Goal: Task Accomplishment & Management: Manage account settings

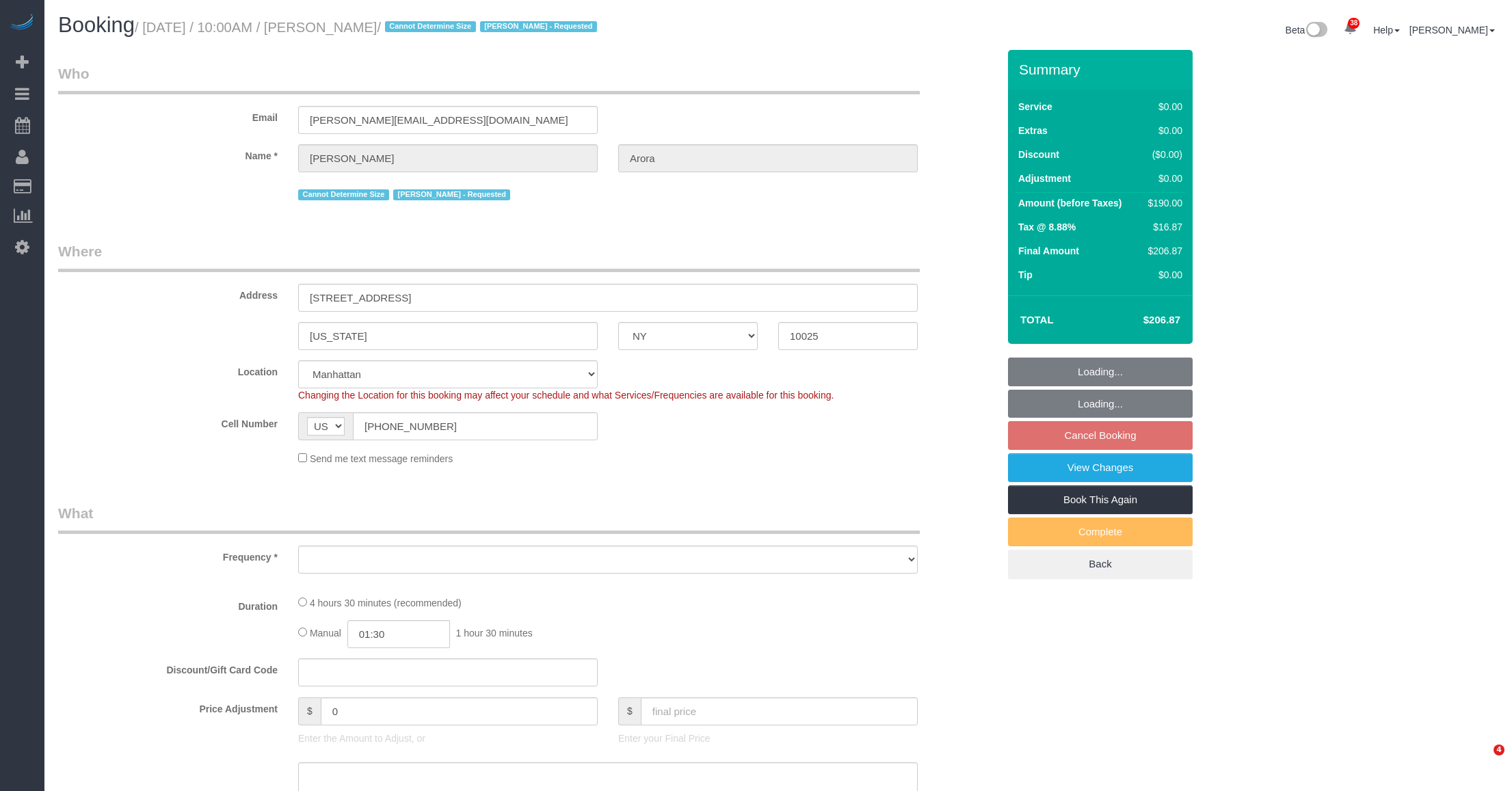
select select "NY"
select select "number:89"
select select "number:90"
select select "number:15"
select select "number:6"
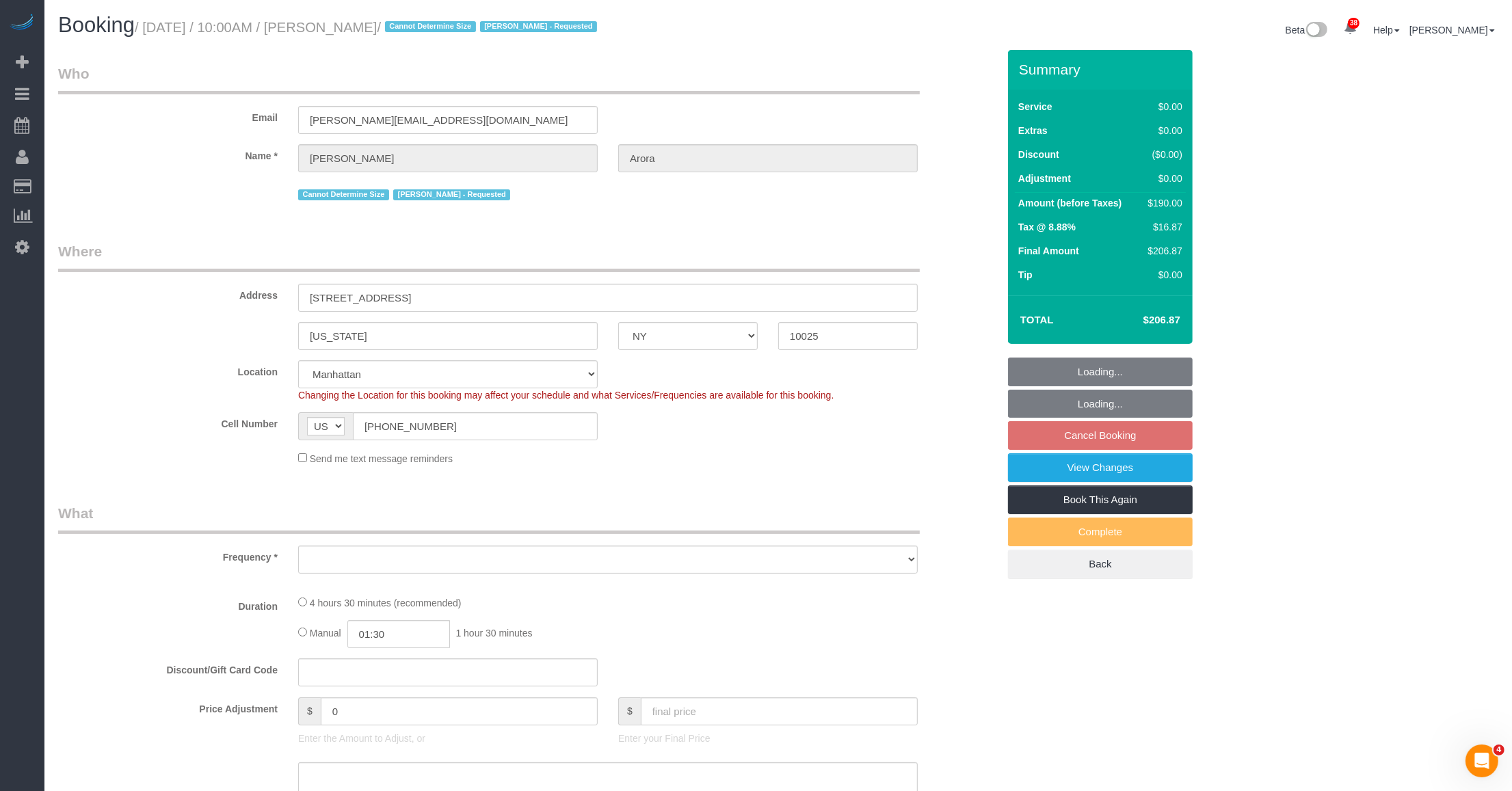
select select "object:960"
select select "string:stripe-pm_1SGLKR4VGloSiKo7rydHAwx8"
select select "object:969"
select select "2"
select select "spot2"
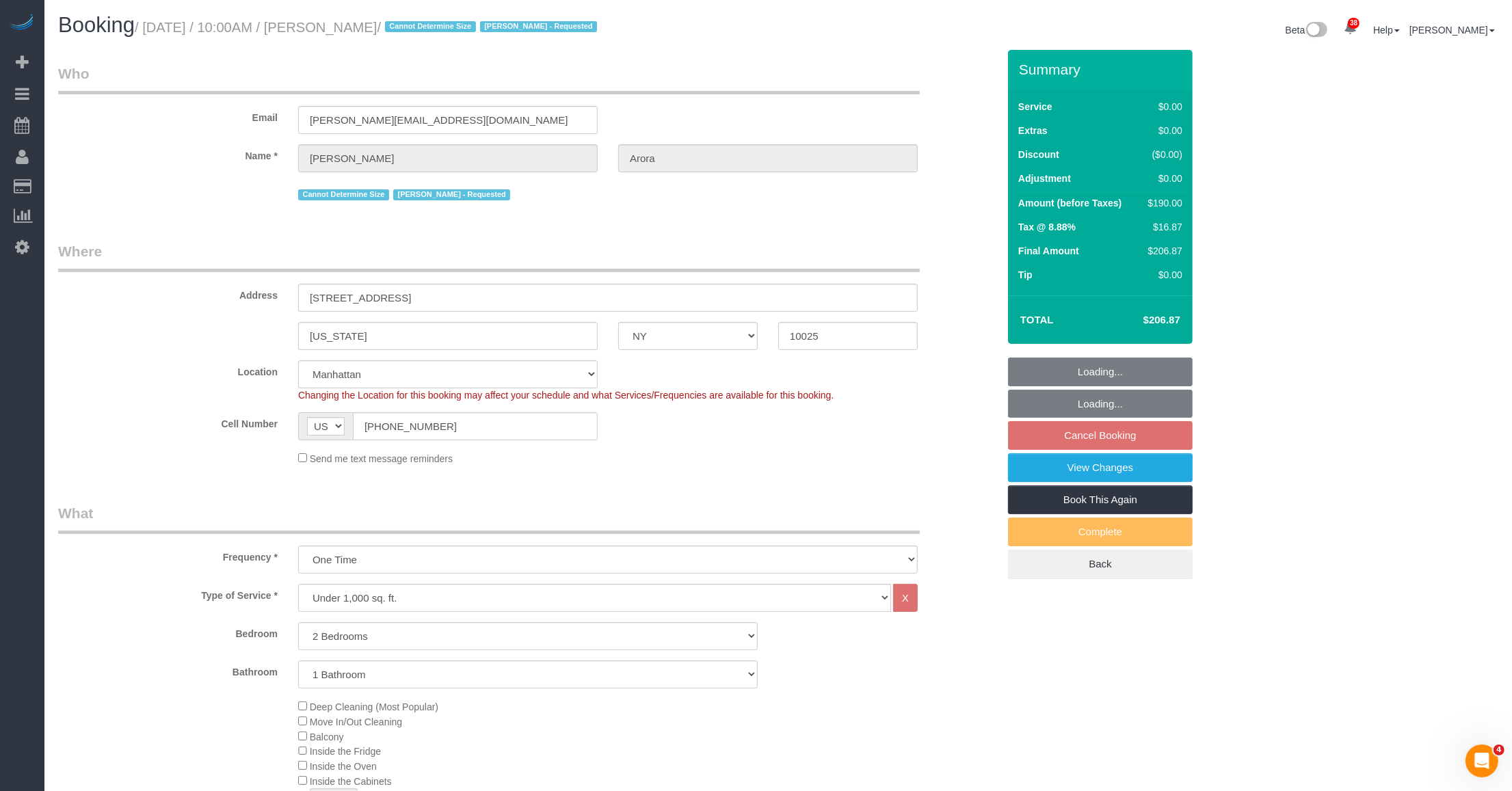
select select "2"
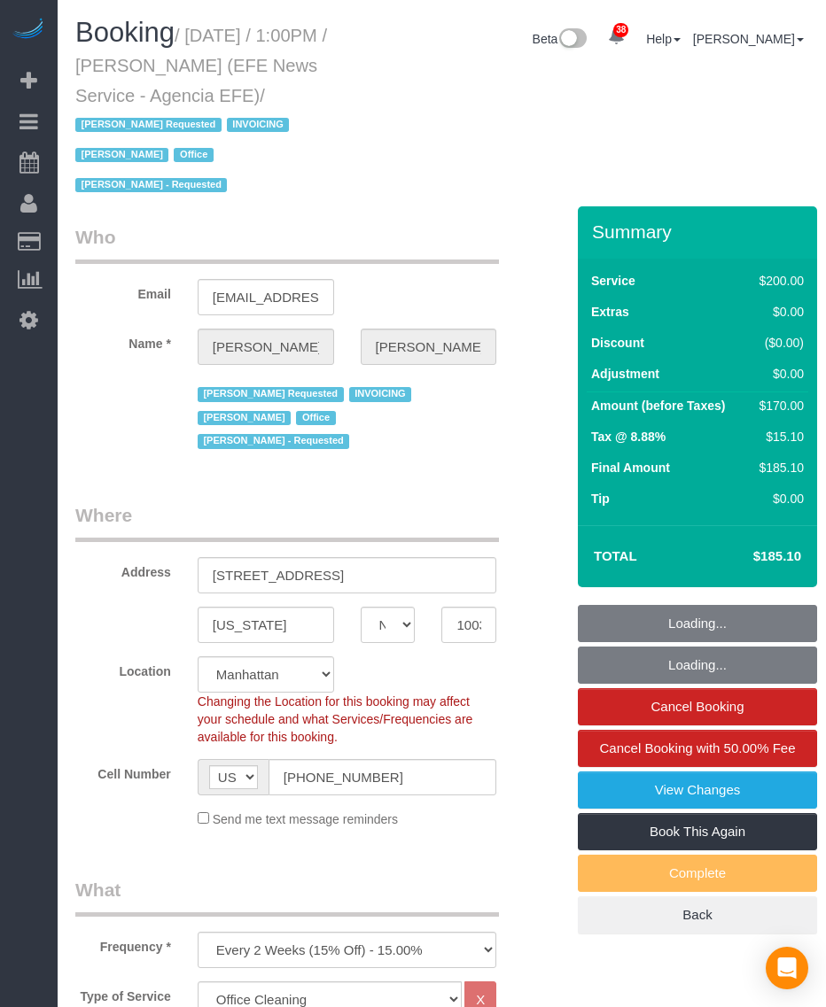
select select "NY"
select select "150"
select select "string:paypal"
select select "number:89"
select select "number:90"
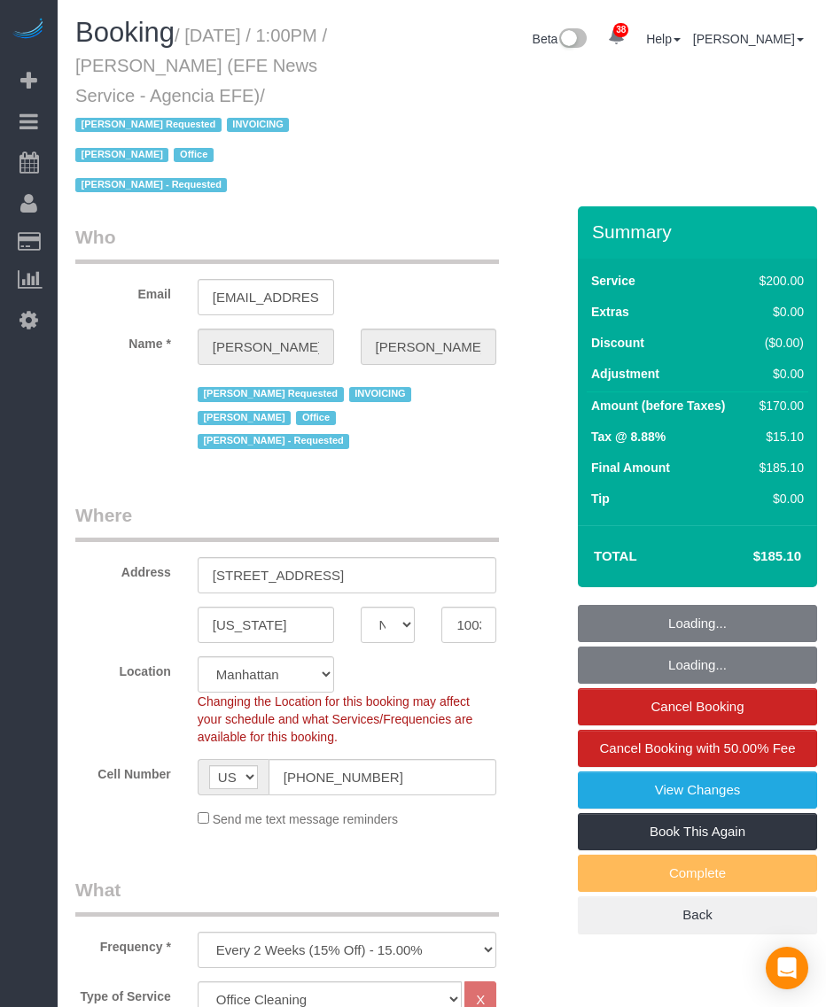
select select "number:15"
select select "number:7"
select select "34507"
select select "spot1"
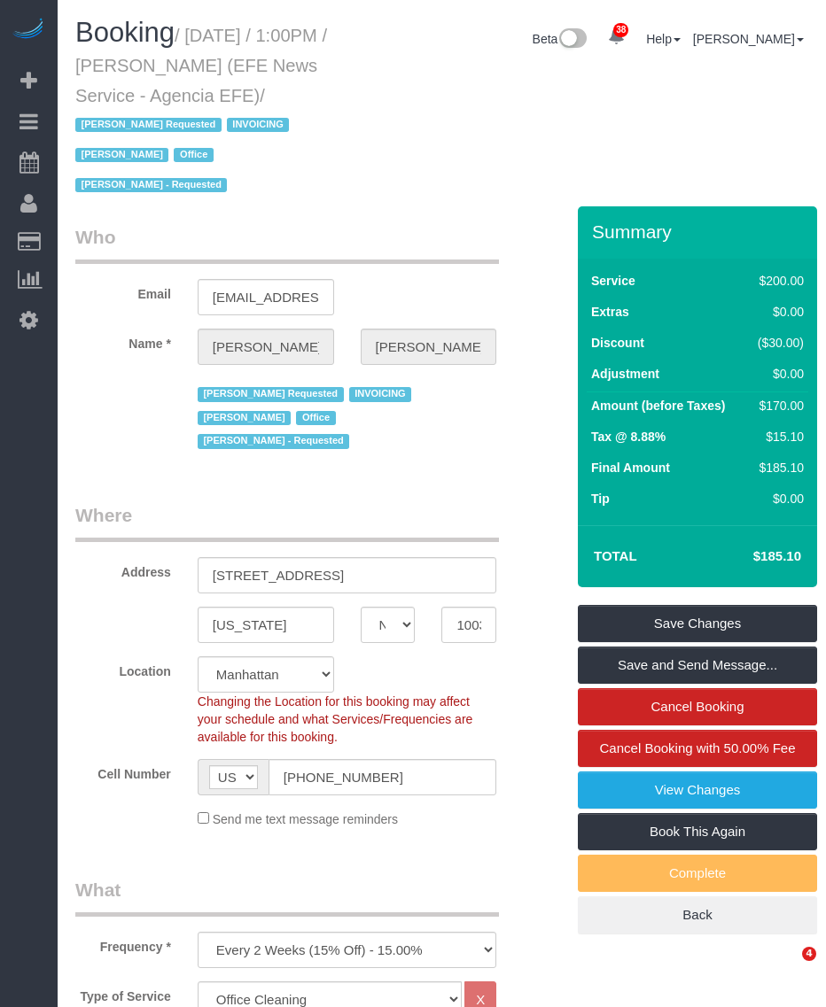
select select "34507"
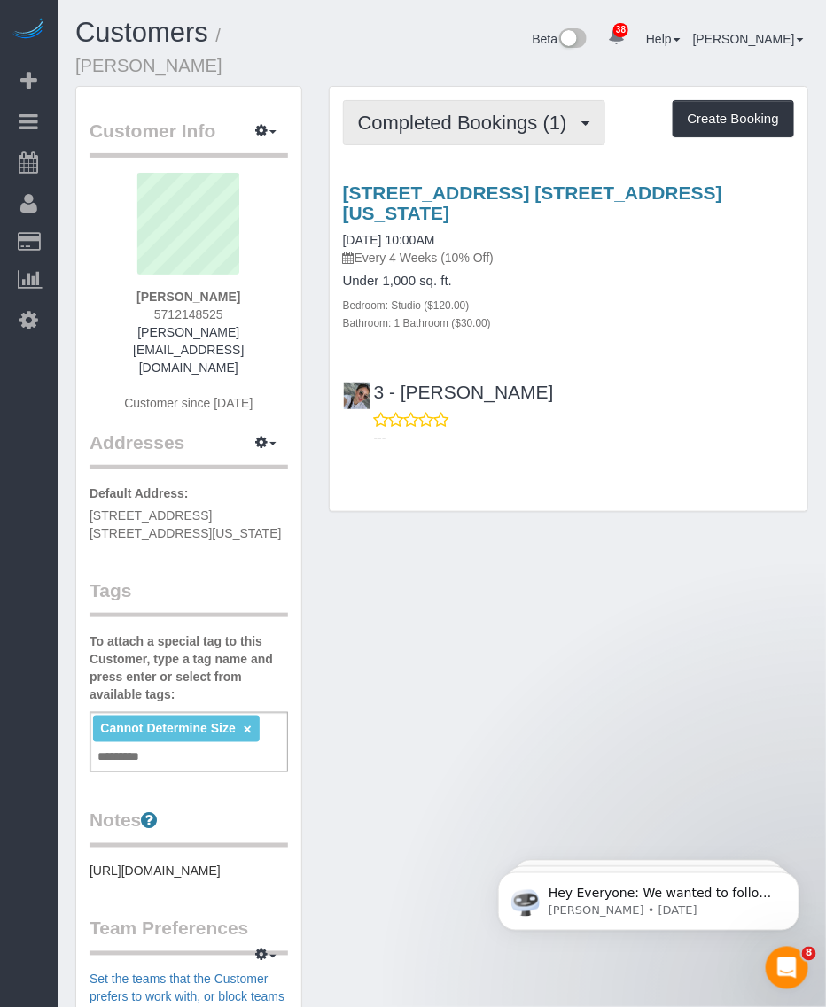
click at [503, 112] on span "Completed Bookings (1)" at bounding box center [467, 123] width 218 height 22
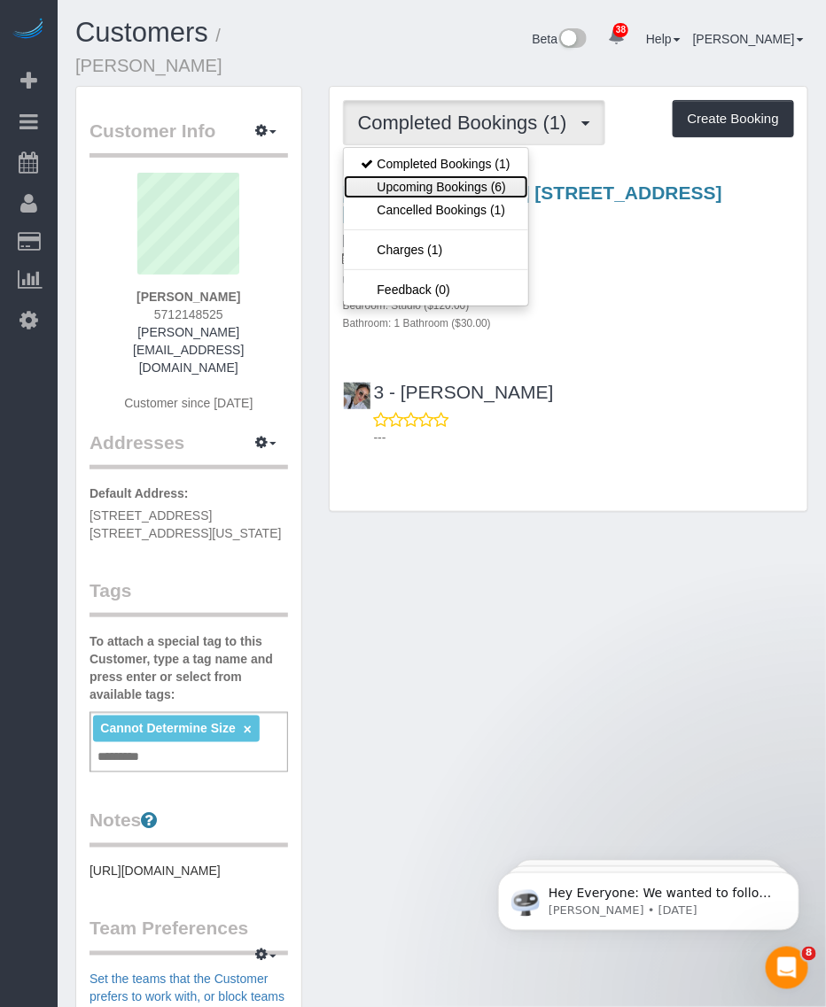
click at [470, 175] on link "Upcoming Bookings (6)" at bounding box center [436, 186] width 184 height 23
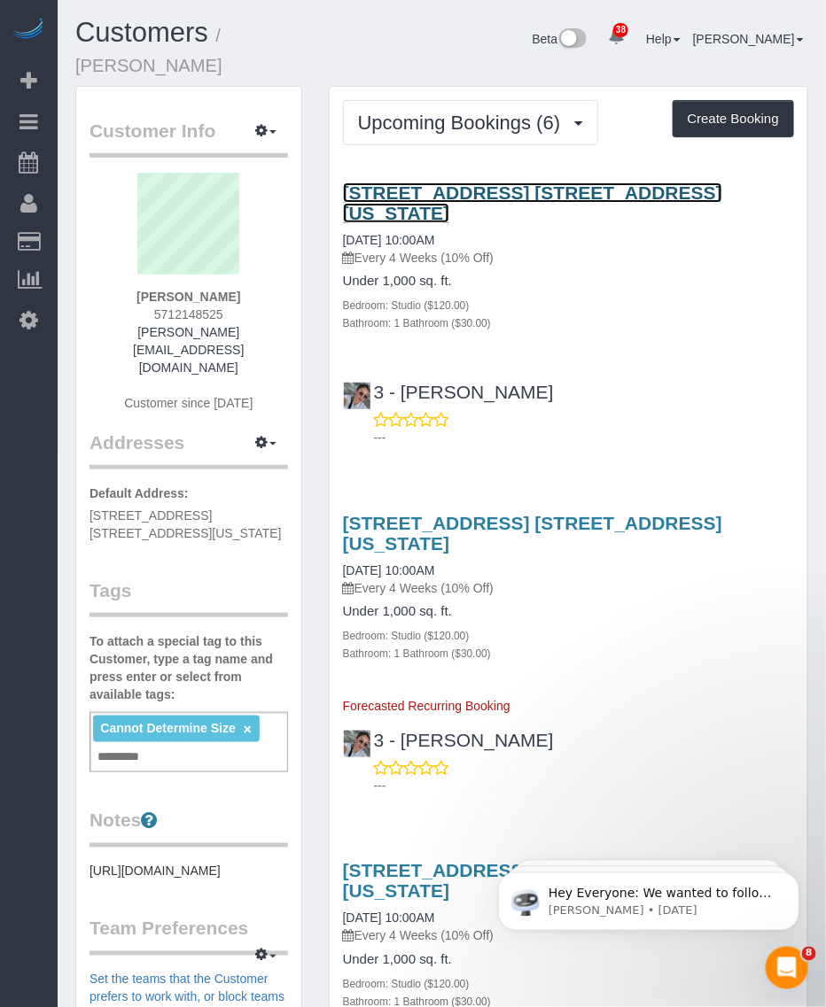
click at [462, 183] on link "357 East 68th Street, Apt. 1a, New York, NY 10065" at bounding box center [532, 203] width 379 height 41
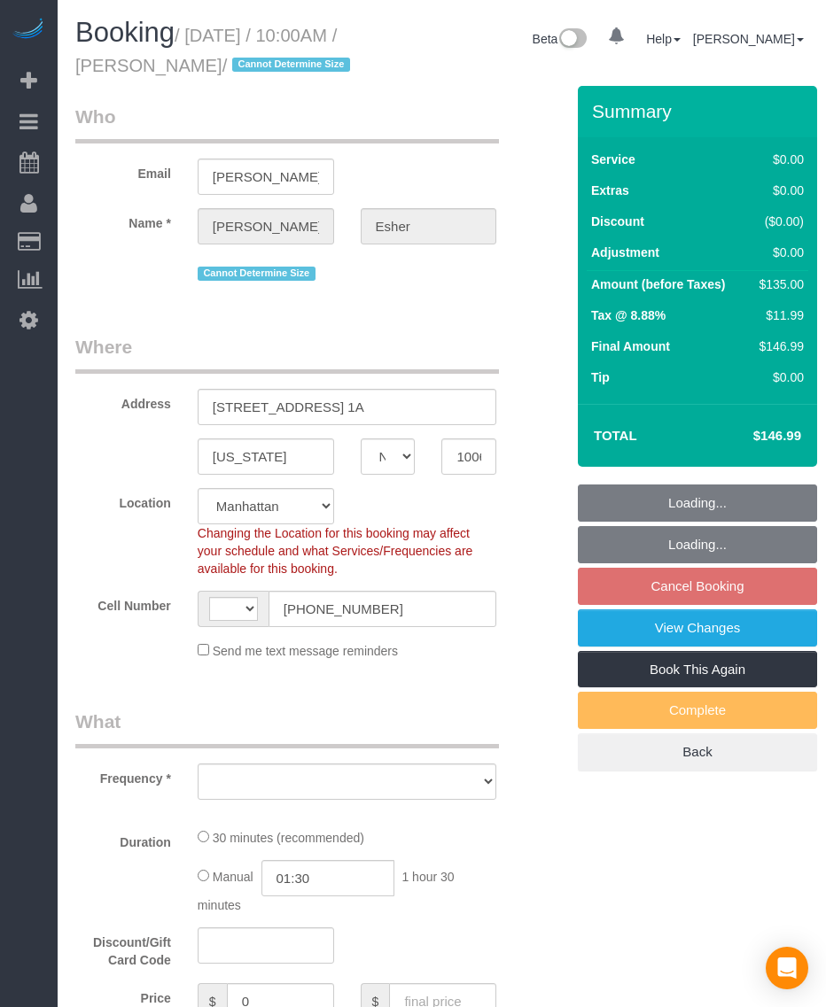
select select "NY"
select select "number:57"
select select "number:71"
select select "number:15"
select select "number:5"
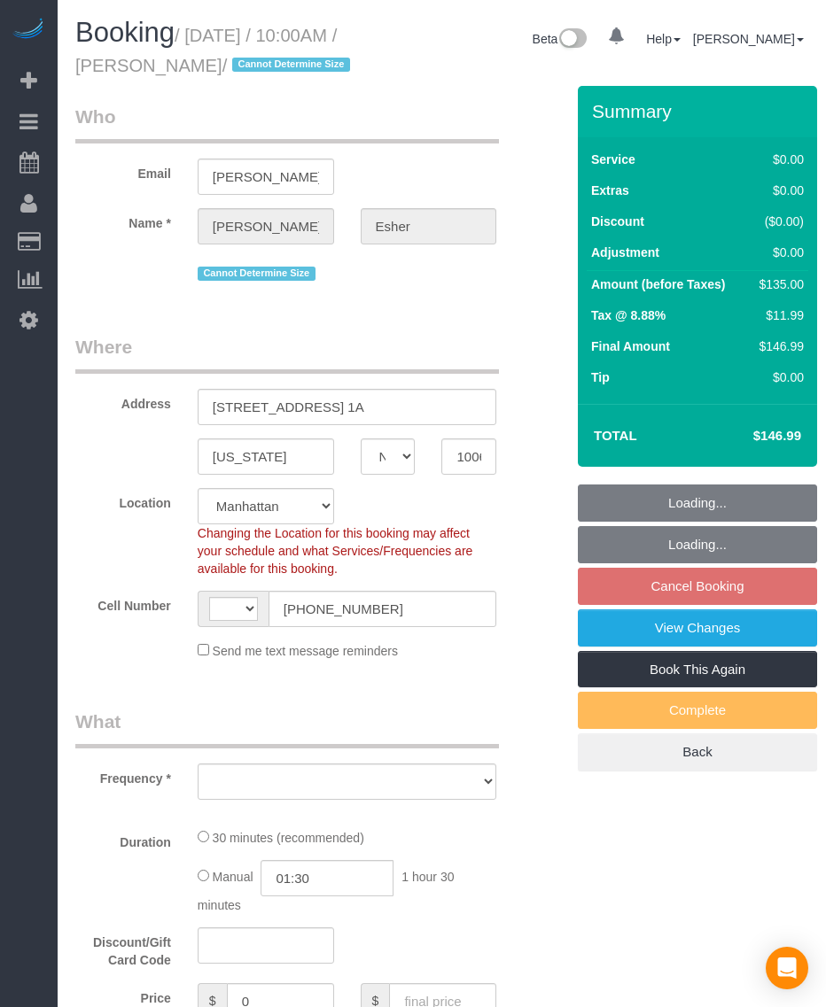
select select "string:US"
select select "object:1065"
select select "string:stripe-pm_1RsuKv4VGloSiKo70PRYzMVa"
select select "spot2"
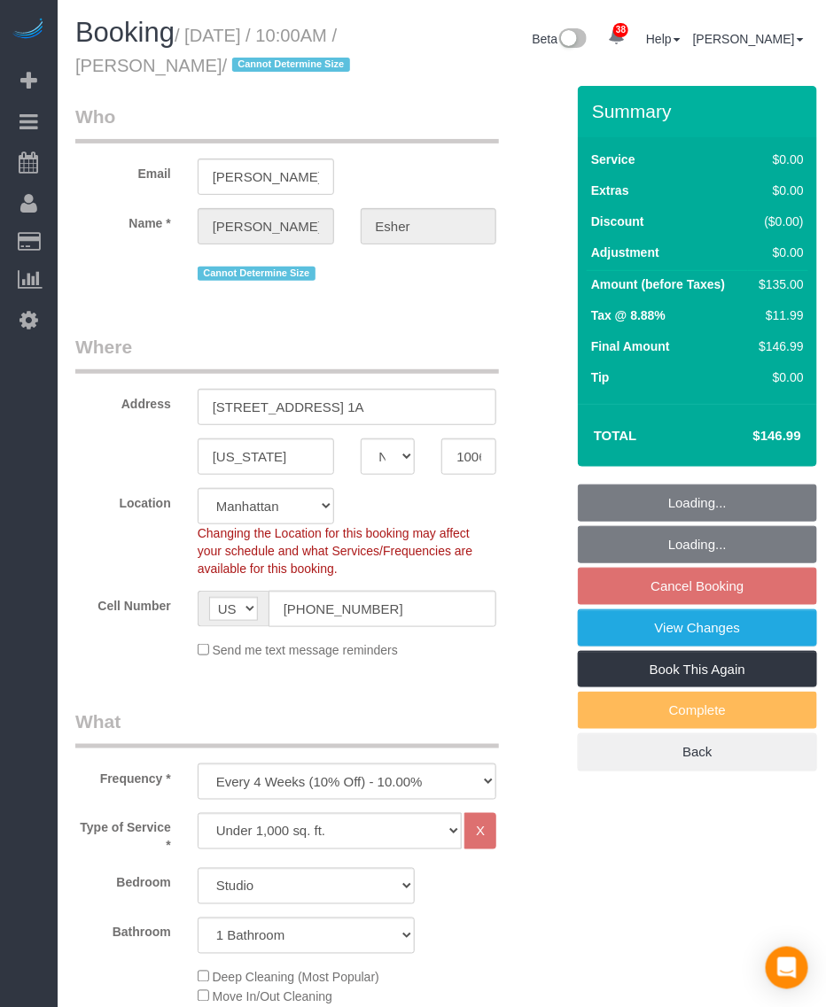
select select "object:1548"
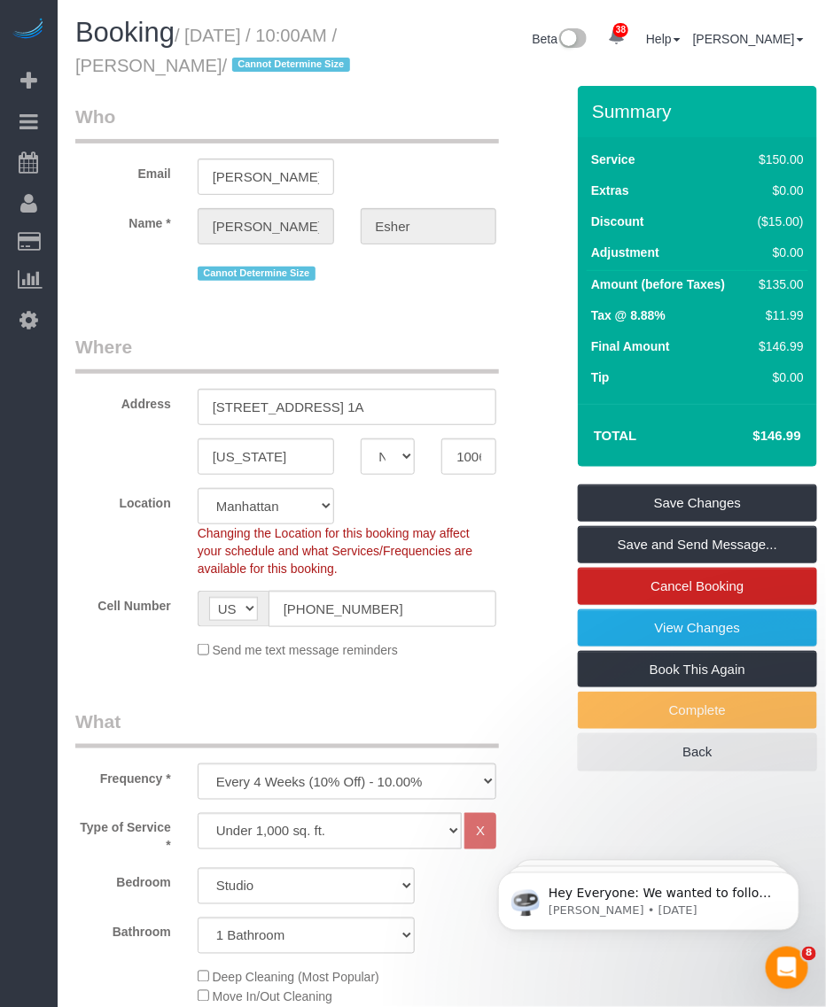
drag, startPoint x: 193, startPoint y: 29, endPoint x: 258, endPoint y: 59, distance: 71.3
click at [258, 59] on small "/ October 13, 2025 / 10:00AM / Elissa Esher / Cannot Determine Size" at bounding box center [215, 51] width 280 height 50
copy small "October 13, 2025 / 10:00AM / Elissa Esher"
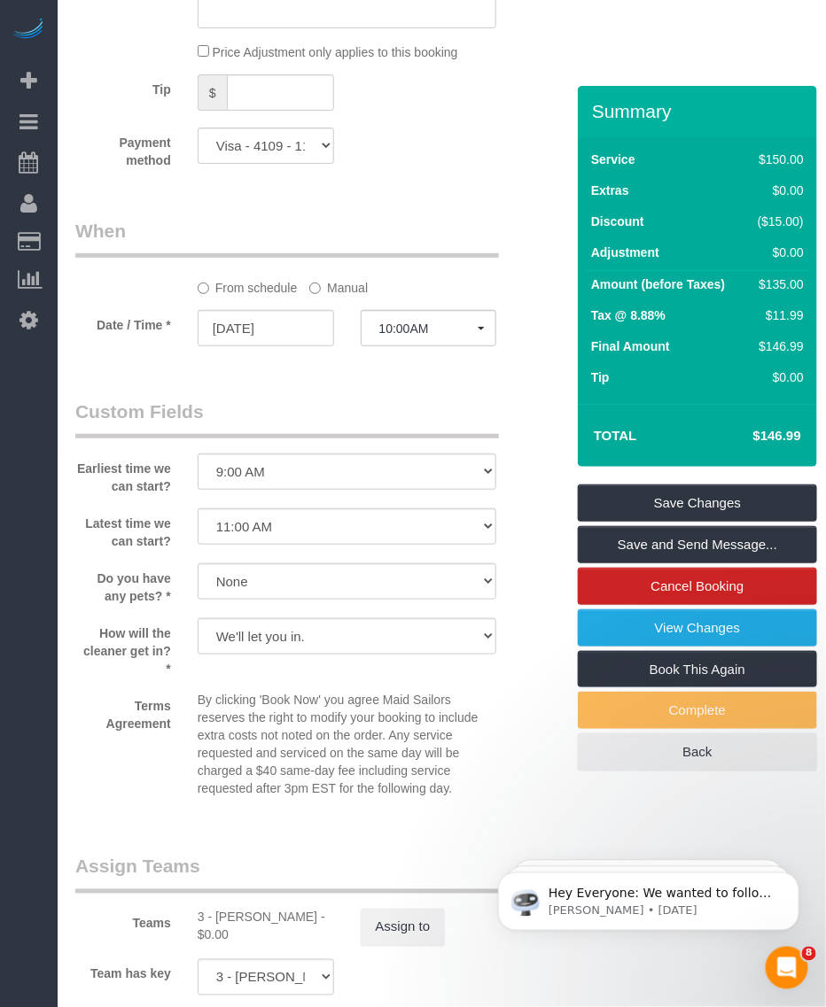
scroll to position [2284, 0]
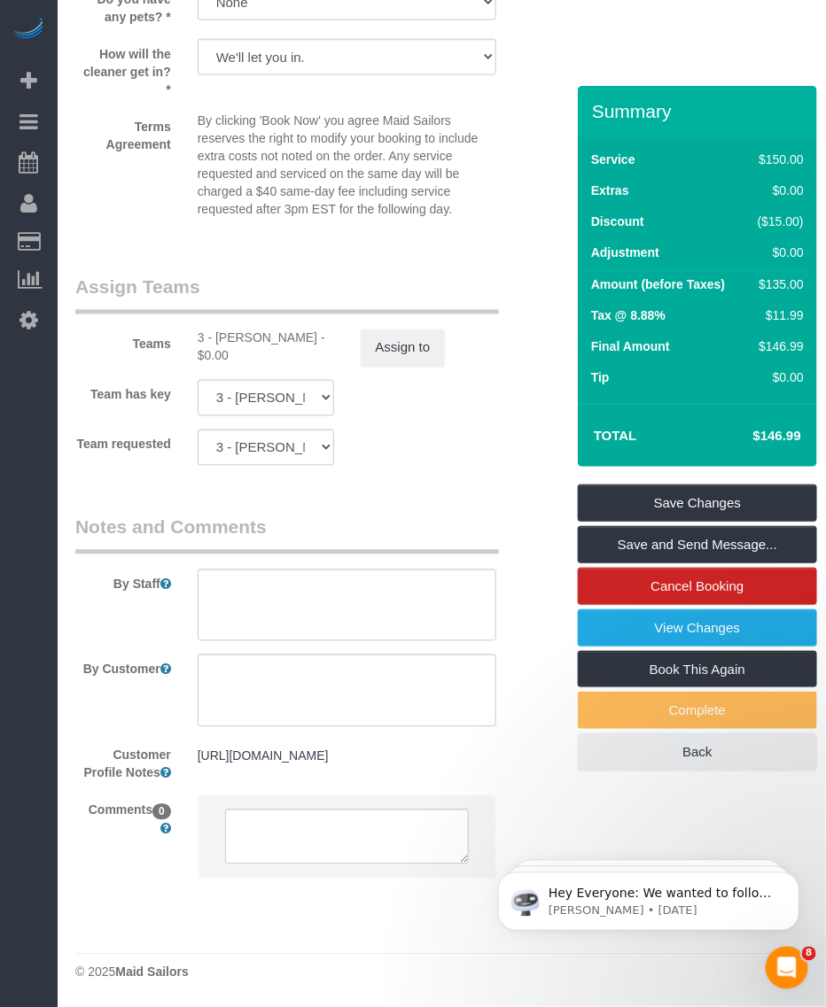
click at [232, 315] on div "Teams 3 - Maribel Campos - $0.00 Assign to" at bounding box center [306, 321] width 488 height 92
copy div "Maribel"
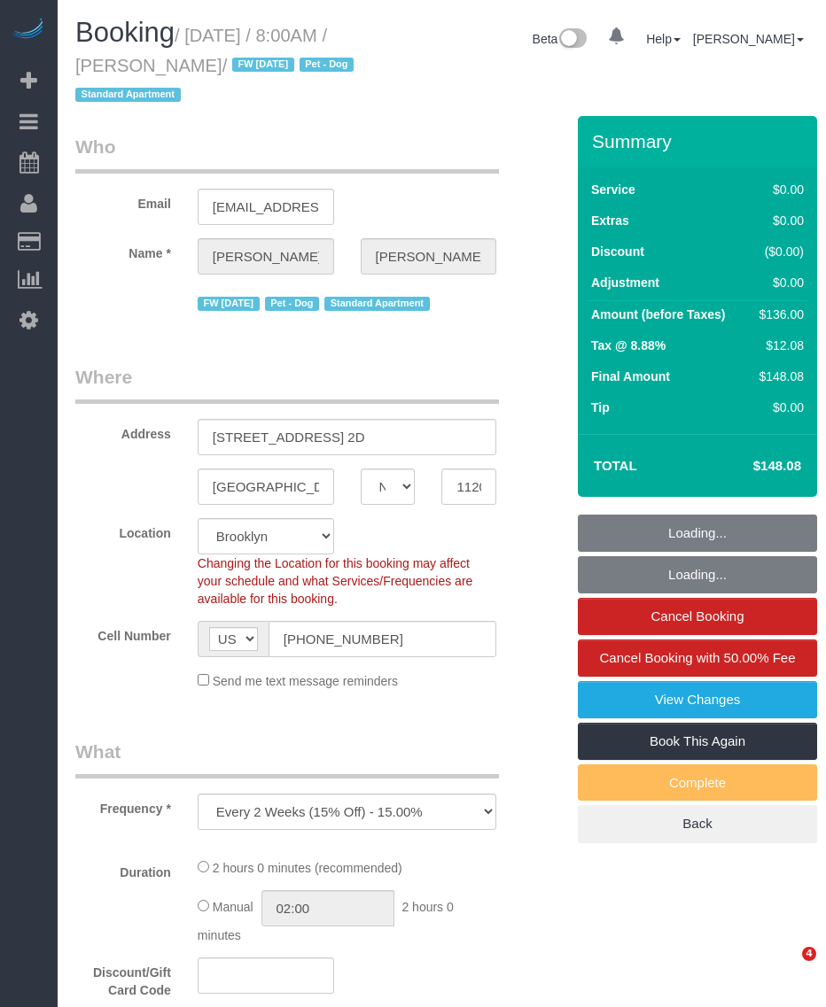
select select "NY"
select select "string:stripe-pm_1Mnkyf4VGloSiKo7NCIOAsig"
select select "object:833"
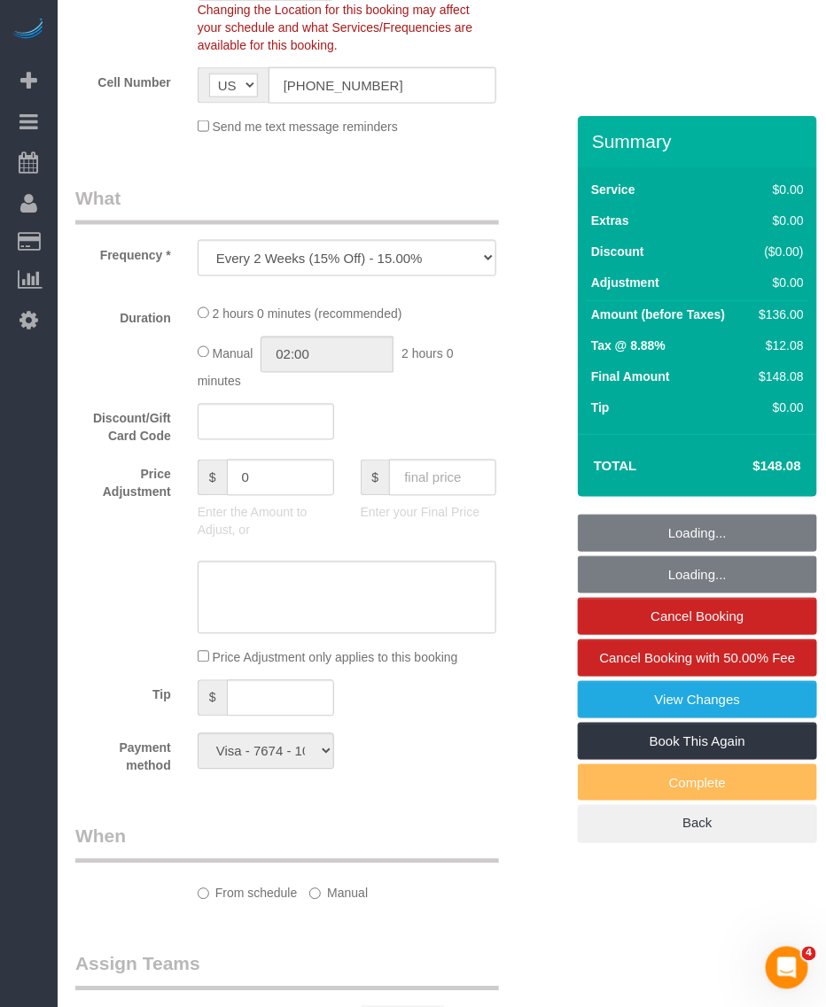
select select "spot1"
select select "1"
select select "number:89"
select select "number:90"
select select "number:13"
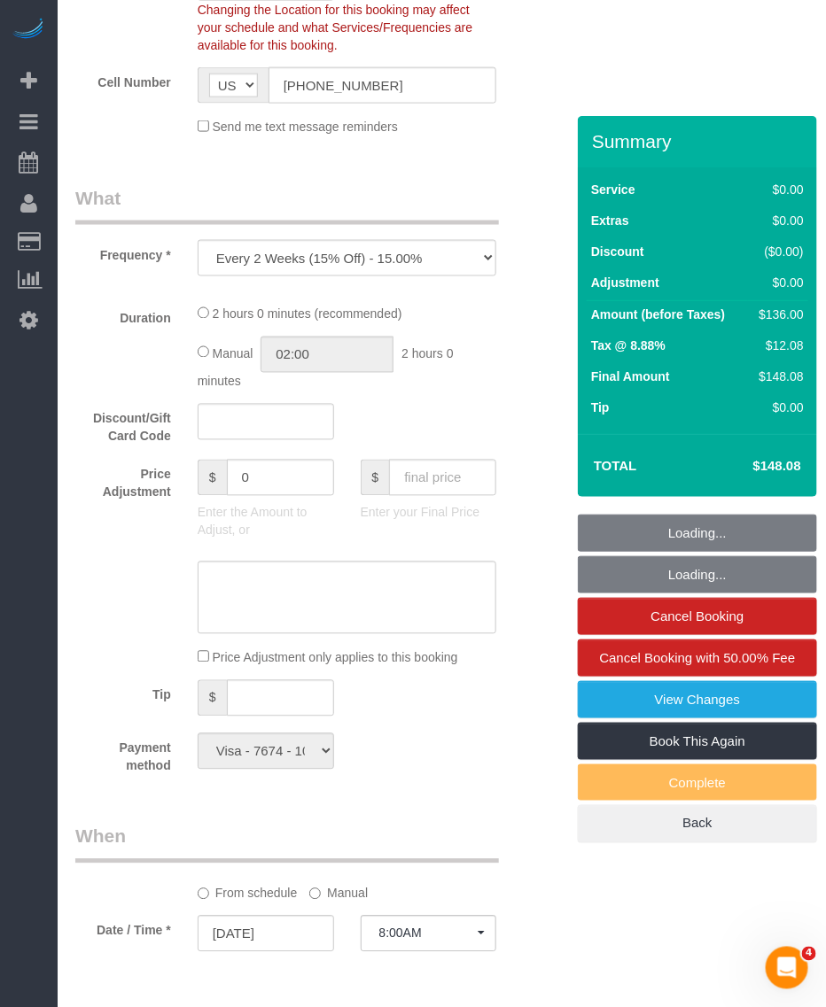
select select "number:5"
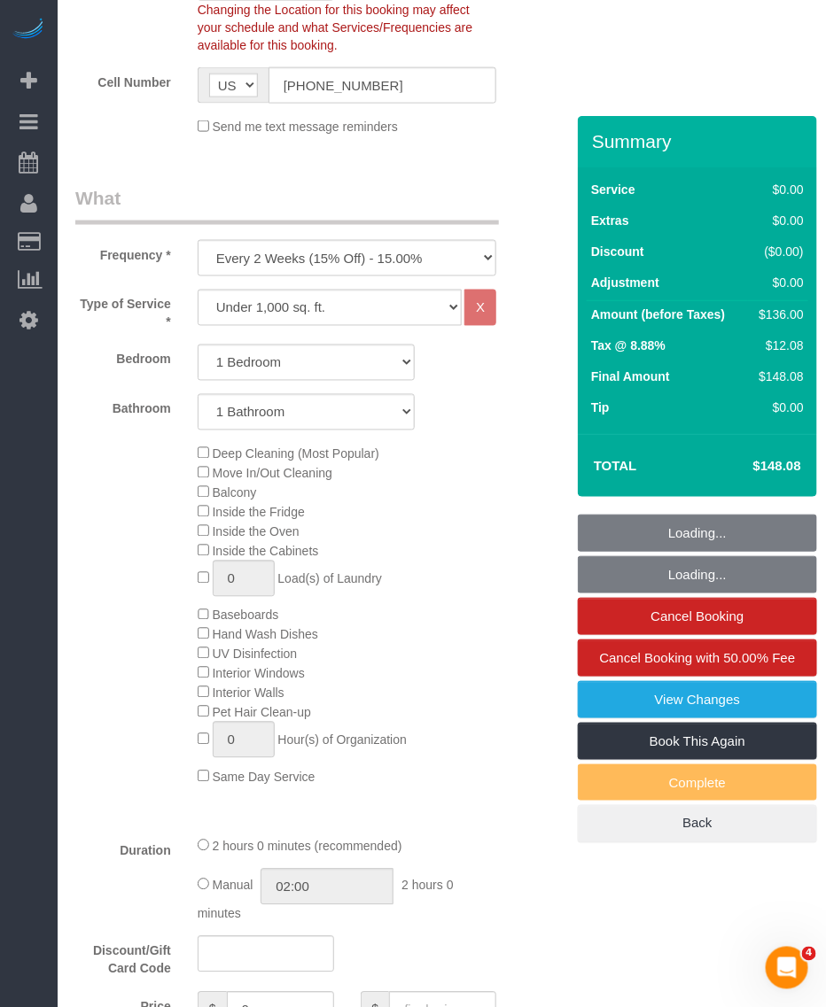
select select "1"
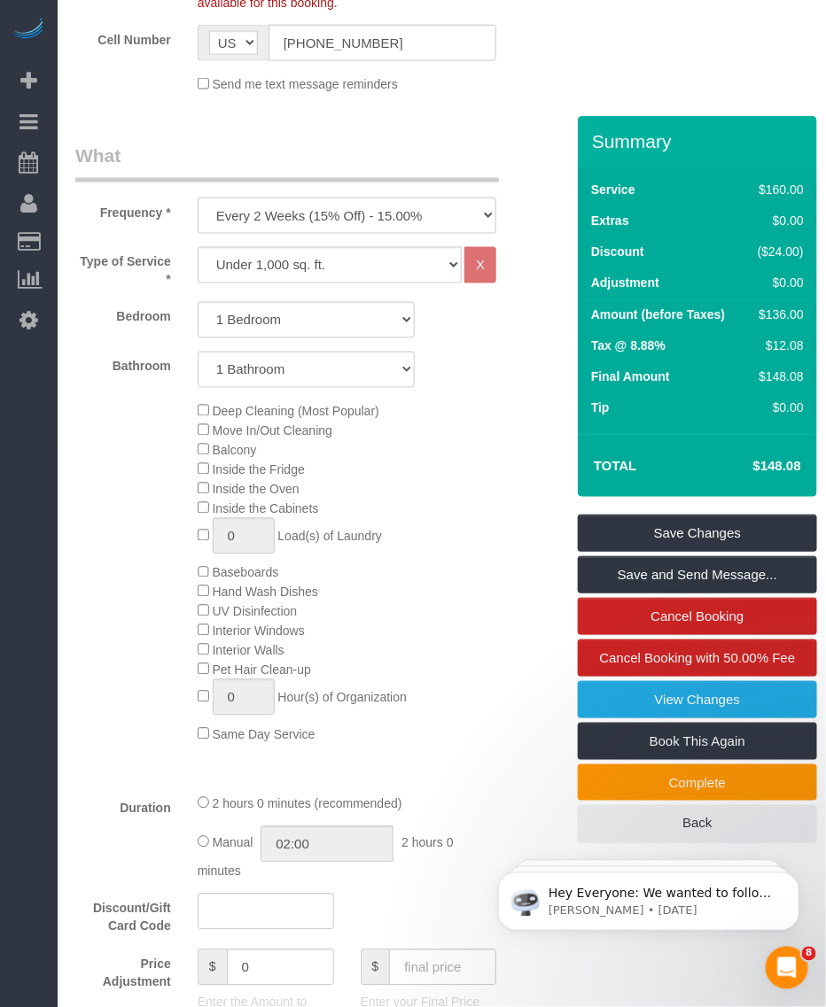
scroll to position [0, 0]
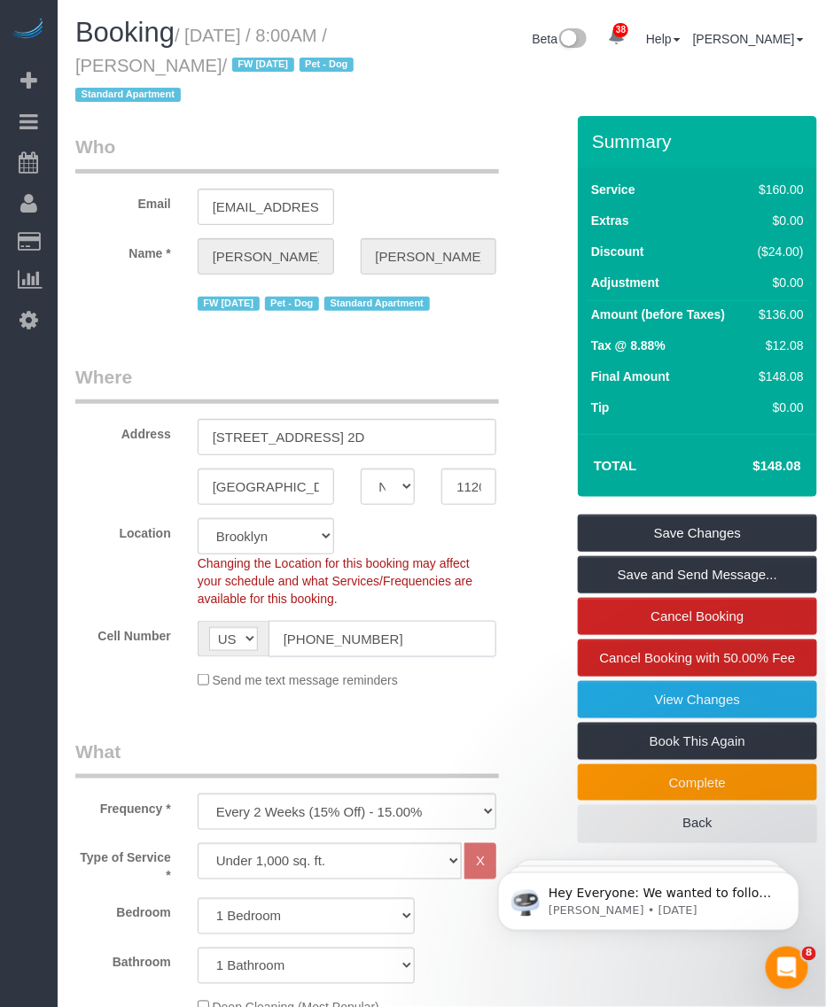
click at [316, 648] on input "(917) 734-5803" at bounding box center [382, 639] width 229 height 36
click at [209, 54] on h1 "Booking / October 10, 2025 / 8:00AM / Justin Pedone / FW 04/04/2024 Pet - Dog S…" at bounding box center [220, 63] width 290 height 90
click at [179, 65] on small "/ October 10, 2025 / 8:00AM / Justin Pedone / FW 04/04/2024 Pet - Dog Standard …" at bounding box center [216, 66] width 283 height 80
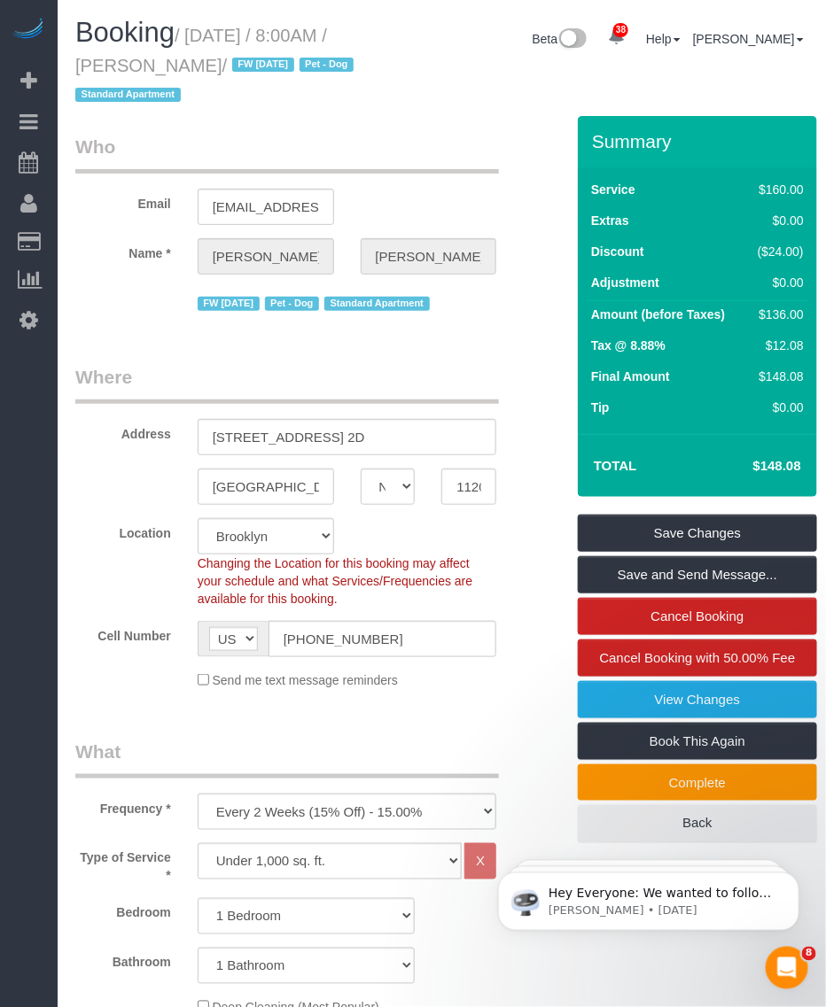
click at [179, 65] on small "/ October 10, 2025 / 8:00AM / Justin Pedone / FW 04/04/2024 Pet - Dog Standard …" at bounding box center [216, 66] width 283 height 80
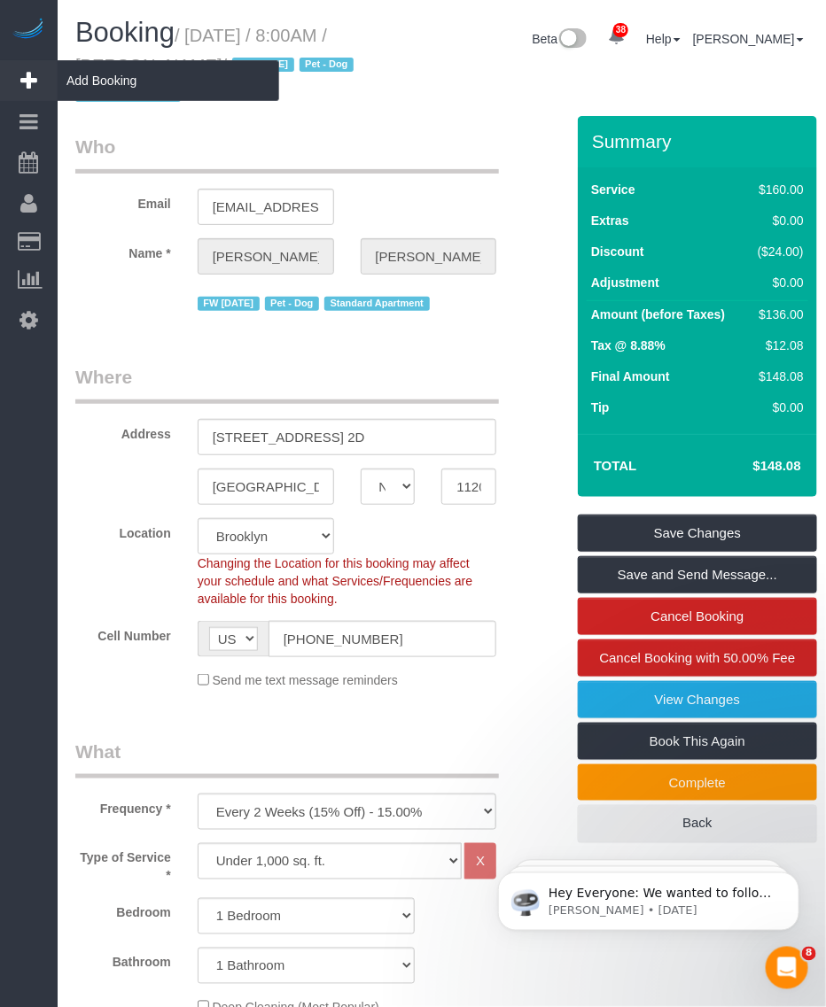
copy small "Justin"
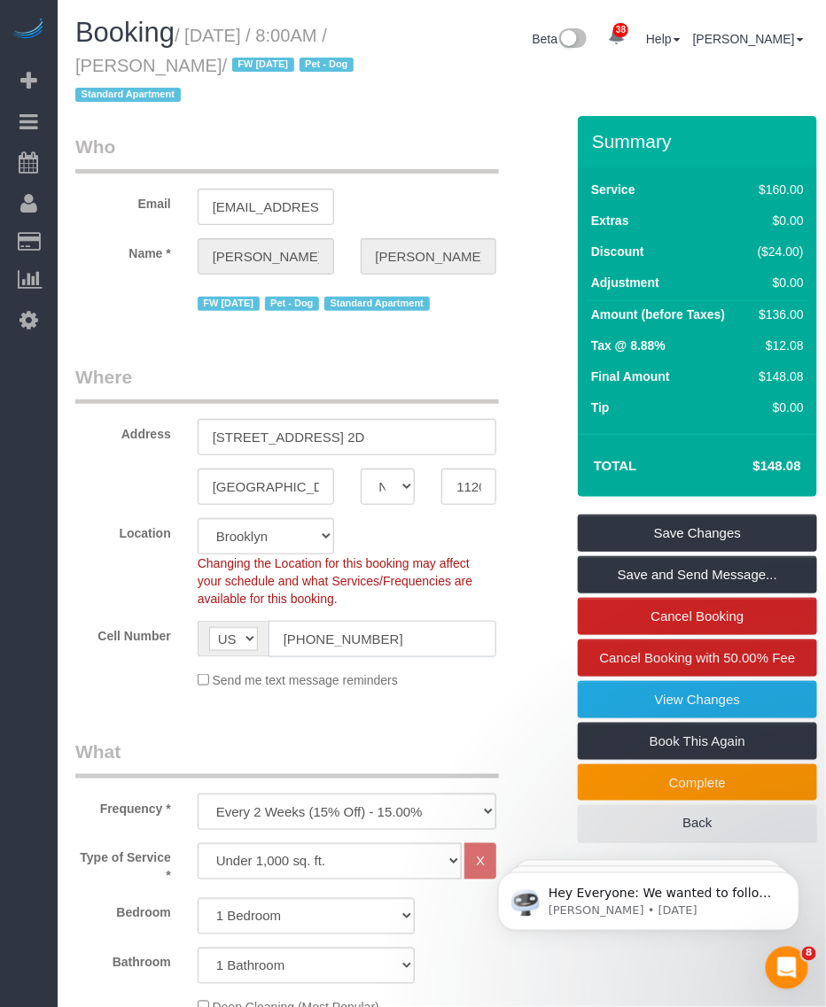
click at [315, 635] on input "(917) 734-5803" at bounding box center [382, 639] width 229 height 36
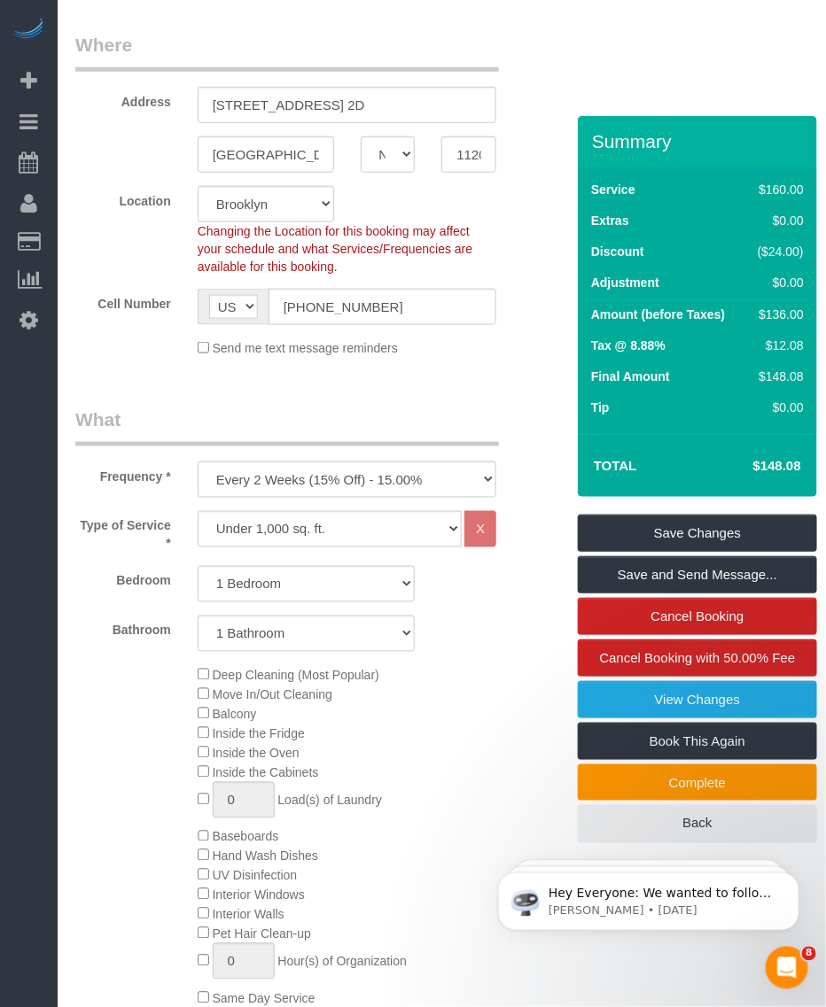
scroll to position [664, 0]
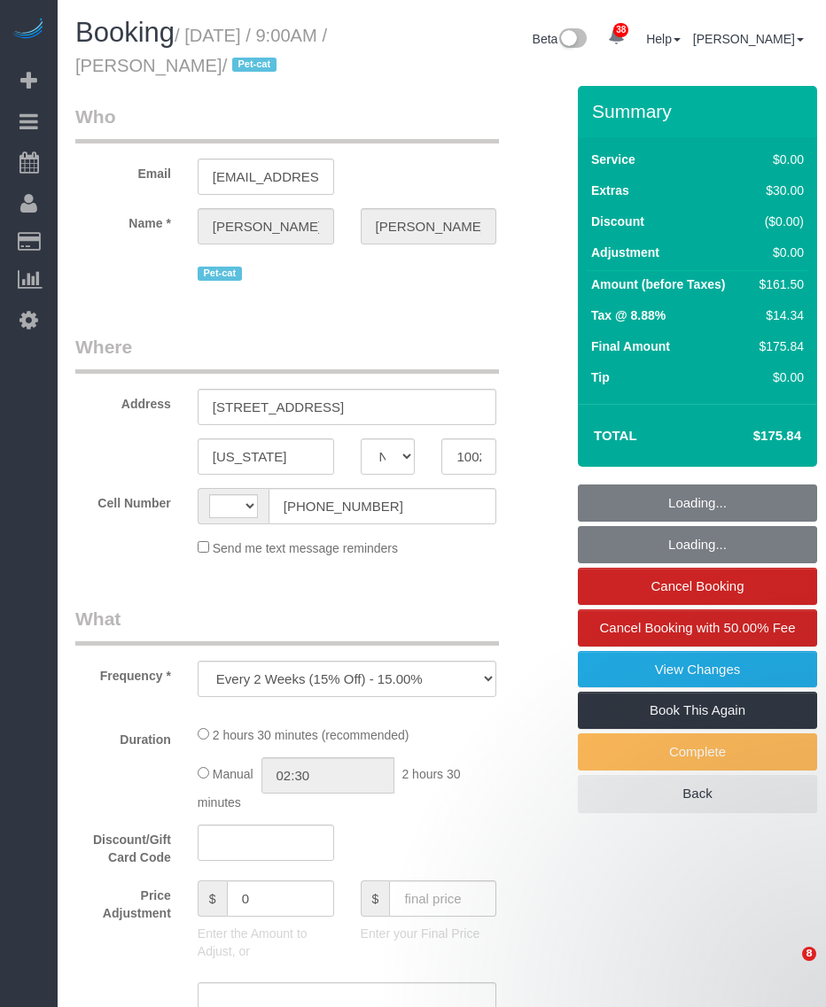
select select "NY"
select select "number:57"
select select "number:71"
select select "number:14"
select select "number:6"
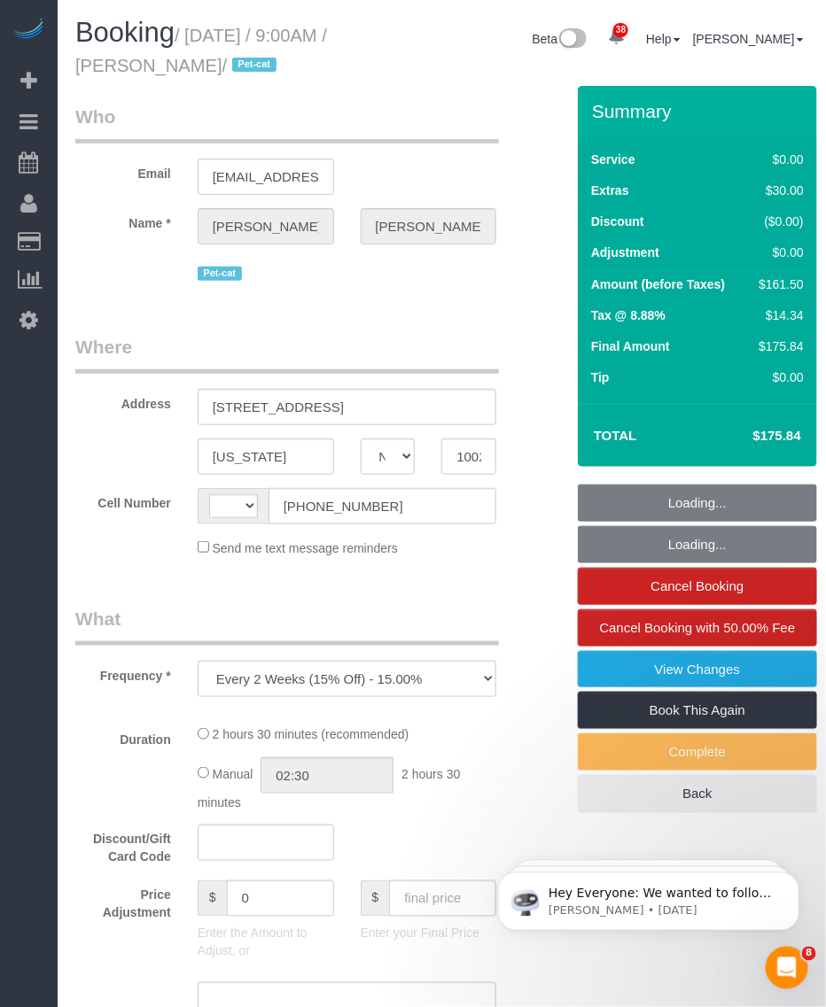
select select "string:[GEOGRAPHIC_DATA]"
select select "1"
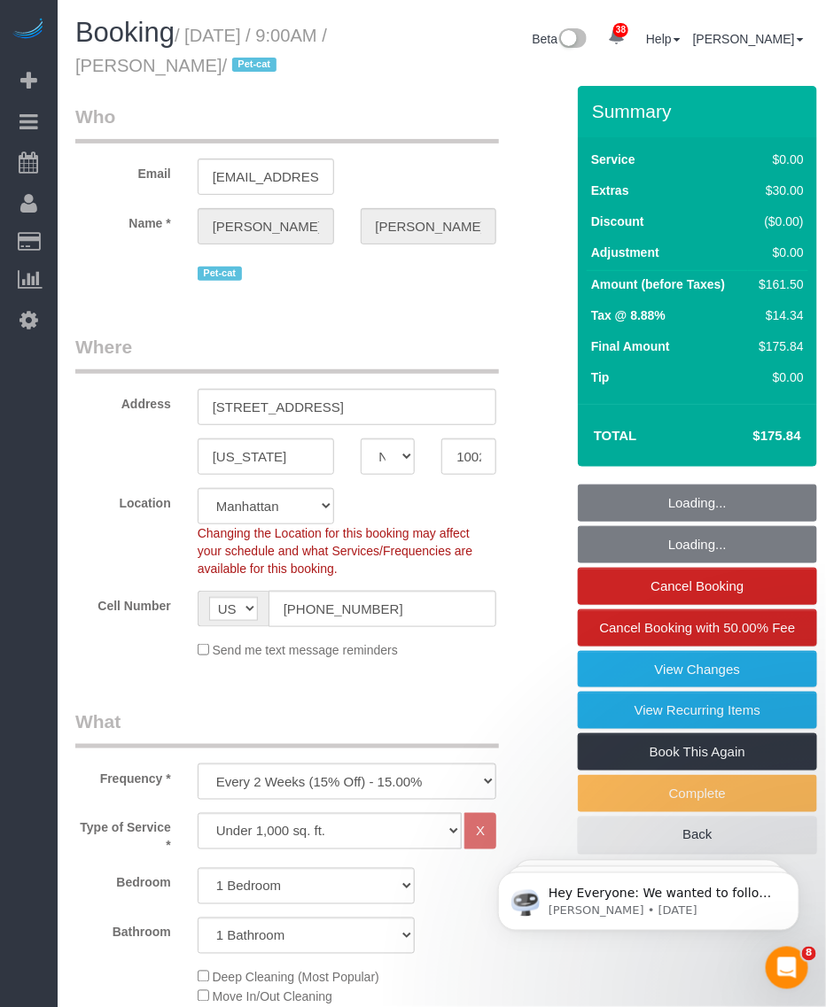
select select "string:stripe-pm_1Rqw2V4VGloSiKo71PD9Zofk"
select select "spot1"
select select "object:1521"
select select "1"
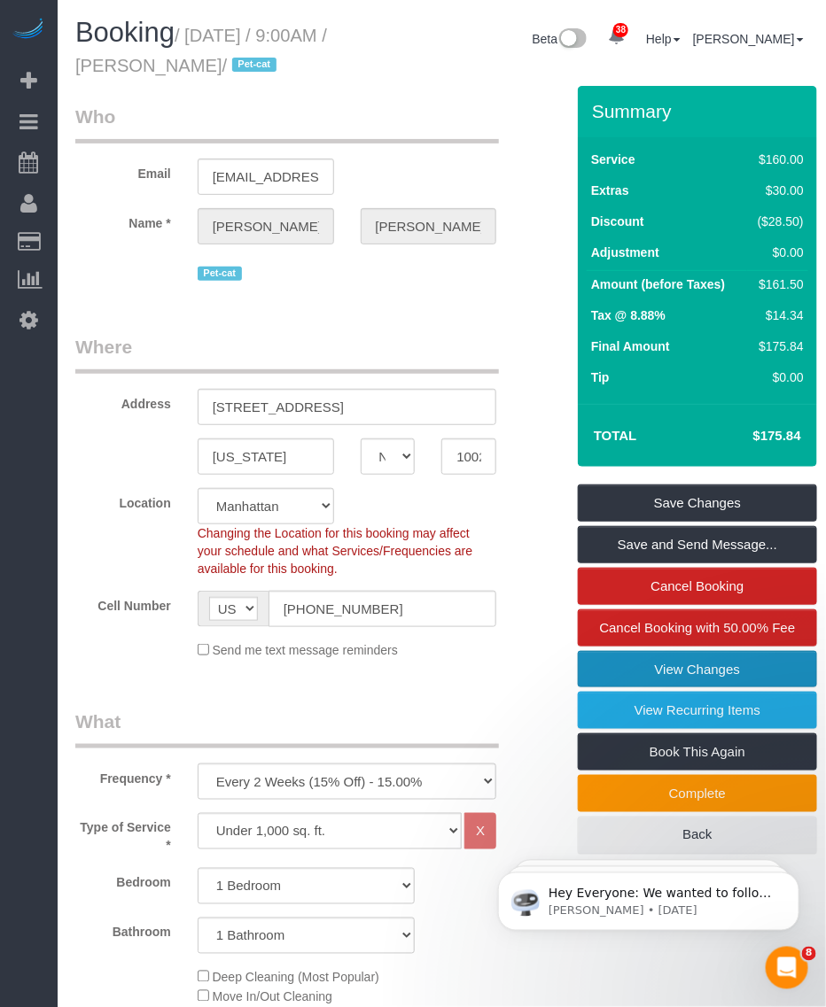
click at [695, 669] on link "View Changes" at bounding box center [697, 669] width 239 height 37
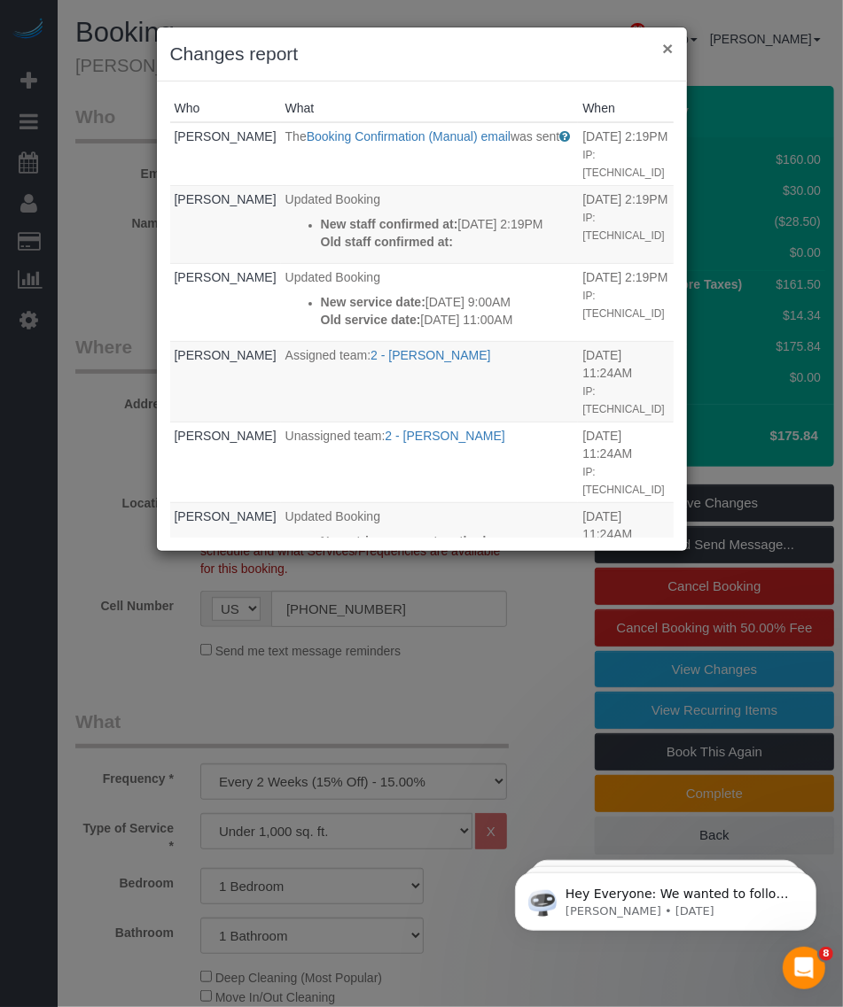
click at [670, 44] on button "×" at bounding box center [667, 48] width 11 height 19
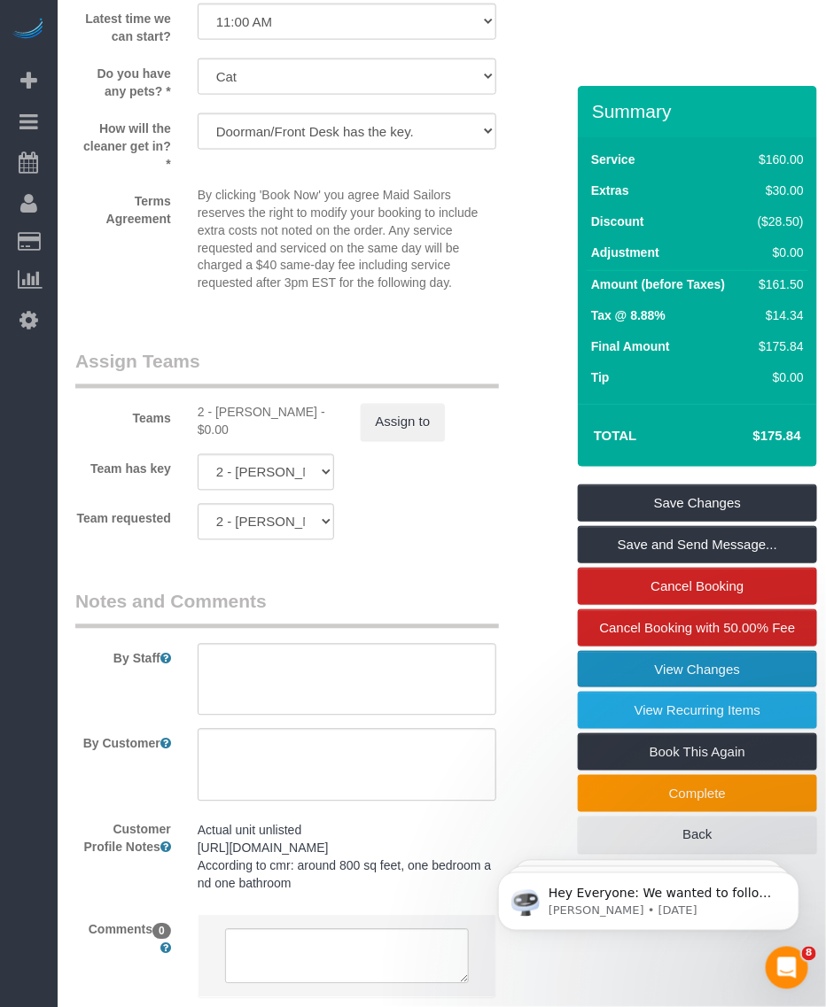
scroll to position [2326, 0]
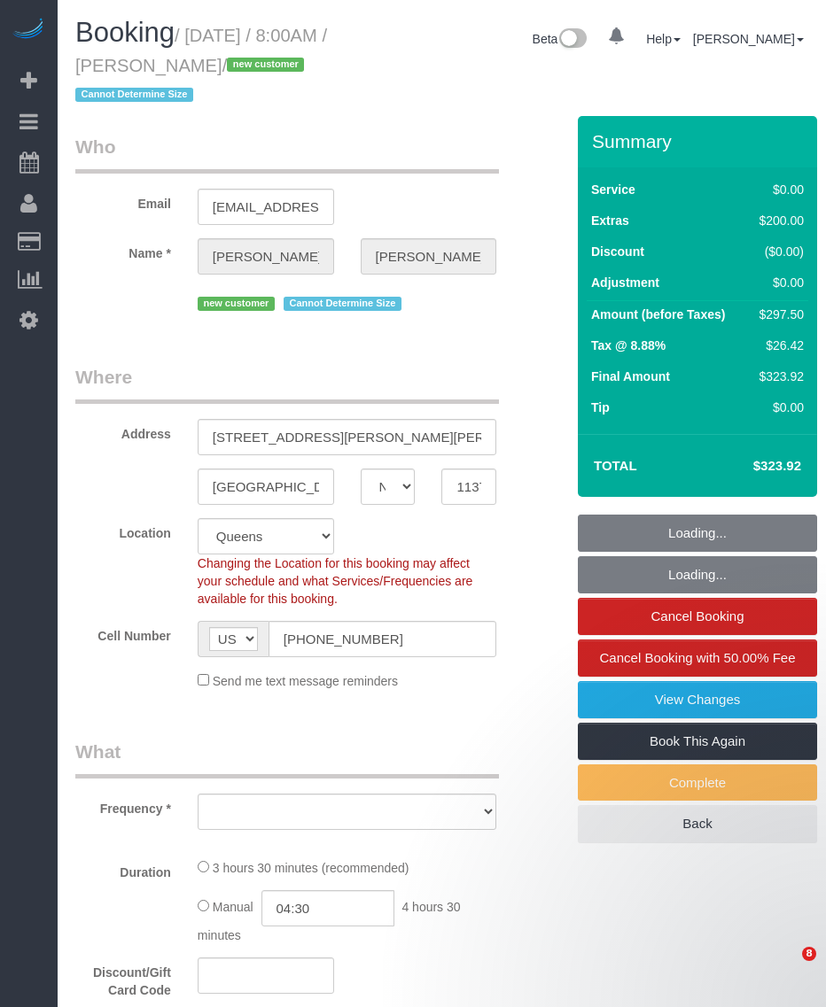
select select "NY"
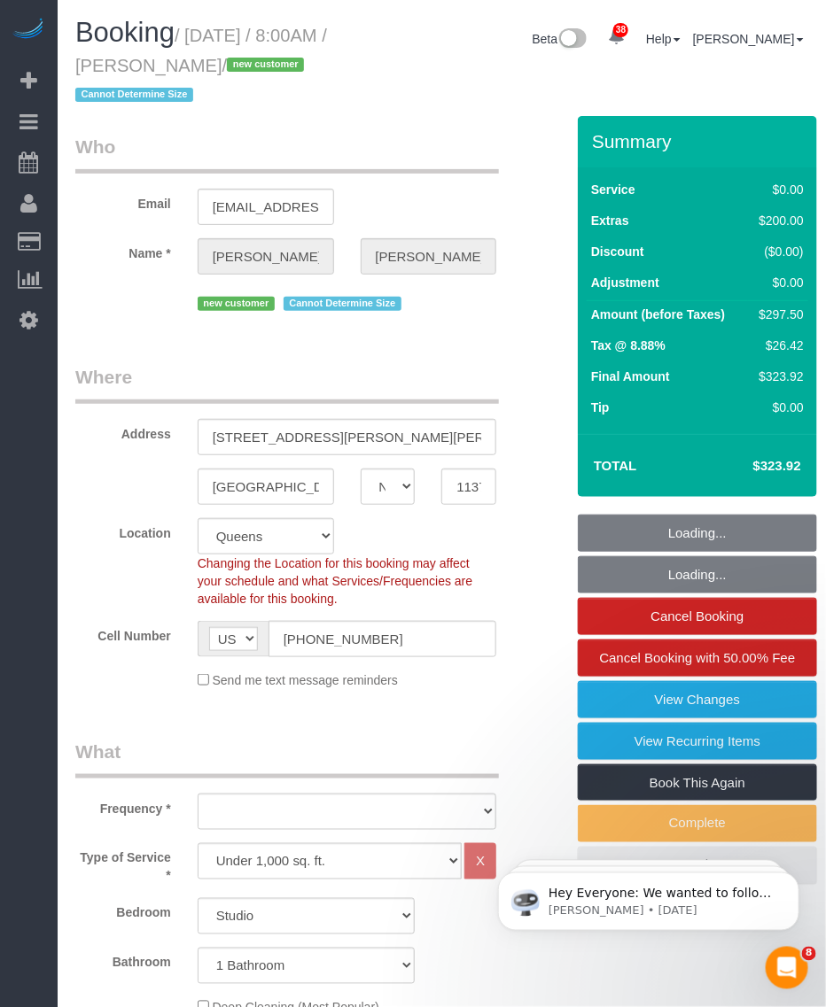
select select "object:934"
select select "spot1"
select select "number:56"
select select "number:72"
select select "number:15"
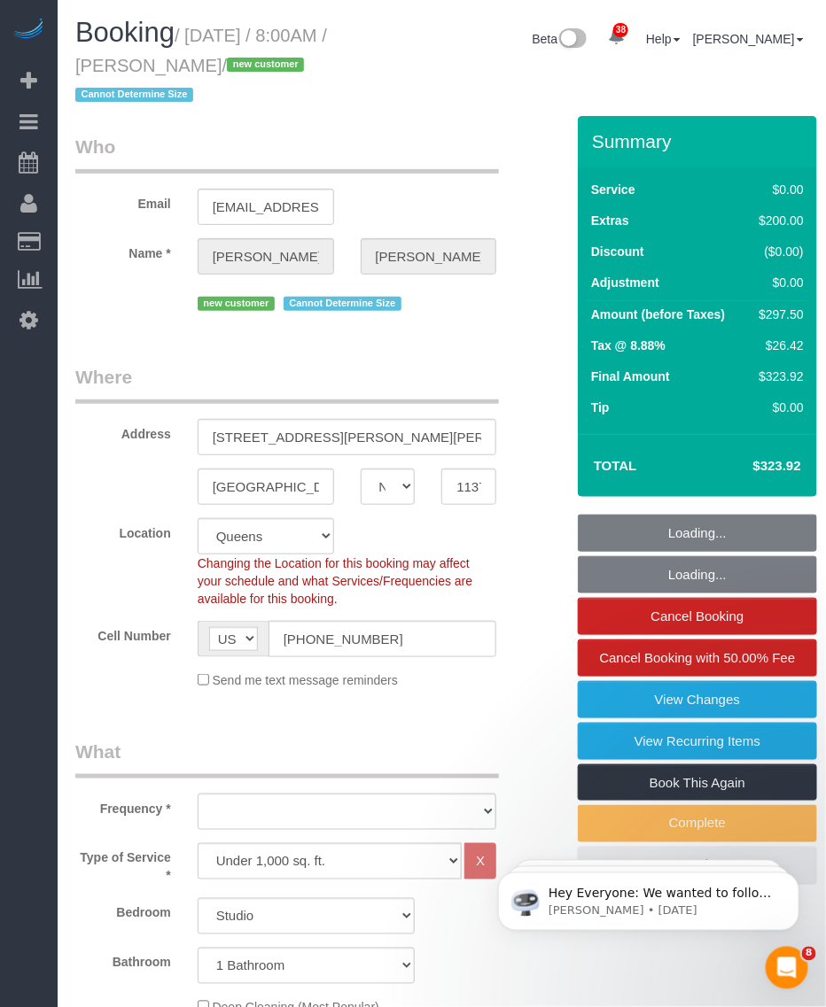
select select "number:5"
select select "object:1476"
select select "string:stripe-pm_1SFDpA4VGloSiKo7FVSC2416"
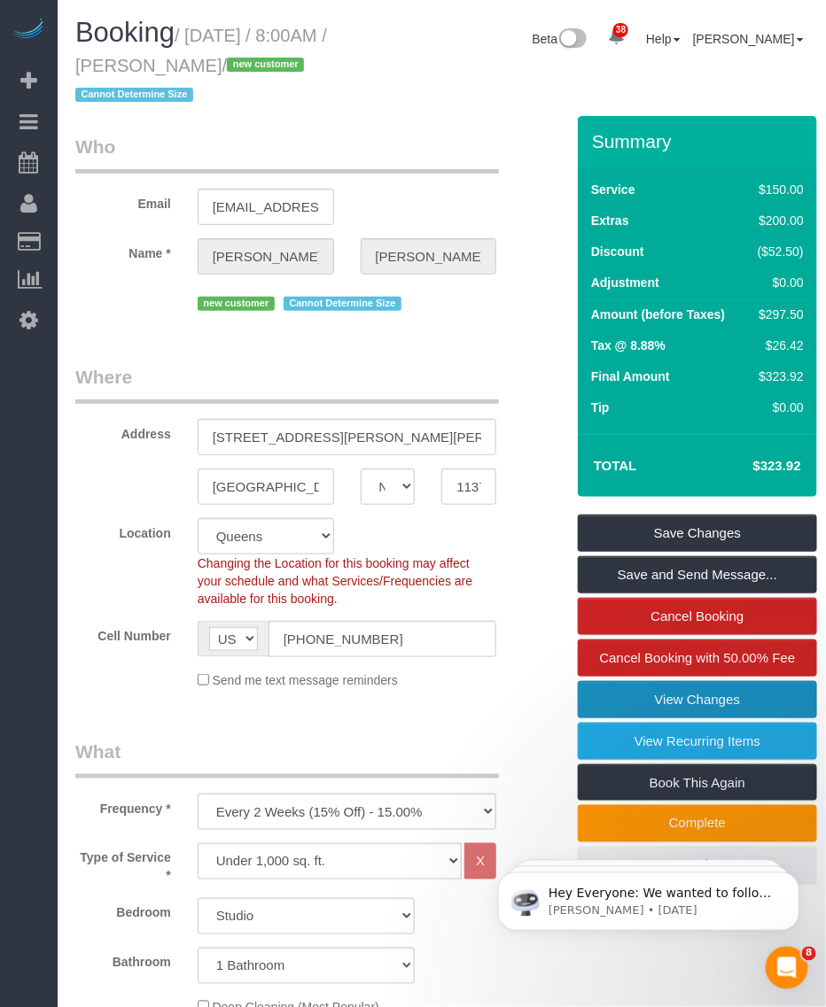
click at [653, 700] on link "View Changes" at bounding box center [697, 699] width 239 height 37
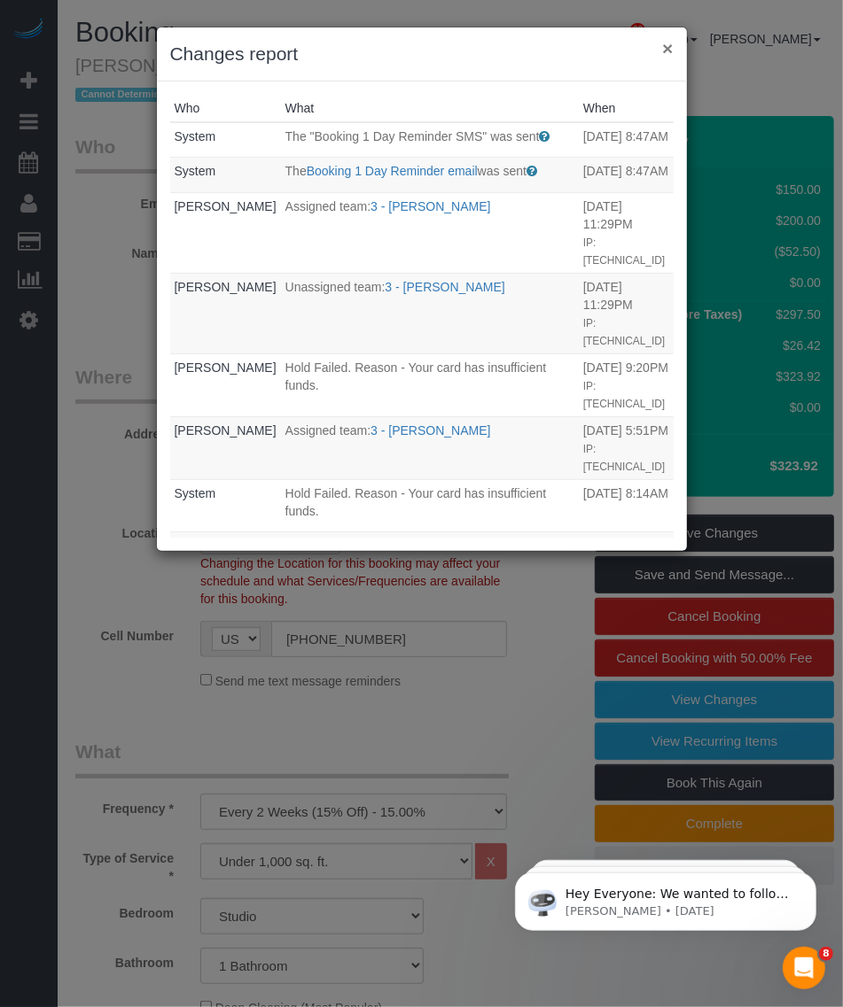
click at [667, 50] on button "×" at bounding box center [667, 48] width 11 height 19
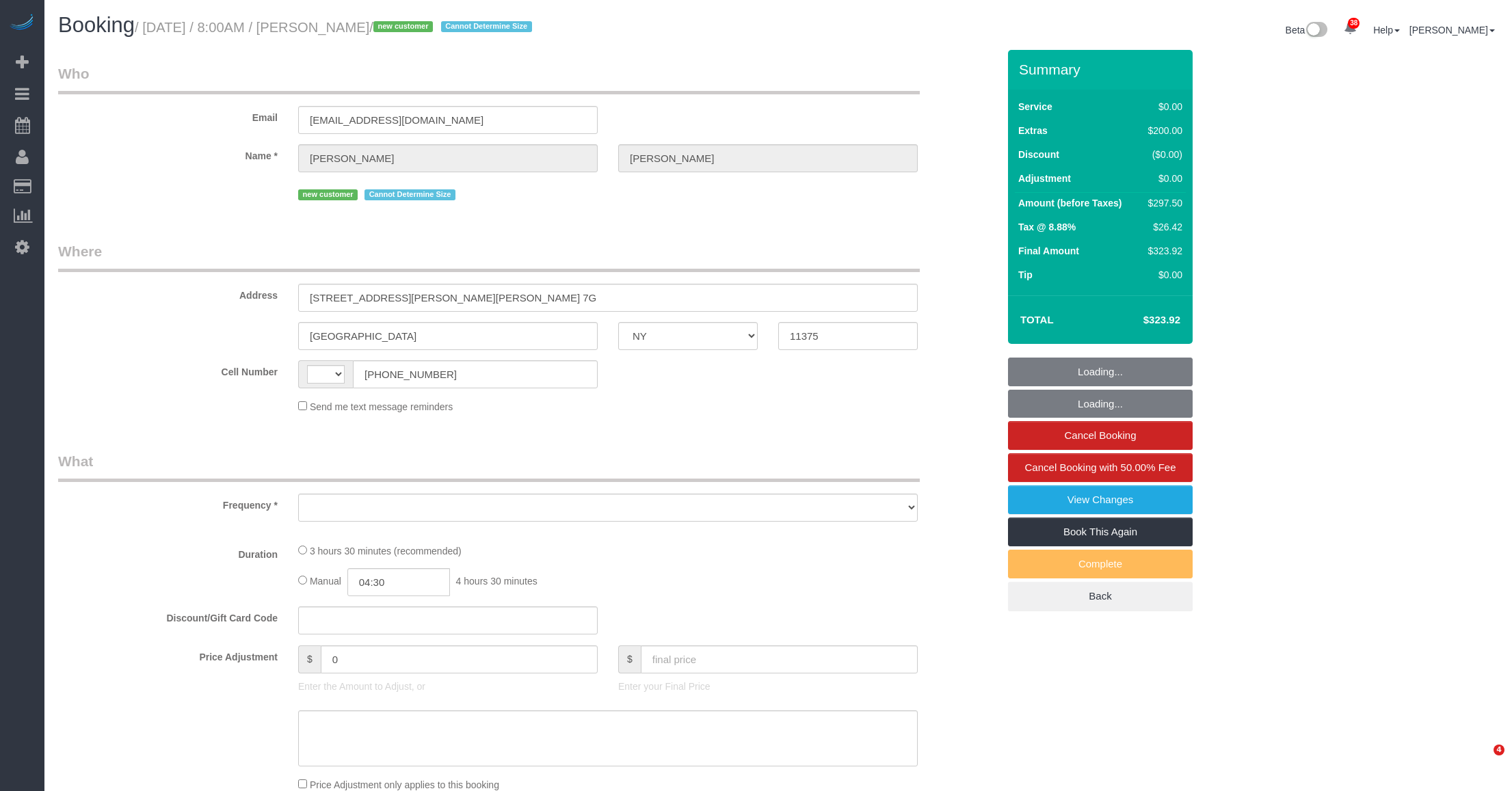
select select "NY"
select select "object:576"
select select "string:stripe-pm_1SFDpA4VGloSiKo7FVSC2416"
select select "number:56"
select select "number:72"
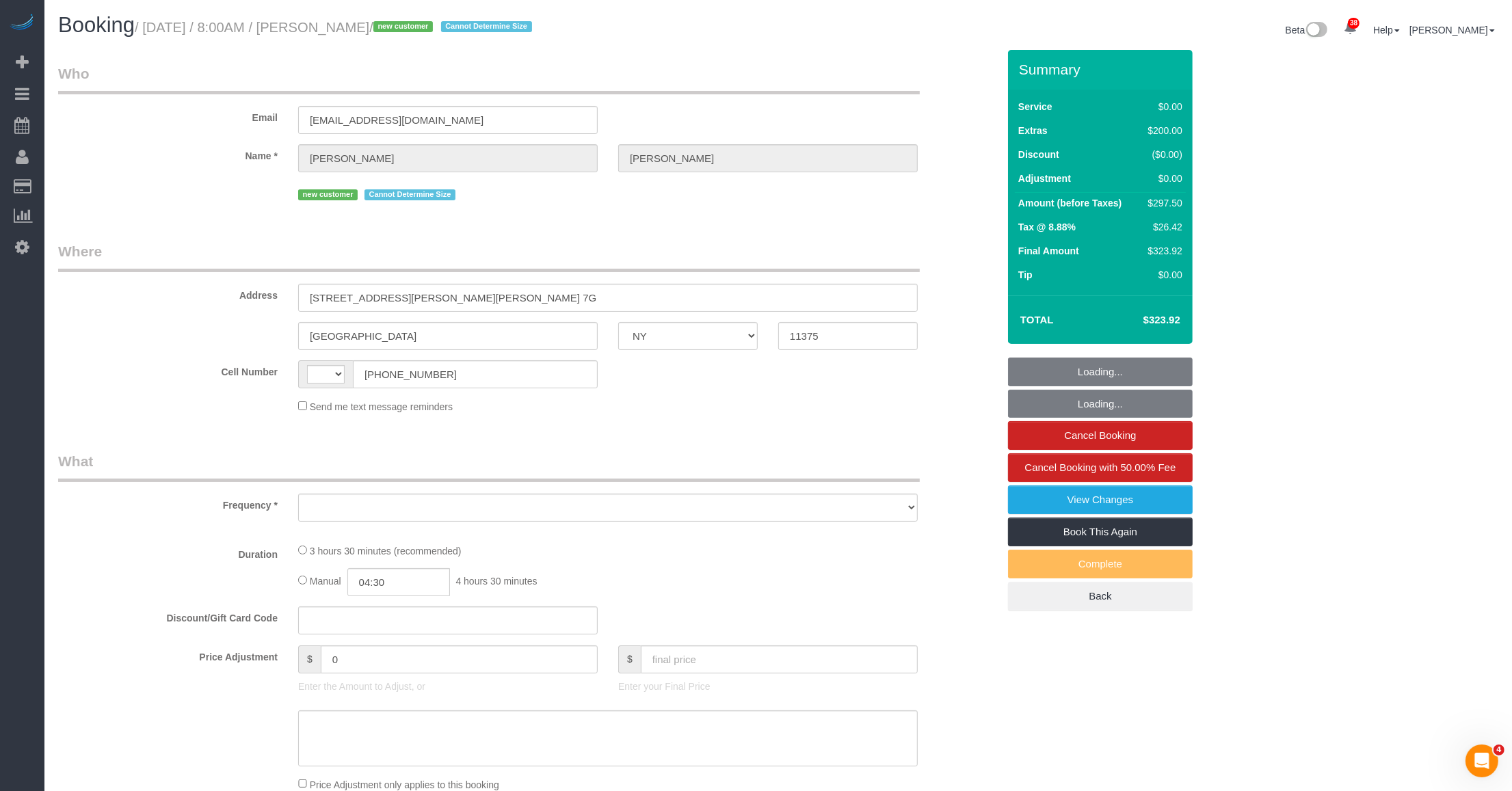
select select "number:15"
select select "number:5"
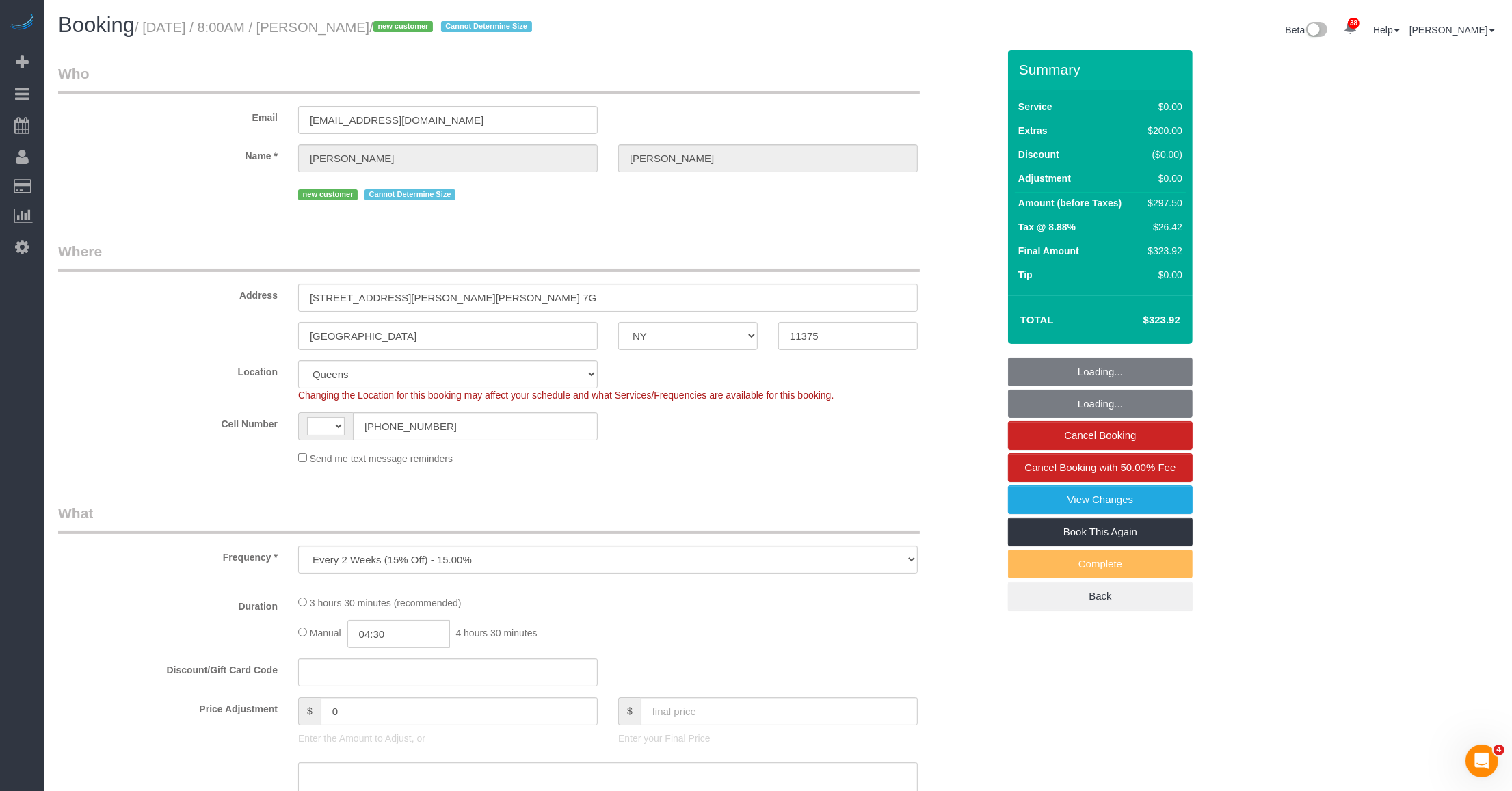
select select "object:727"
select select "spot1"
select select "string:[GEOGRAPHIC_DATA]"
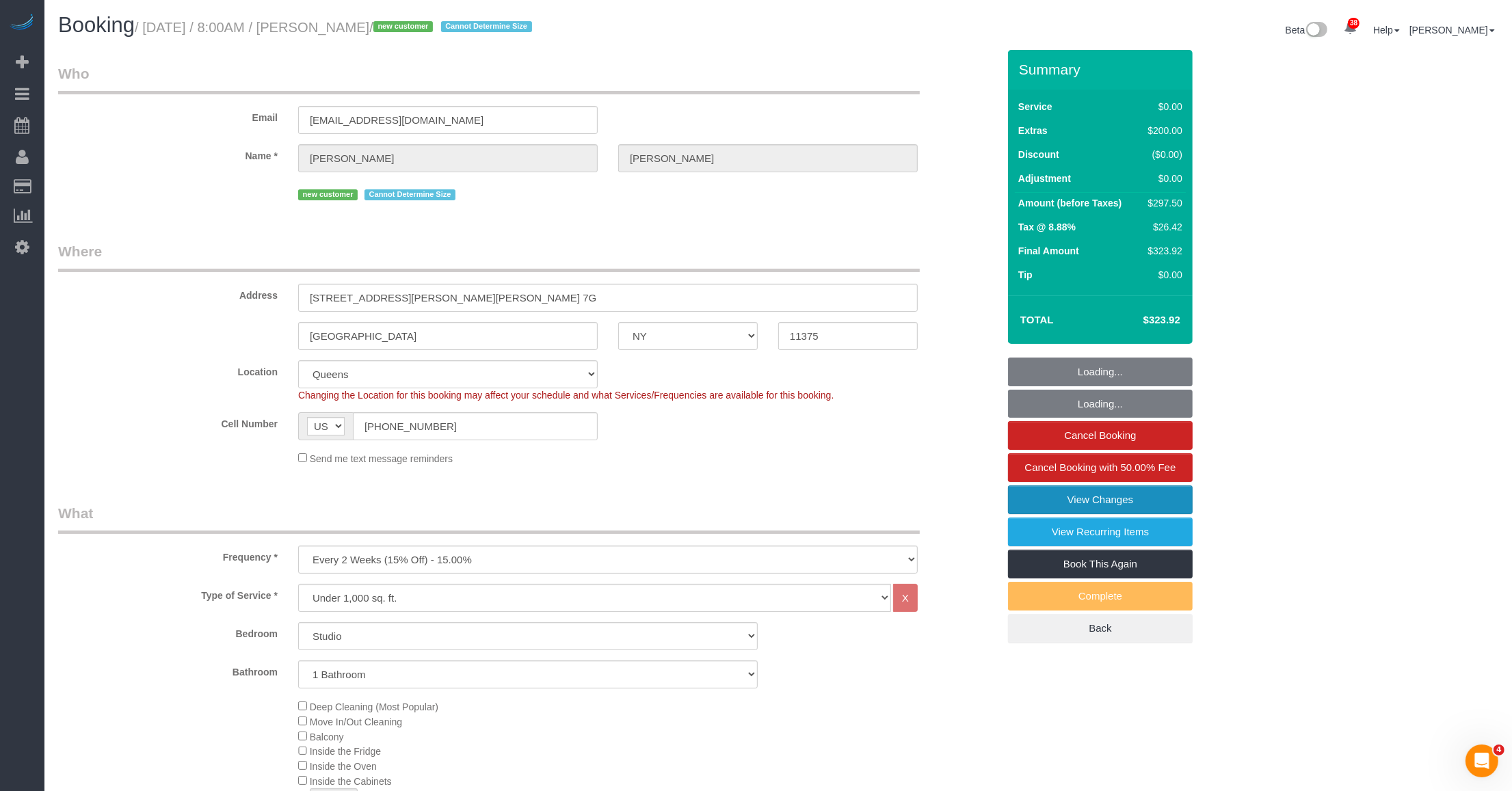
click at [1077, 506] on link "View Changes" at bounding box center [1100, 499] width 184 height 29
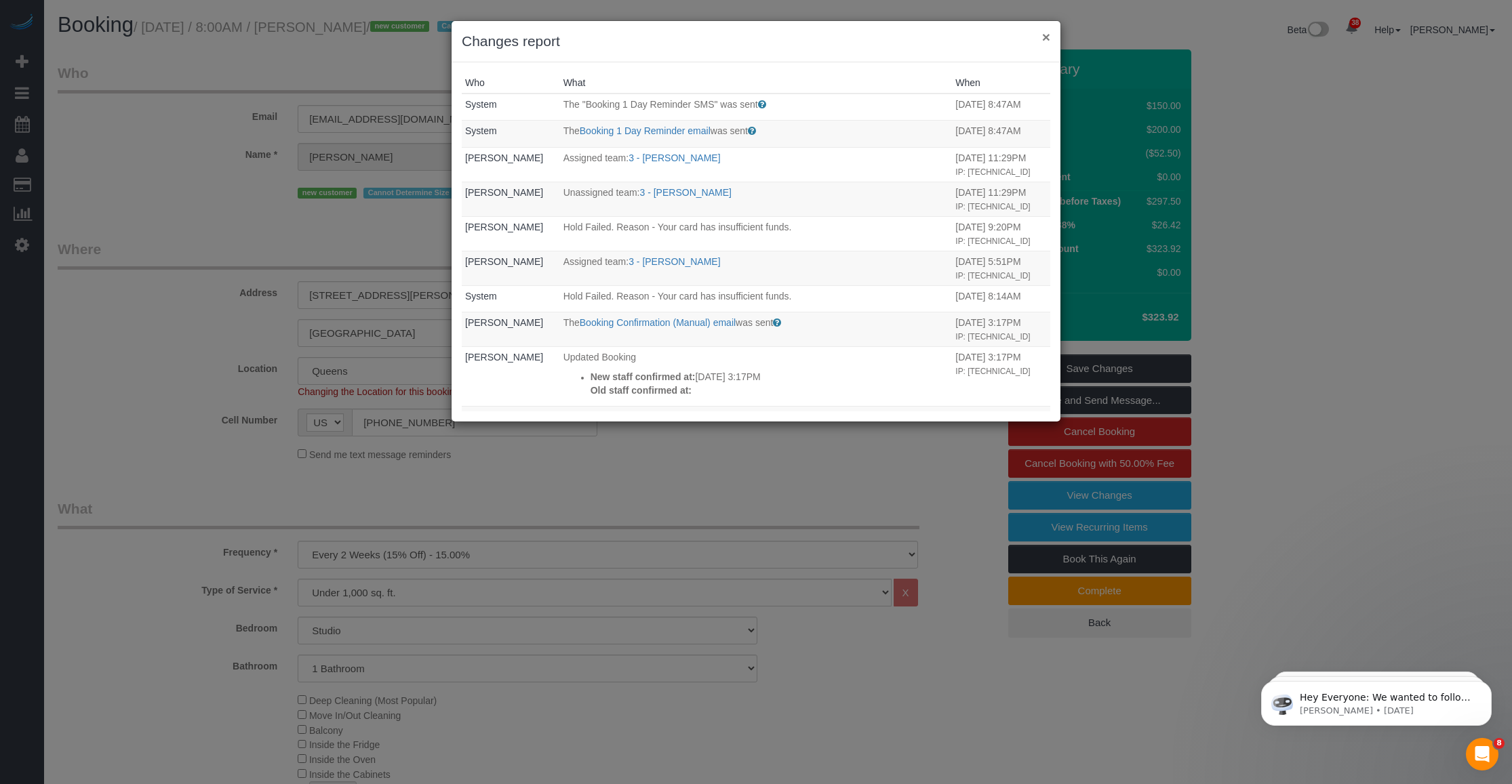
click at [1045, 33] on button "×" at bounding box center [1046, 37] width 8 height 15
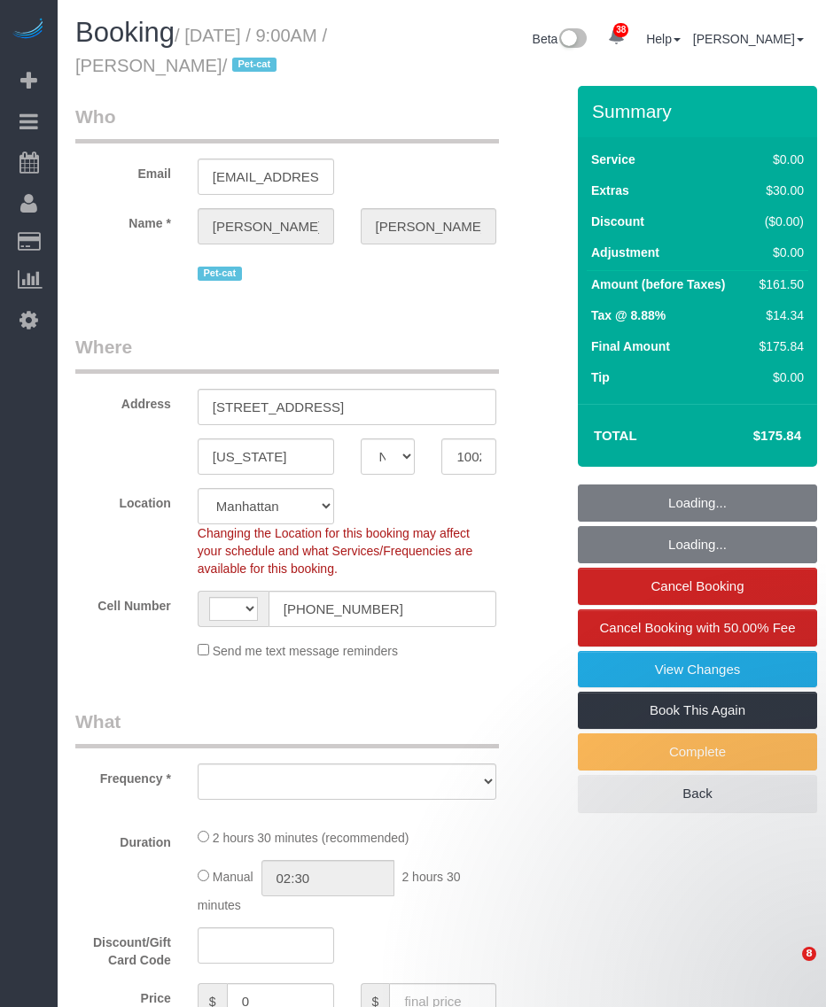
select select "NY"
select select "number:57"
select select "number:71"
select select "number:14"
select select "number:6"
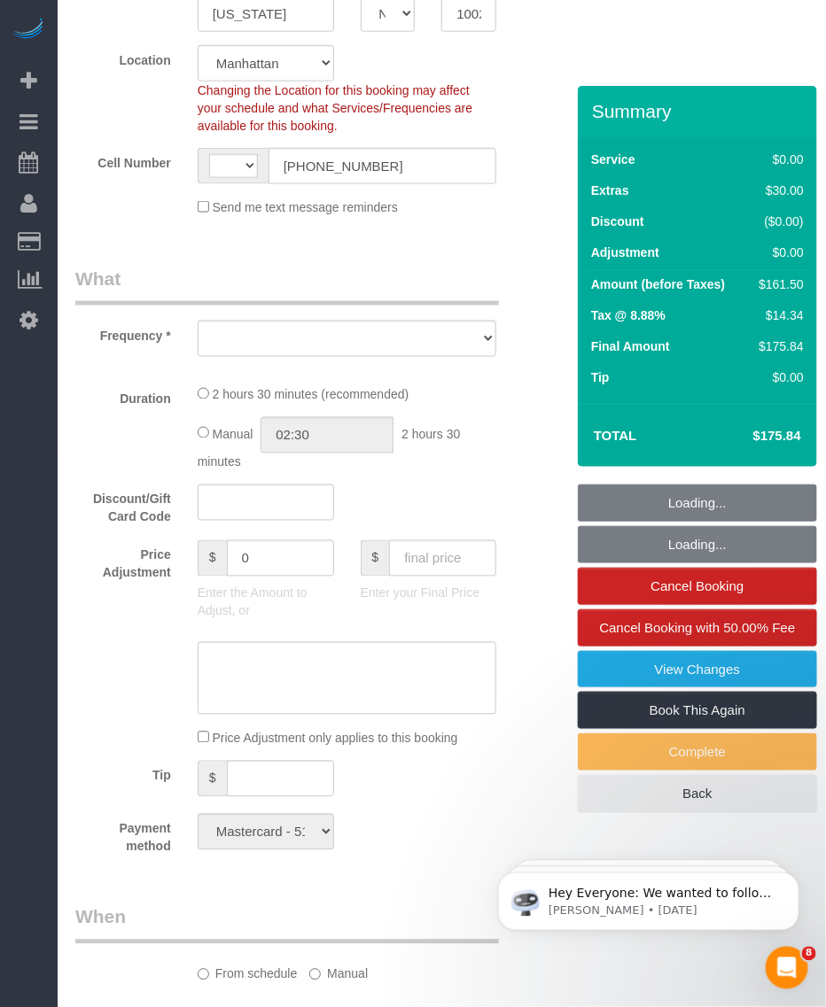
select select "string:[GEOGRAPHIC_DATA]"
select select "object:970"
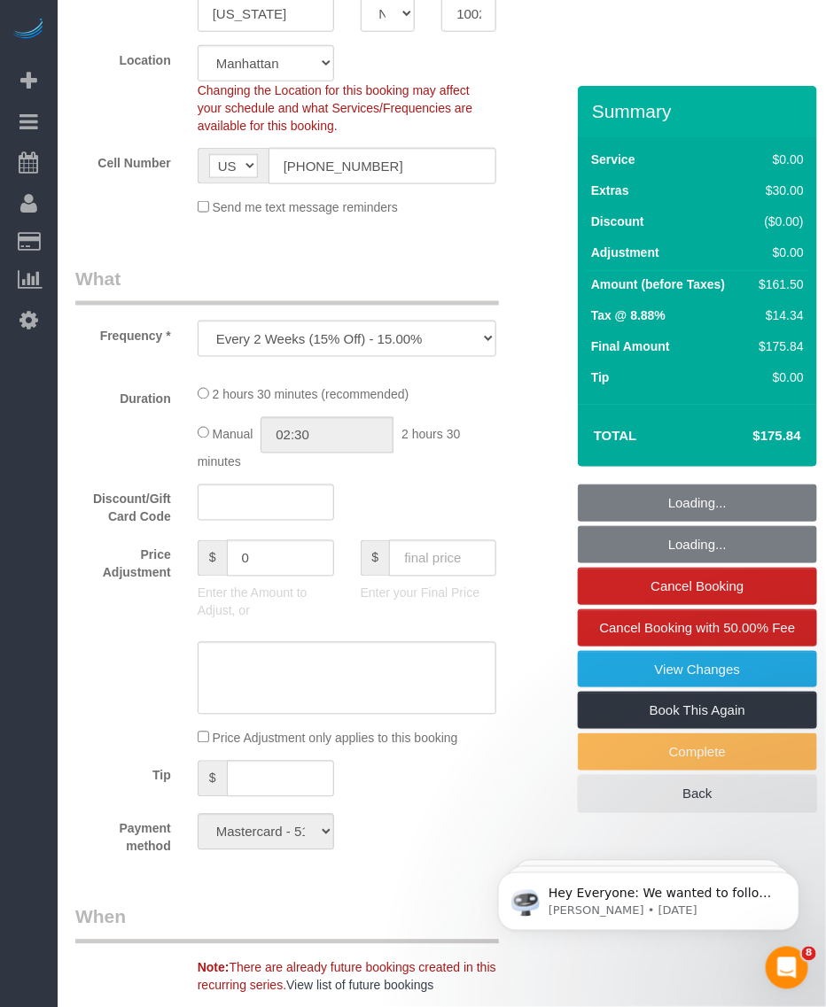
select select "spot1"
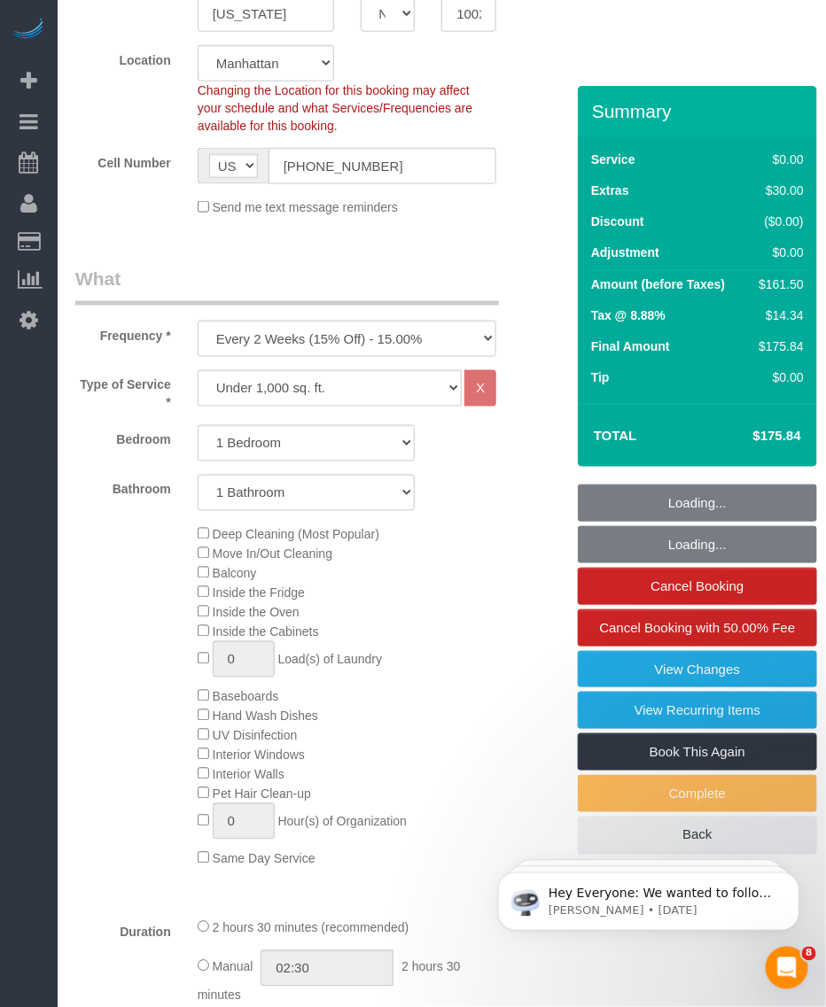
select select "object:1521"
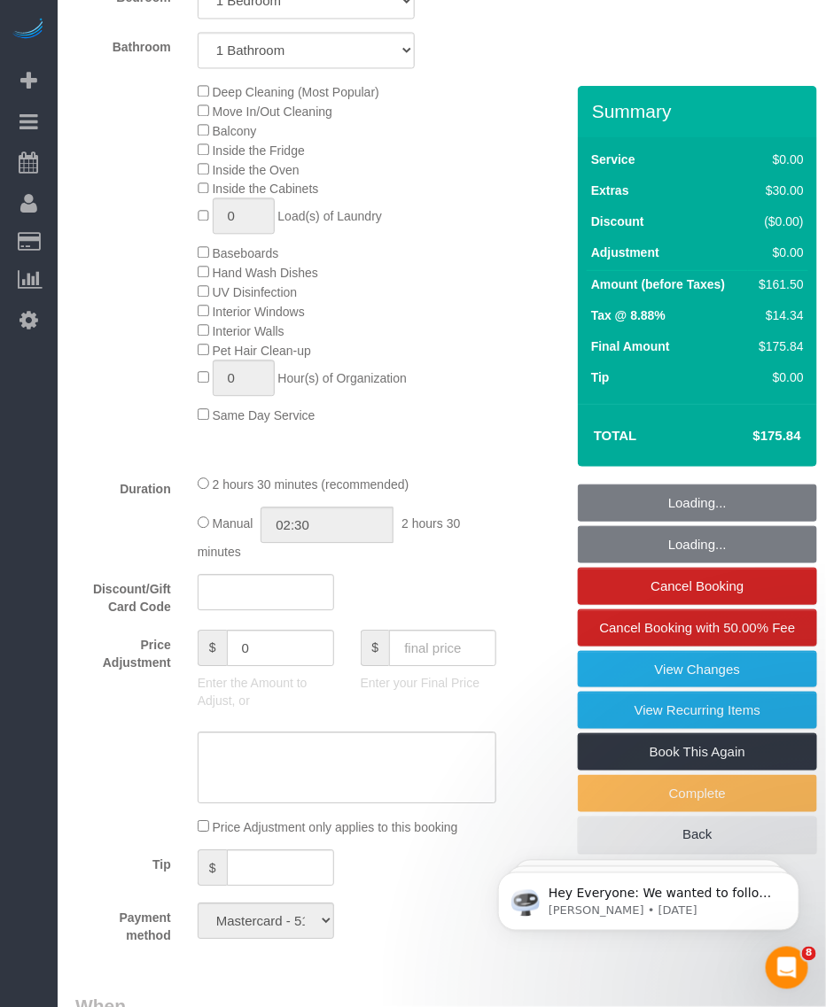
select select "1"
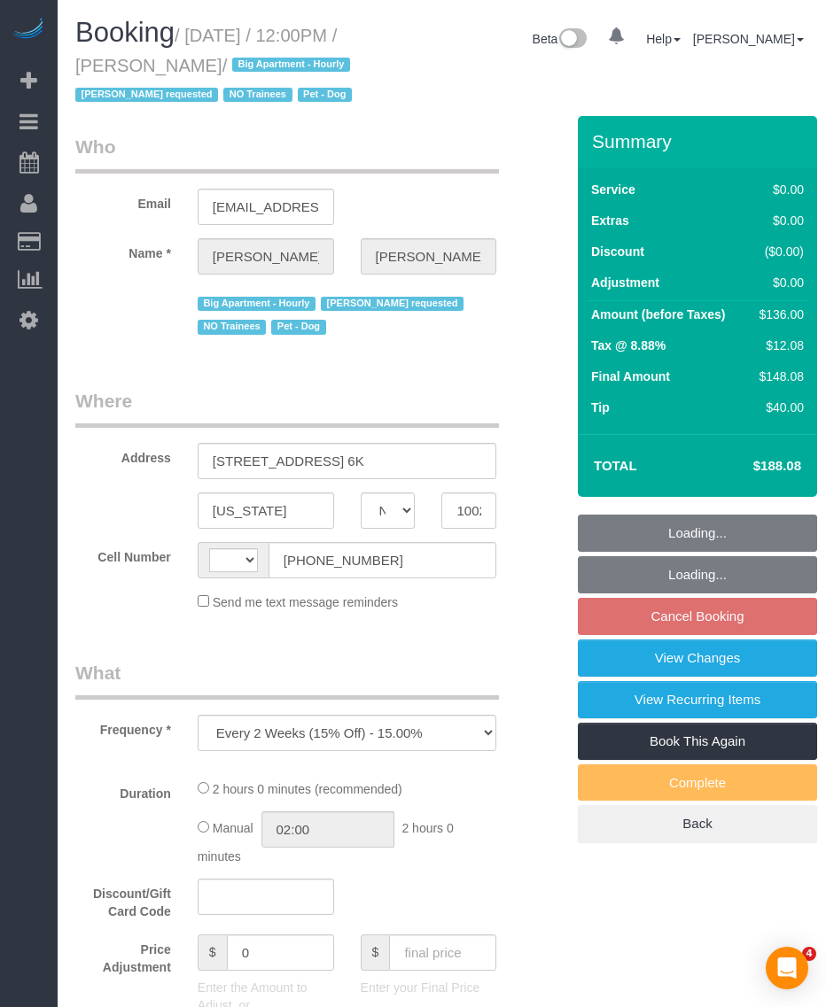
select select "NY"
select select "string:US"
select select "string:stripe-pm_1QROV34VGloSiKo7AmWsE2mn"
select select "1"
select select "spot4"
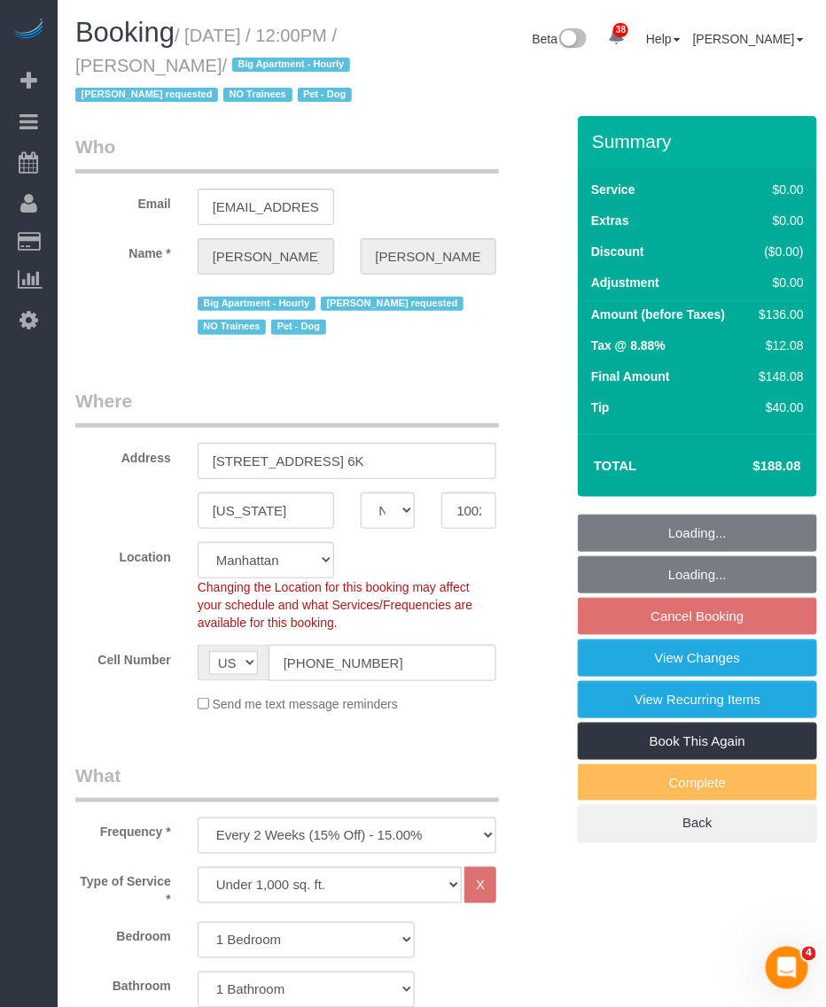
select select "number:57"
select select "number:75"
select select "number:13"
select select "number:6"
select select "object:1526"
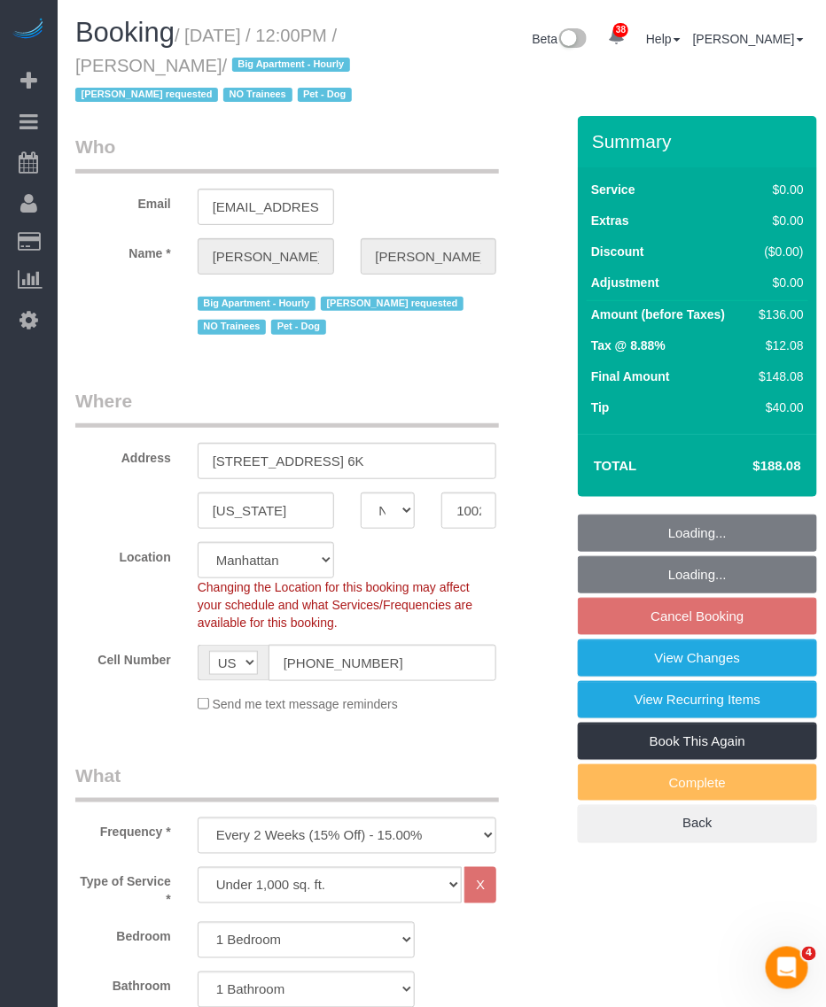
select select "1"
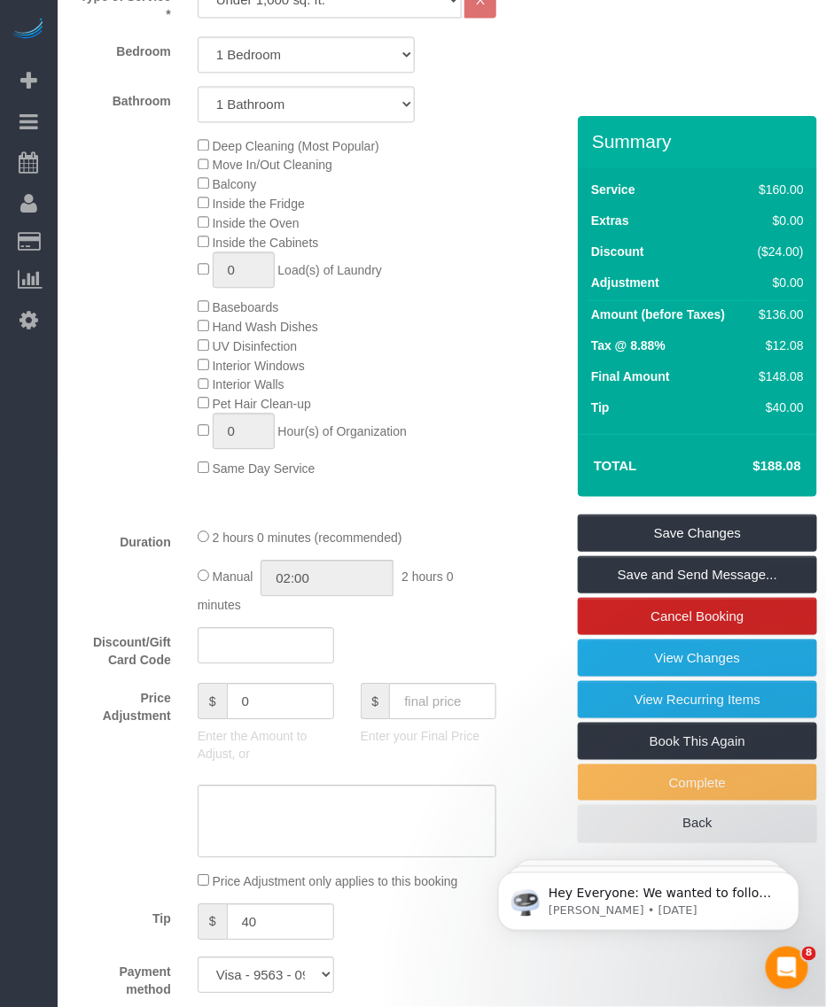
scroll to position [775, 0]
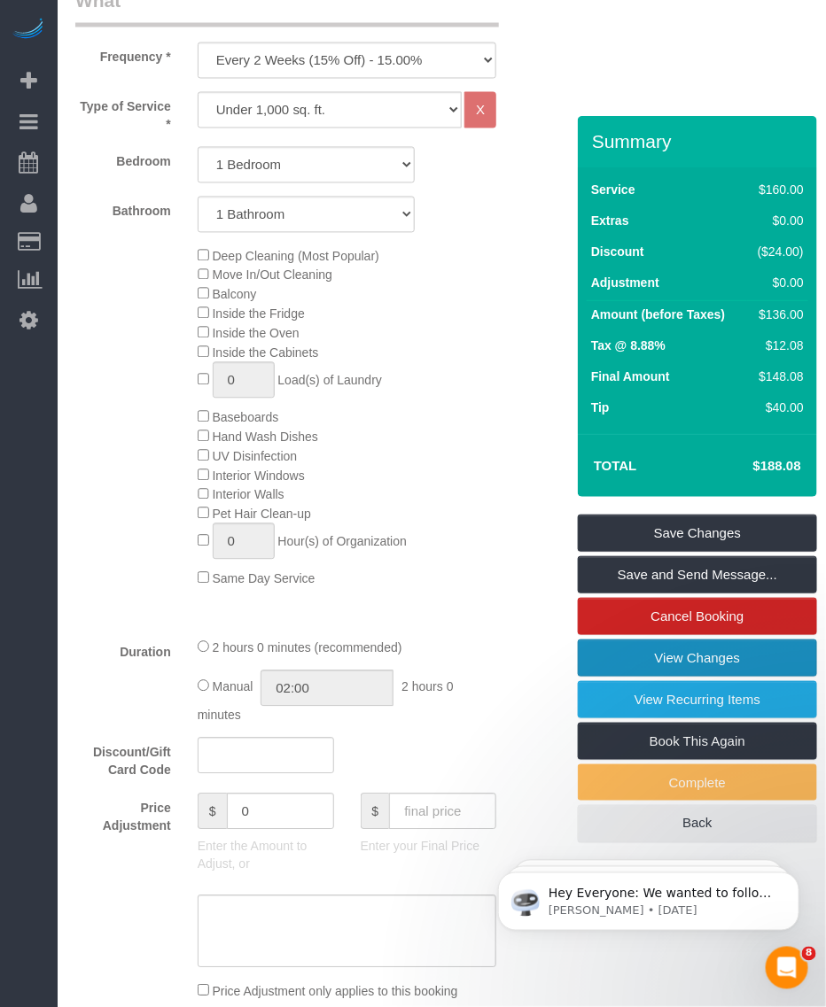
click at [698, 677] on link "View Changes" at bounding box center [697, 658] width 239 height 37
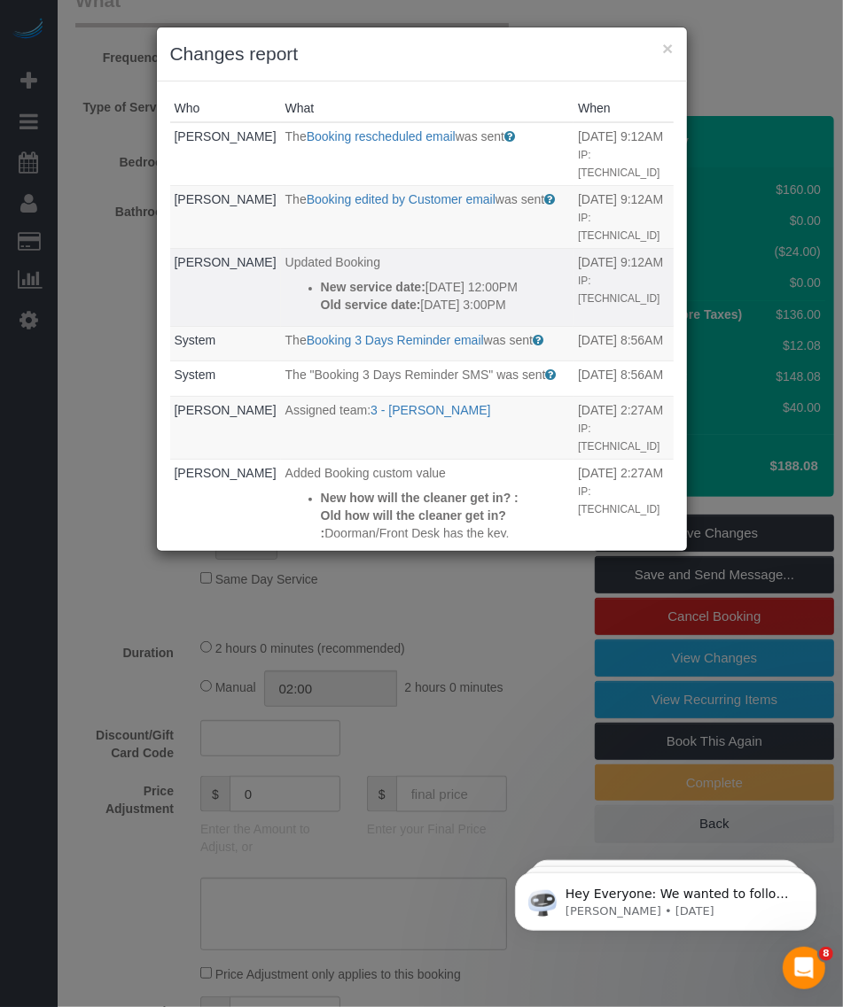
drag, startPoint x: 399, startPoint y: 289, endPoint x: 430, endPoint y: 294, distance: 31.5
click at [430, 294] on p "New service date: 10/18/2025 12:00PM" at bounding box center [445, 287] width 248 height 18
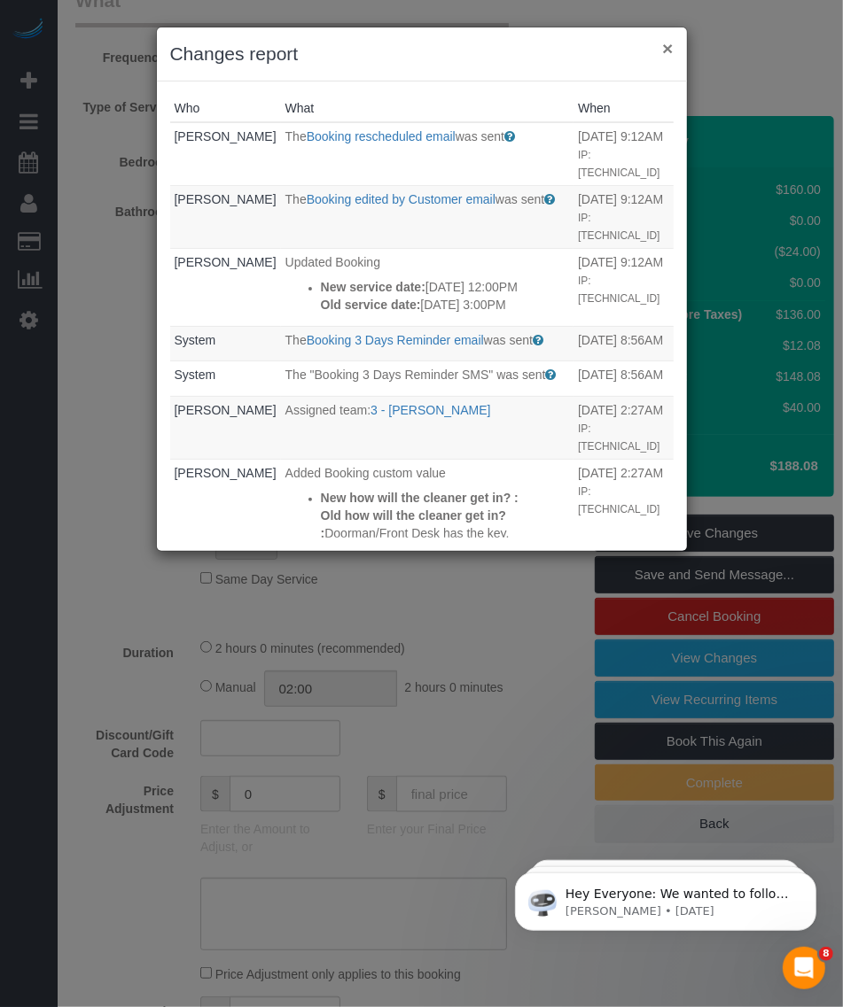
click at [663, 49] on button "×" at bounding box center [667, 48] width 11 height 19
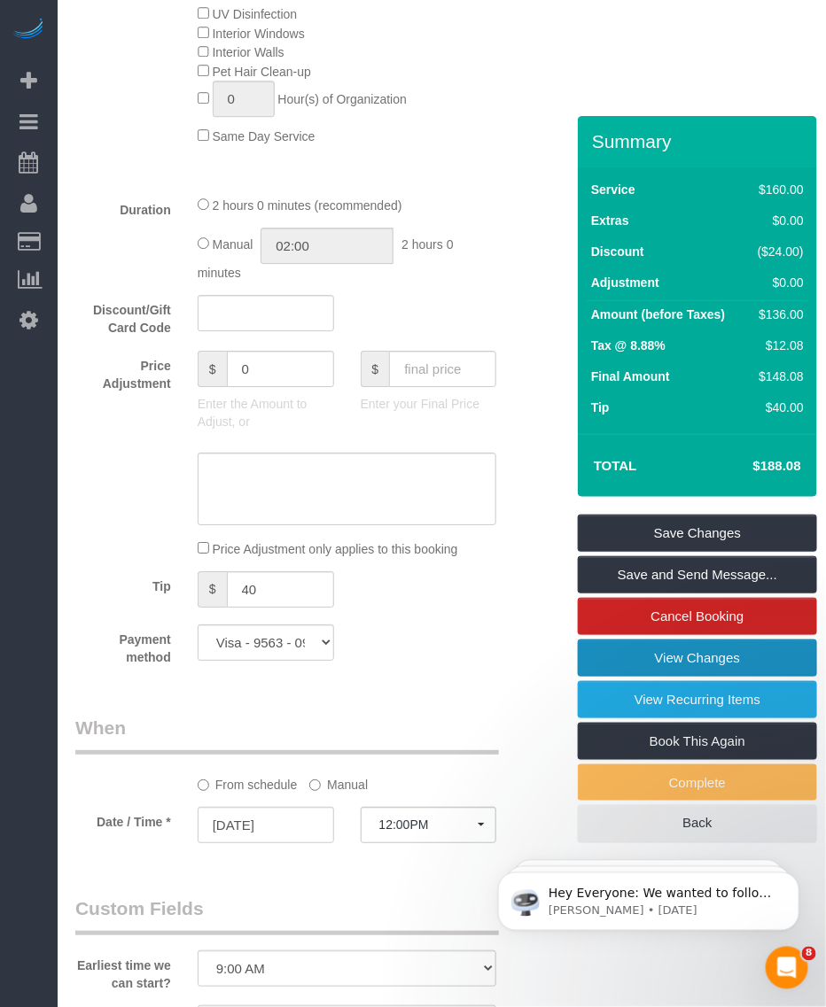
scroll to position [1993, 0]
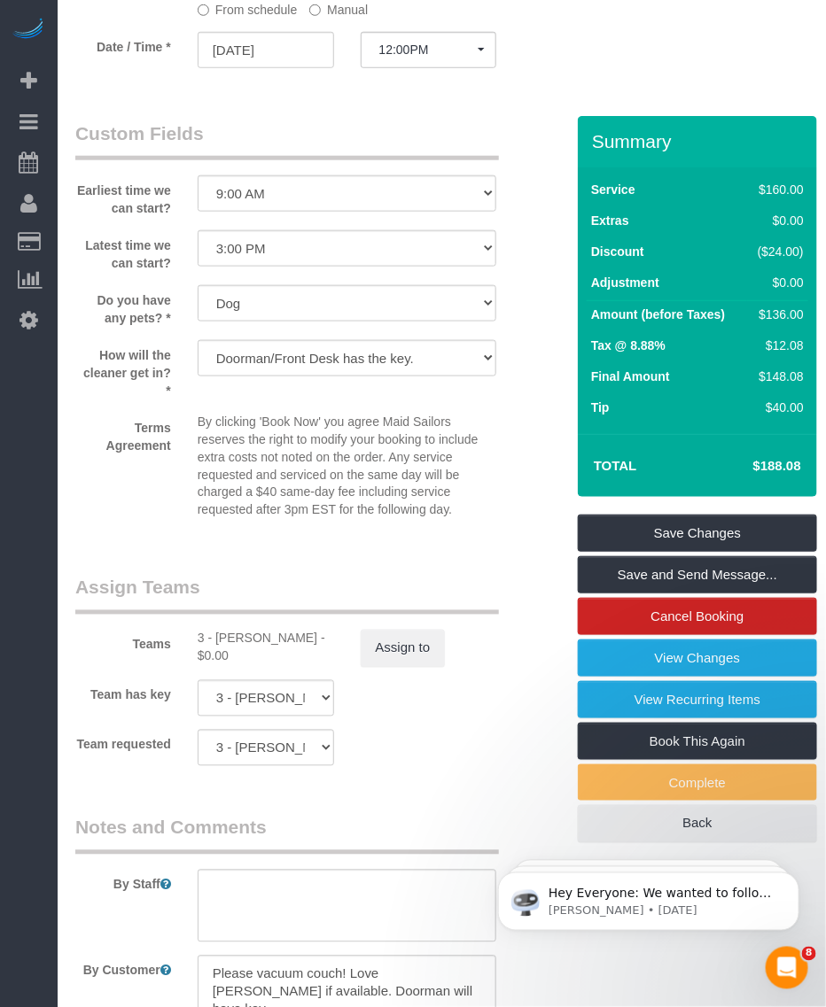
drag, startPoint x: 213, startPoint y: 666, endPoint x: 315, endPoint y: 671, distance: 102.0
click at [315, 665] on div "3 - Geraldin Bastidas - $0.00" at bounding box center [266, 647] width 136 height 35
drag, startPoint x: 315, startPoint y: 671, endPoint x: 221, endPoint y: 667, distance: 93.1
click at [221, 665] on div "3 - Geraldin Bastidas - $0.00" at bounding box center [266, 647] width 136 height 35
drag, startPoint x: 214, startPoint y: 667, endPoint x: 312, endPoint y: 670, distance: 97.5
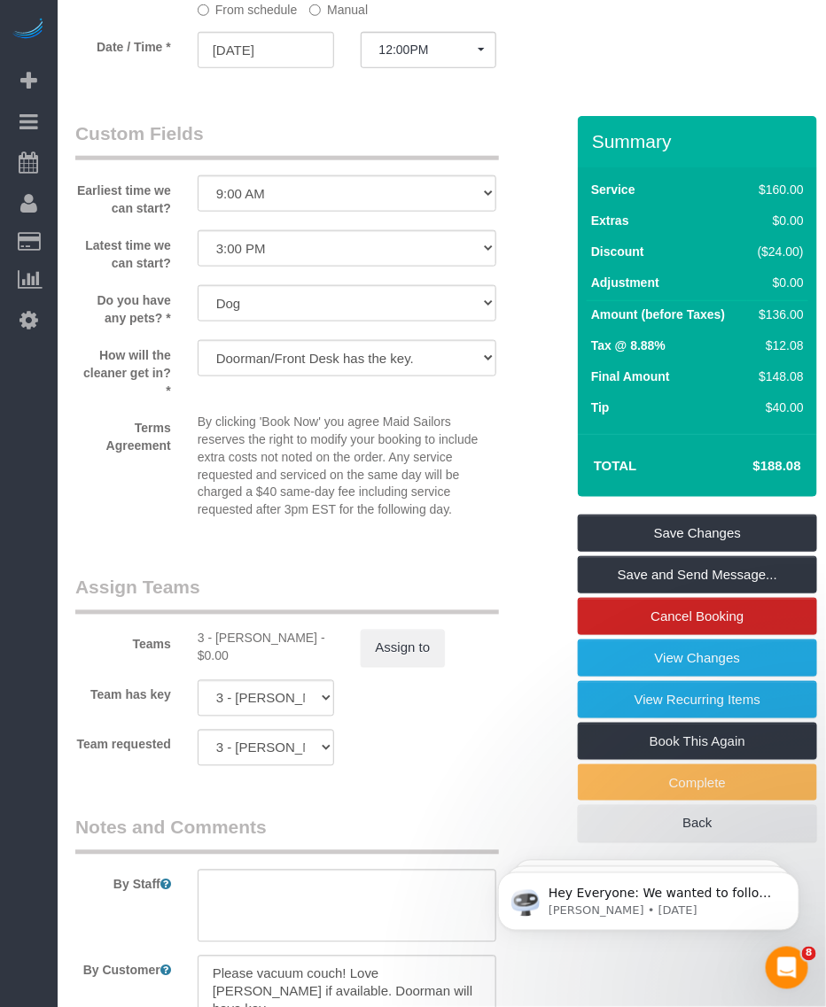
click at [312, 665] on div "3 - Geraldin Bastidas - $0.00" at bounding box center [266, 647] width 136 height 35
copy div "Geraldin Bastidas"
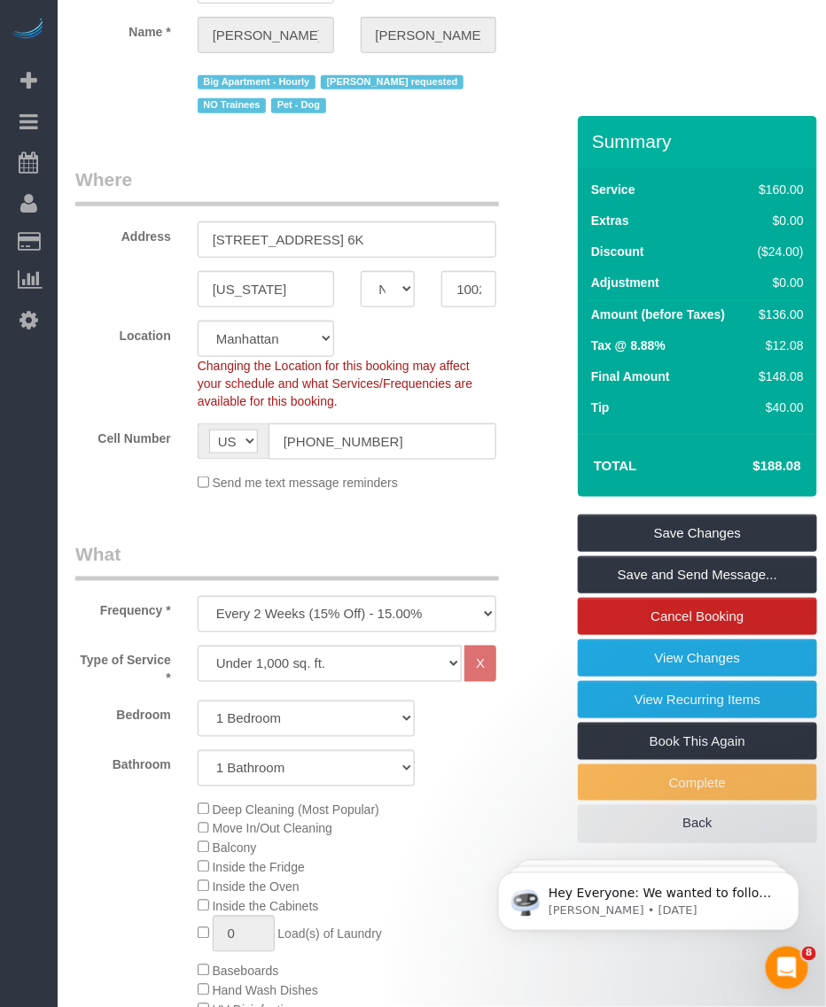
scroll to position [0, 0]
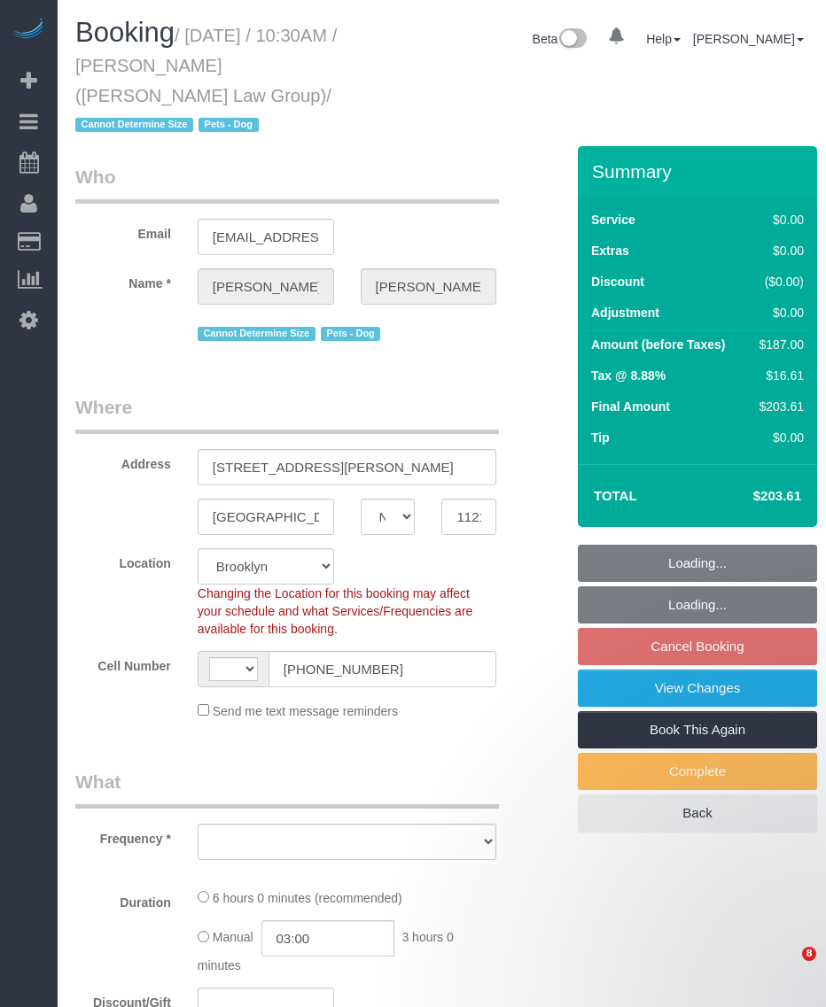
select select "NY"
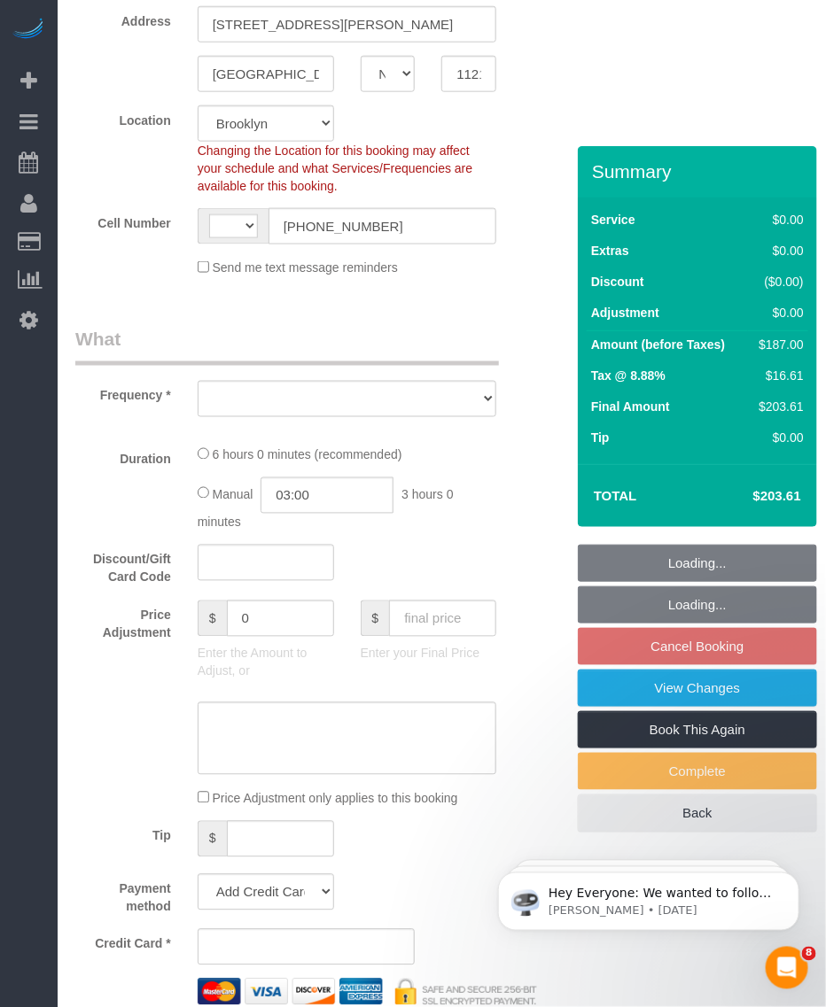
select select "string:US"
select select "string:stripe-pm_1S3igF4VGloSiKo7ii8H05kM"
select select "number:89"
select select "number:90"
select select "number:13"
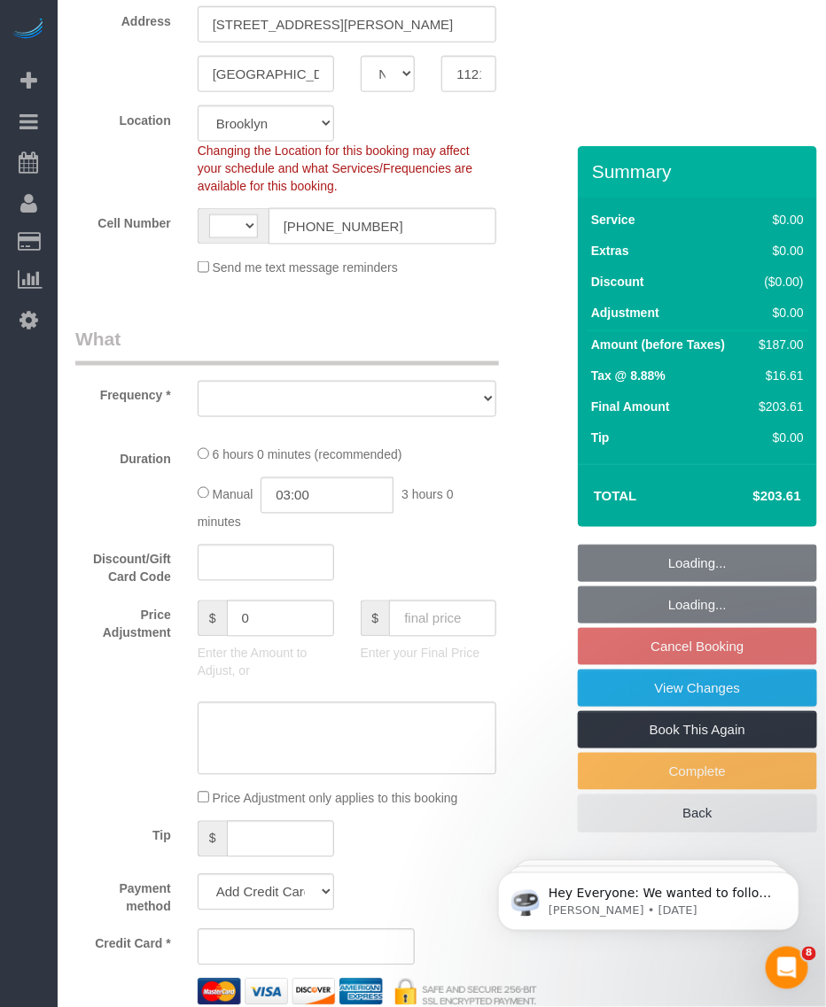
select select "number:7"
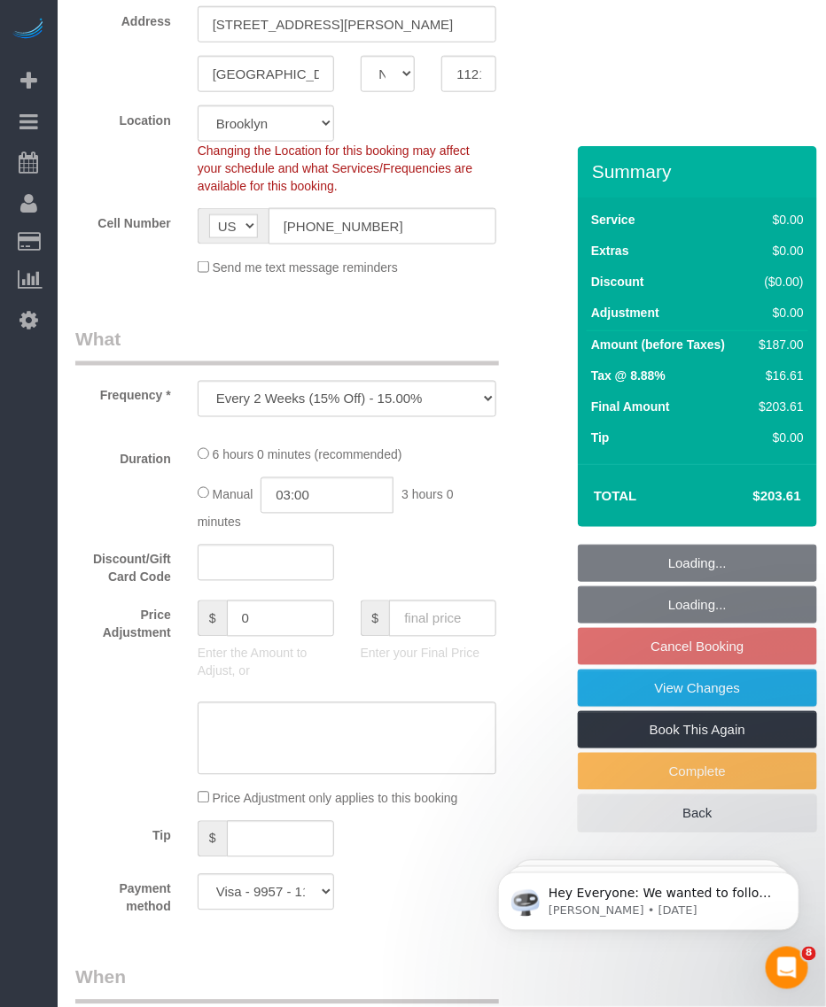
select select "object:1342"
select select "2"
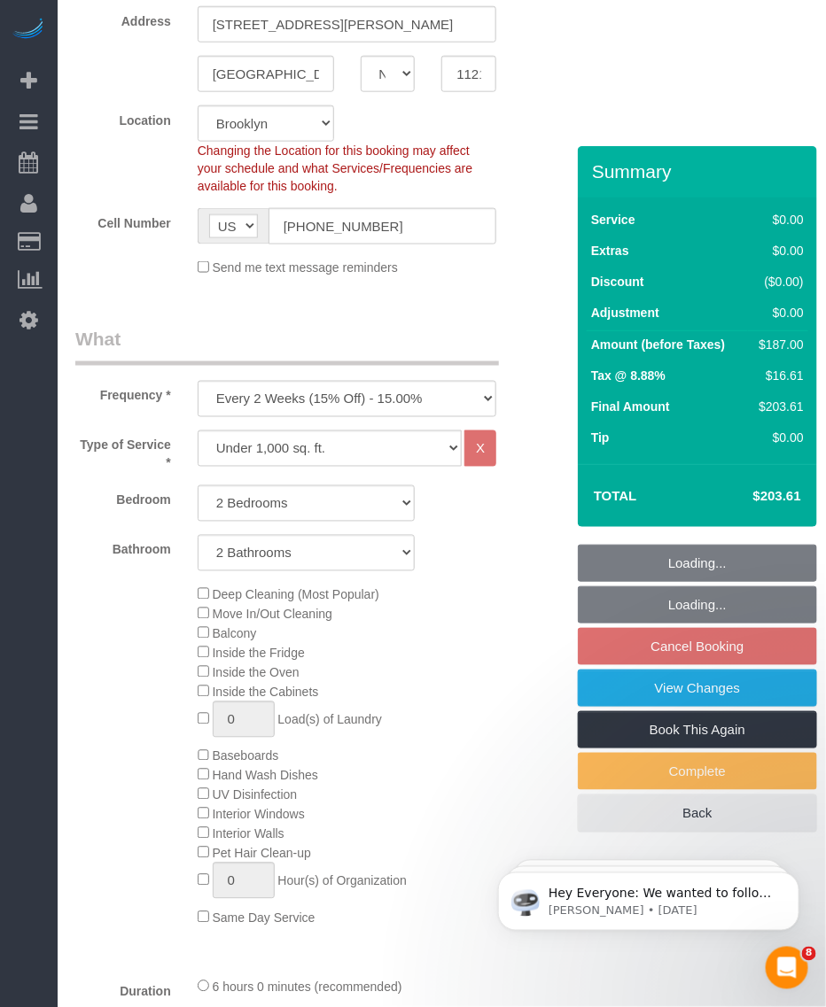
select select "2"
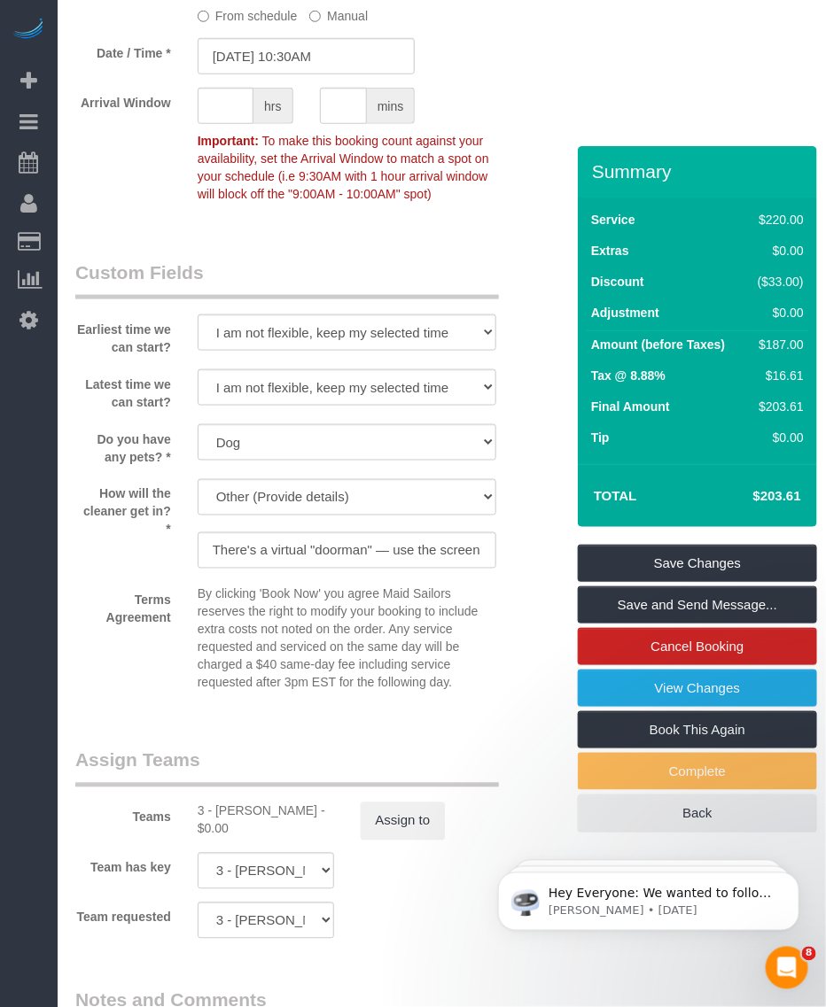
scroll to position [1772, 0]
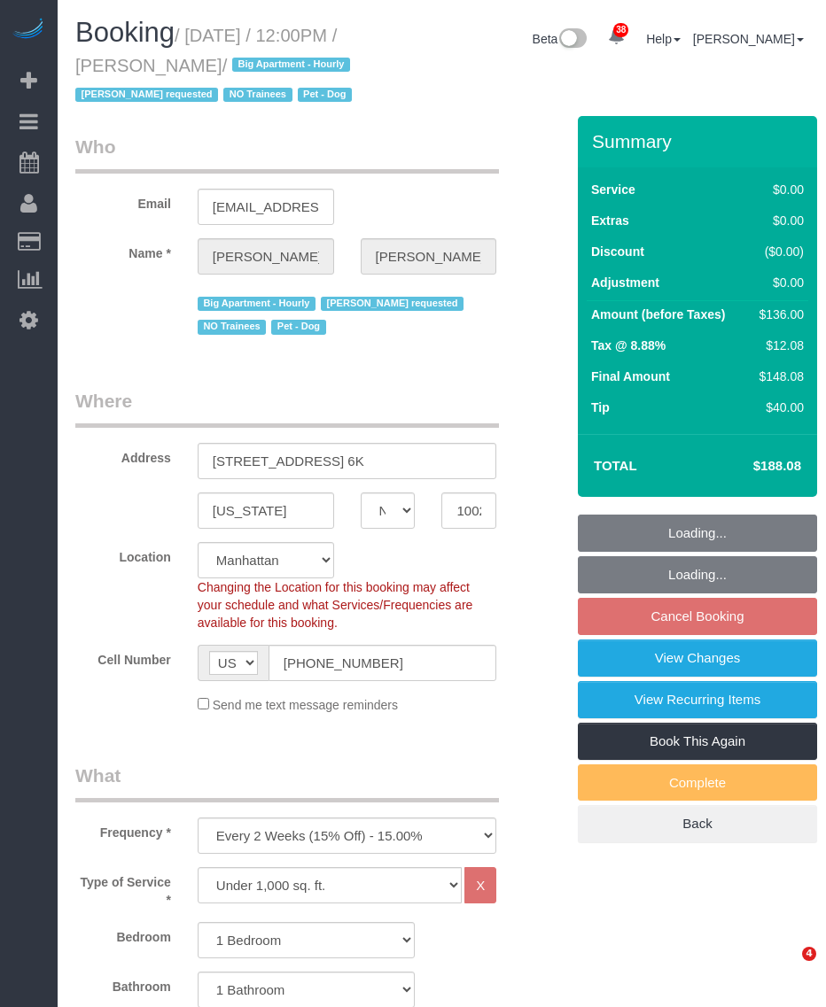
select select "NY"
select select "number:57"
select select "number:75"
select select "number:13"
select select "number:6"
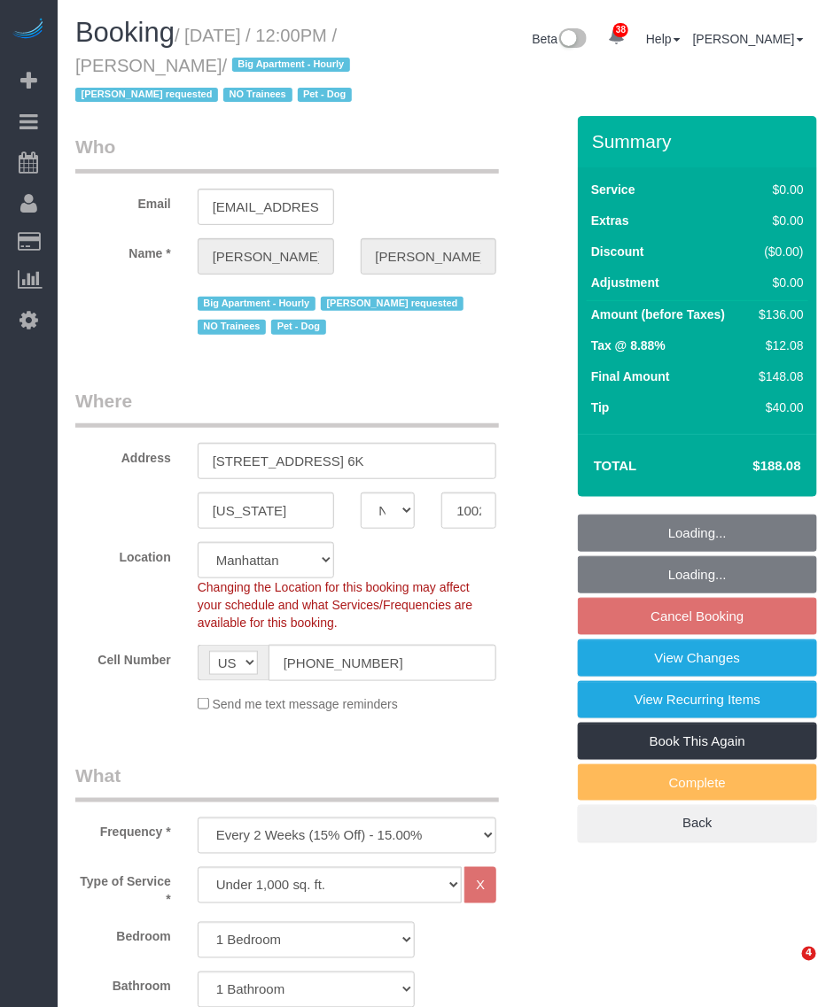
select select "spot4"
select select "1"
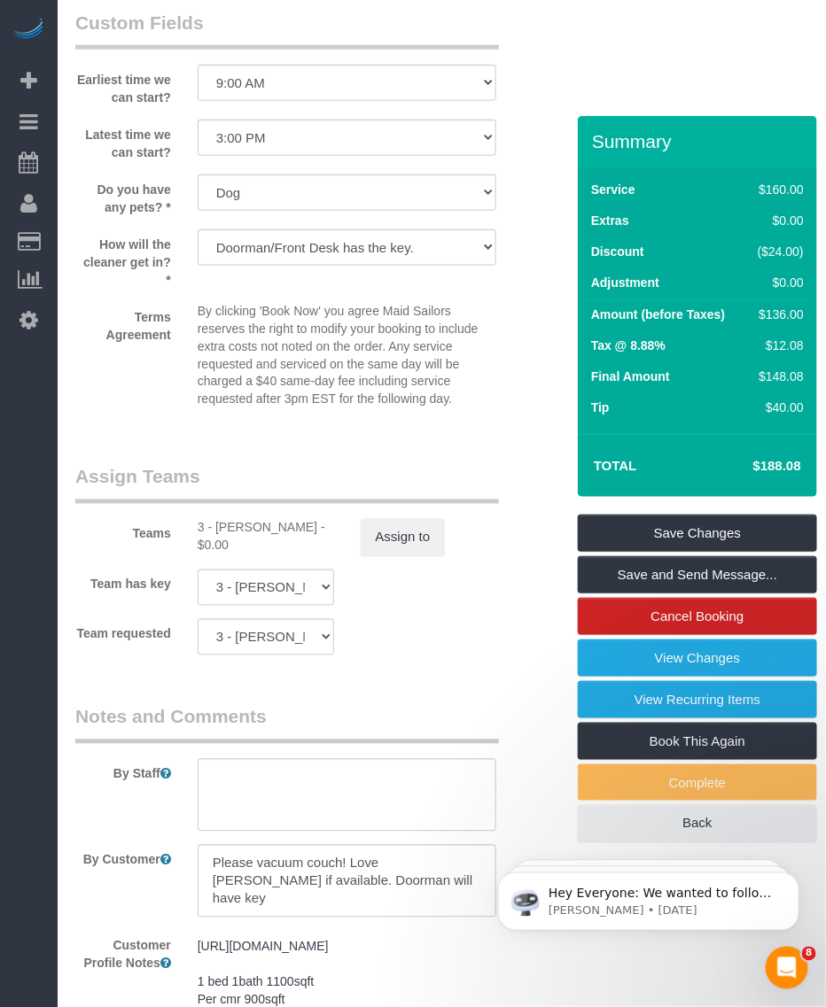
scroll to position [2215, 0]
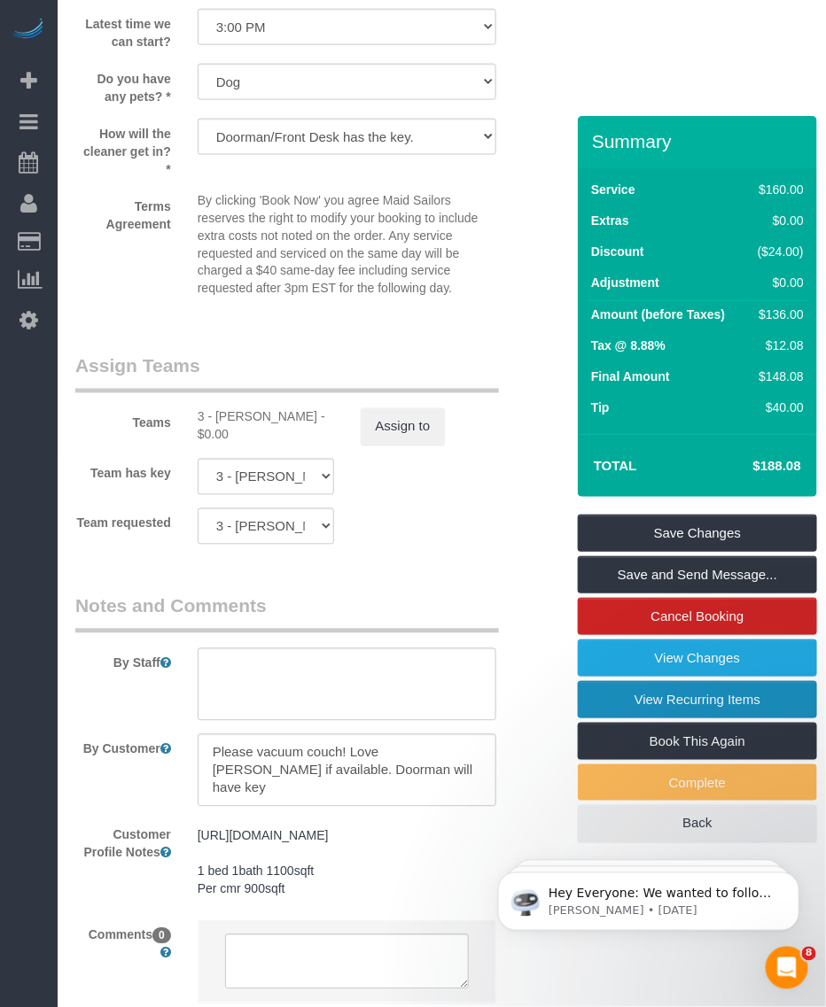
click at [658, 718] on link "View Recurring Items" at bounding box center [697, 699] width 239 height 37
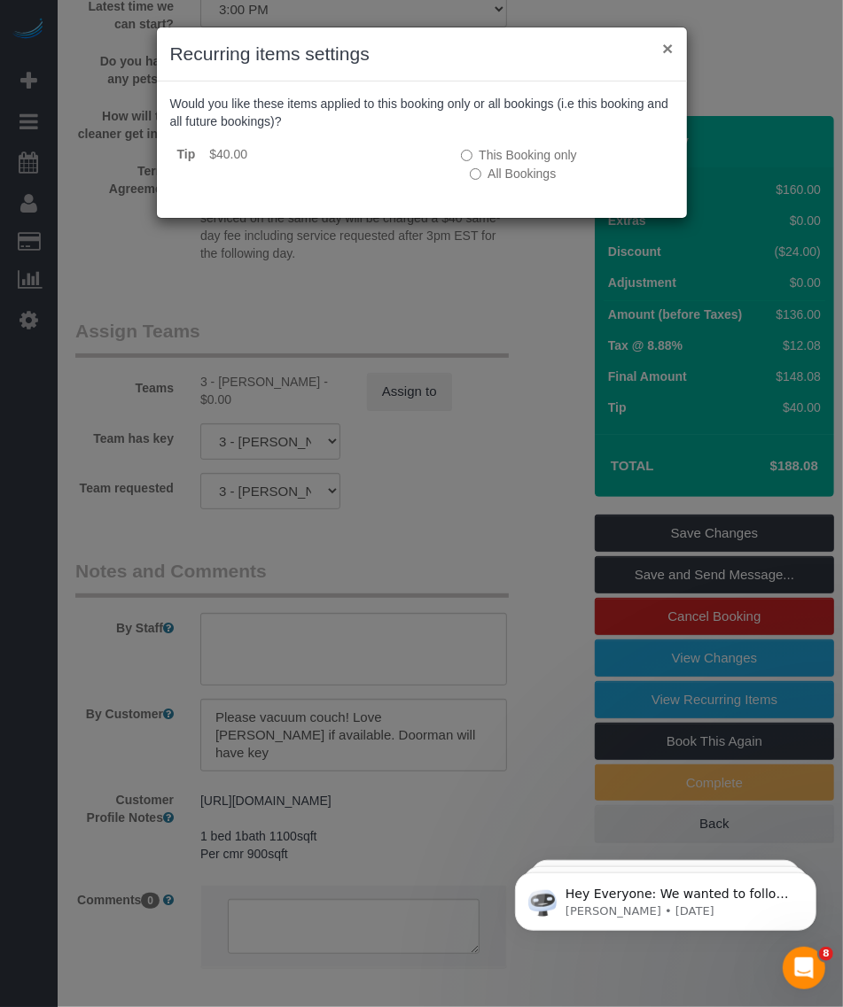
click at [669, 42] on button "×" at bounding box center [667, 48] width 11 height 19
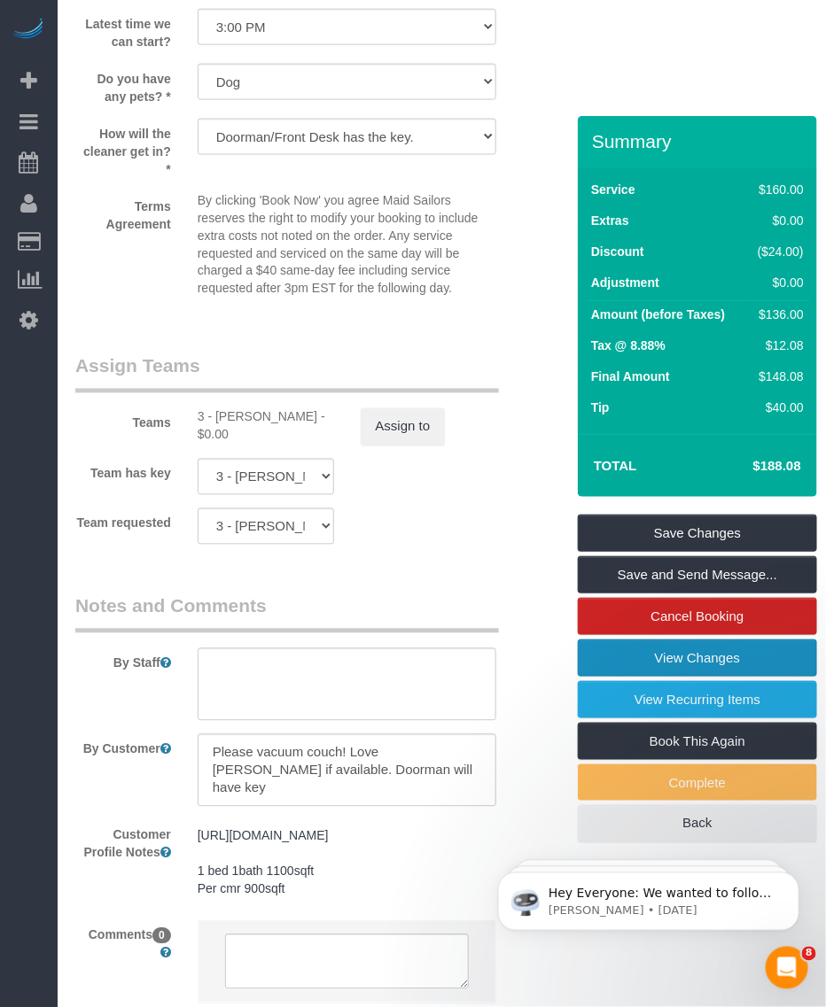
click at [722, 677] on link "View Changes" at bounding box center [697, 658] width 239 height 37
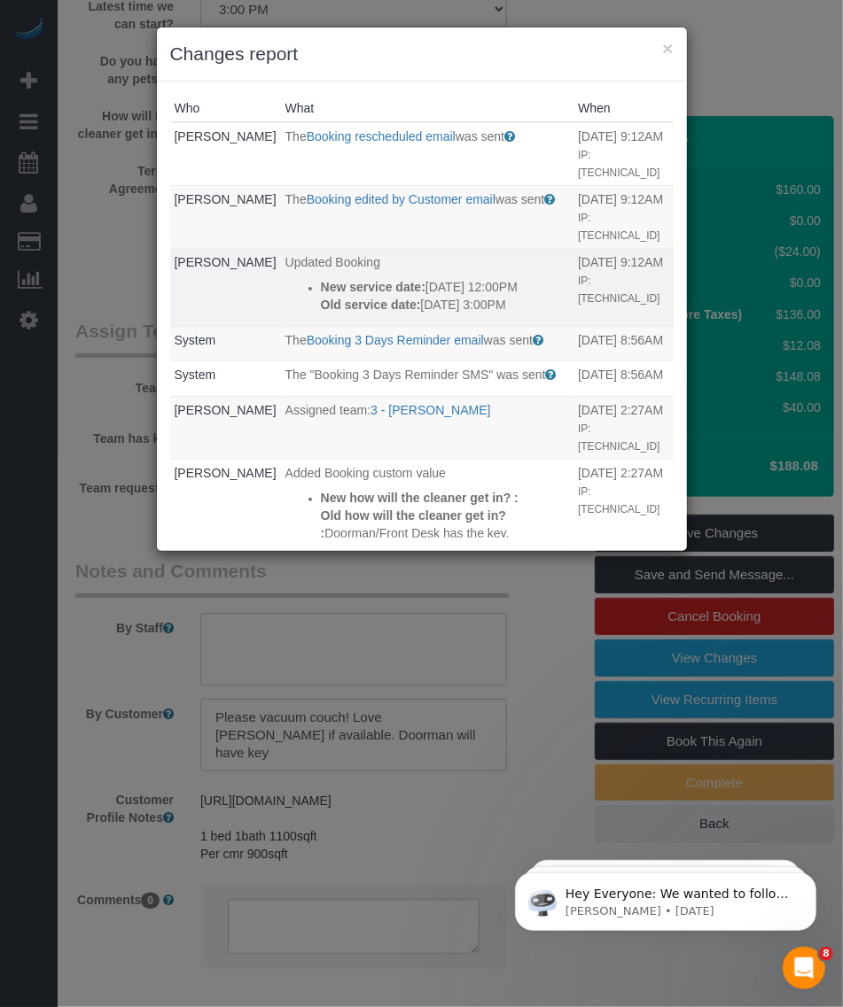
drag, startPoint x: 498, startPoint y: 328, endPoint x: 282, endPoint y: 294, distance: 218.8
click at [285, 294] on ul "New service date: 10/18/2025 12:00PM Old service date: 10/13/2025 3:00PM" at bounding box center [426, 295] width 283 height 35
copy div "New service date: 10/18/2025 12:00PM Old service date: 10/13/2025 3:00PM"
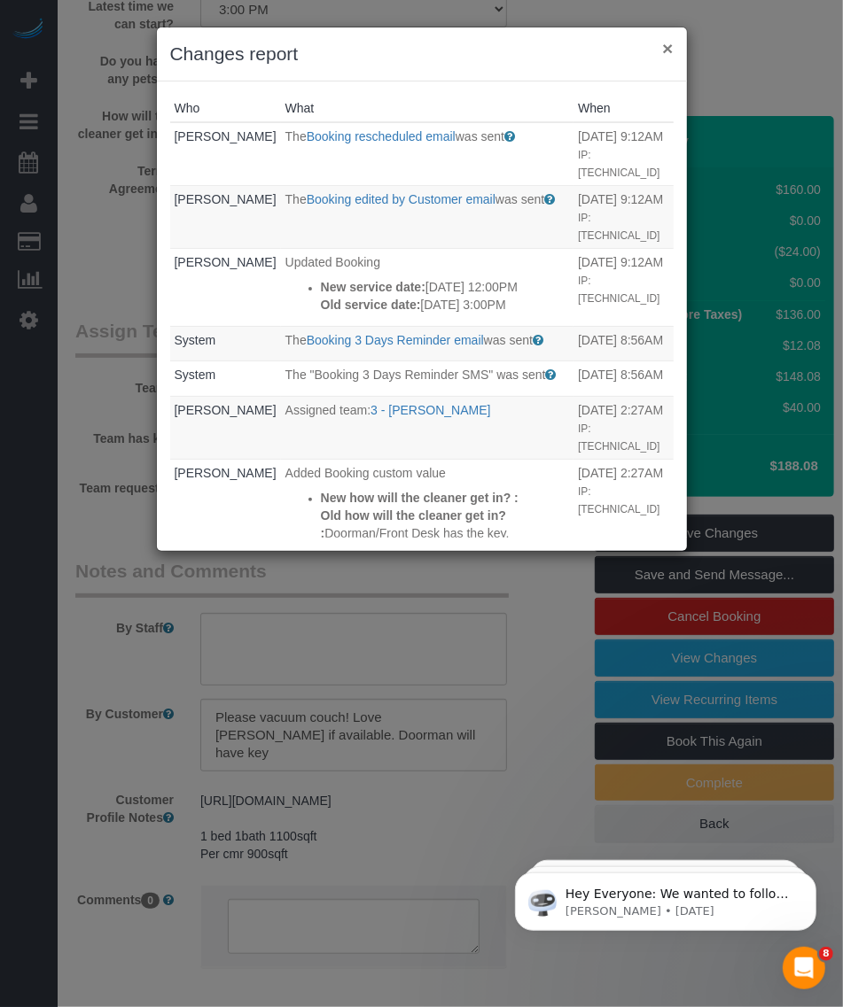
click at [666, 49] on button "×" at bounding box center [667, 48] width 11 height 19
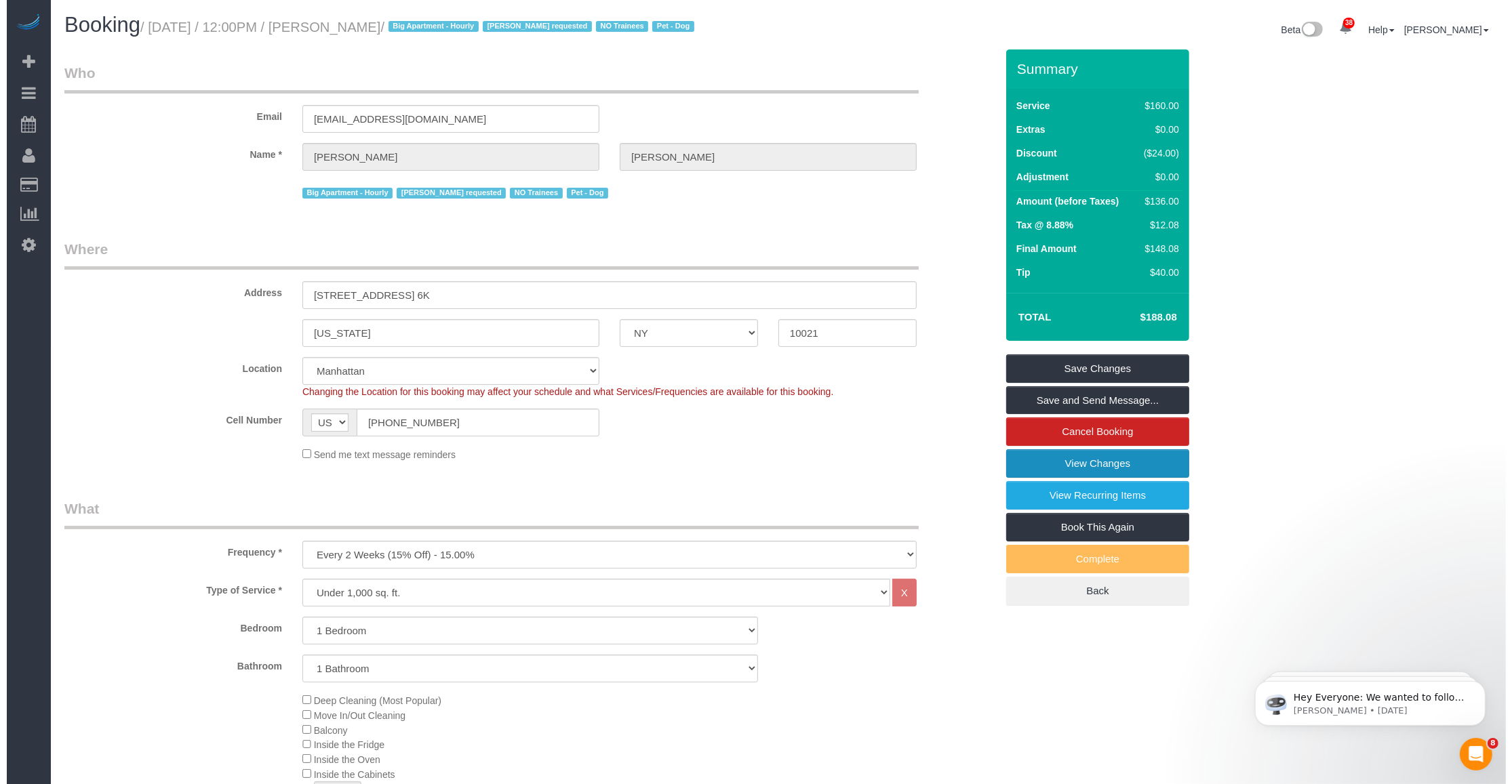
scroll to position [169, 0]
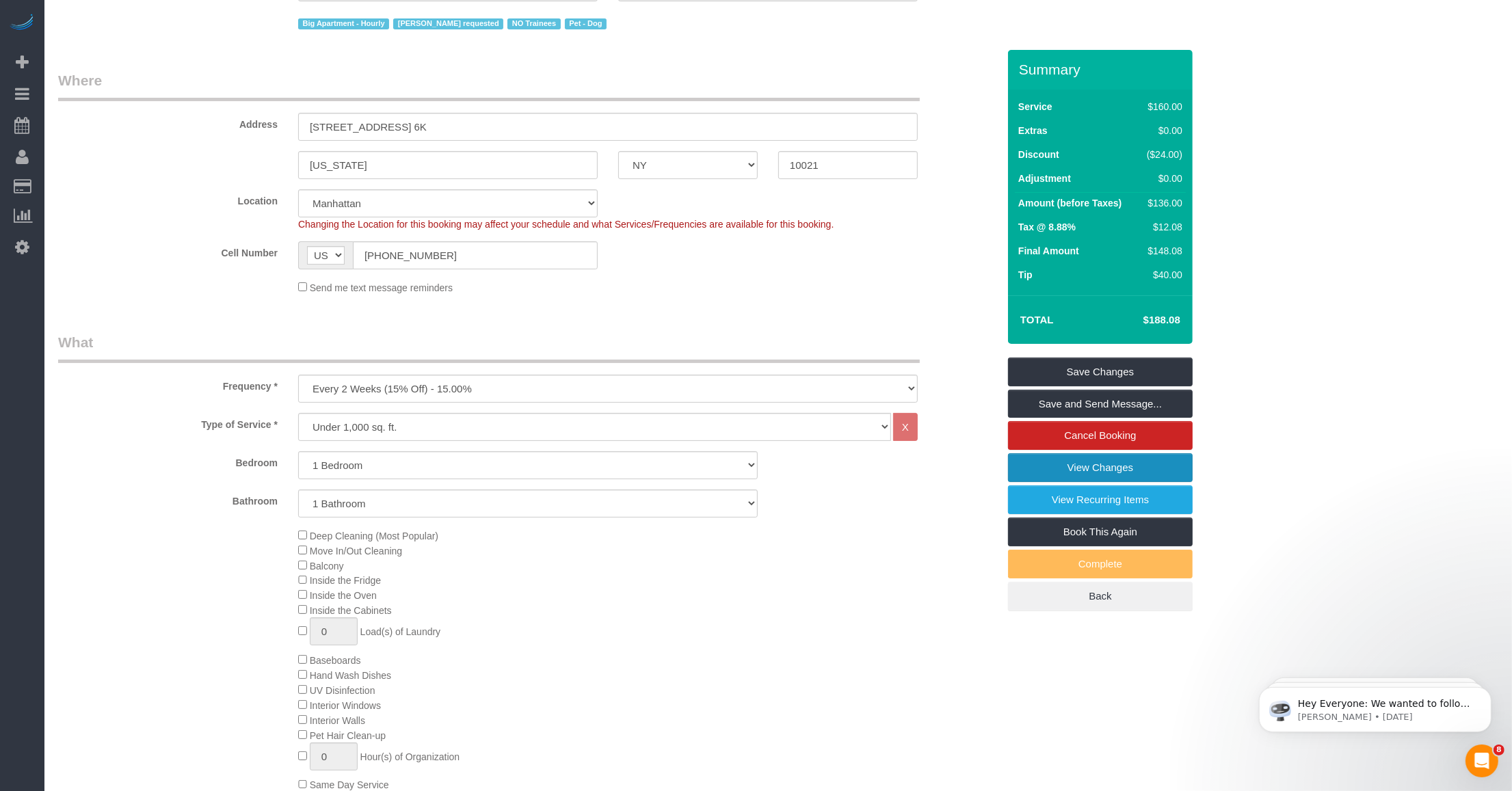
click at [637, 472] on link "View Changes" at bounding box center [1100, 467] width 184 height 29
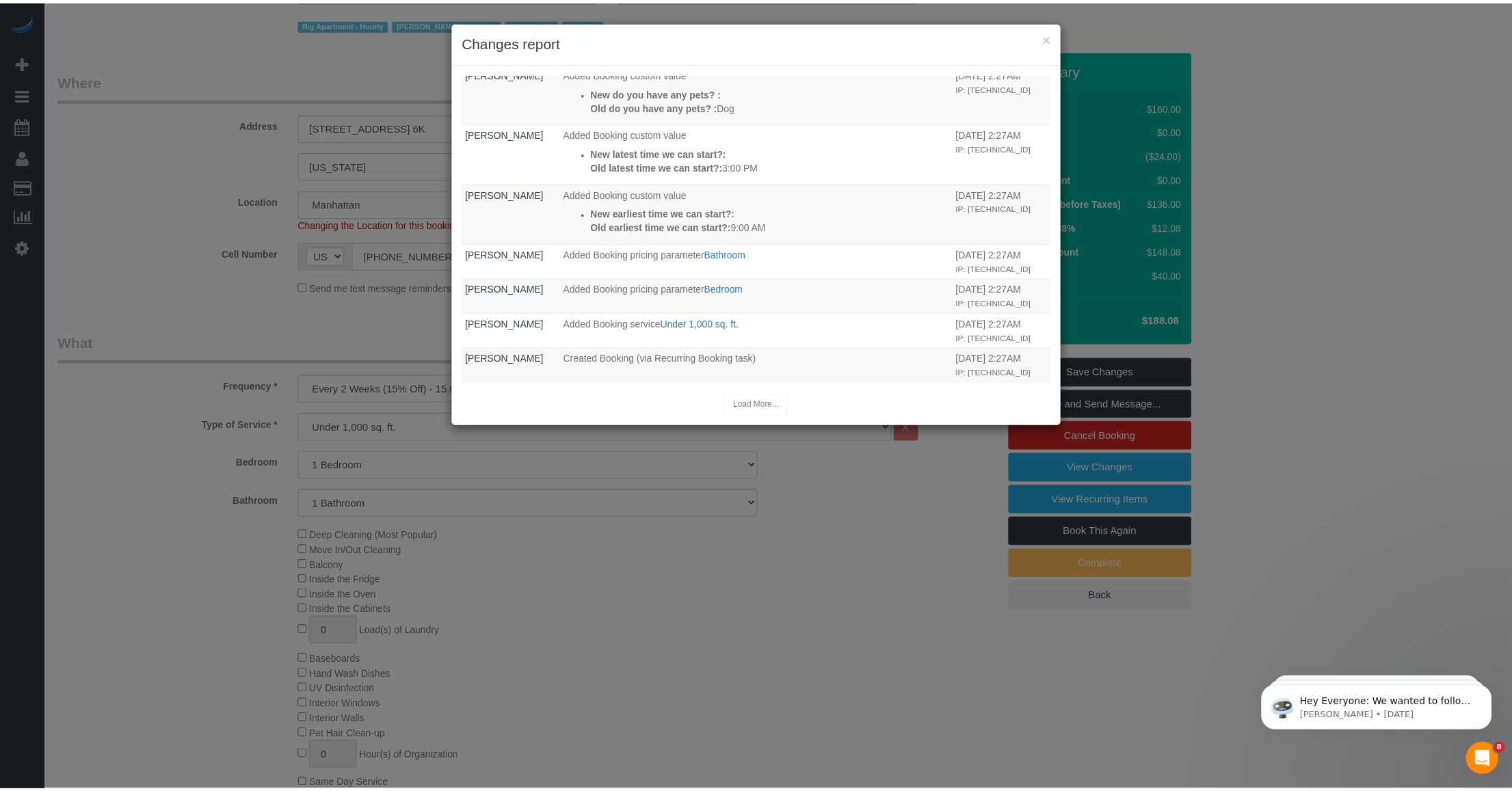
scroll to position [0, 0]
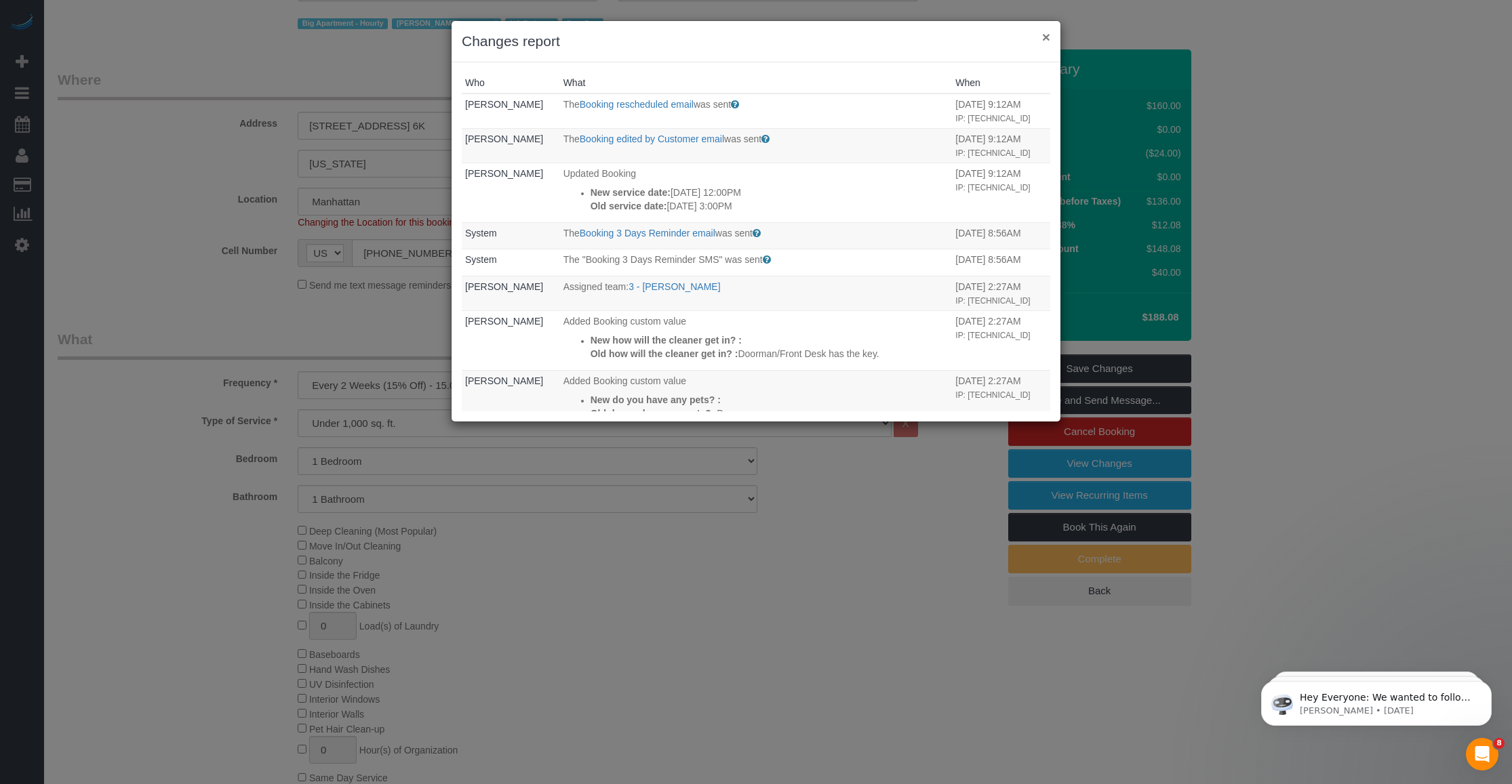
click at [631, 34] on button "×" at bounding box center [1046, 37] width 8 height 15
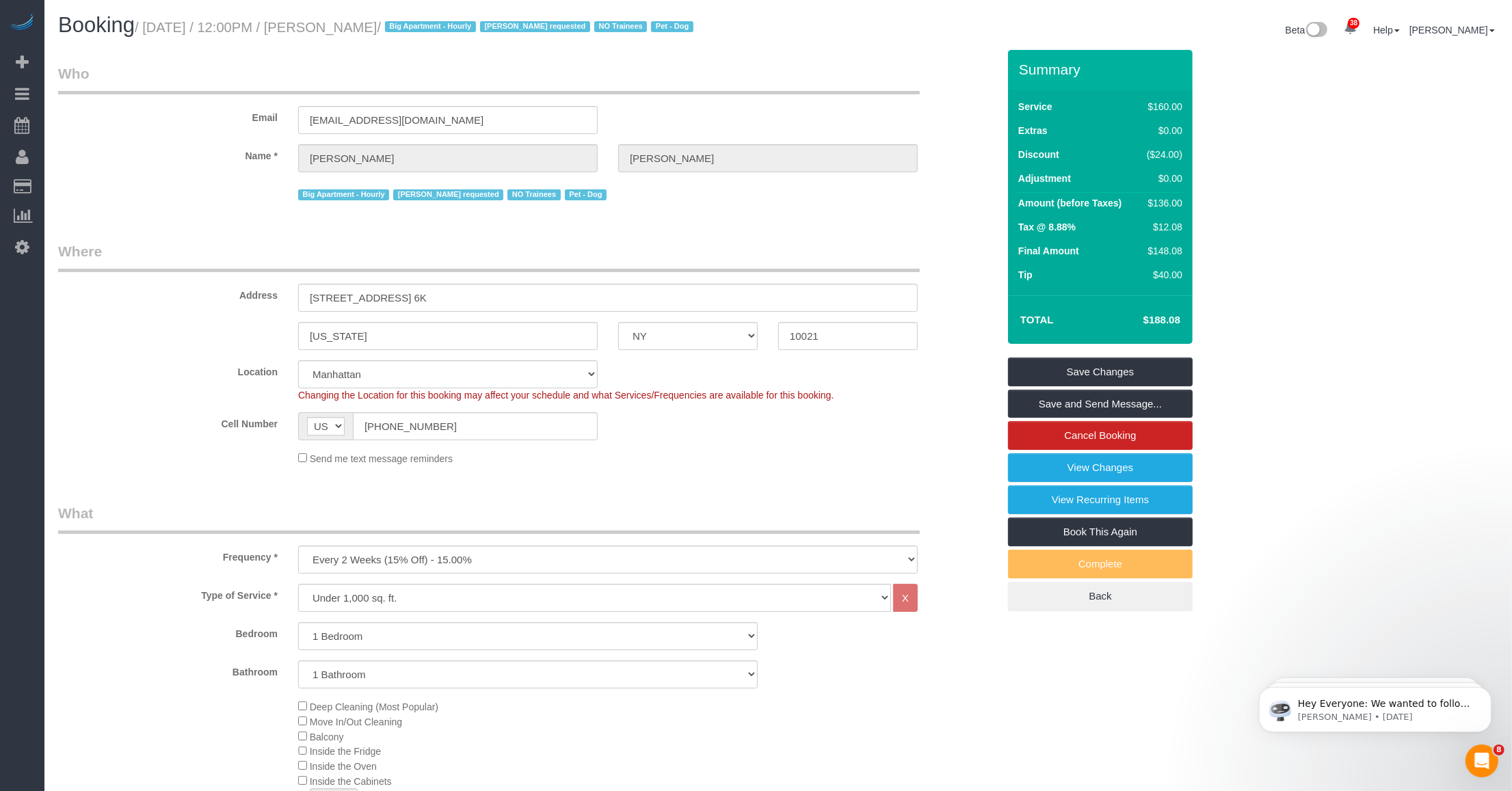
drag, startPoint x: 336, startPoint y: 26, endPoint x: 418, endPoint y: 32, distance: 82.2
click at [418, 32] on small "/ October 18, 2025 / 12:00PM / Megan Maher / Big Apartment - Hourly Geraldin Ba…" at bounding box center [416, 27] width 563 height 15
copy small "Megan Maher"
click at [637, 401] on link "Save and Send Message..." at bounding box center [1100, 404] width 184 height 29
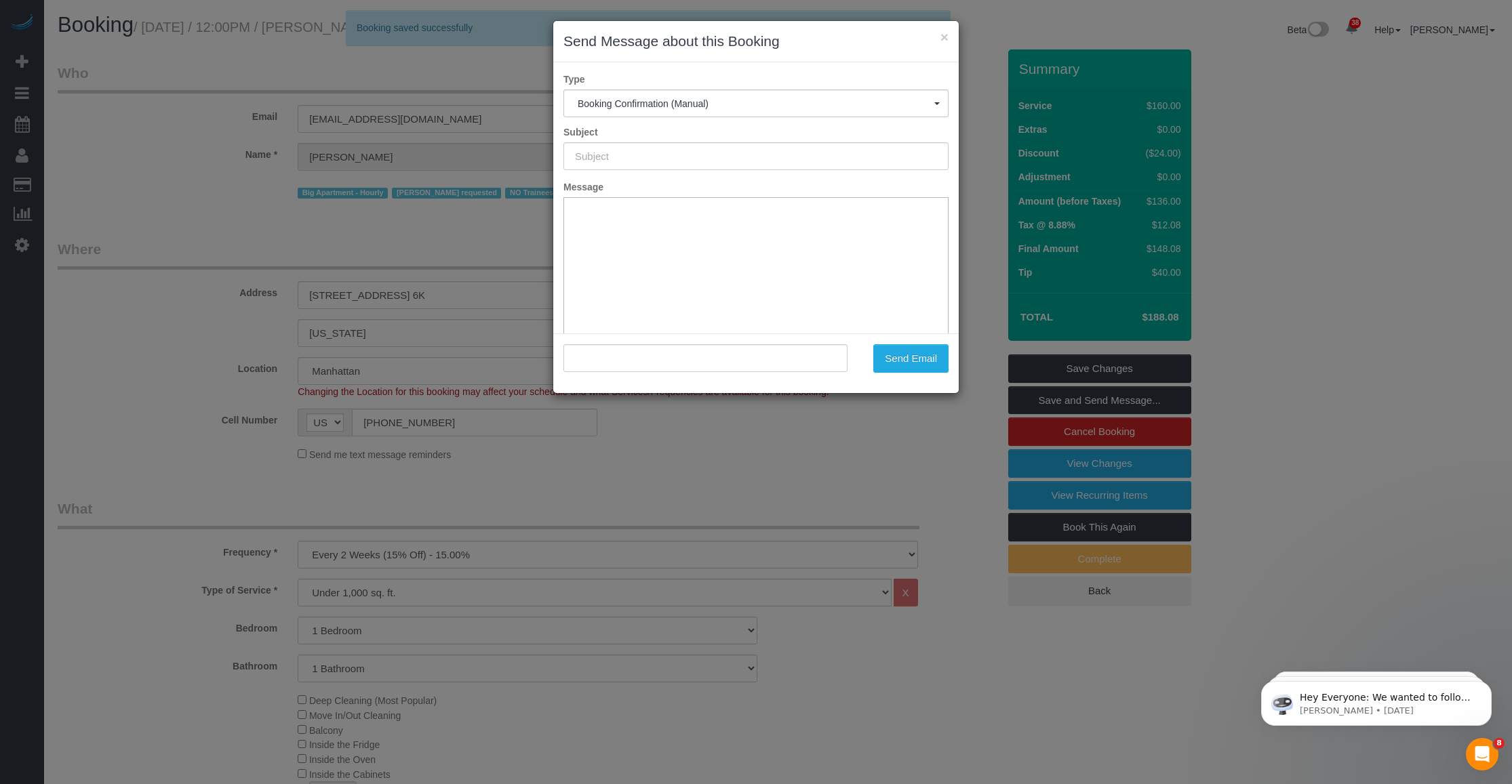
type input "Cleaning Confirmed for 10/18/2025 at 12:00pm"
type input ""Megan Maher" <megan.maher08@gmail.com>"
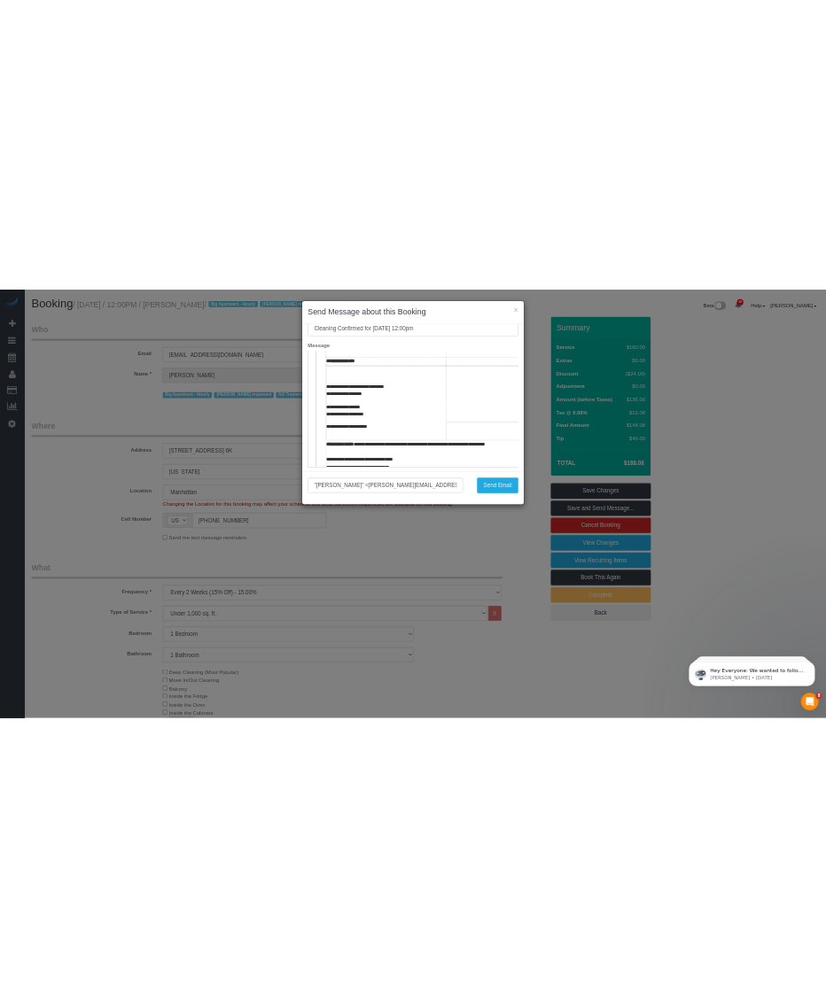
scroll to position [554, 0]
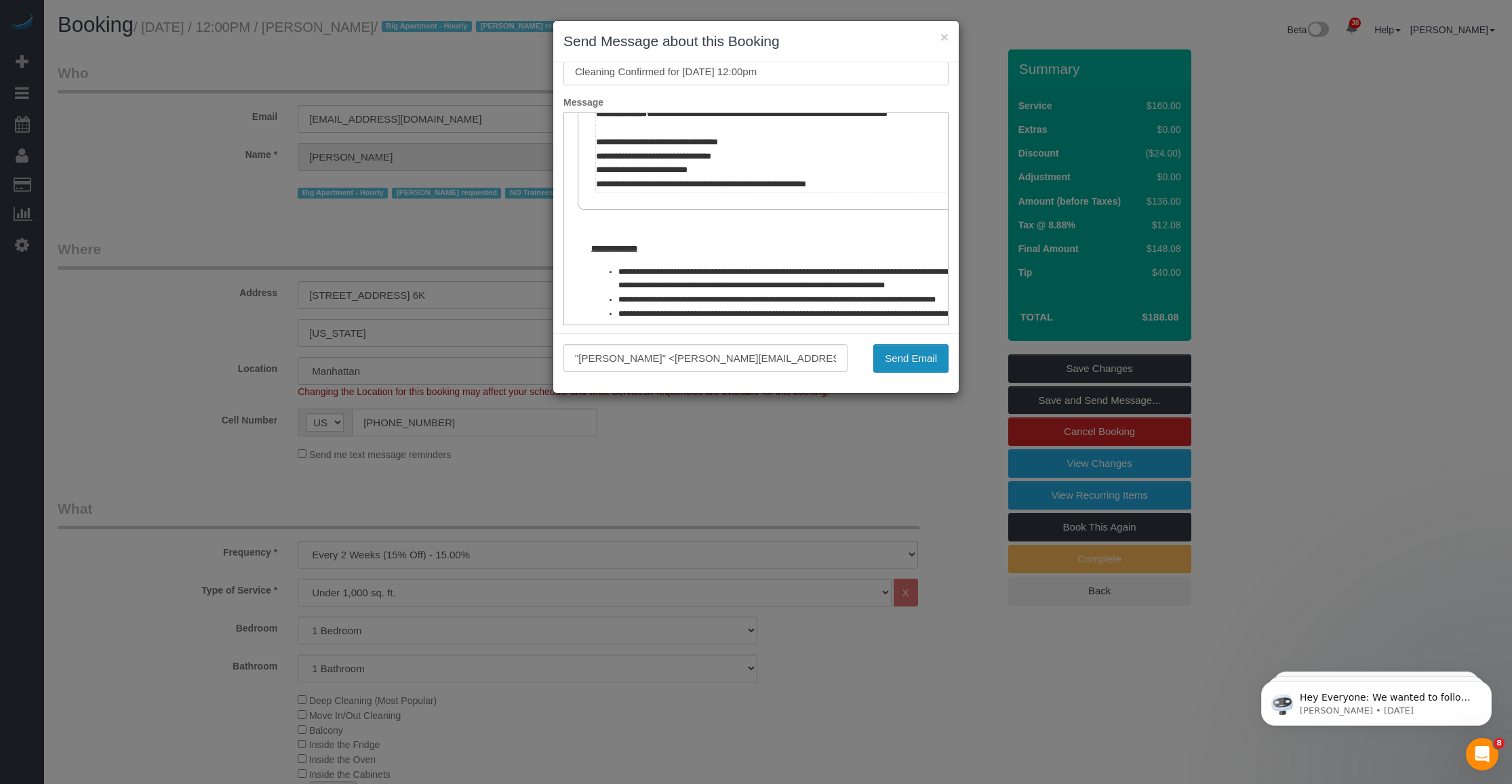
click at [631, 357] on button "Send Email" at bounding box center [911, 358] width 75 height 28
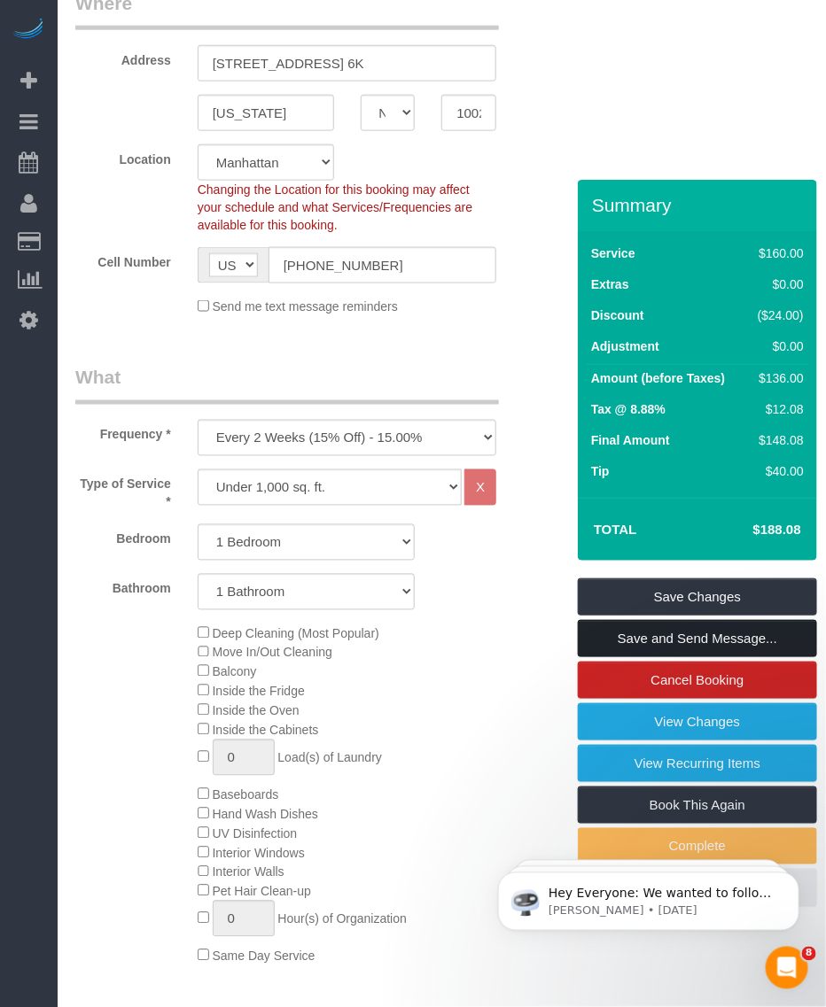
scroll to position [129, 0]
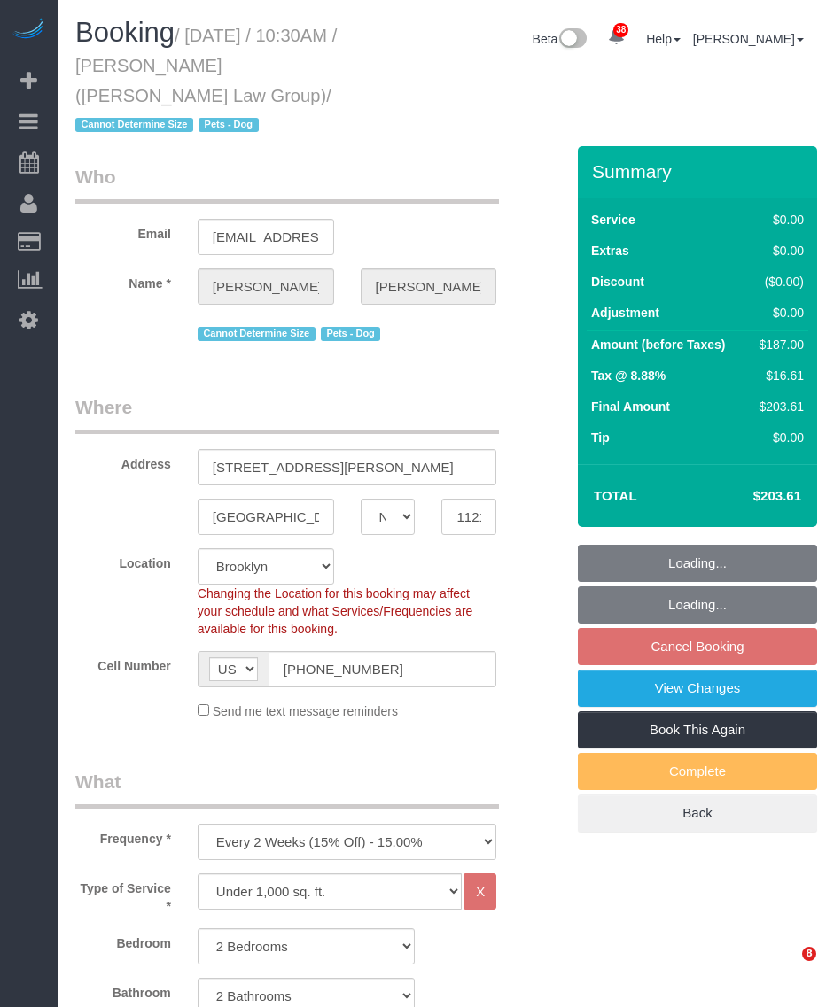
select select "NY"
select select "2"
select select "number:89"
select select "number:90"
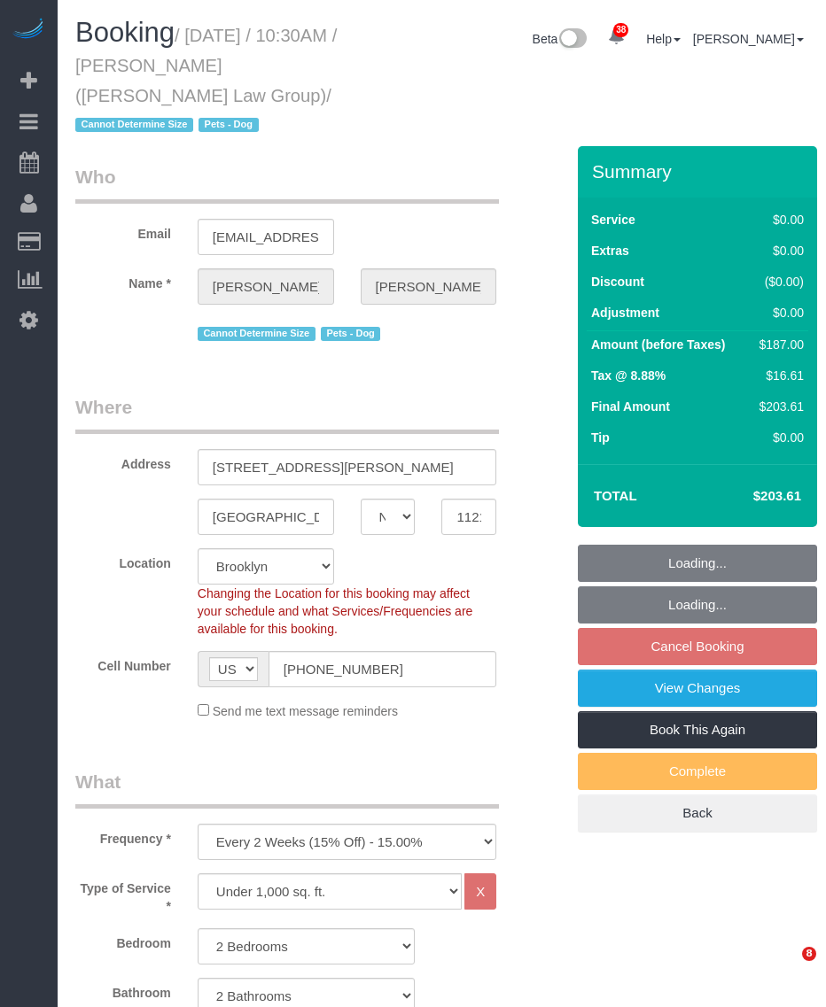
select select "number:13"
select select "number:7"
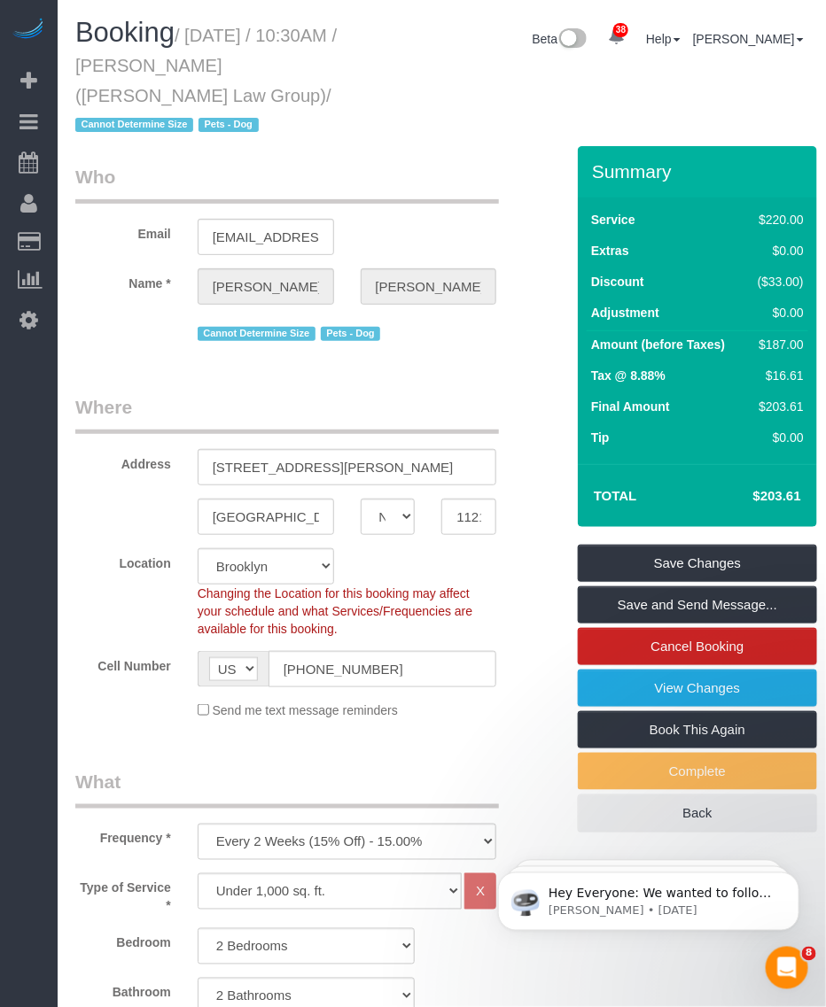
drag, startPoint x: 214, startPoint y: 45, endPoint x: 249, endPoint y: 86, distance: 54.0
click at [249, 86] on small "/ [DATE] / 10:30AM / [PERSON_NAME] ([PERSON_NAME] Law Group) / Cannot Determine…" at bounding box center [205, 81] width 261 height 110
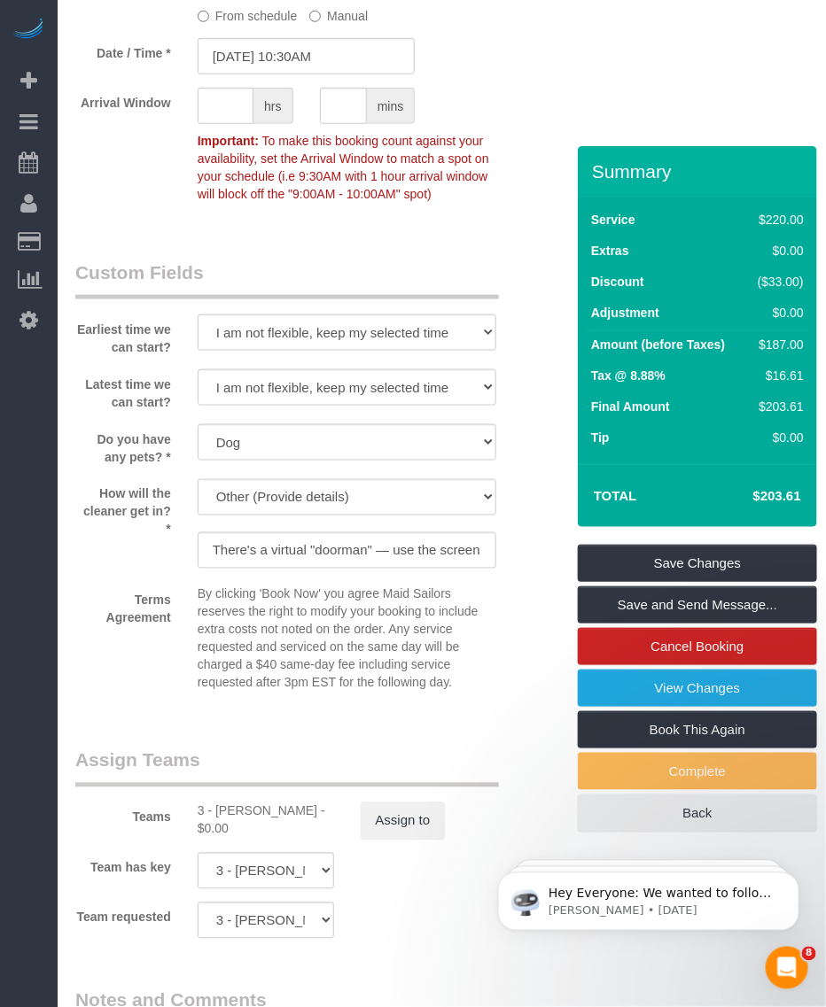
scroll to position [2326, 0]
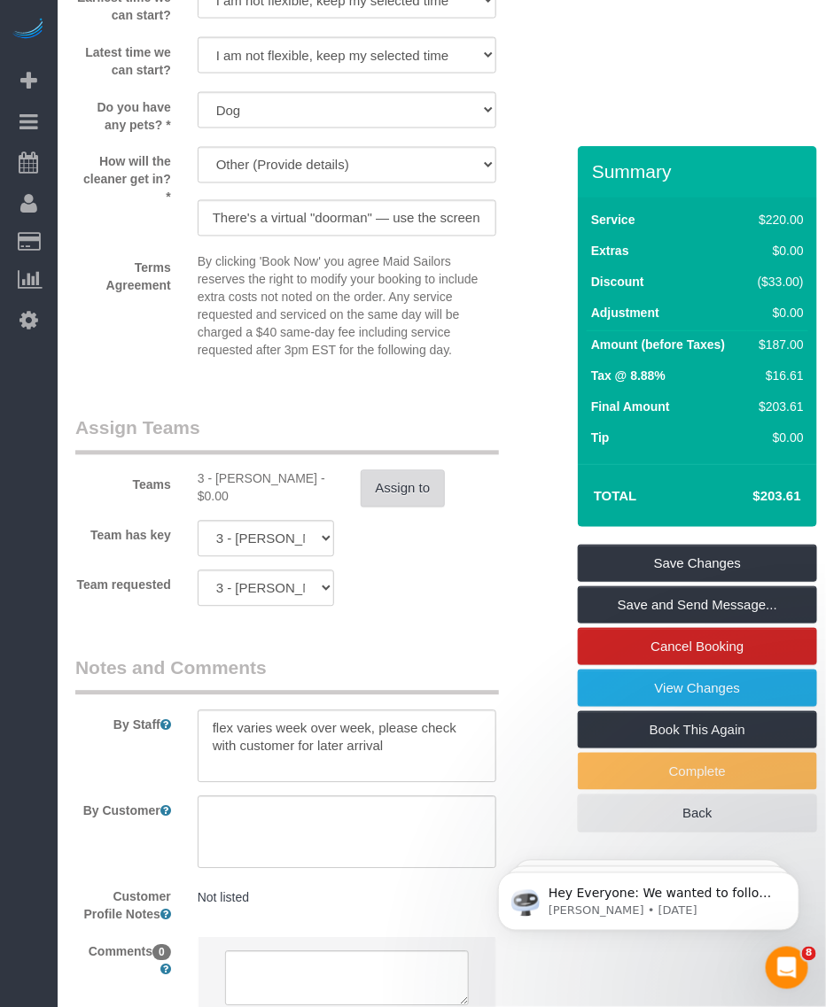
click at [387, 498] on button "Assign to" at bounding box center [403, 488] width 85 height 37
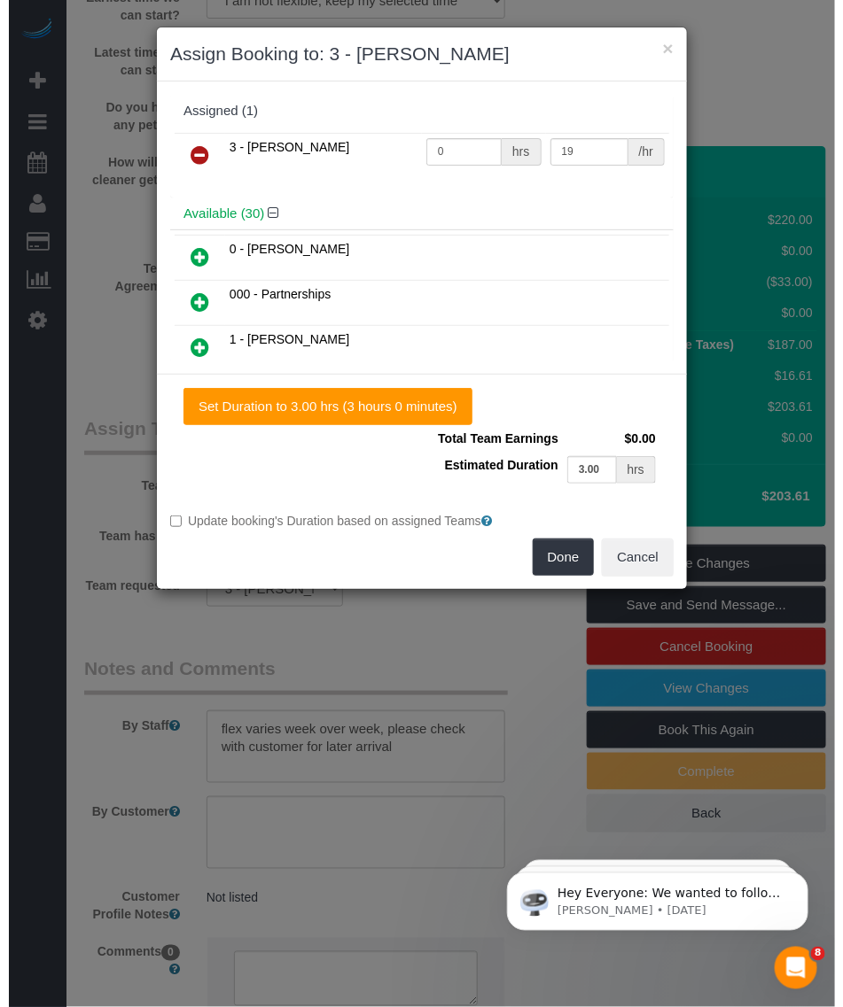
scroll to position [2295, 0]
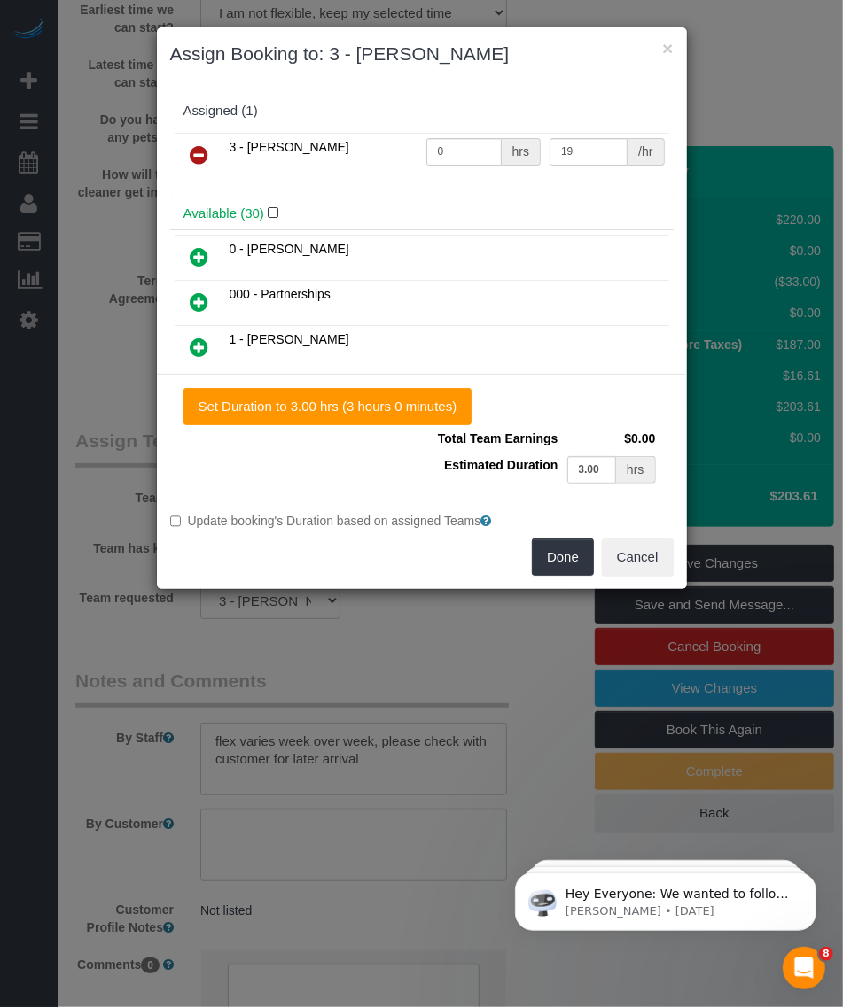
click at [198, 151] on icon at bounding box center [199, 154] width 19 height 21
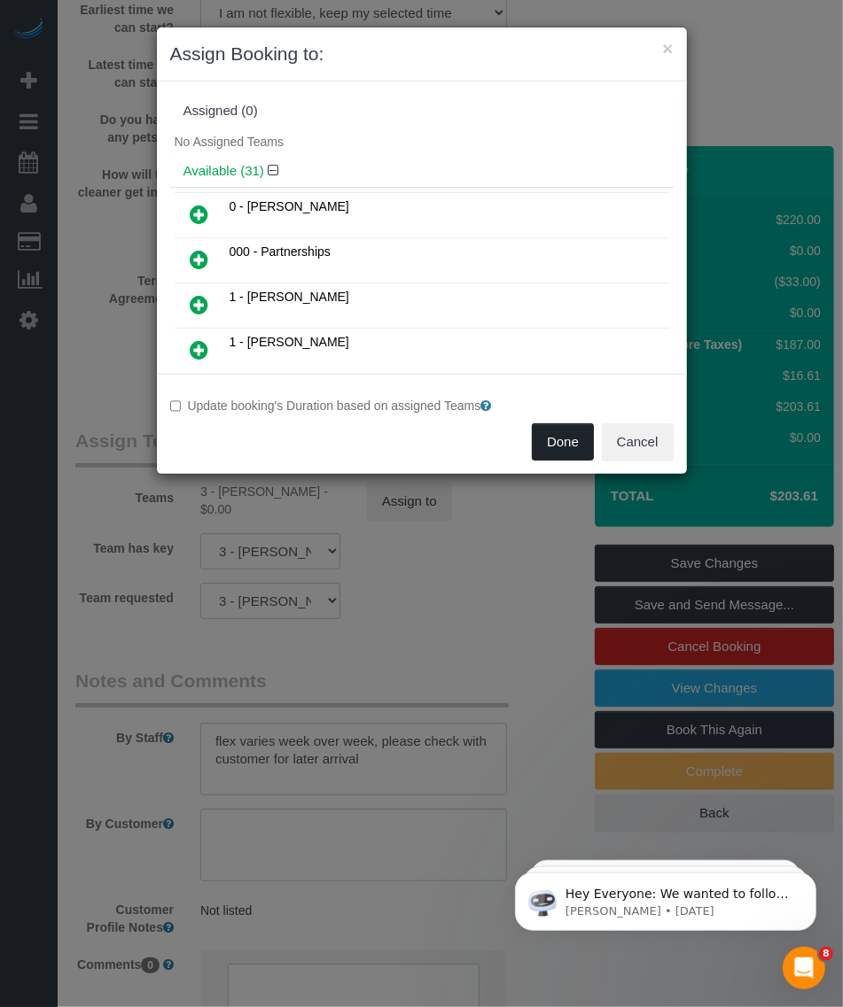
click at [567, 448] on button "Done" at bounding box center [563, 441] width 62 height 37
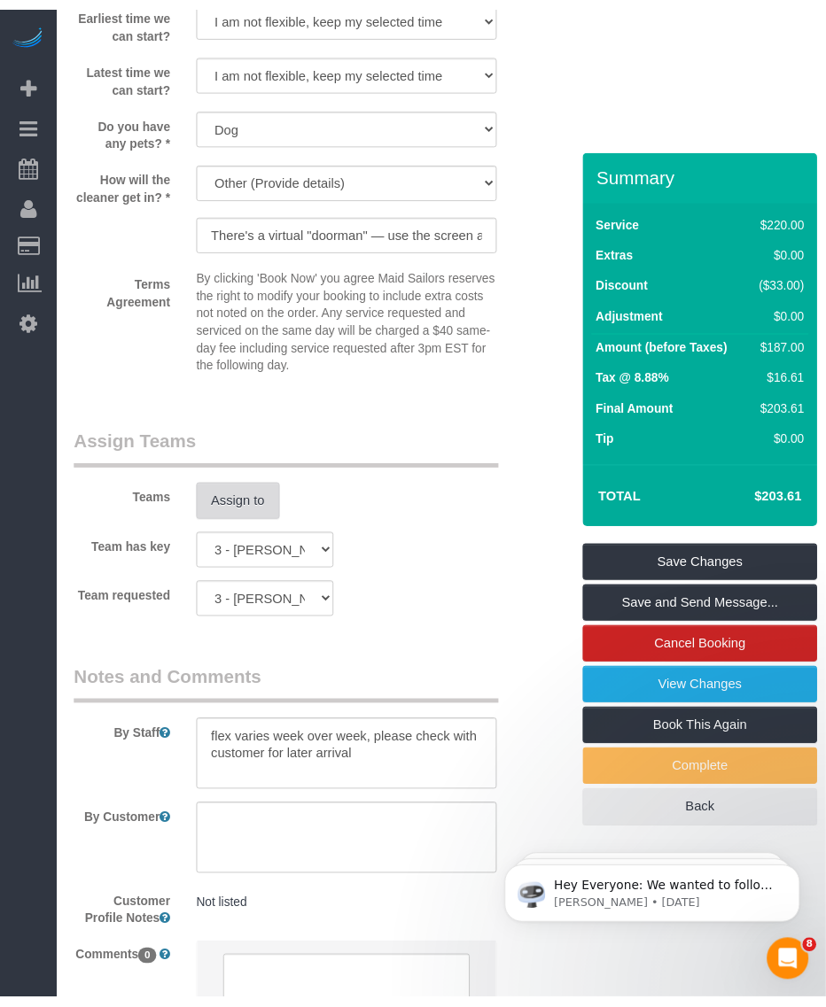
scroll to position [2326, 0]
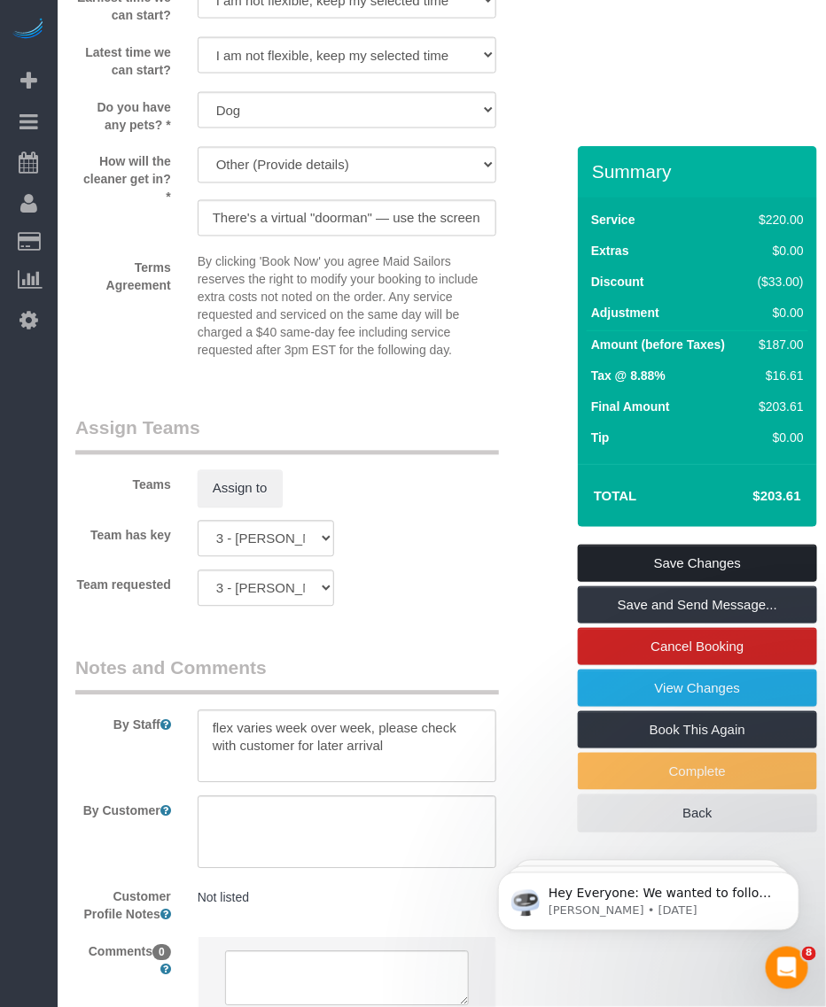
click at [680, 560] on link "Save Changes" at bounding box center [697, 563] width 239 height 37
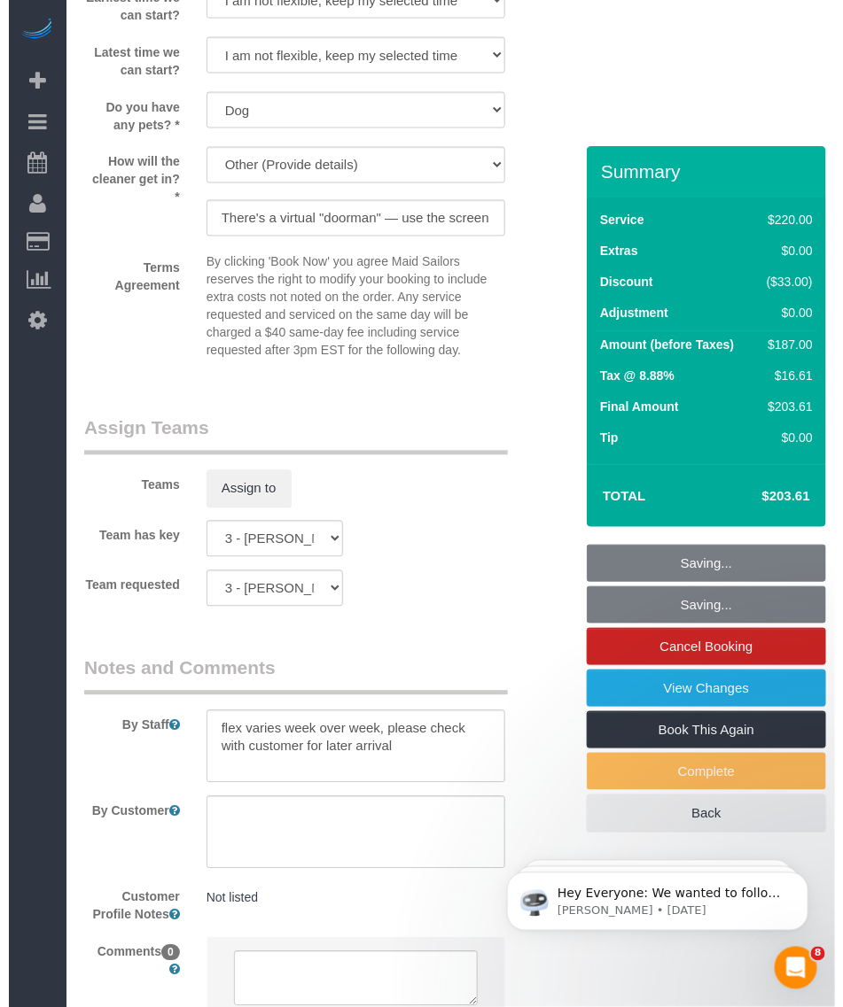
scroll to position [2295, 0]
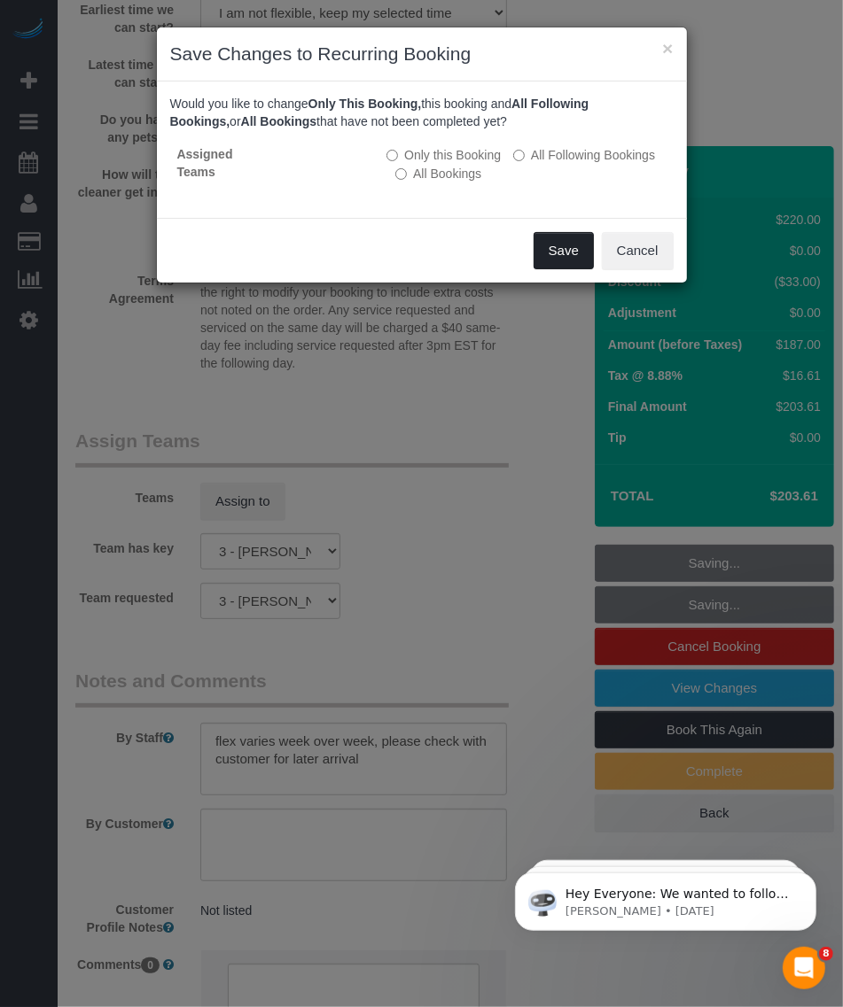
click at [545, 255] on button "Save" at bounding box center [563, 250] width 60 height 37
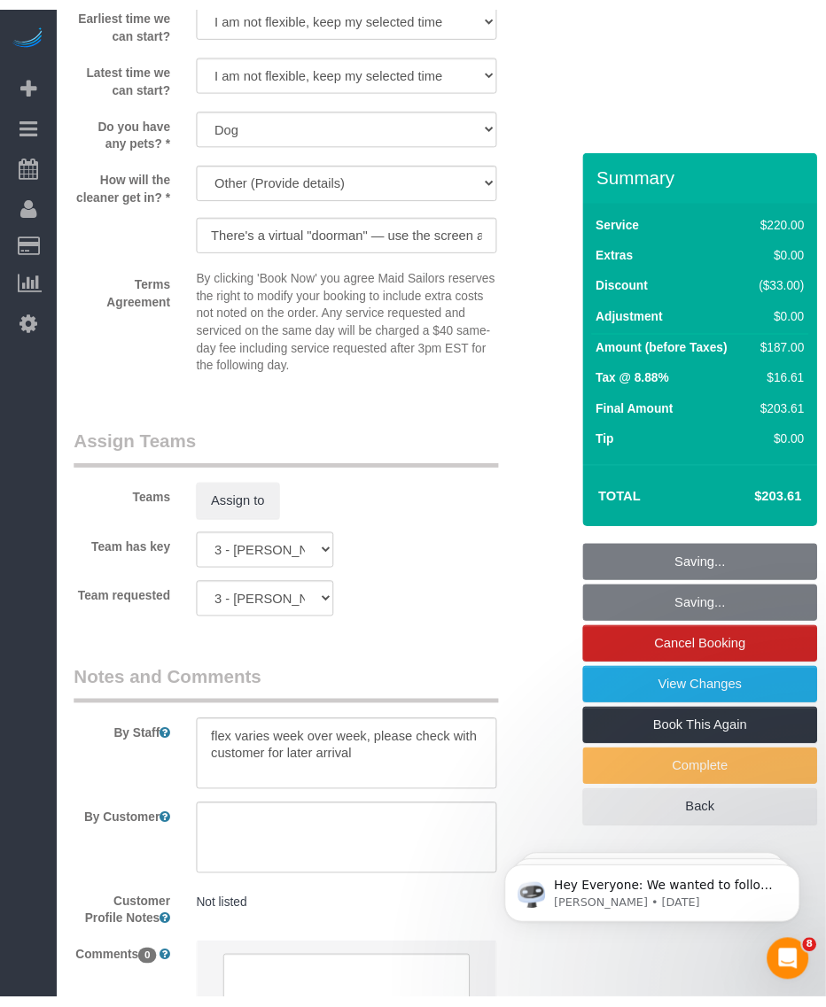
scroll to position [2326, 0]
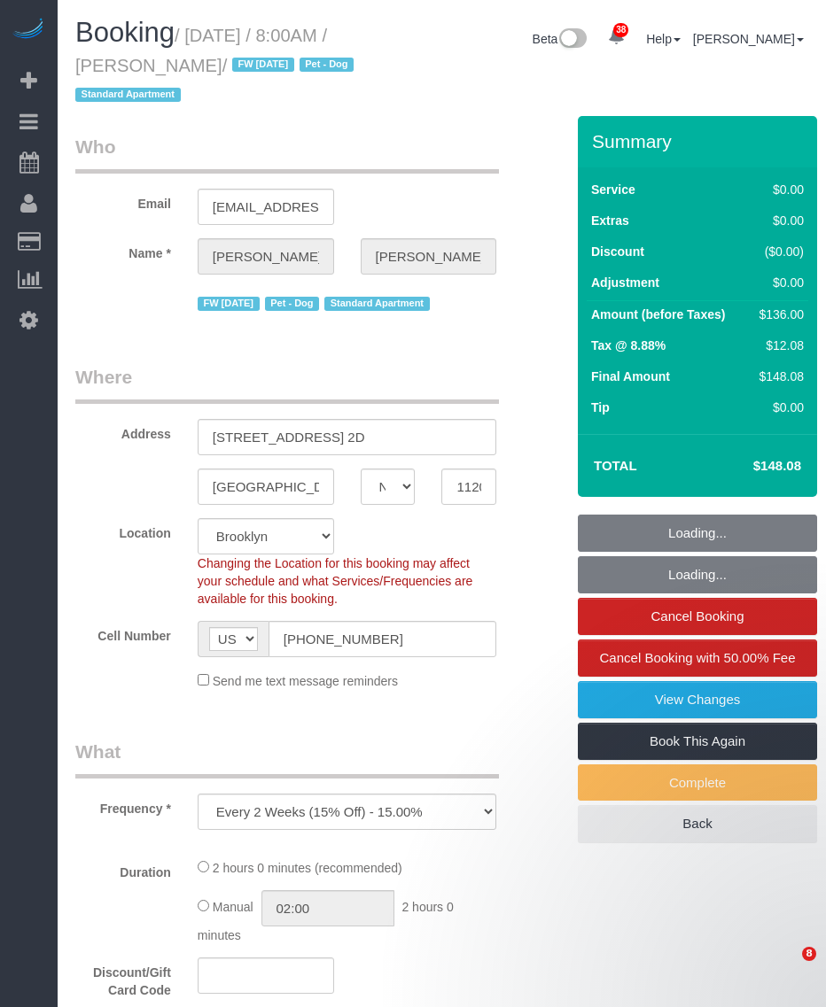
select select "NY"
select select "number:89"
select select "number:90"
select select "number:13"
select select "number:5"
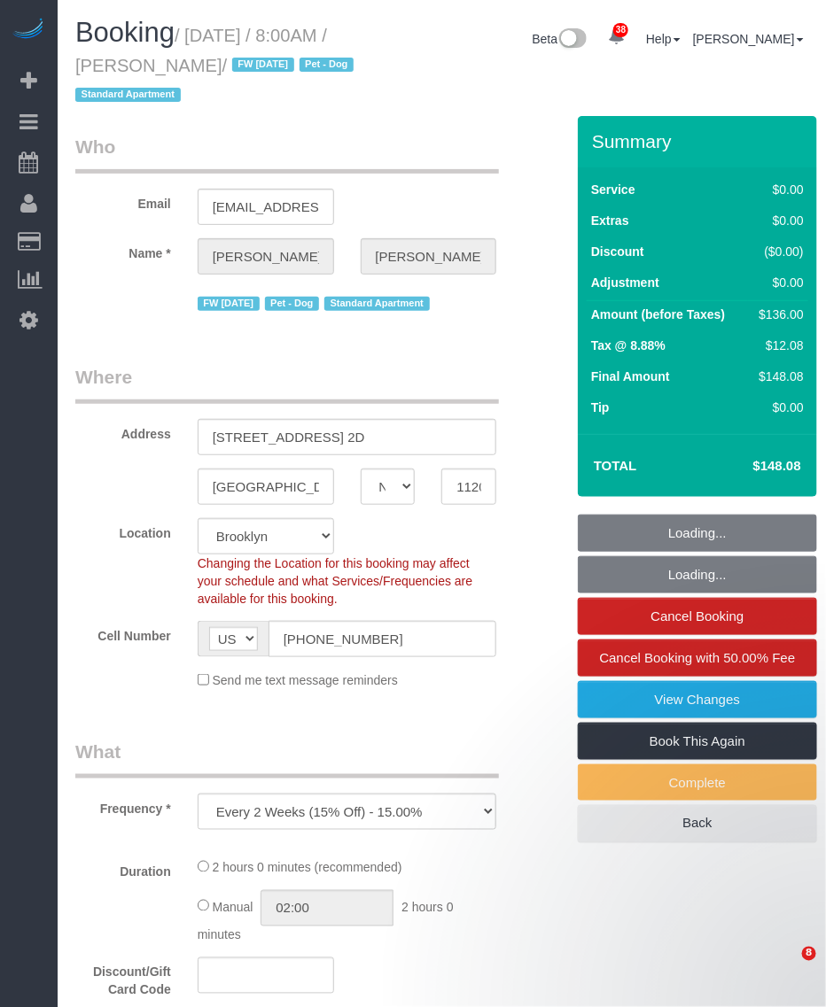
select select "object:982"
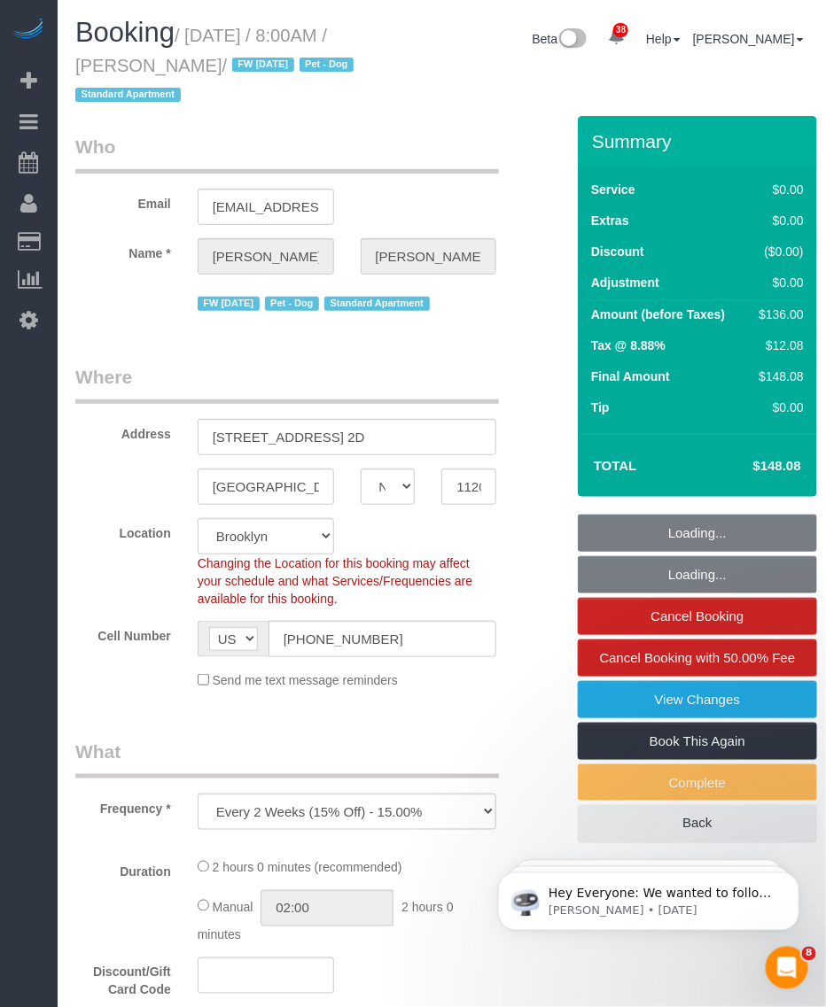
select select "string:stripe-pm_1Mnkyf4VGloSiKo7NCIOAsig"
select select "spot1"
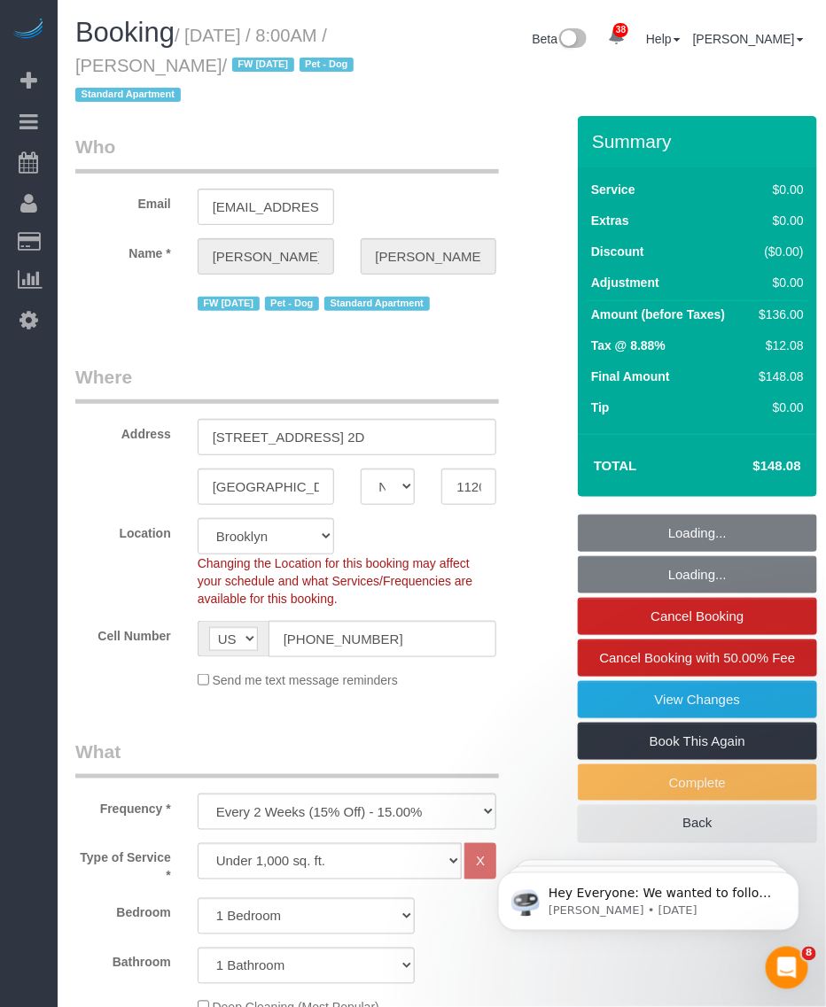
select select "1"
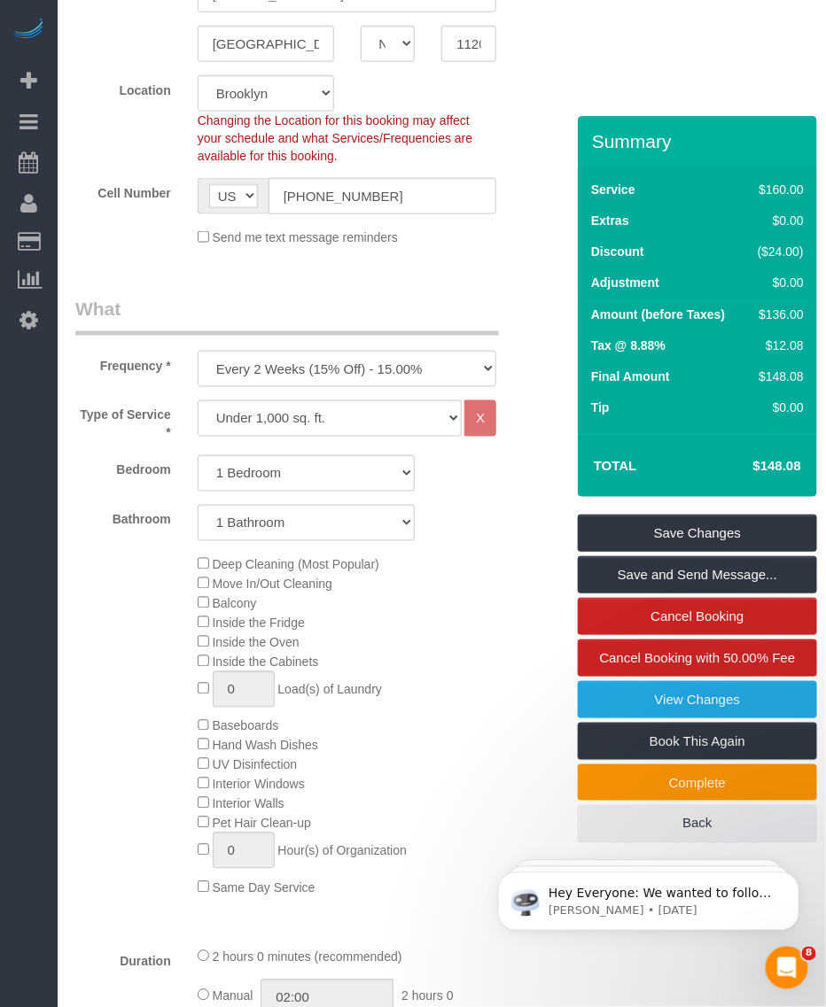
scroll to position [554, 0]
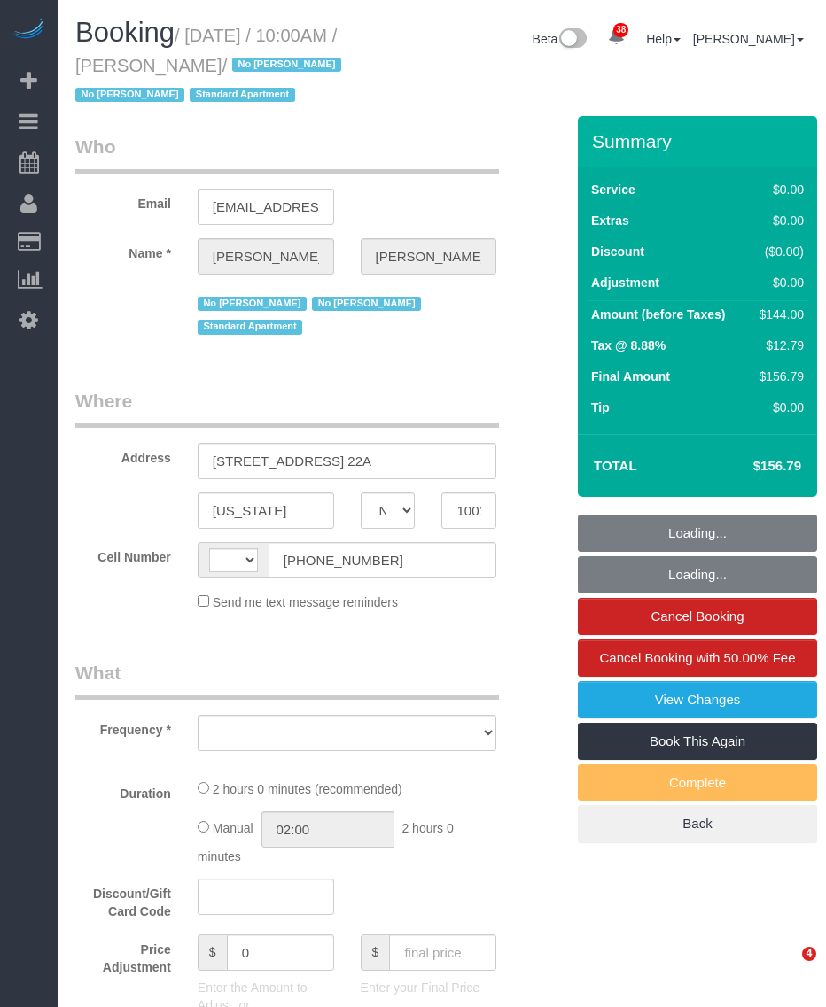
select select "NY"
select select "string:US"
select select "number:89"
select select "number:90"
select select "number:15"
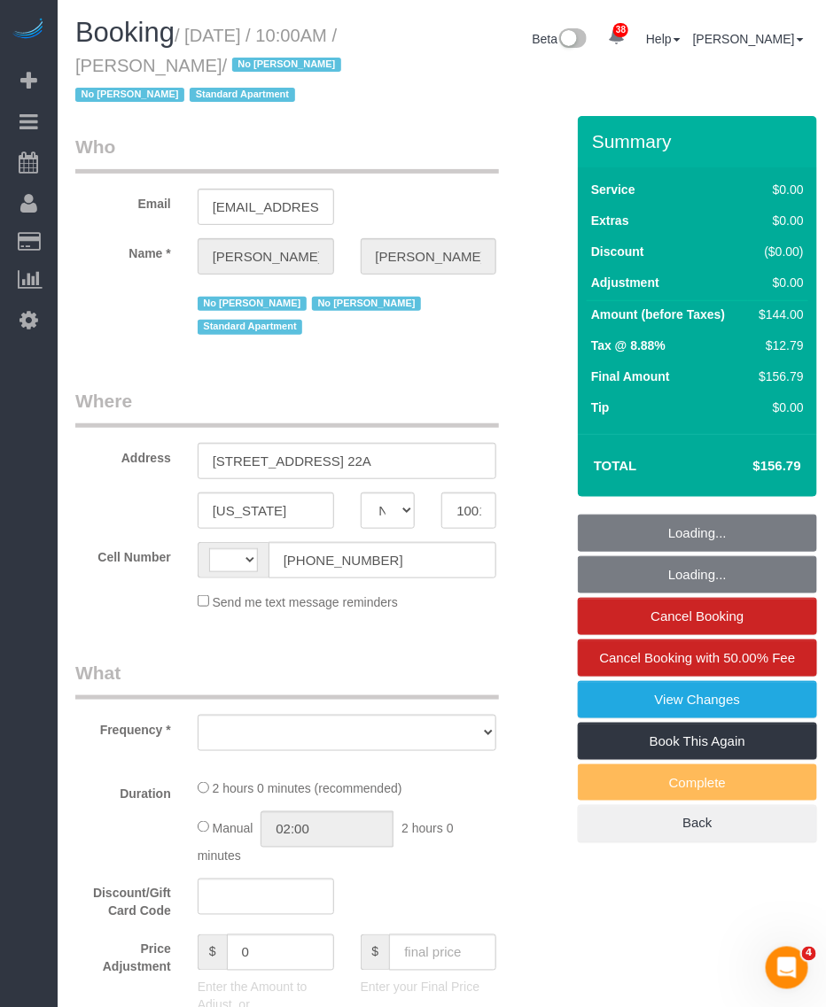
select select "number:5"
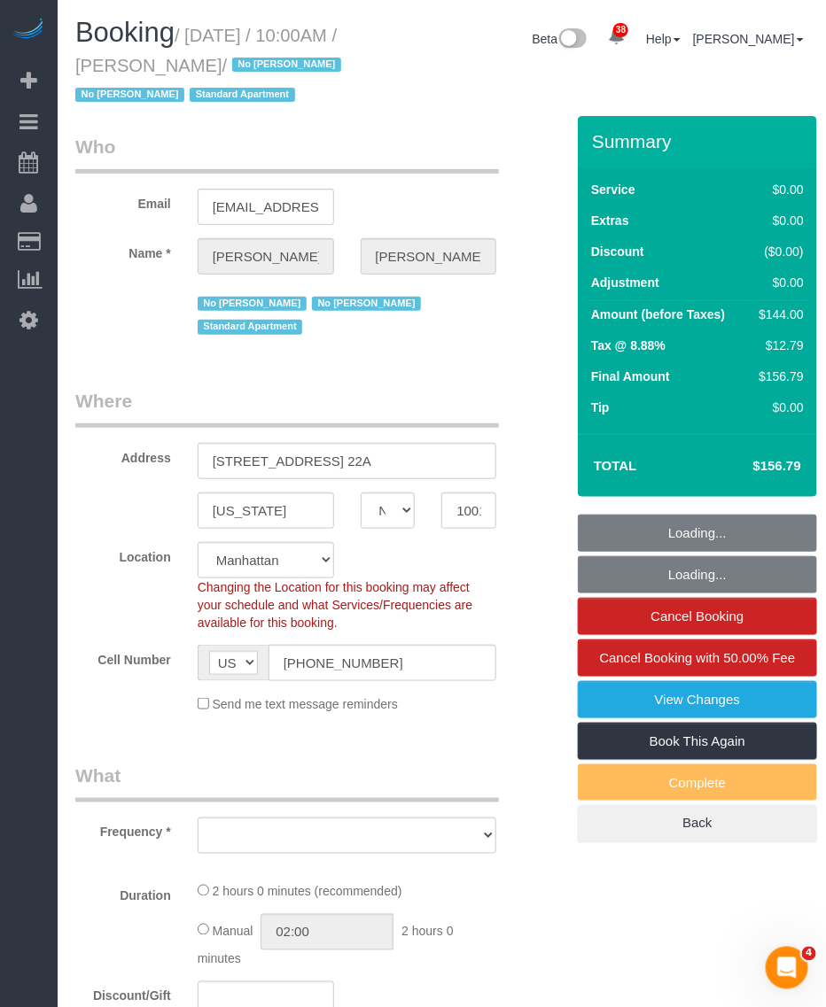
select select "string:stripe-pm_1MiOhd4VGloSiKo7u6aFK8UC"
select select "object:974"
select select "1"
select select "spot1"
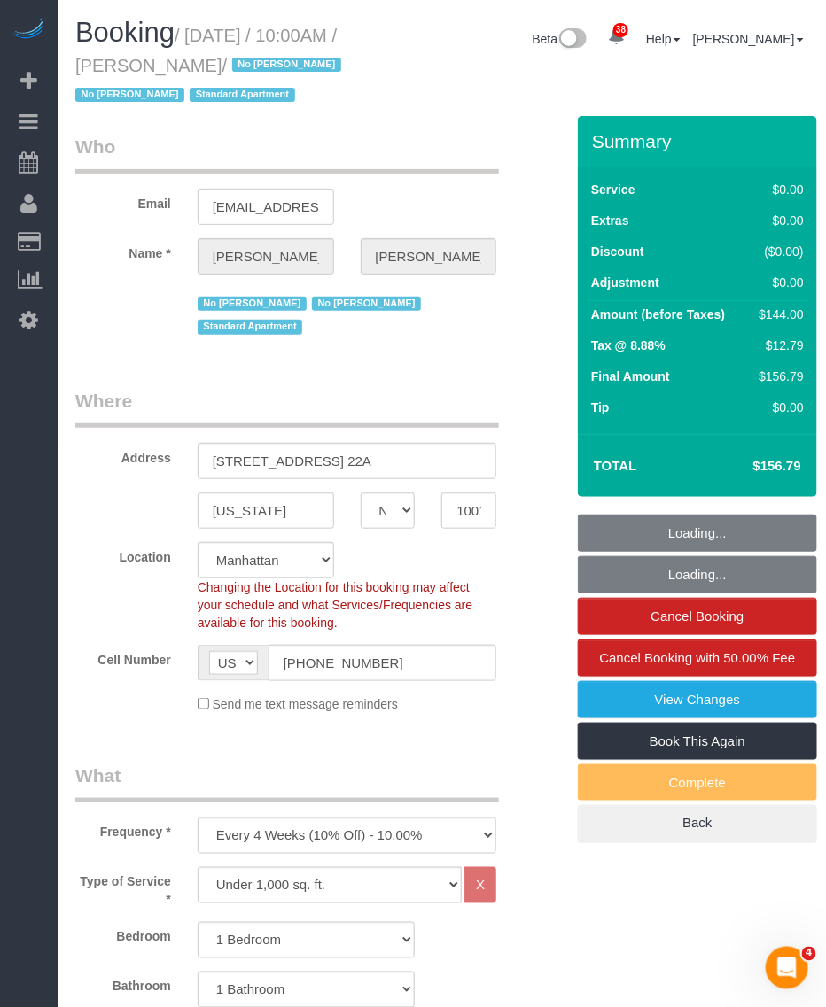
select select "object:1524"
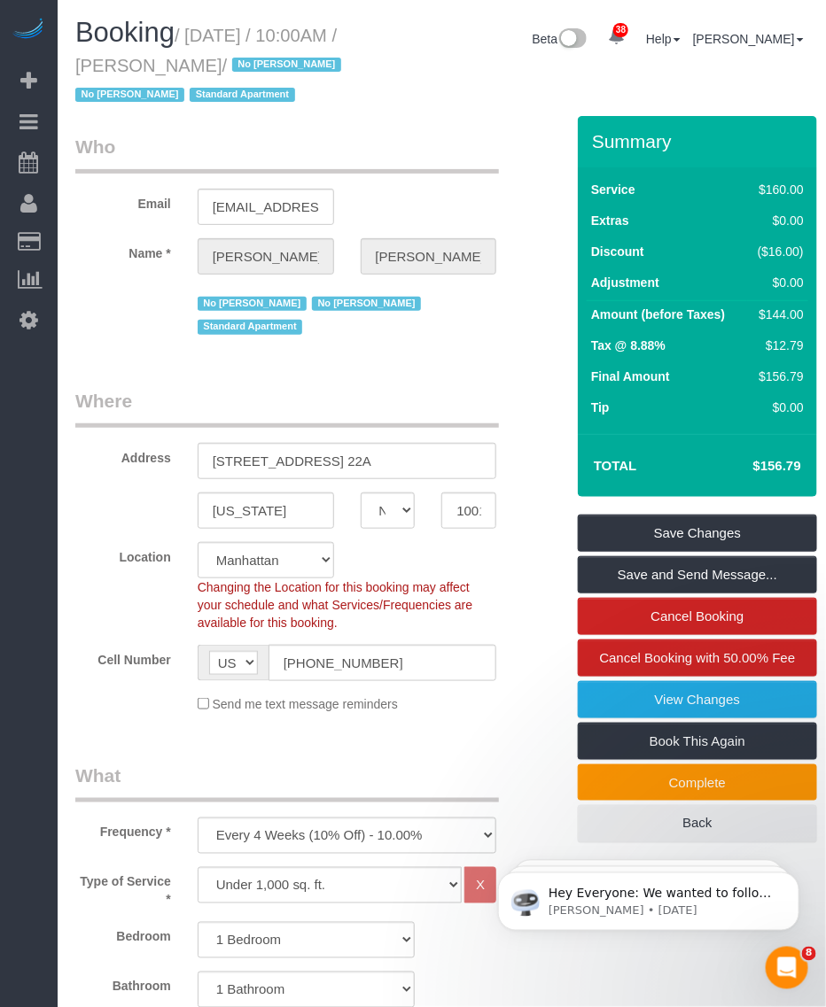
drag, startPoint x: 165, startPoint y: 65, endPoint x: 279, endPoint y: 67, distance: 114.3
click at [279, 67] on small "/ October 10, 2025 / 10:00AM / Darren Opland / No Porchee Musler No Shantasia F…" at bounding box center [210, 66] width 271 height 80
copy small "Darren Opland"
click at [214, 34] on small "/ October 10, 2025 / 10:00AM / Darren Opland / No Porchee Musler No Shantasia F…" at bounding box center [210, 66] width 271 height 80
drag, startPoint x: 196, startPoint y: 37, endPoint x: 276, endPoint y: 60, distance: 83.8
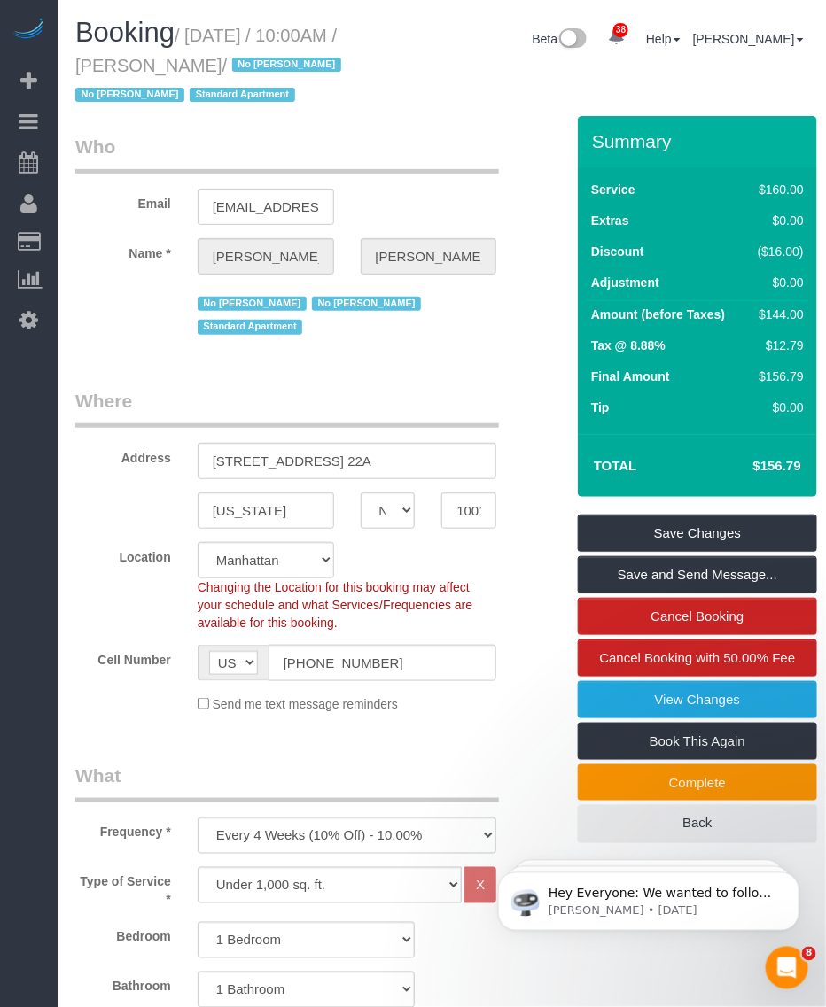
click at [276, 60] on small "/ October 10, 2025 / 10:00AM / Darren Opland / No Porchee Musler No Shantasia F…" at bounding box center [210, 66] width 271 height 80
copy small "October 10, 2025 / 10:00AM / Darren Opland"
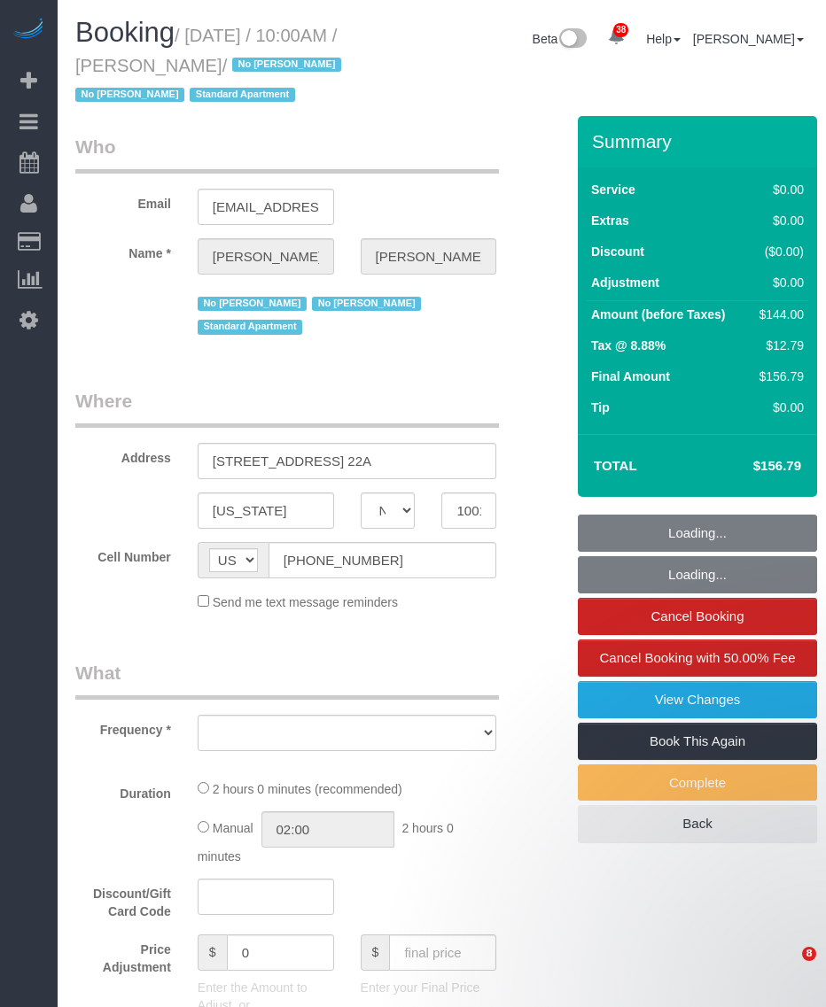
select select "NY"
select select "number:89"
select select "number:90"
select select "number:15"
select select "number:5"
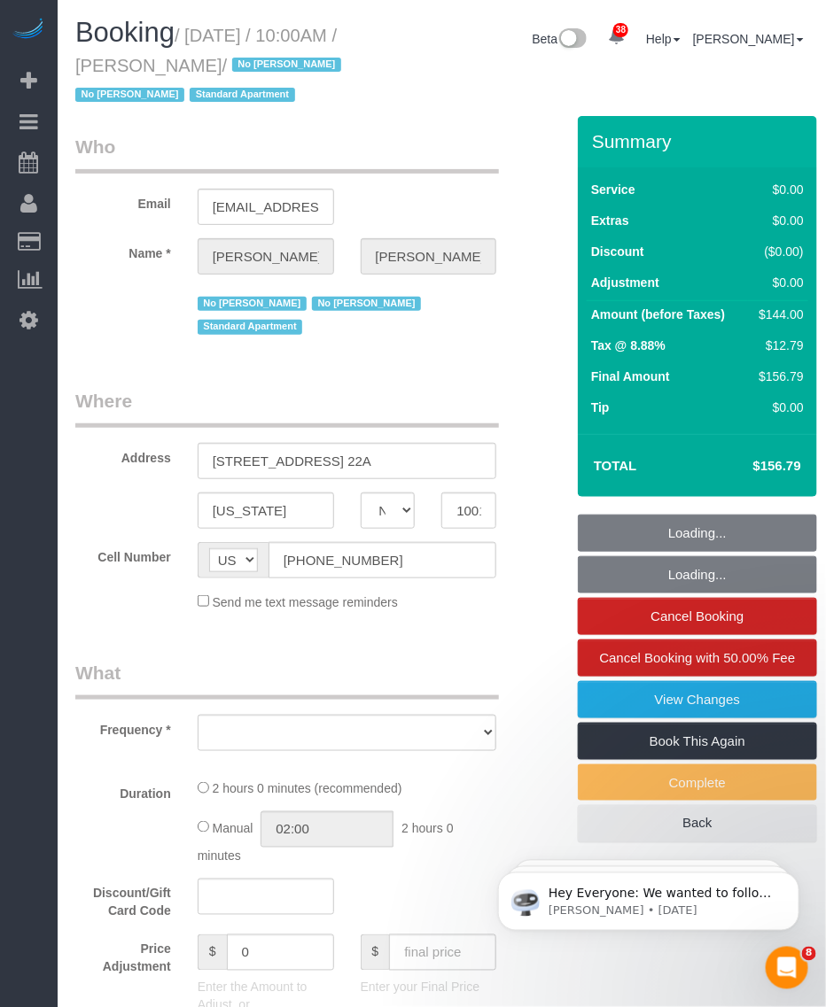
select select "string:stripe-pm_1MiOhd4VGloSiKo7u6aFK8UC"
select select "spot1"
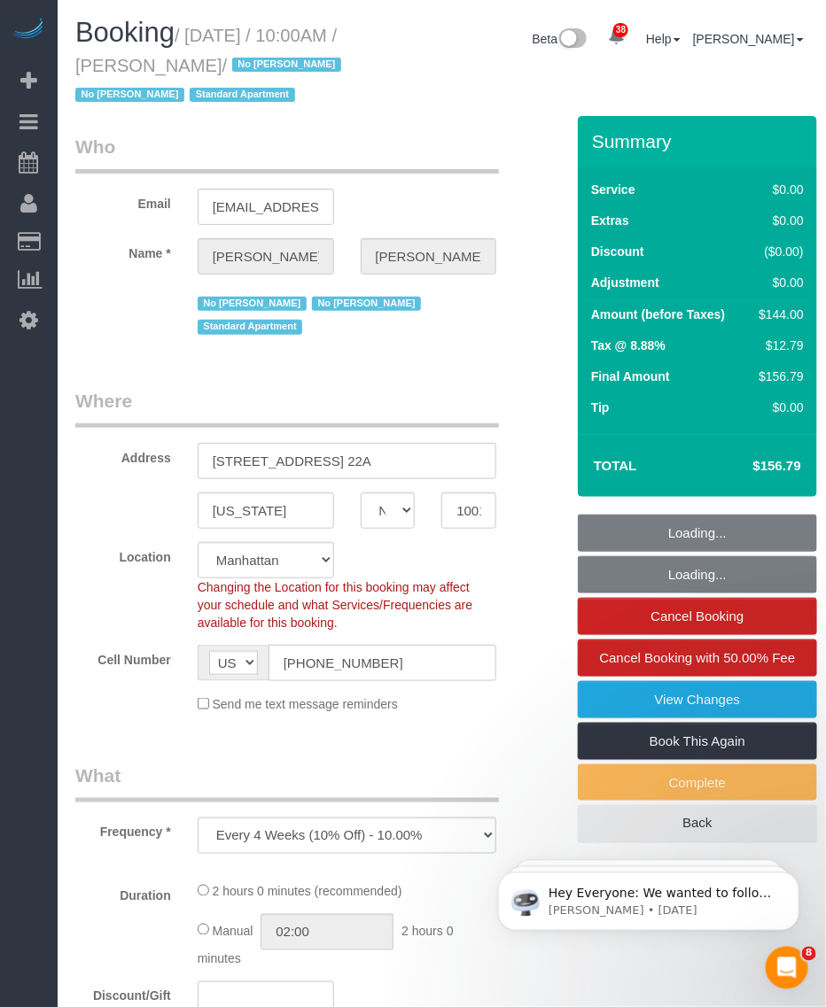
select select "object:979"
select select "1"
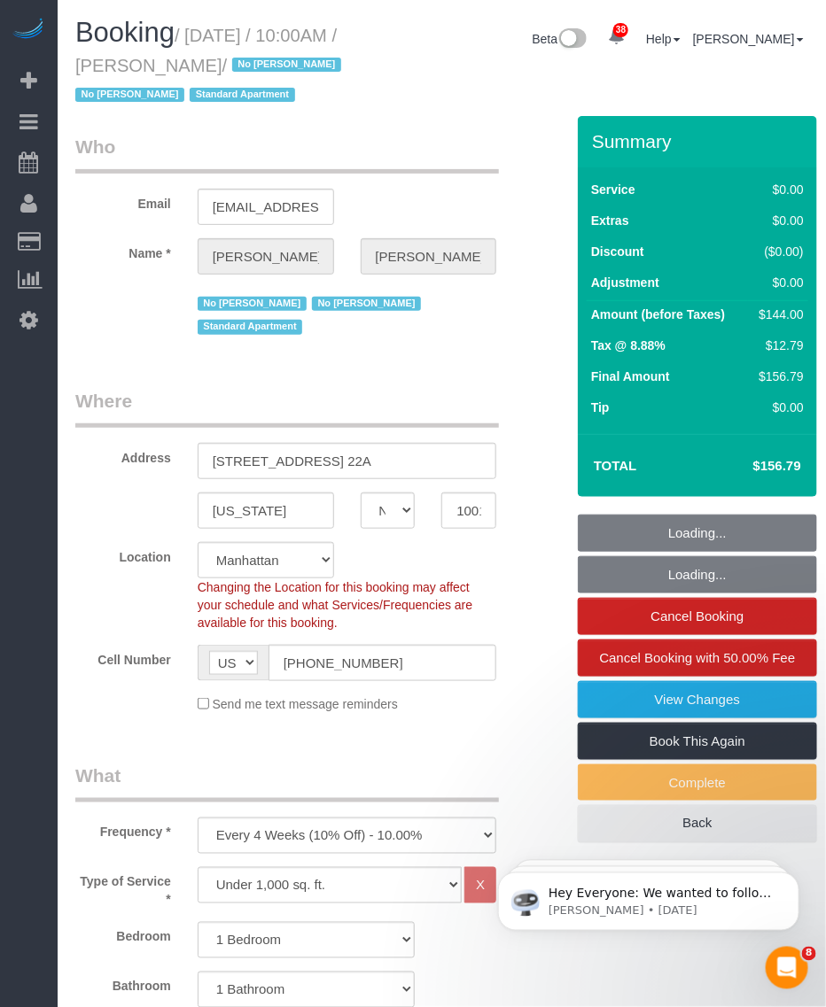
select select "object:983"
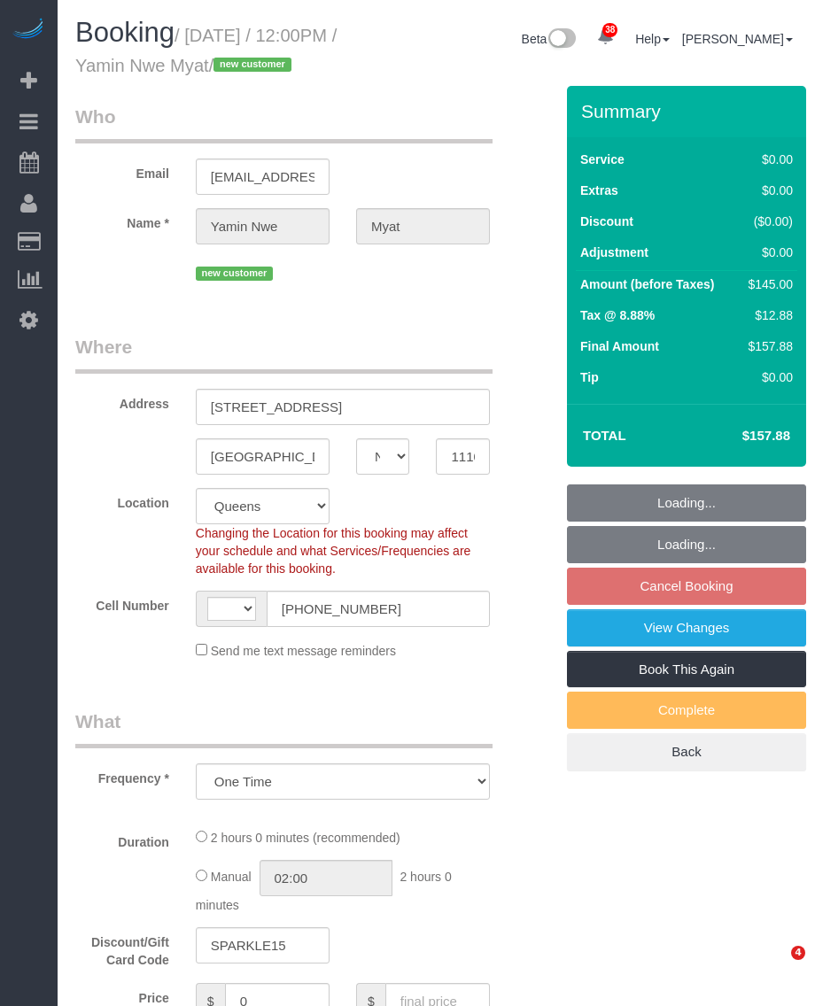
select select "NY"
select select "object:713"
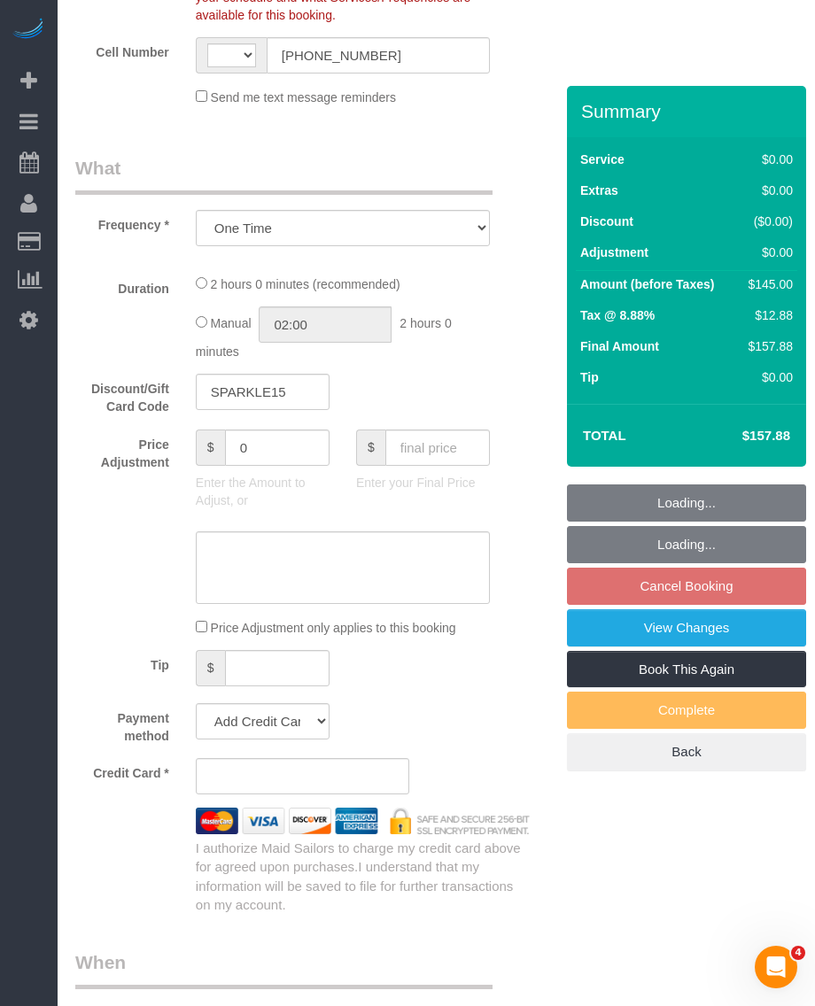
select select "string:[GEOGRAPHIC_DATA]"
select select "string:stripe-pm_1SGWWv4VGloSiKo7SdkCndnn"
select select "spot2"
select select "number:59"
select select "number:73"
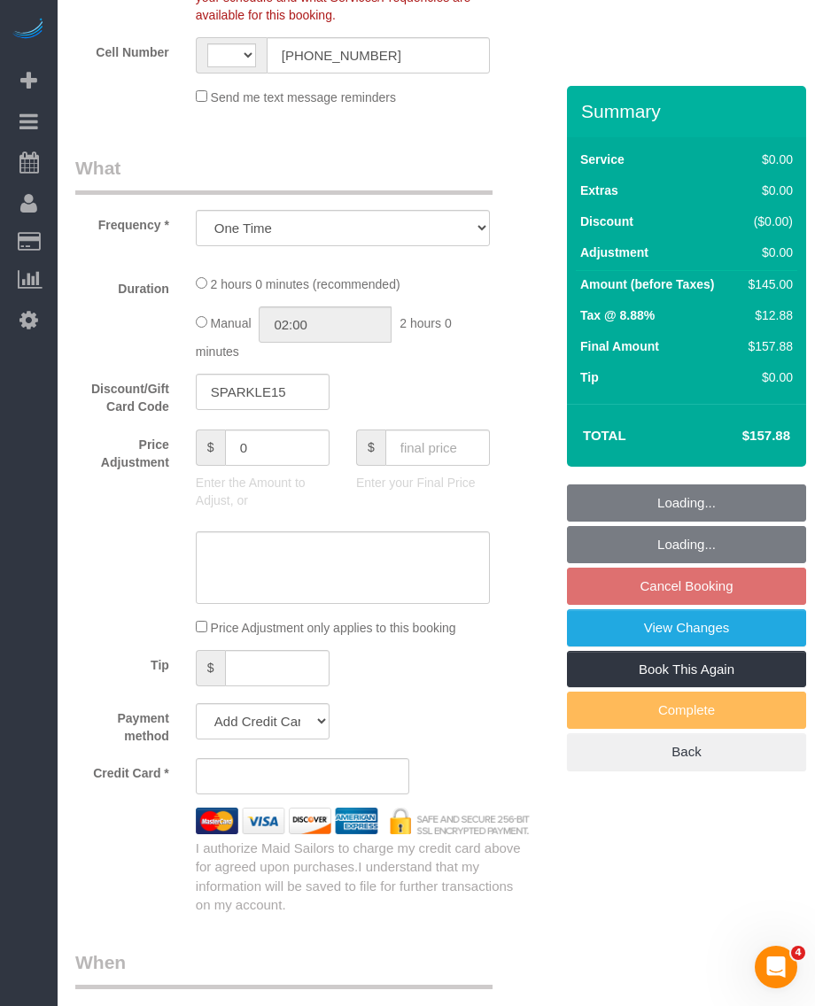
select select "number:15"
select select "number:5"
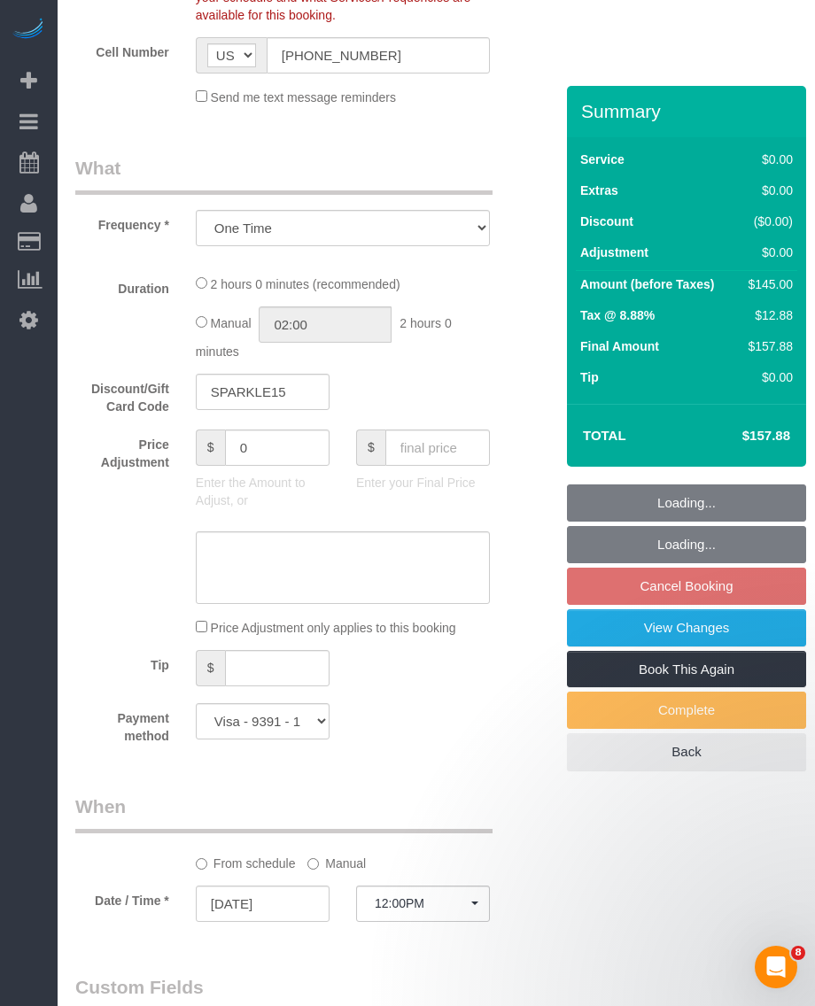
select select "1"
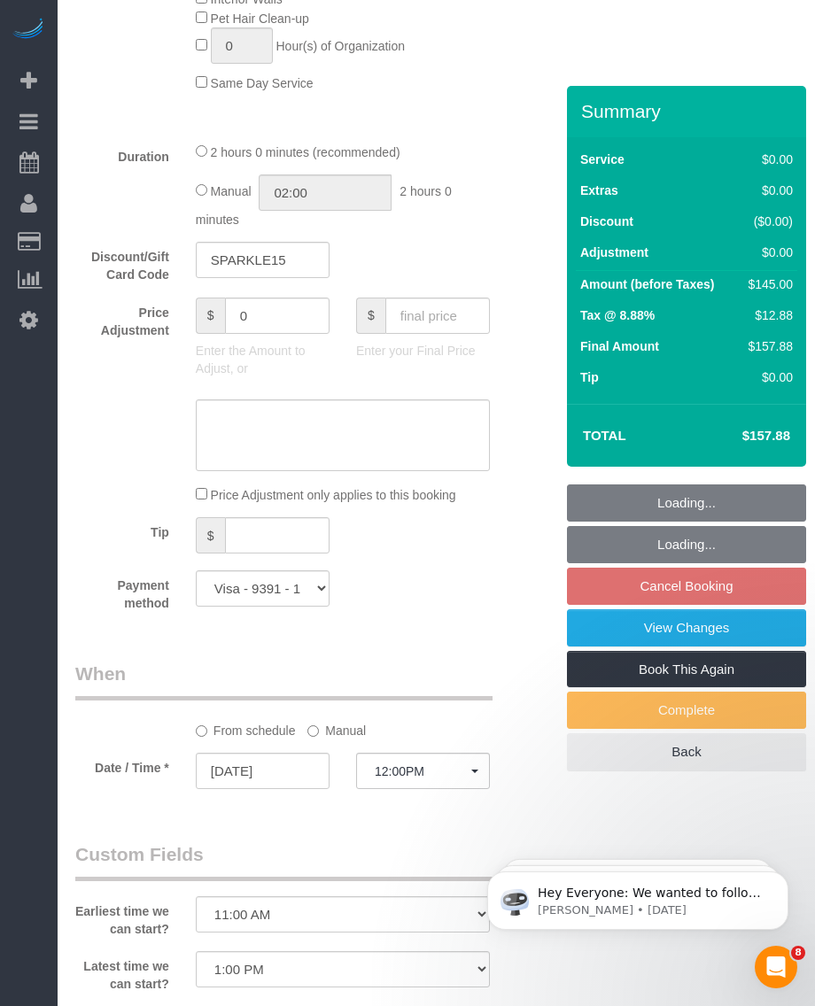
scroll to position [0, 0]
select select "1"
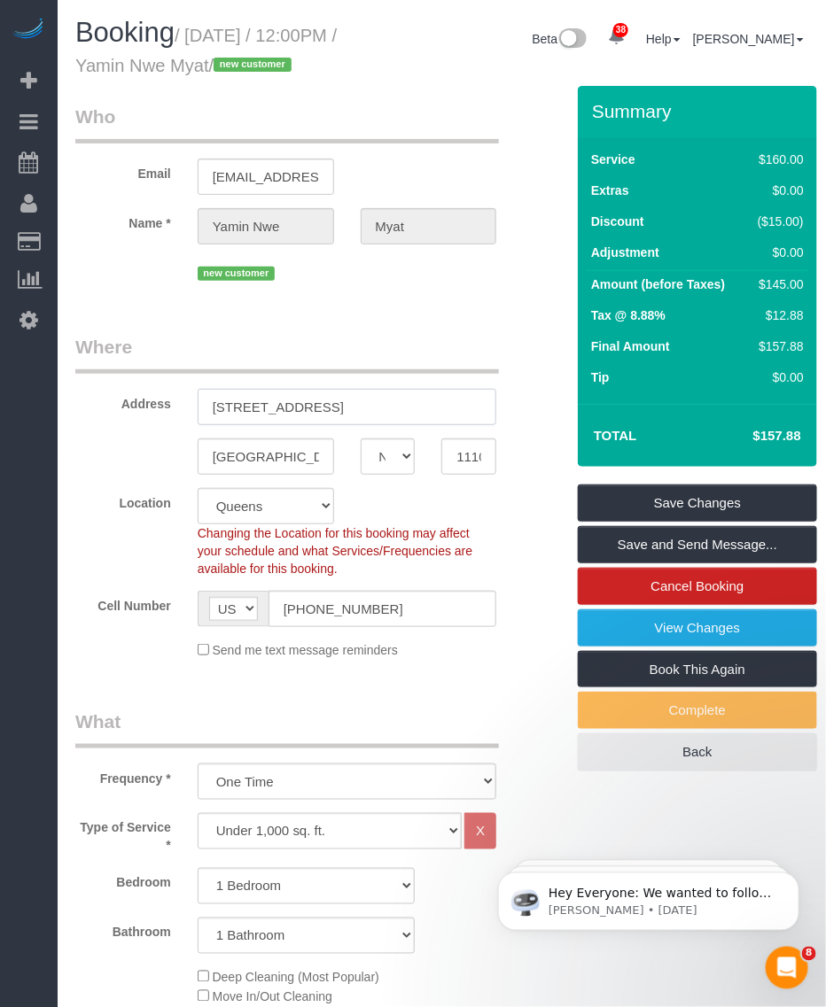
click at [276, 425] on input "34-35 44th St, Apt 310" at bounding box center [347, 407] width 299 height 36
click at [472, 475] on input "11101" at bounding box center [468, 457] width 55 height 36
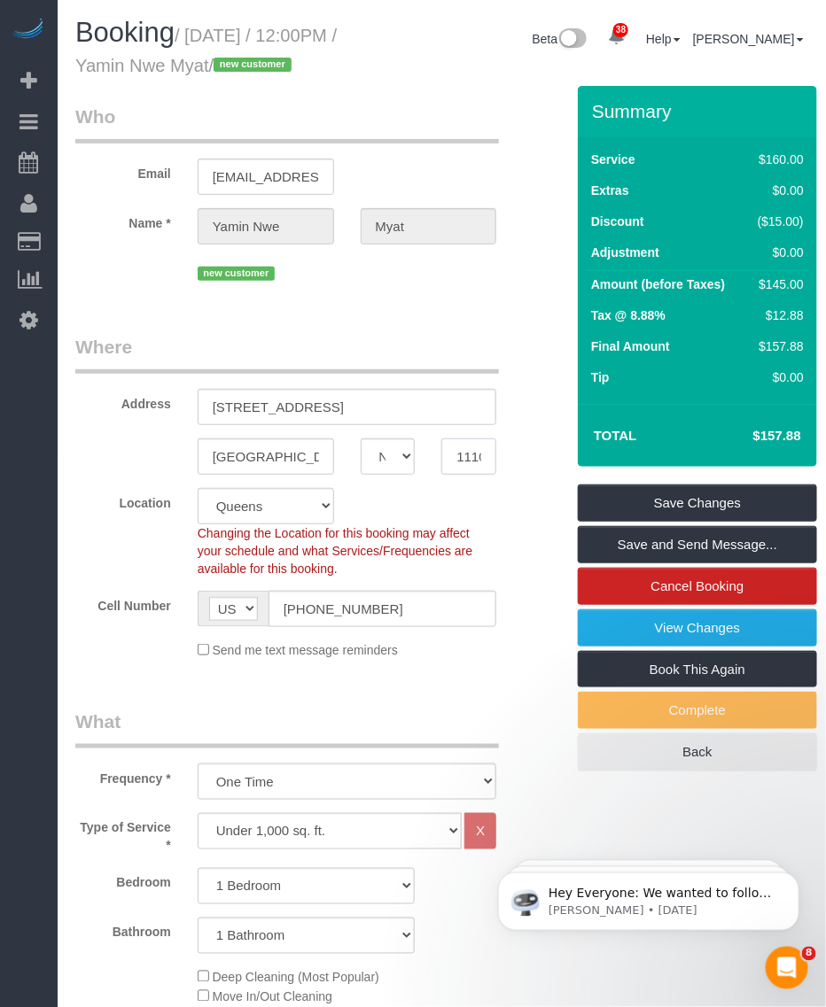
click at [471, 475] on input "11101" at bounding box center [468, 457] width 55 height 36
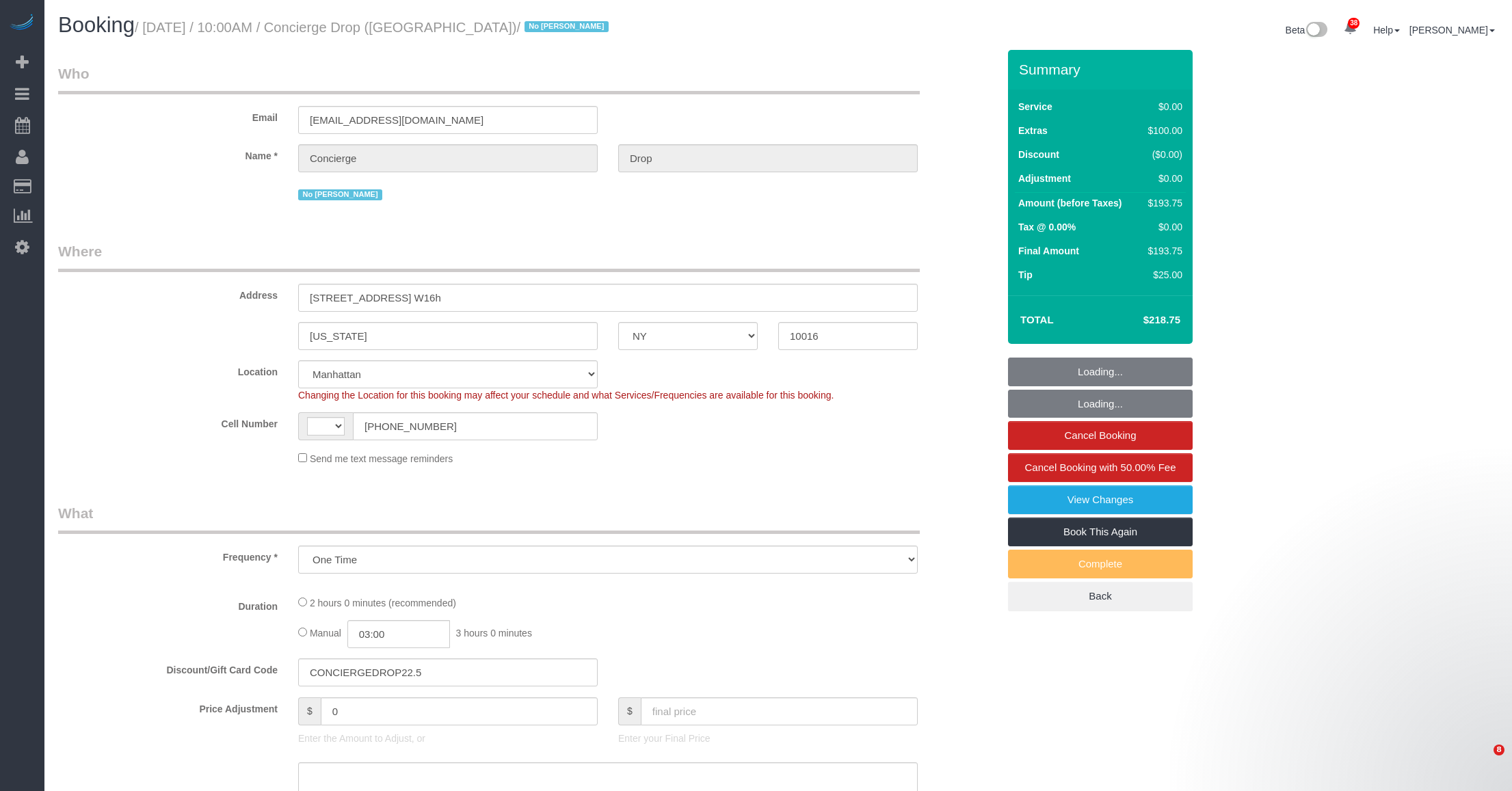
select select "NY"
select select "string:stripe-pm_1RaQn24VGloSiKo7zeOF73Wj"
select select "number:89"
select select "number:90"
select select "number:15"
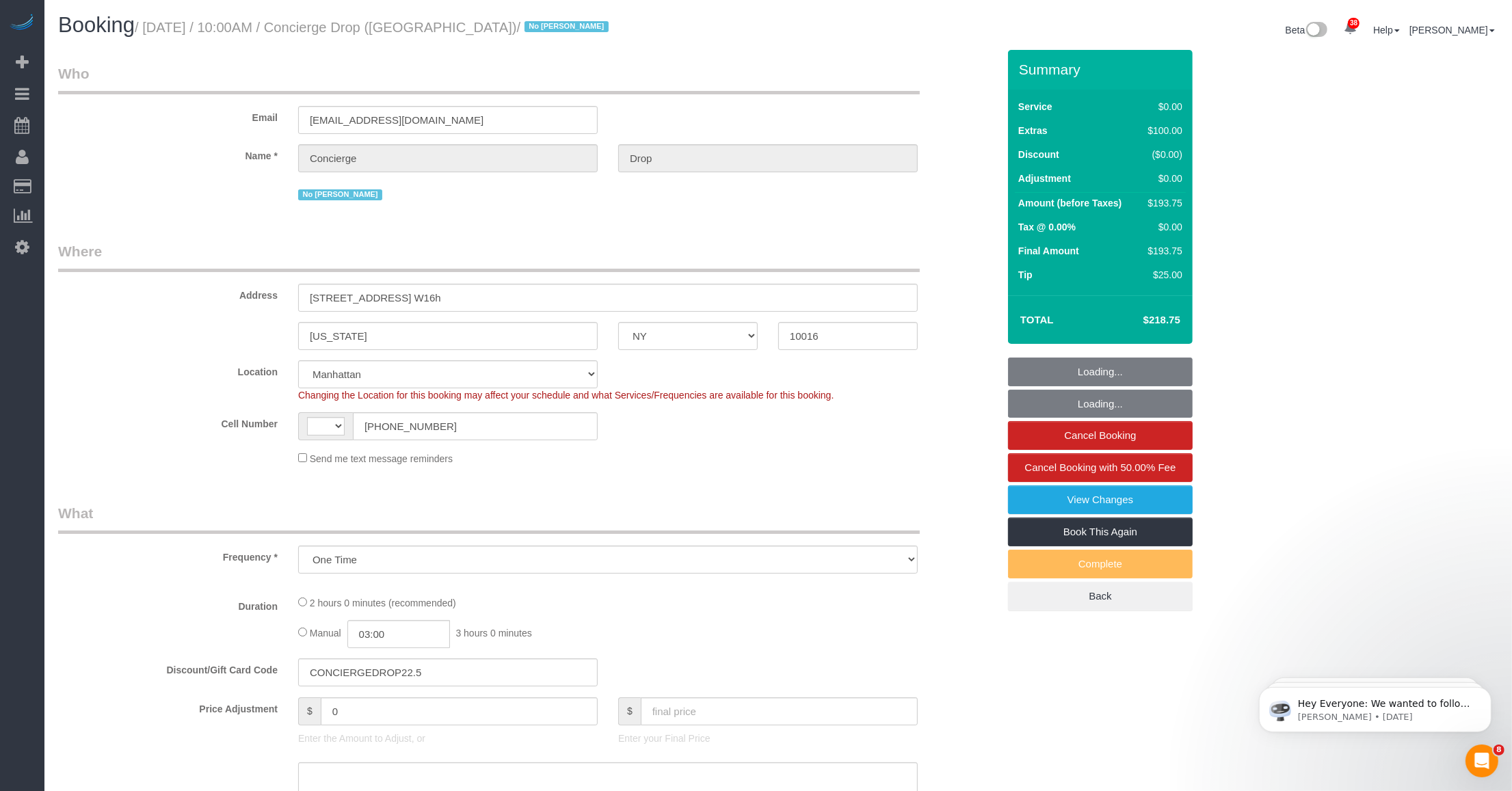
select select "number:5"
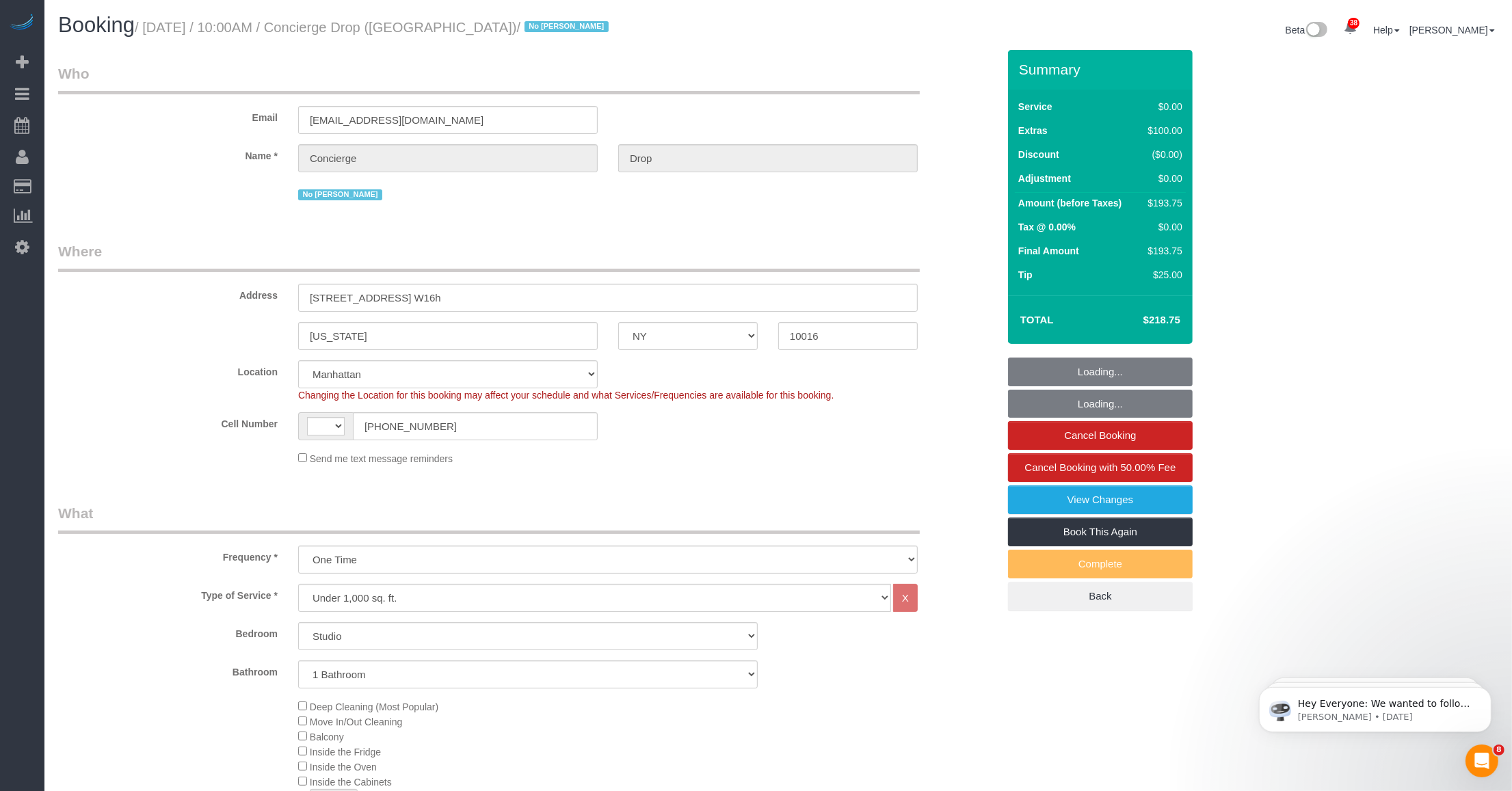
select select "object:820"
select select "string:US"
select select "spot1"
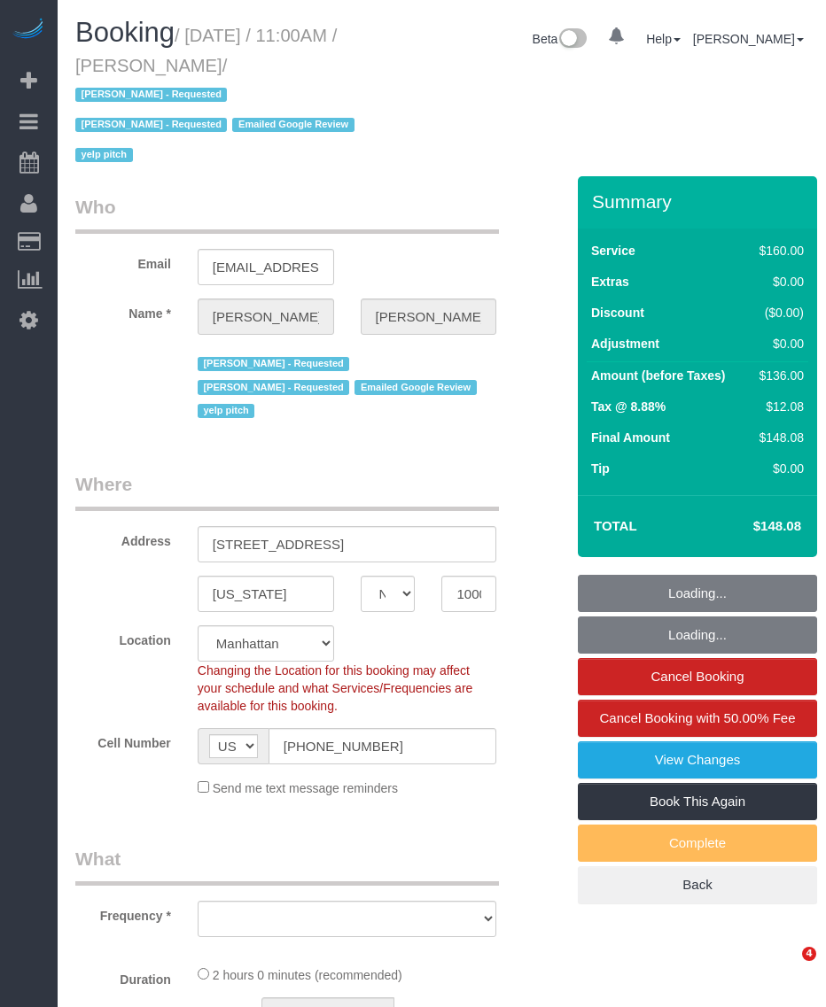
select select "NY"
select select "number:58"
select select "number:72"
select select "number:15"
select select "number:5"
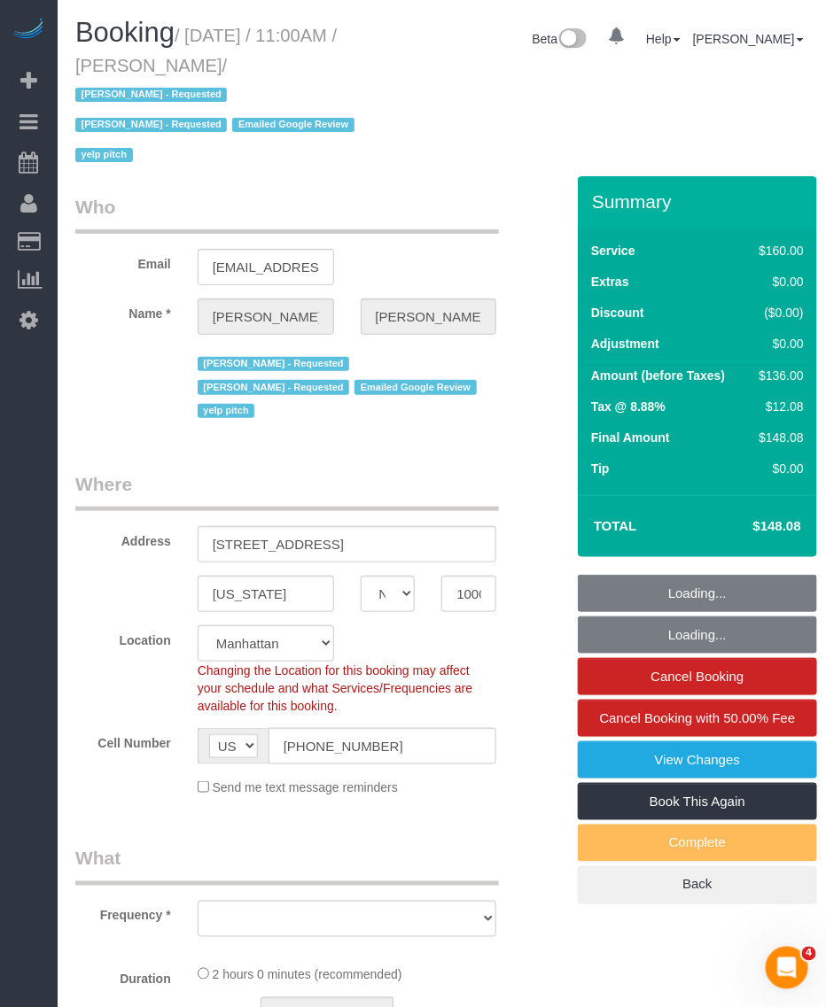
select select "string:stripe-pm_1QRzRA4VGloSiKo7MxeDpcVH"
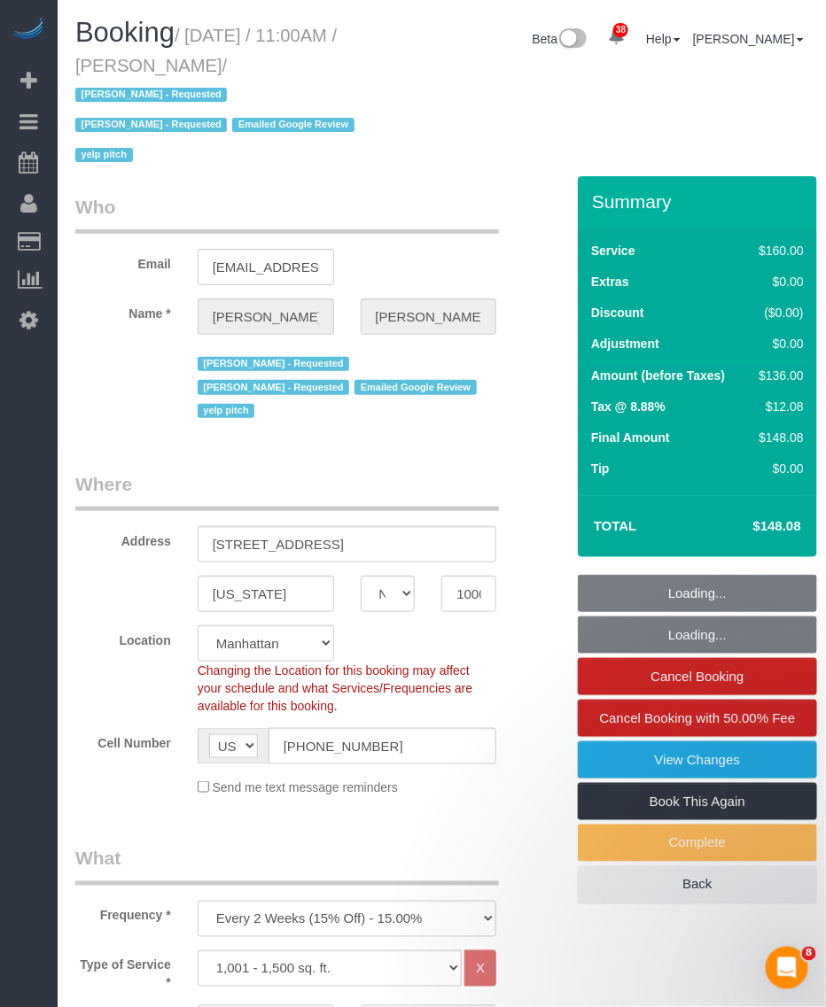
select select "object:1059"
select select "spot1"
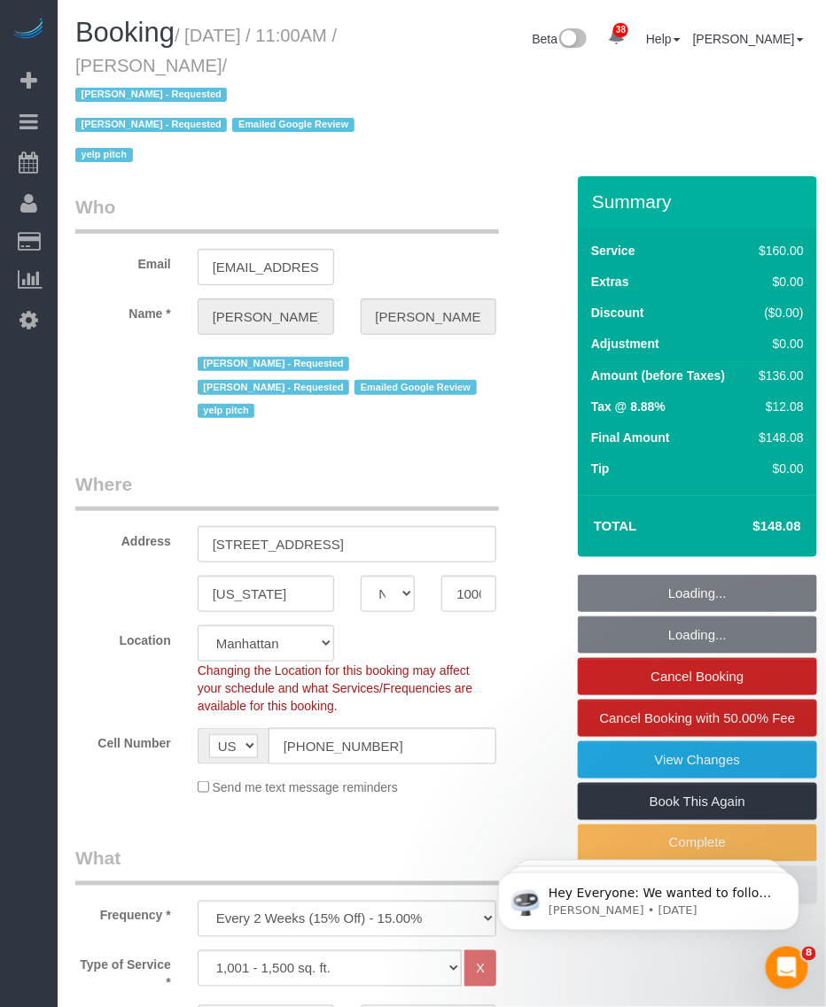
select select "object:1509"
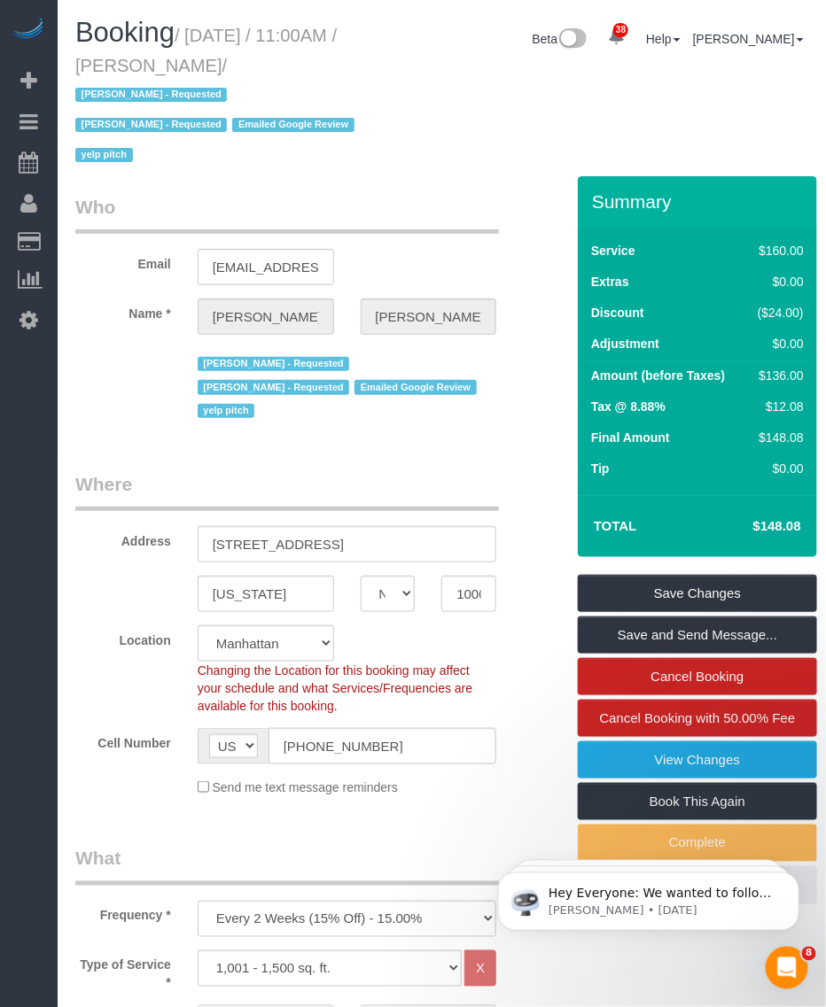
drag, startPoint x: 196, startPoint y: 33, endPoint x: 259, endPoint y: 58, distance: 67.9
click at [259, 58] on small "/ [DATE] / 11:00AM / [PERSON_NAME] / [PERSON_NAME] - Requested [PERSON_NAME] - …" at bounding box center [217, 96] width 284 height 140
copy small "[DATE] / 11:00AM / [PERSON_NAME]"
click at [169, 67] on small "/ October 10, 2025 / 11:00AM / Ken Nesmith / Aldery Morris - Requested Ebony Ho…" at bounding box center [217, 96] width 284 height 140
click at [144, 34] on span "Booking" at bounding box center [124, 32] width 99 height 31
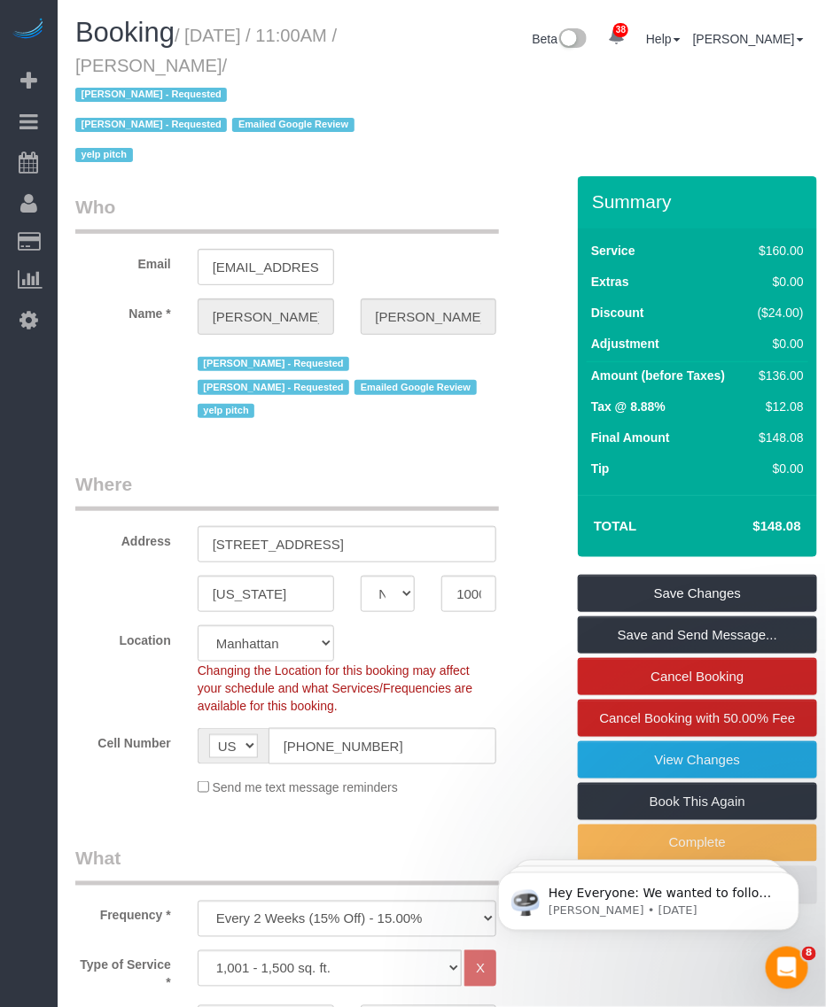
drag, startPoint x: 164, startPoint y: 59, endPoint x: 259, endPoint y: 60, distance: 94.8
click at [259, 60] on small "/ October 10, 2025 / 11:00AM / Ken Nesmith / Aldery Morris - Requested Ebony Ho…" at bounding box center [217, 96] width 284 height 140
copy small "Ken Nesmith"
click at [330, 728] on input "(215) 519-6638" at bounding box center [382, 746] width 229 height 36
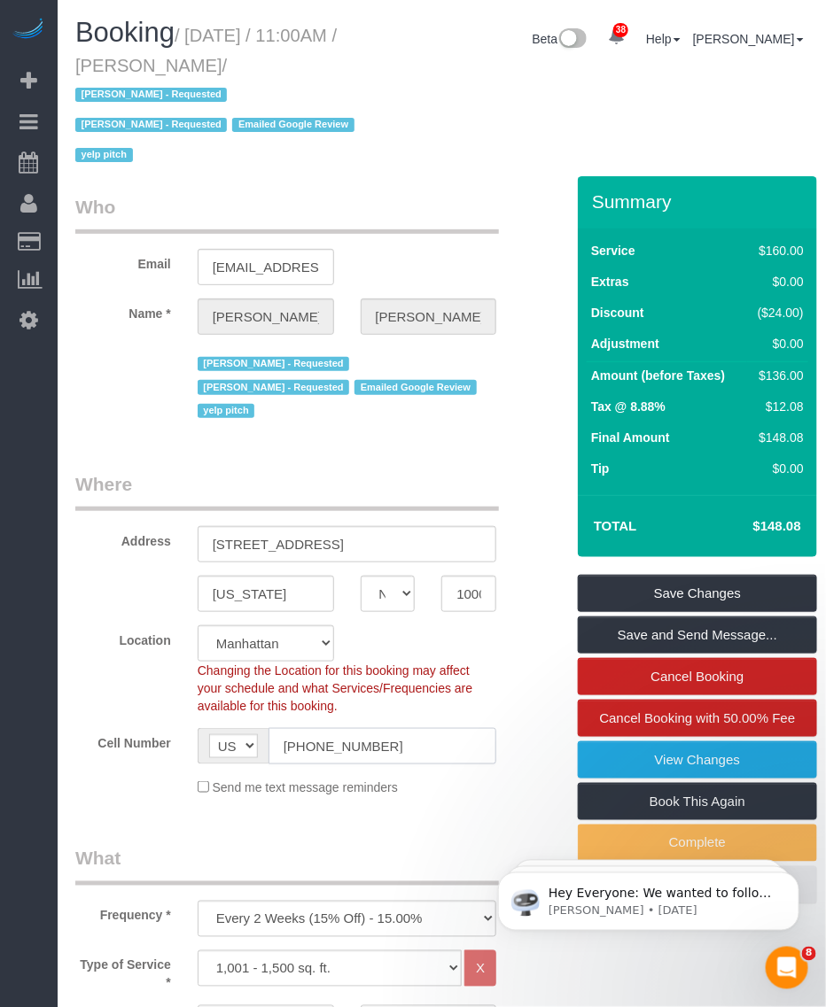
click at [330, 728] on input "(215) 519-6638" at bounding box center [382, 746] width 229 height 36
click at [177, 66] on small "/ October 10, 2025 / 11:00AM / Ken Nesmith / Aldery Morris - Requested Ebony Ho…" at bounding box center [217, 96] width 284 height 140
copy small "Ken"
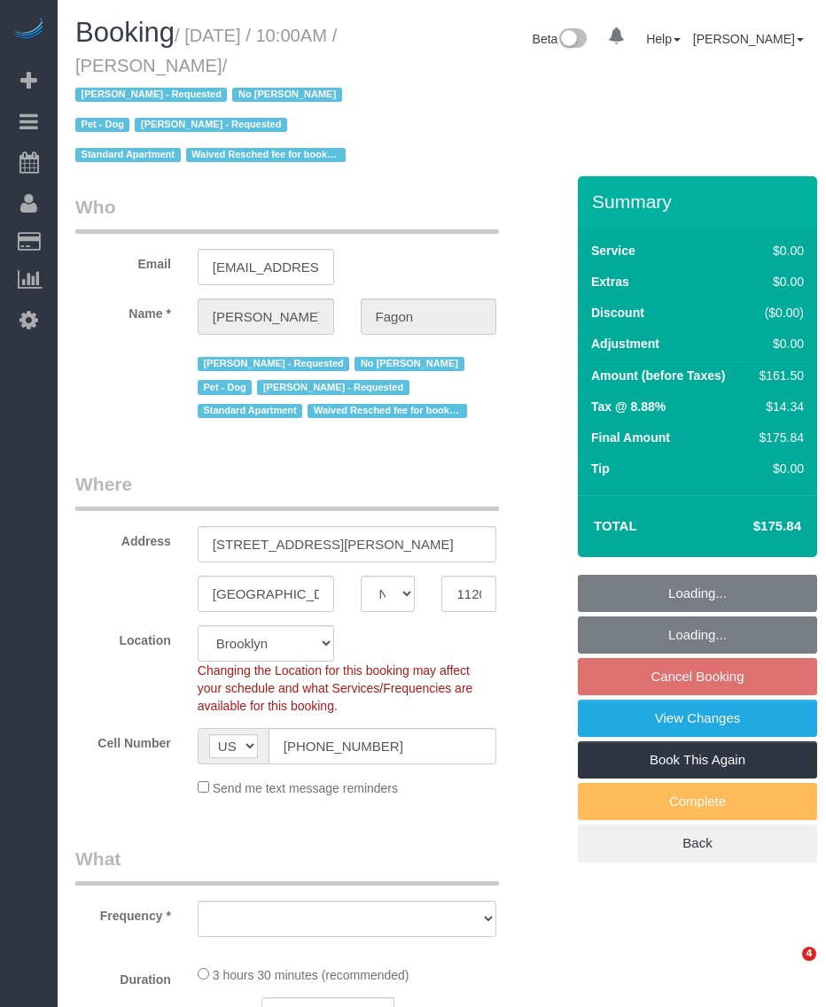
select select "NY"
select select "string:stripe-pm_1N7MCH4VGloSiKo7X7U6WIVW"
select select "spot3"
select select "number:60"
select select "number:74"
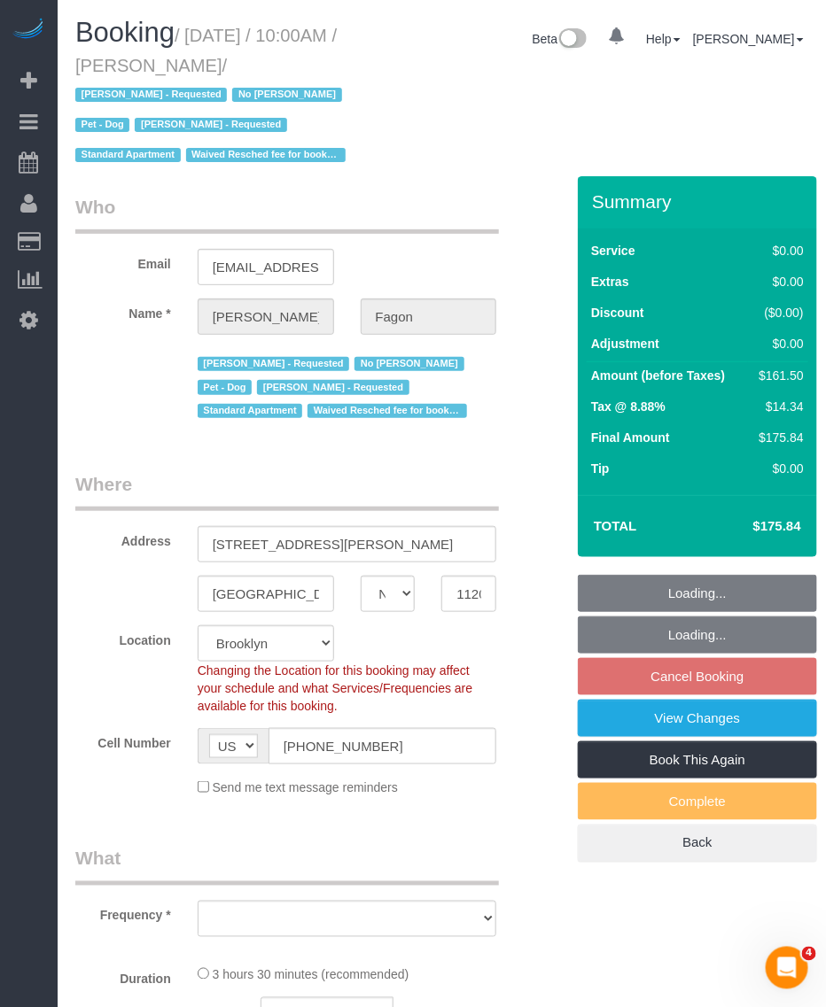
select select "number:13"
select select "number:5"
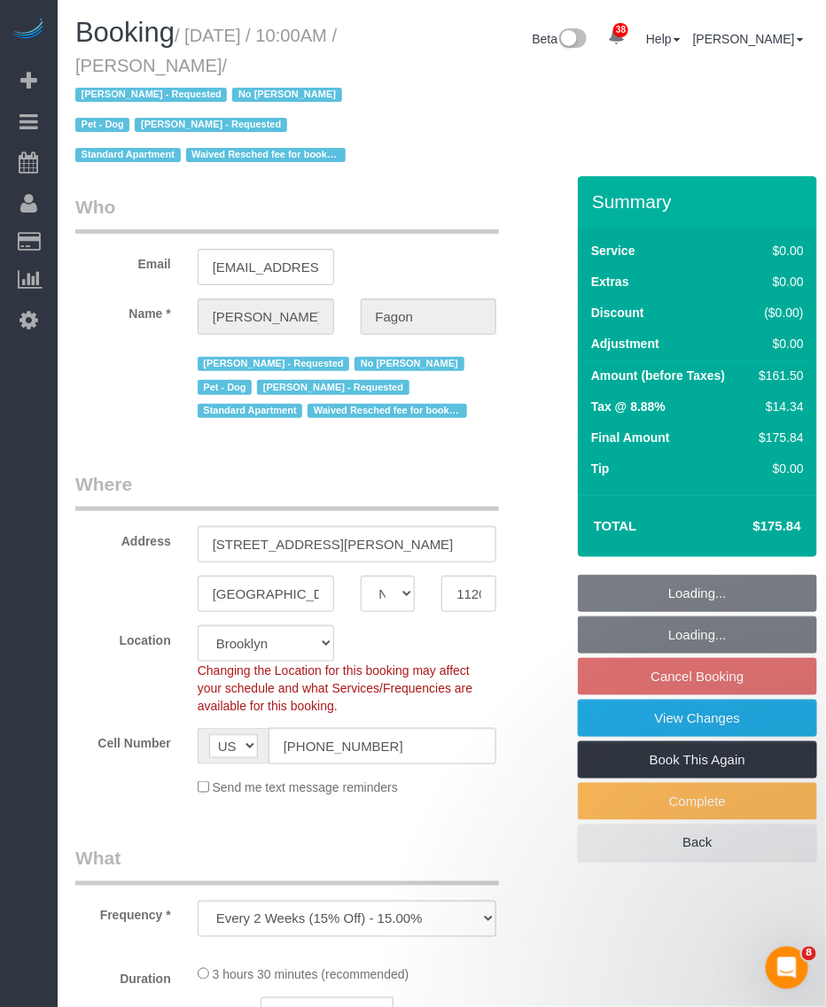
select select "object:981"
select select "1"
select select "2"
select select "object:1341"
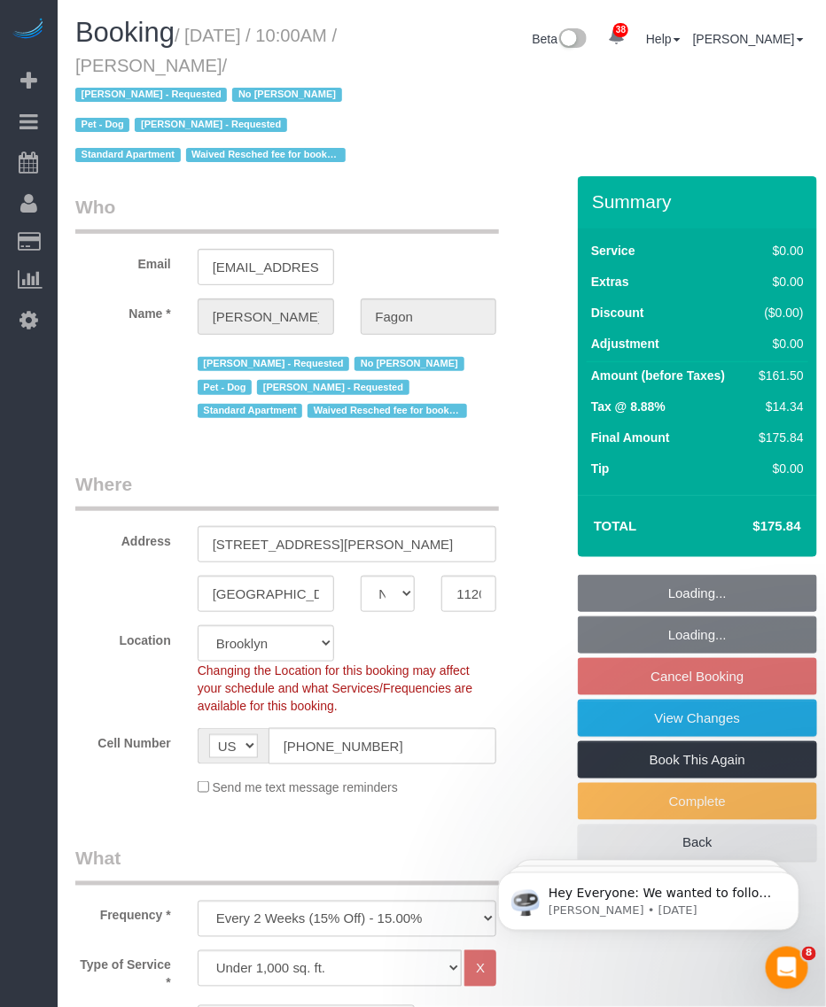
select select "1"
select select "2"
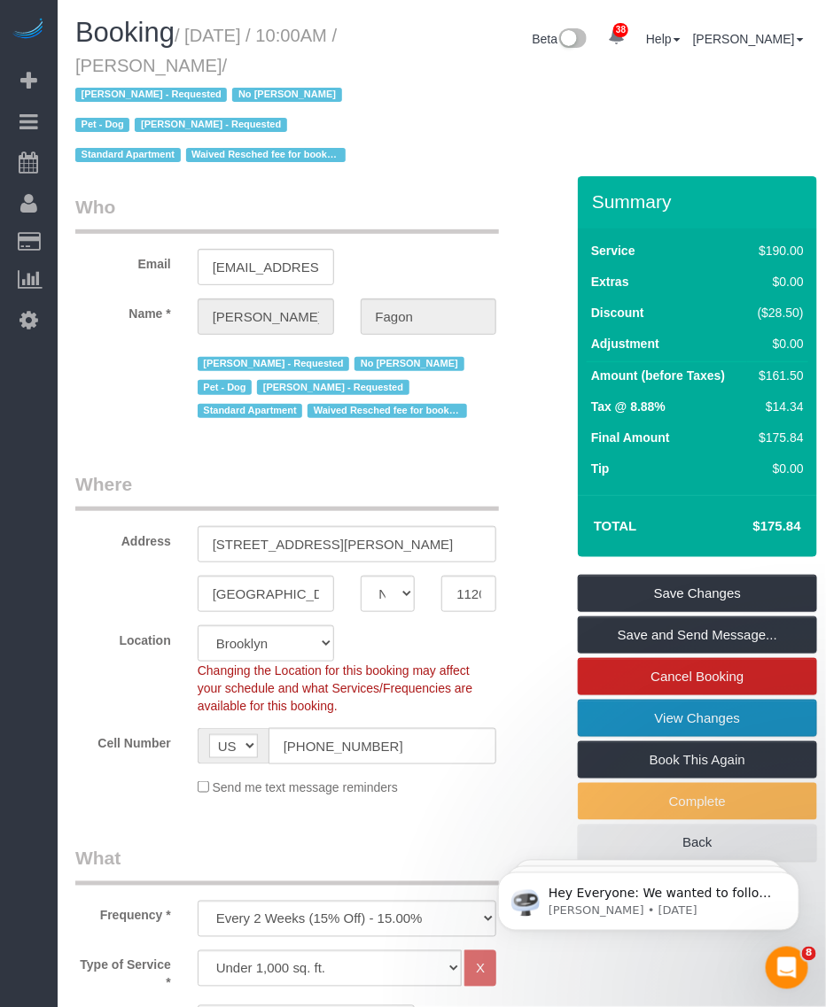
click at [657, 720] on link "View Changes" at bounding box center [697, 718] width 239 height 37
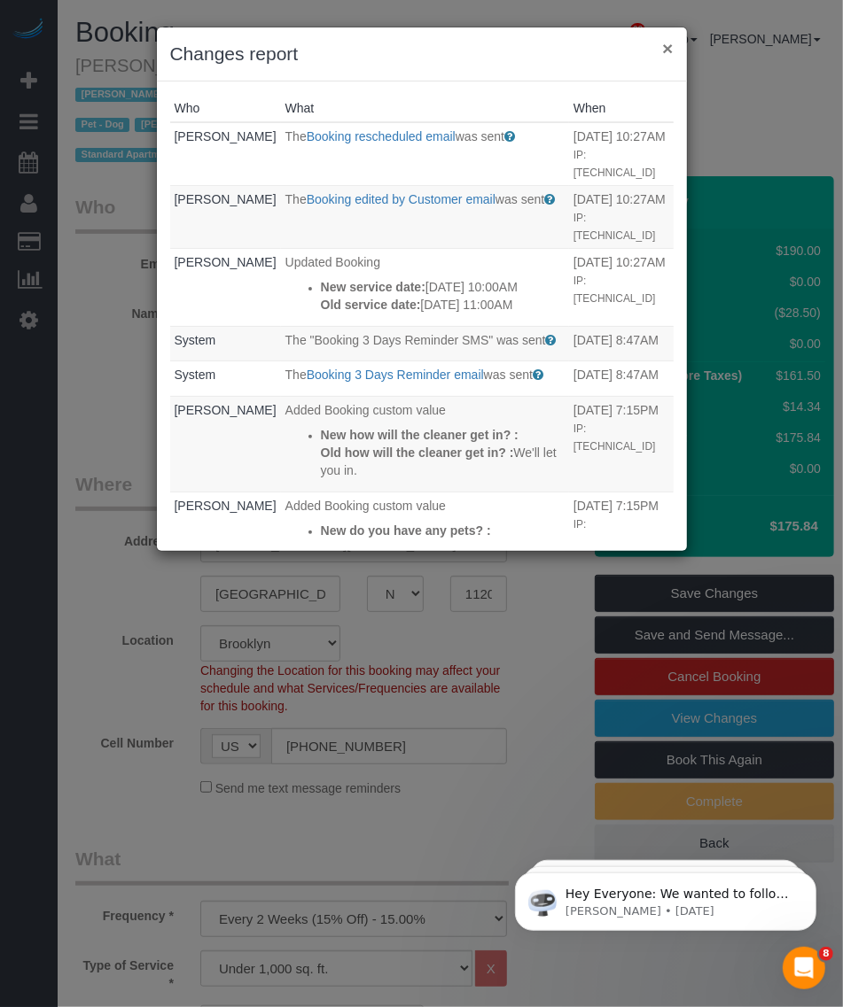
click at [664, 41] on button "×" at bounding box center [667, 48] width 11 height 19
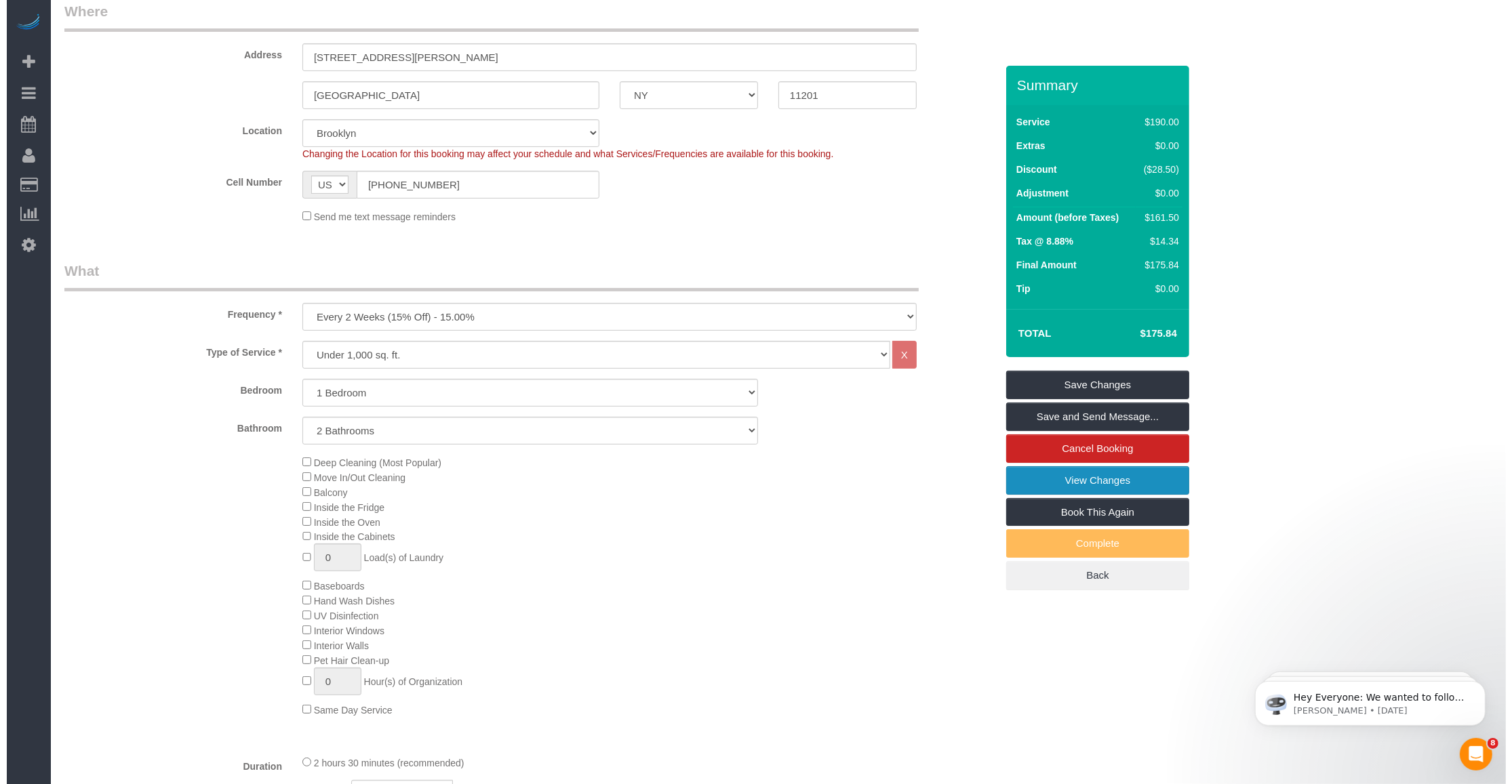
scroll to position [424, 0]
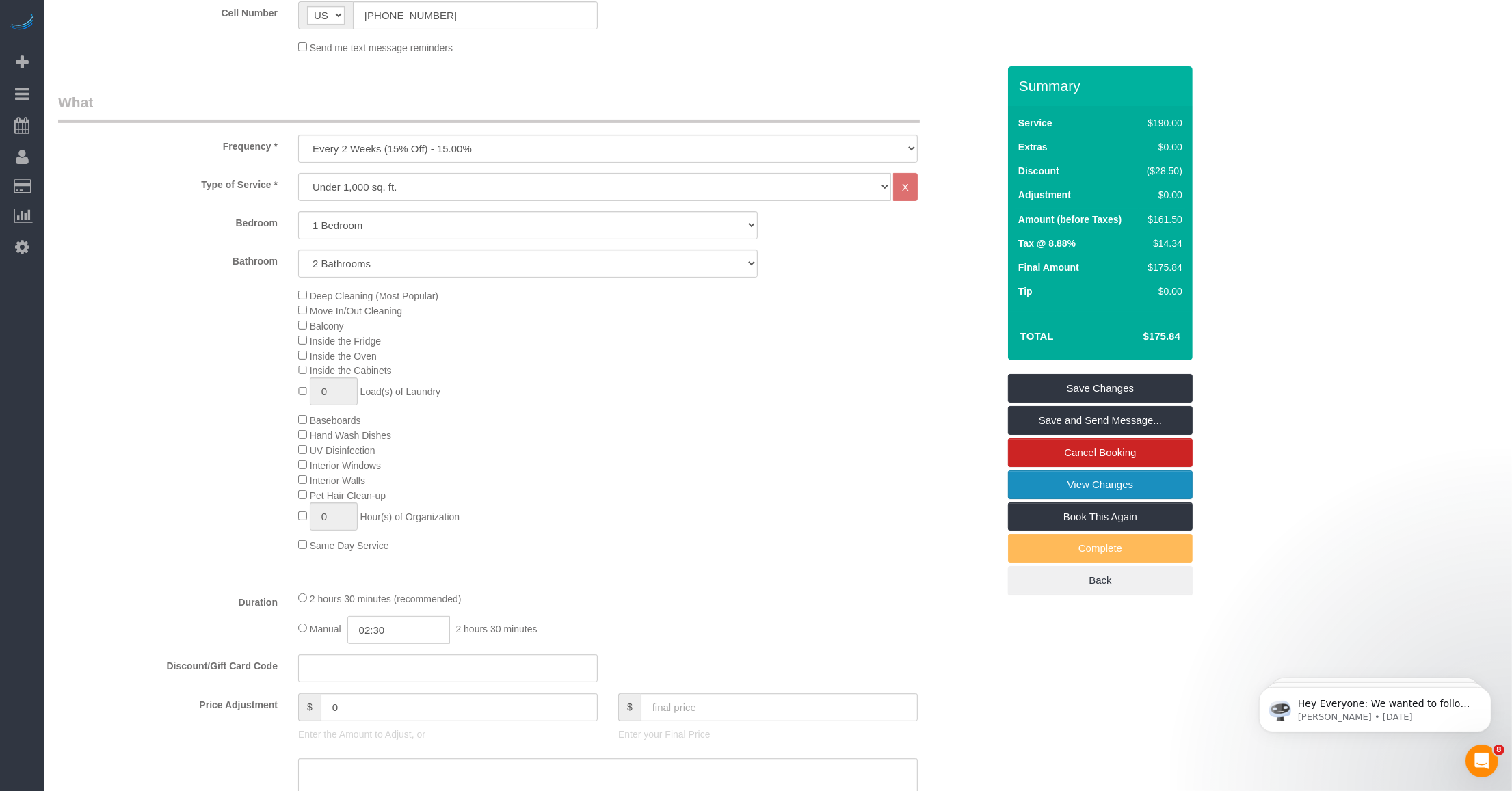
click at [637, 487] on link "View Changes" at bounding box center [1100, 485] width 184 height 29
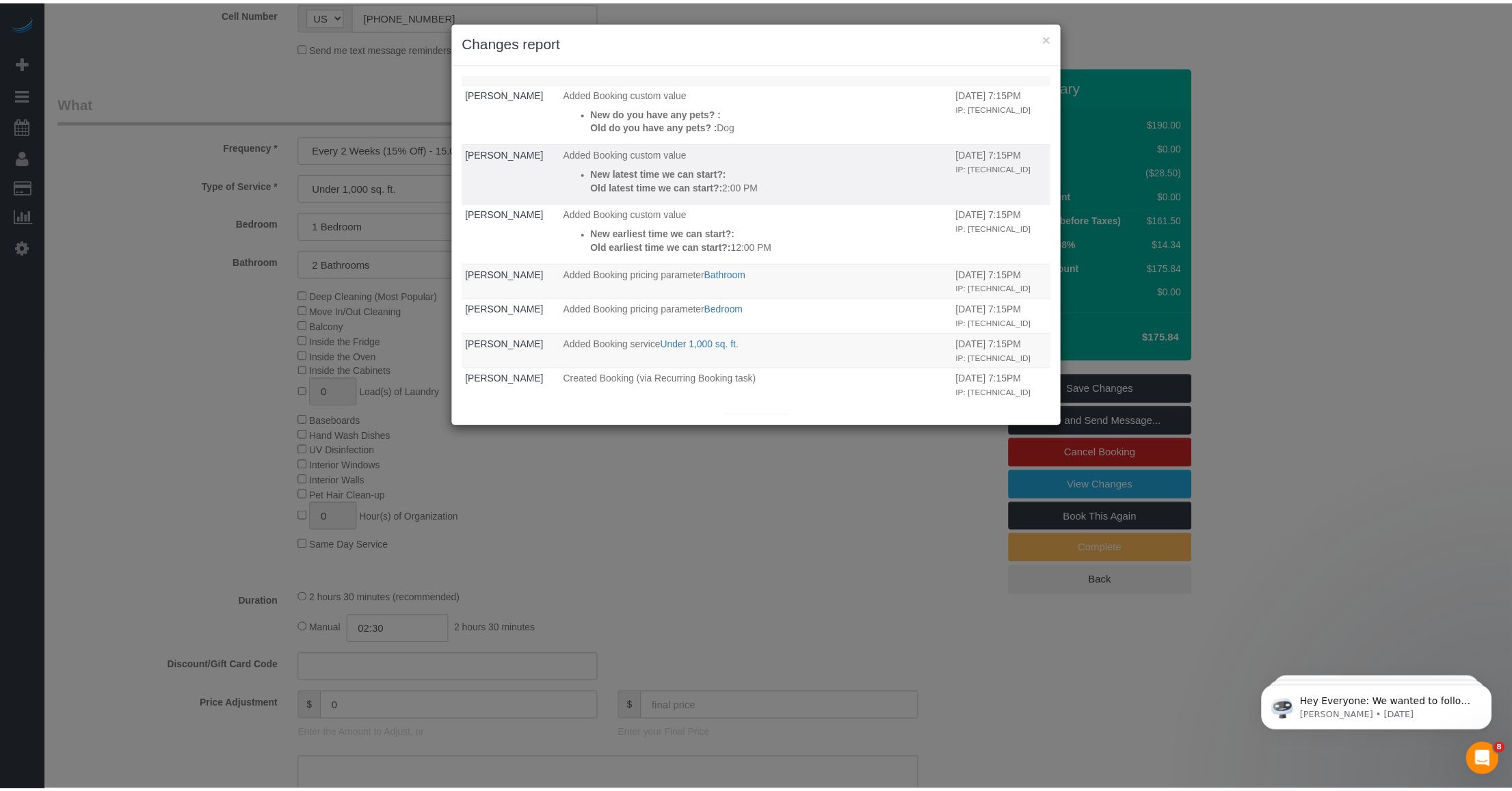
scroll to position [278, 0]
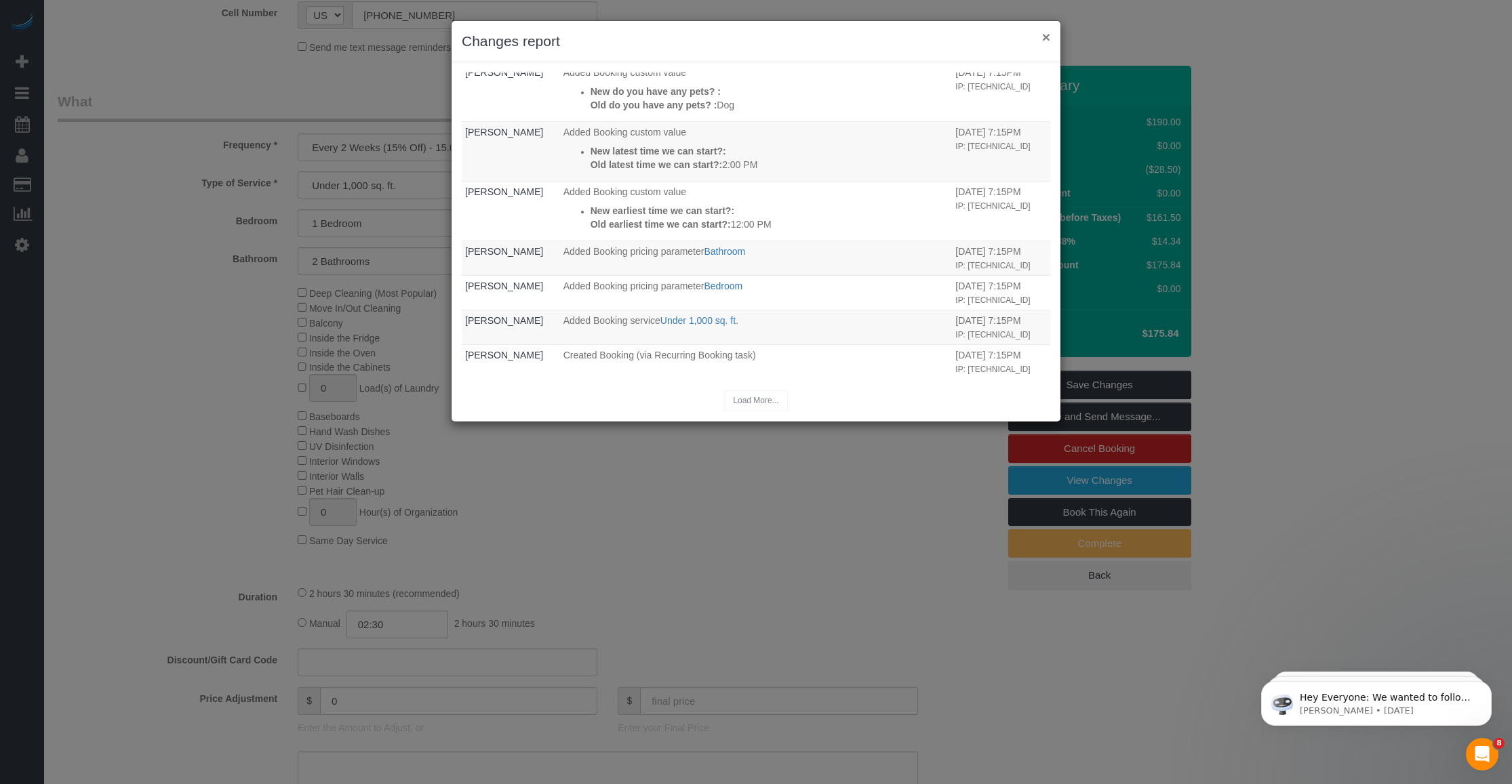
click at [631, 33] on button "×" at bounding box center [1046, 37] width 8 height 15
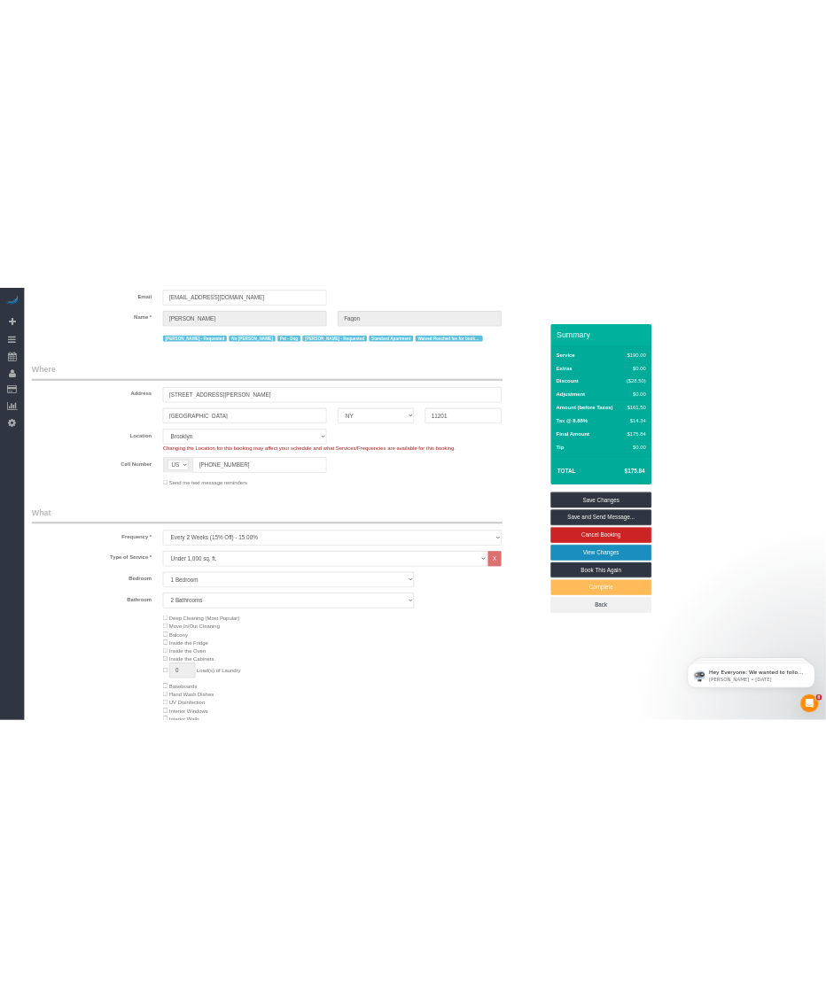
scroll to position [0, 0]
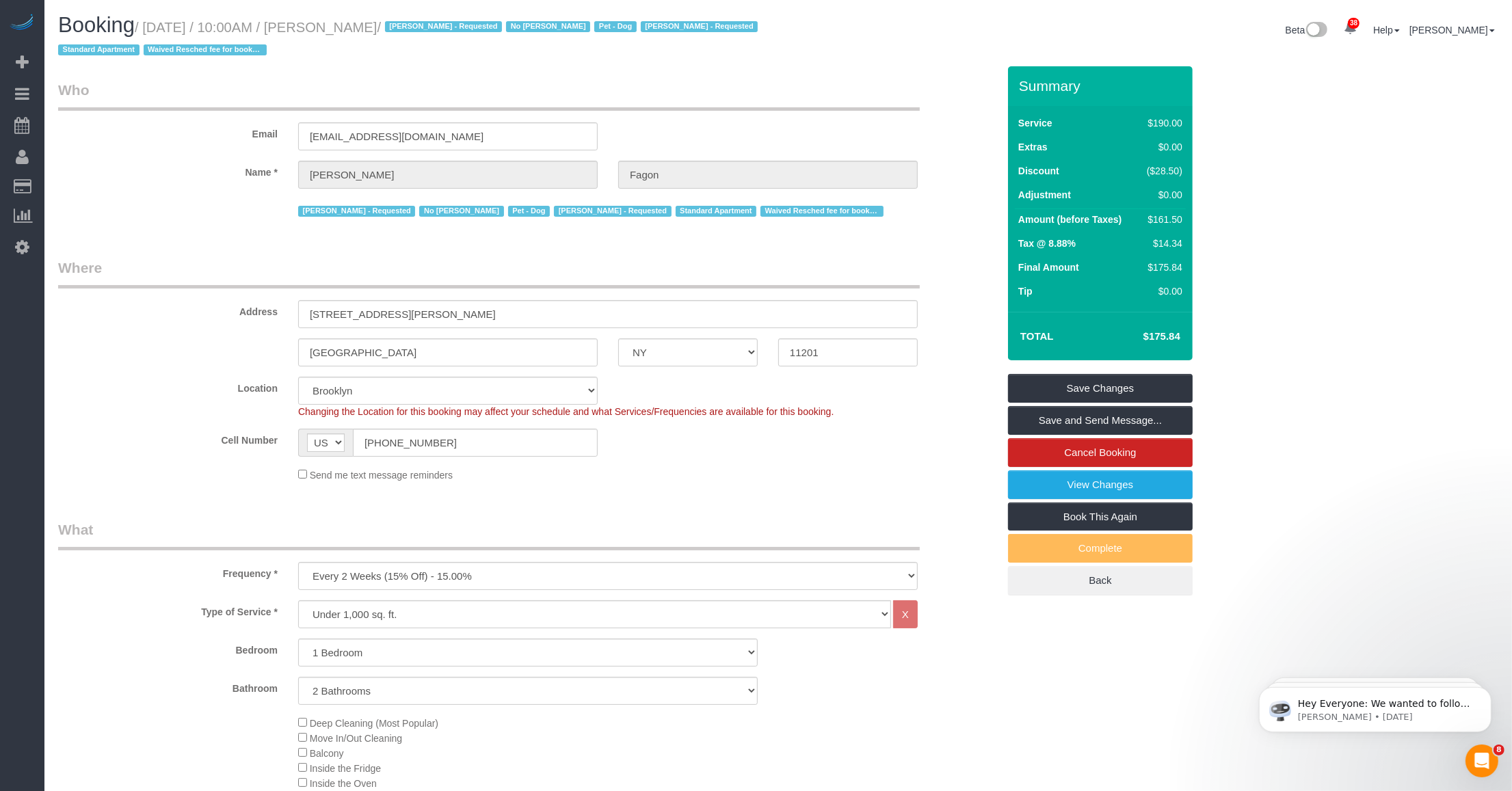
drag, startPoint x: 335, startPoint y: 25, endPoint x: 408, endPoint y: 34, distance: 73.6
click at [408, 34] on small "/ October 13, 2025 / 10:00AM / Olivia Fagon / Andrea Thomas - Requested No Warr…" at bounding box center [410, 39] width 704 height 39
copy small "Olivia Fagon"
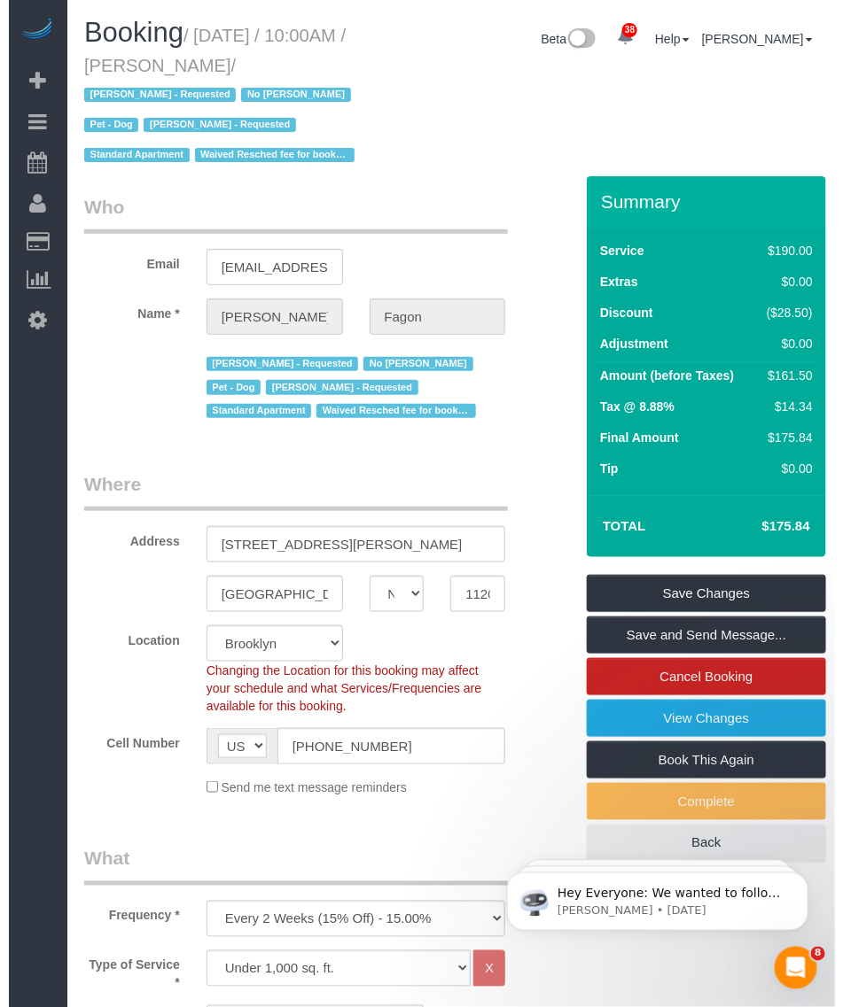
scroll to position [221, 0]
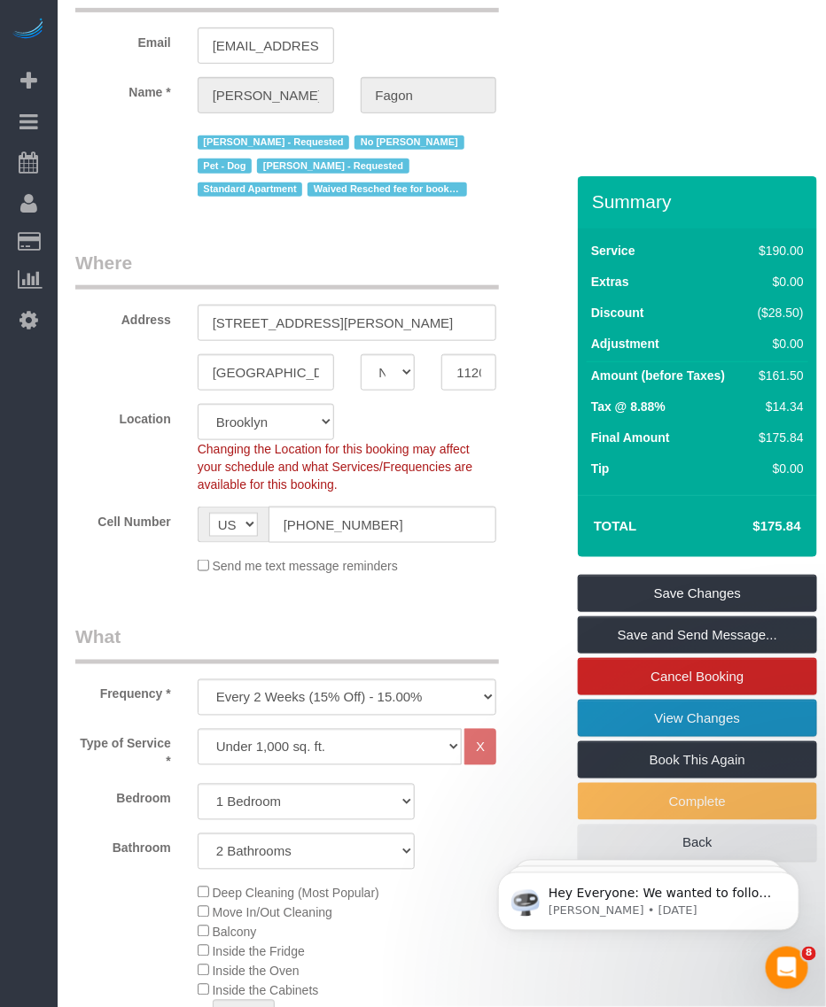
click at [647, 724] on link "View Changes" at bounding box center [697, 718] width 239 height 37
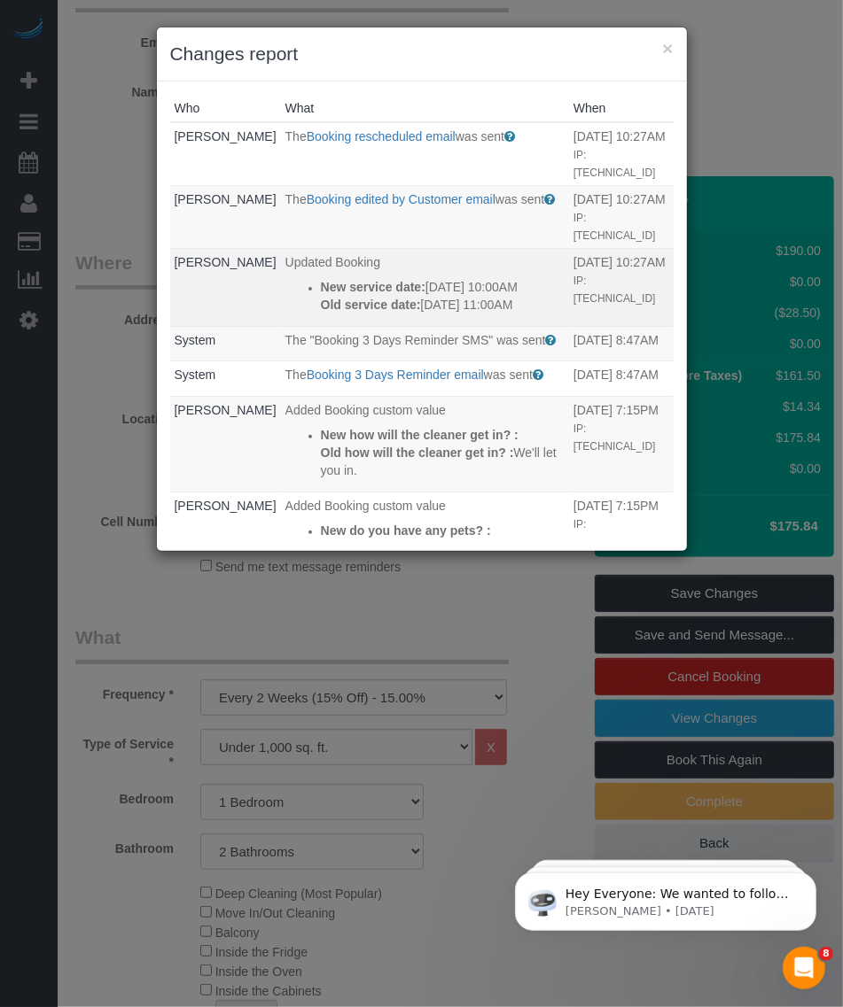
drag, startPoint x: 527, startPoint y: 304, endPoint x: 295, endPoint y: 288, distance: 232.7
click at [295, 289] on ul "New service date: 10/13/2025 10:00AM Old service date: 10/12/2025 11:00AM" at bounding box center [424, 295] width 279 height 35
copy div "New service date: 10/13/2025 10:00AM Old service date: 10/12/2025 11:00AM"
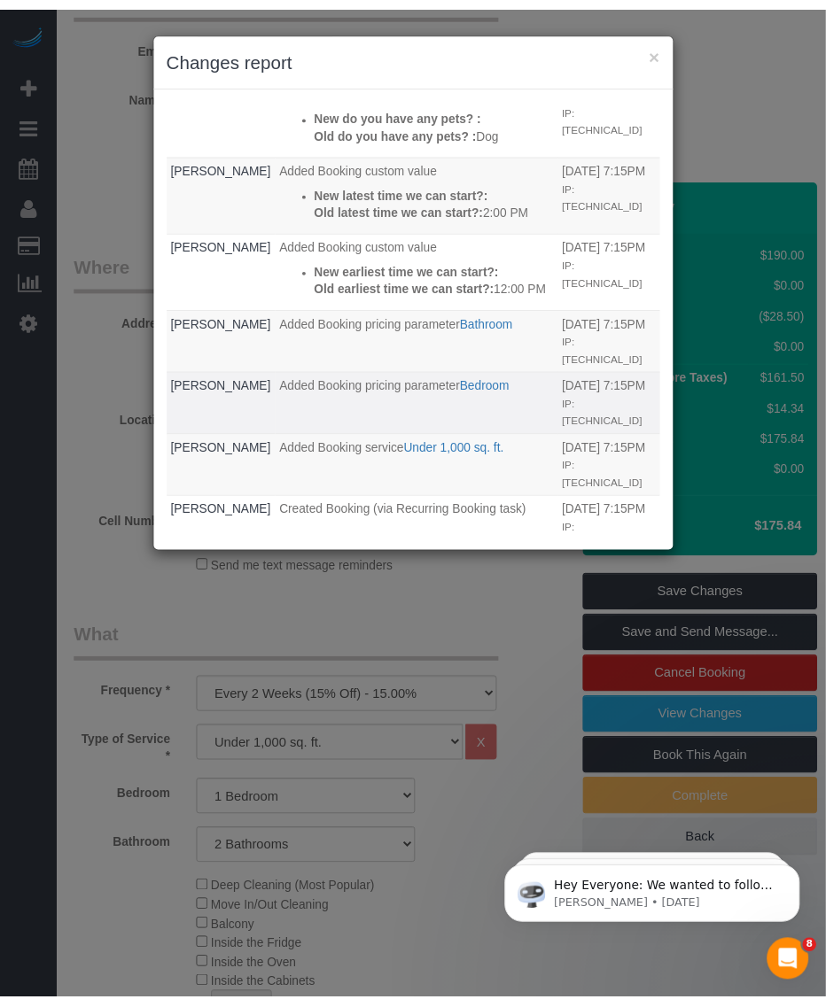
scroll to position [0, 0]
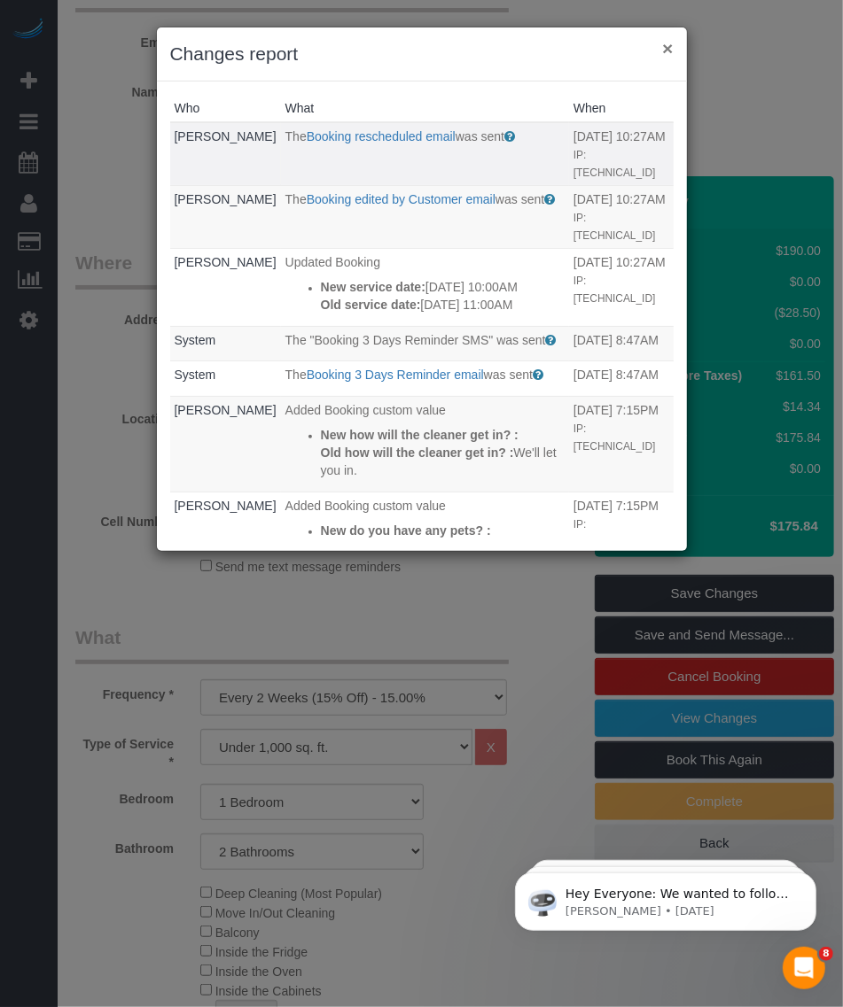
drag, startPoint x: 672, startPoint y: 45, endPoint x: 617, endPoint y: 99, distance: 76.4
click at [672, 45] on button "×" at bounding box center [667, 48] width 11 height 19
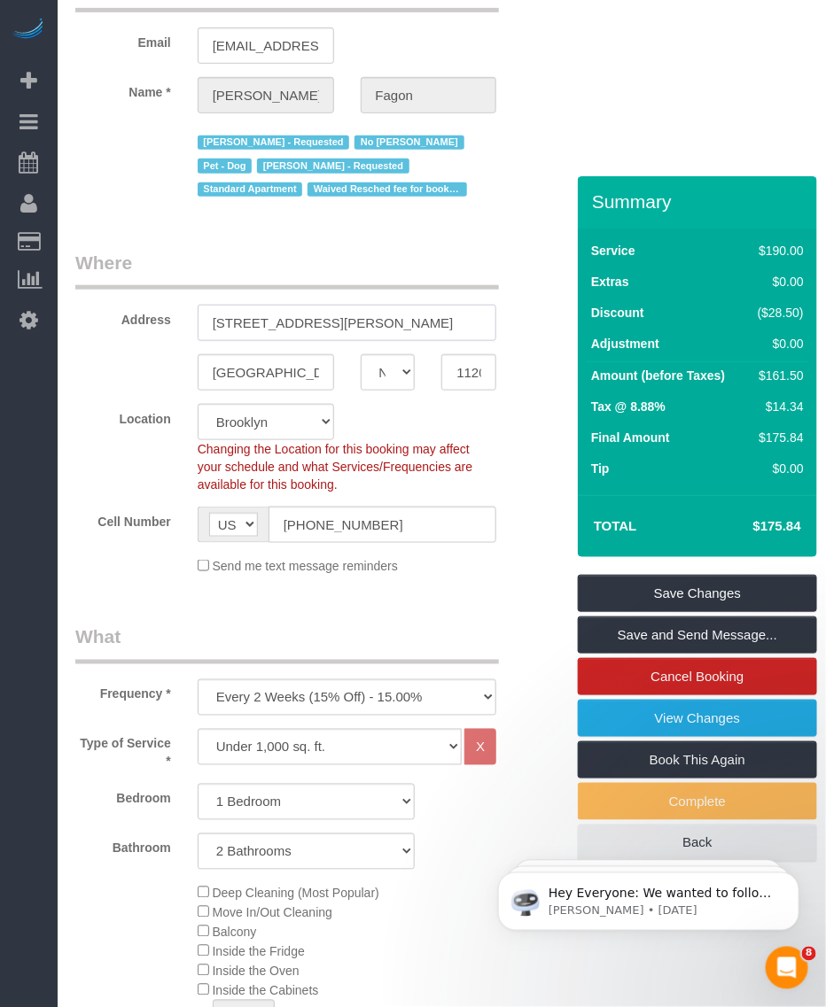
click at [330, 322] on input "30 Saint Felix Street, Apt 1A" at bounding box center [347, 323] width 299 height 36
click at [237, 365] on input "Brooklyn" at bounding box center [266, 372] width 136 height 36
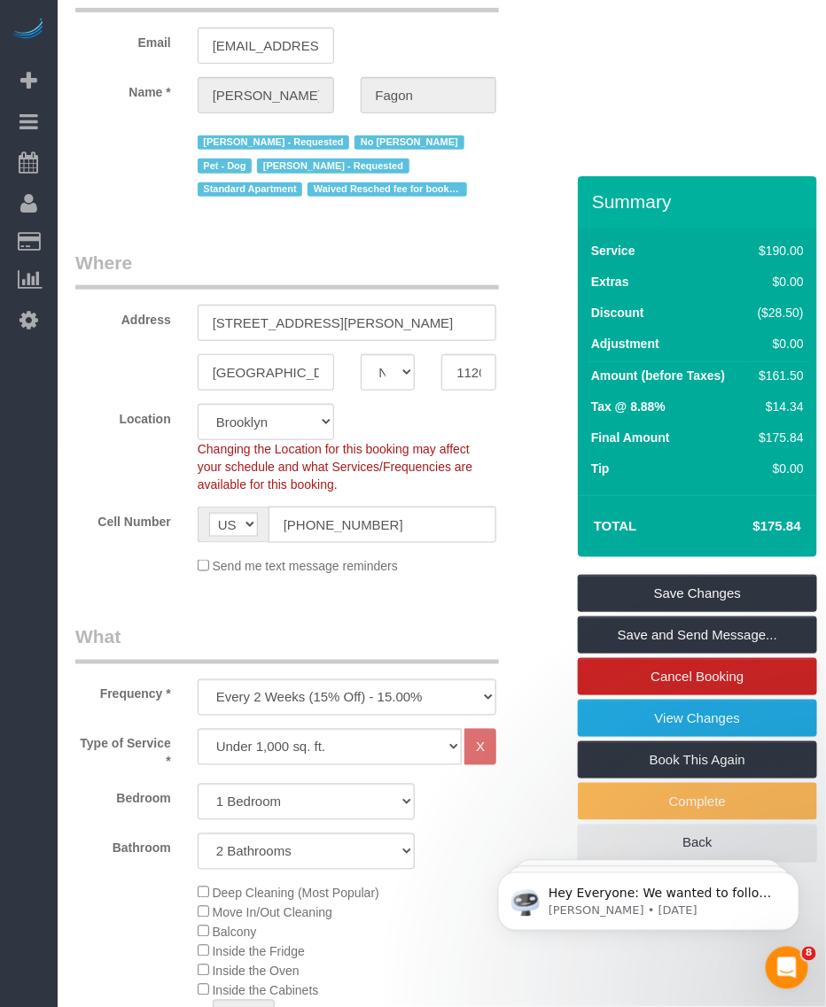
click at [237, 365] on input "Brooklyn" at bounding box center [266, 372] width 136 height 36
click at [462, 366] on input "11201" at bounding box center [468, 372] width 55 height 36
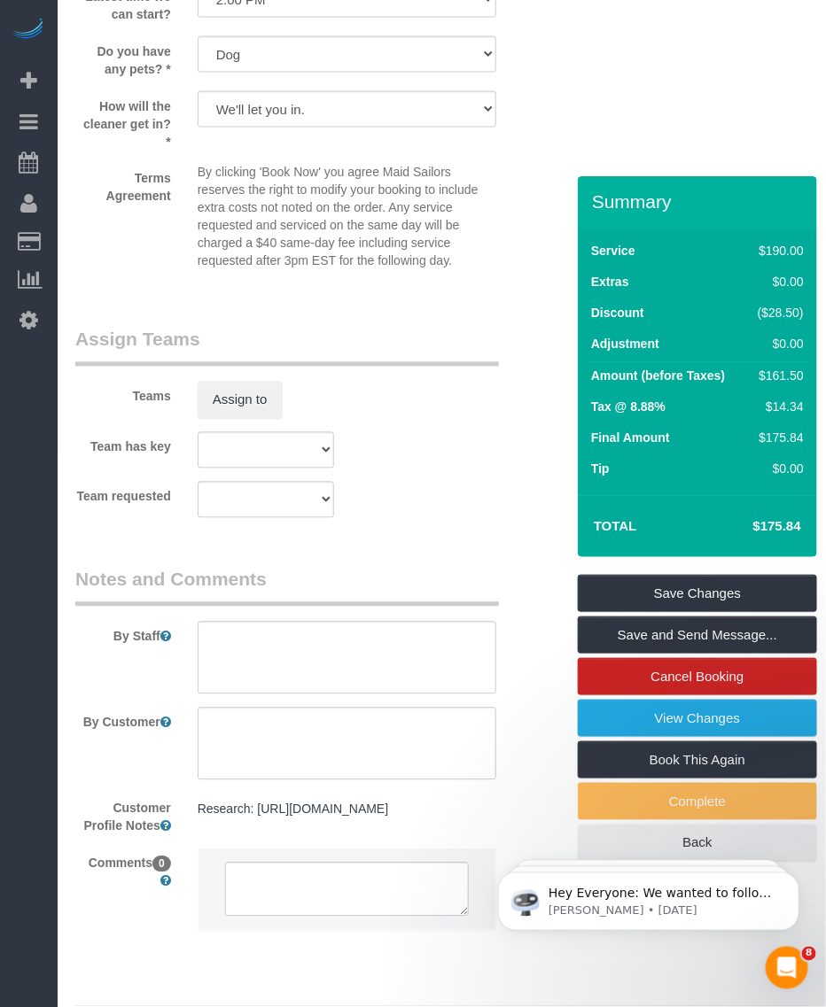
scroll to position [2390, 0]
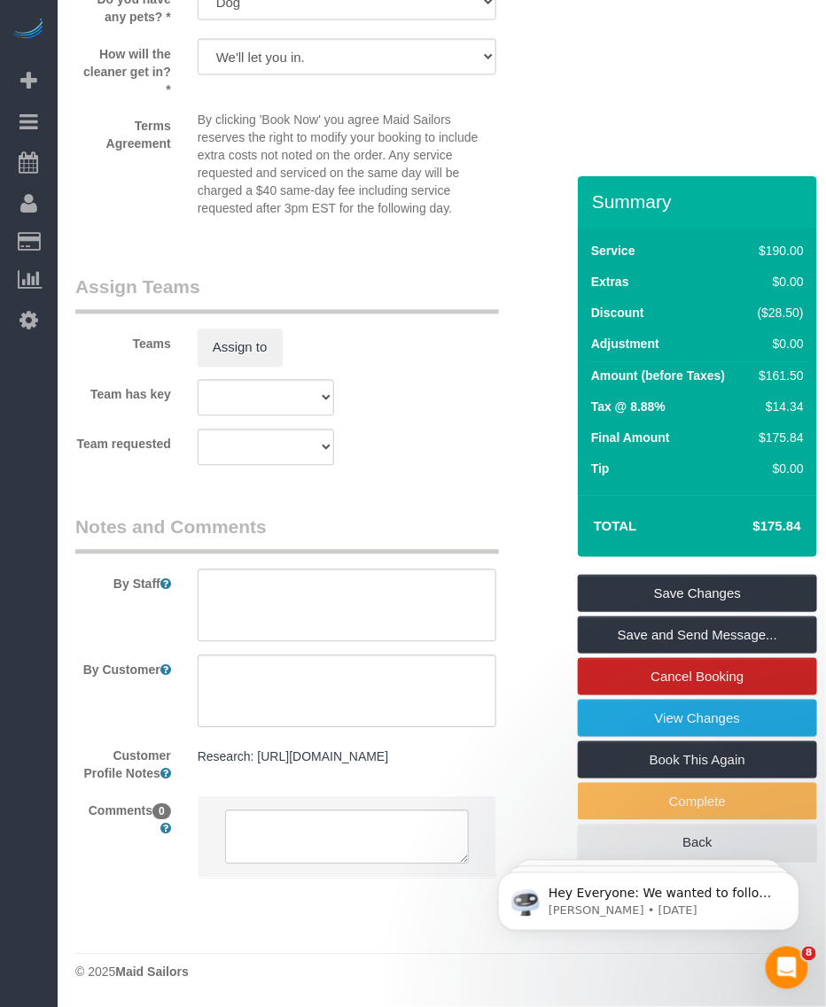
click at [270, 753] on pre "Research: https://streeteasy.com/building/80-dekalb/phb" at bounding box center [347, 758] width 299 height 18
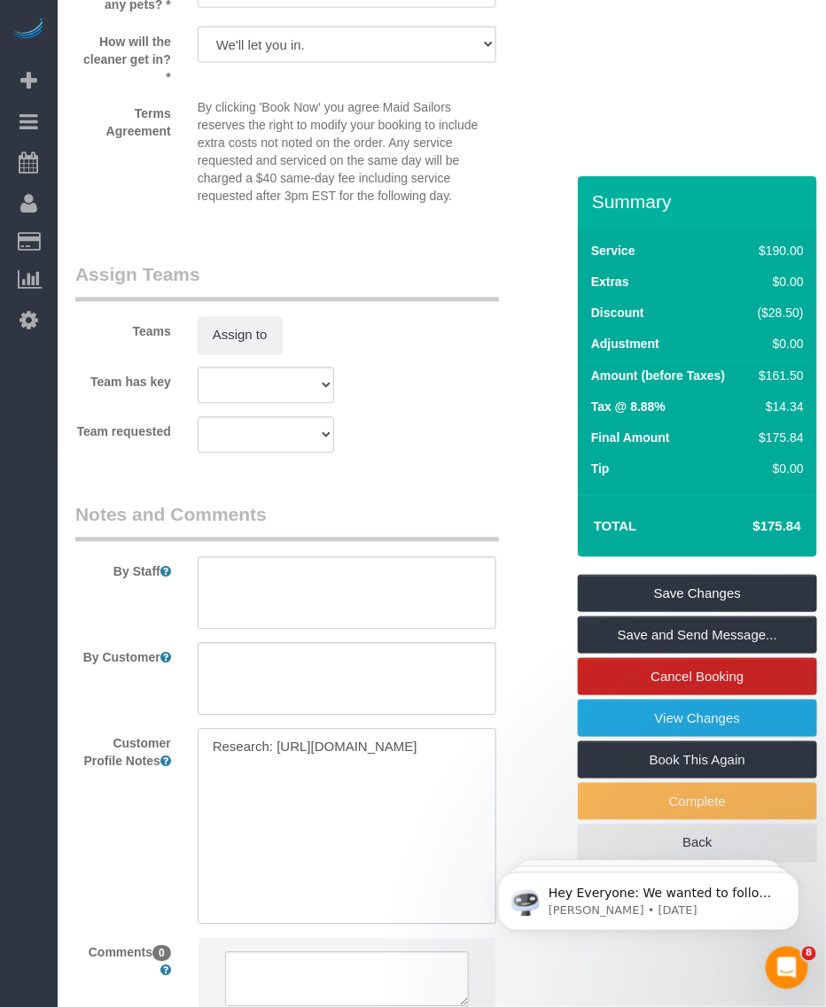
drag, startPoint x: 297, startPoint y: 765, endPoint x: 280, endPoint y: 744, distance: 26.4
click at [280, 744] on textarea "Research: https://streeteasy.com/building/80-dekalb/phb" at bounding box center [347, 827] width 299 height 196
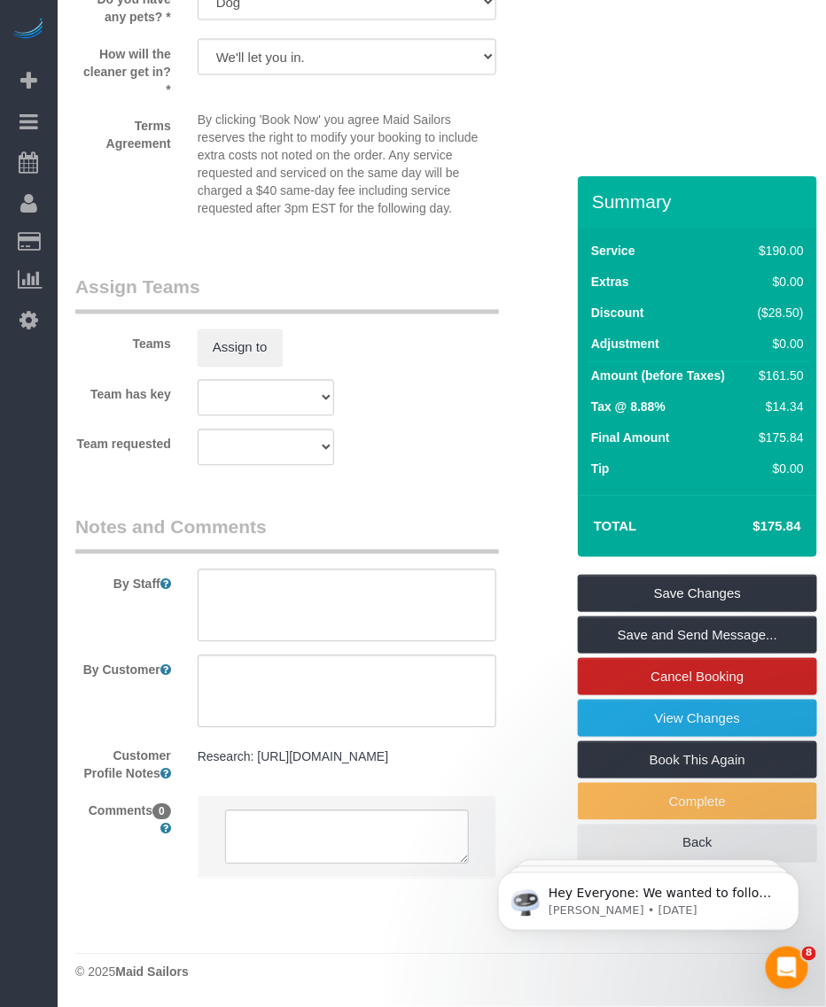
click at [262, 763] on pre "Research: https://streeteasy.com/building/80-dekalb/phb" at bounding box center [347, 758] width 299 height 18
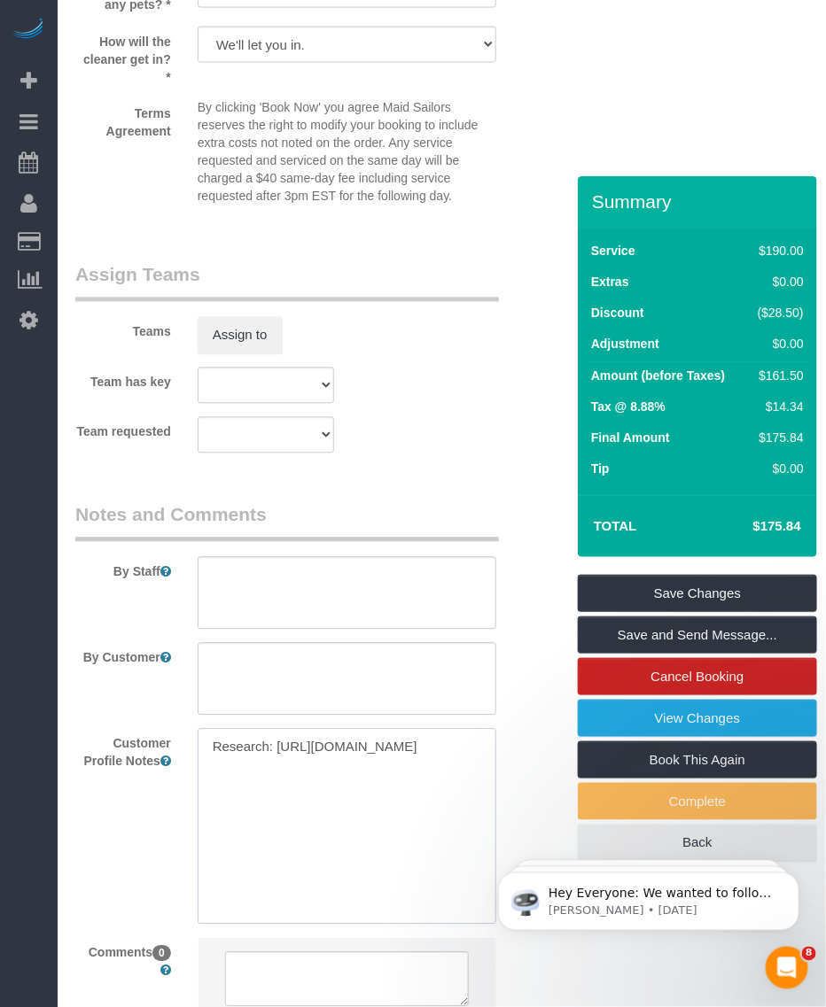
click at [308, 788] on textarea "Research: https://streeteasy.com/building/80-dekalb/phb" at bounding box center [347, 827] width 299 height 196
paste textarea "https://www.zillow.com/homedetails/30-Saint-Felix-St-APT-1A-Brooklyn-NY-11217/2…"
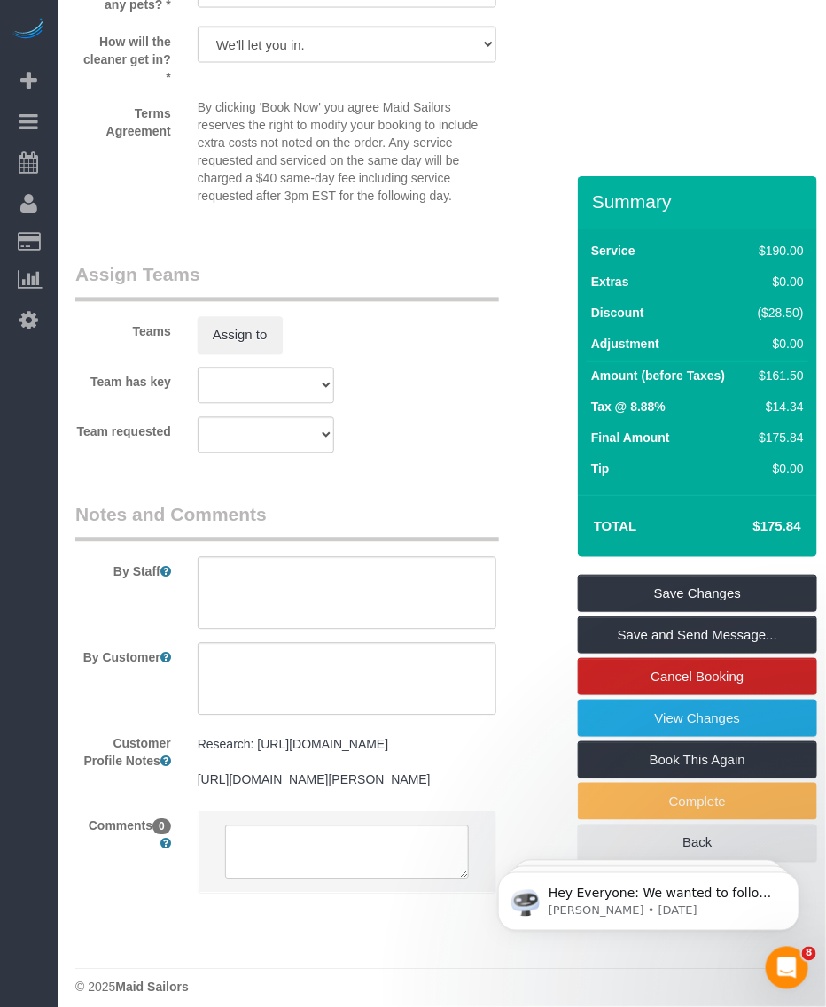
scroll to position [2461, 0]
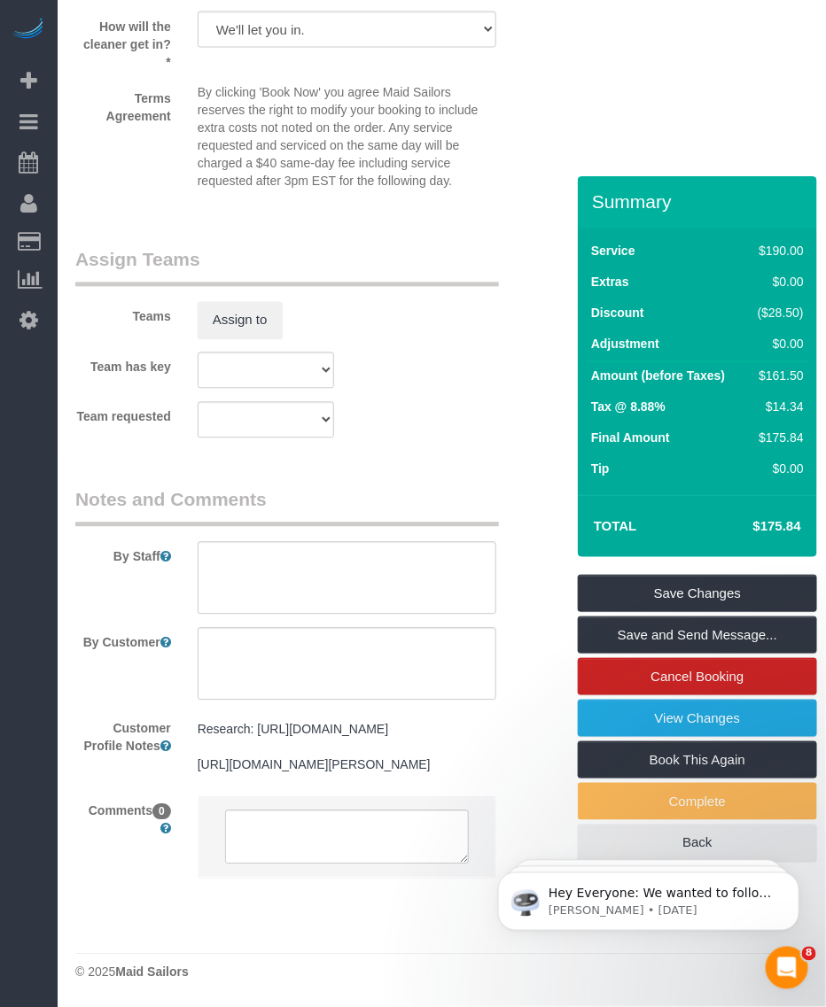
click at [446, 758] on pre "Research: https://streeteasy.com/building/80-dekalb/phb https://www.zillow.com/…" at bounding box center [347, 747] width 299 height 53
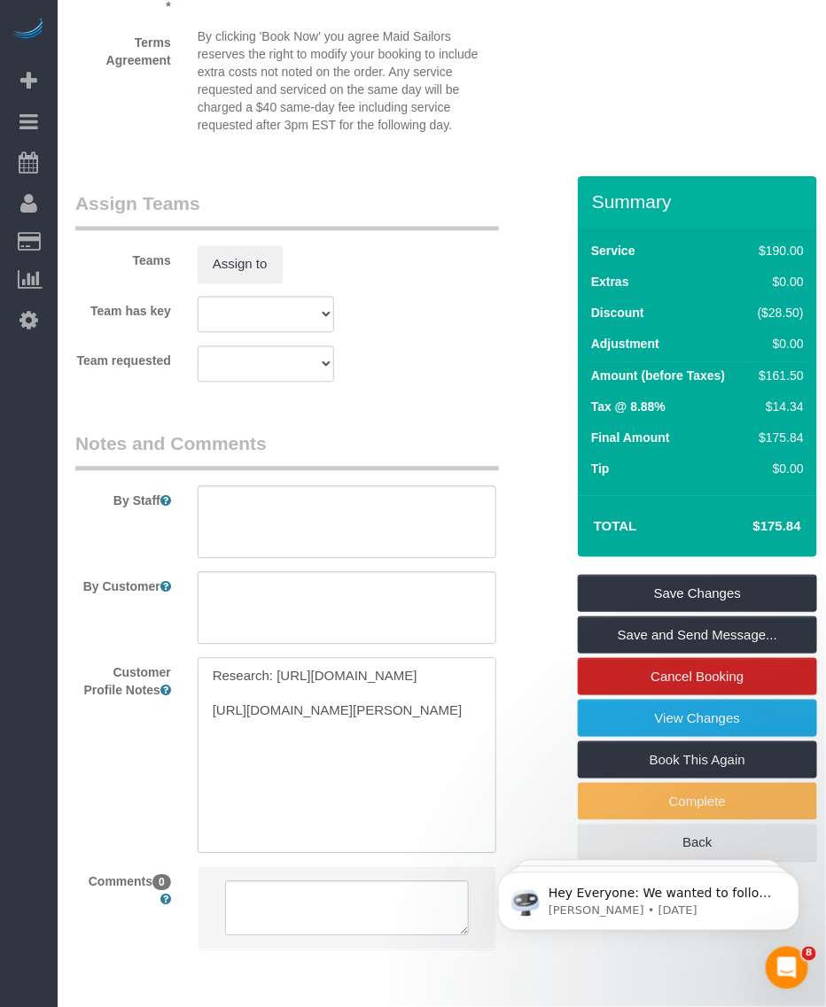
click at [382, 797] on textarea "Research: https://streeteasy.com/building/80-dekalb/phb https://www.zillow.com/…" at bounding box center [347, 756] width 299 height 196
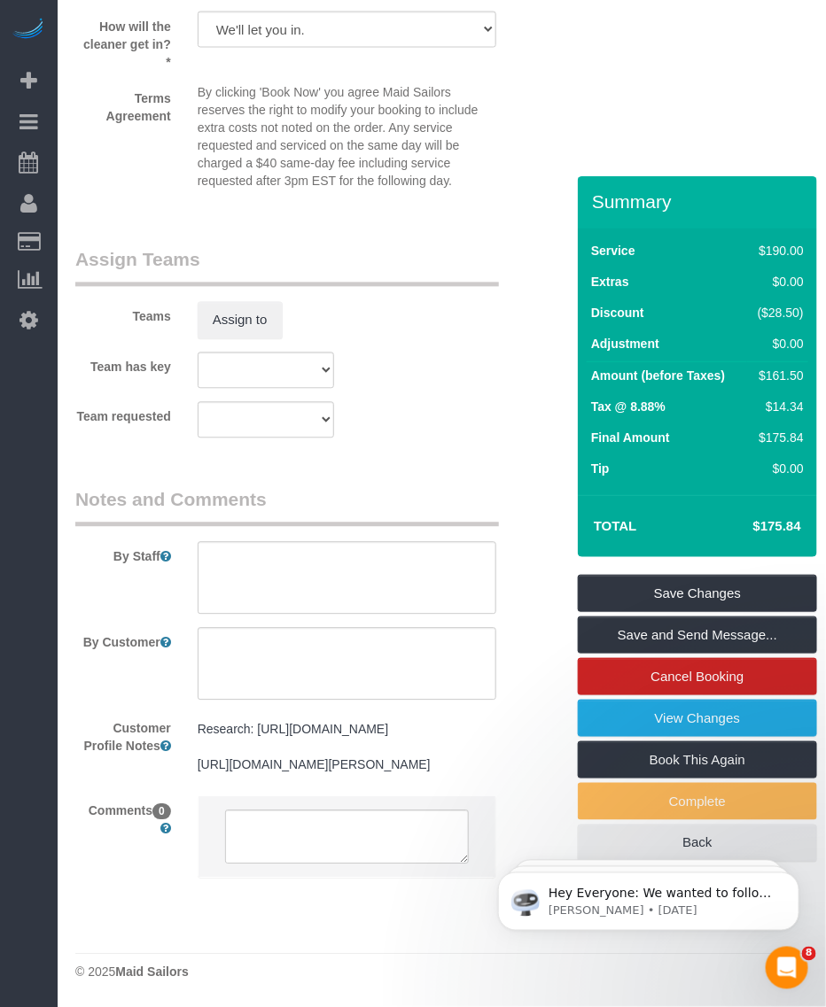
click at [439, 751] on pre "Research: https://streeteasy.com/building/80-dekalb/phb https://www.zillow.com/…" at bounding box center [347, 747] width 299 height 53
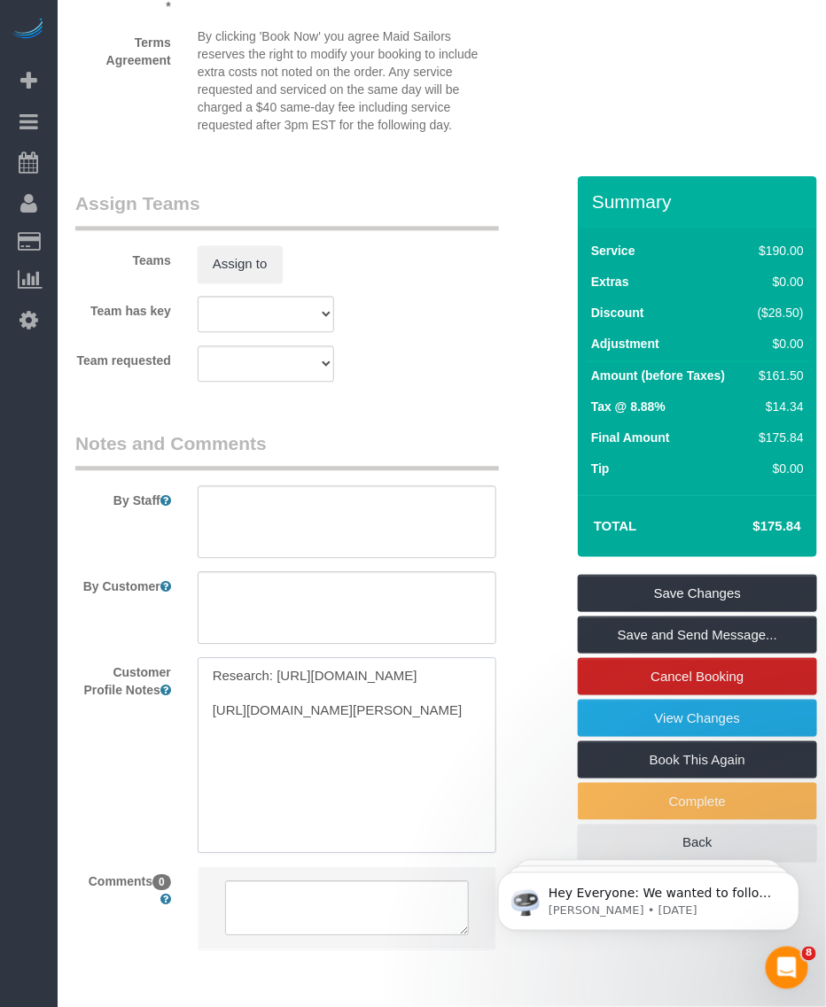
click at [374, 793] on textarea "Research: https://streeteasy.com/building/80-dekalb/phb https://www.zillow.com/…" at bounding box center [347, 756] width 299 height 196
click at [323, 803] on textarea "Research: https://streeteasy.com/building/80-dekalb/phb https://www.zillow.com/…" at bounding box center [347, 756] width 299 height 196
paste textarea "1,800"
type textarea "Research: https://streeteasy.com/building/80-dekalb/phb https://www.zillow.com/…"
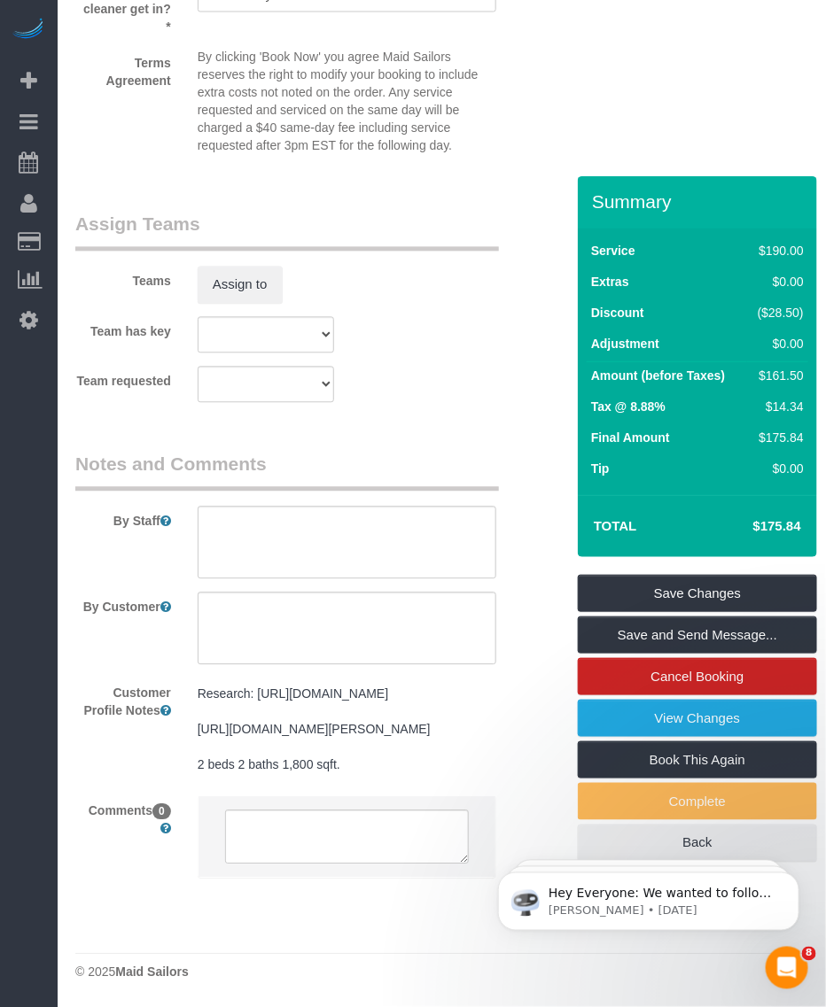
click at [115, 783] on div "Customer Profile Notes Research: https://streeteasy.com/building/80-dekalb/phb …" at bounding box center [306, 731] width 488 height 105
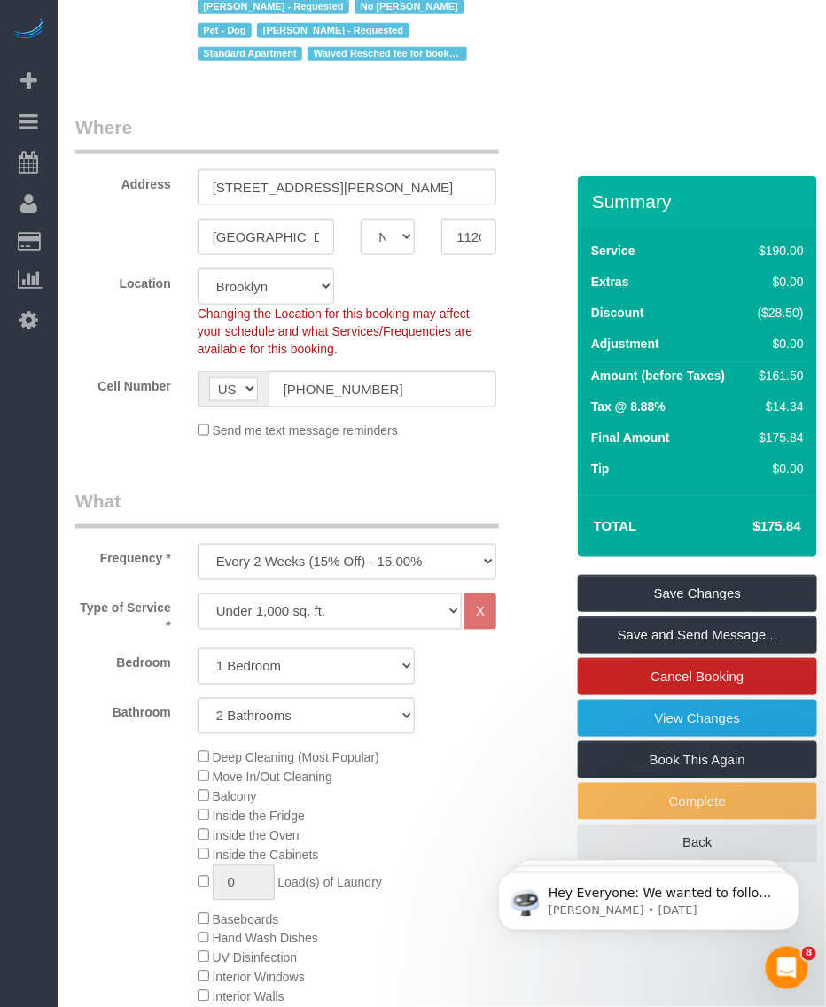
scroll to position [0, 0]
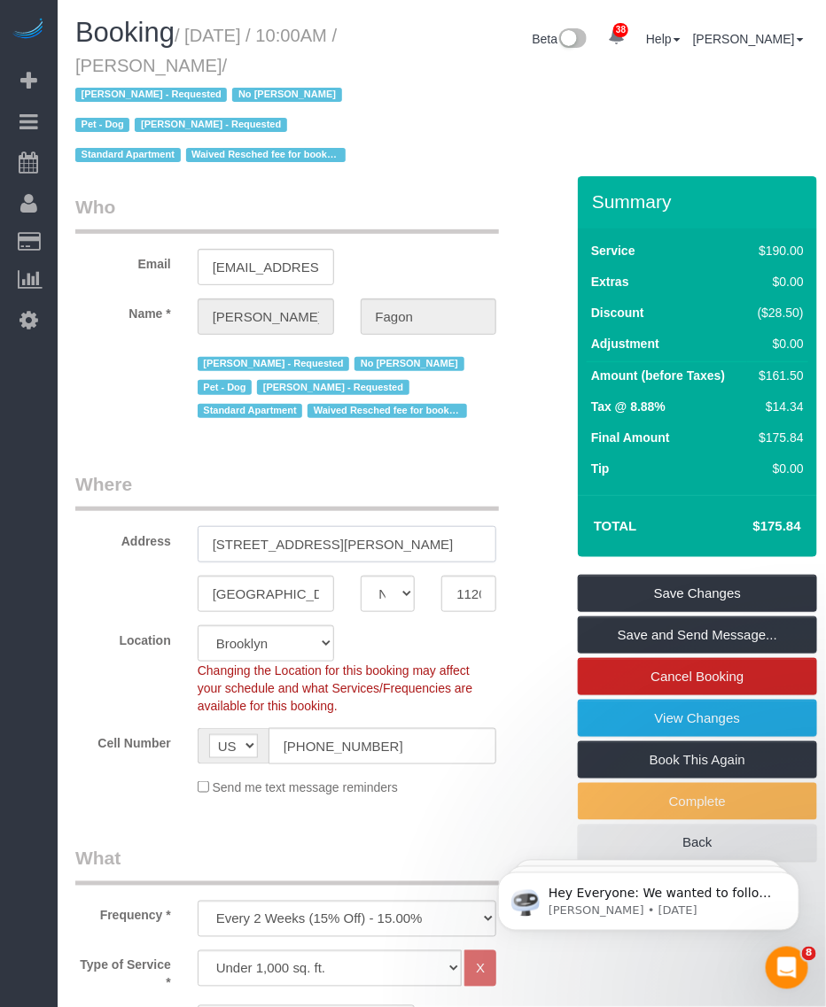
click at [319, 548] on input "30 Saint Felix Street, Apt 1A" at bounding box center [347, 544] width 299 height 36
click at [356, 543] on input "30 Saint Felix Street, Apt 1A" at bounding box center [347, 544] width 299 height 36
click at [360, 542] on input "30 Saint Felix Street, Apt 1A" at bounding box center [347, 544] width 299 height 36
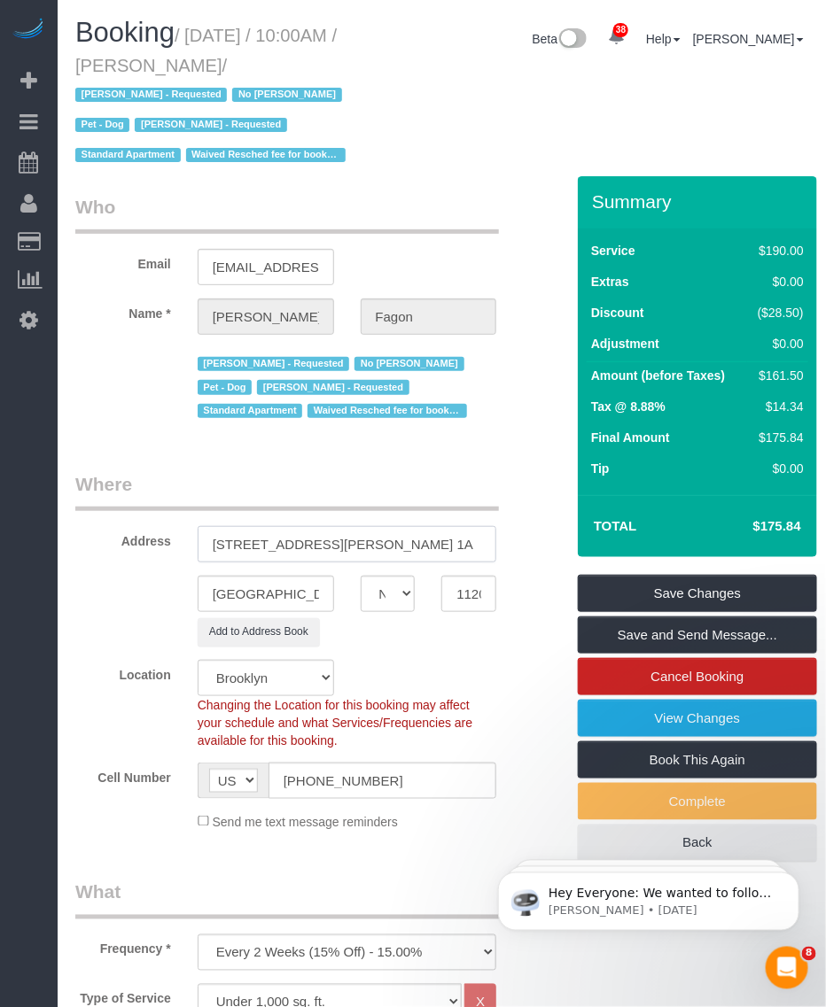
type input "30 Saint Felix Street, Apt. 1A"
click at [370, 485] on legend "Where" at bounding box center [286, 491] width 423 height 40
click at [625, 578] on link "Save Changes" at bounding box center [697, 593] width 239 height 37
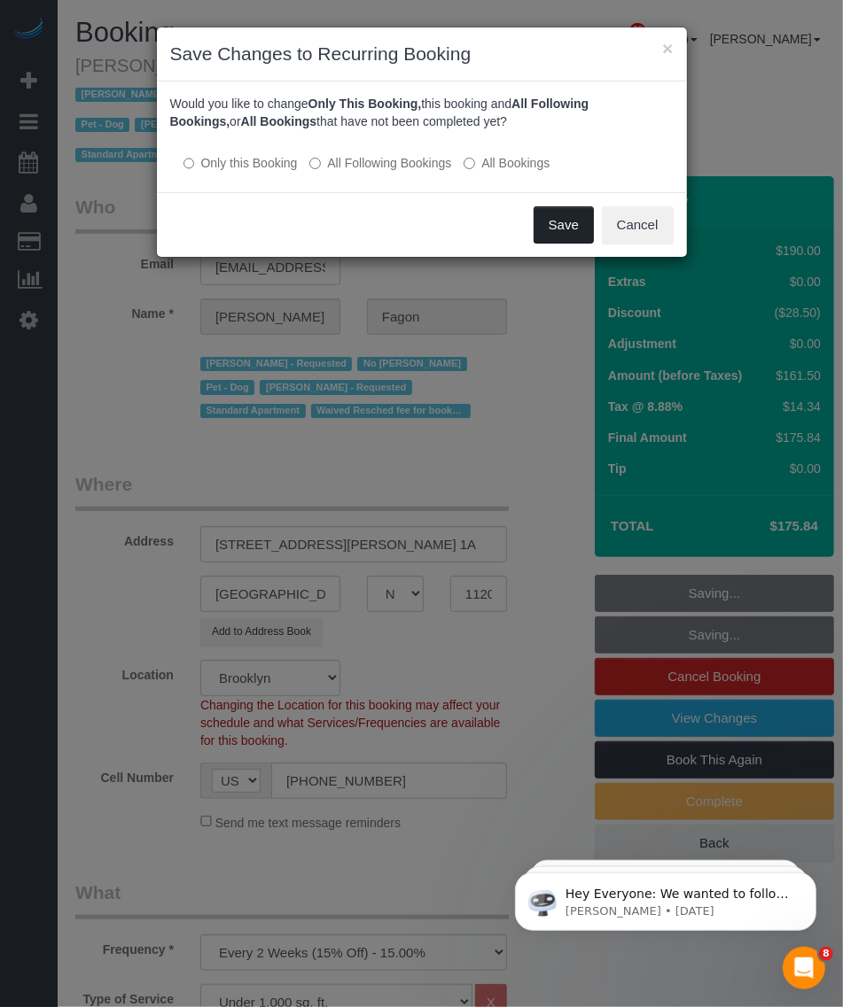
click at [542, 214] on button "Save" at bounding box center [563, 224] width 60 height 37
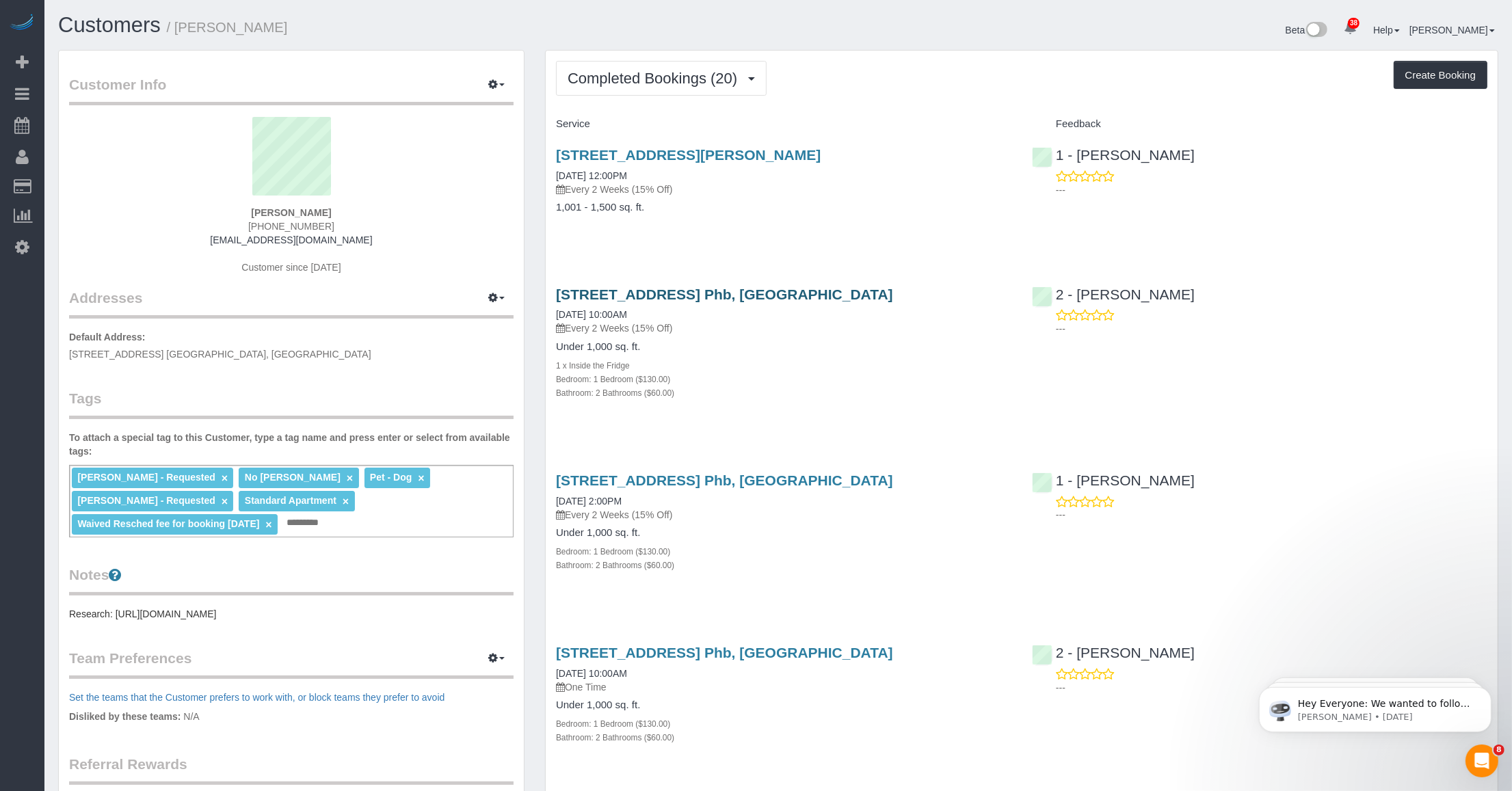
drag, startPoint x: 885, startPoint y: 292, endPoint x: 557, endPoint y: 299, distance: 328.1
click at [557, 299] on h3 "[STREET_ADDRESS] Phb, [GEOGRAPHIC_DATA]" at bounding box center [783, 294] width 455 height 15
copy link "[STREET_ADDRESS] Phb, [GEOGRAPHIC_DATA]"
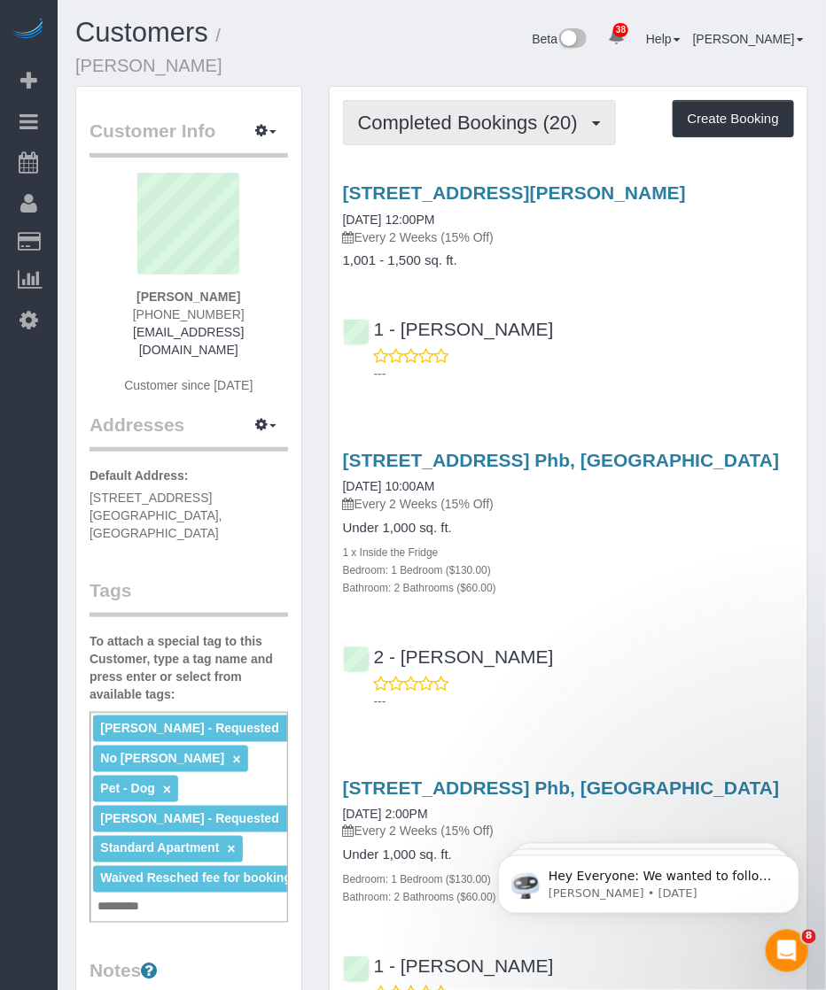
click at [432, 112] on span "Completed Bookings (20)" at bounding box center [472, 123] width 229 height 22
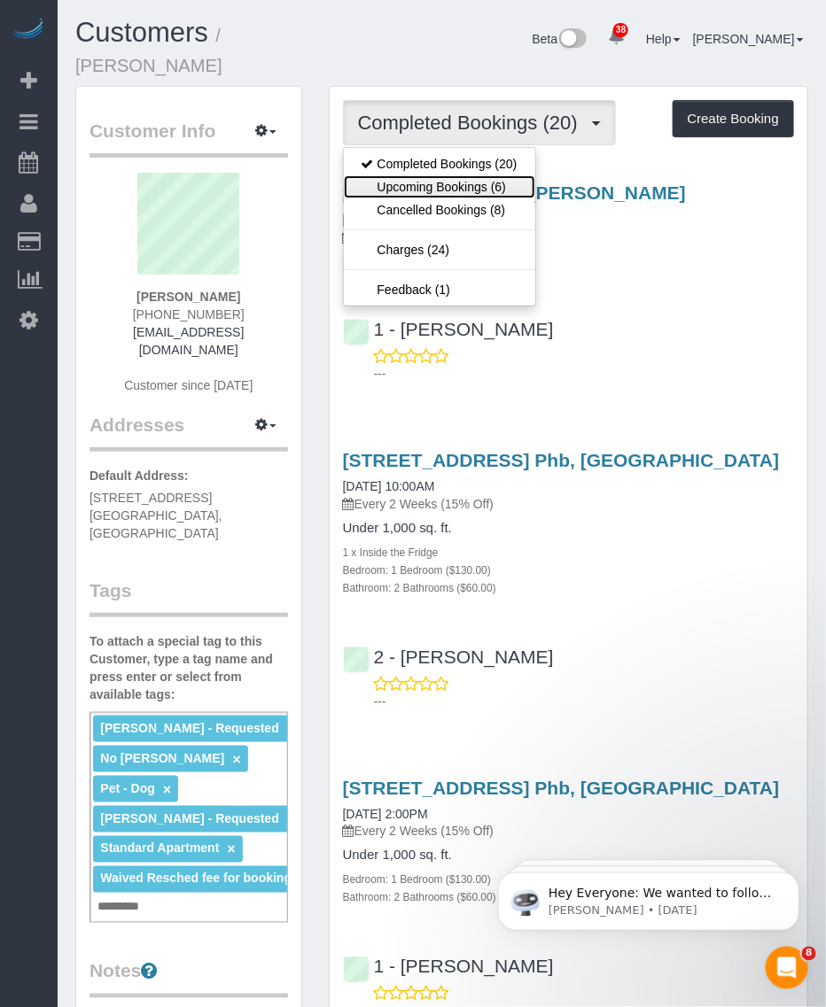
click at [428, 175] on link "Upcoming Bookings (6)" at bounding box center [439, 186] width 191 height 23
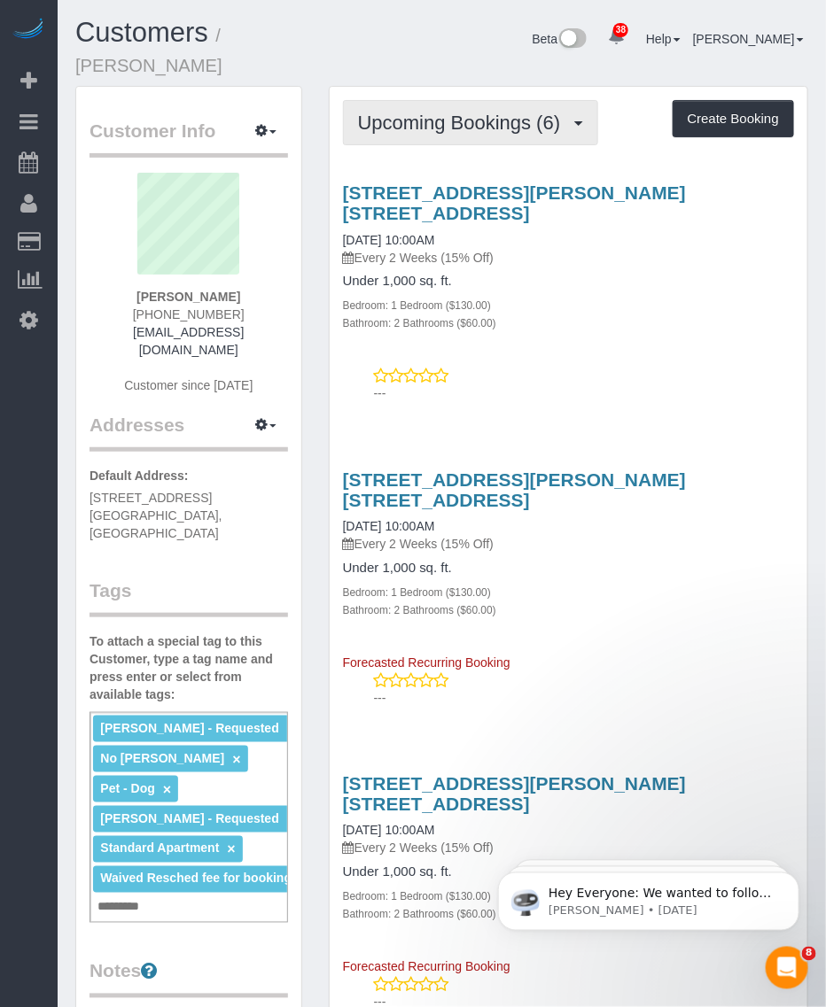
click at [448, 112] on span "Upcoming Bookings (6)" at bounding box center [464, 123] width 212 height 22
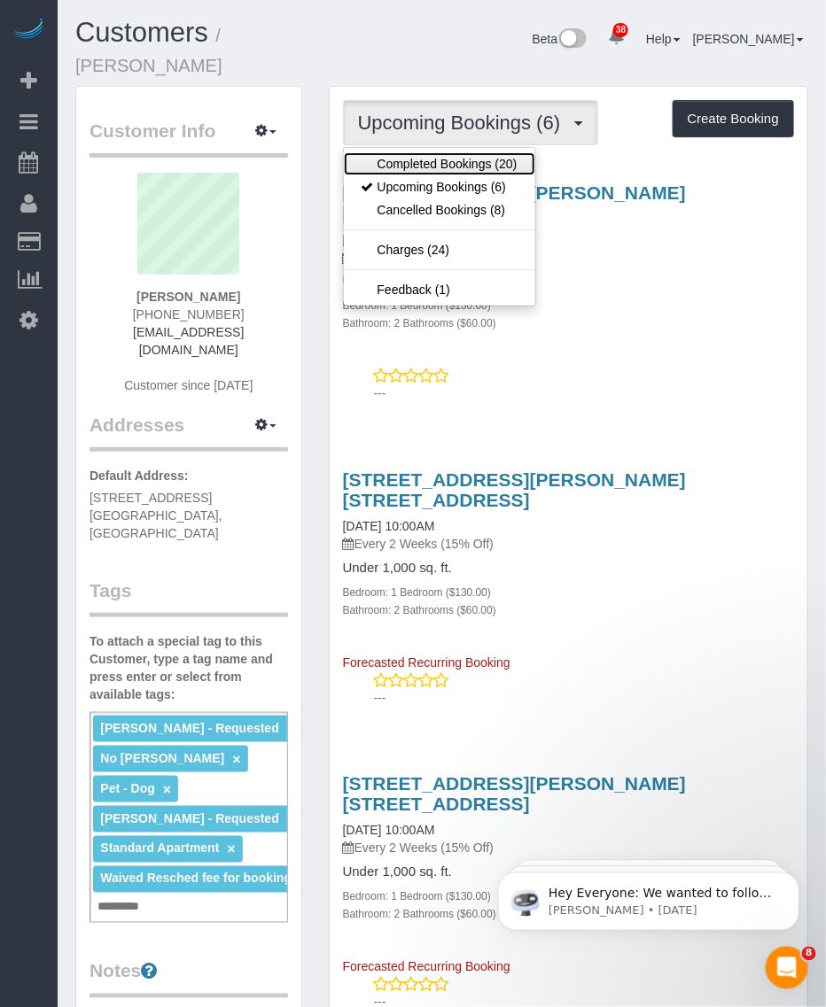
click at [439, 152] on link "Completed Bookings (20)" at bounding box center [439, 163] width 191 height 23
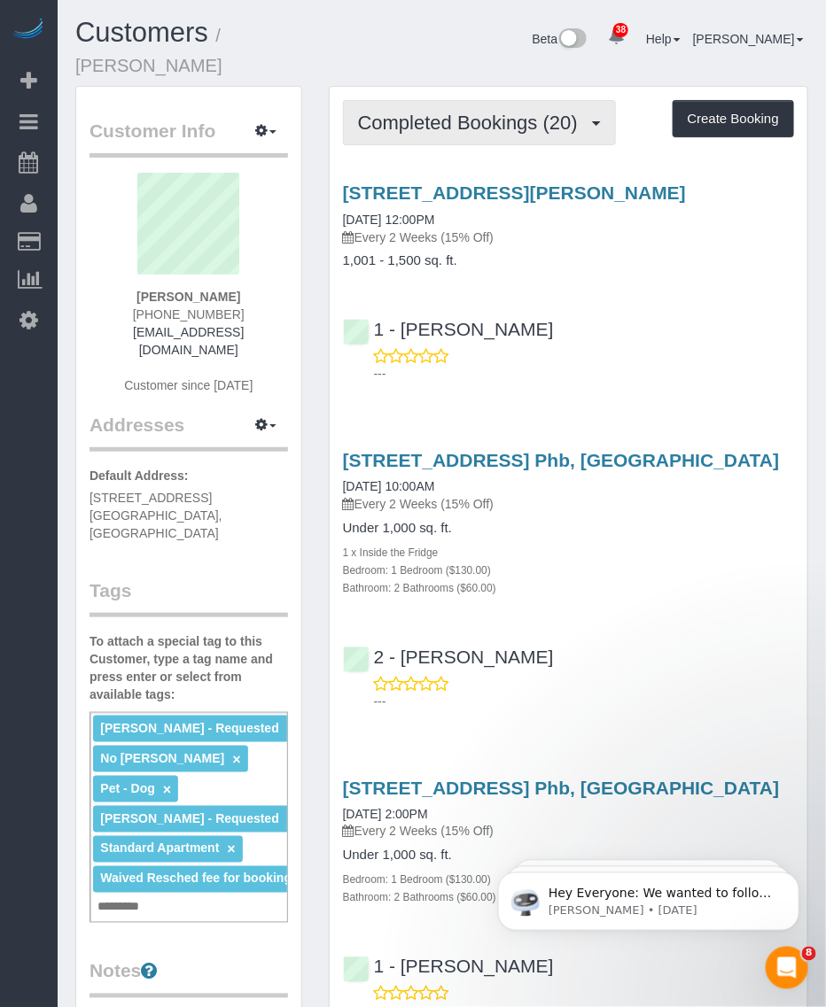
click at [453, 112] on span "Completed Bookings (20)" at bounding box center [472, 123] width 229 height 22
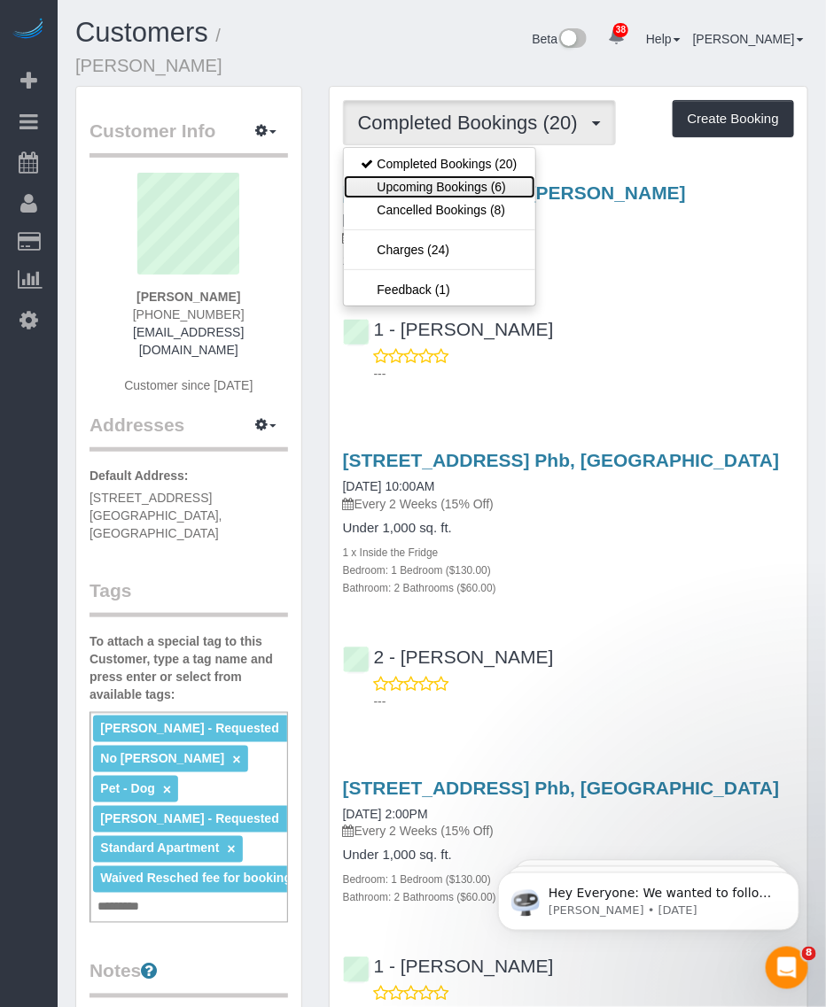
click at [434, 175] on link "Upcoming Bookings (6)" at bounding box center [439, 186] width 191 height 23
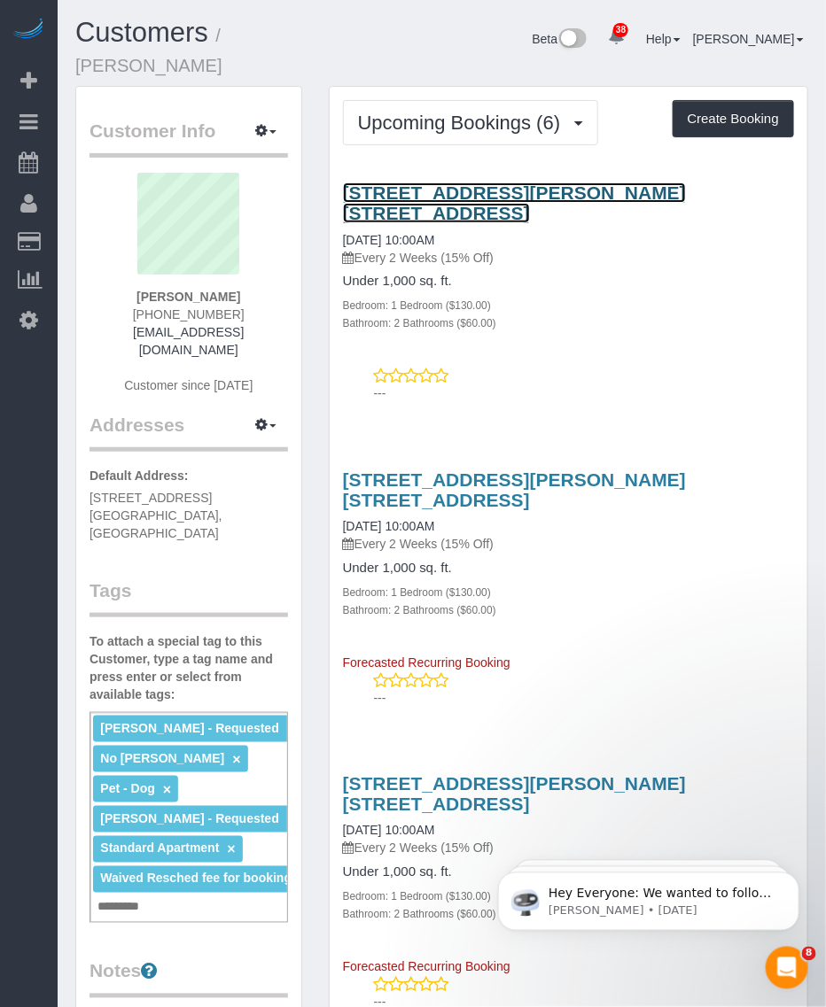
click at [427, 183] on link "30 Saint Felix Street, Apt. 1a, Brooklyn, NY 11201" at bounding box center [514, 203] width 343 height 41
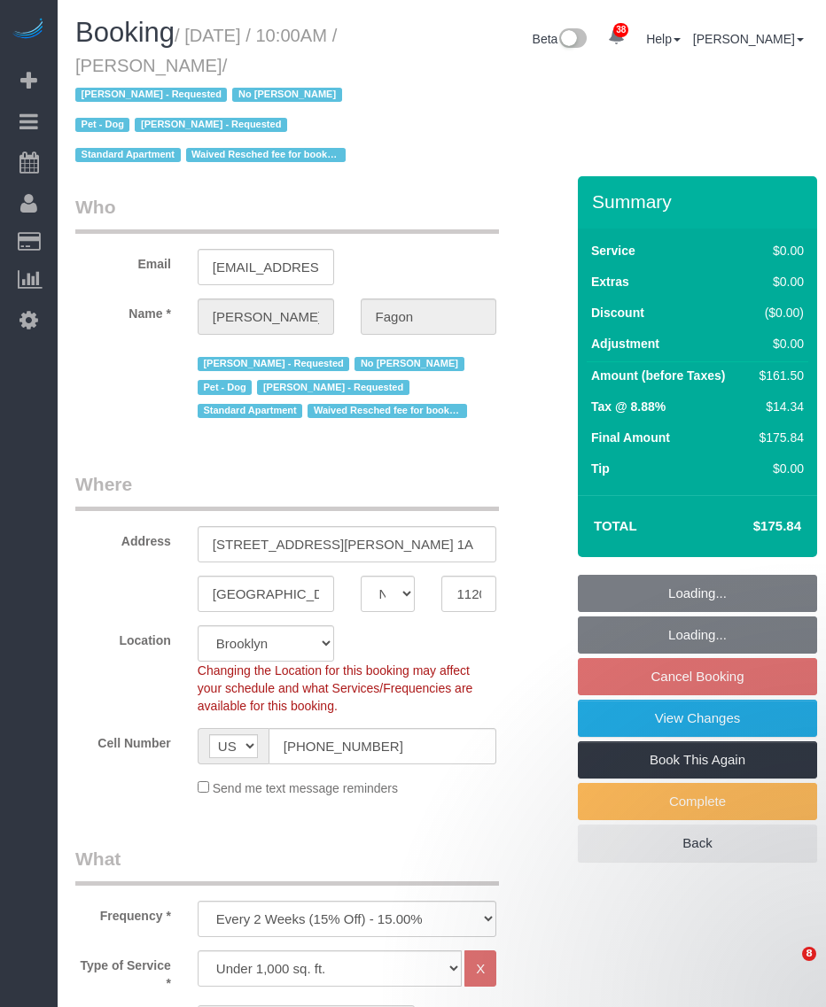
select select "NY"
select select "string:stripe-pm_1N7MCH4VGloSiKo7X7U6WIVW"
select select "spot3"
select select "number:60"
select select "number:74"
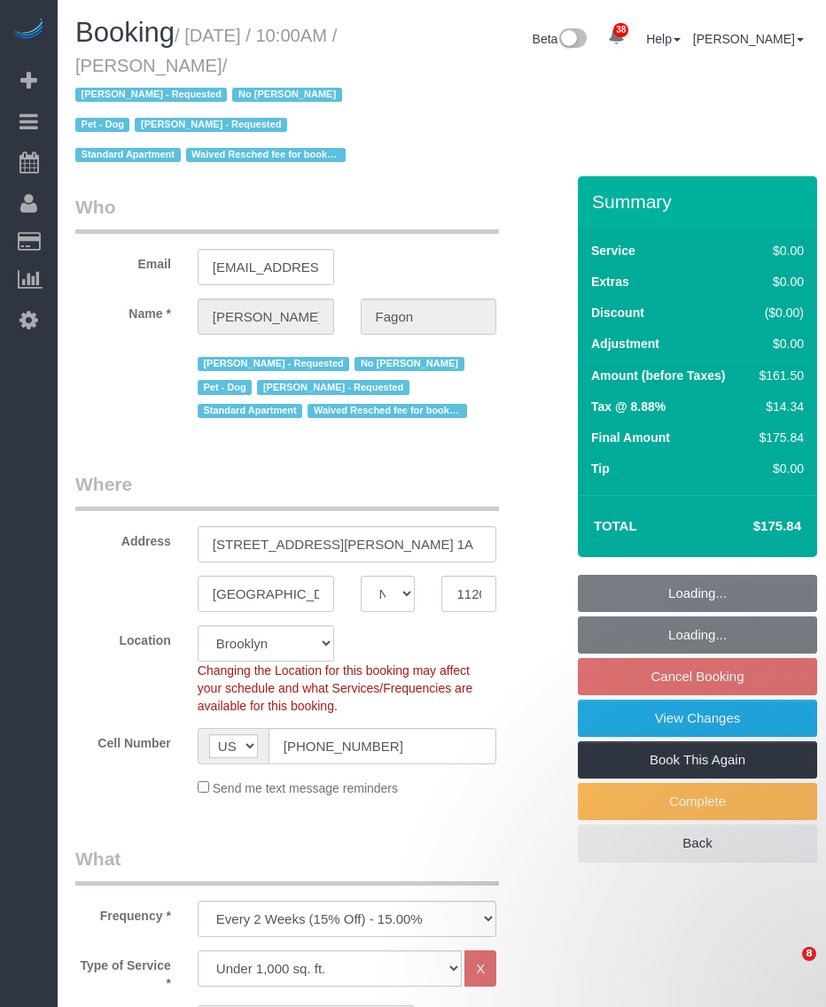
select select "number:13"
select select "number:5"
select select "1"
select select "2"
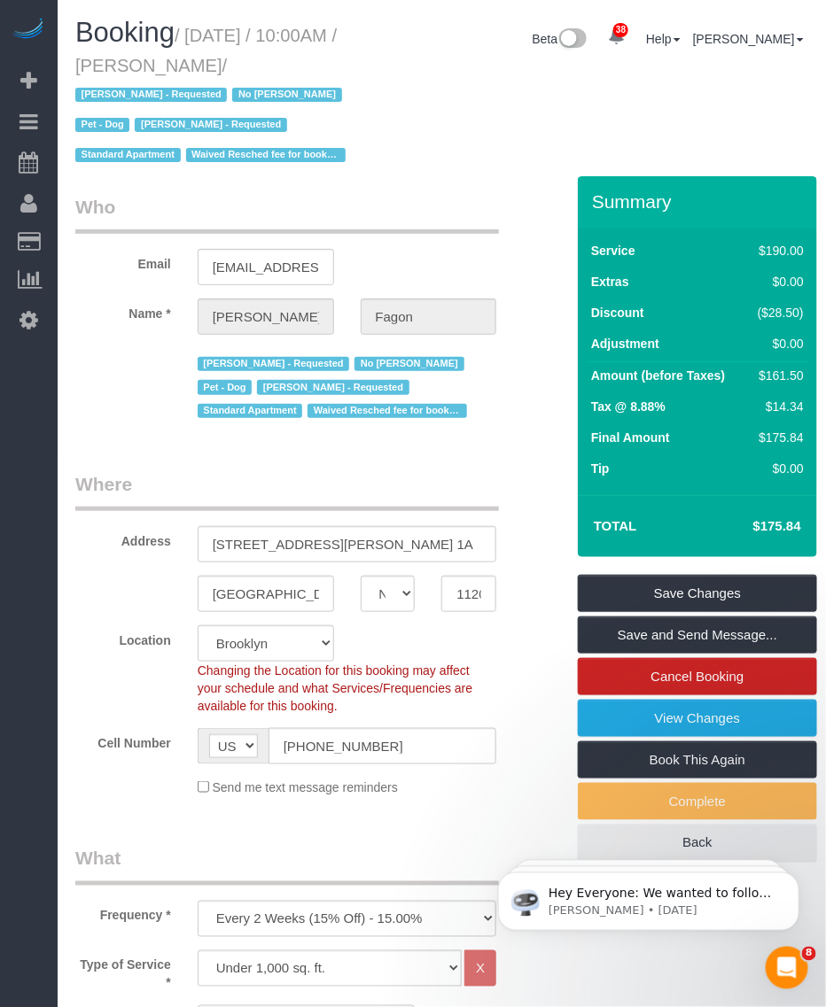
drag, startPoint x: 168, startPoint y: 64, endPoint x: 262, endPoint y: 71, distance: 94.2
click at [262, 71] on small "/ October 13, 2025 / 10:00AM / Olivia Fagon / Andrea Thomas - Requested No Warr…" at bounding box center [213, 96] width 276 height 140
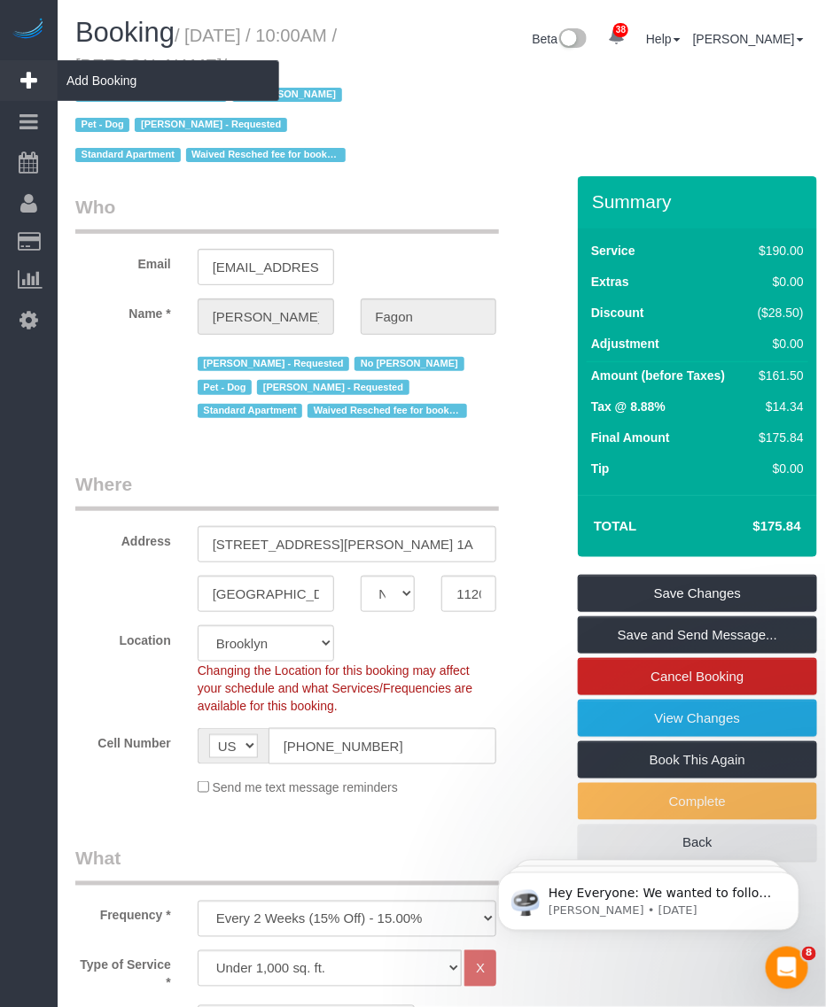
copy small "Olivia Fagon"
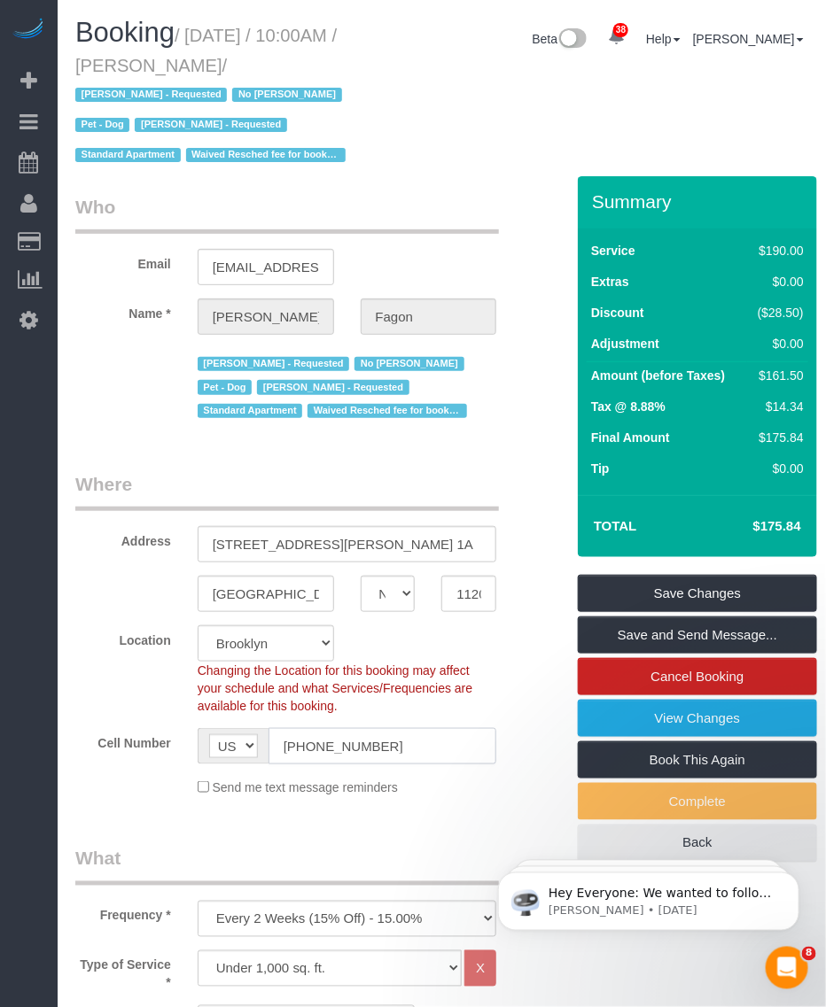
click at [324, 742] on input "(202) 250-1225" at bounding box center [382, 746] width 229 height 36
click at [177, 60] on small "/ October 13, 2025 / 10:00AM / Olivia Fagon / Andrea Thomas - Requested No Warr…" at bounding box center [213, 96] width 276 height 140
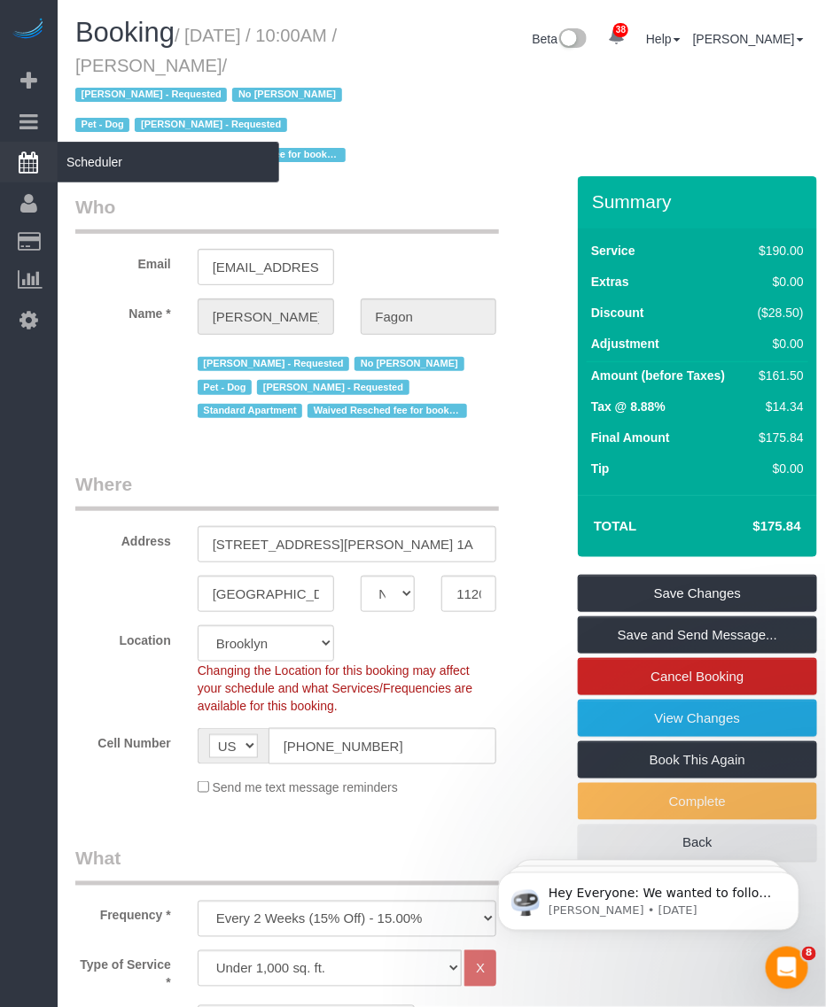
copy small "Olivia"
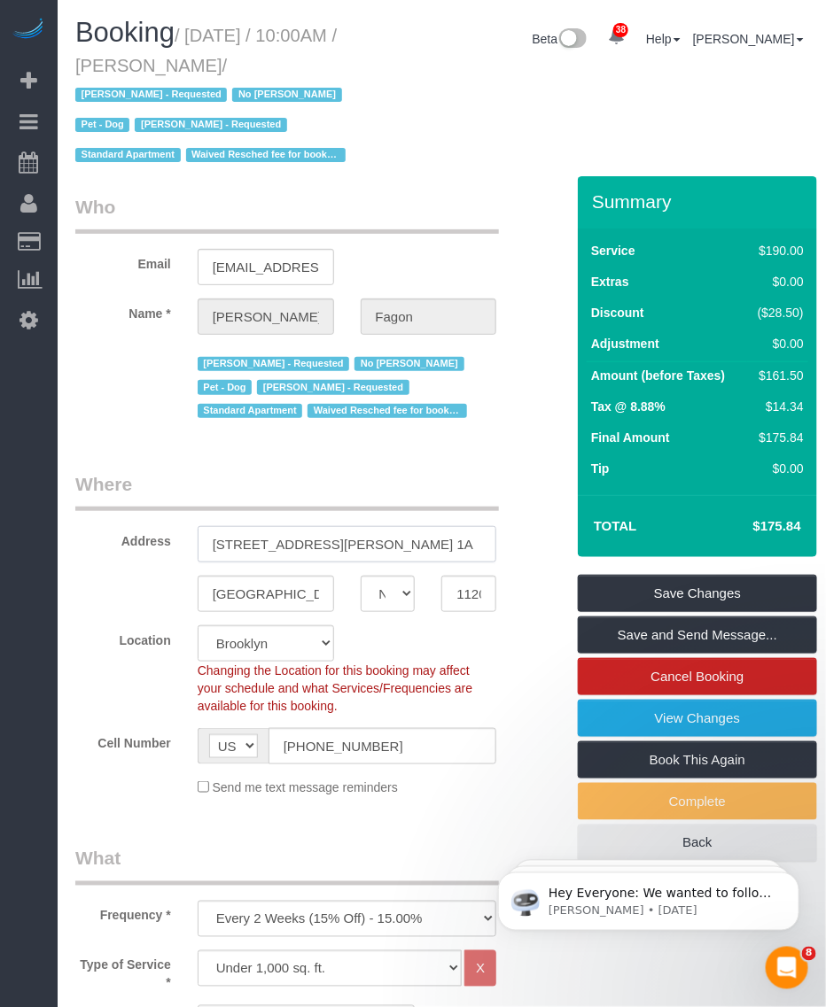
click at [338, 552] on input "30 Saint Felix Street, Apt. 1A" at bounding box center [347, 544] width 299 height 36
click at [338, 552] on input "[STREET_ADDRESS][PERSON_NAME] 1A" at bounding box center [347, 544] width 299 height 36
click at [457, 595] on input "11201" at bounding box center [468, 594] width 55 height 36
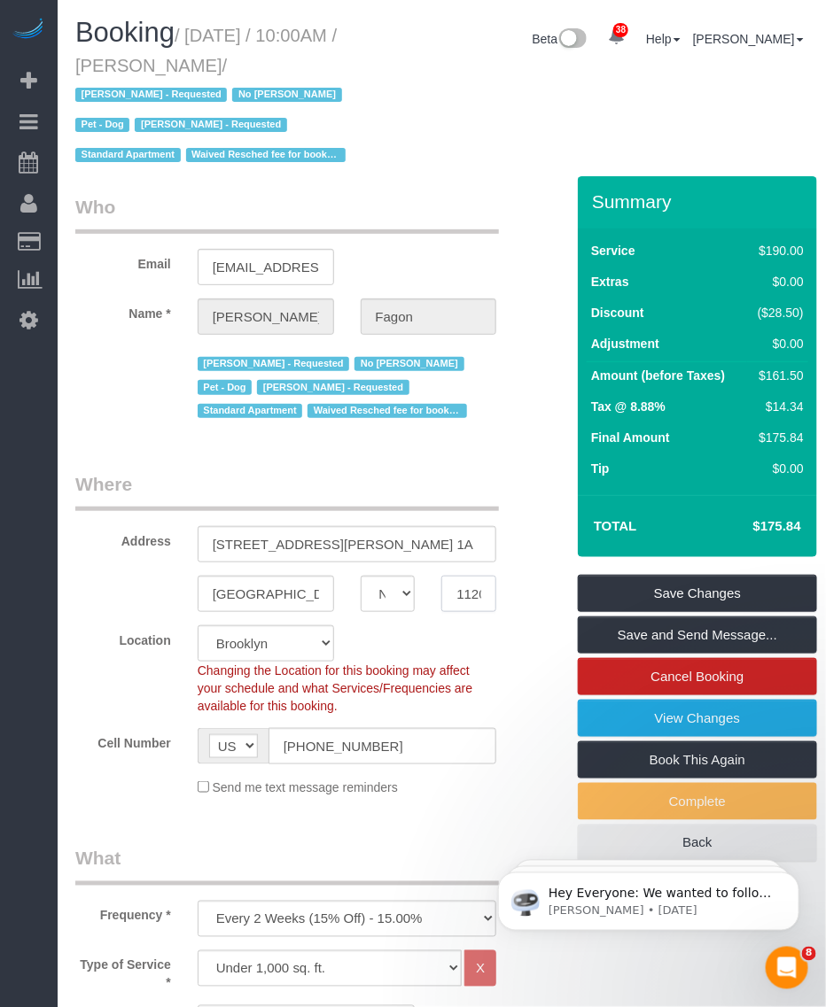
click at [457, 595] on input "11201" at bounding box center [468, 594] width 55 height 36
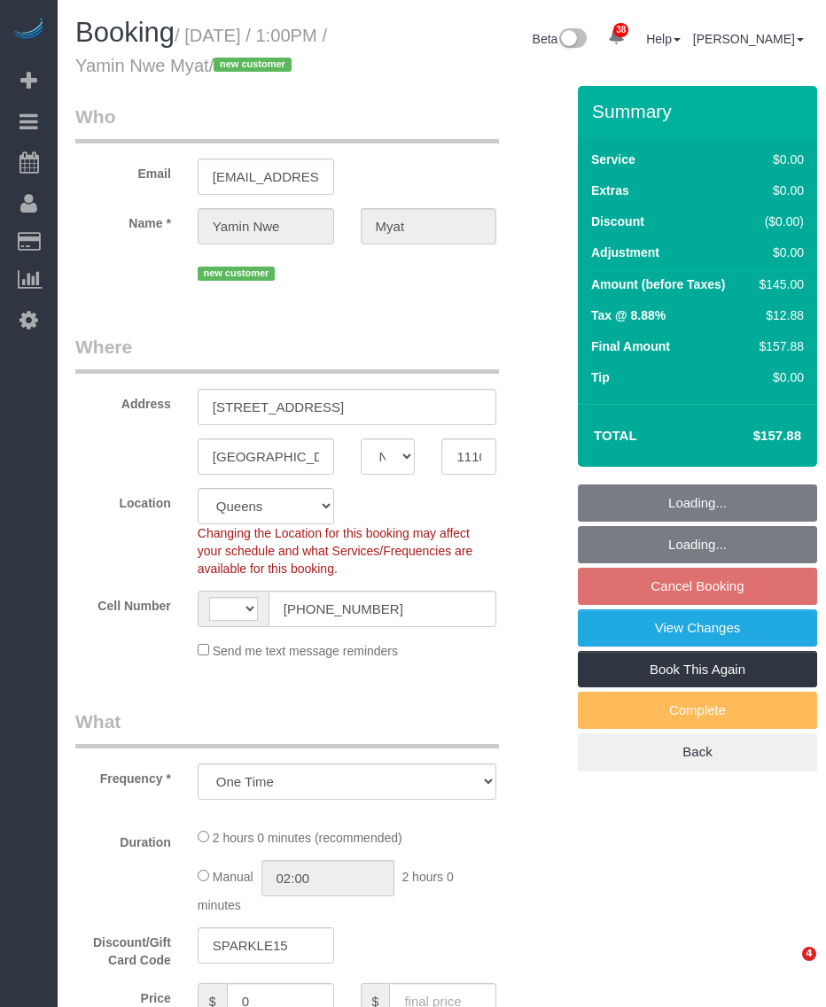
select select "NY"
select select "object:677"
select select "string:[GEOGRAPHIC_DATA]"
select select "spot3"
select select "number:59"
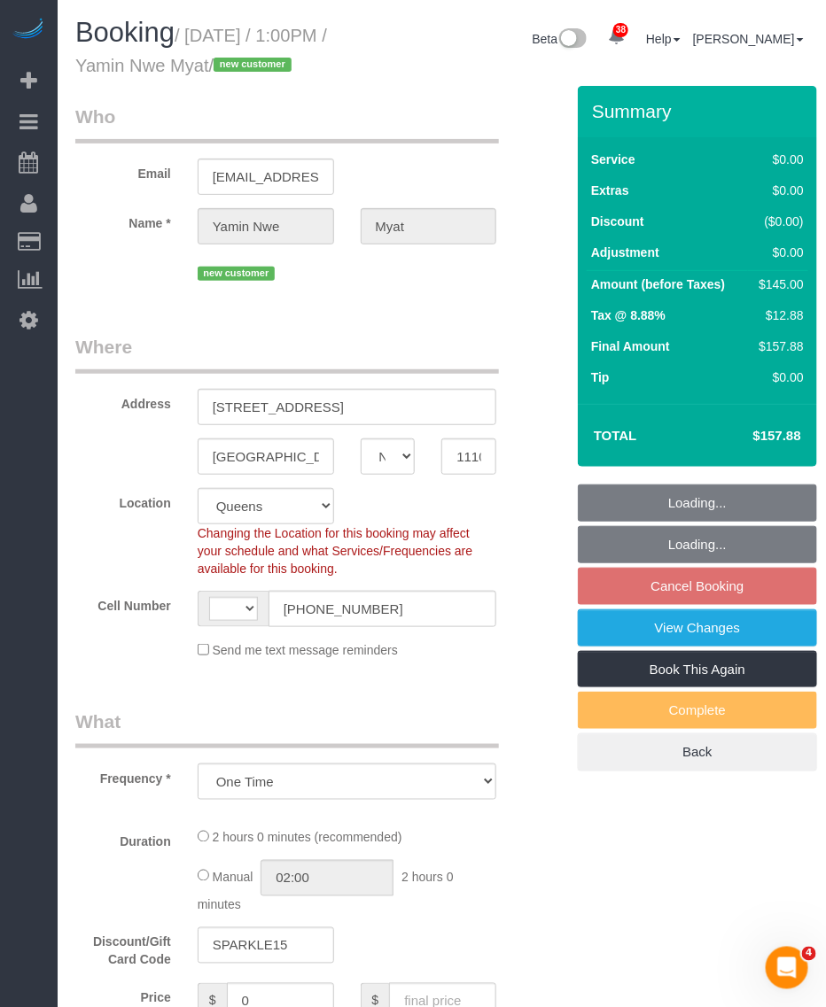
select select "number:73"
select select "number:15"
select select "number:5"
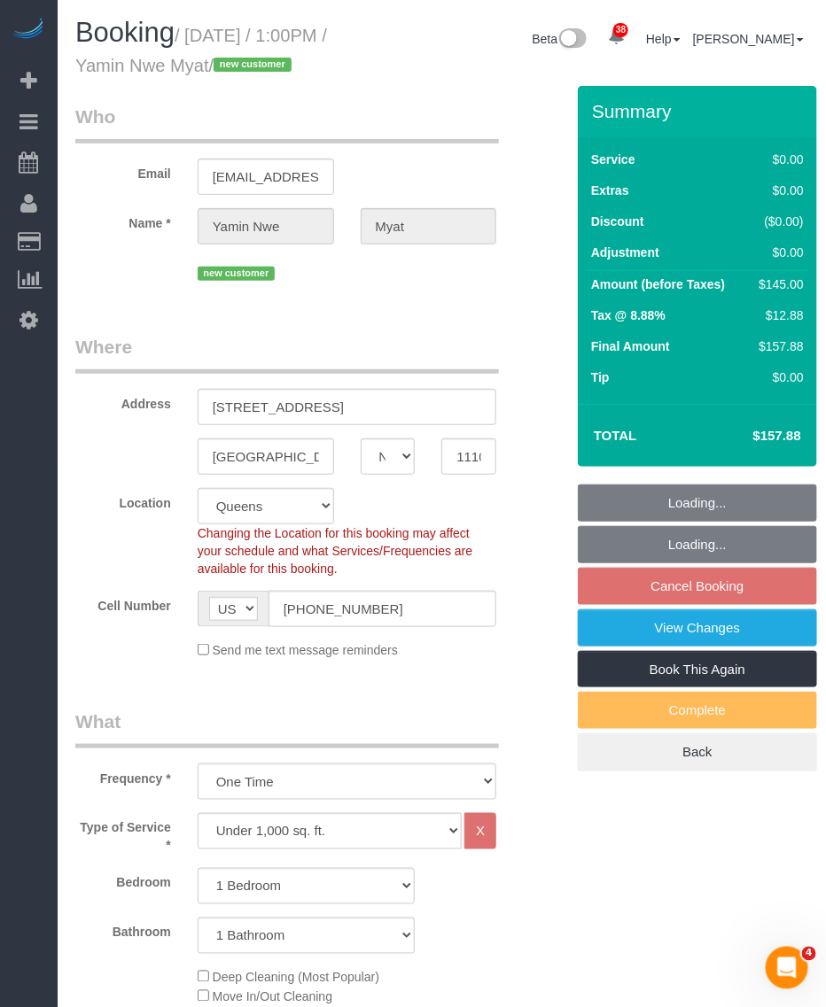
select select "1"
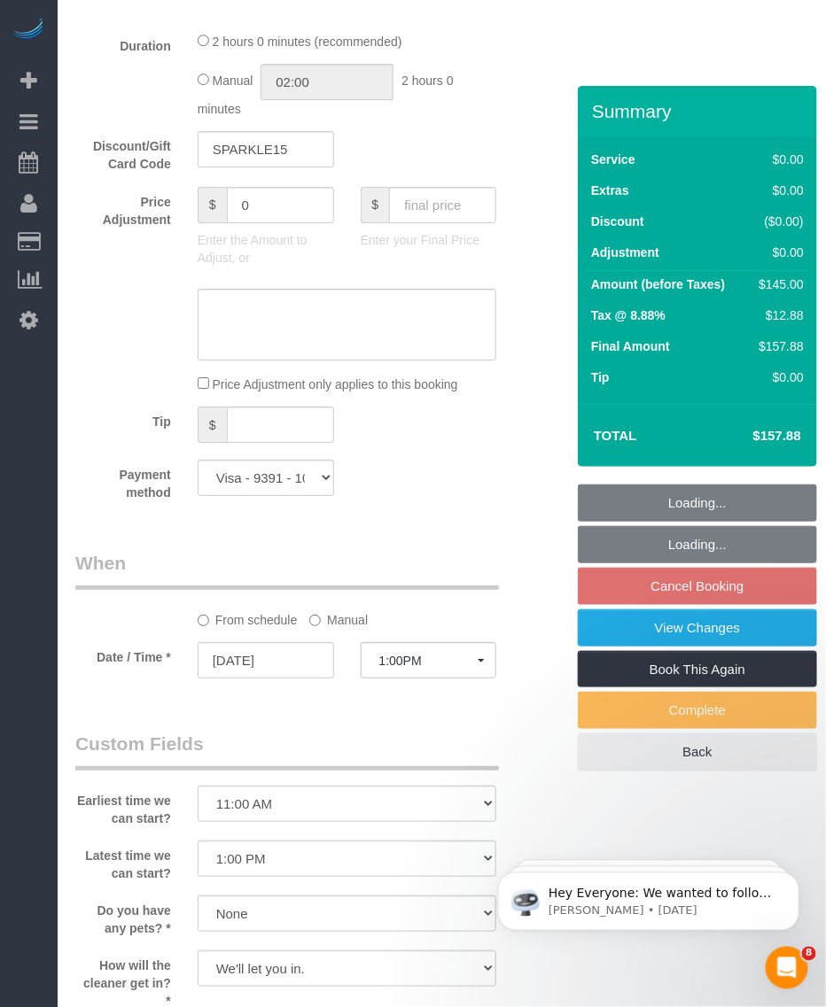
scroll to position [1772, 0]
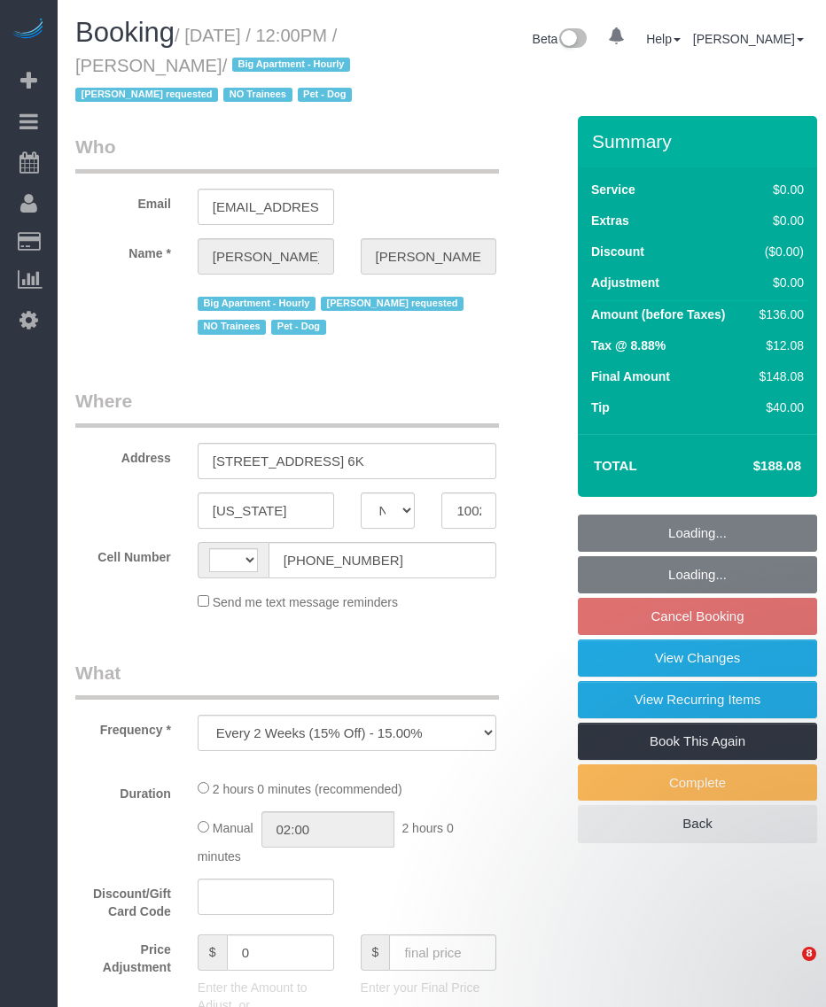
select select "NY"
select select "number:57"
select select "number:75"
select select "number:13"
select select "number:6"
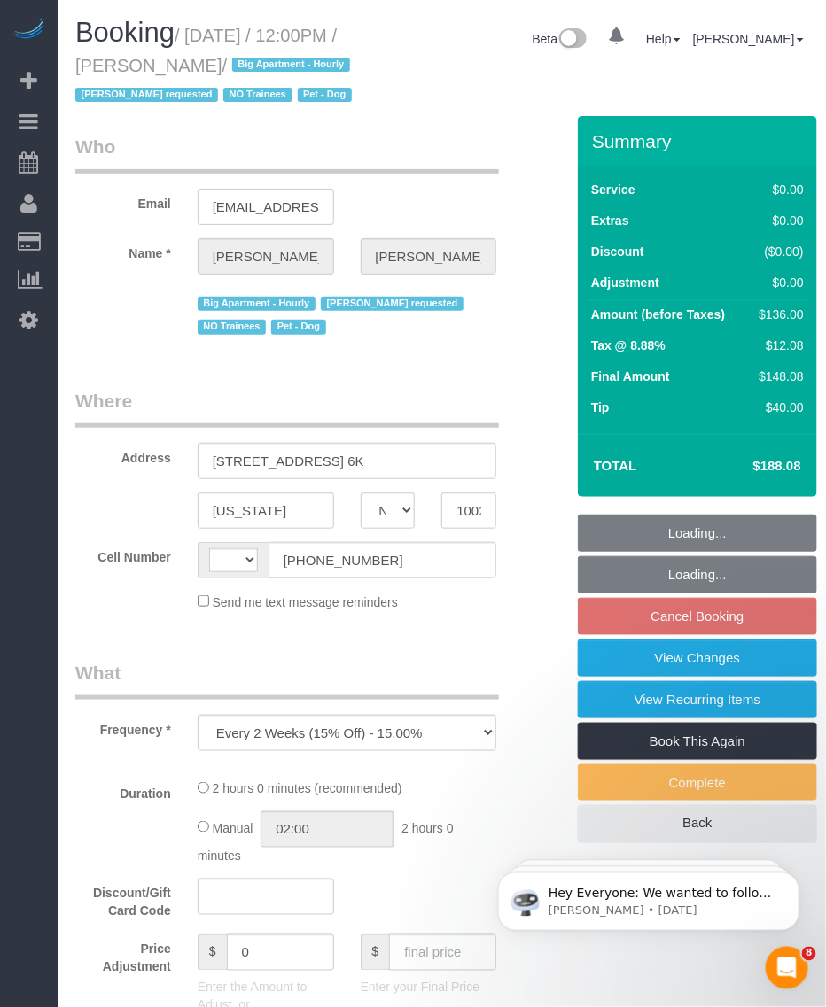
select select "string:[GEOGRAPHIC_DATA]"
select select "string:stripe-pm_1QROV34VGloSiKo7AmWsE2mn"
select select "1"
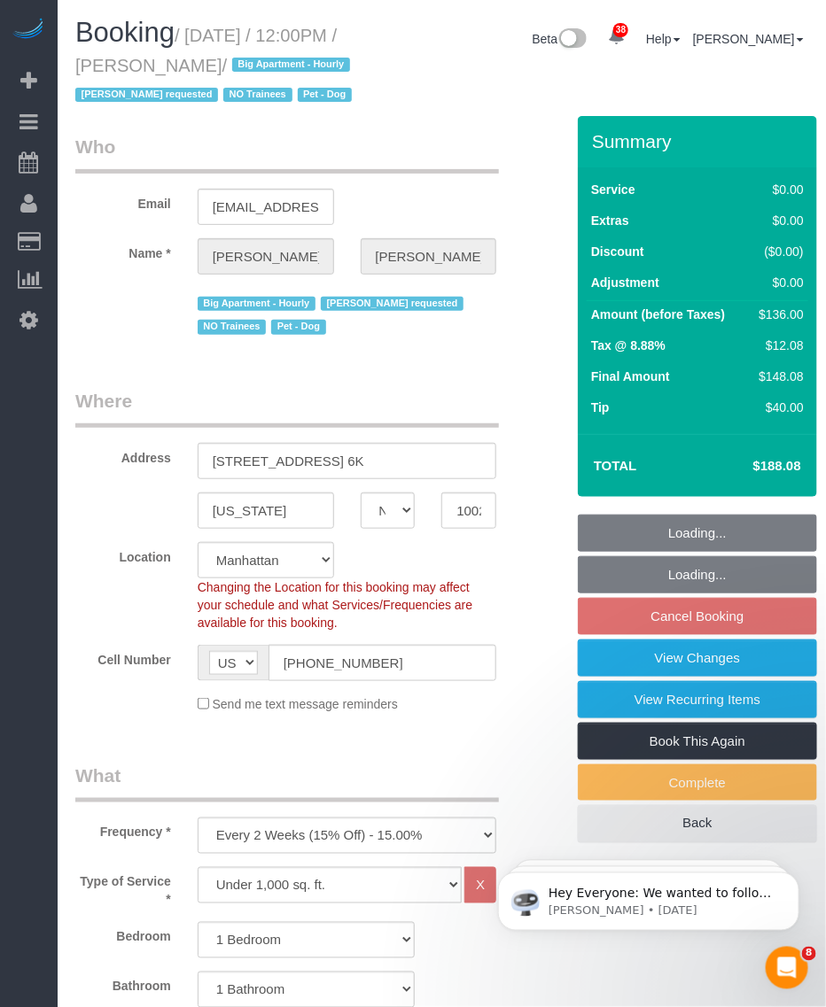
select select "spot4"
select select "object:1526"
select select "1"
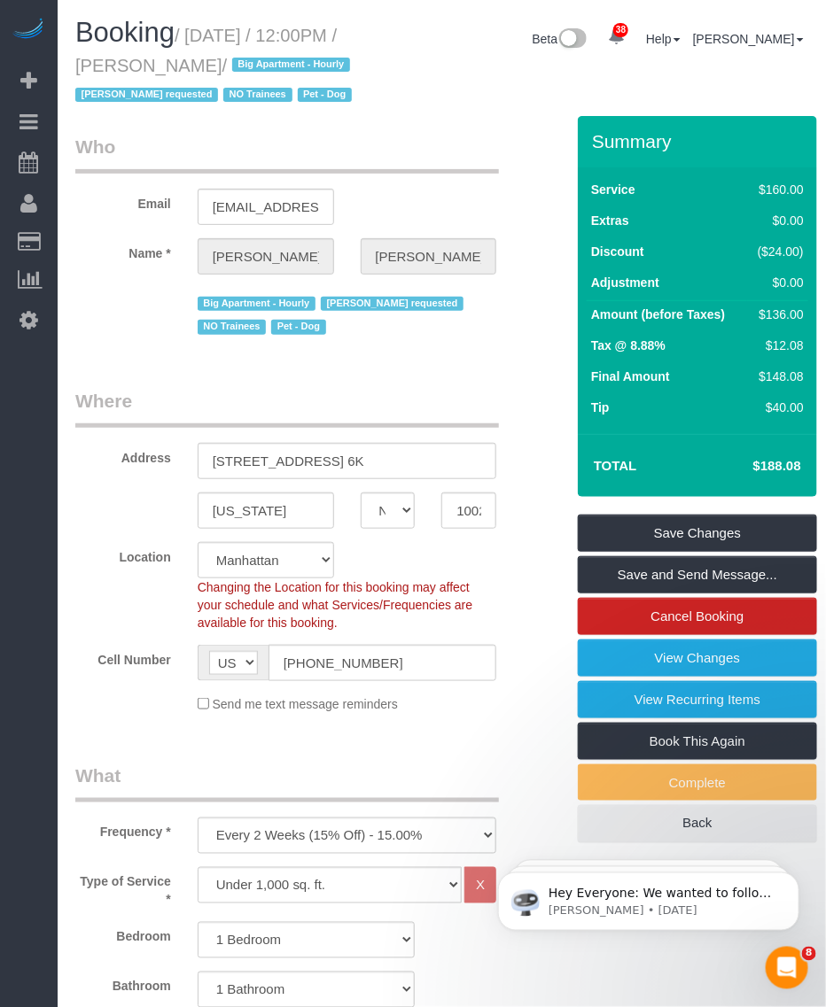
click at [271, 63] on small "/ October 18, 2025 / 12:00PM / Megan Maher / Big Apartment - Hourly Geraldin Ba…" at bounding box center [216, 66] width 282 height 80
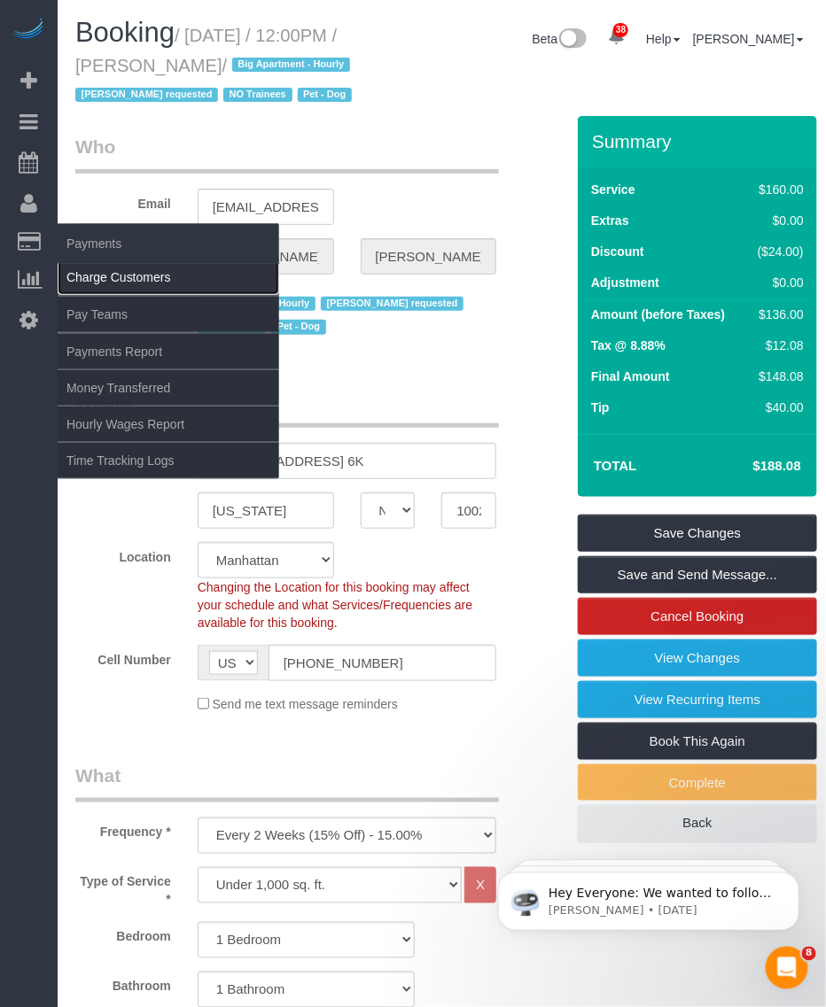
click at [112, 279] on link "Charge Customers" at bounding box center [168, 277] width 221 height 35
select select
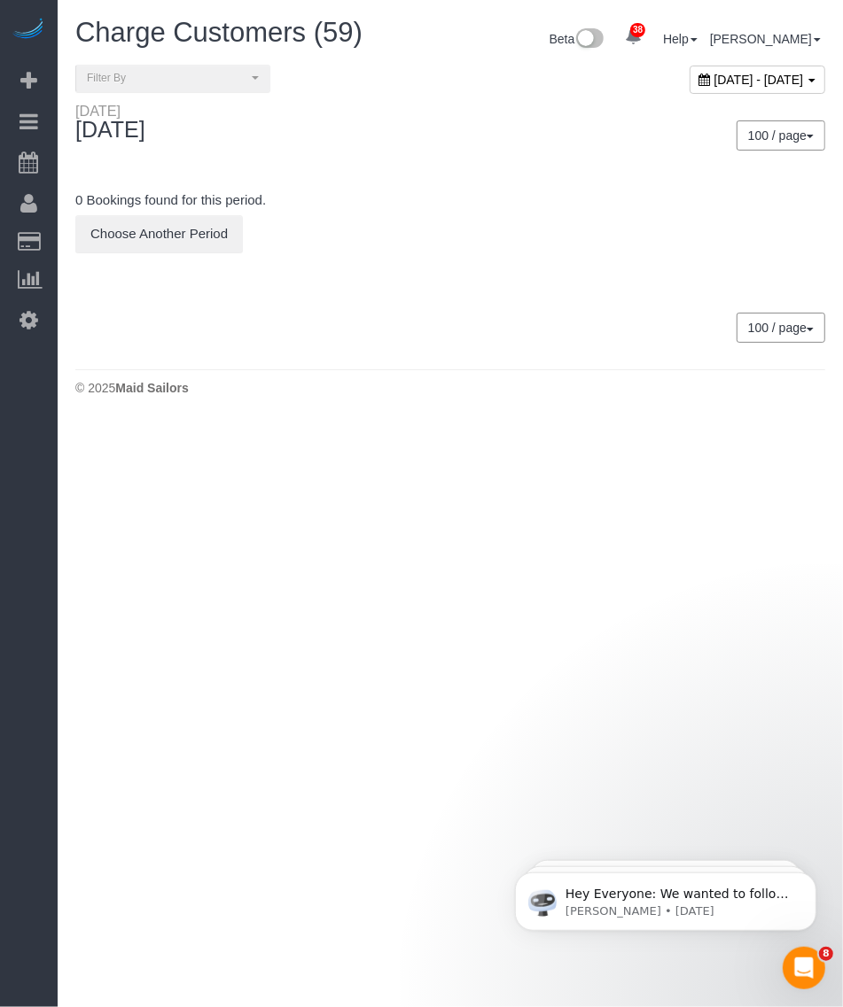
click at [722, 82] on span "October 10, 2025 - October 10, 2025" at bounding box center [758, 80] width 89 height 14
type input "**********"
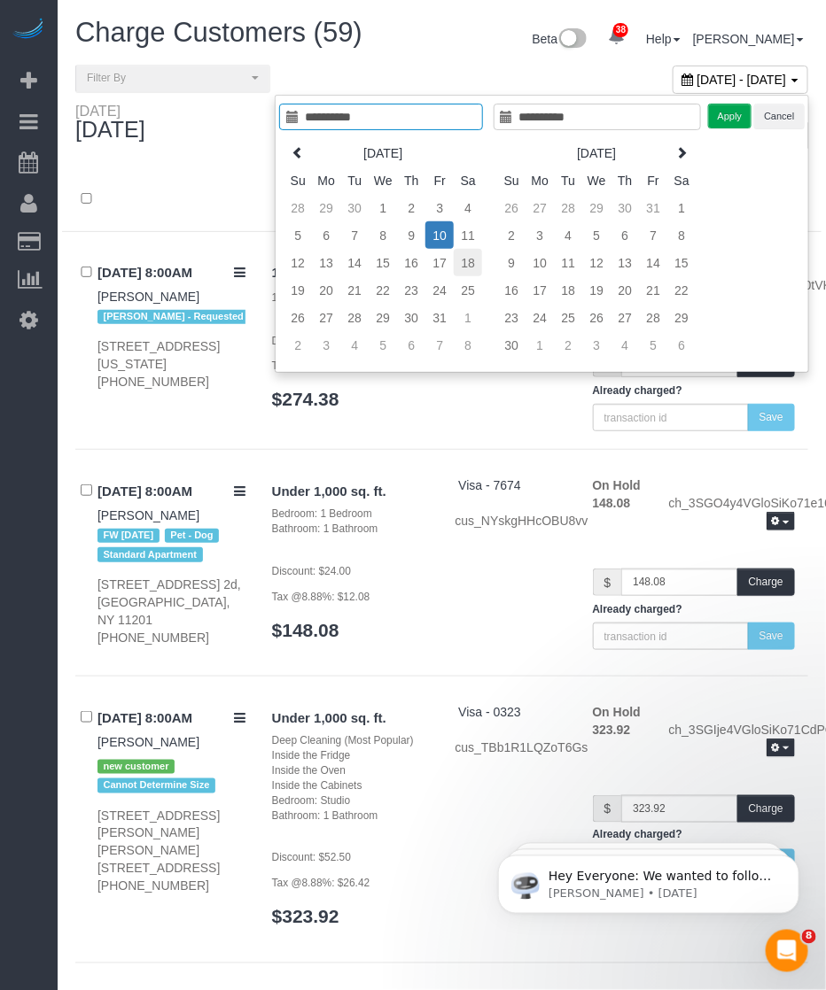
type input "**********"
click at [470, 266] on td "18" at bounding box center [468, 262] width 28 height 27
type input "**********"
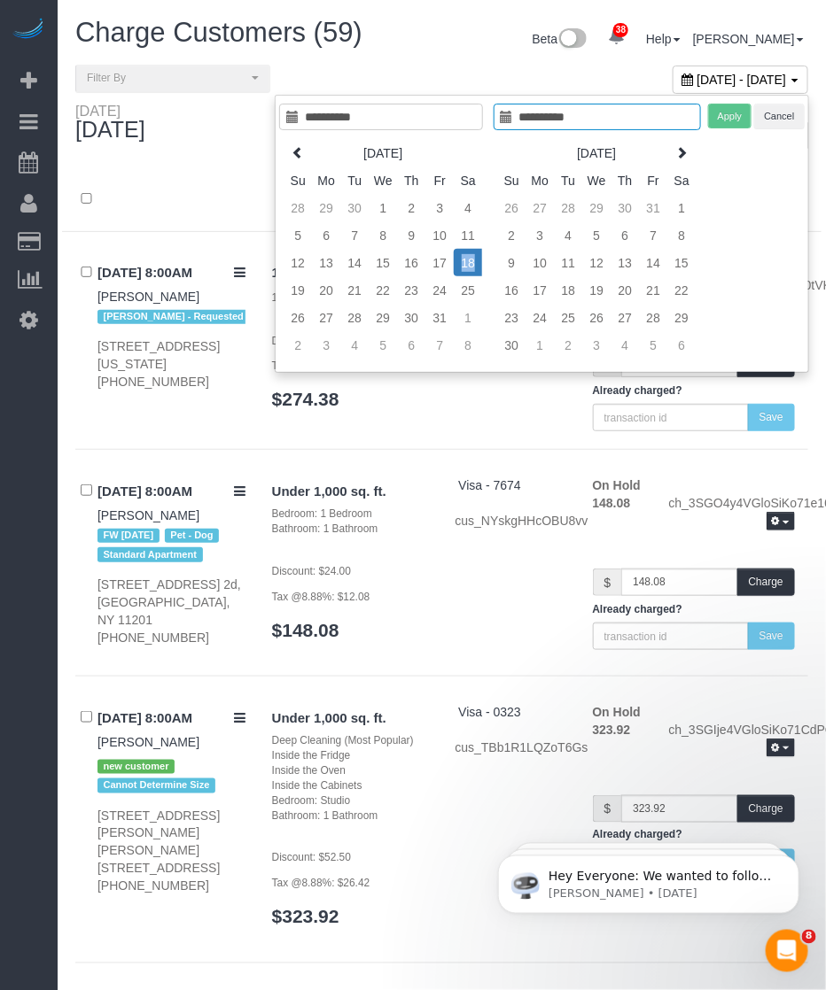
click at [470, 266] on td "18" at bounding box center [468, 262] width 28 height 27
type input "**********"
click at [734, 113] on button "Apply" at bounding box center [730, 117] width 44 height 26
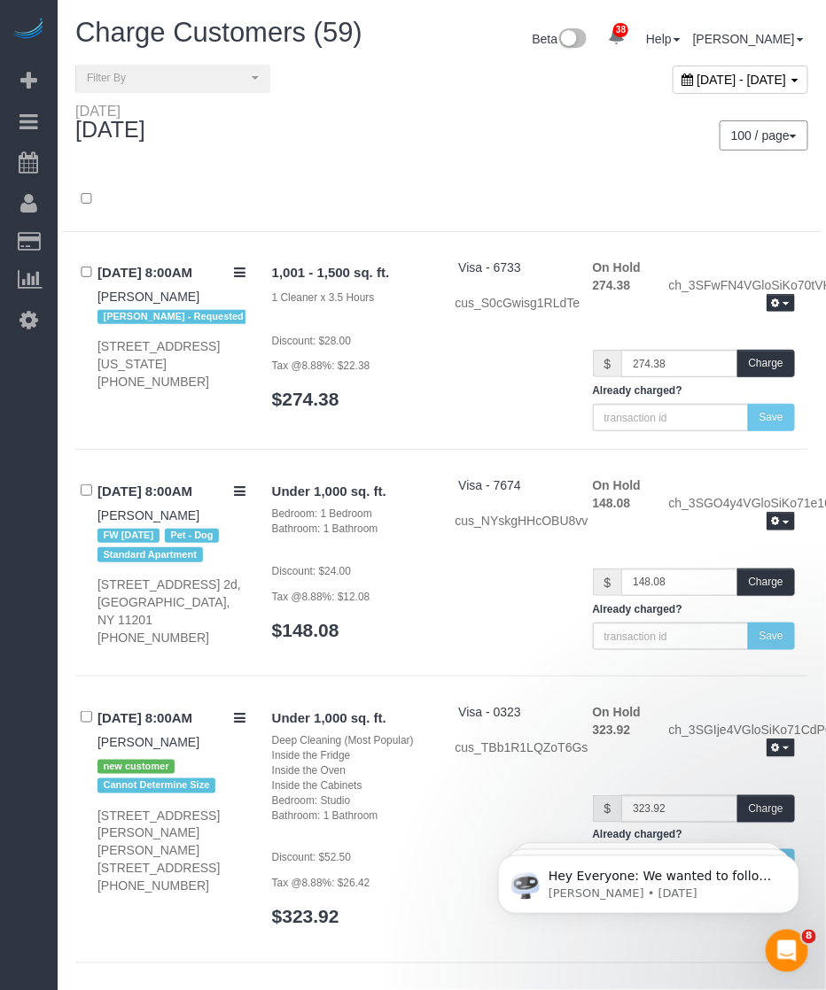
click at [436, 175] on div at bounding box center [441, 200] width 759 height 64
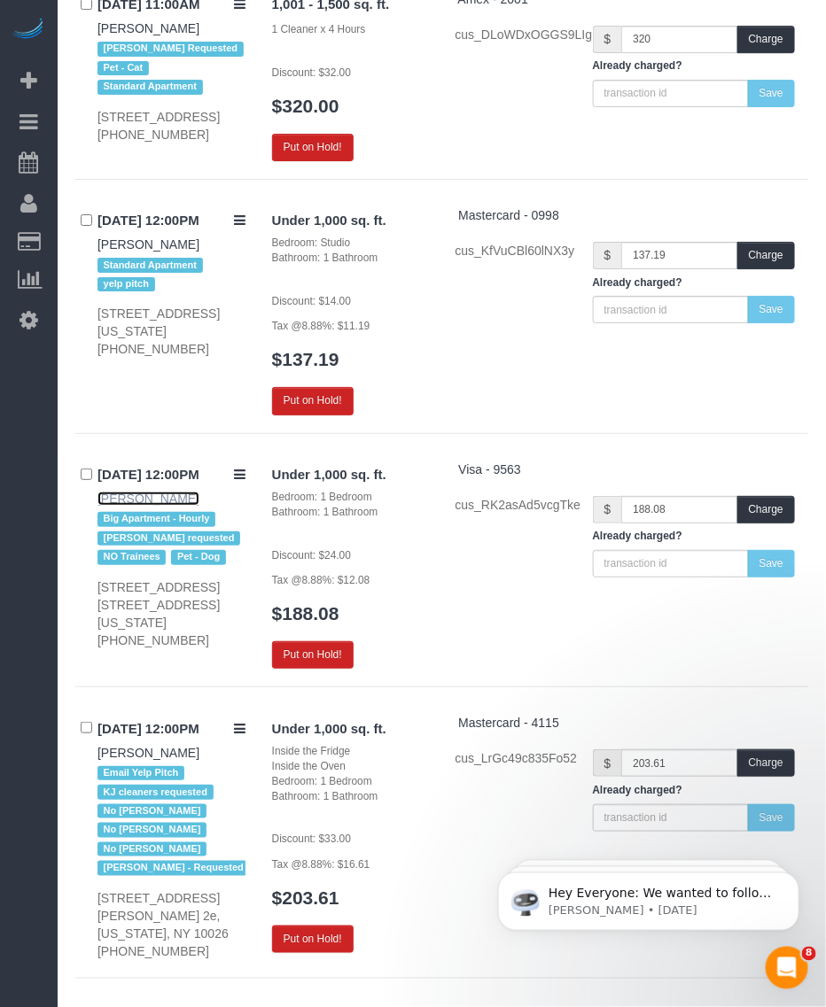
scroll to position [2788, 0]
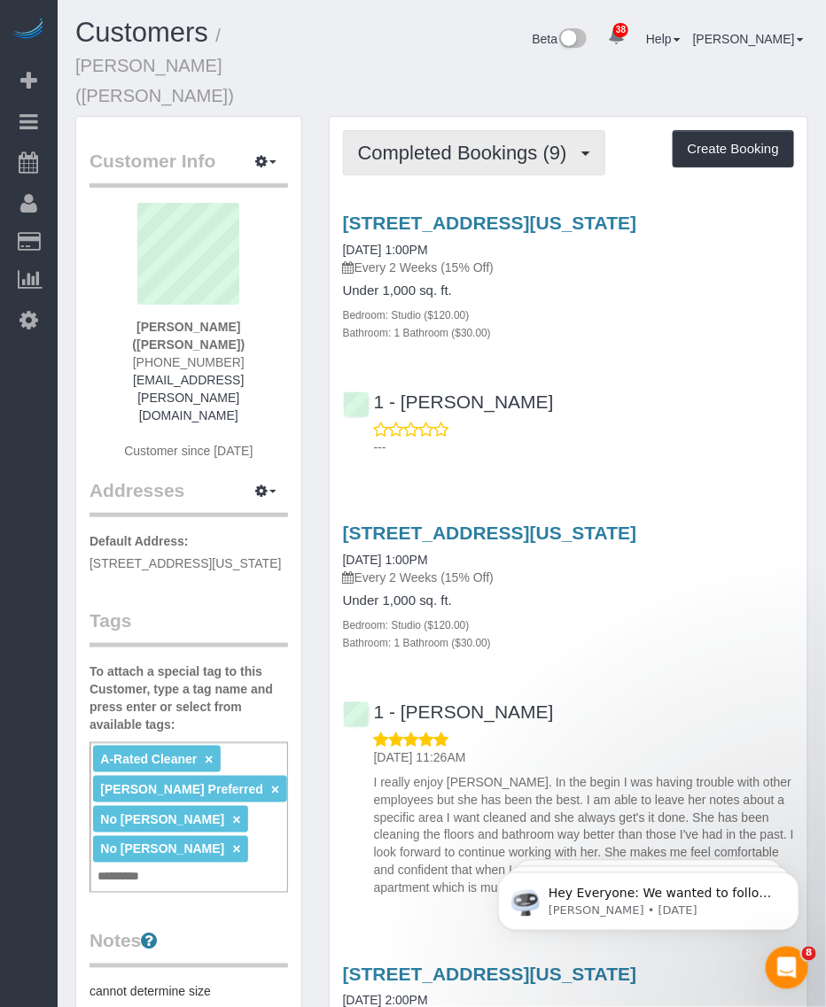
click at [490, 142] on span "Completed Bookings (9)" at bounding box center [467, 153] width 218 height 22
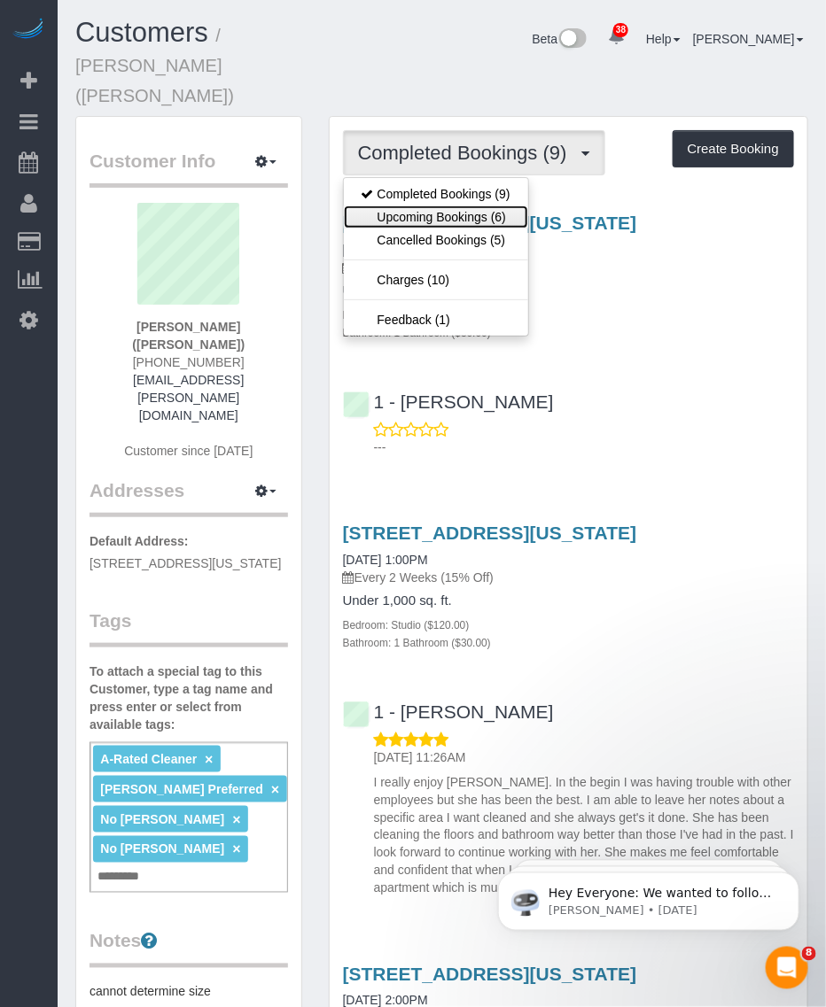
click at [462, 206] on link "Upcoming Bookings (6)" at bounding box center [436, 217] width 184 height 23
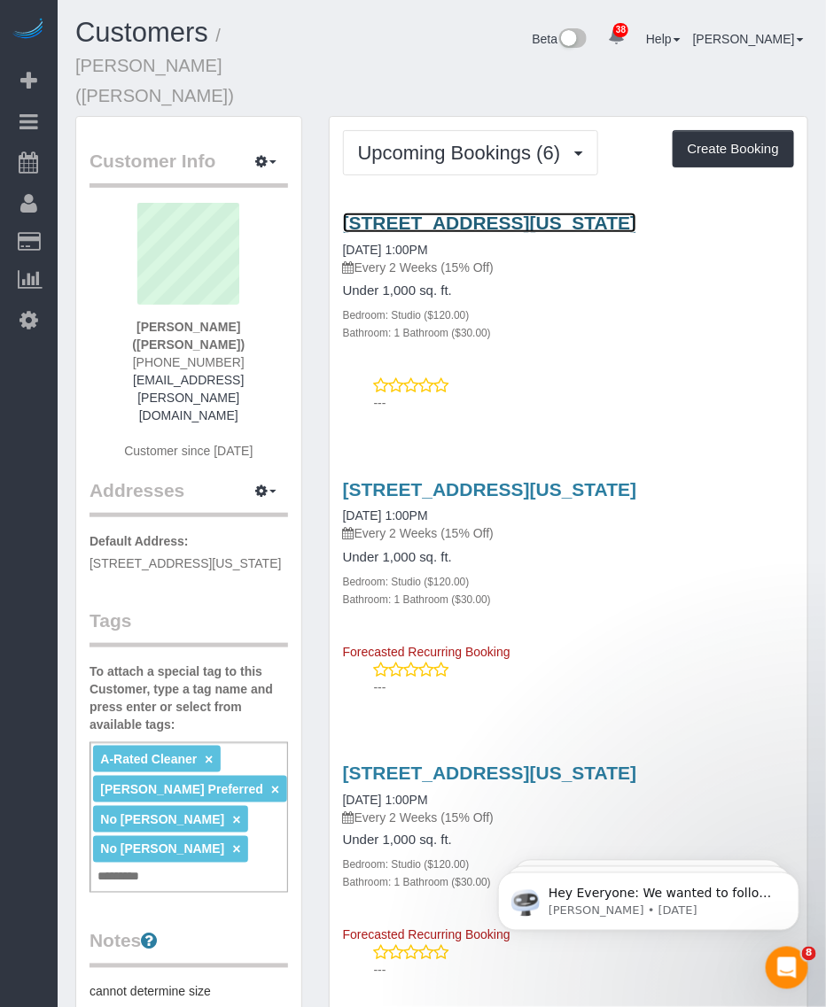
click at [459, 213] on link "[STREET_ADDRESS][US_STATE]" at bounding box center [490, 223] width 294 height 20
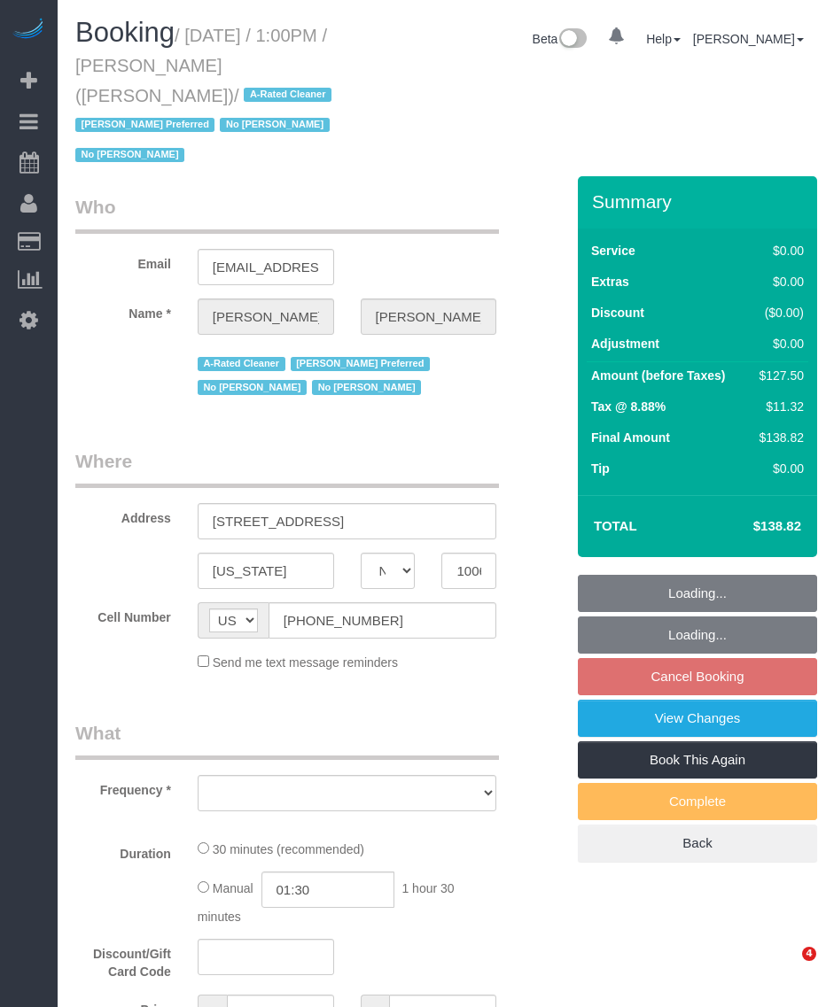
select select "NY"
select select "object:893"
select select "number:89"
select select "number:90"
select select "number:15"
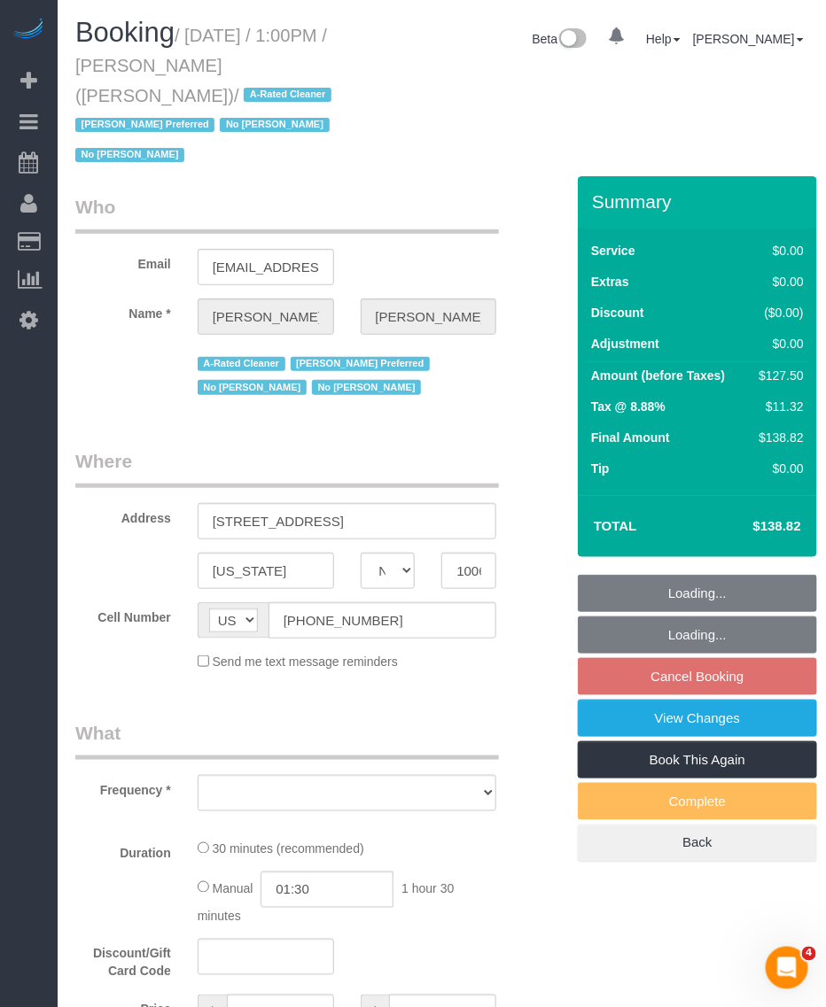
select select "number:6"
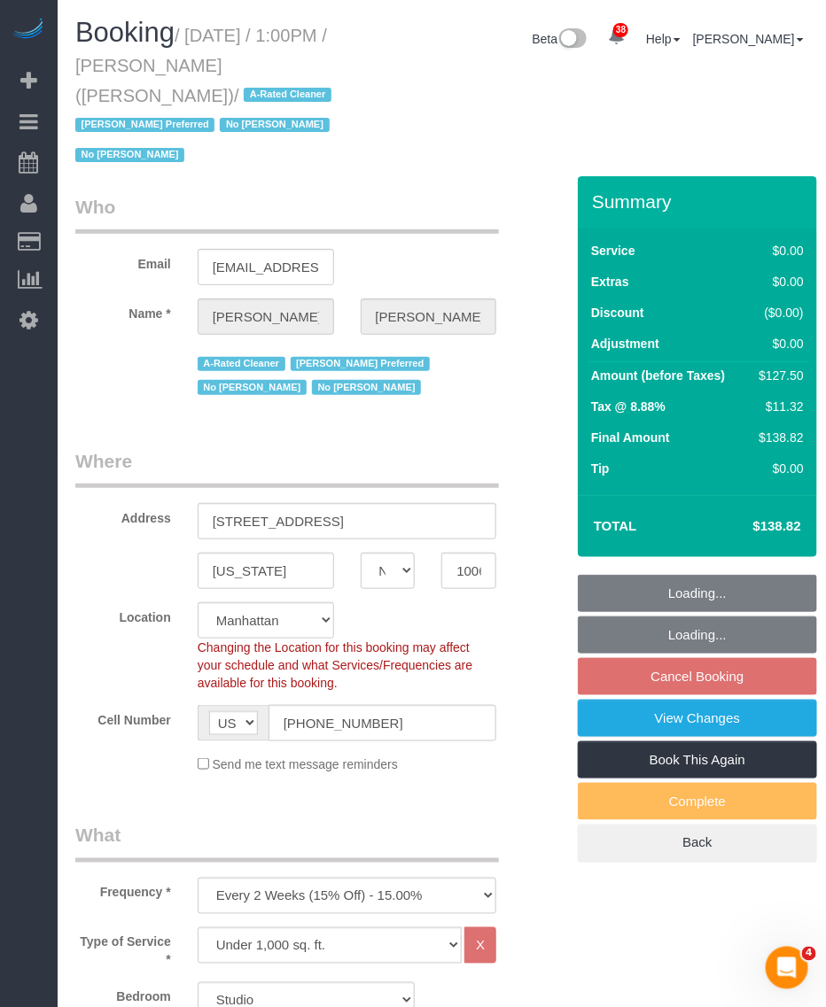
select select "string:stripe-pm_1QHTSc4VGloSiKo7S8A01OnH"
select select "object:1116"
select select "spot6"
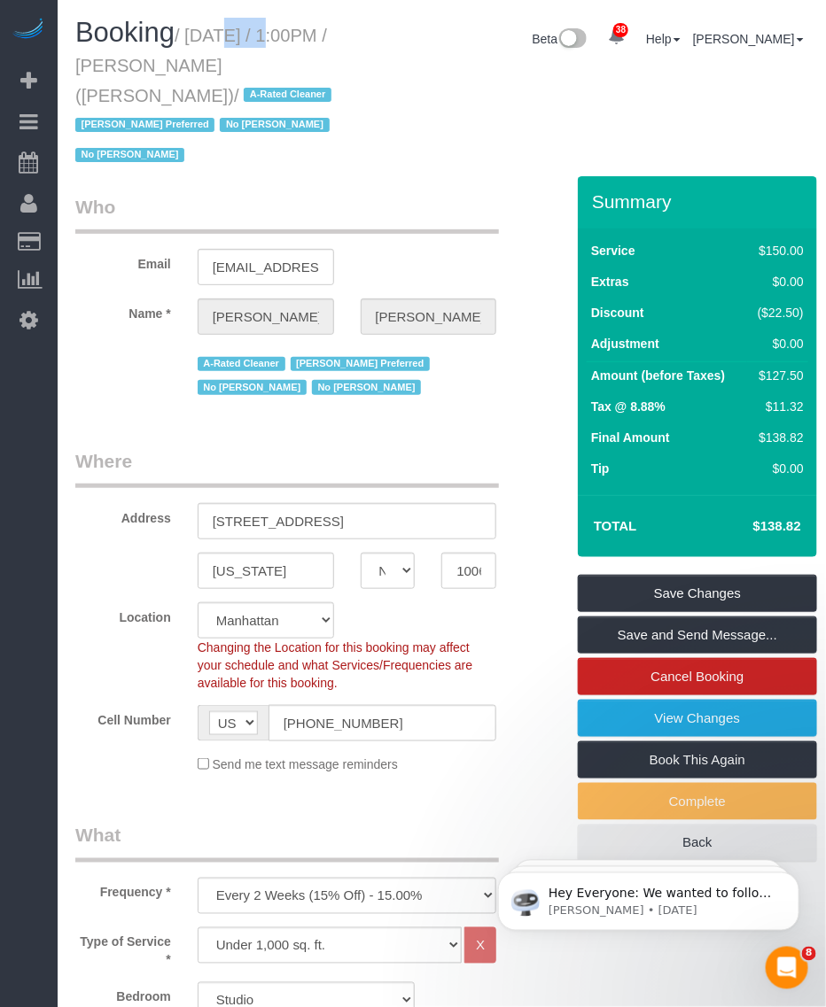
drag, startPoint x: 193, startPoint y: 33, endPoint x: 354, endPoint y: 67, distance: 164.9
click at [337, 67] on small "/ [DATE] / 1:00PM / [PERSON_NAME] ([PERSON_NAME]) / A-Rated Cleaner [PERSON_NAM…" at bounding box center [205, 96] width 261 height 140
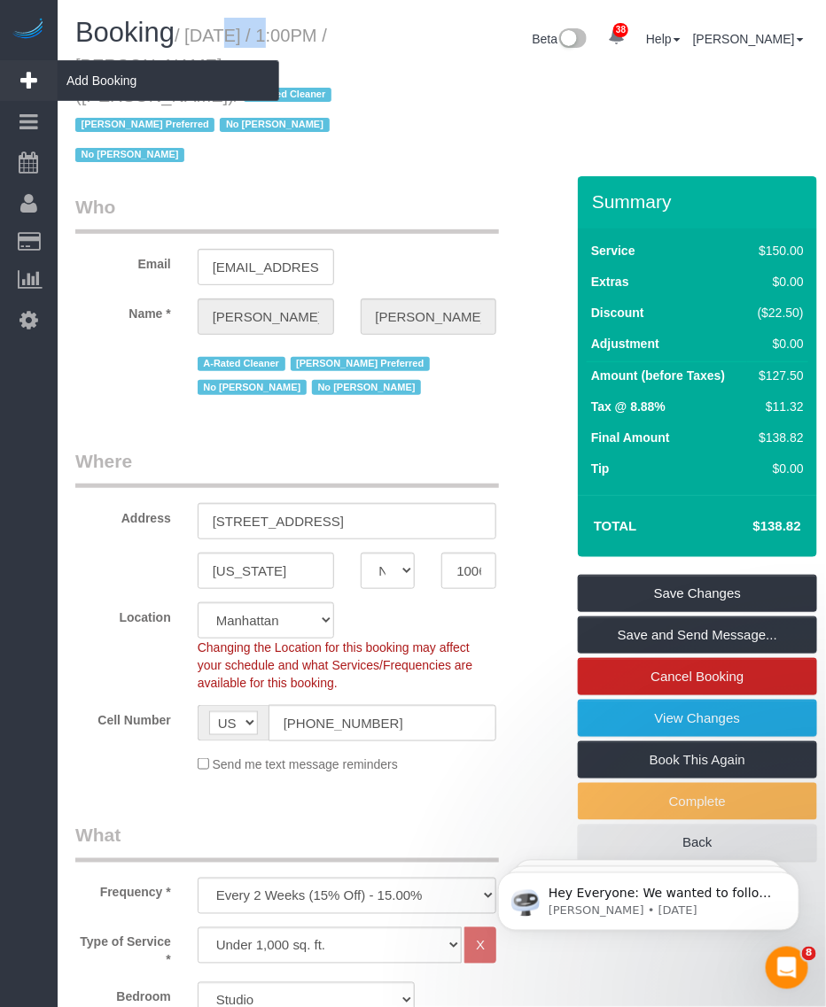
copy small "[DATE] / 1:00PM / [PERSON_NAME] ([PERSON_NAME])"
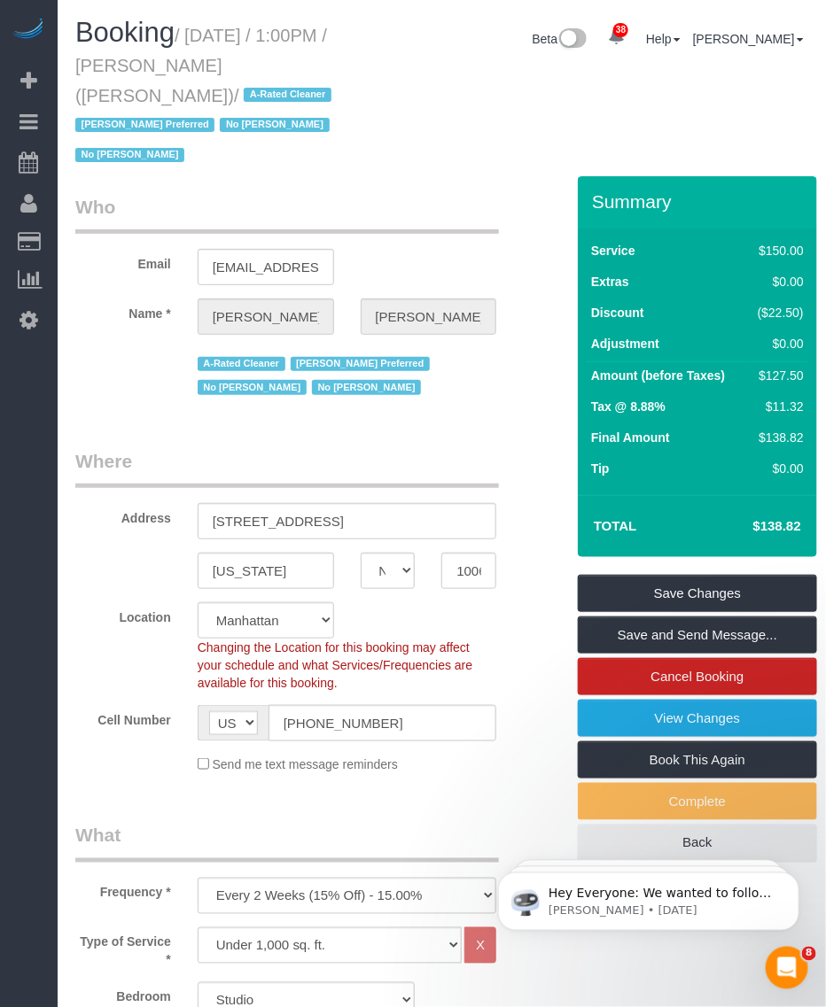
click at [183, 41] on small "/ [DATE] / 1:00PM / [PERSON_NAME] ([PERSON_NAME]) / A-Rated Cleaner [PERSON_NAM…" at bounding box center [205, 96] width 261 height 140
drag, startPoint x: 160, startPoint y: 63, endPoint x: 254, endPoint y: 66, distance: 94.0
click at [255, 66] on small "/ [DATE] / 1:00PM / [PERSON_NAME] ([PERSON_NAME]) / A-Rated Cleaner [PERSON_NAM…" at bounding box center [205, 96] width 261 height 140
drag, startPoint x: 254, startPoint y: 66, endPoint x: 151, endPoint y: 59, distance: 103.0
click at [151, 59] on small "/ [DATE] / 1:00PM / [PERSON_NAME] ([PERSON_NAME]) / A-Rated Cleaner [PERSON_NAM…" at bounding box center [205, 96] width 261 height 140
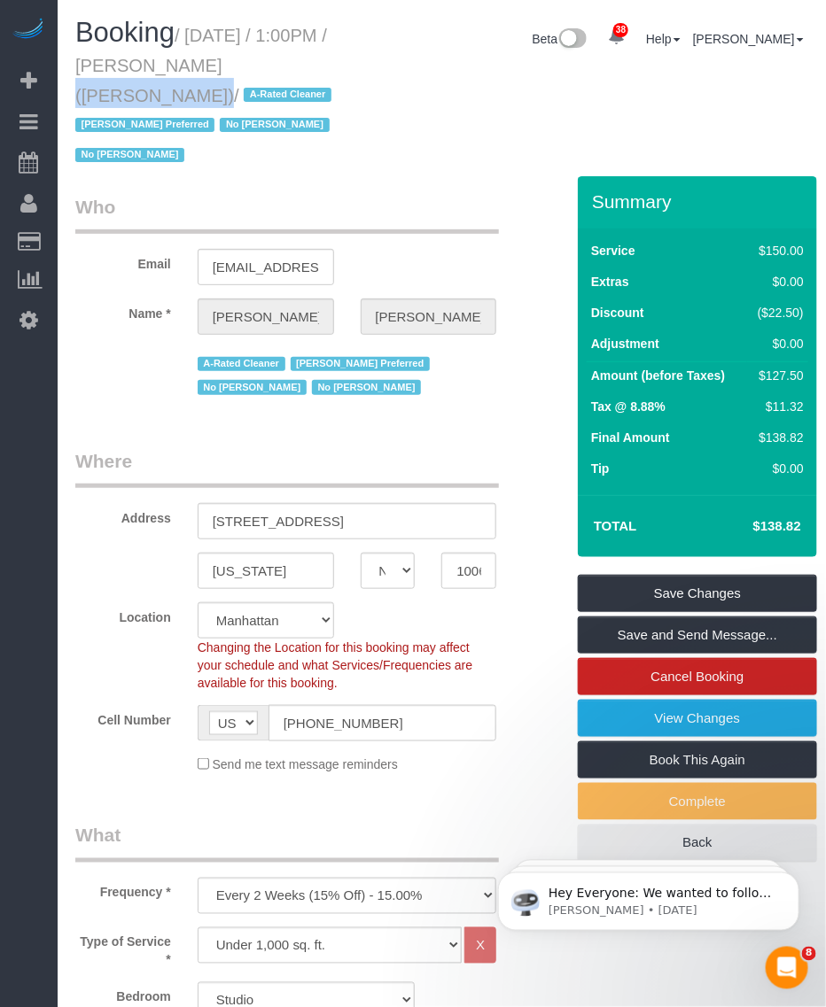
drag, startPoint x: 151, startPoint y: 60, endPoint x: 268, endPoint y: 63, distance: 117.9
click at [268, 63] on small "/ [DATE] / 1:00PM / [PERSON_NAME] ([PERSON_NAME]) / A-Rated Cleaner [PERSON_NAM…" at bounding box center [205, 96] width 261 height 140
copy small "[PERSON_NAME]"
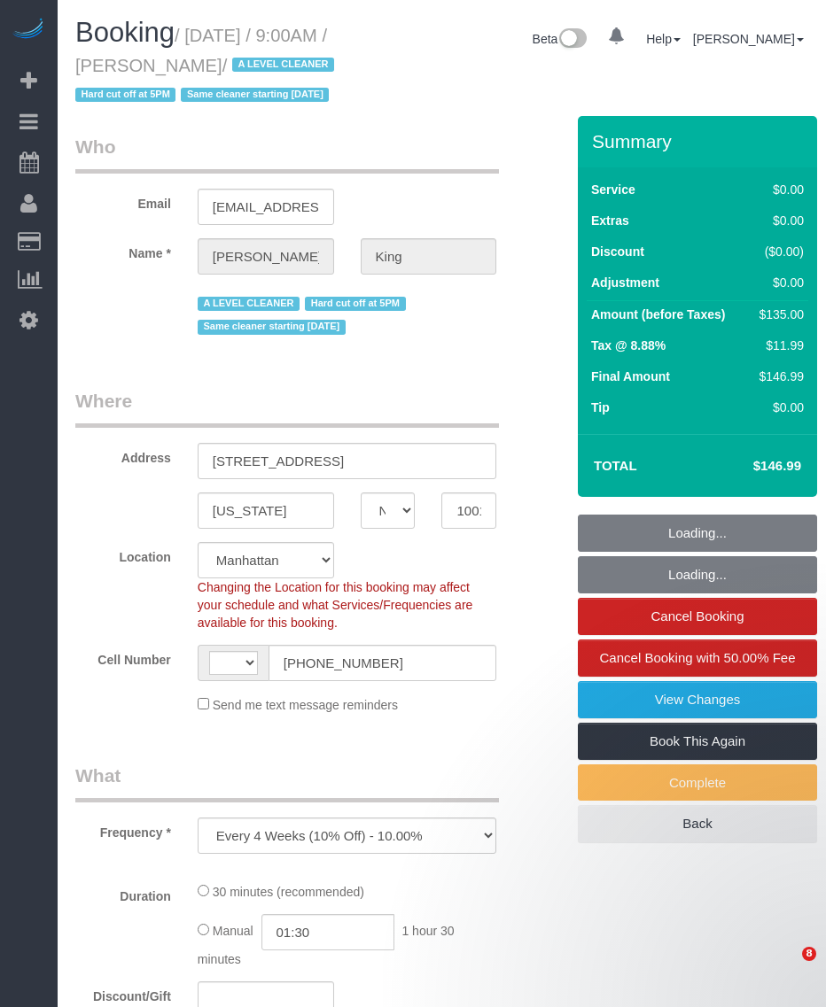
select select "NY"
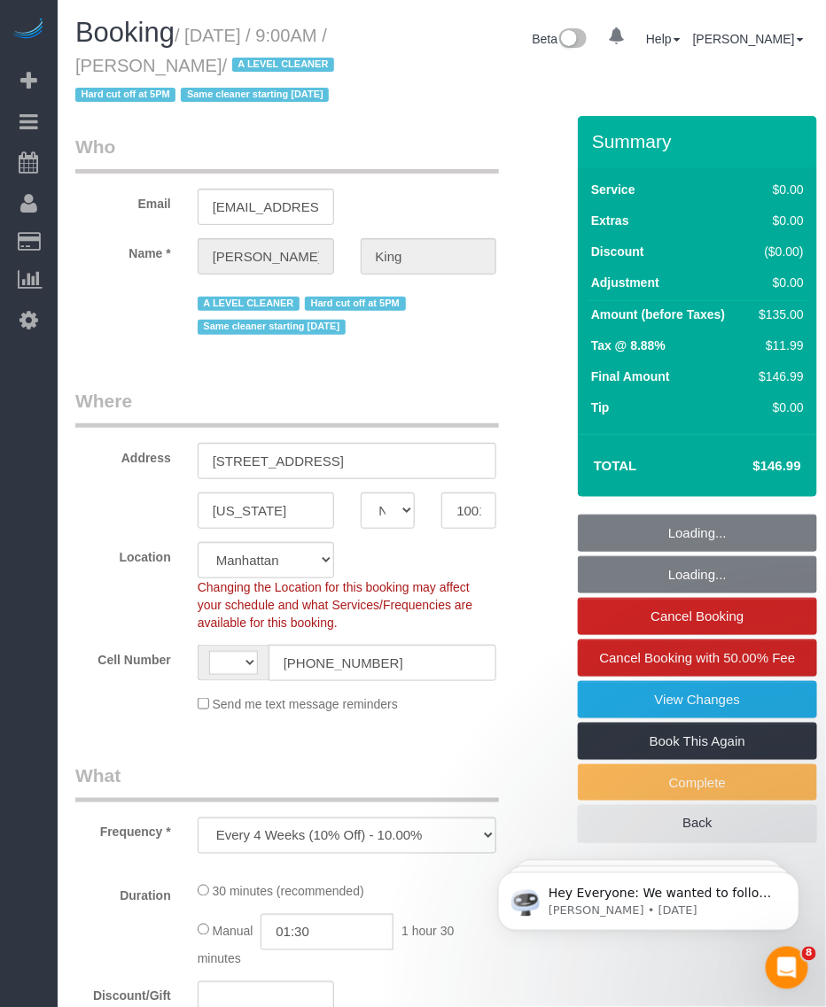
select select "object:735"
select select "string:[GEOGRAPHIC_DATA]"
select select "string:stripe-pm_1POWcJ4VGloSiKo7C7J8JKyy"
select select "number:57"
select select "number:72"
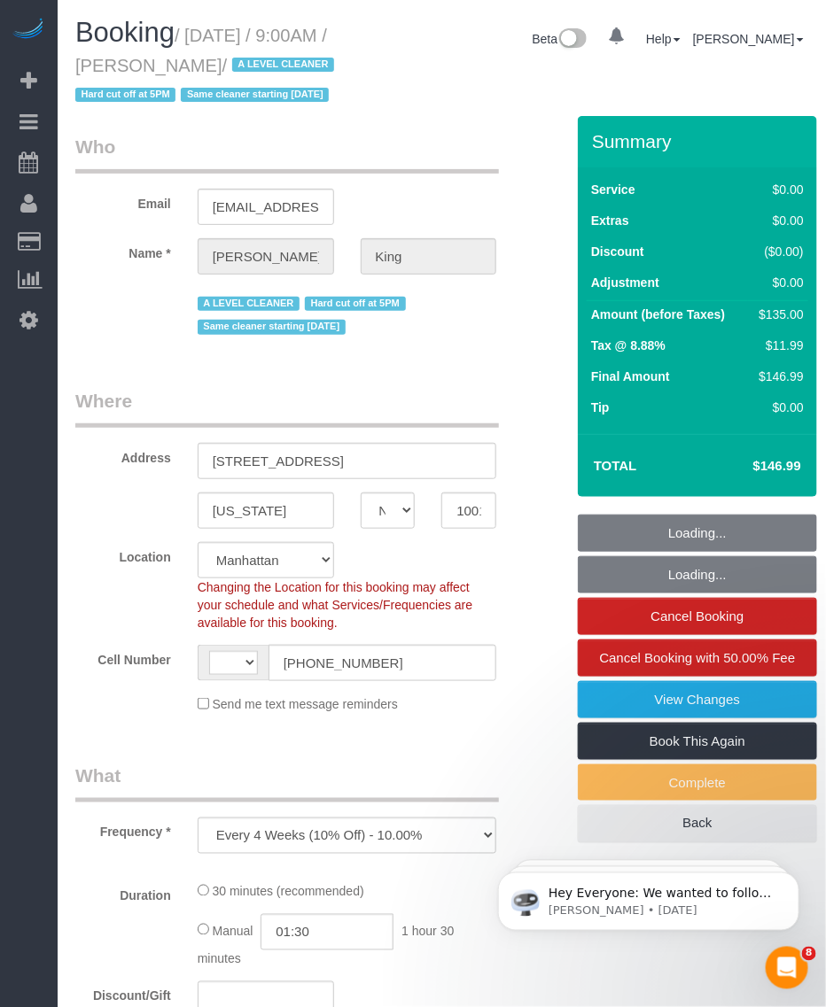
select select "number:15"
select select "number:5"
select select "spot1"
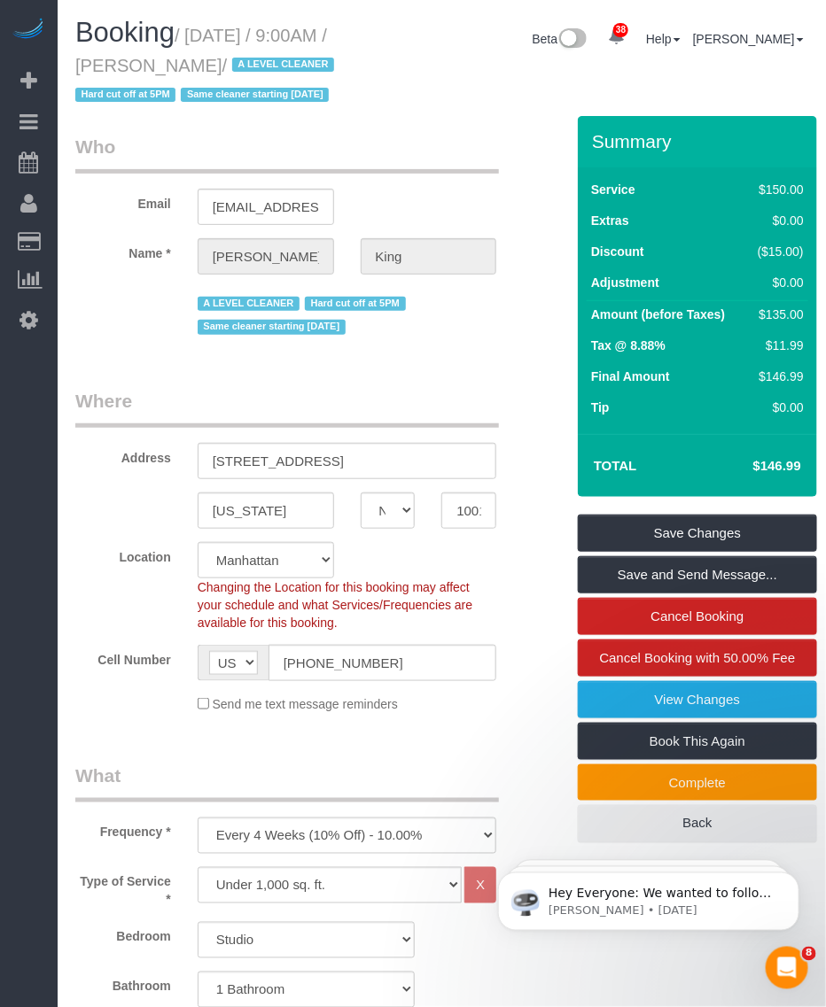
drag, startPoint x: 153, startPoint y: 63, endPoint x: 277, endPoint y: 60, distance: 124.1
click at [277, 60] on small "/ October 10, 2025 / 9:00AM / Stephanie King / A LEVEL CLEANER Hard cut off at …" at bounding box center [207, 66] width 264 height 80
copy small "Stephanie King"
click at [206, 37] on small "/ October 10, 2025 / 9:00AM / Stephanie King / A LEVEL CLEANER Hard cut off at …" at bounding box center [207, 66] width 264 height 80
drag, startPoint x: 195, startPoint y: 28, endPoint x: 268, endPoint y: 65, distance: 82.0
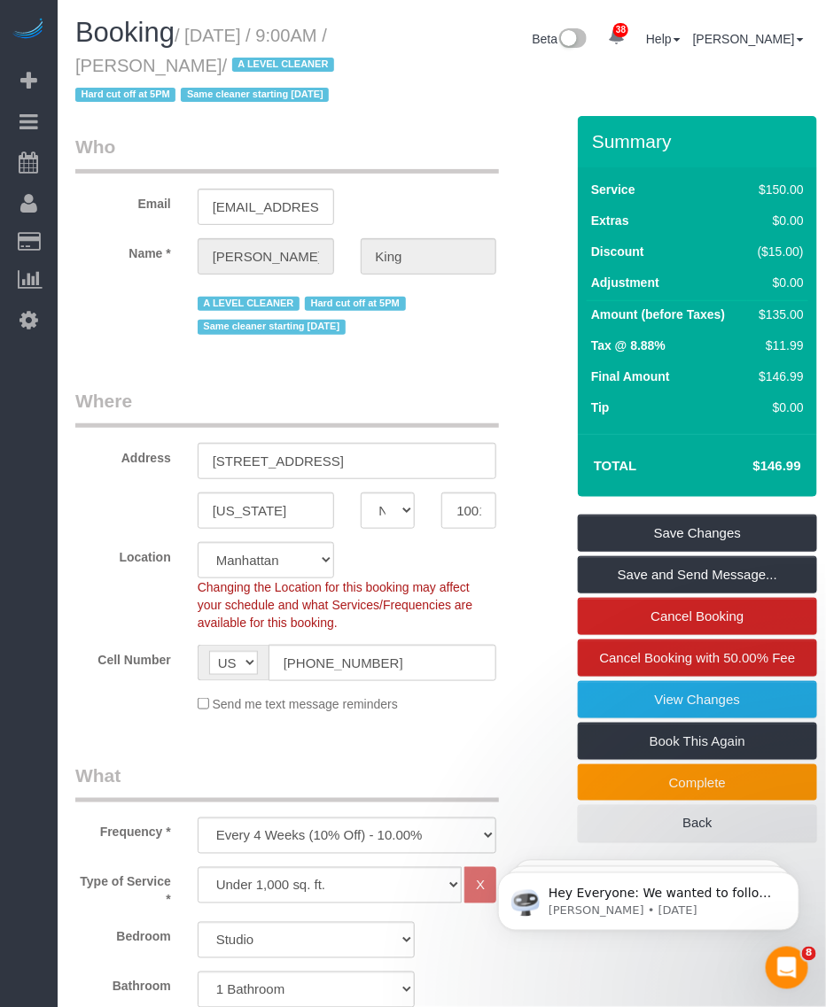
click at [268, 65] on small "/ October 10, 2025 / 9:00AM / Stephanie King / A LEVEL CLEANER Hard cut off at …" at bounding box center [207, 66] width 264 height 80
copy small "October 10, 2025 / 9:00AM / Stephanie King"
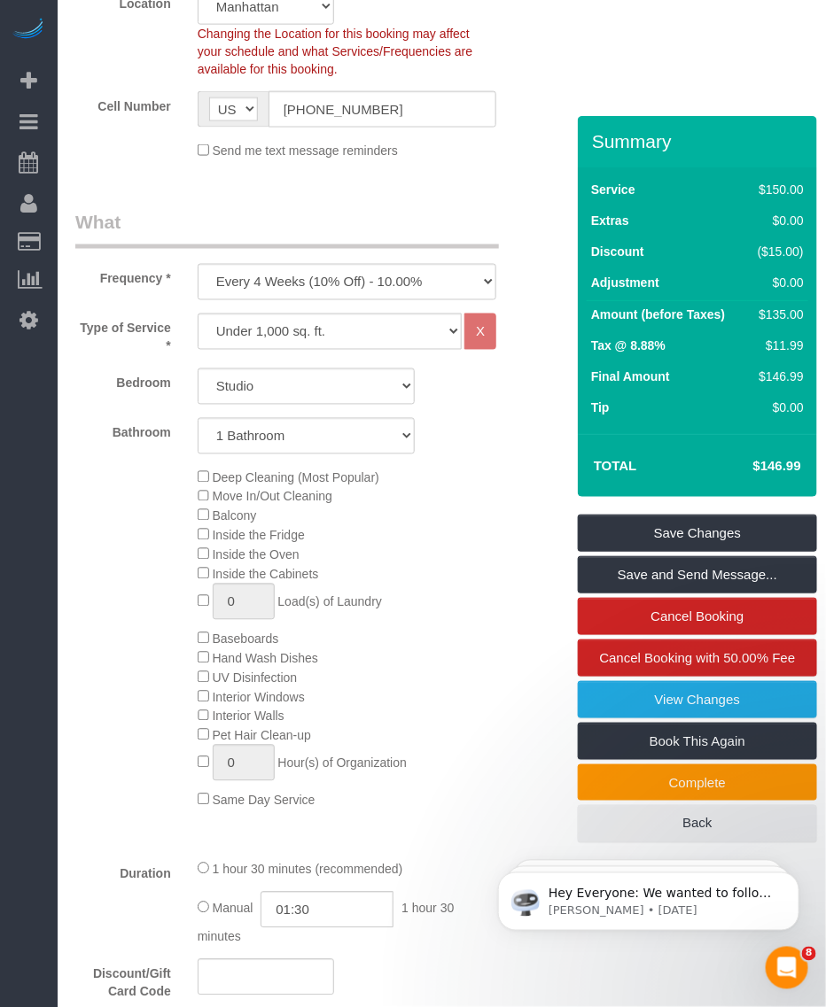
scroll to position [775, 0]
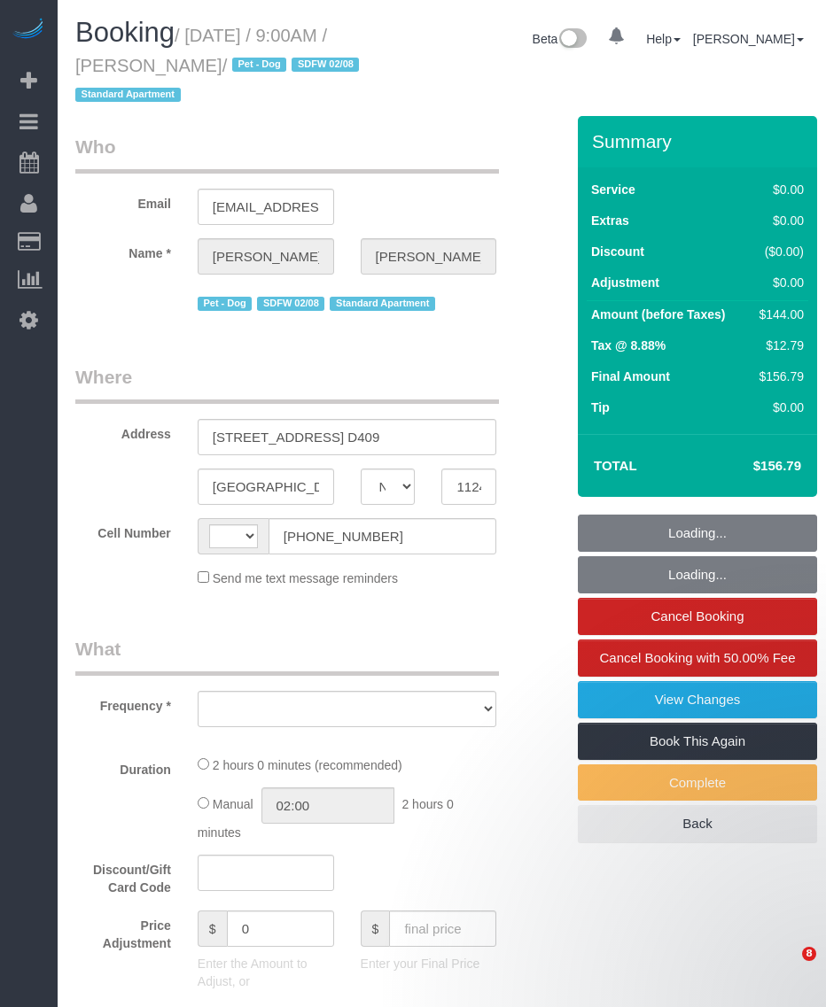
select select "NY"
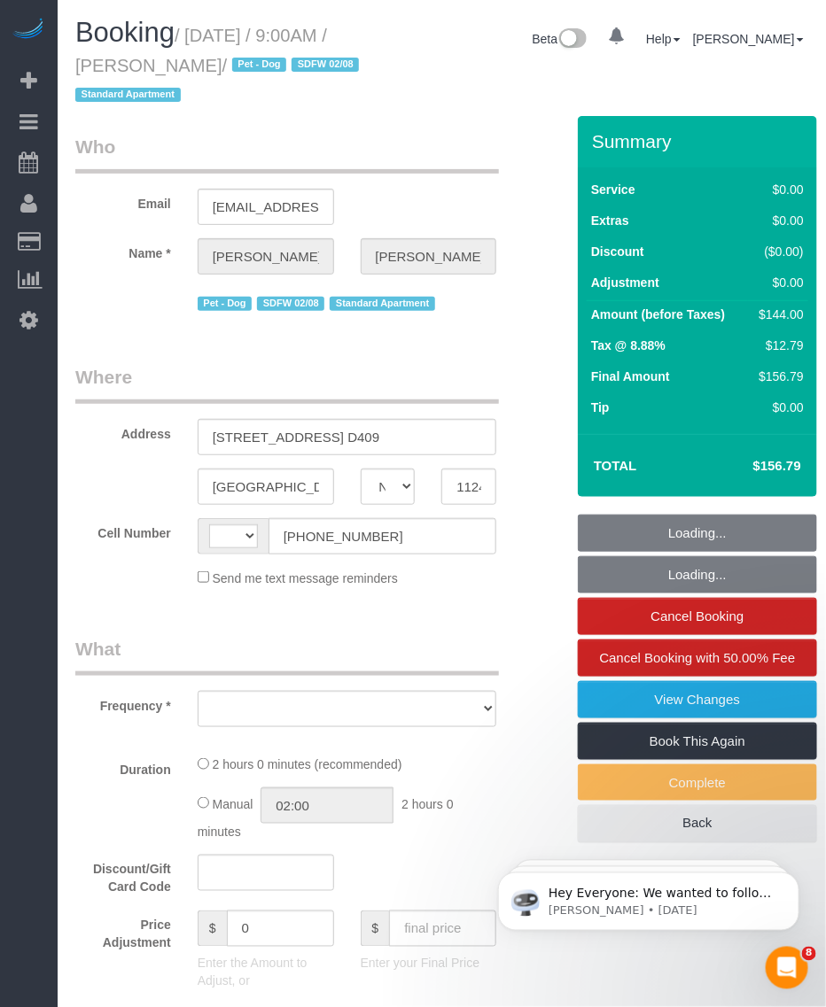
scroll to position [221, 0]
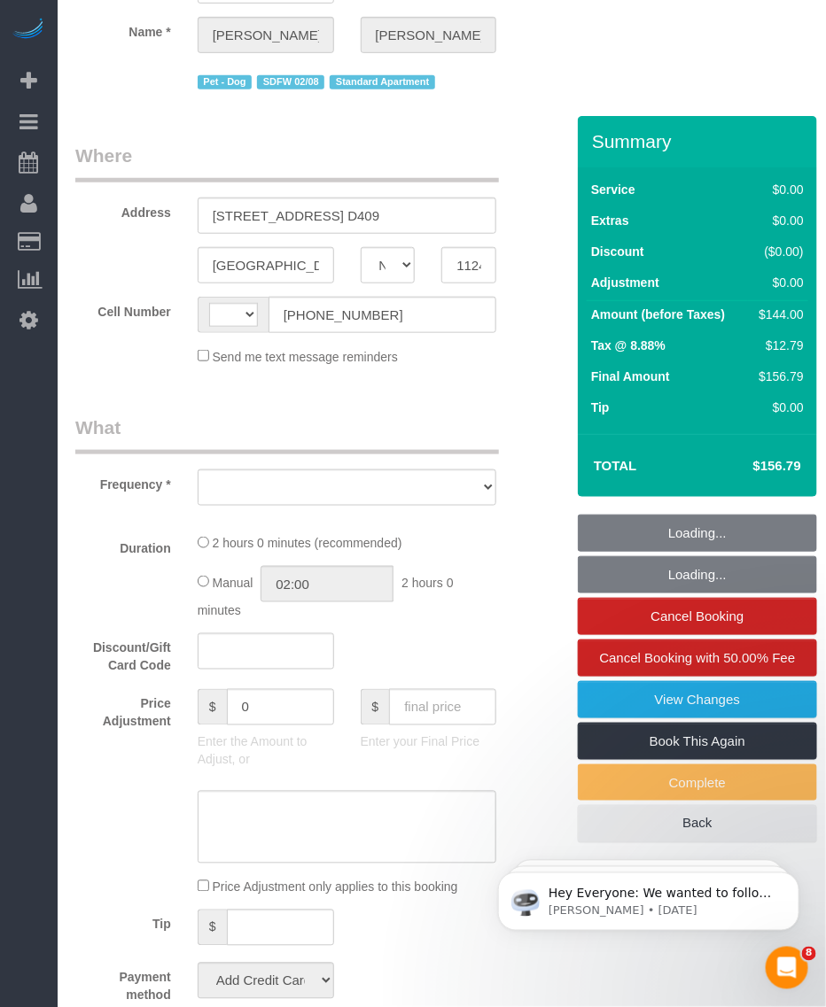
select select "string:[GEOGRAPHIC_DATA]"
select select "string:stripe-pm_1QhuX54VGloSiKo7j5lqv1ND"
select select "object:1075"
select select "1"
select select "number:56"
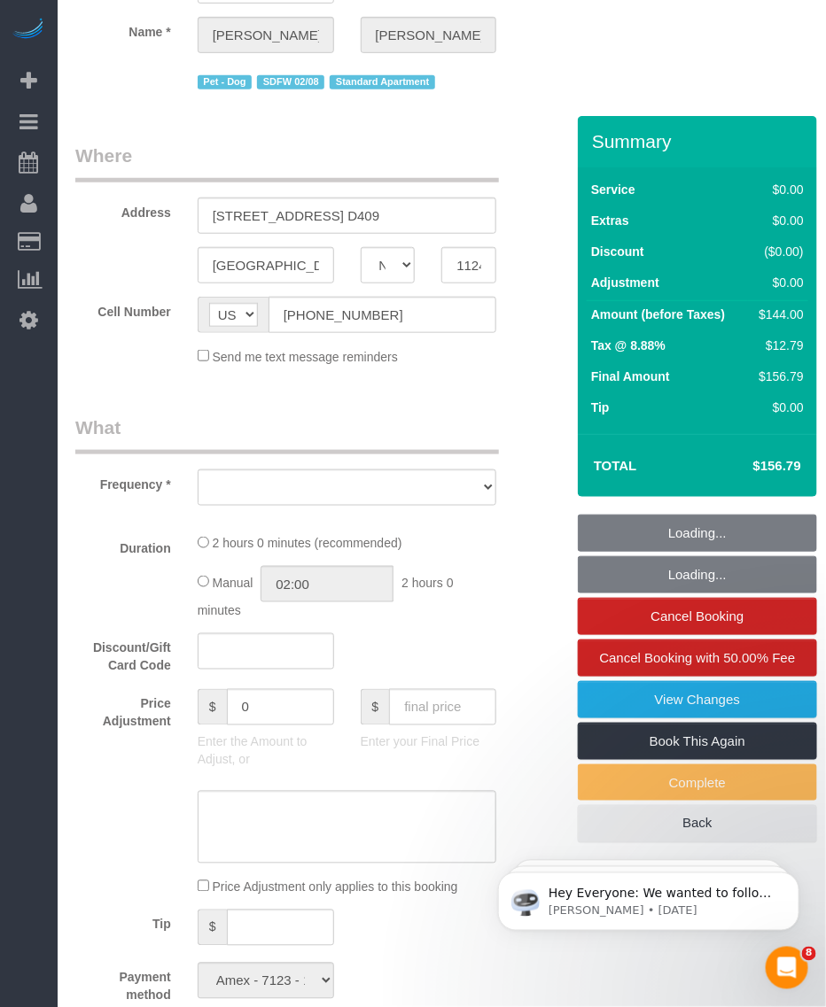
select select "number:70"
select select "number:13"
select select "number:5"
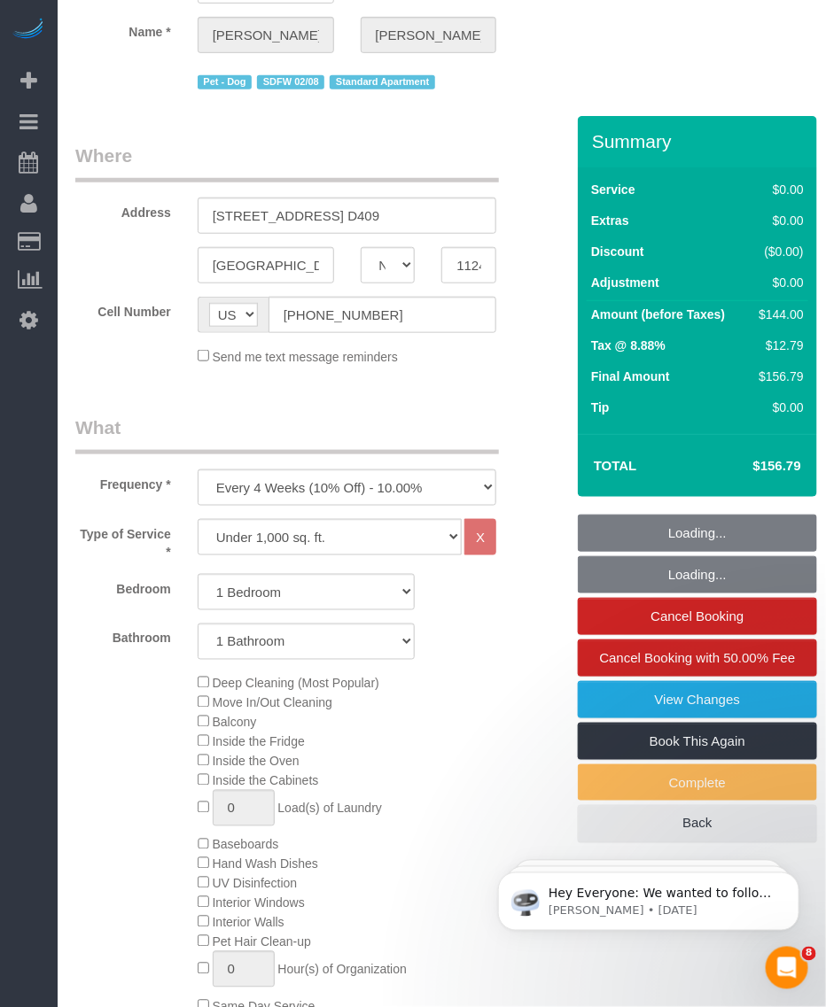
select select "spot1"
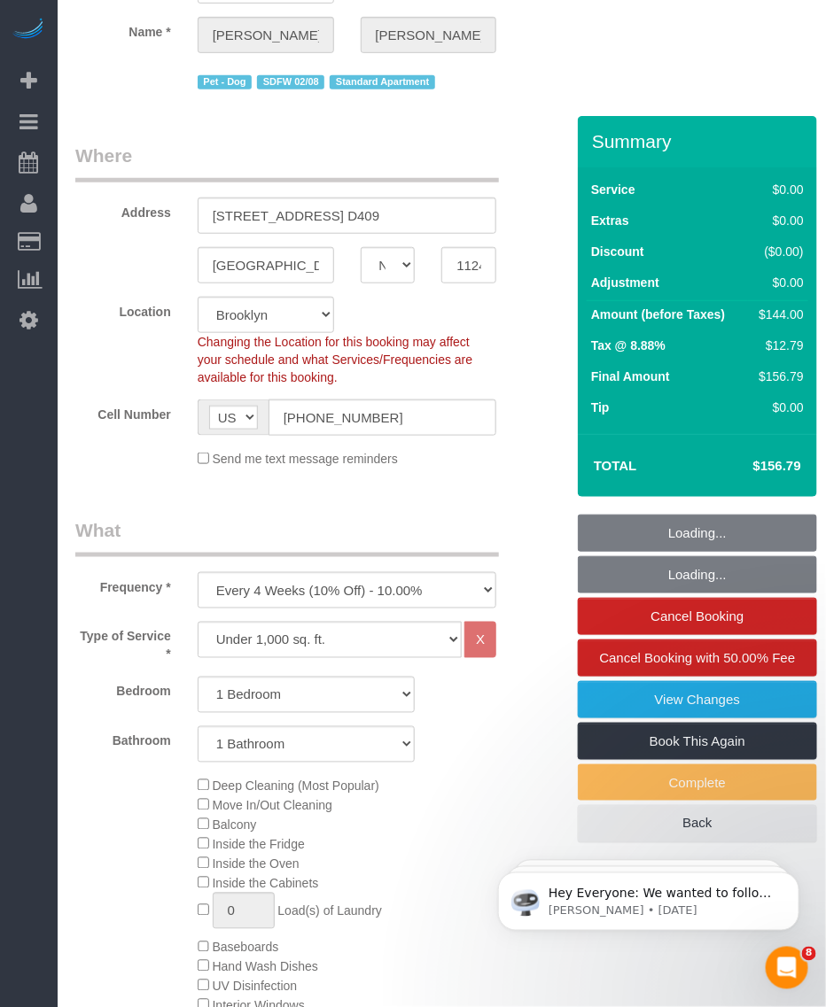
select select "spot46"
select select "object:1447"
select select "1"
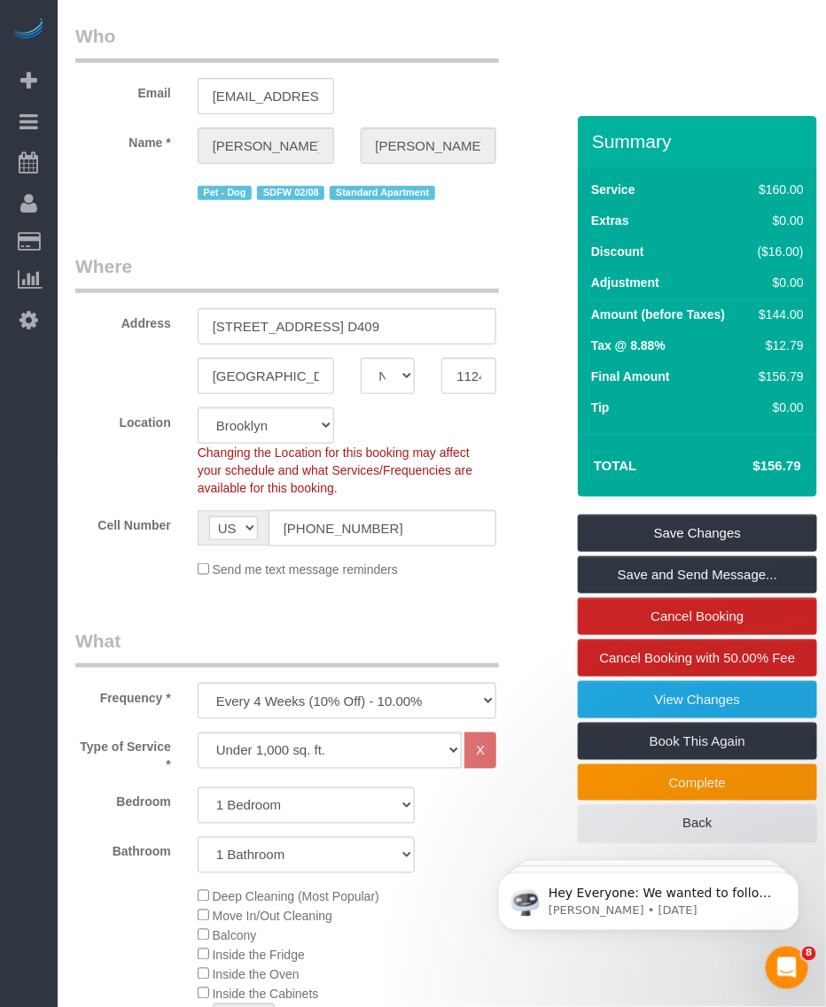
scroll to position [0, 0]
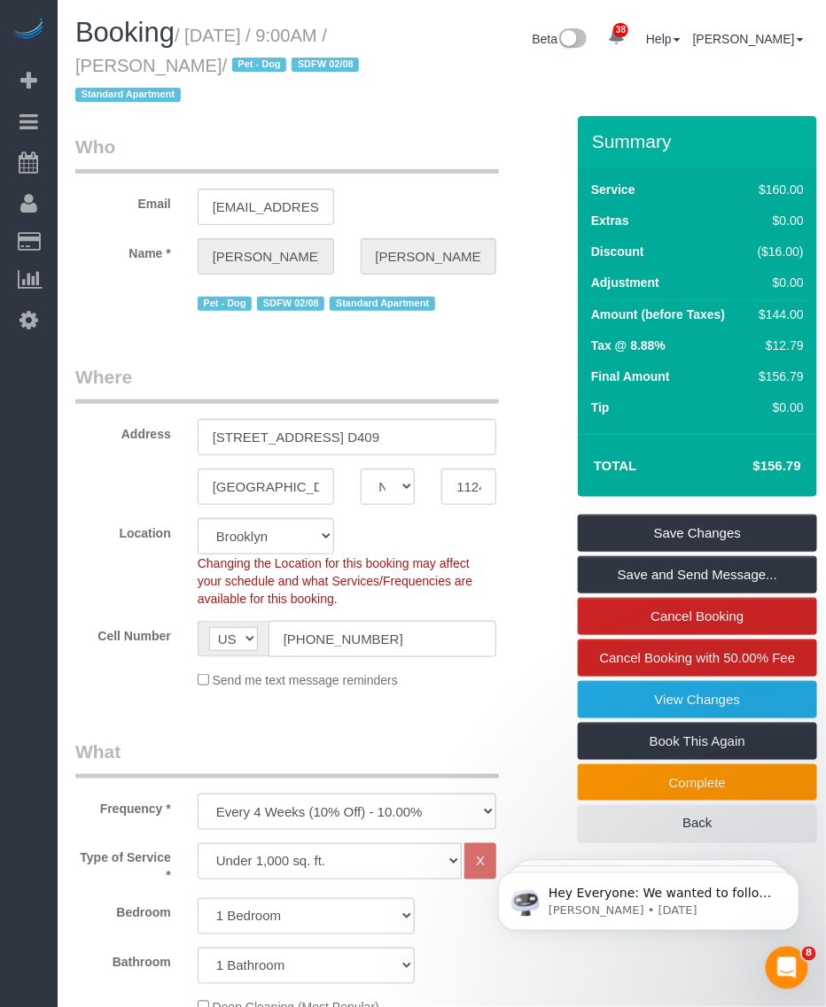
drag, startPoint x: 193, startPoint y: 34, endPoint x: 281, endPoint y: 64, distance: 92.7
click at [281, 64] on small "/ October 10, 2025 / 9:00AM / Andrew McLeod / Pet - Dog SDFW 02/08 Standard Apa…" at bounding box center [219, 66] width 289 height 80
drag, startPoint x: 281, startPoint y: 64, endPoint x: 153, endPoint y: 62, distance: 127.6
click at [156, 62] on small "/ October 10, 2025 / 9:00AM / Andrew McLeod / Pet - Dog SDFW 02/08 Standard Apa…" at bounding box center [219, 66] width 289 height 80
drag, startPoint x: 151, startPoint y: 65, endPoint x: 276, endPoint y: 68, distance: 124.1
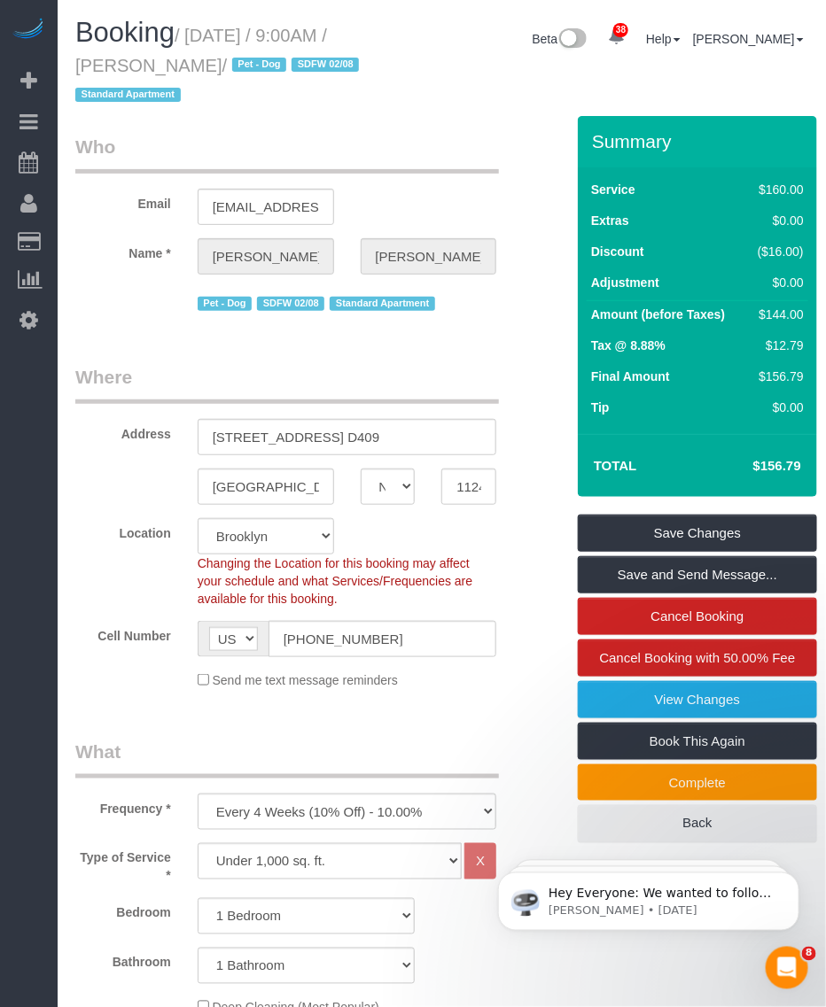
click at [276, 68] on small "/ October 10, 2025 / 9:00AM / Andrew McLeod / Pet - Dog SDFW 02/08 Standard Apa…" at bounding box center [219, 66] width 289 height 80
copy small "Andrew McLeod"
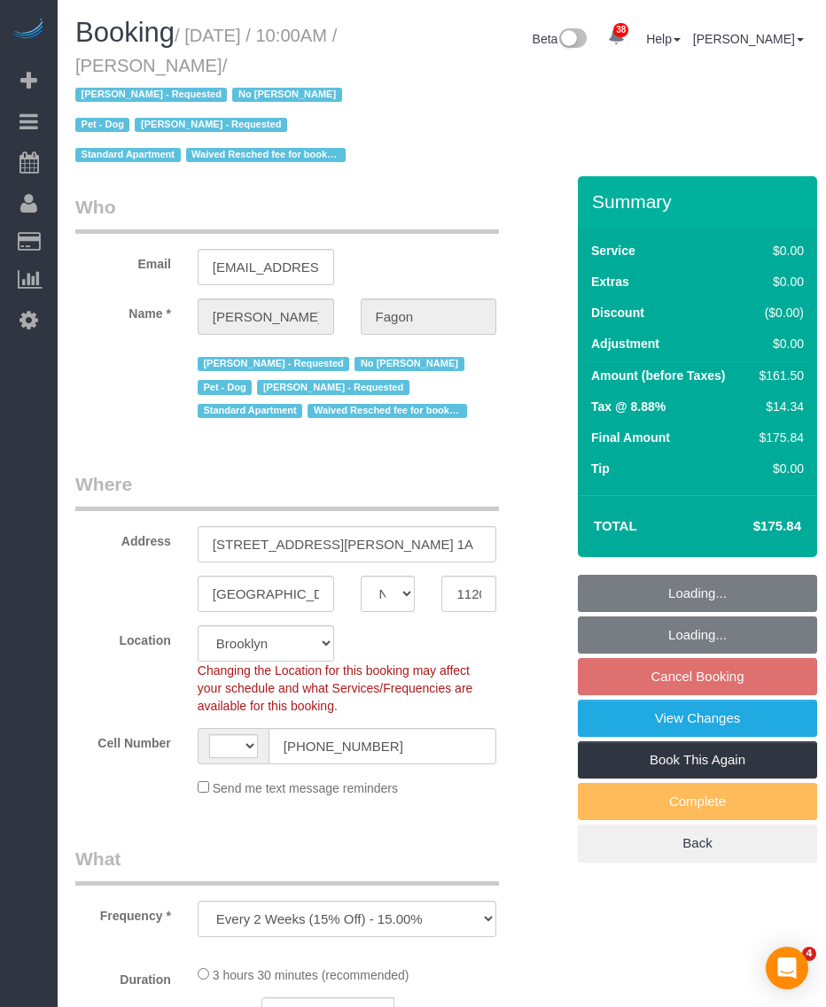
select select "NY"
select select "number:60"
select select "number:74"
select select "number:13"
select select "number:5"
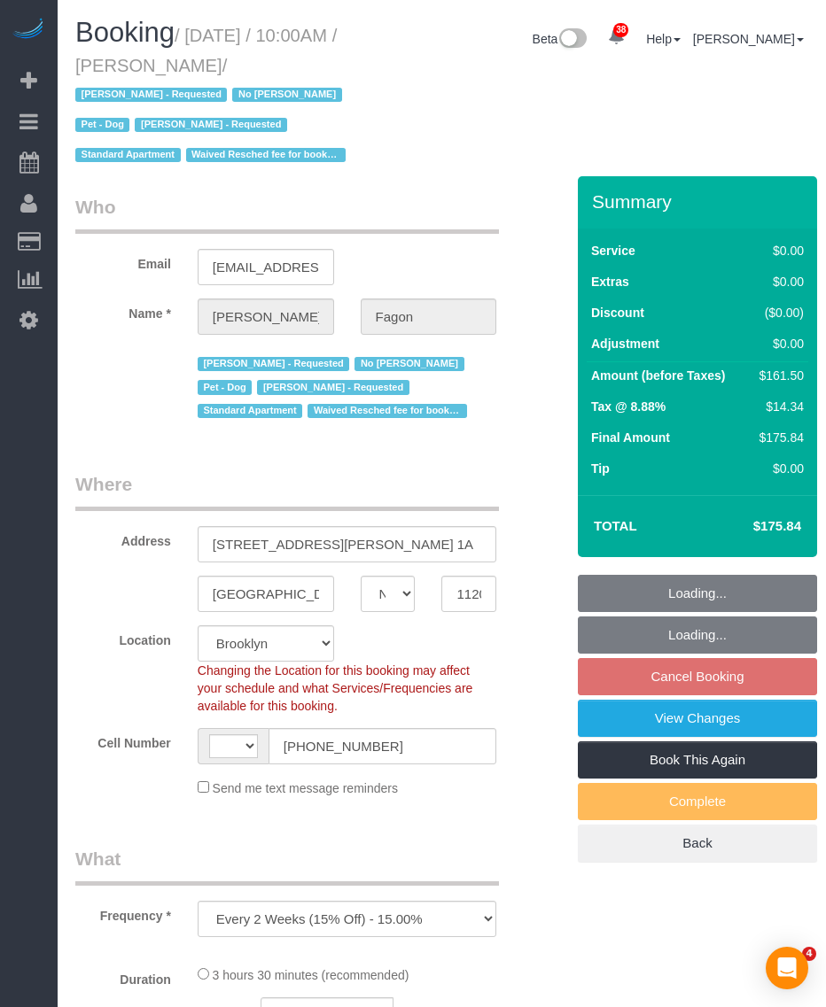
select select "string:[GEOGRAPHIC_DATA]"
select select "string:stripe-pm_1N7MCH4VGloSiKo7X7U6WIVW"
select select "1"
select select "2"
select select "object:1119"
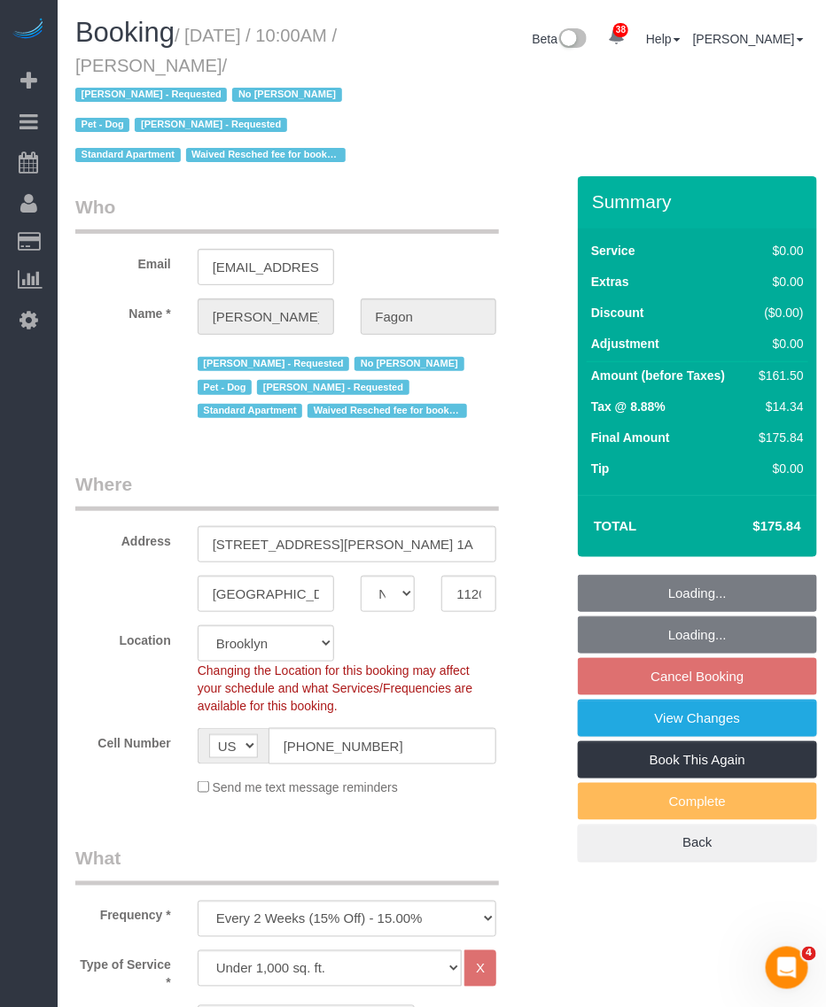
select select "spot3"
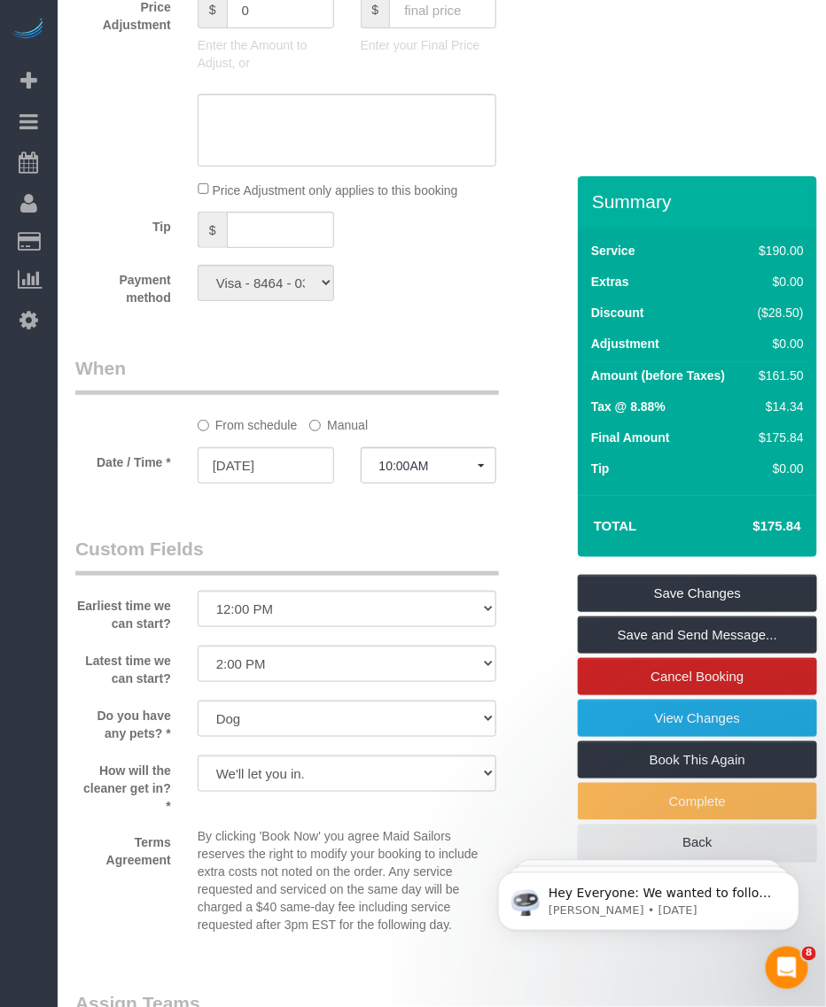
scroll to position [1883, 0]
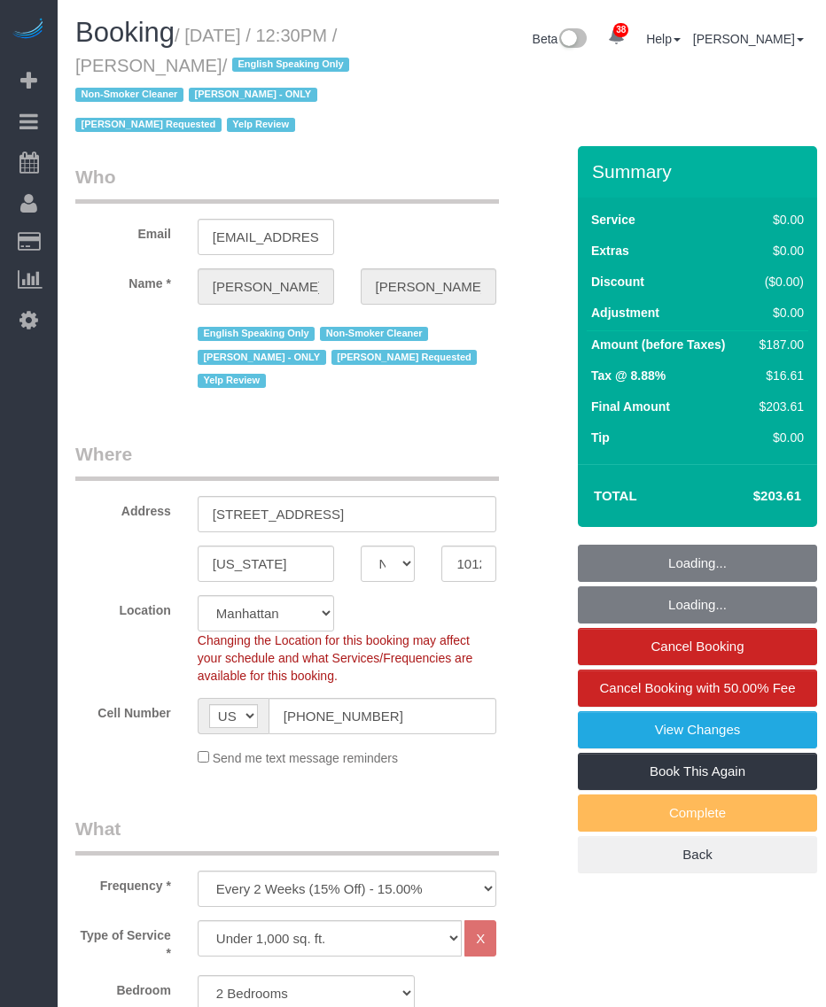
select select "NY"
select select "2"
select select "number:89"
select select "number:90"
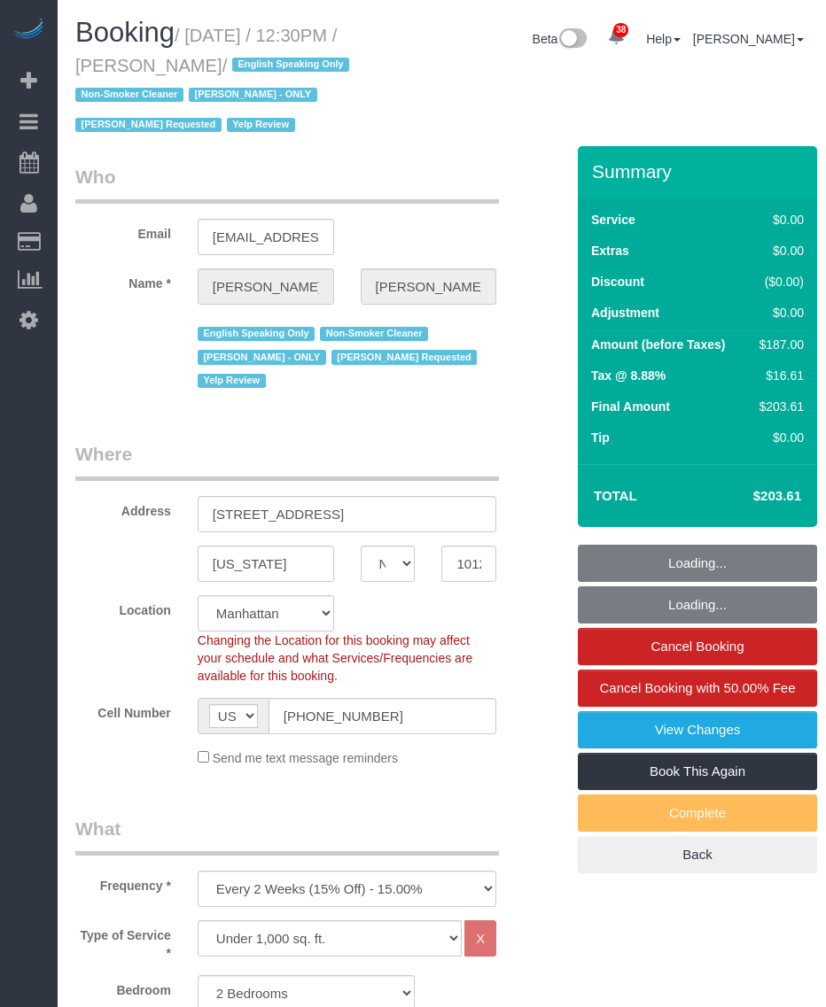
select select "number:15"
select select "number:5"
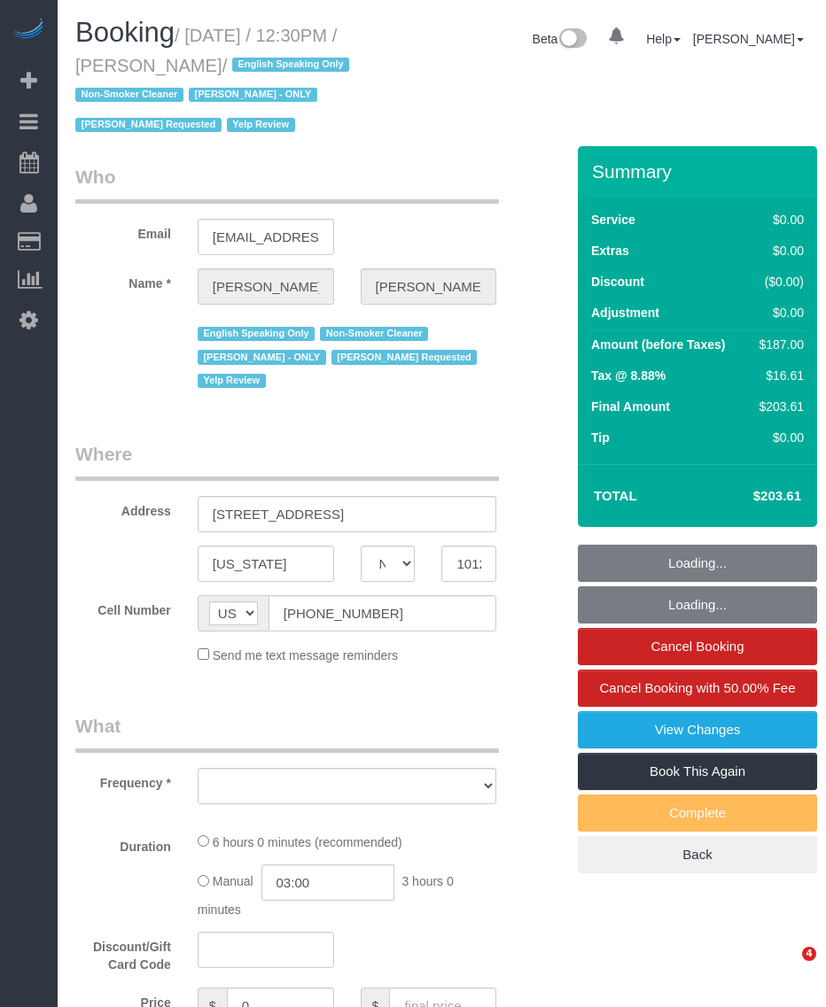
select select "NY"
select select "object:835"
select select "2"
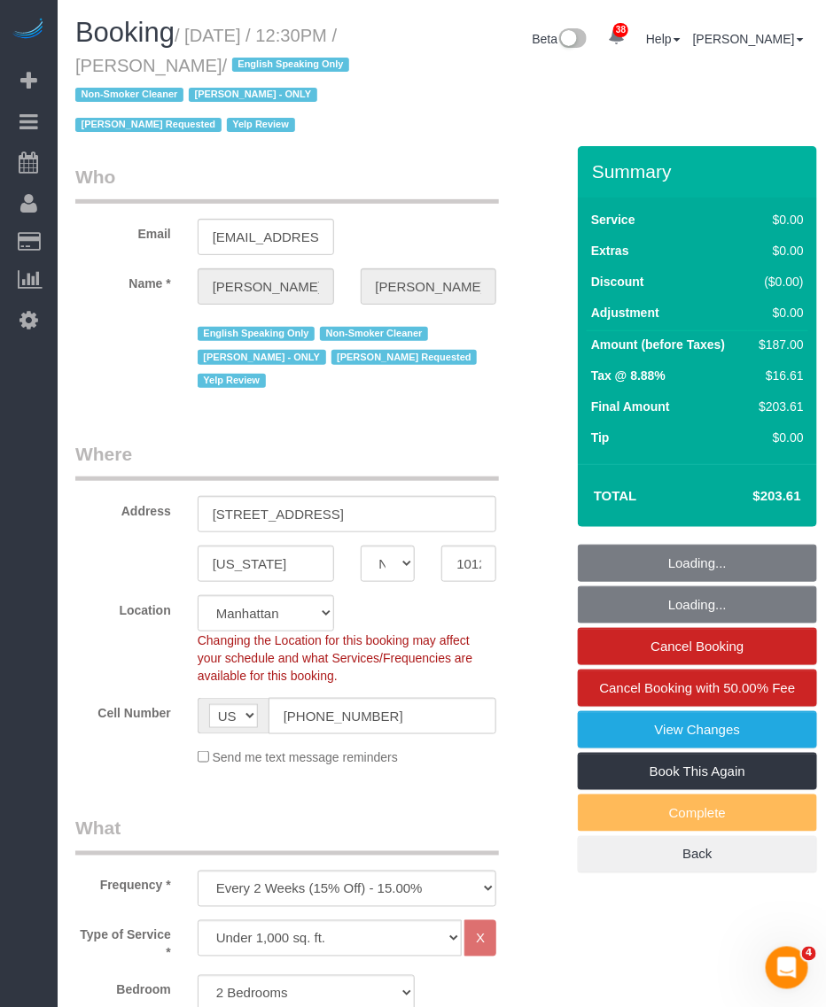
select select "object:948"
select select "string:stripe-pm_1PsPP14VGloSiKo7KAxZUUsI"
select select "number:89"
select select "number:90"
select select "number:15"
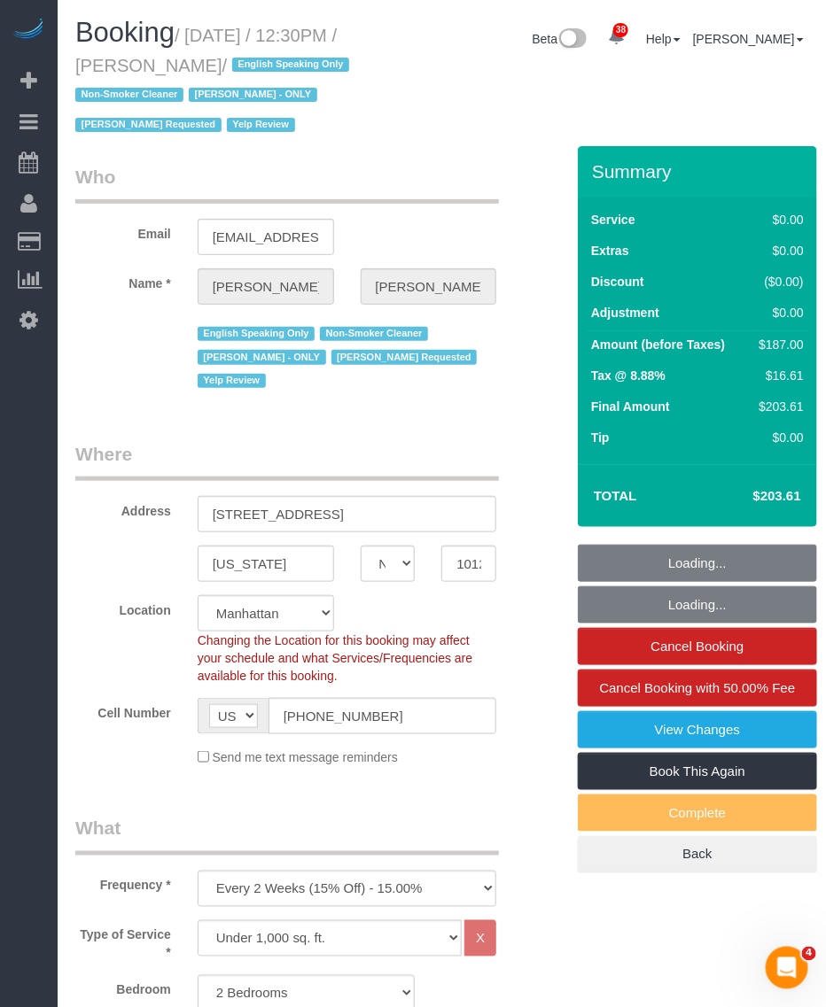
select select "number:5"
select select "2"
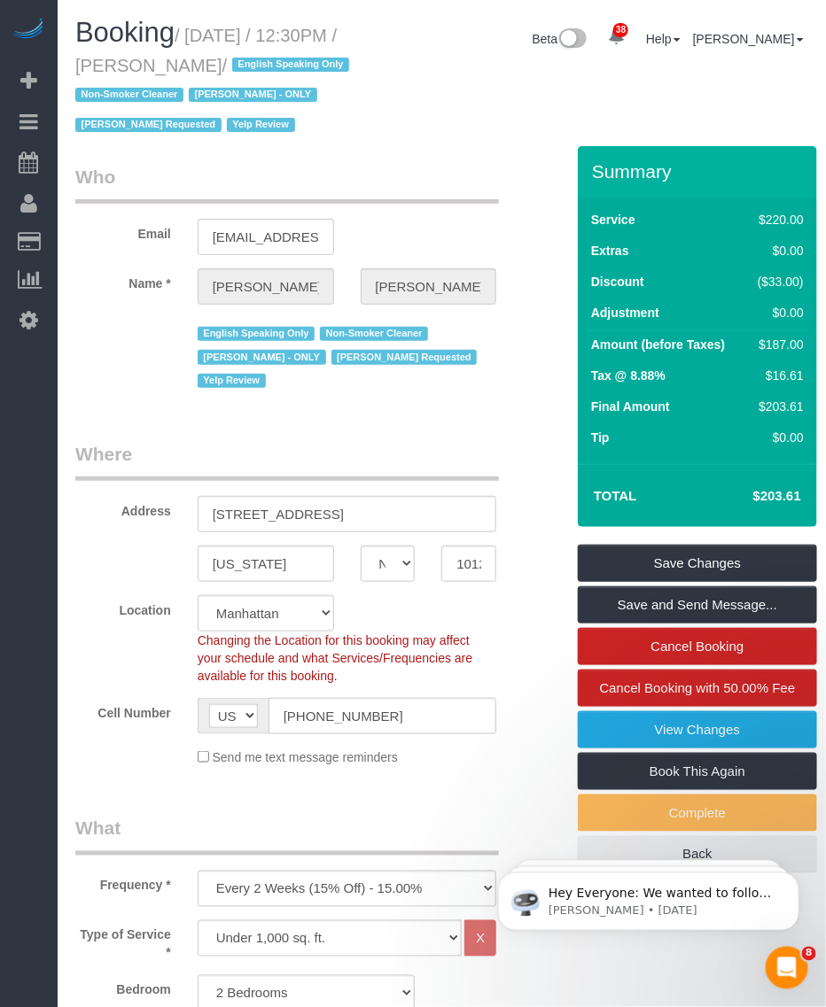
drag, startPoint x: 189, startPoint y: 31, endPoint x: 272, endPoint y: 63, distance: 89.2
click at [275, 64] on small "/ October 10, 2025 / 12:30PM / Alyson Cohen / English Speaking Only Non-Smoker …" at bounding box center [214, 81] width 279 height 110
drag, startPoint x: 272, startPoint y: 63, endPoint x: 189, endPoint y: 24, distance: 91.9
click at [190, 24] on h1 "Booking / October 10, 2025 / 12:30PM / Alyson Cohen / English Speaking Only Non…" at bounding box center [220, 78] width 290 height 120
click at [167, 27] on span "Booking" at bounding box center [124, 32] width 99 height 31
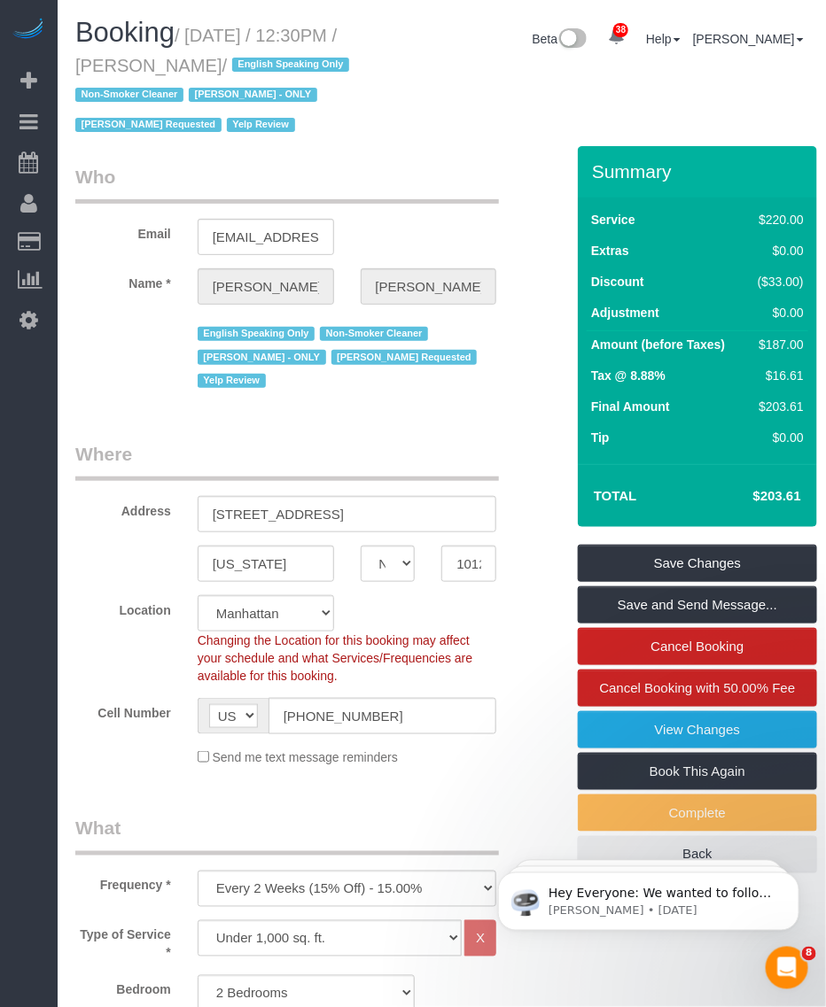
drag, startPoint x: 193, startPoint y: 31, endPoint x: 270, endPoint y: 59, distance: 82.1
click at [270, 59] on small "/ October 10, 2025 / 12:30PM / Alyson Cohen / English Speaking Only Non-Smoker …" at bounding box center [214, 81] width 279 height 110
copy small "October 10, 2025 / 12:30PM / Alyson Cohen"
drag, startPoint x: 271, startPoint y: 49, endPoint x: 187, endPoint y: 25, distance: 87.5
click at [268, 49] on h1 "Booking / October 10, 2025 / 12:30PM / Alyson Cohen / English Speaking Only Non…" at bounding box center [220, 78] width 290 height 120
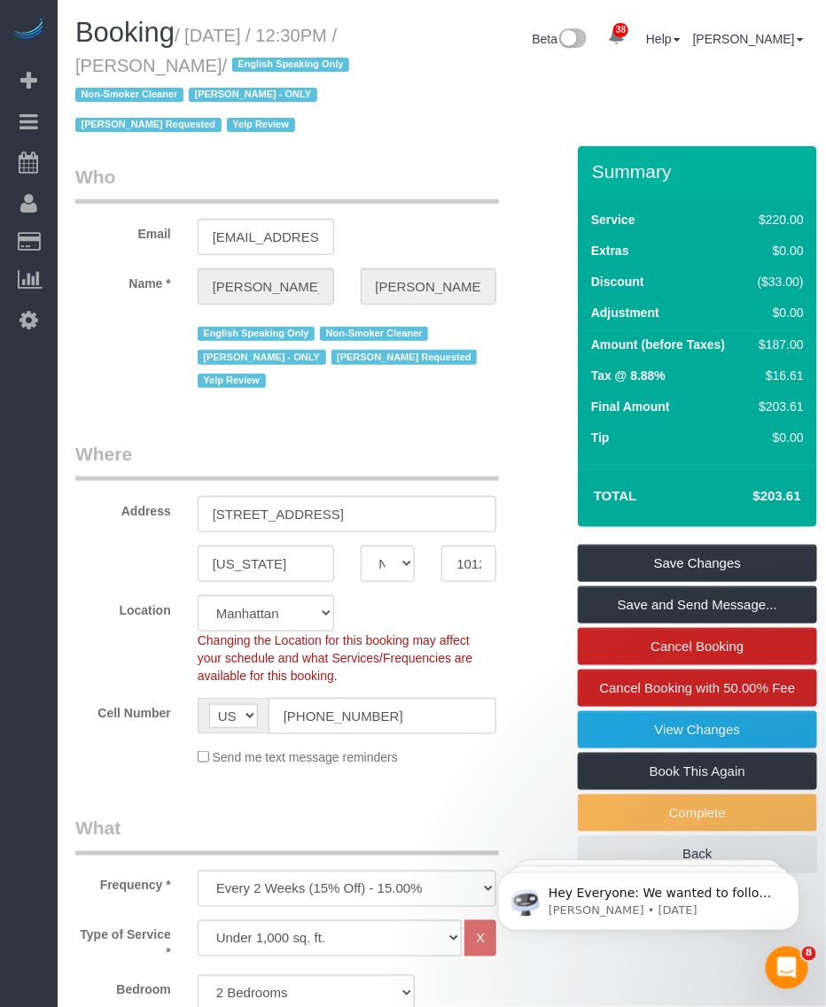
click at [184, 22] on h1 "Booking / October 10, 2025 / 12:30PM / Alyson Cohen / English Speaking Only Non…" at bounding box center [220, 78] width 290 height 120
drag, startPoint x: 195, startPoint y: 32, endPoint x: 268, endPoint y: 62, distance: 79.5
click at [268, 62] on small "/ October 10, 2025 / 12:30PM / Alyson Cohen / English Speaking Only Non-Smoker …" at bounding box center [214, 81] width 279 height 110
copy small "October 10, 2025 / 12:30PM / Alyson Cohen"
click at [267, 510] on input "345 East 94th Street, Apt.10G" at bounding box center [347, 514] width 299 height 36
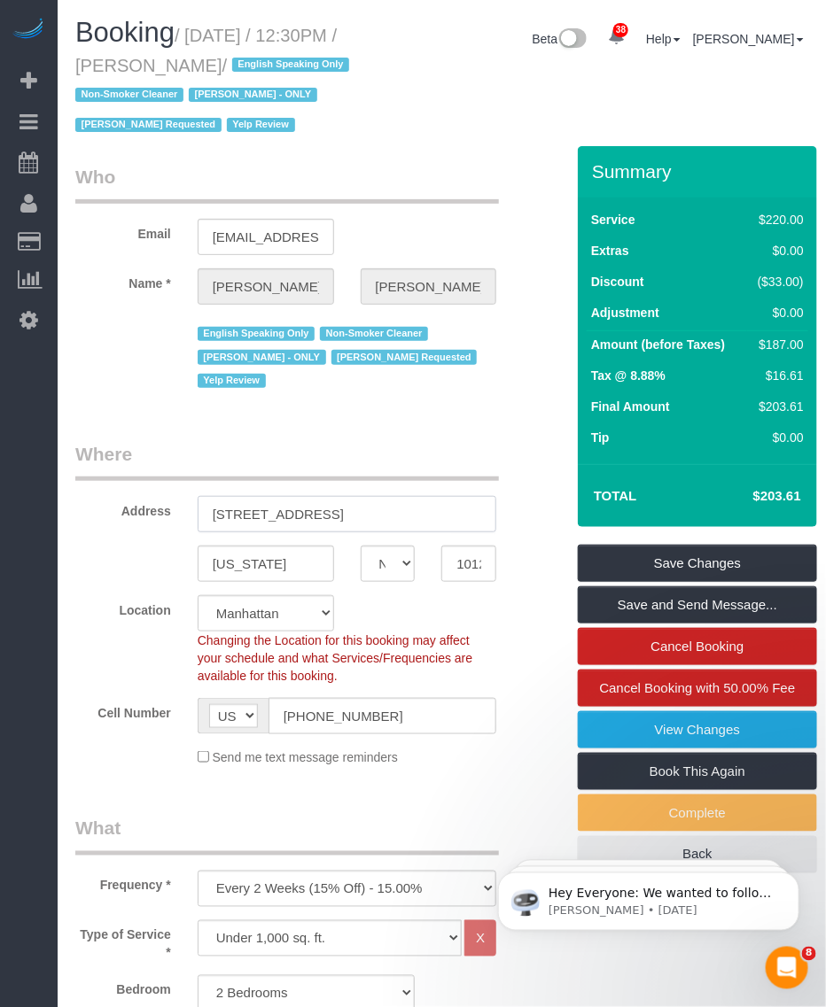
click at [267, 510] on input "345 East 94th Street, Apt.10G" at bounding box center [347, 514] width 299 height 36
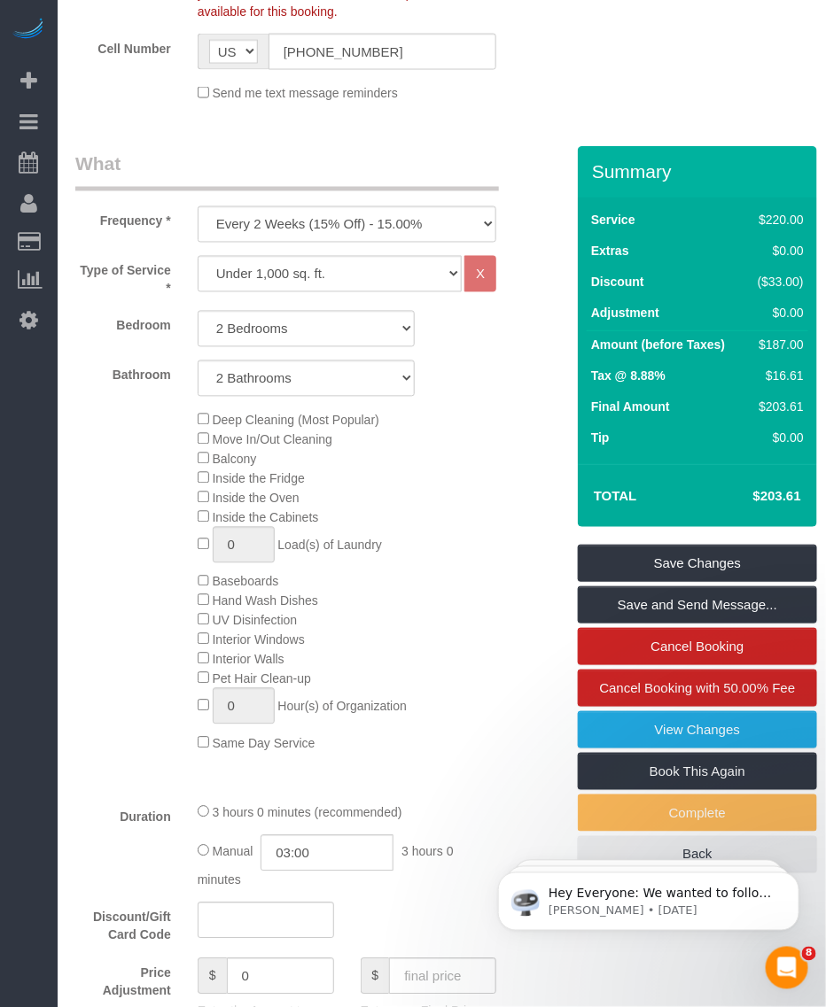
scroll to position [332, 0]
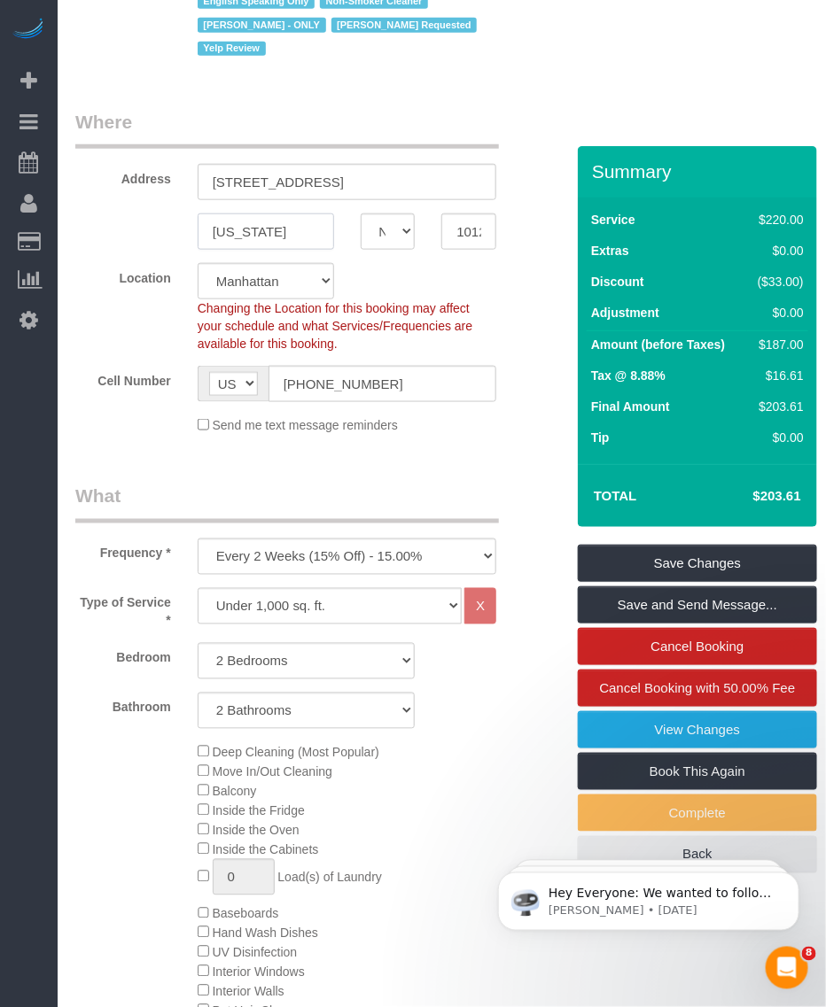
click at [230, 223] on input "[US_STATE]" at bounding box center [266, 232] width 136 height 36
click at [453, 233] on input "10128" at bounding box center [468, 232] width 55 height 36
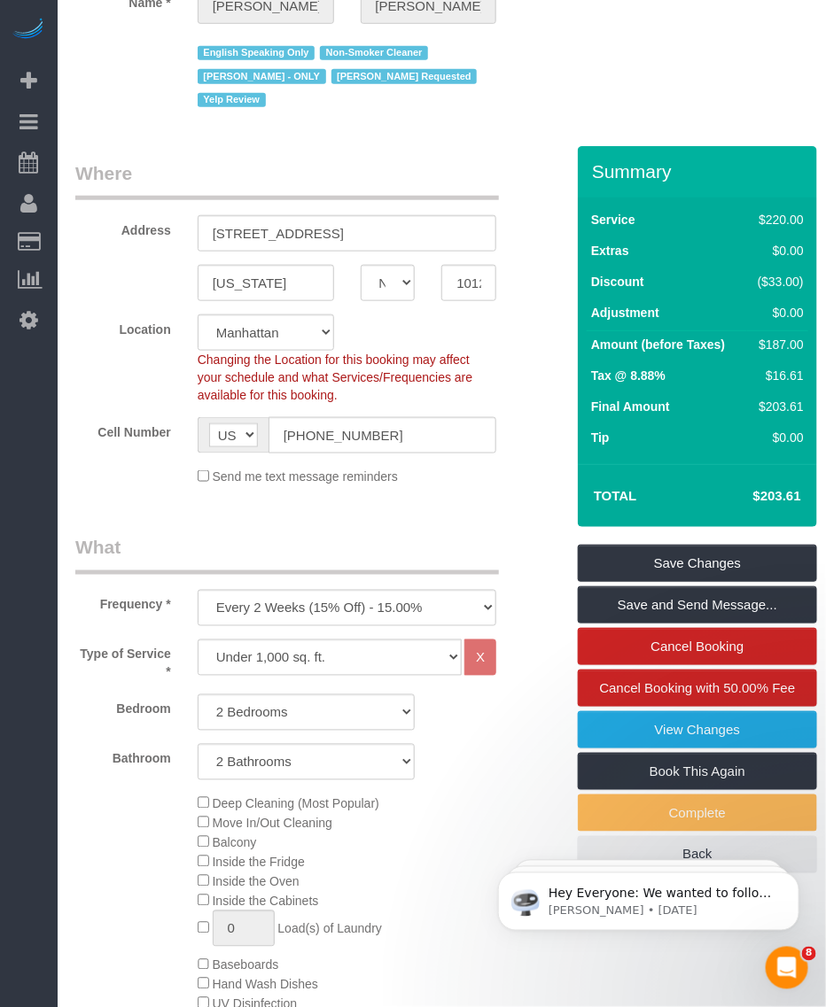
scroll to position [0, 0]
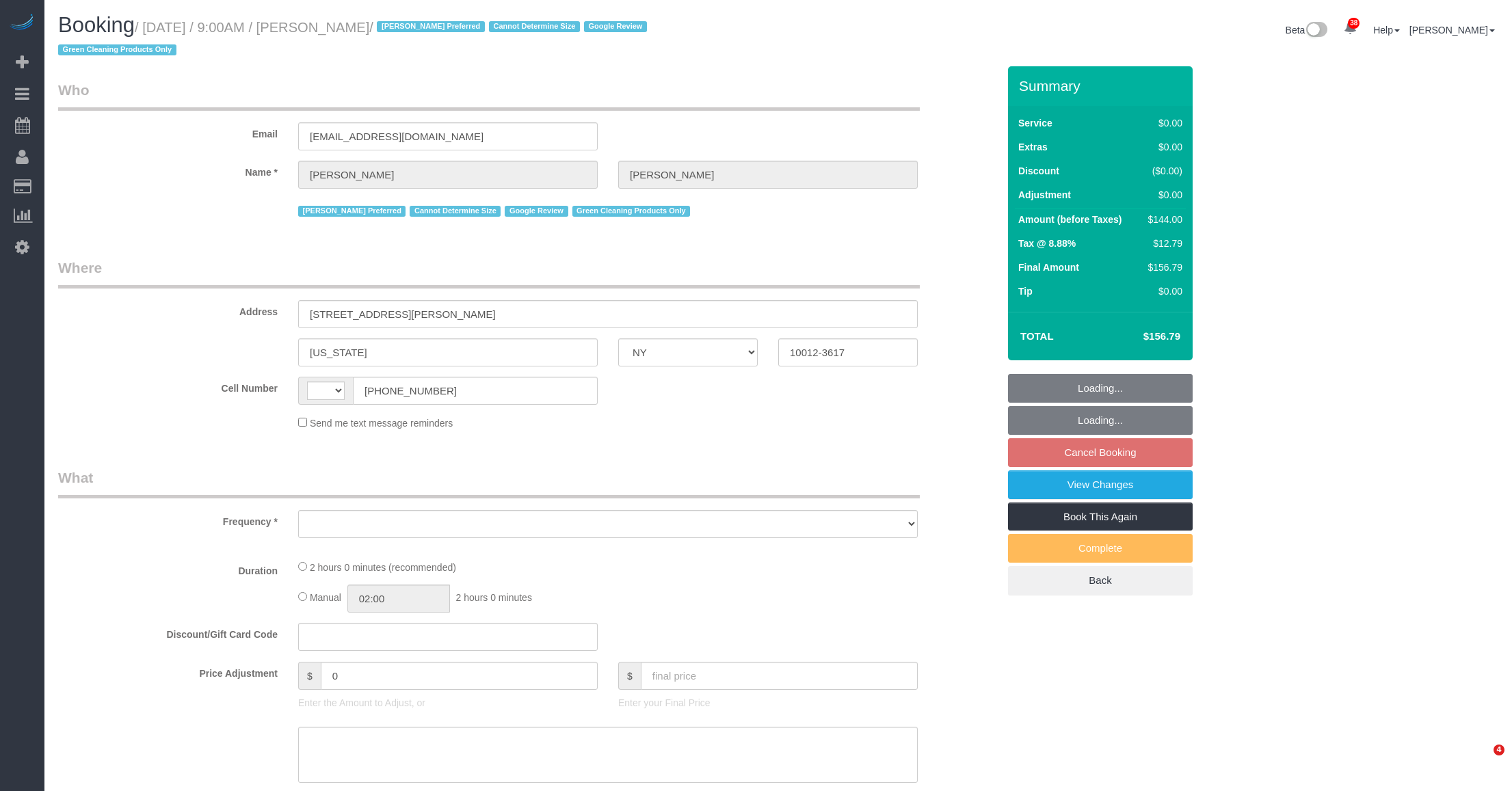
select select "NY"
select select "string:US"
select select "number:57"
select select "number:70"
select select "number:15"
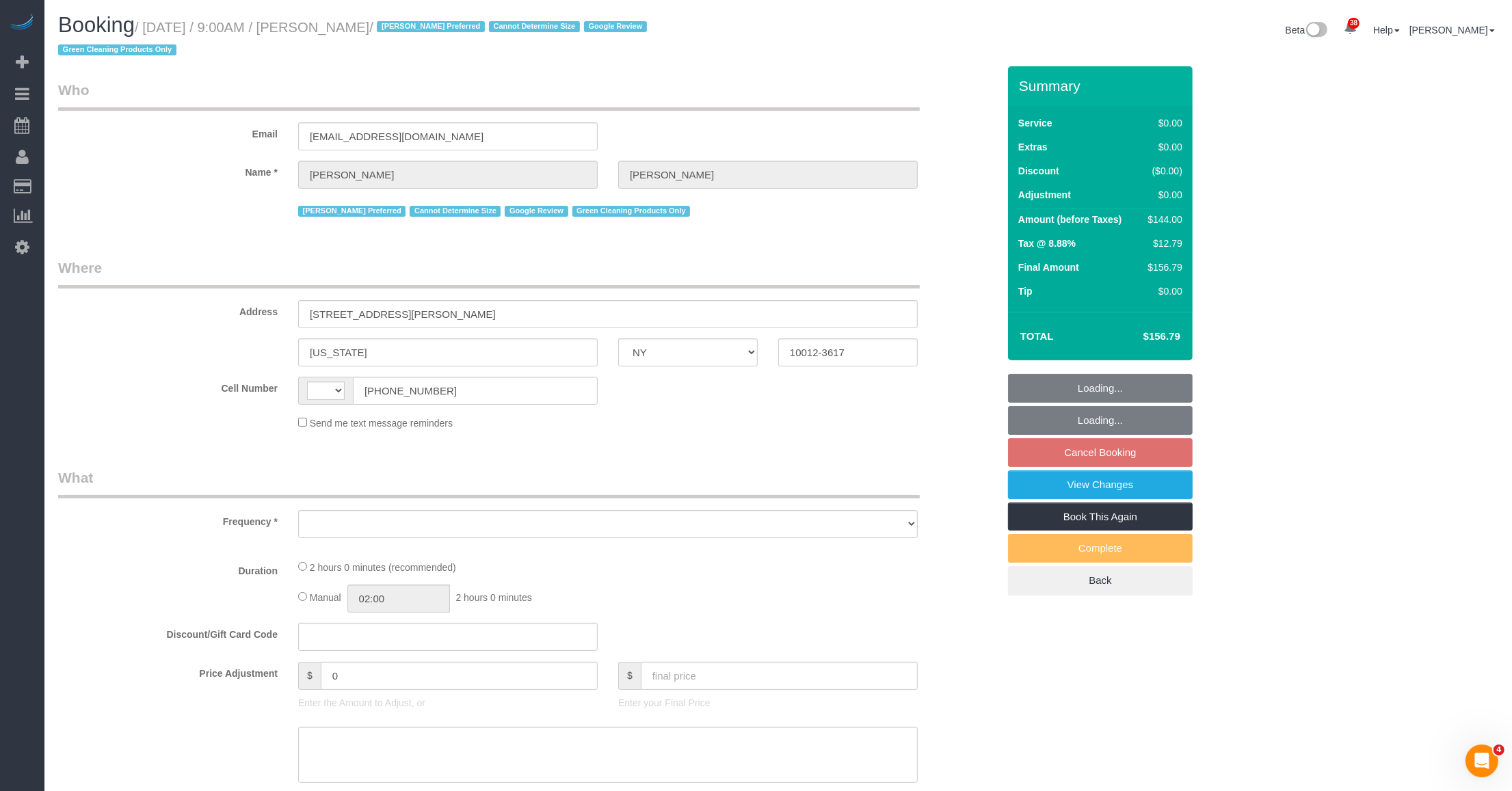
select select "number:5"
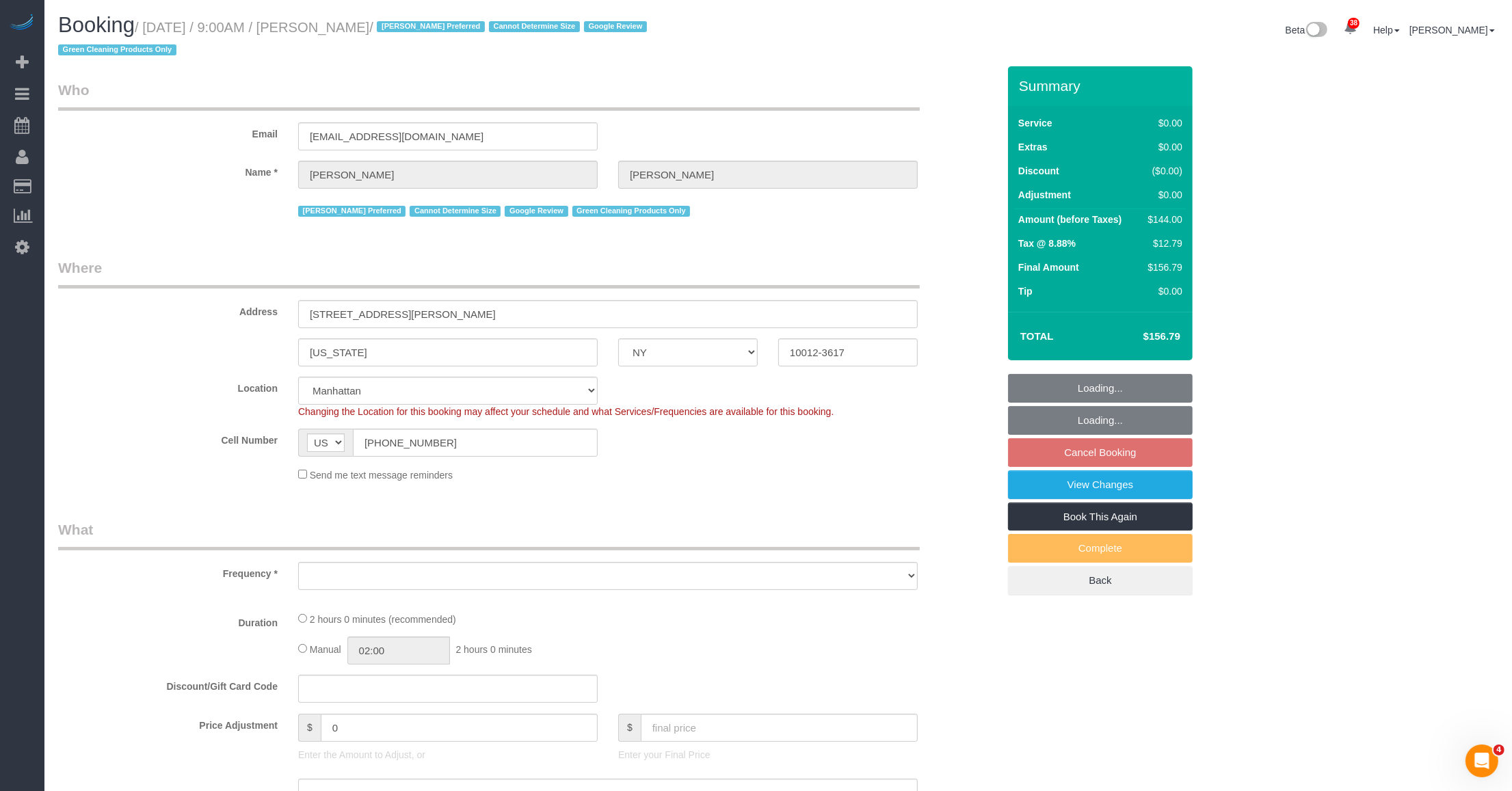
select select "object:974"
select select "string:stripe-pm_1RZyGd4VGloSiKo7MSw5QcVr"
select select "1"
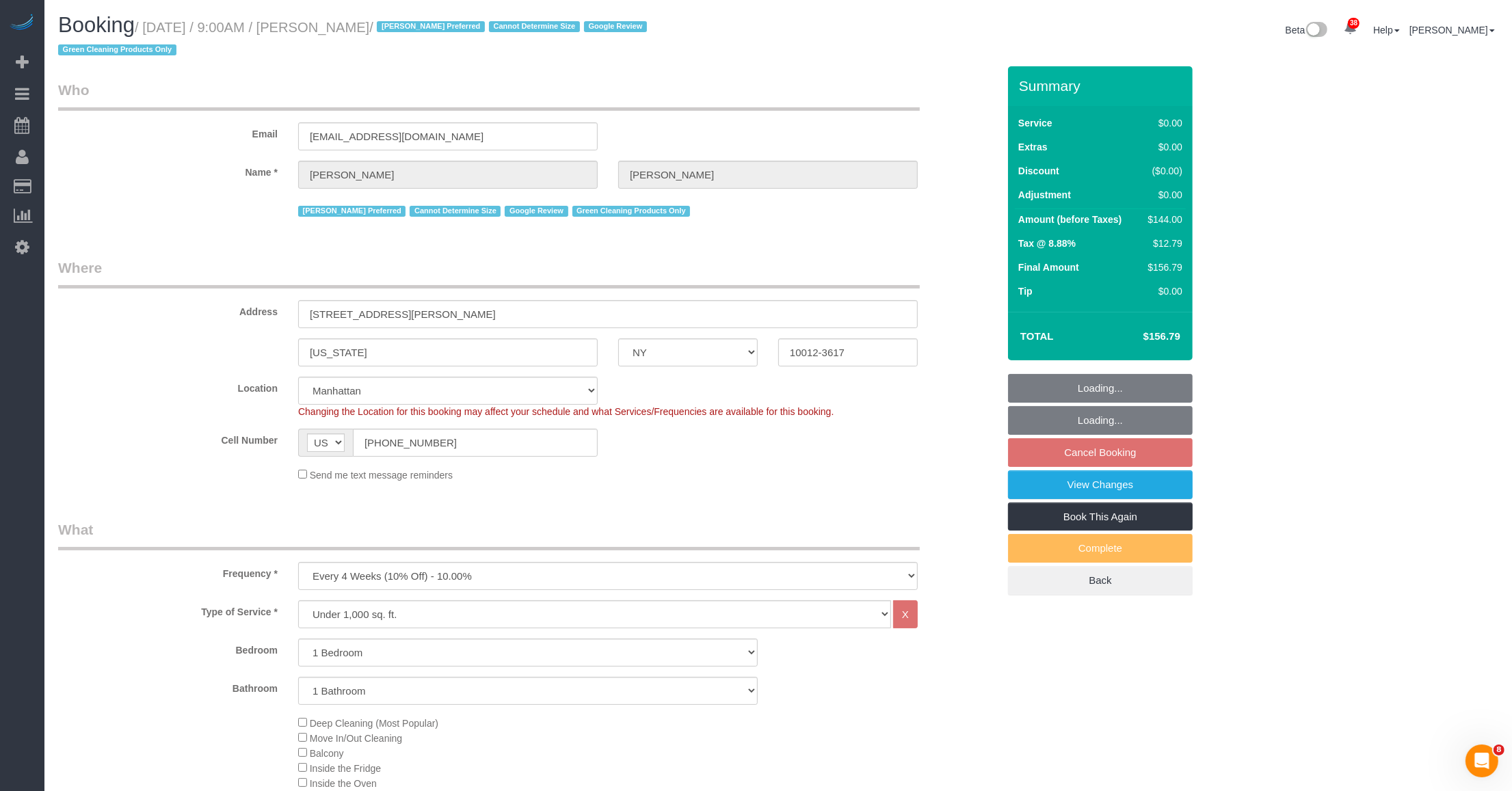
select select "object:1086"
select select "spot2"
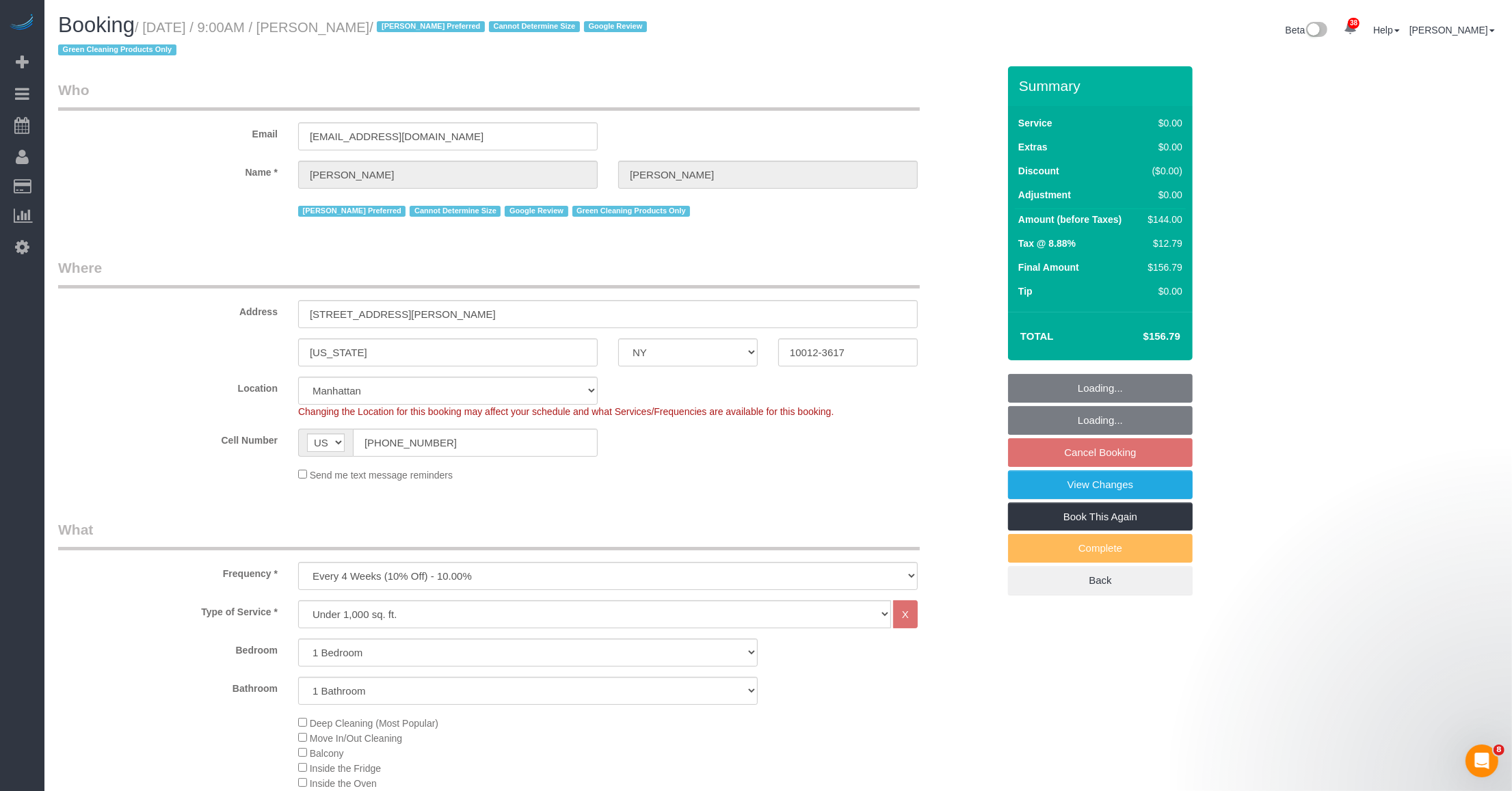
select select "1"
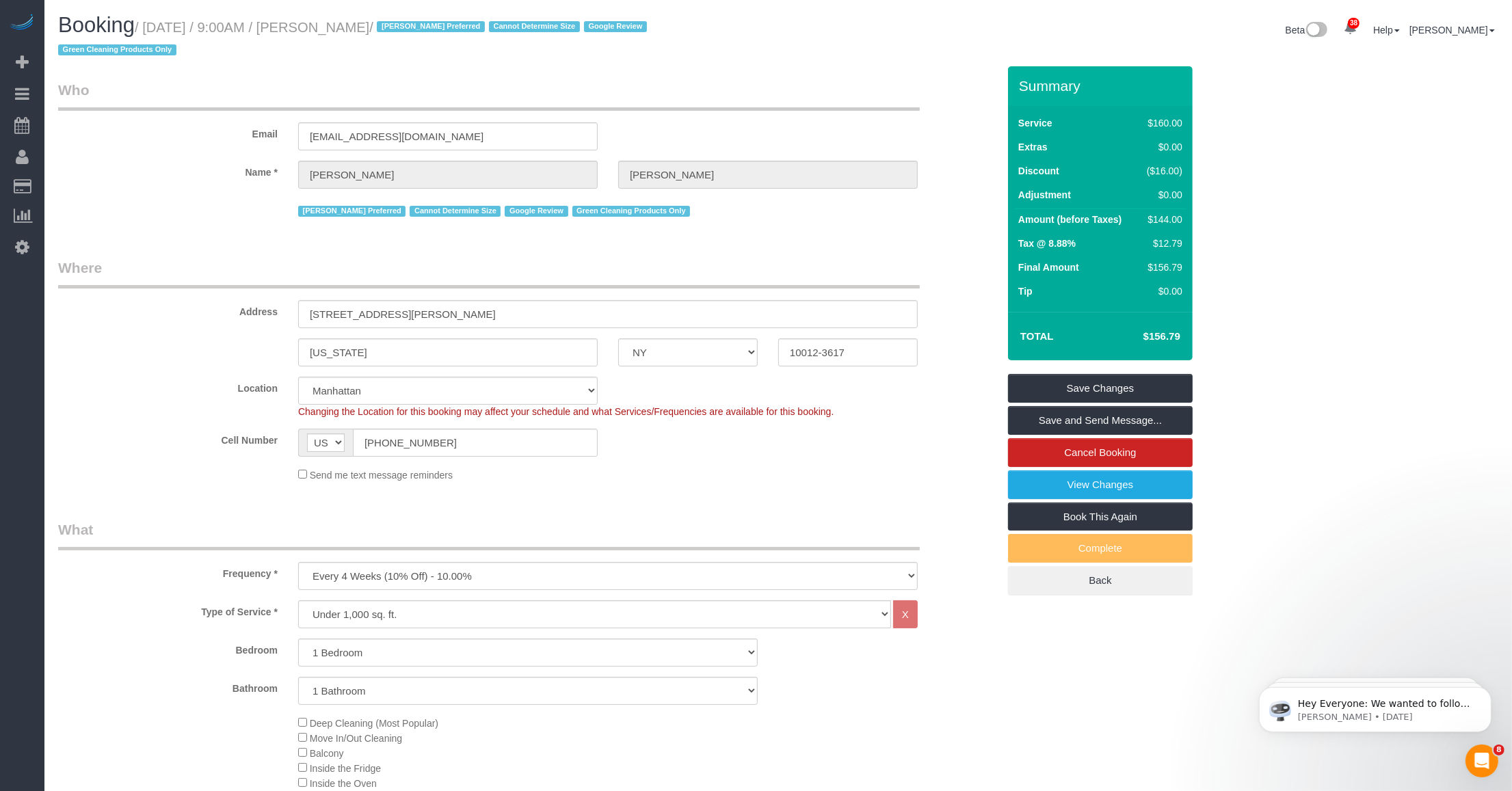
scroll to position [256, 0]
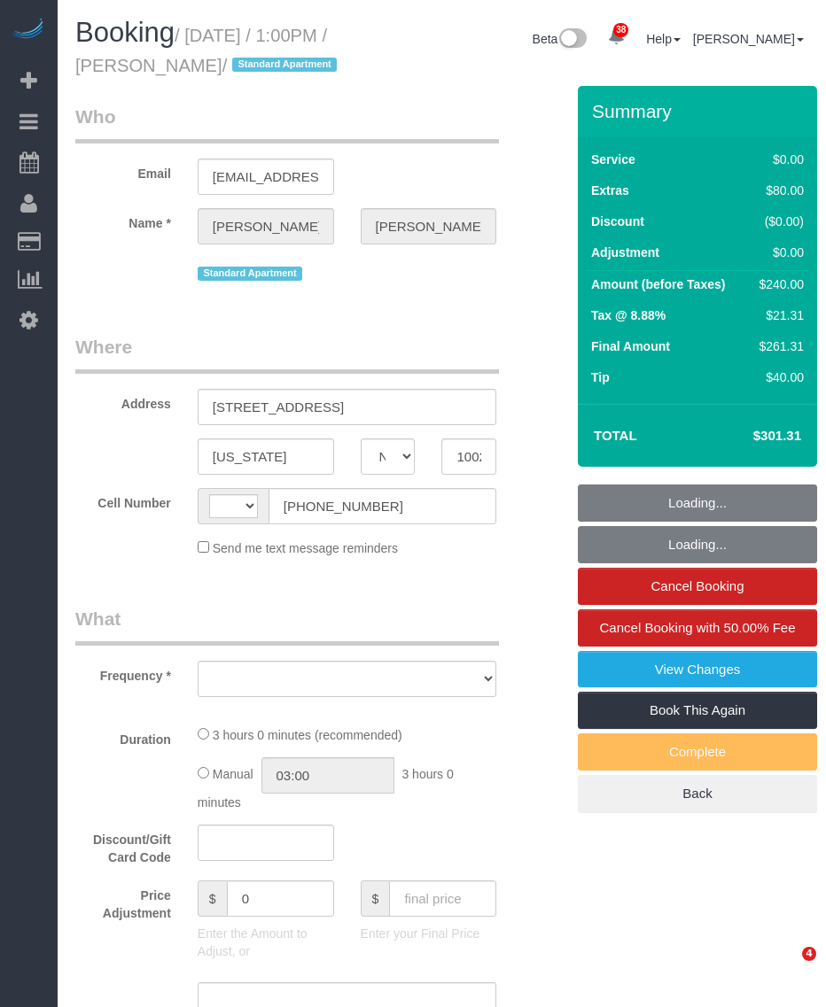
select select "NY"
select select "string:[GEOGRAPHIC_DATA]"
select select "object:819"
select select "string:stripe-pm_1RUp4q4VGloSiKo7QxR0EfZY"
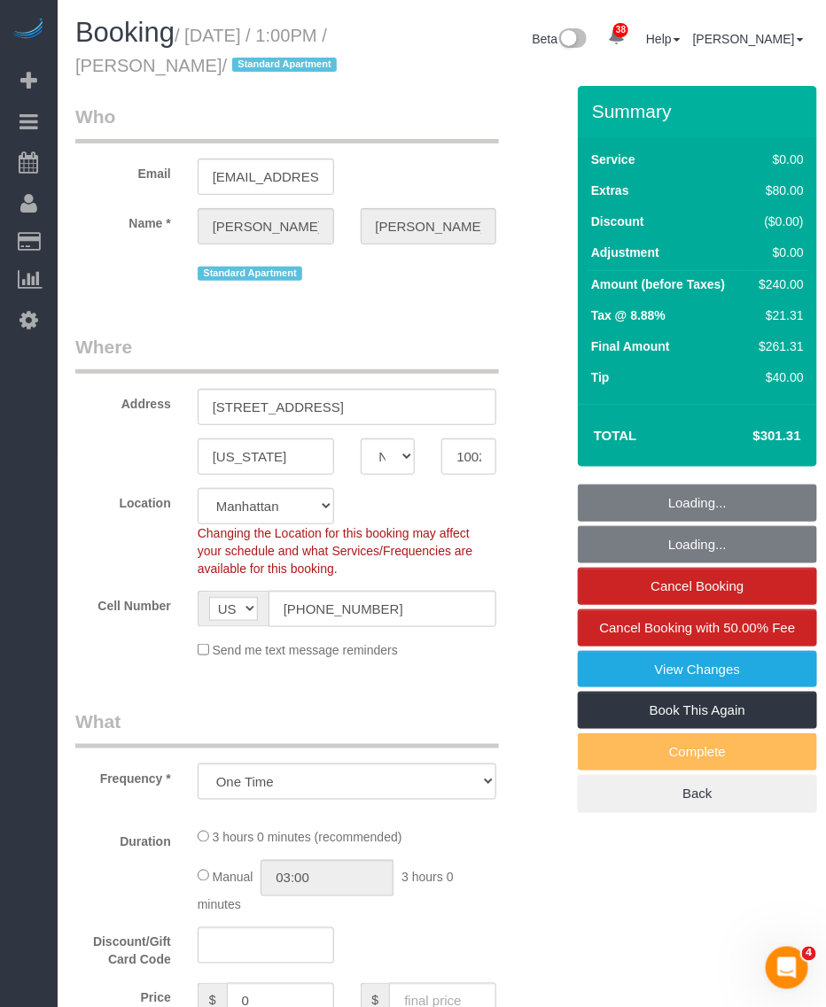
drag, startPoint x: 0, startPoint y: 0, endPoint x: 236, endPoint y: 68, distance: 245.3
click at [236, 68] on small "/ October 10, 2025 / 1:00PM / Tara Juarez / Standard Apartment" at bounding box center [208, 51] width 267 height 50
select select "1"
select select "spot1"
select select "number:61"
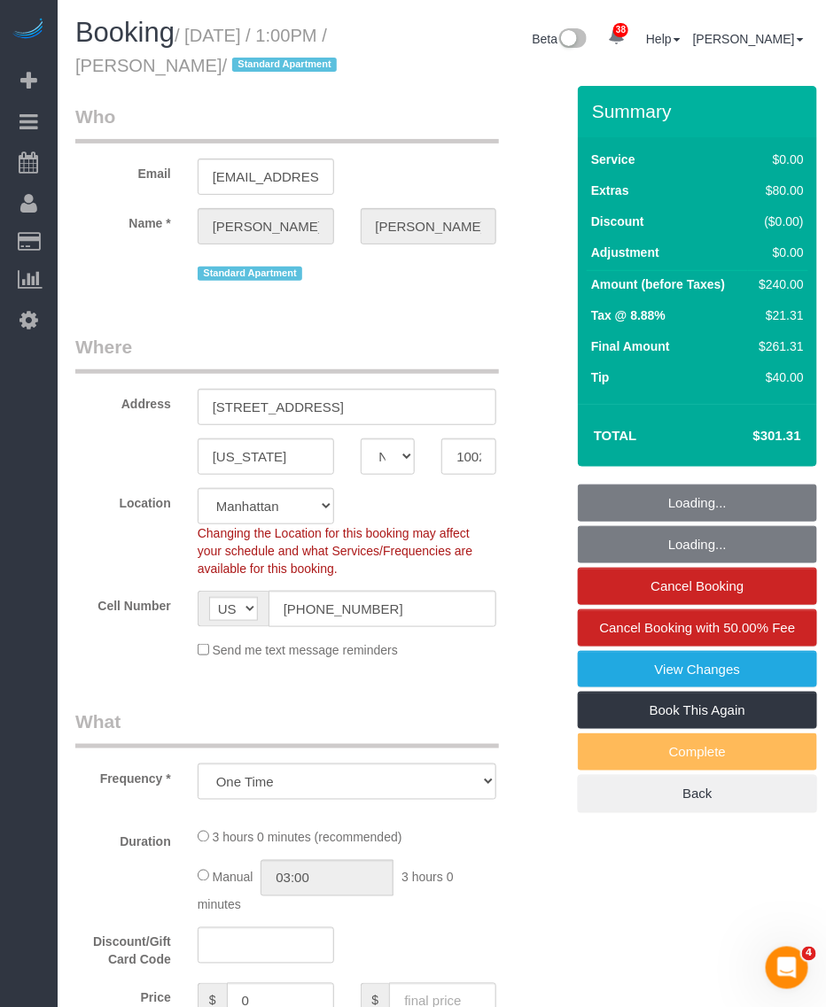
select select "number:74"
select select "number:15"
select select "number:7"
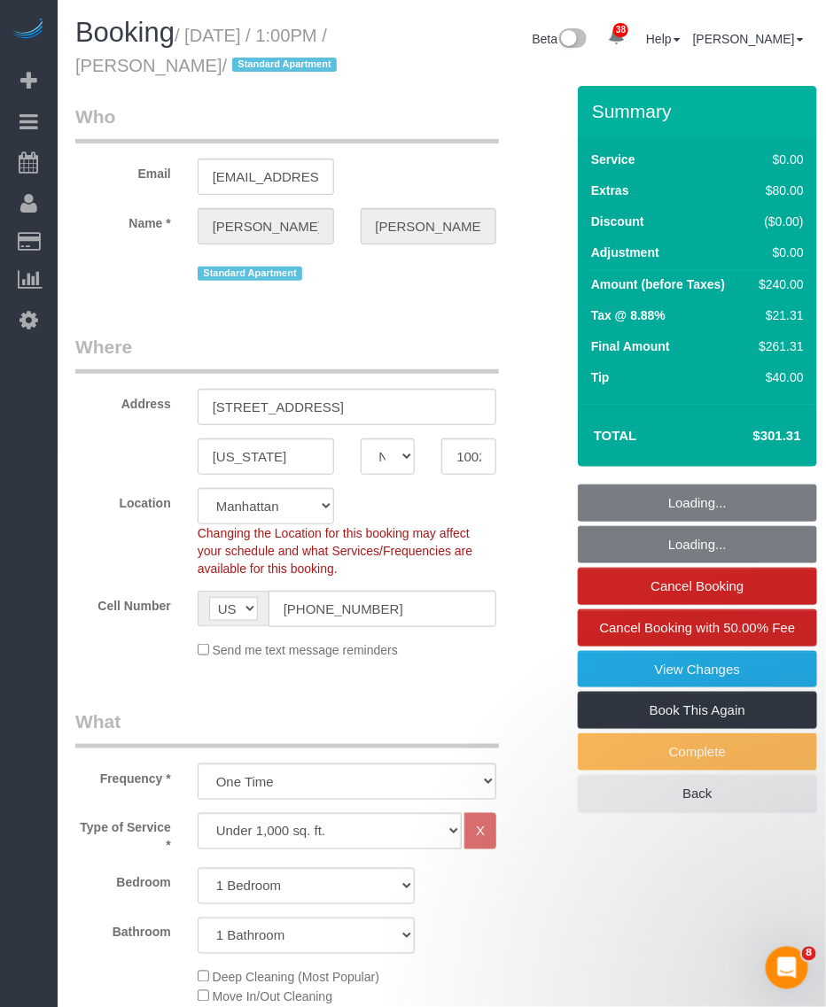
select select "object:1413"
drag, startPoint x: 236, startPoint y: 68, endPoint x: 152, endPoint y: 63, distance: 83.4
click at [152, 63] on small "/ October 10, 2025 / 1:00PM / Tara Juarez / Standard Apartment" at bounding box center [208, 51] width 267 height 50
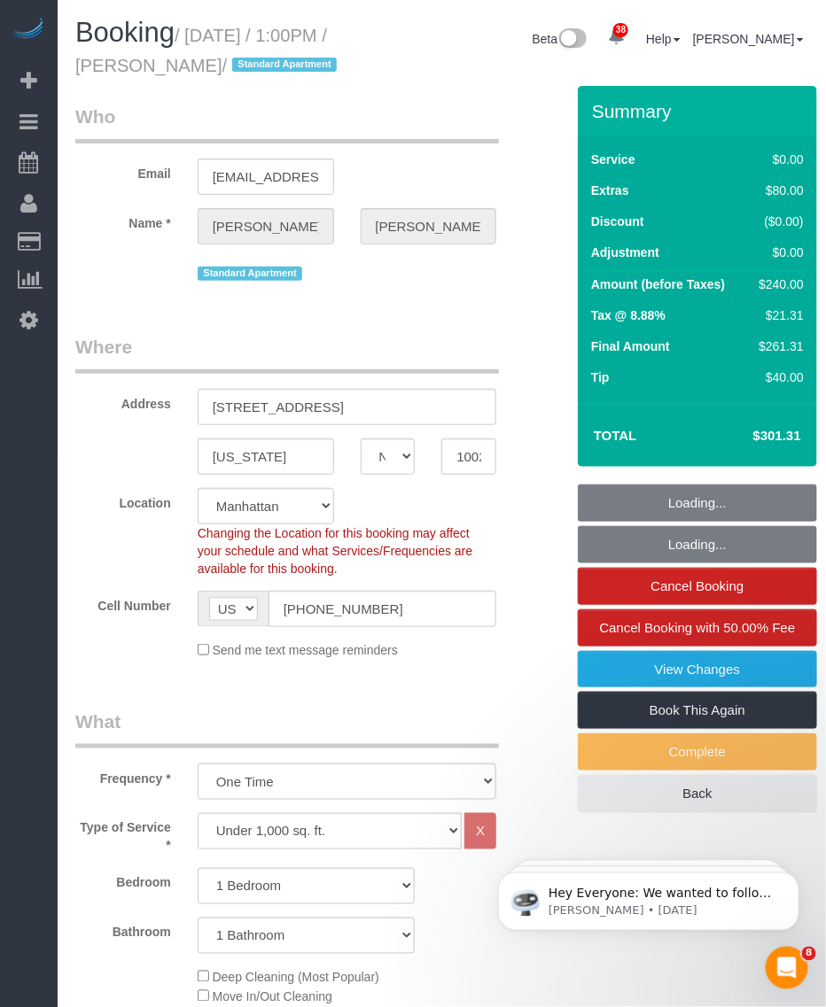
click at [151, 68] on small "/ October 10, 2025 / 1:00PM / Tara Juarez / Standard Apartment" at bounding box center [208, 51] width 267 height 50
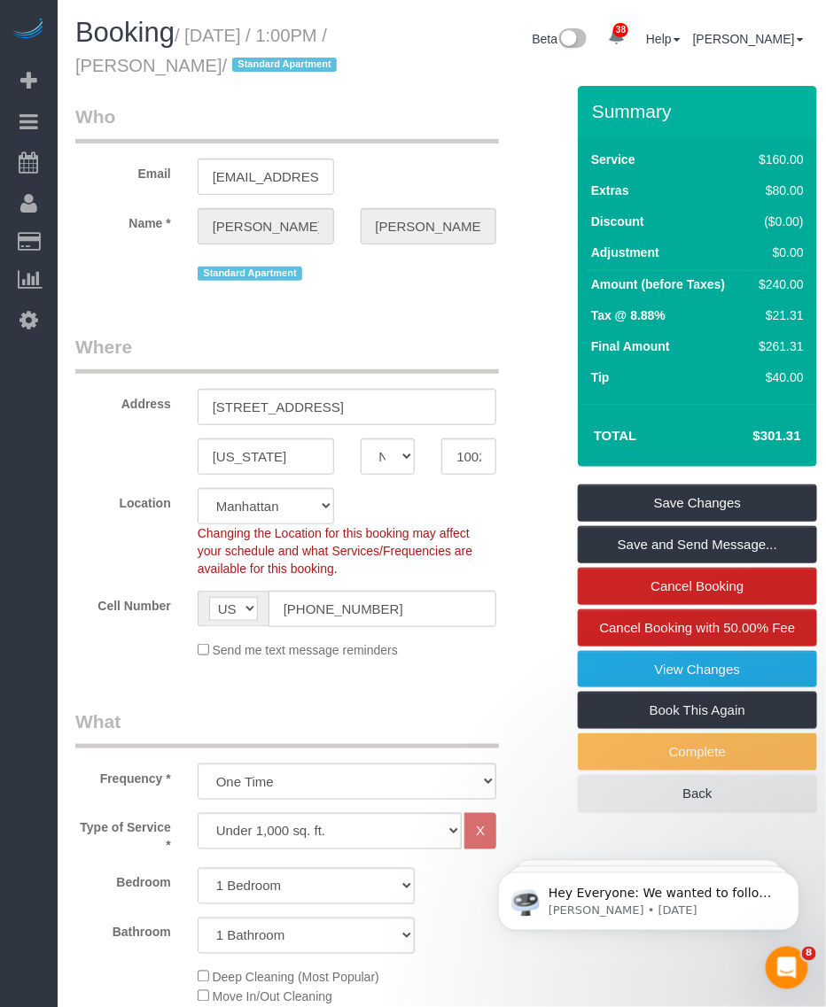
drag, startPoint x: 153, startPoint y: 66, endPoint x: 248, endPoint y: 68, distance: 94.8
click at [248, 68] on small "/ October 10, 2025 / 1:00PM / Tara Juarez / Standard Apartment" at bounding box center [208, 51] width 267 height 50
copy small "Tara Juarez"
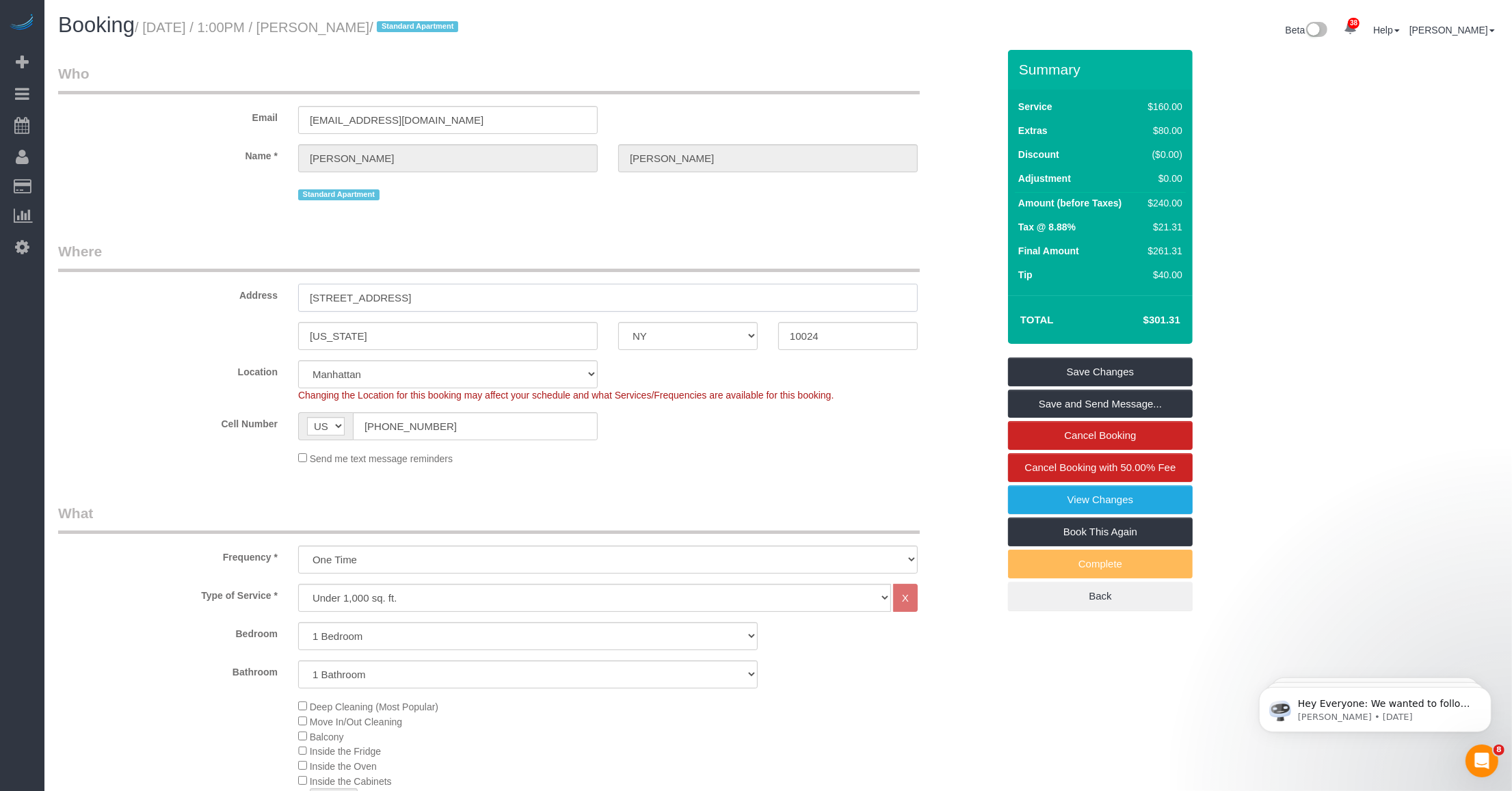
click at [418, 299] on input "100 Claremont Avenue 14D" at bounding box center [607, 298] width 620 height 28
click at [637, 448] on sui-booking-location "Location Manhattan Austin Boston Bronx Brooklyn Charlotte Denver New Jersey Por…" at bounding box center [527, 413] width 939 height 105
click at [637, 463] on div "Send me text message reminders" at bounding box center [607, 458] width 640 height 15
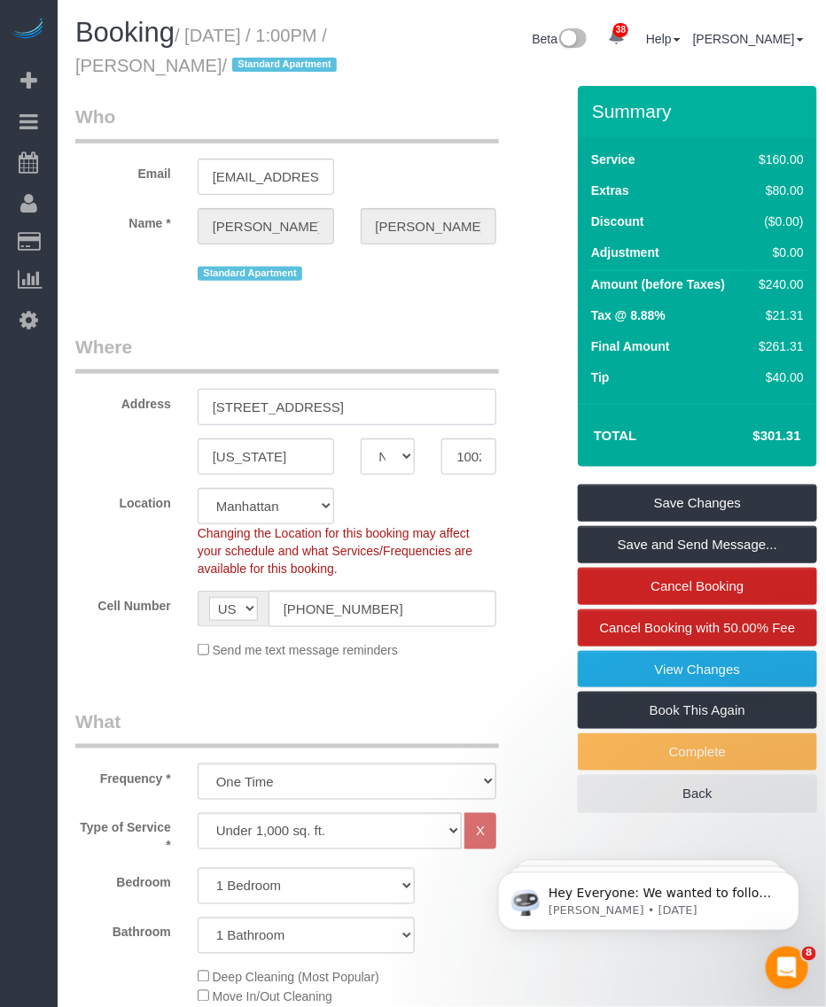
click at [307, 425] on input "100 Claremont Avenue 14D" at bounding box center [347, 407] width 299 height 36
drag, startPoint x: 291, startPoint y: 494, endPoint x: 152, endPoint y: 493, distance: 138.2
click at [152, 475] on div "New York AK AL AR AZ CA CO CT DC DE FL GA HI IA ID IL IN KS KY LA MA MD ME MI M…" at bounding box center [306, 457] width 488 height 36
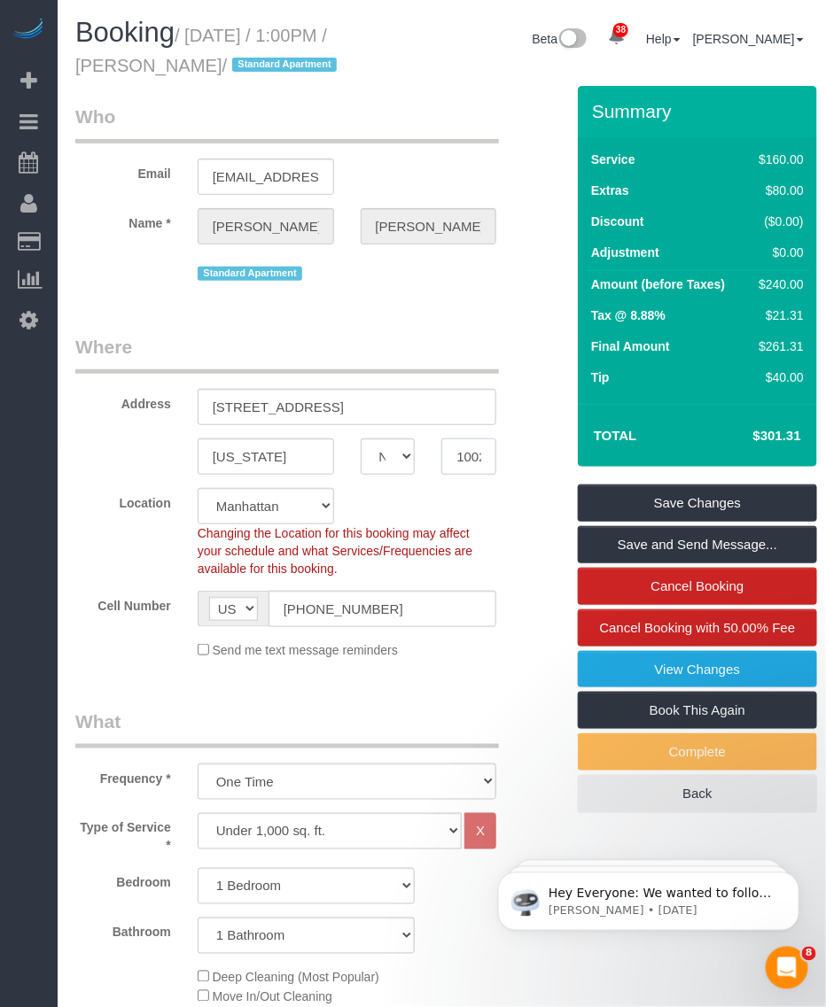
click at [472, 475] on input "10024" at bounding box center [468, 457] width 55 height 36
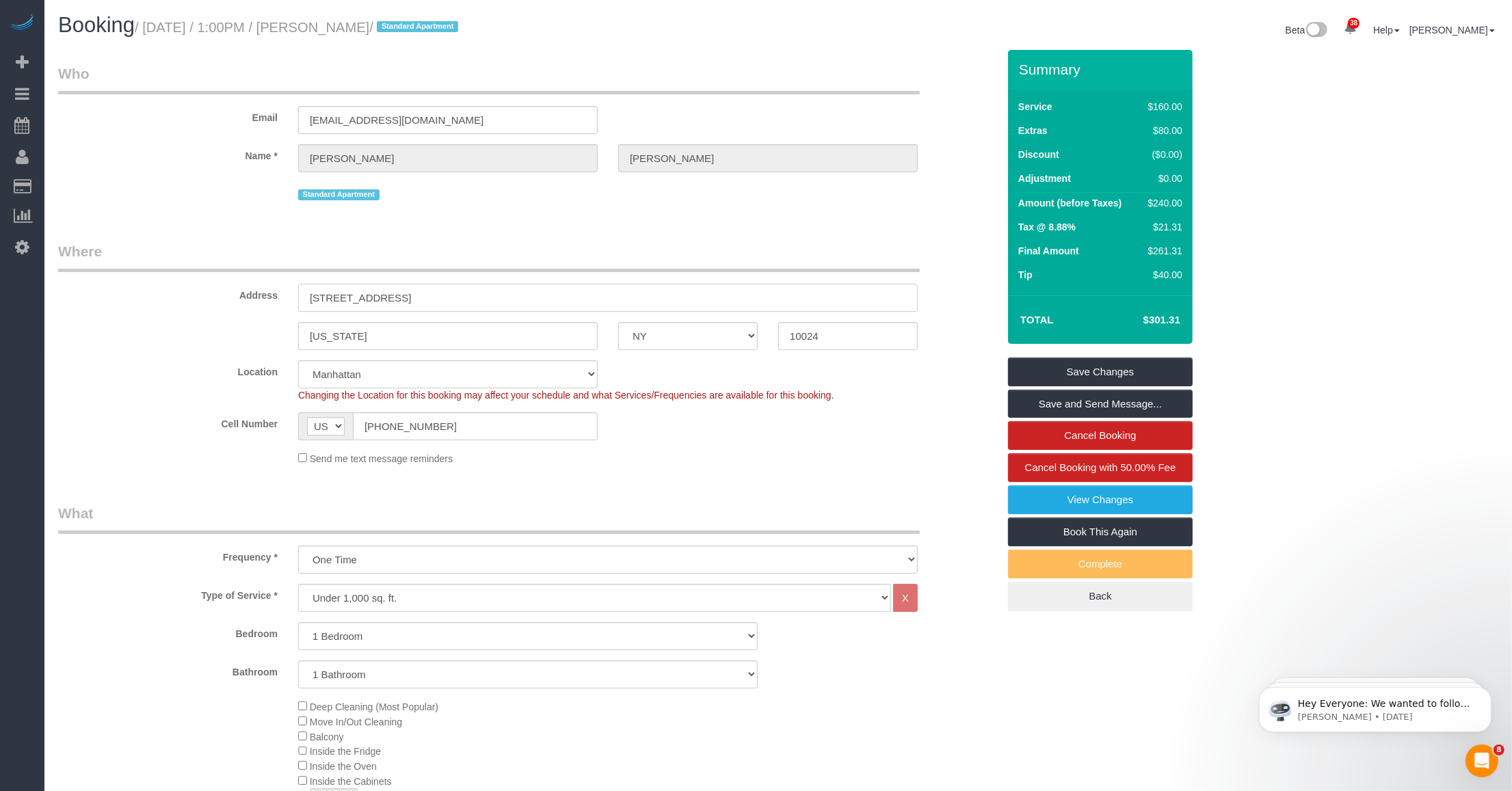
click at [414, 298] on input "100 Claremont Avenue 14D" at bounding box center [607, 298] width 620 height 28
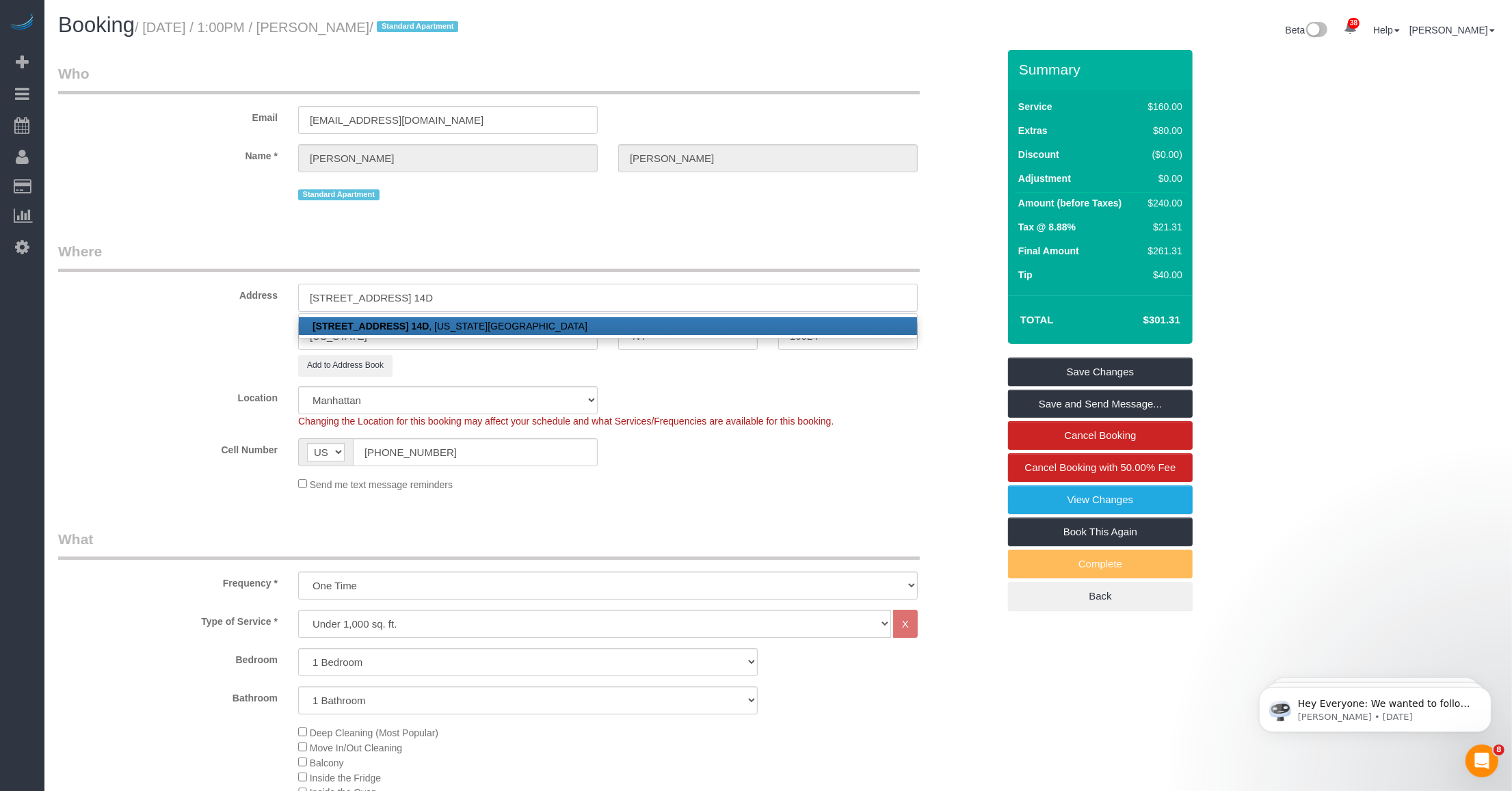
type input "100 Claremont Avenue, Apt. 14D"
click at [637, 387] on div "Location Manhattan Austin Boston Bronx Brooklyn Charlotte Denver New Jersey Por…" at bounding box center [528, 407] width 960 height 42
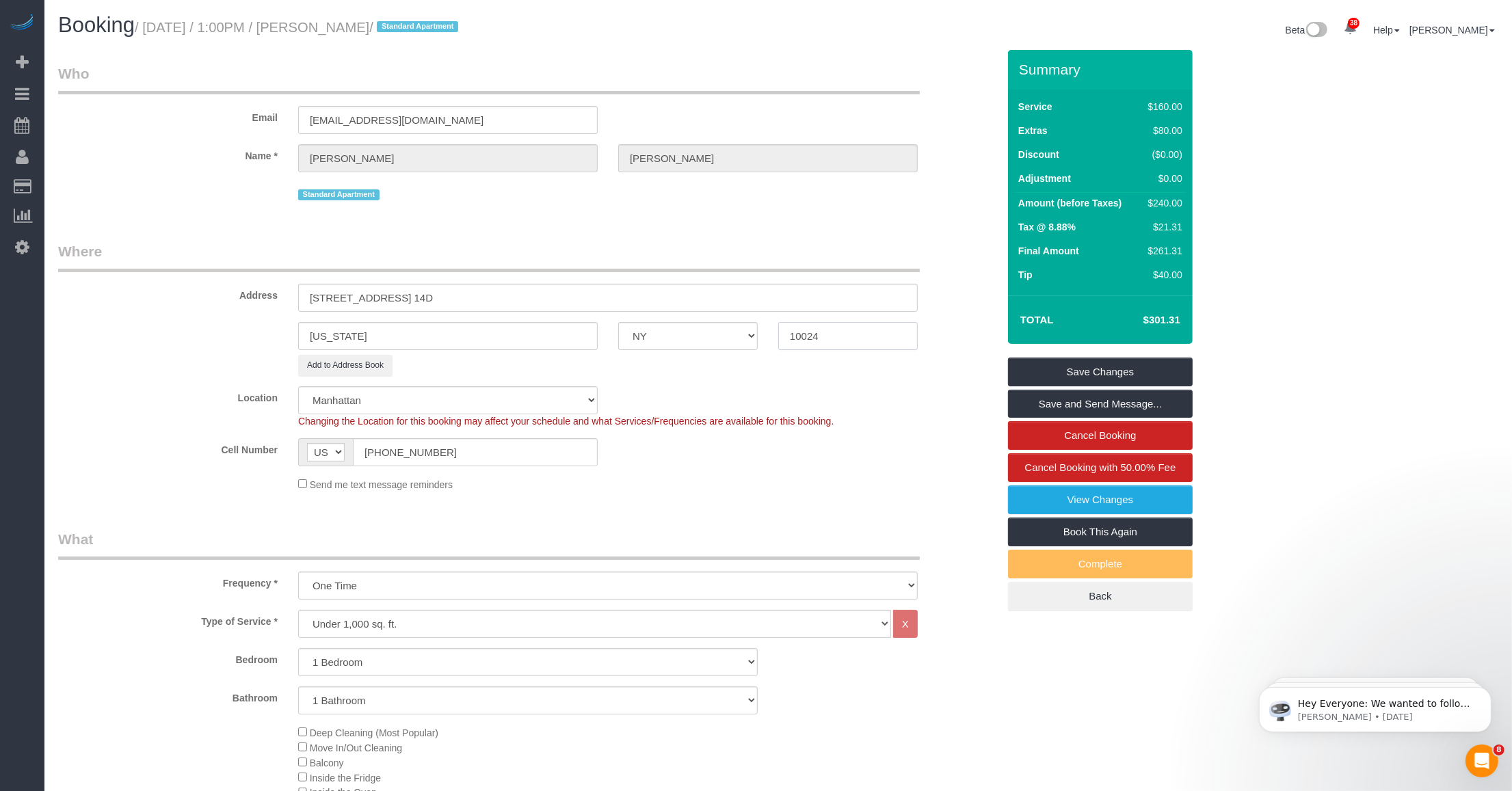
click at [637, 335] on input "10024" at bounding box center [847, 336] width 140 height 28
paste input "7"
type input "10027"
click at [637, 255] on legend "Where" at bounding box center [489, 257] width 861 height 31
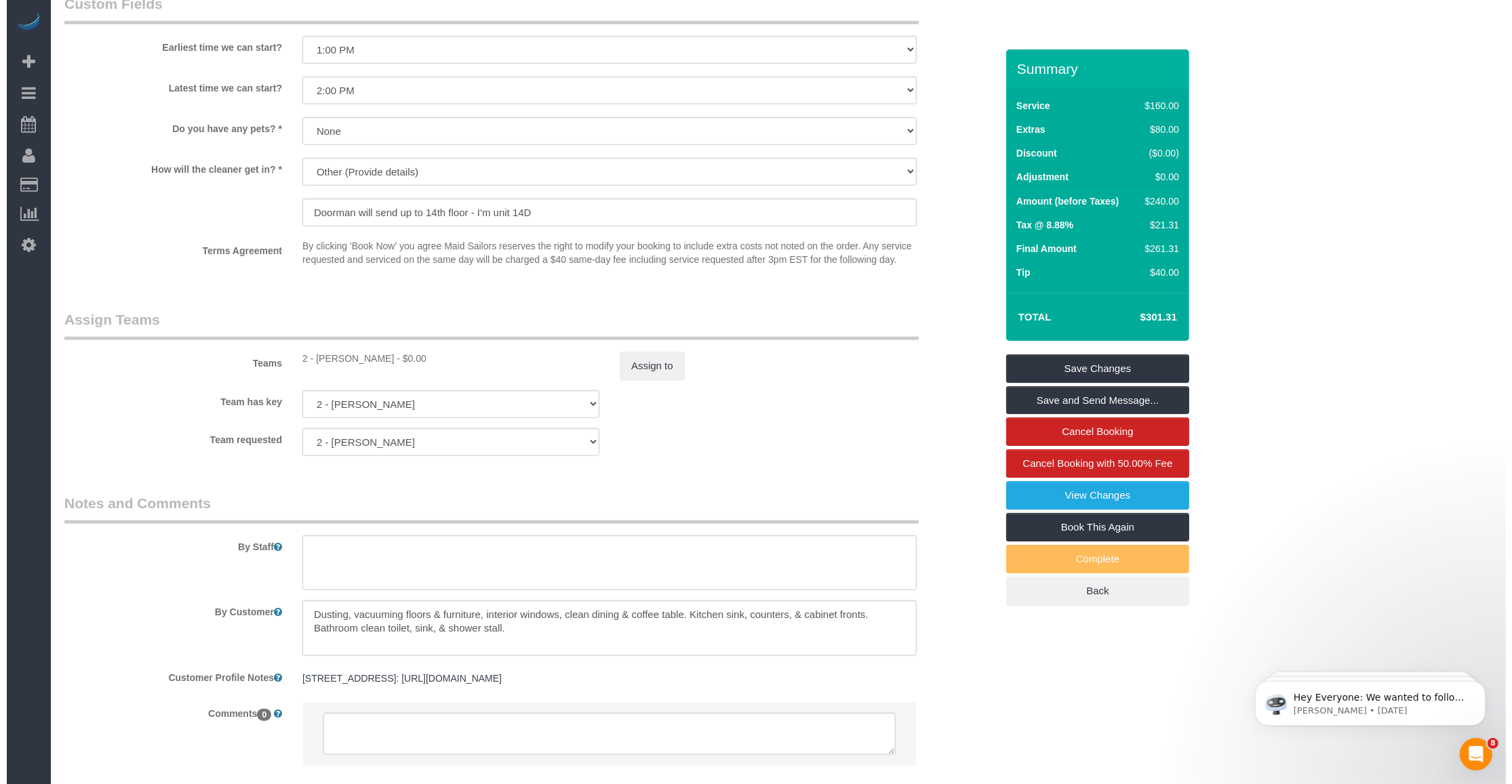
scroll to position [1607, 0]
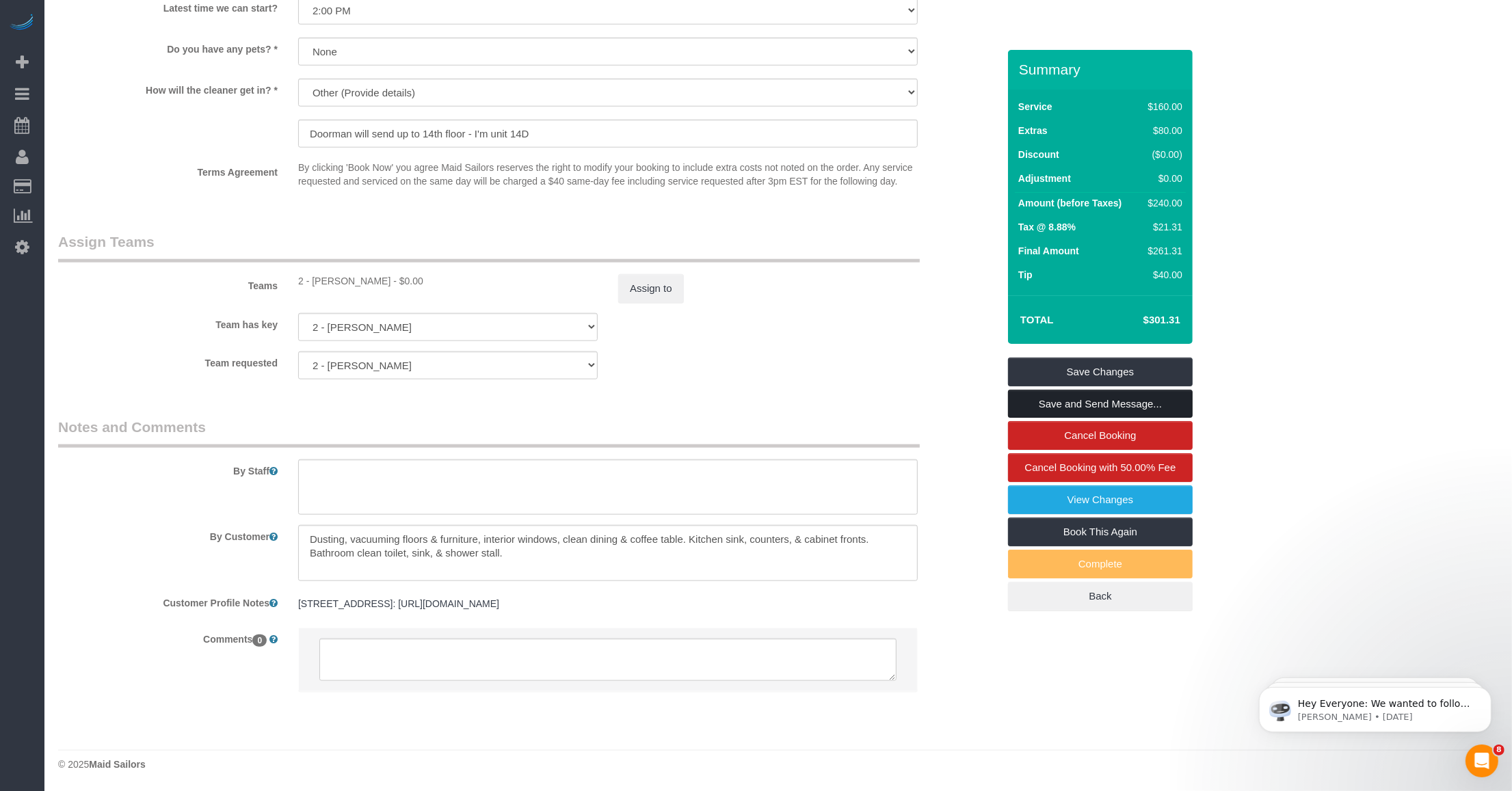
click at [637, 398] on link "Save and Send Message..." at bounding box center [1100, 404] width 184 height 29
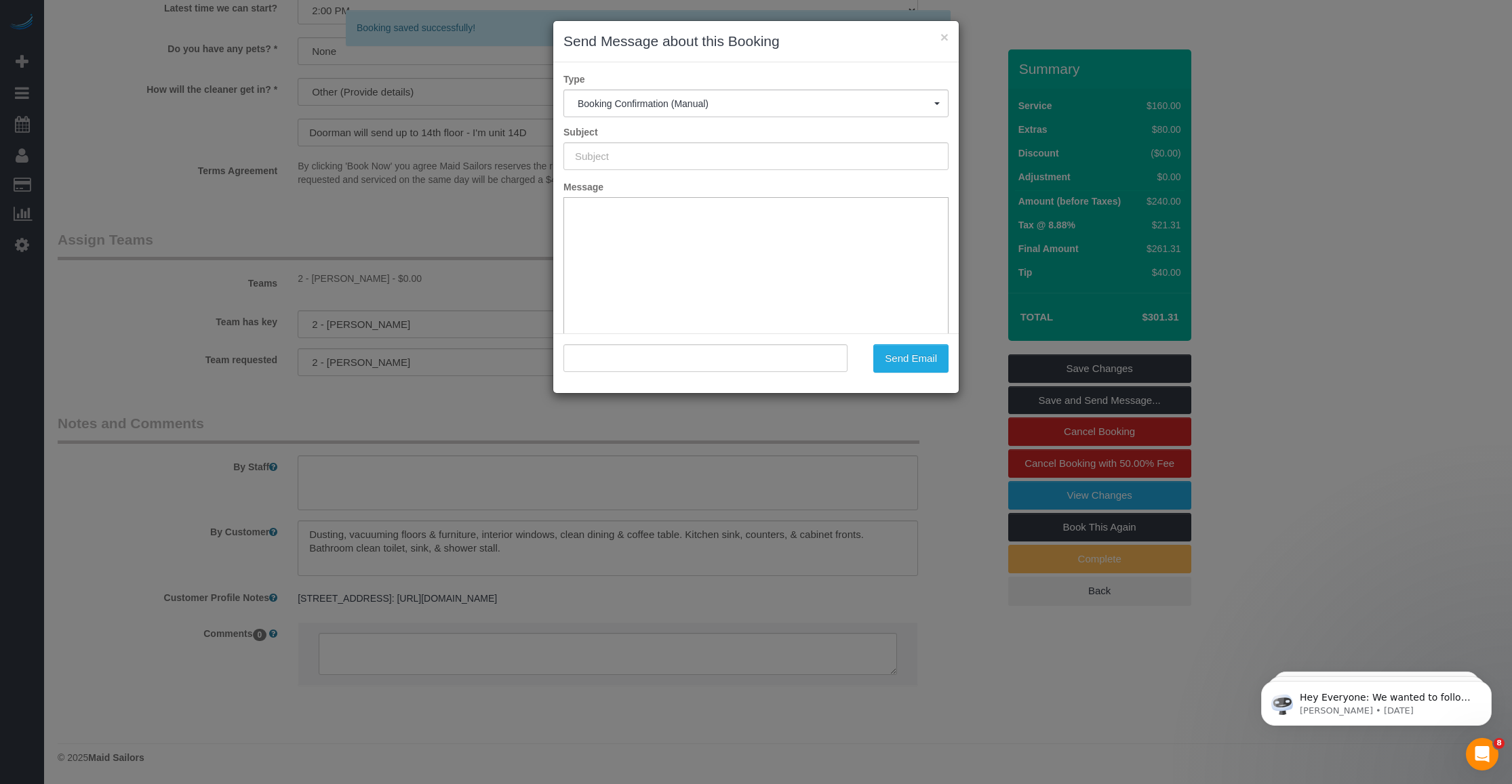
type input "Cleaning Confirmed for 10/10/2025 at 1:00pm"
type input ""Tara Juarez" <juareztrish1@gmail.com>"
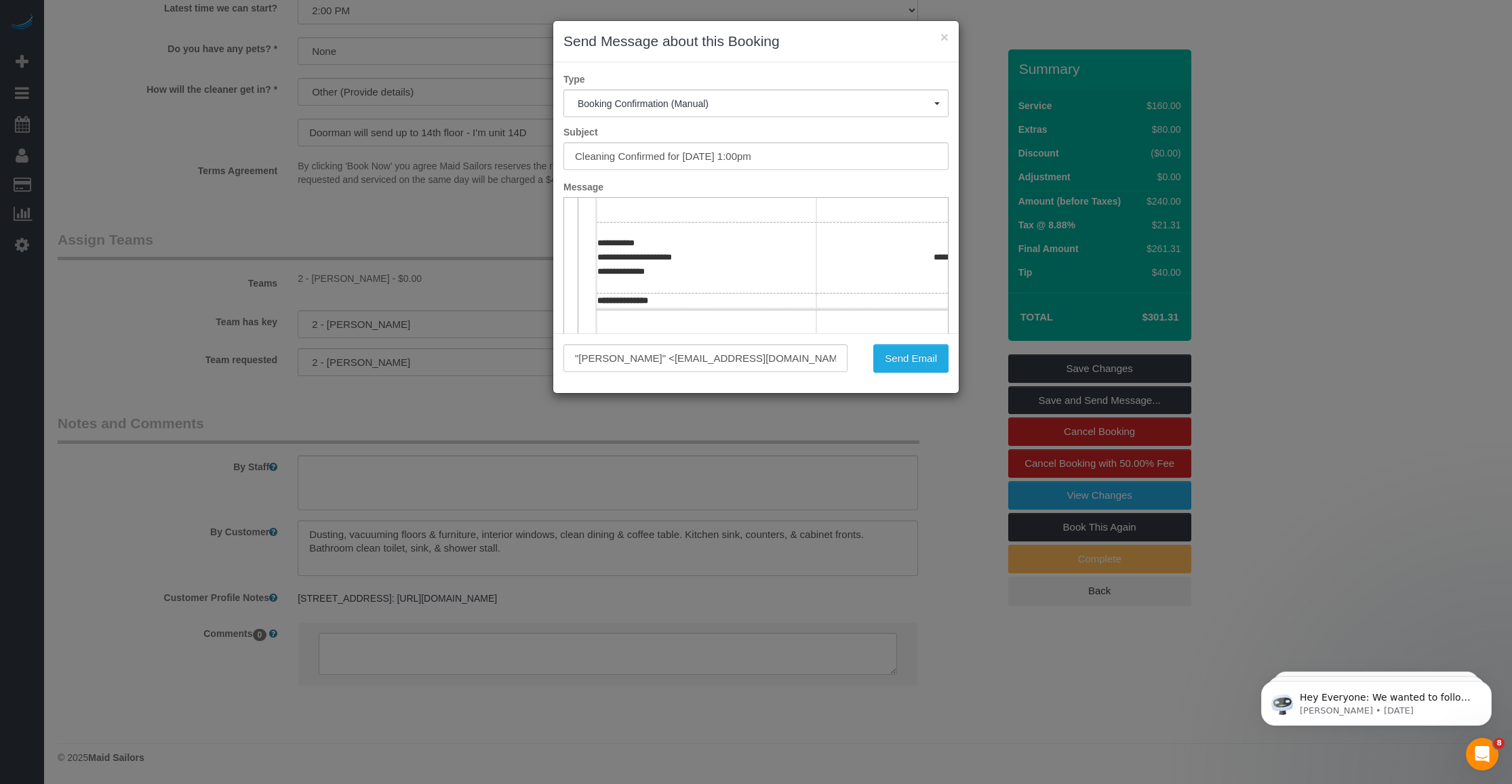
scroll to position [424, 0]
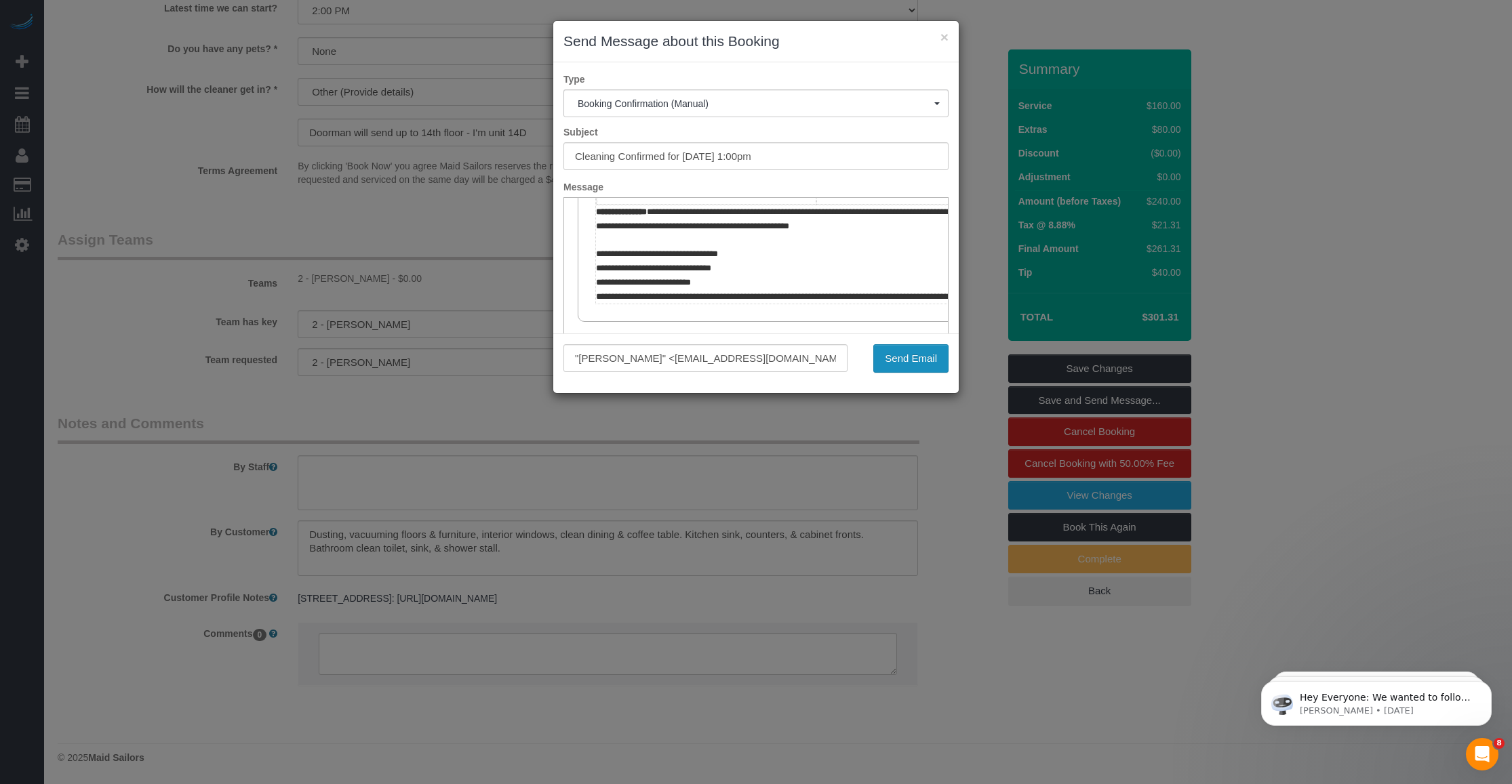
click at [631, 366] on button "Send Email" at bounding box center [911, 358] width 75 height 28
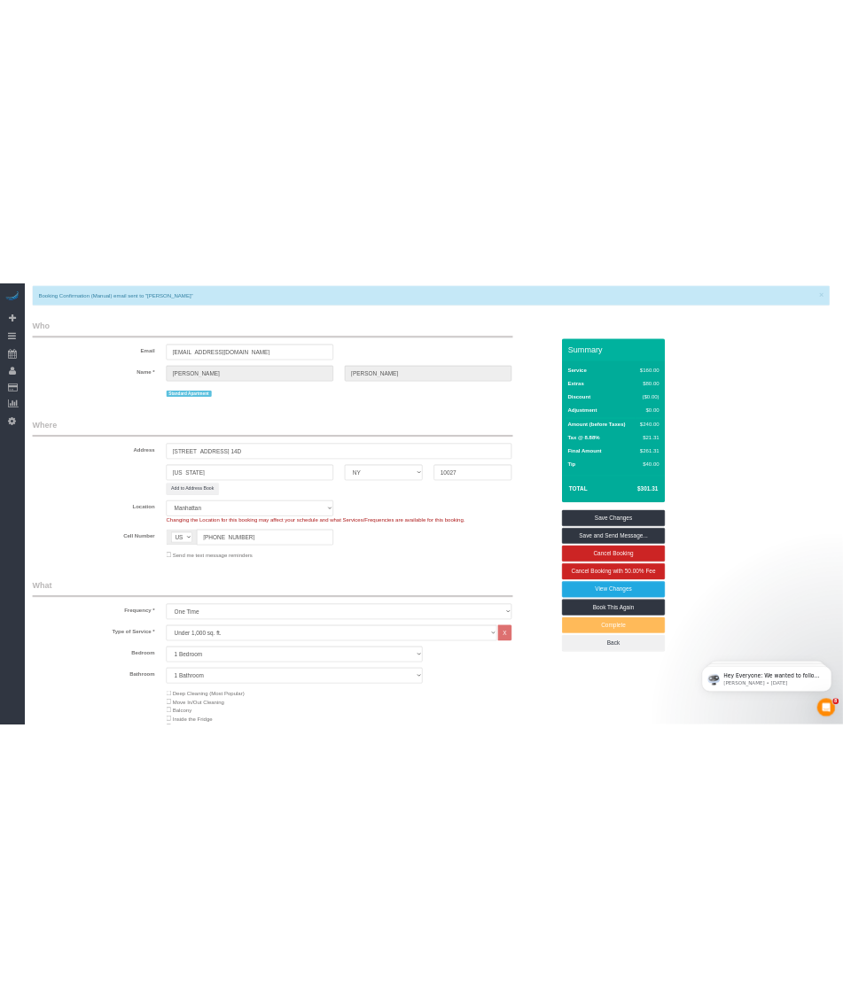
scroll to position [0, 0]
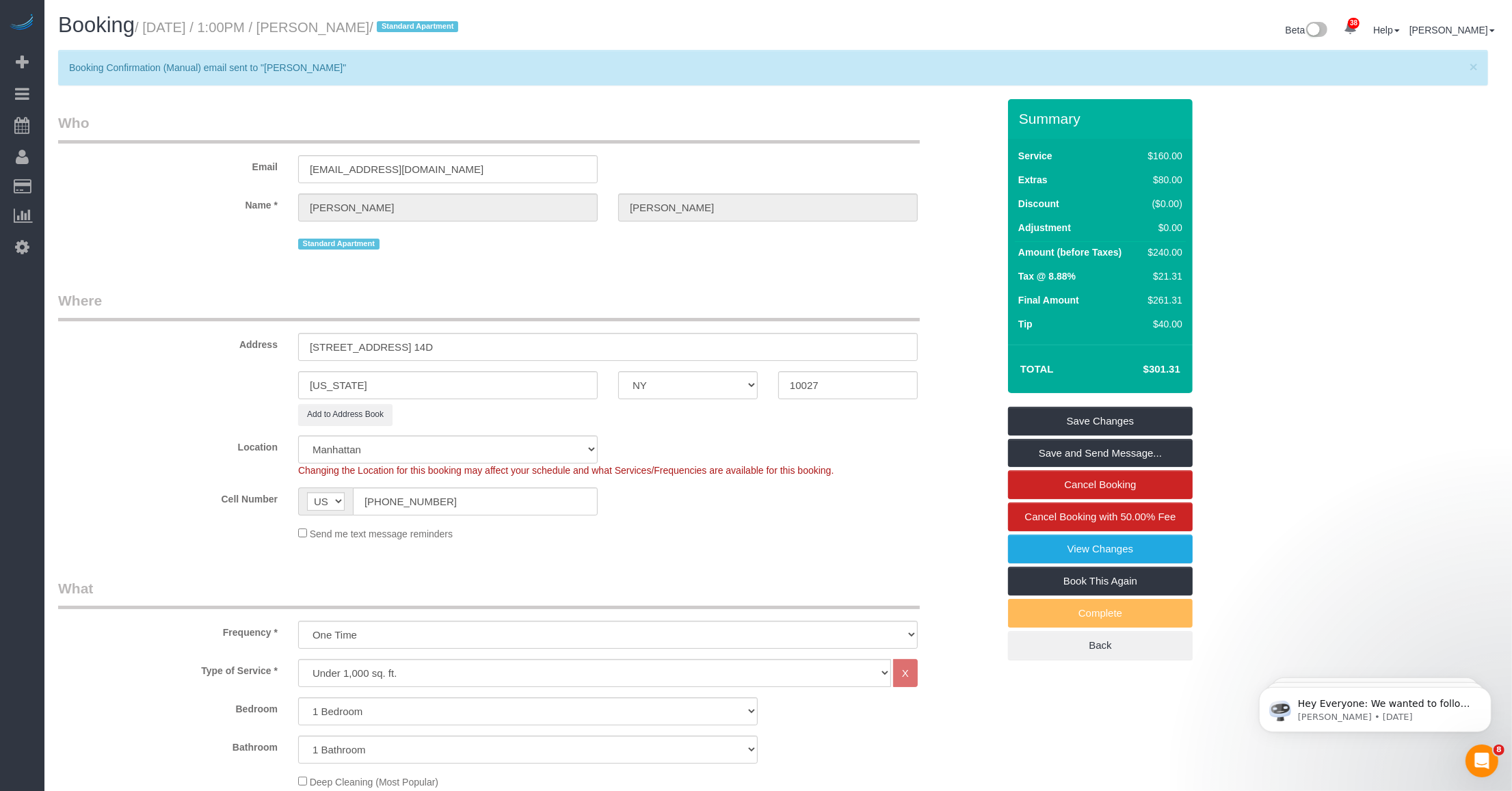
click at [312, 29] on small "/ October 10, 2025 / 1:00PM / Tara Juarez / Standard Apartment" at bounding box center [299, 27] width 327 height 15
drag, startPoint x: 323, startPoint y: 25, endPoint x: 397, endPoint y: 29, distance: 74.1
click at [397, 29] on small "/ October 10, 2025 / 1:00PM / Tara Juarez / Standard Apartment" at bounding box center [299, 27] width 327 height 15
copy small "Tara Juarez"
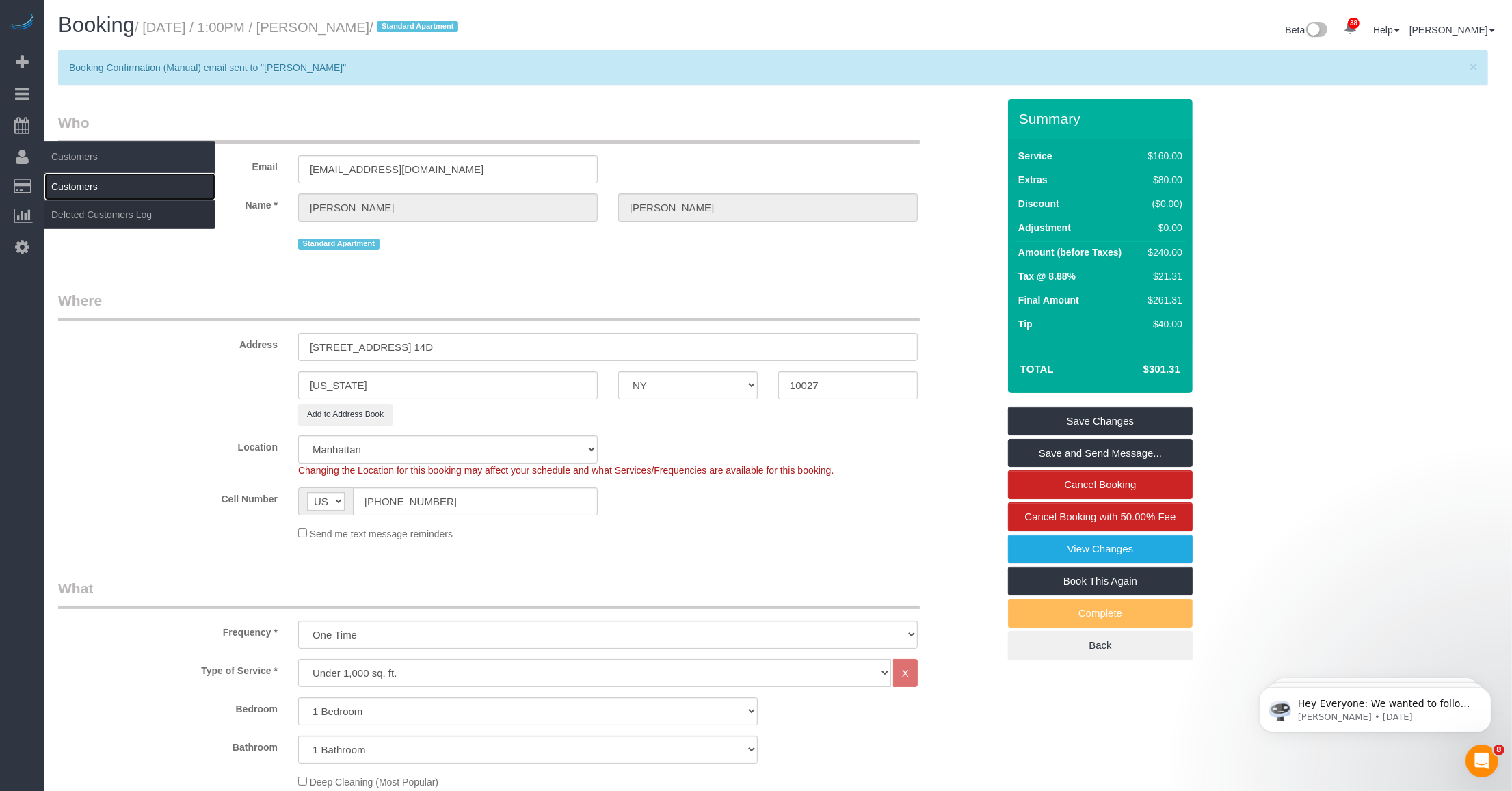
click at [84, 182] on link "Customers" at bounding box center [130, 186] width 171 height 27
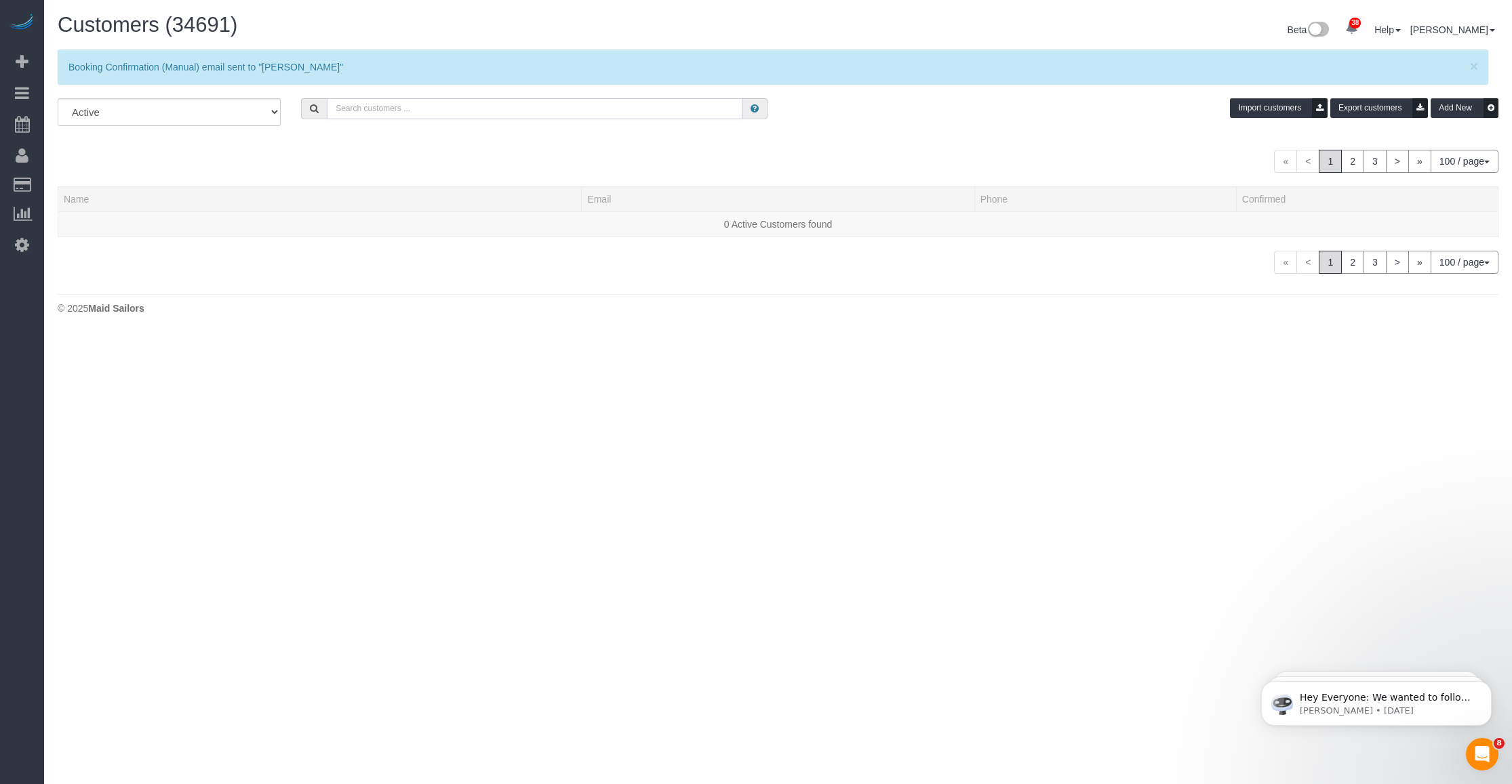
click at [458, 107] on input "text" at bounding box center [534, 108] width 415 height 21
paste input "Tara Juarez"
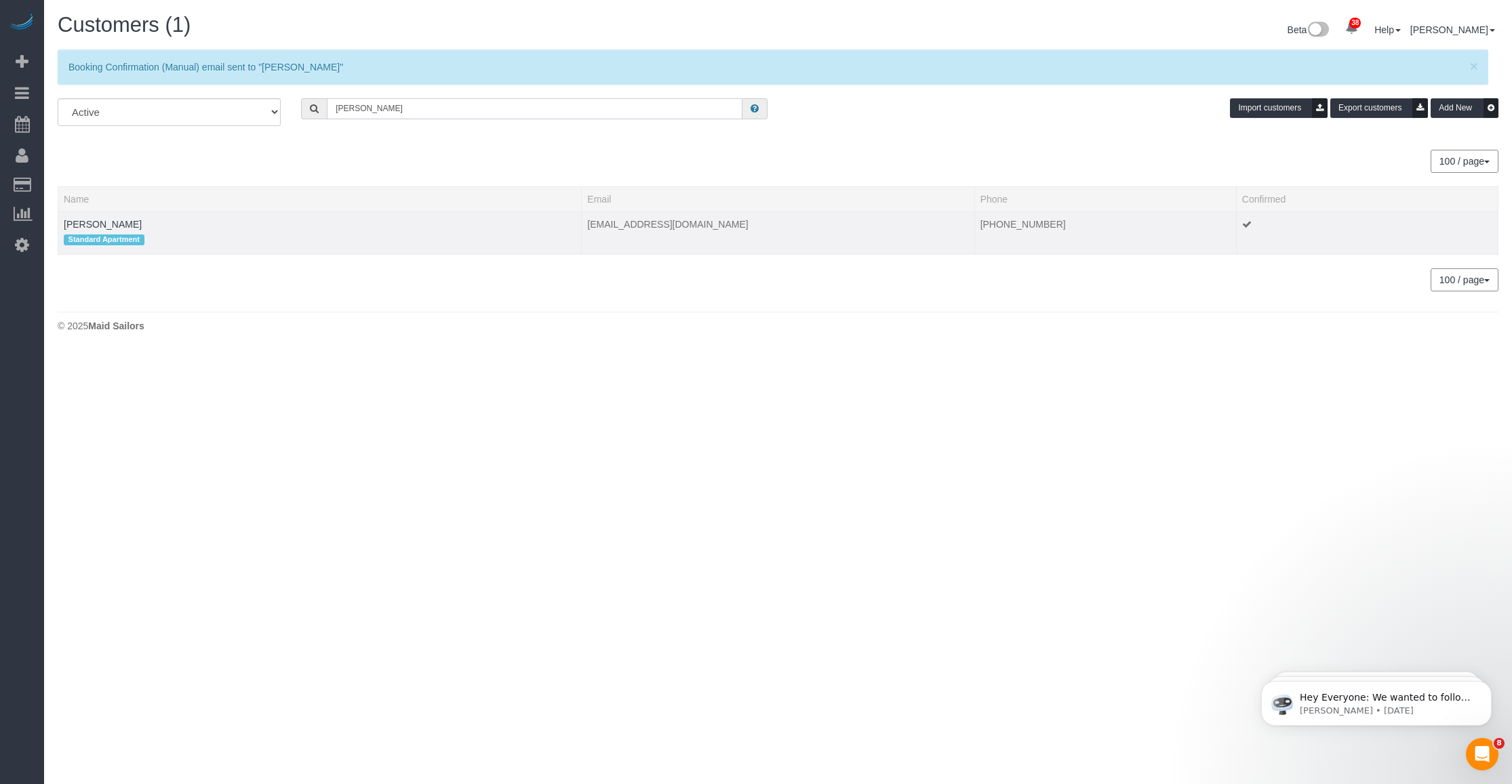
type input "Tara Juarez"
click at [90, 229] on td "Tara Juarez Standard Apartment" at bounding box center [320, 233] width 523 height 43
click at [90, 220] on link "Tara Juarez" at bounding box center [103, 224] width 78 height 11
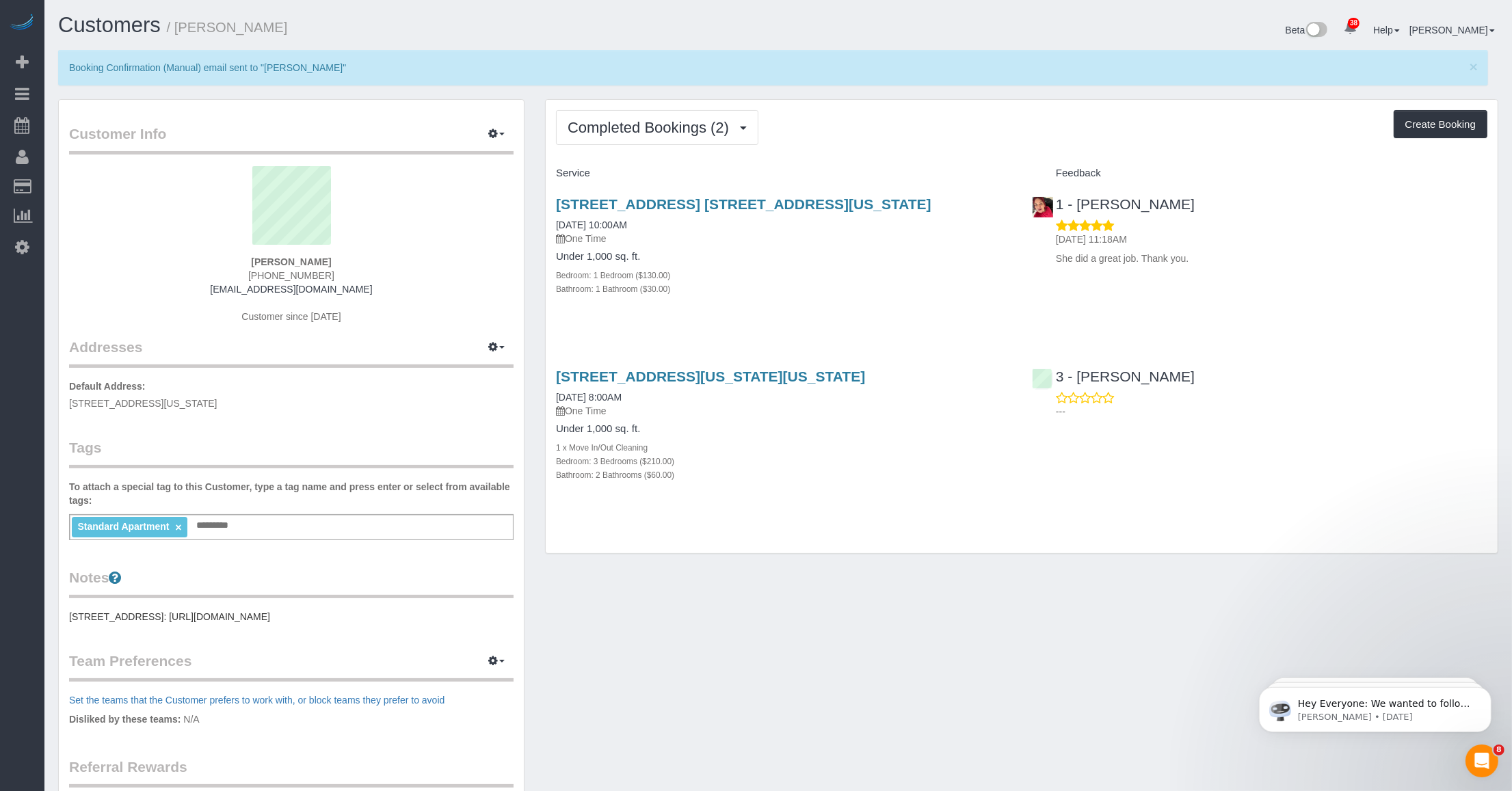
click at [189, 441] on legend "Tags" at bounding box center [291, 453] width 445 height 31
click at [172, 446] on legend "Tags" at bounding box center [291, 453] width 445 height 31
click at [506, 345] on button "button" at bounding box center [496, 347] width 34 height 21
click at [439, 373] on button "Manage Addresses" at bounding box center [458, 373] width 111 height 19
select select "NY"
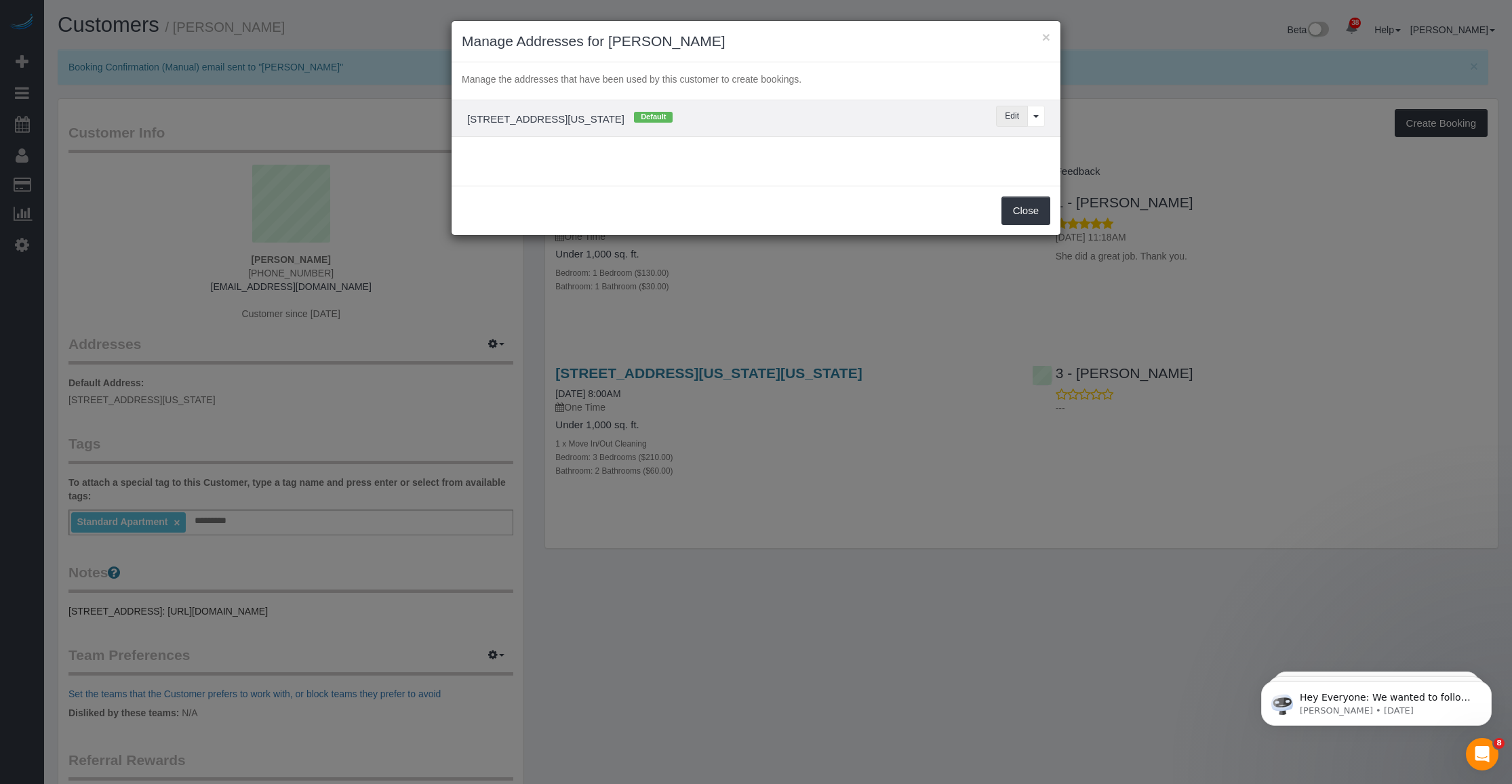
click at [631, 116] on button "Edit" at bounding box center [1012, 115] width 32 height 21
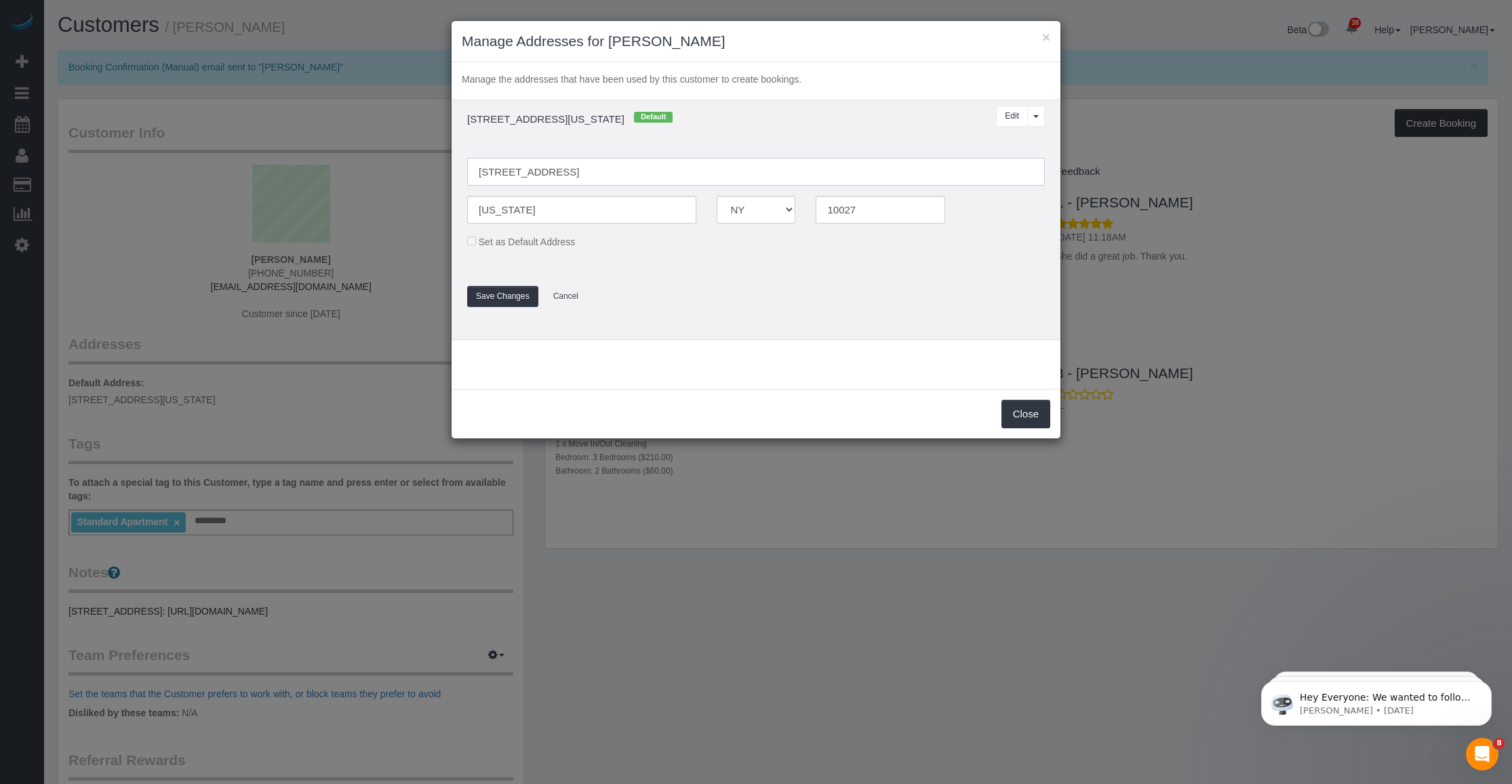
click at [580, 169] on input "100 Claremont Avenue 14D" at bounding box center [755, 171] width 578 height 28
type input "100 Claremont Avenue, Apt. 14D"
click at [631, 268] on fieldset "100 Claremont Avenue, Apt. 14D New York AK AL AR AZ CA CO CT DC DE FL GA HI IA …" at bounding box center [755, 226] width 598 height 163
click at [505, 288] on button "Save Changes" at bounding box center [502, 296] width 71 height 21
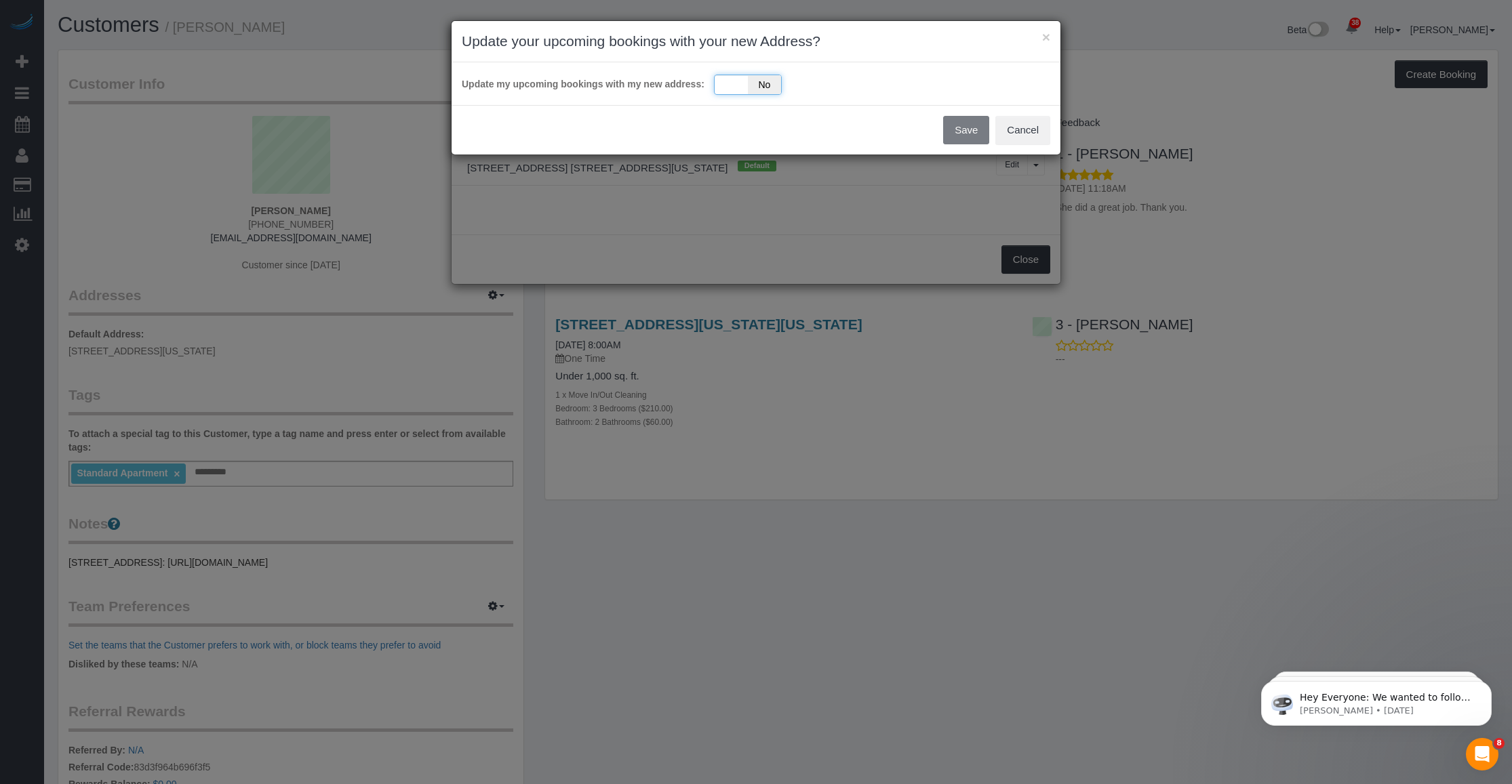
click at [631, 90] on span "No" at bounding box center [764, 84] width 33 height 19
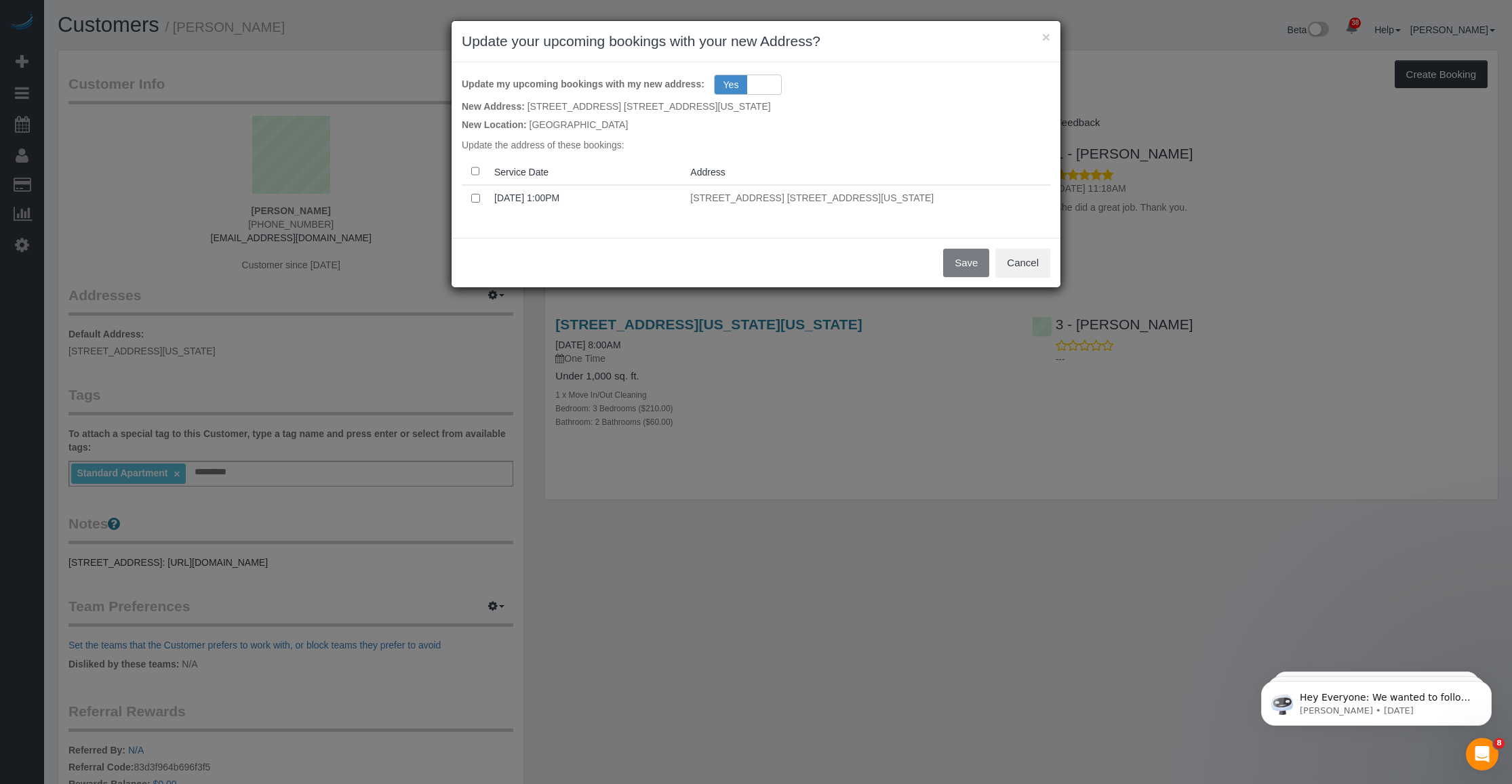
click at [631, 142] on p "Update the address of these bookings:" at bounding box center [755, 145] width 588 height 14
click at [631, 265] on button "Save" at bounding box center [966, 262] width 46 height 28
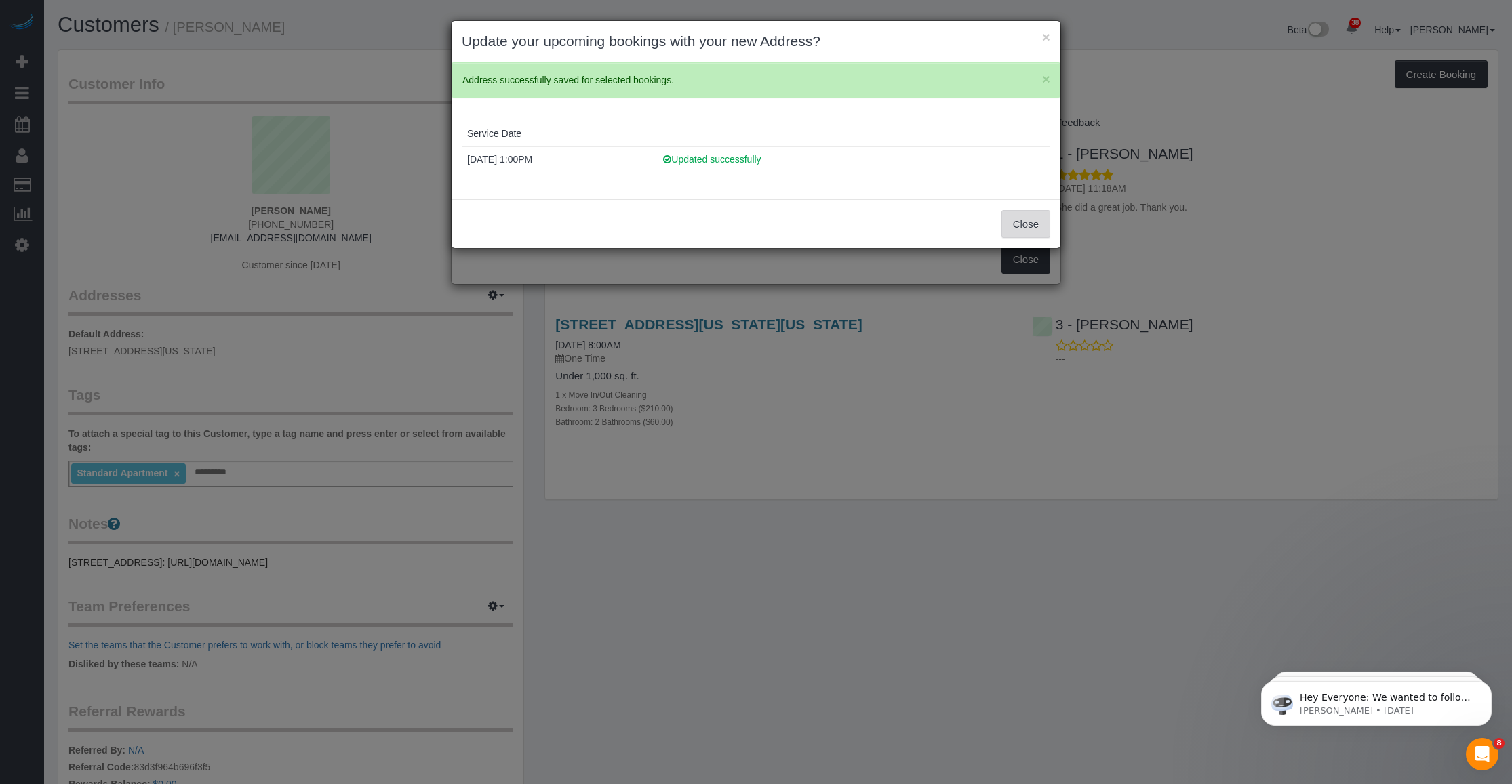
click at [631, 221] on button "Close" at bounding box center [1026, 224] width 49 height 28
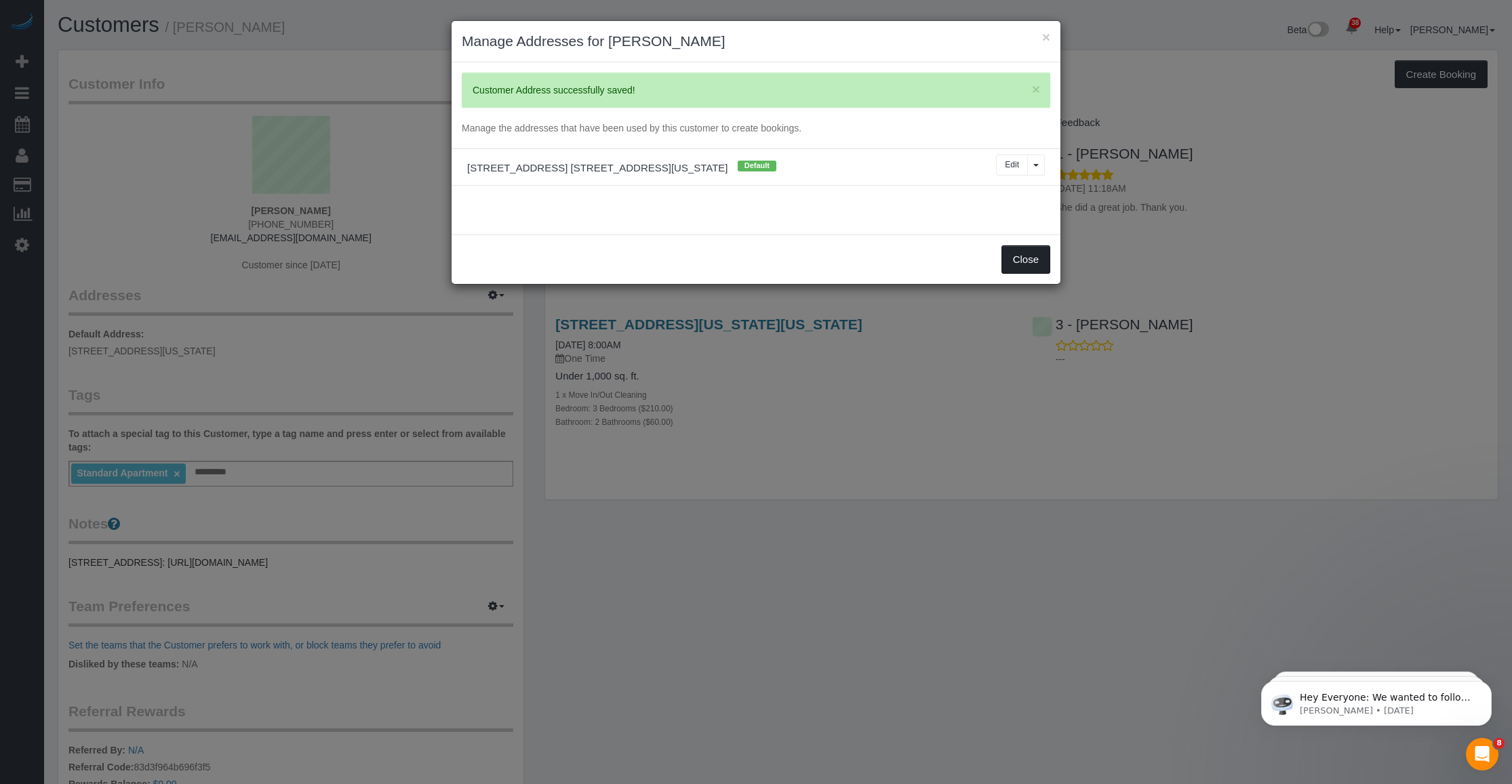
click at [631, 261] on button "Close" at bounding box center [1026, 259] width 49 height 28
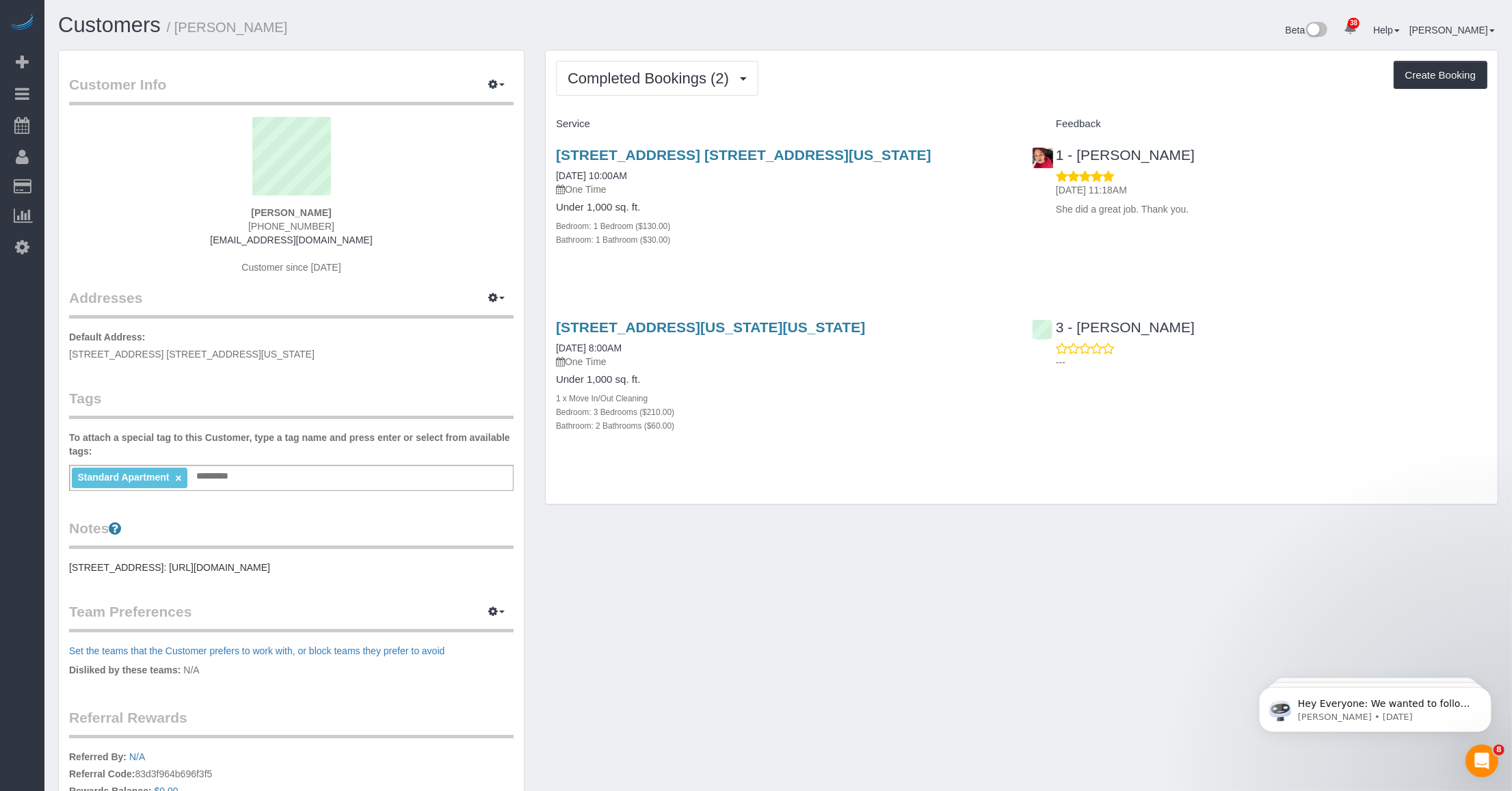
click at [637, 583] on div "Customer Info Edit Contact Info Send Message Email Preferences Special Sales Ta…" at bounding box center [778, 495] width 1460 height 891
click at [637, 592] on div "Customer Info Edit Contact Info Send Message Email Preferences Special Sales Ta…" at bounding box center [778, 495] width 1460 height 891
click at [637, 634] on div "Customer Info Edit Contact Info Send Message Email Preferences Special Sales Ta…" at bounding box center [778, 495] width 1460 height 891
click at [637, 77] on span "Completed Bookings (2)" at bounding box center [651, 78] width 168 height 17
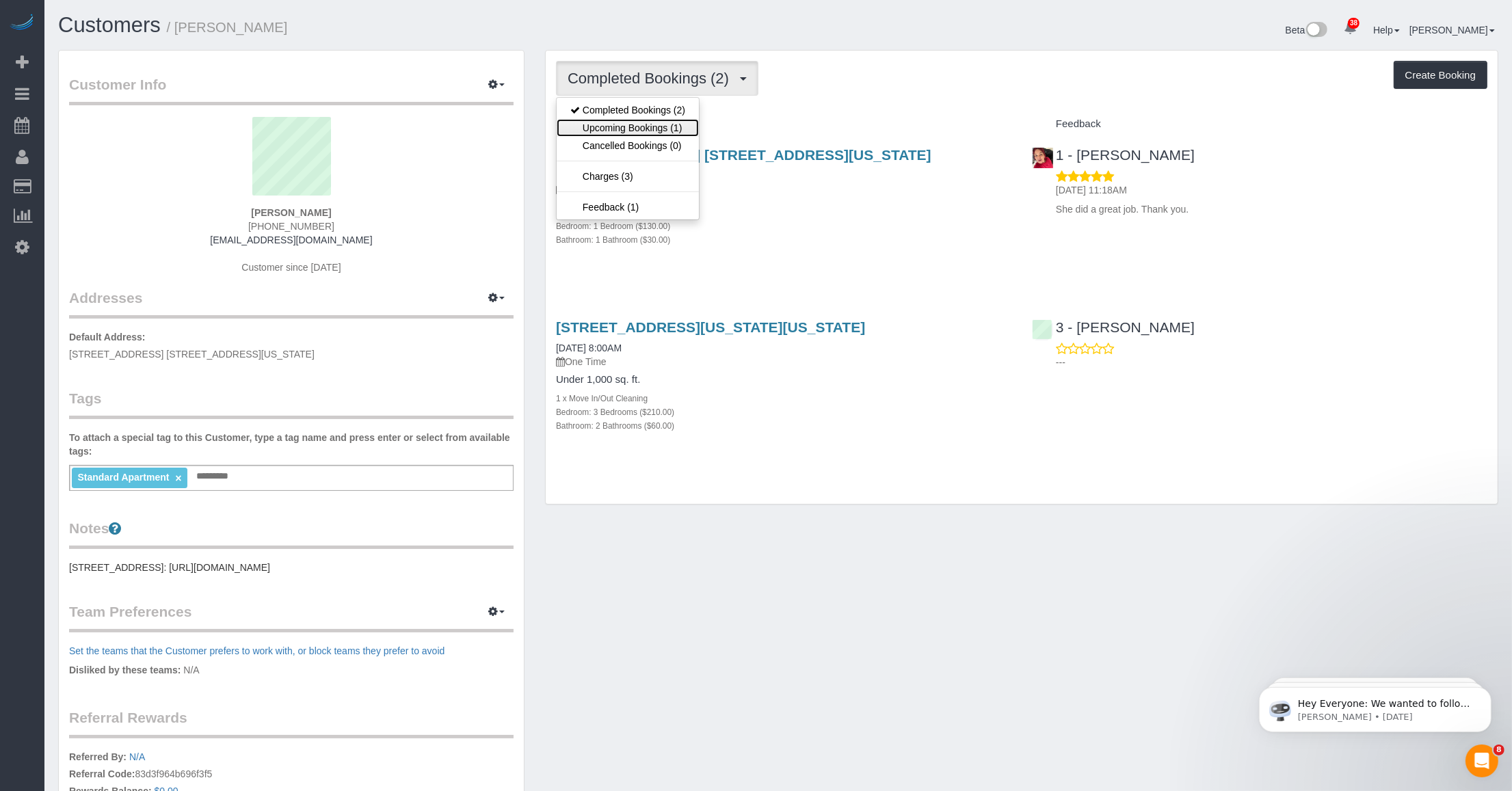
click at [637, 120] on link "Upcoming Bookings (1)" at bounding box center [627, 127] width 142 height 18
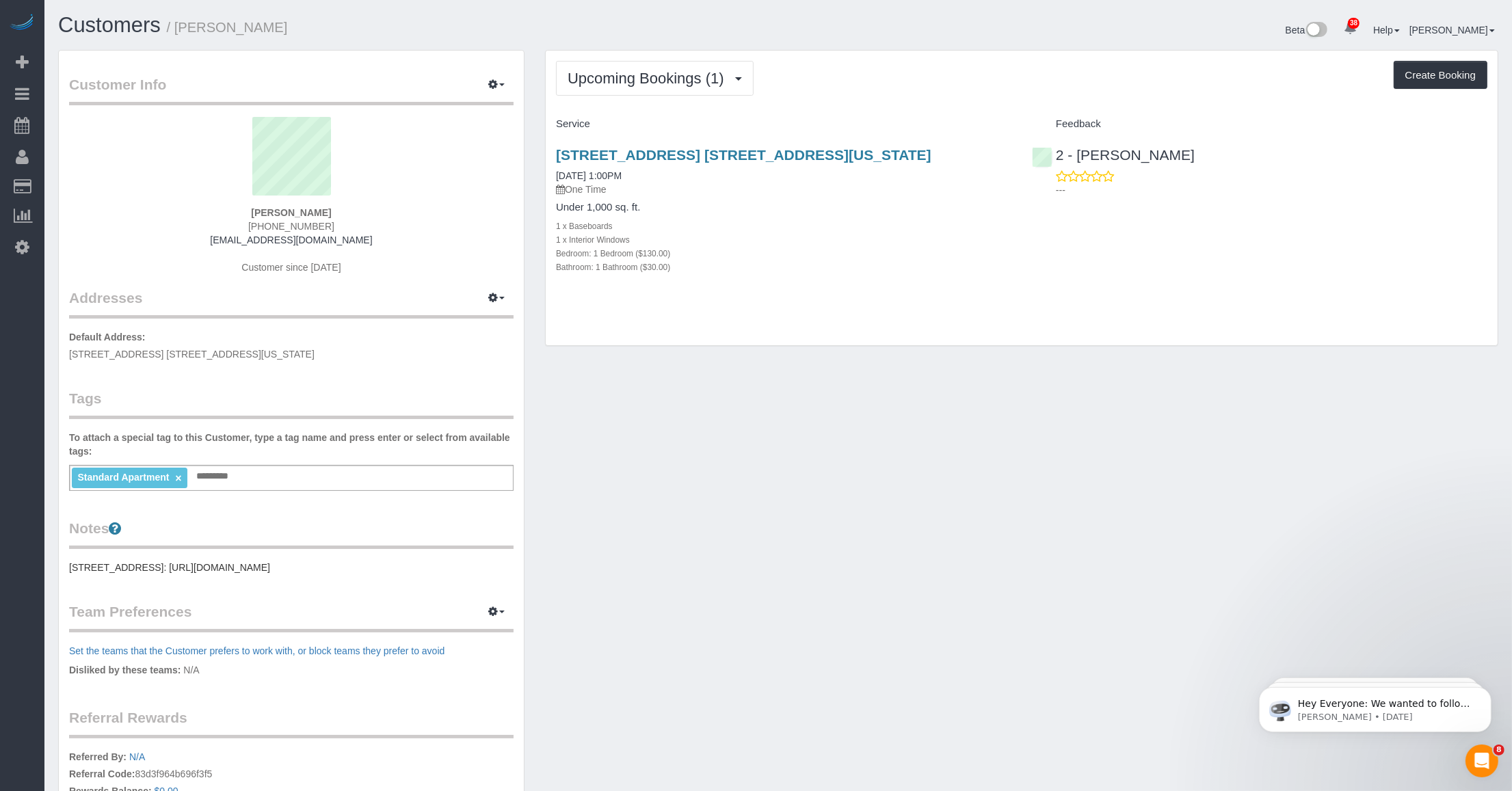
click at [637, 461] on div "Customer Info Edit Contact Info Send Message Email Preferences Special Sales Ta…" at bounding box center [778, 495] width 1460 height 891
click at [624, 73] on span "Upcoming Bookings (1)" at bounding box center [649, 78] width 164 height 17
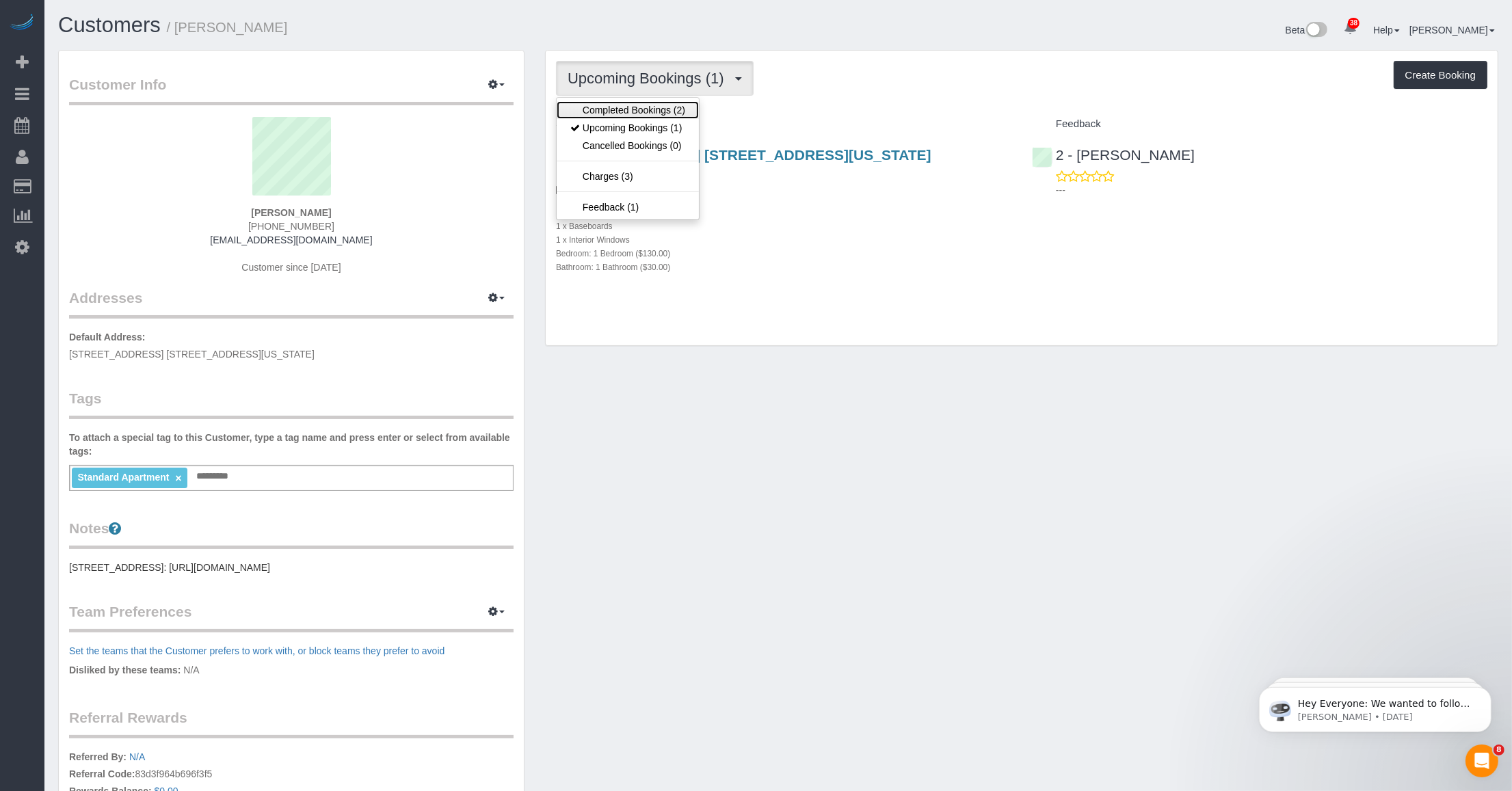
click at [620, 110] on link "Completed Bookings (2)" at bounding box center [627, 110] width 142 height 18
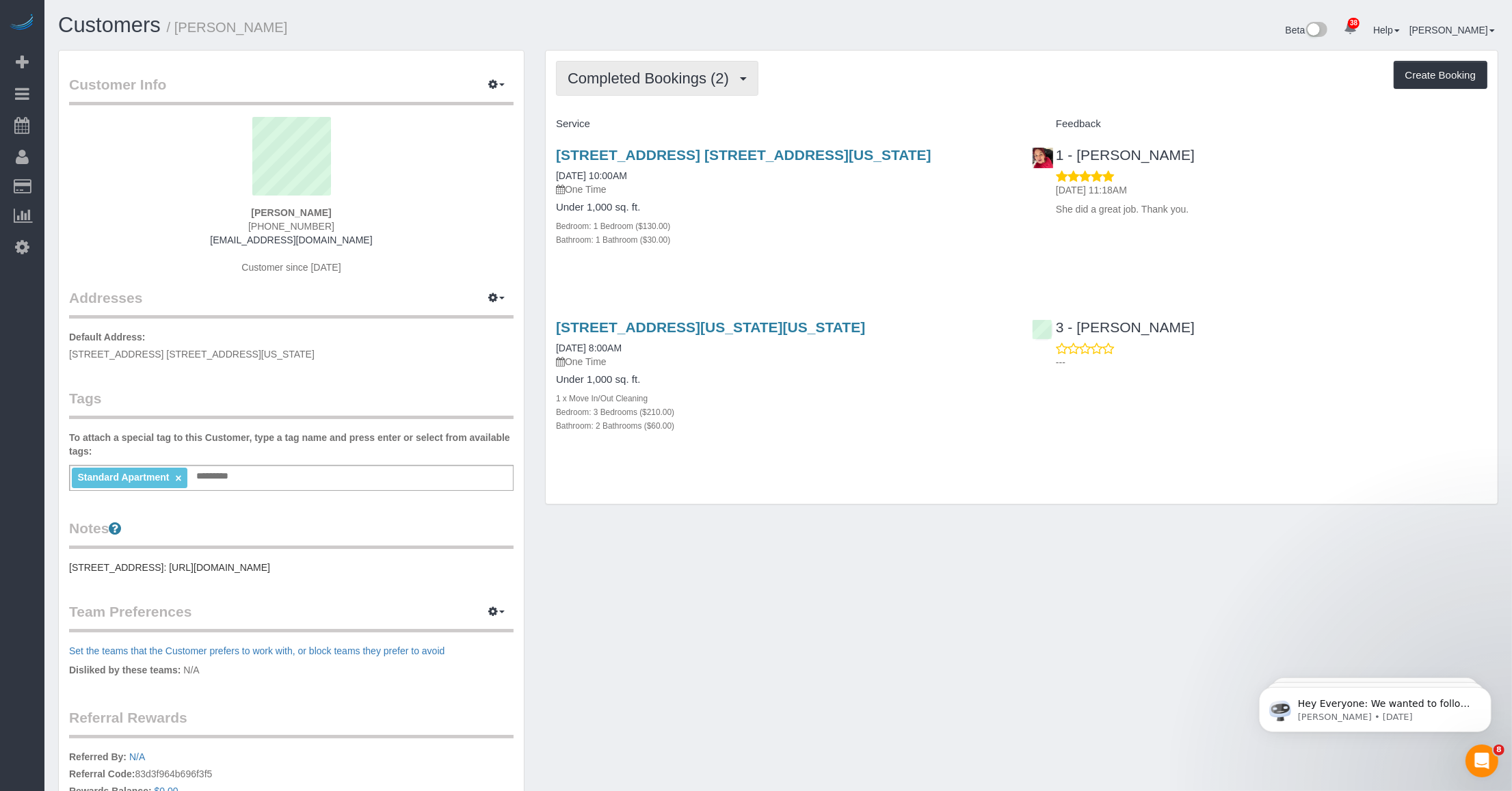
click at [637, 72] on span "Completed Bookings (2)" at bounding box center [651, 78] width 168 height 17
click at [631, 128] on link "Upcoming Bookings (1)" at bounding box center [627, 127] width 142 height 18
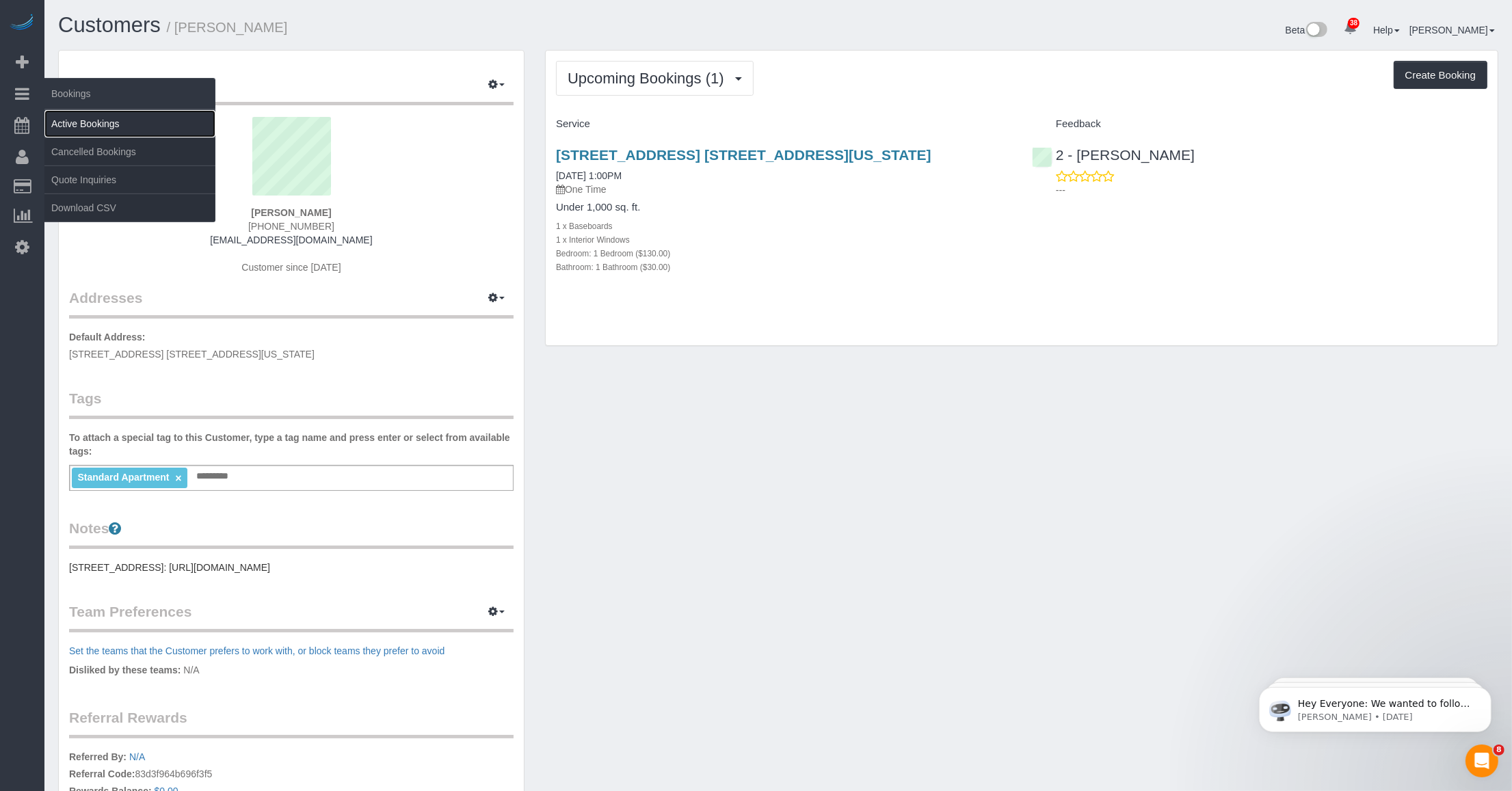
click at [66, 114] on link "Active Bookings" at bounding box center [130, 123] width 171 height 27
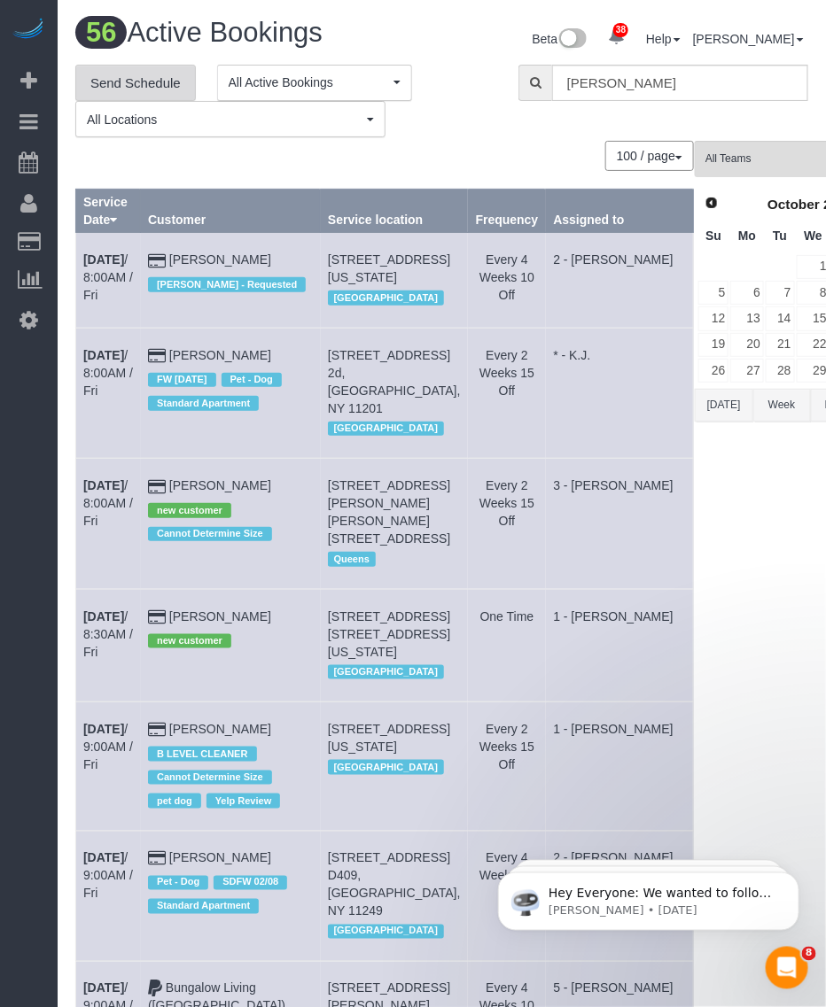
click at [121, 72] on link "Send Schedule" at bounding box center [135, 83] width 120 height 37
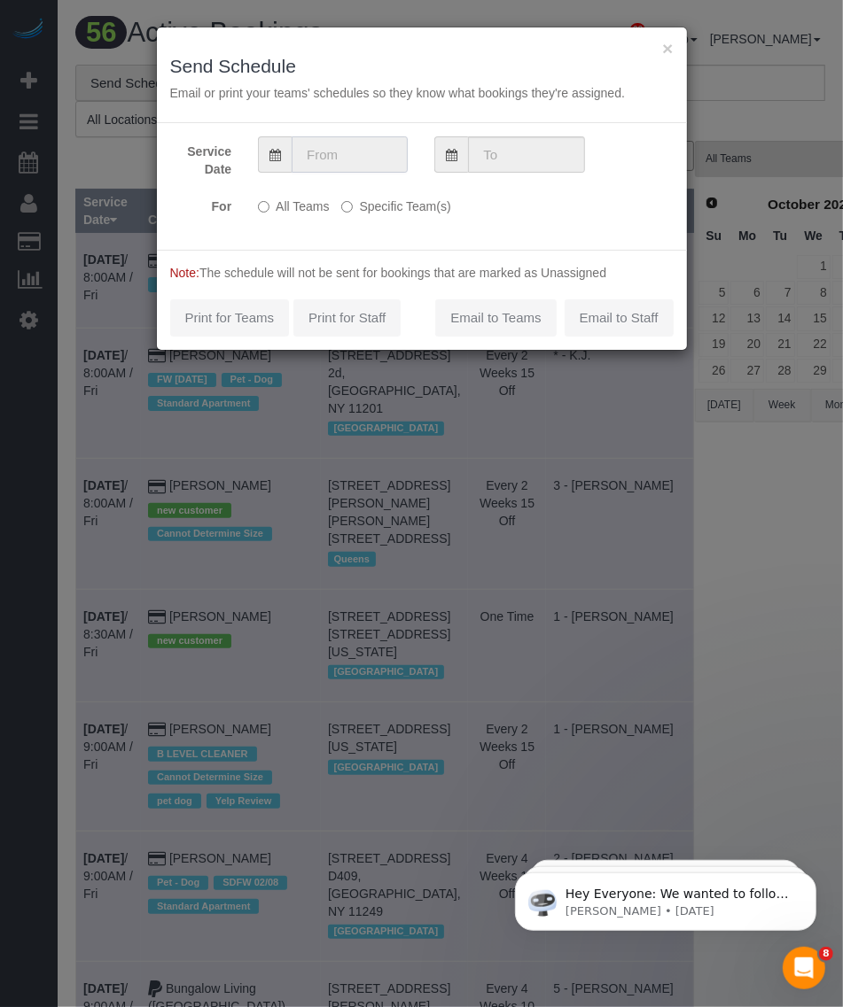
click at [293, 153] on input "text" at bounding box center [349, 154] width 116 height 36
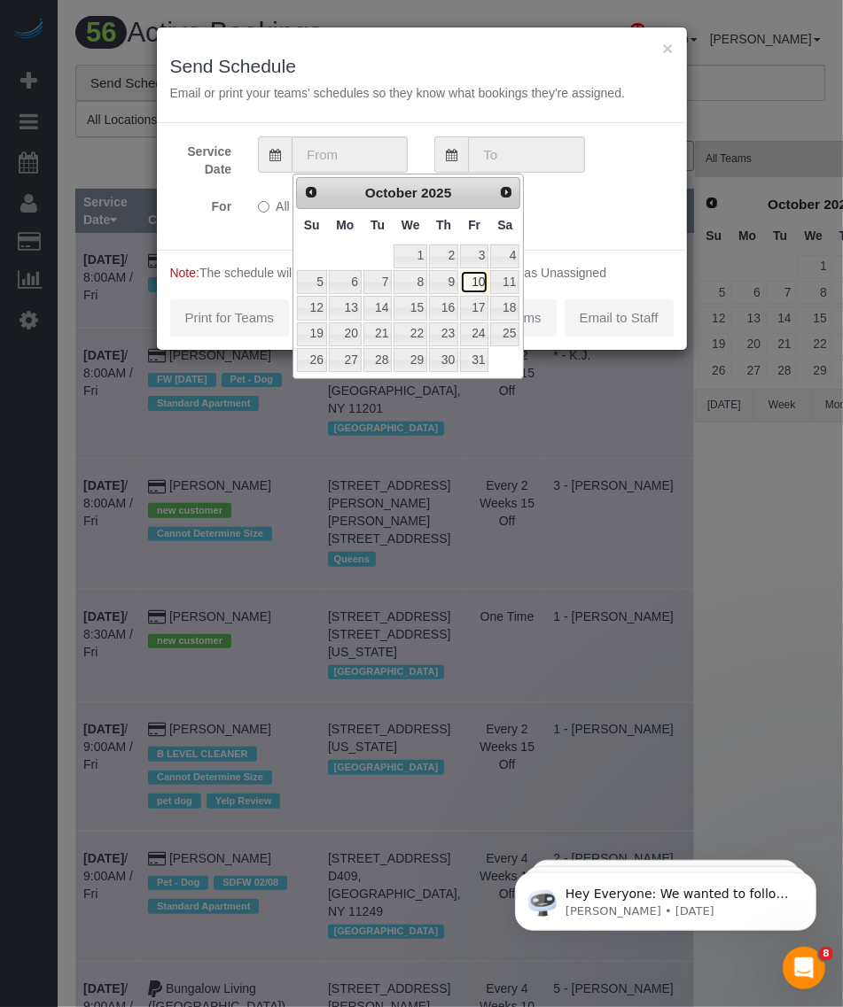
click at [477, 280] on link "10" at bounding box center [474, 282] width 28 height 24
type input "10/10/2025"
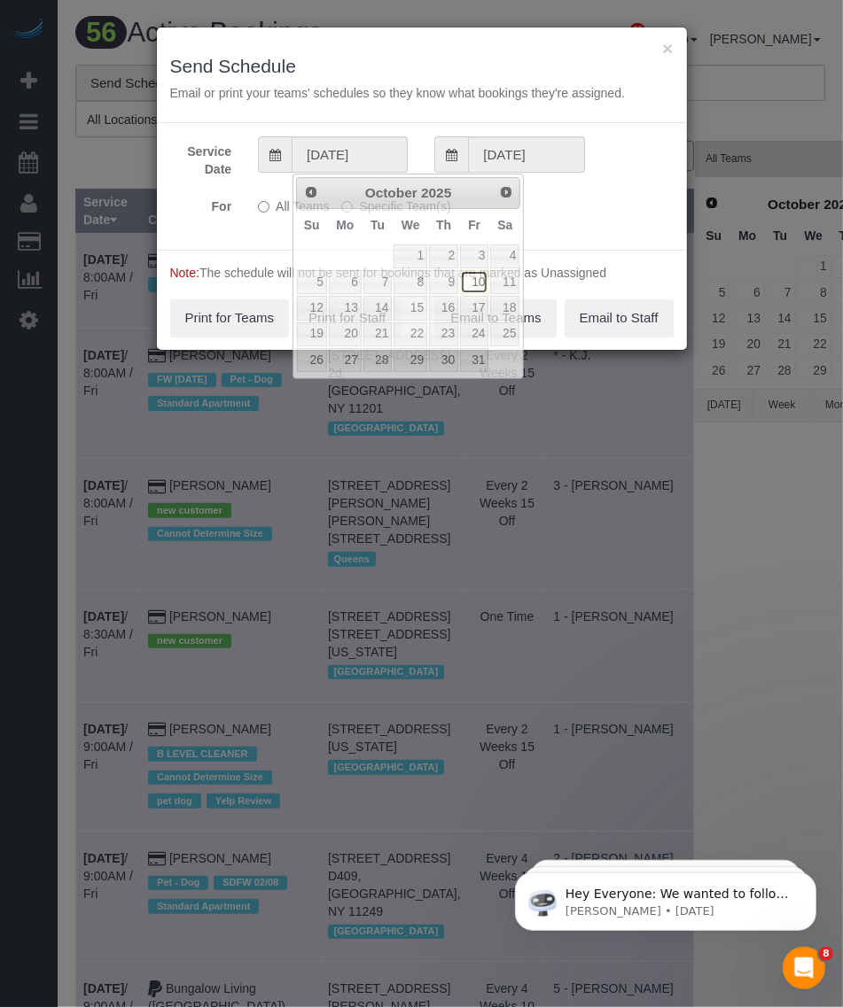
click at [477, 280] on link "10" at bounding box center [474, 282] width 28 height 24
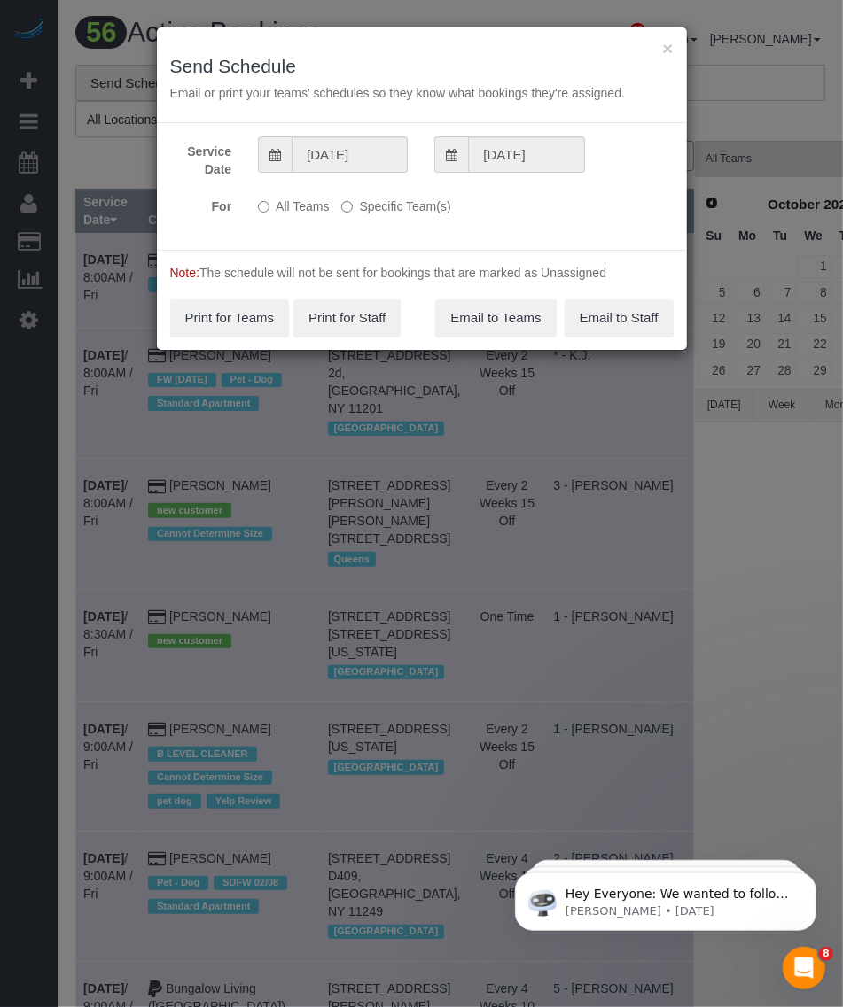
click at [347, 200] on label "Specific Team(s)" at bounding box center [395, 203] width 109 height 24
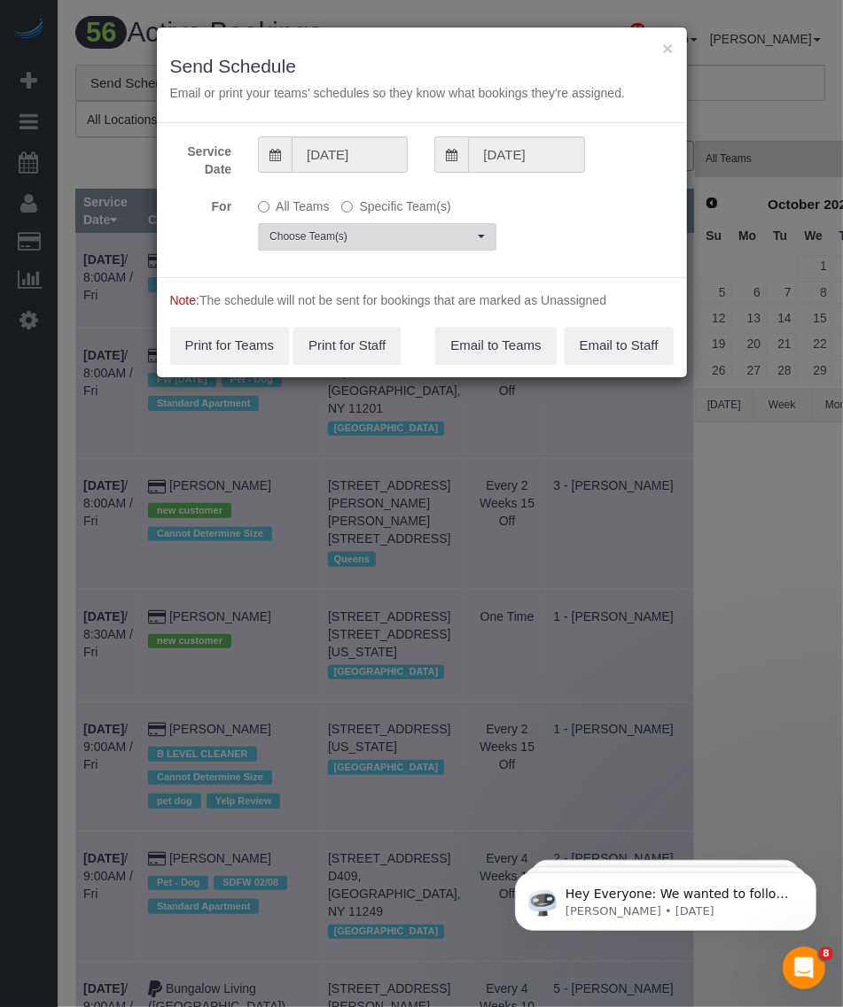
drag, startPoint x: 387, startPoint y: 250, endPoint x: 383, endPoint y: 239, distance: 11.5
click at [386, 250] on button "Choose Team(s)" at bounding box center [377, 236] width 238 height 27
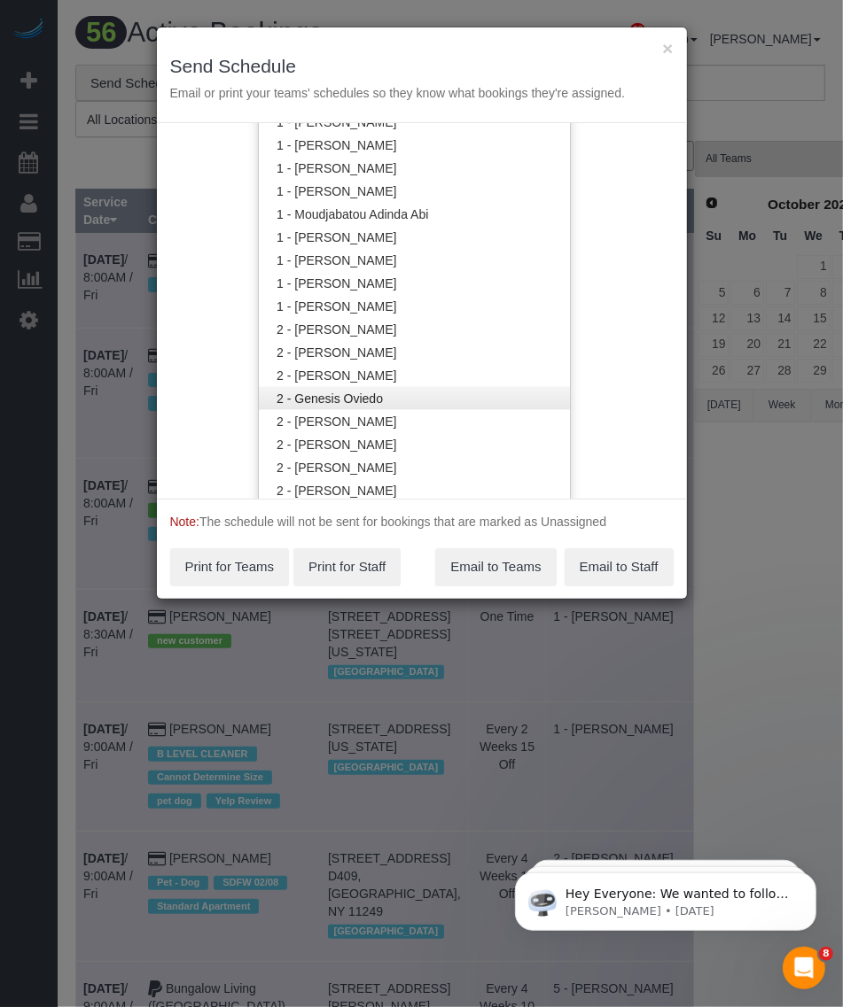
scroll to position [1110, 0]
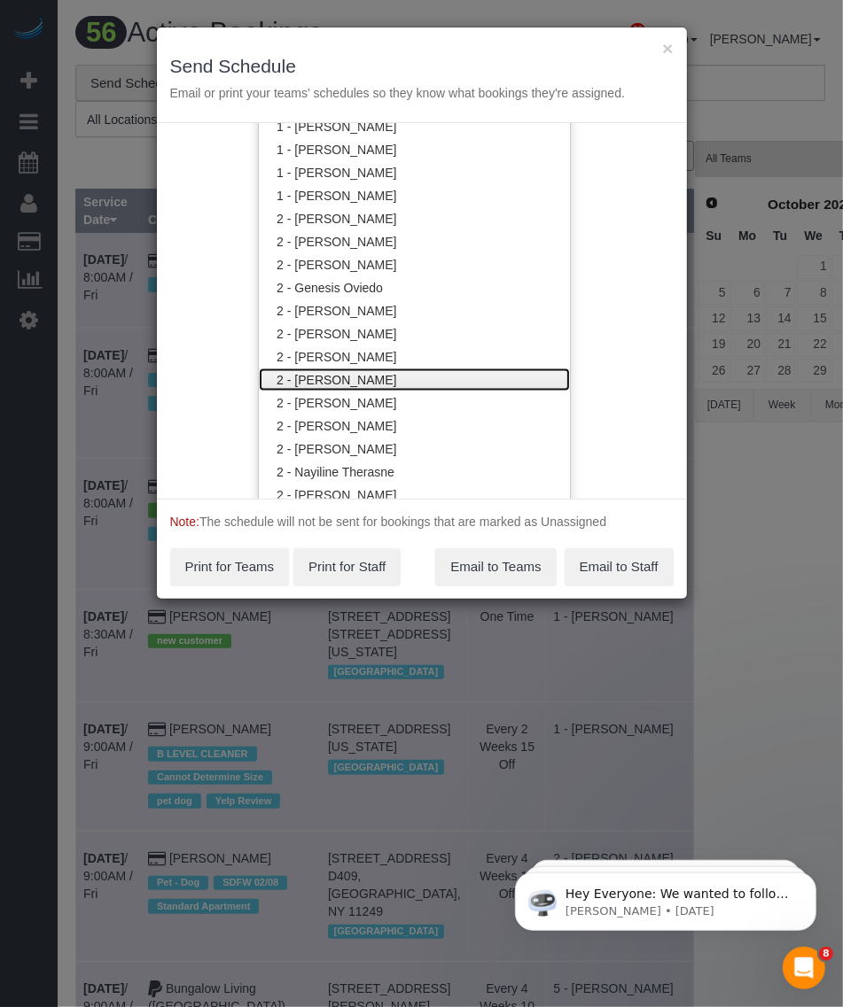
click at [369, 379] on link "2 - [PERSON_NAME]" at bounding box center [414, 380] width 310 height 23
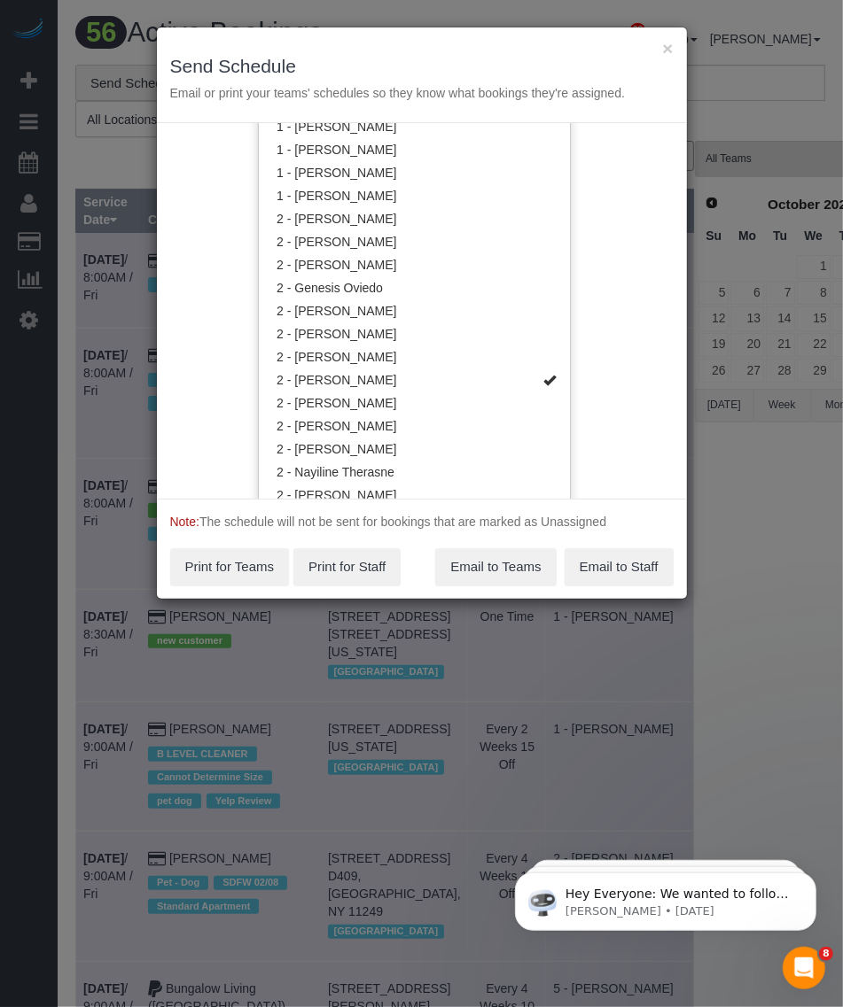
click at [598, 379] on div "Service Date 10/10/2025 10/10/2025 For All Teams Specific Team(s) 2 - Katherine…" at bounding box center [422, 311] width 530 height 376
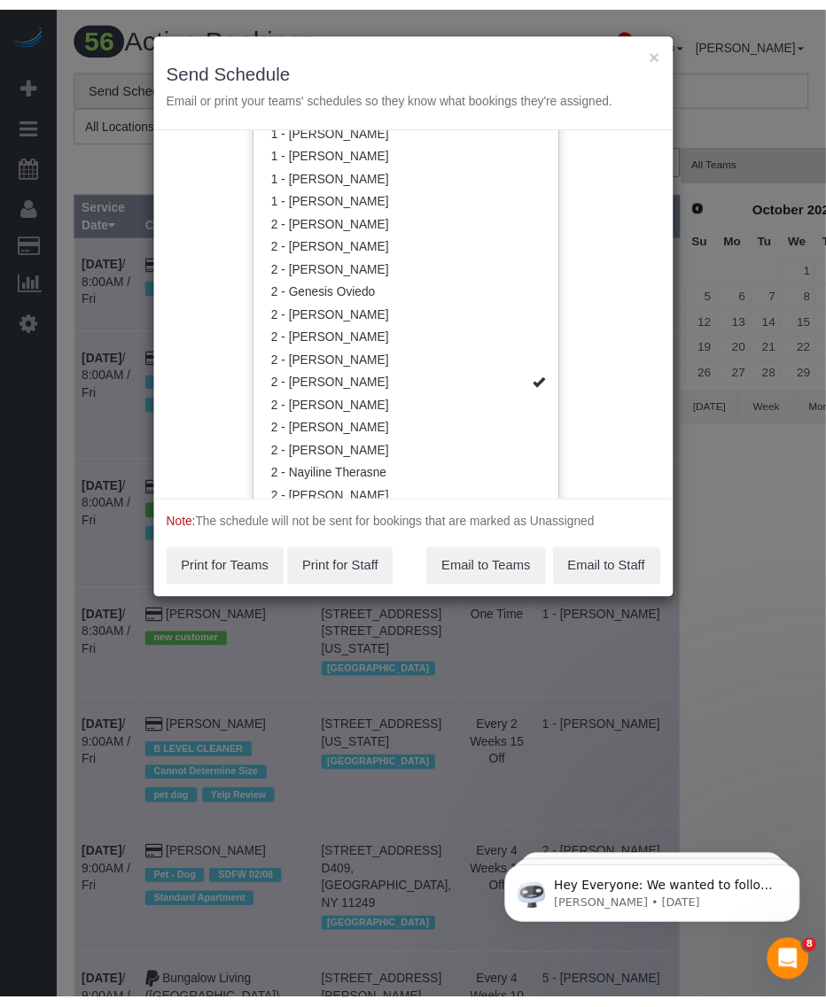
scroll to position [0, 0]
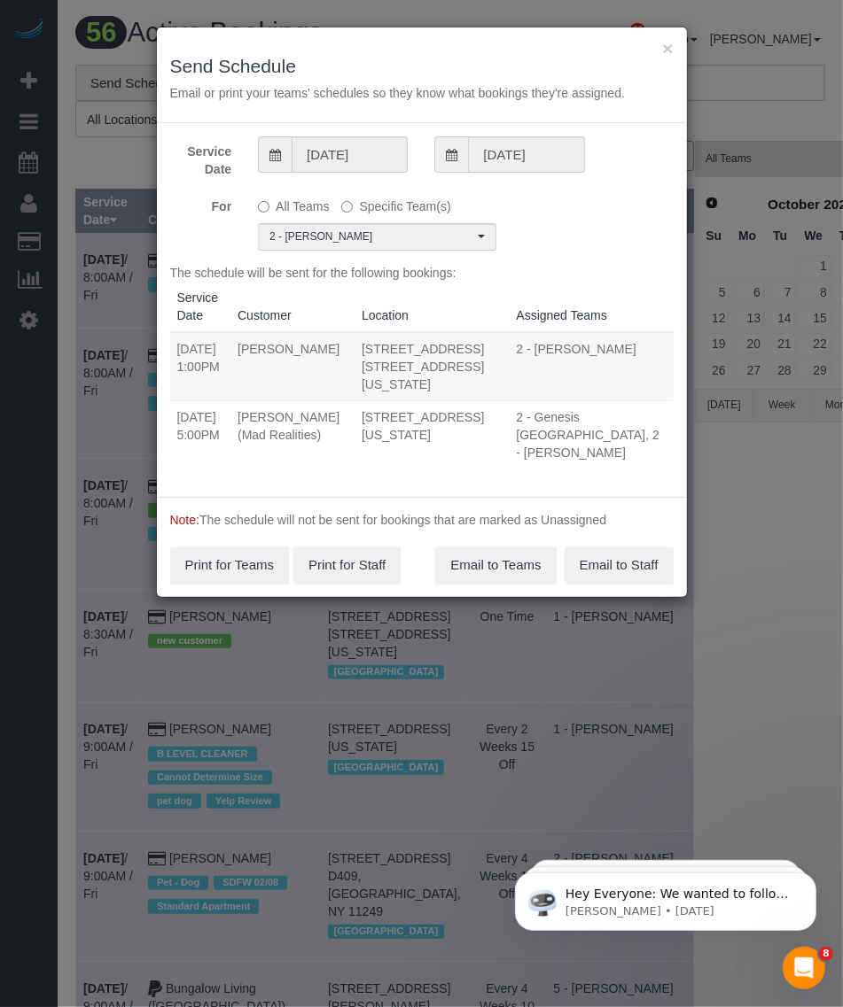
click at [580, 253] on div "Service Date 10/10/2025 10/10/2025 For All Teams Specific Team(s) 2 - Katherine…" at bounding box center [422, 310] width 530 height 374
click at [488, 547] on button "Email to Teams" at bounding box center [495, 565] width 120 height 37
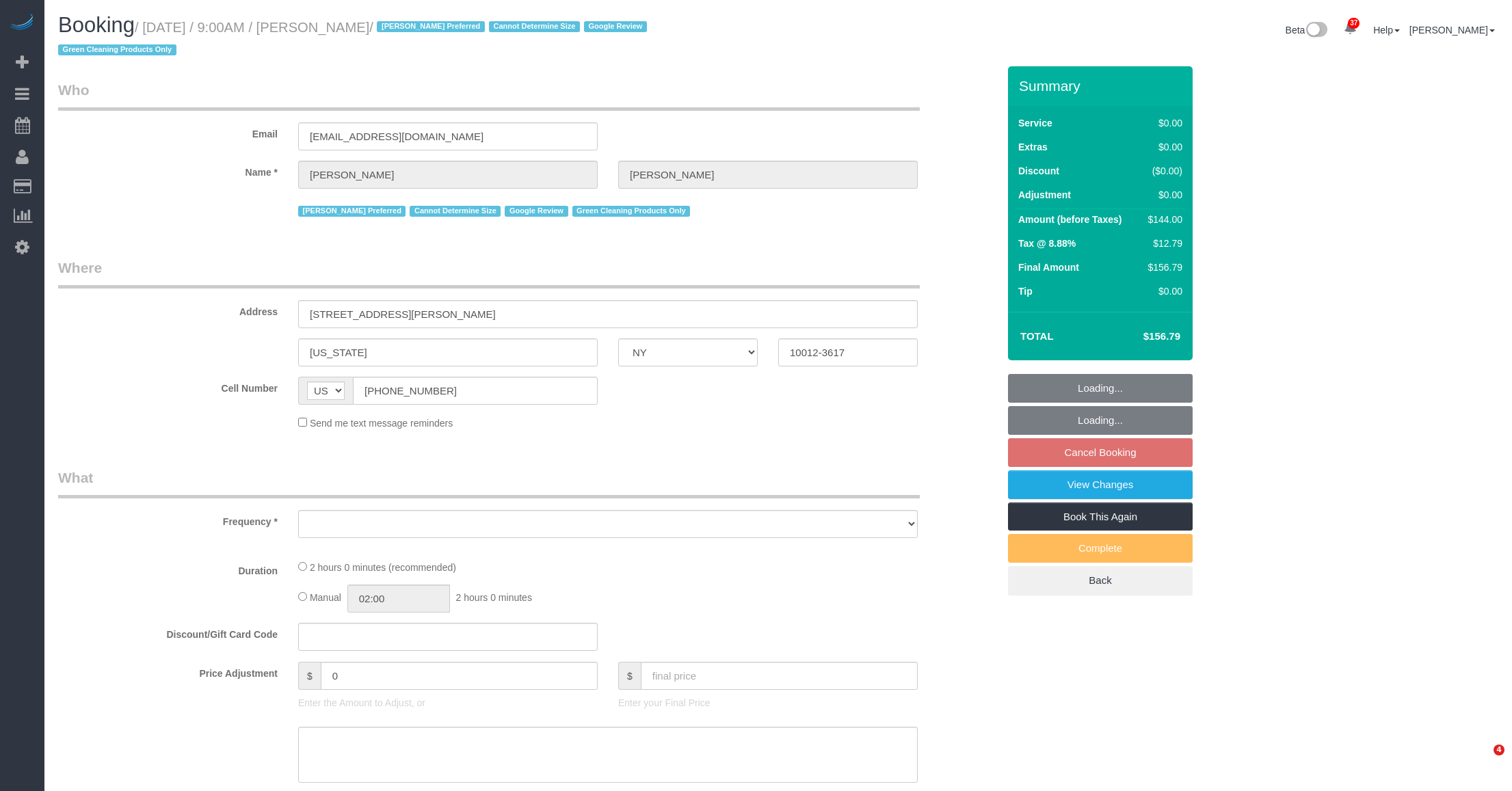
select select "NY"
select select "object:1524"
select select "1"
select select "spot2"
select select "number:57"
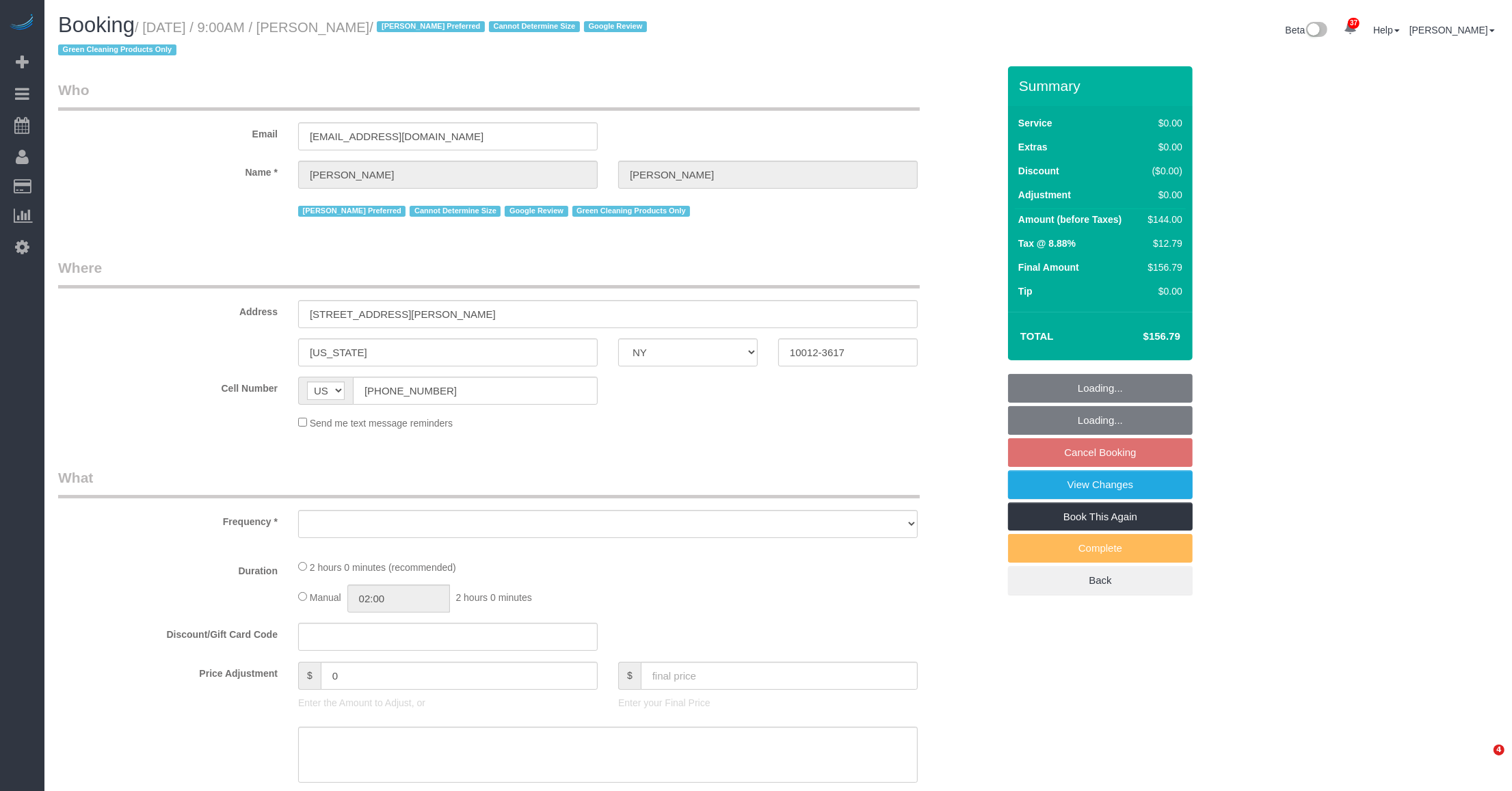
select select "number:70"
select select "number:15"
select select "number:5"
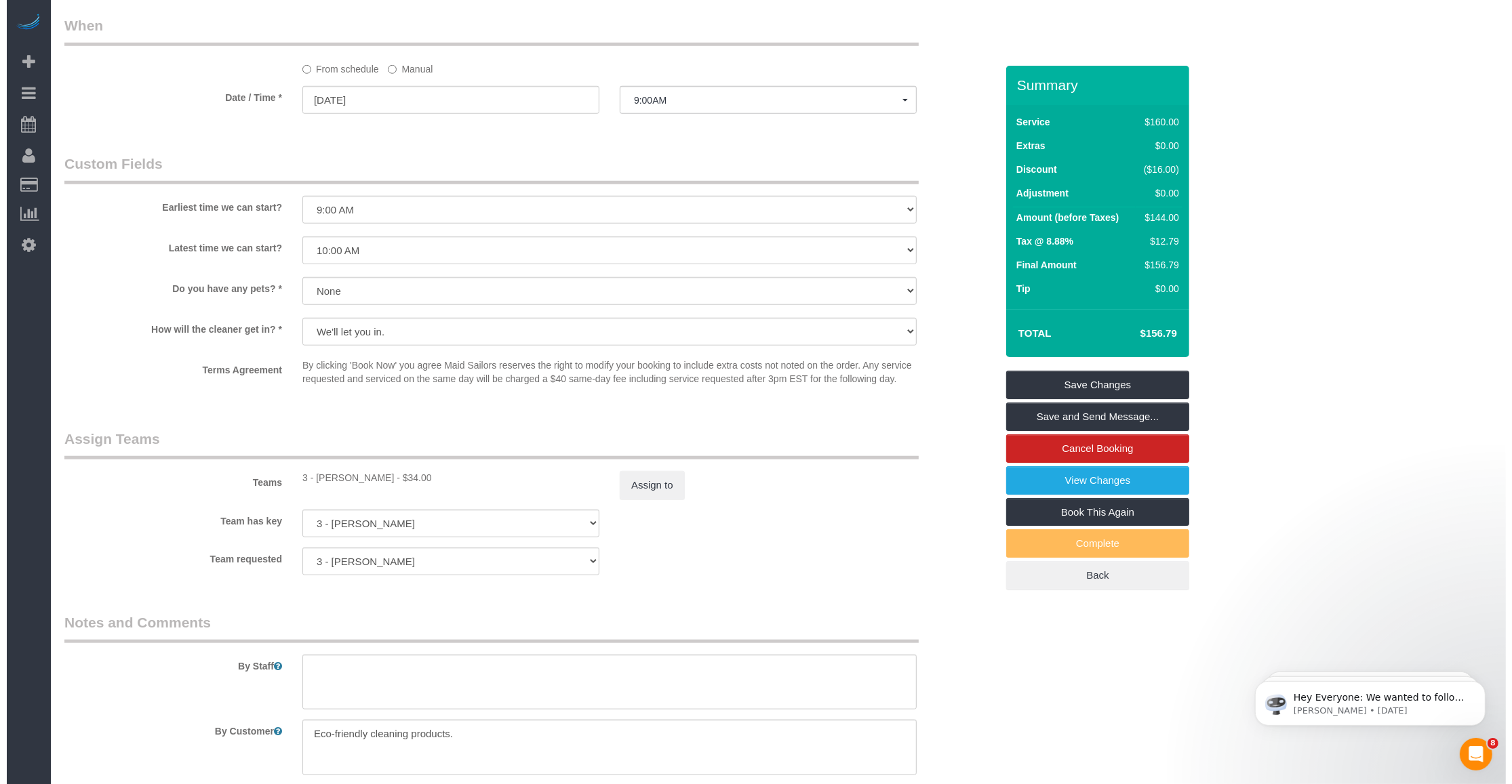
scroll to position [1101, 0]
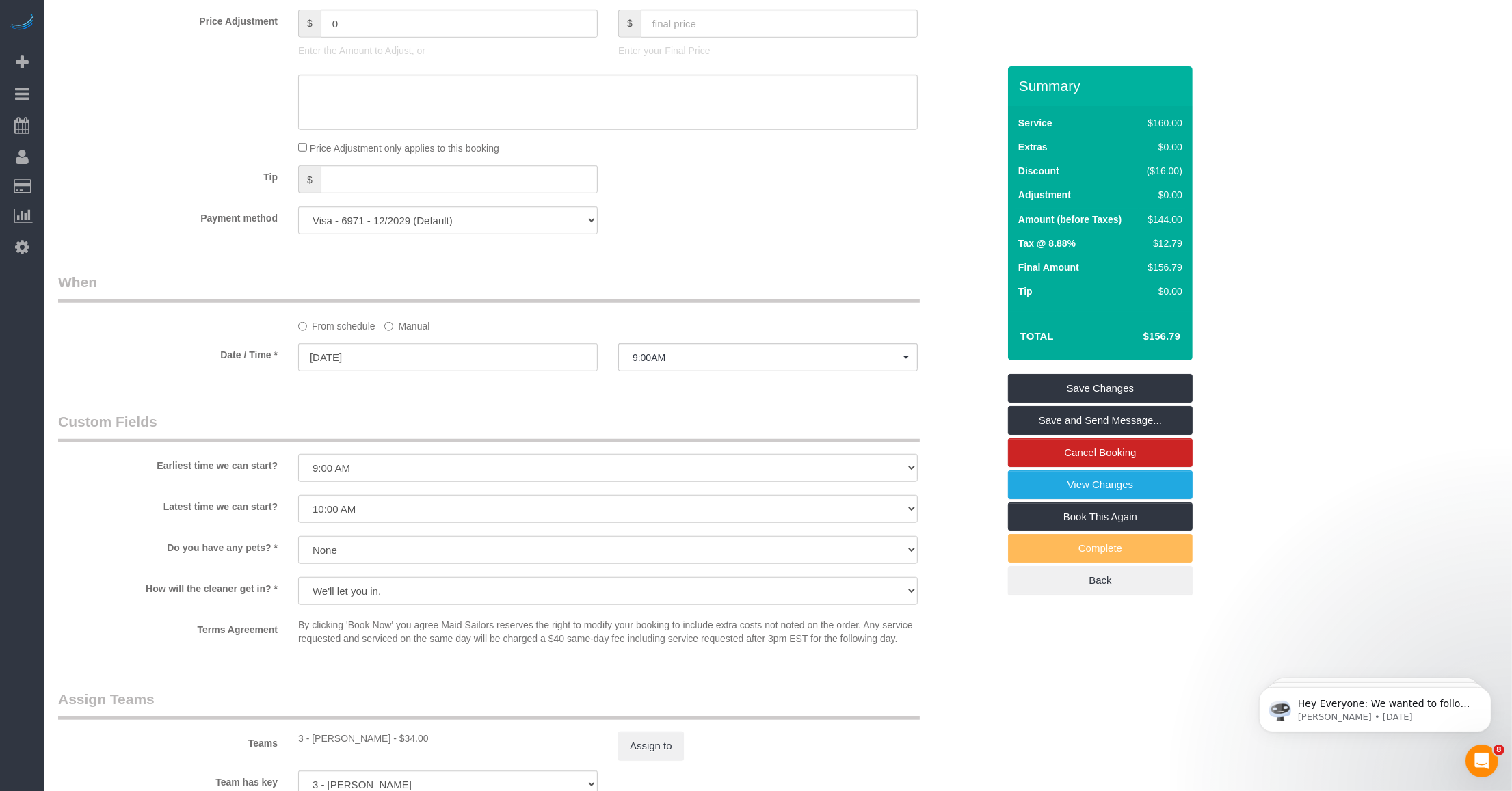
click at [559, 404] on div "Who Email [EMAIL_ADDRESS][DOMAIN_NAME] Name * [PERSON_NAME][GEOGRAPHIC_DATA] [P…" at bounding box center [528, 84] width 960 height 2259
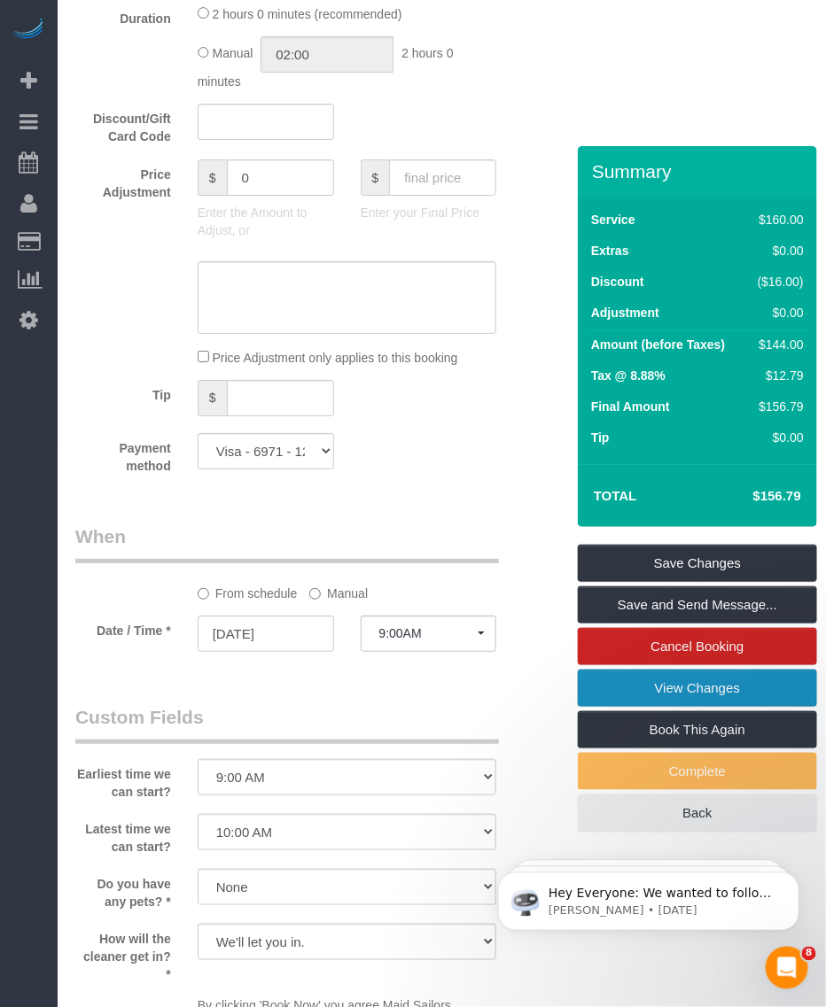
click at [687, 695] on link "View Changes" at bounding box center [697, 688] width 239 height 37
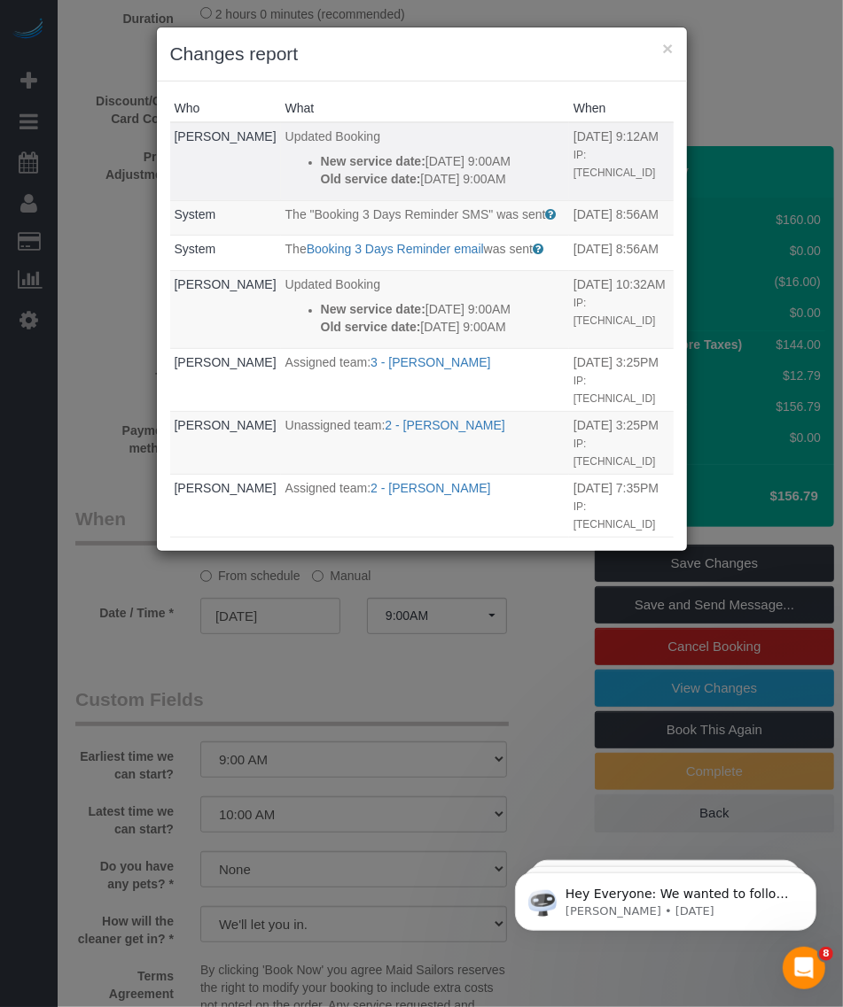
drag, startPoint x: 312, startPoint y: 166, endPoint x: 370, endPoint y: 173, distance: 58.9
click at [370, 170] on p "New service date: 10/15/2025 9:00AM" at bounding box center [443, 161] width 244 height 18
drag, startPoint x: 370, startPoint y: 173, endPoint x: 322, endPoint y: 200, distance: 55.9
click at [322, 186] on strong "Old service date:" at bounding box center [371, 179] width 100 height 14
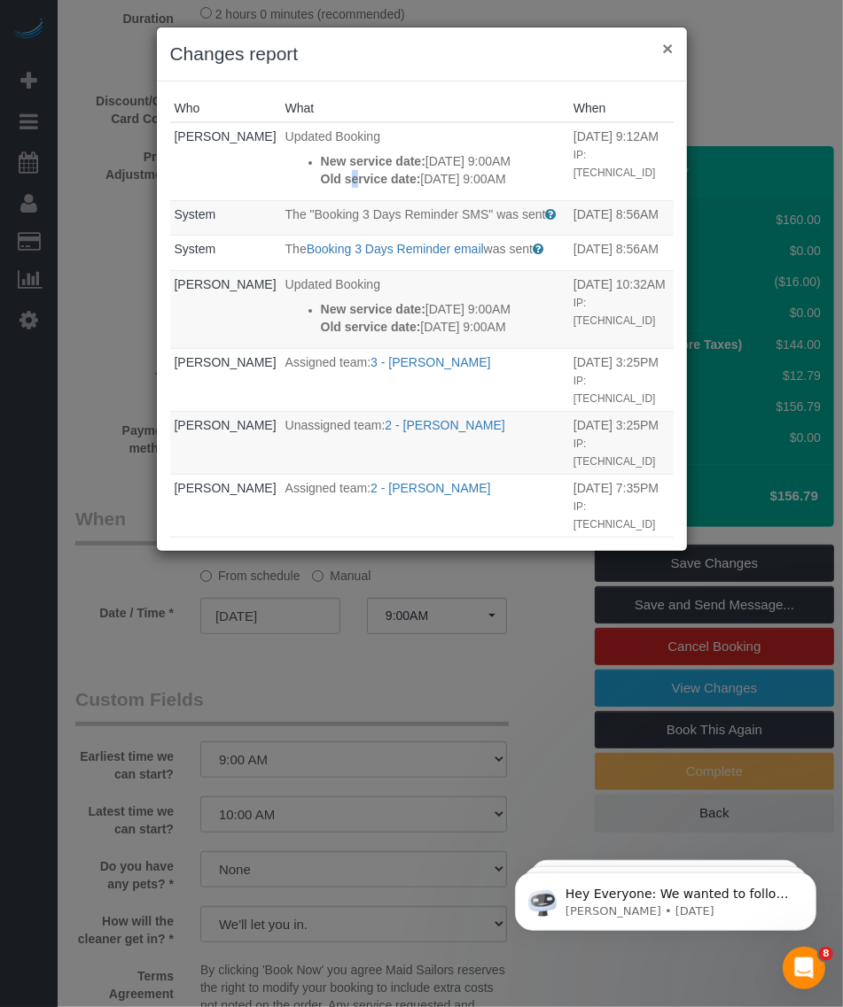
drag, startPoint x: 665, startPoint y: 45, endPoint x: 695, endPoint y: 6, distance: 49.3
click at [665, 45] on button "×" at bounding box center [667, 48] width 11 height 19
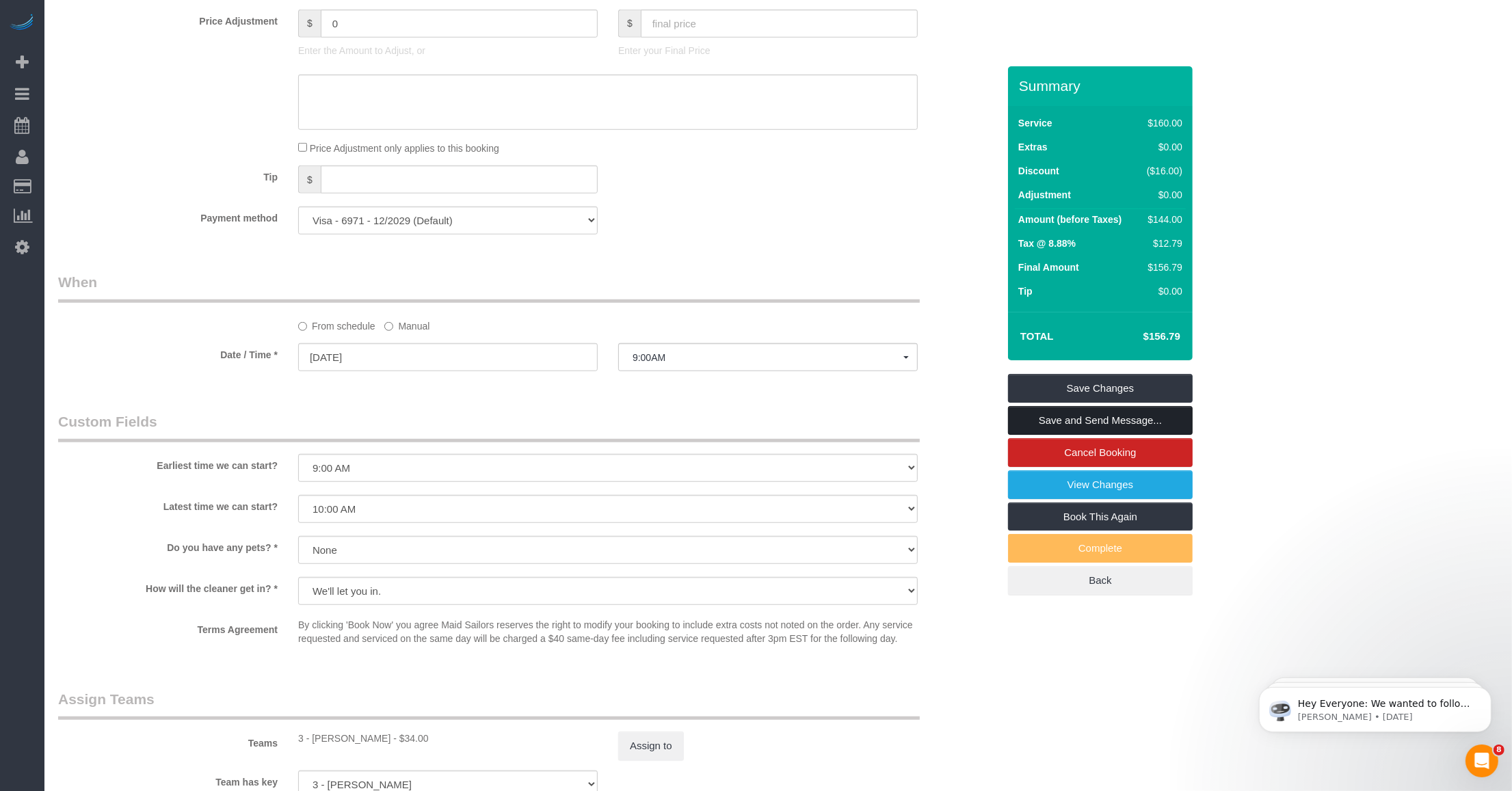
click at [1088, 418] on link "Save and Send Message..." at bounding box center [1100, 420] width 184 height 29
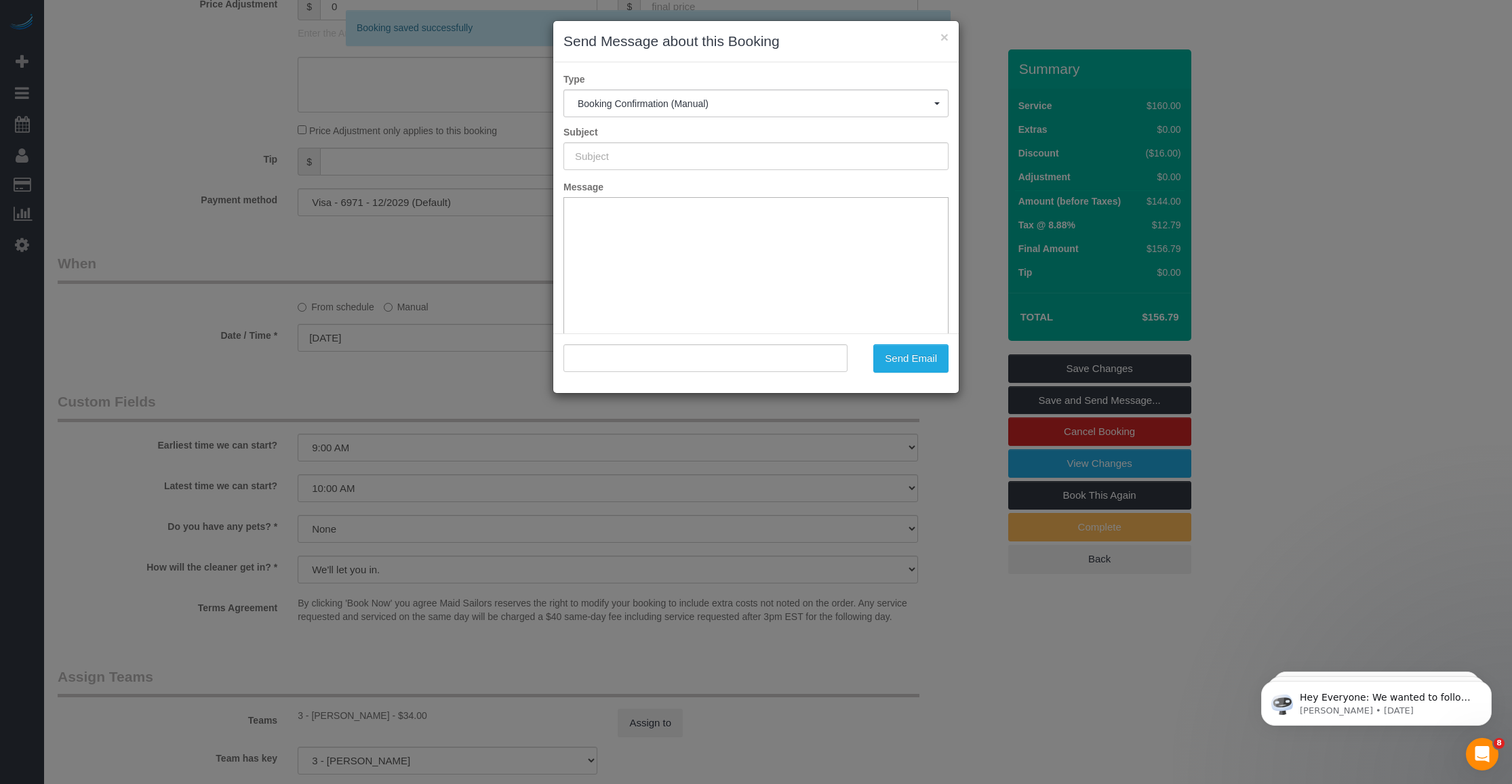
type input "Cleaning Confirmed for 10/15/2025 at 9:00am"
type input ""Sal Marsico" <fcurow@gmail.com>"
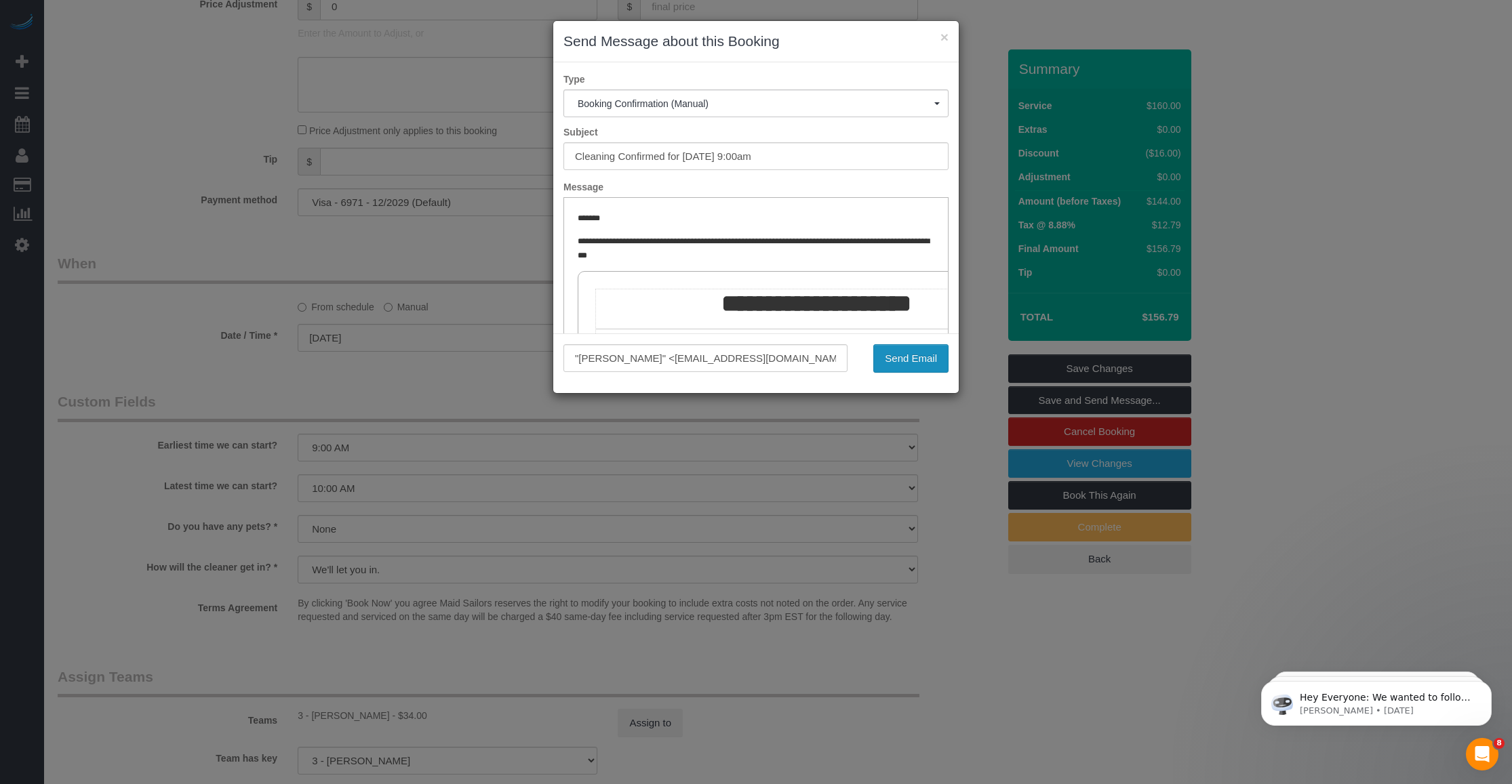
click at [907, 357] on button "Send Email" at bounding box center [911, 358] width 75 height 28
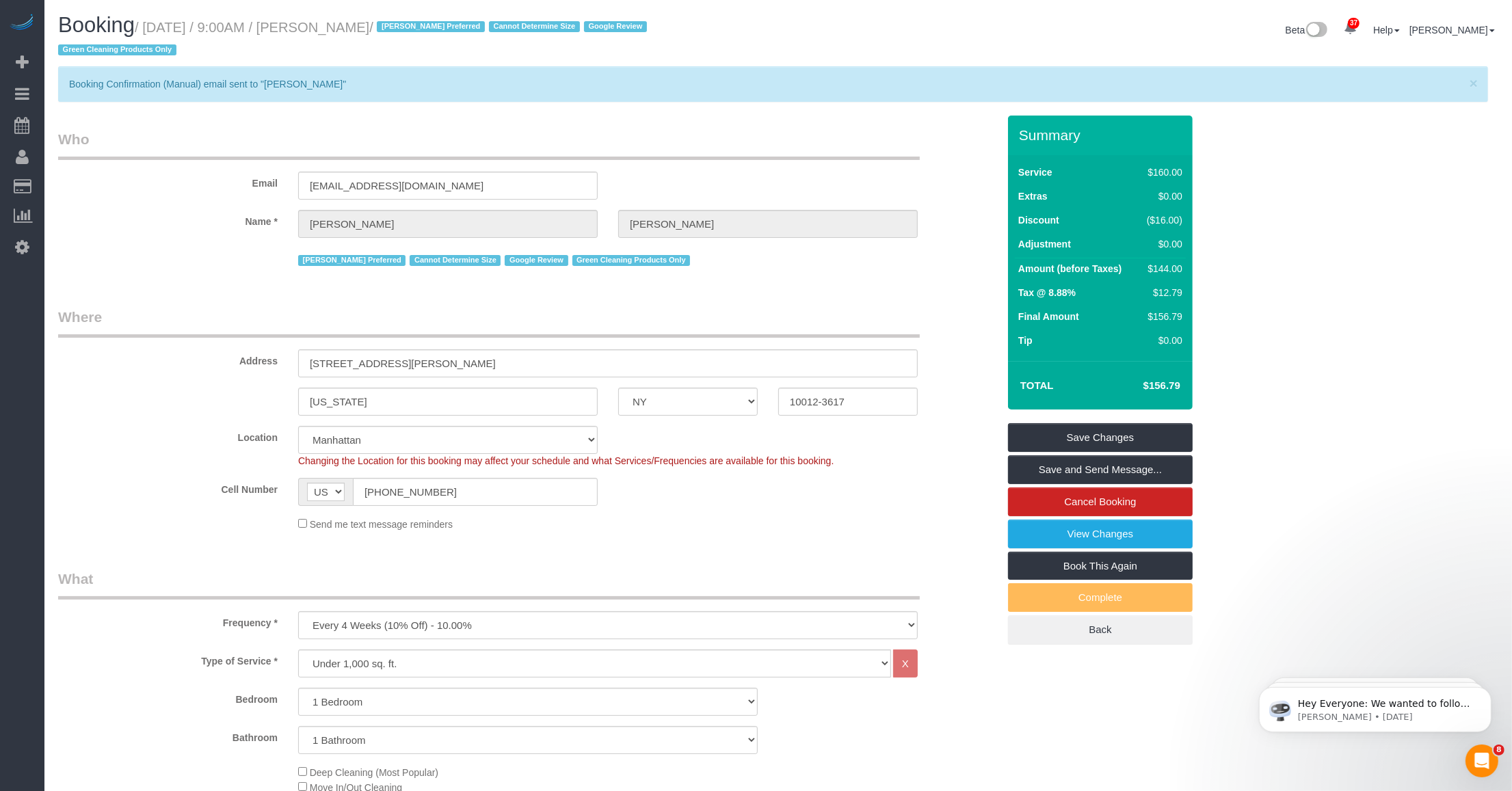
drag, startPoint x: 326, startPoint y: 25, endPoint x: 398, endPoint y: 32, distance: 72.3
click at [398, 32] on small "/ October 15, 2025 / 9:00AM / Sal Marsico / Anette Lopez Preferred Cannot Deter…" at bounding box center [354, 39] width 593 height 39
copy small "Sal Marsico"
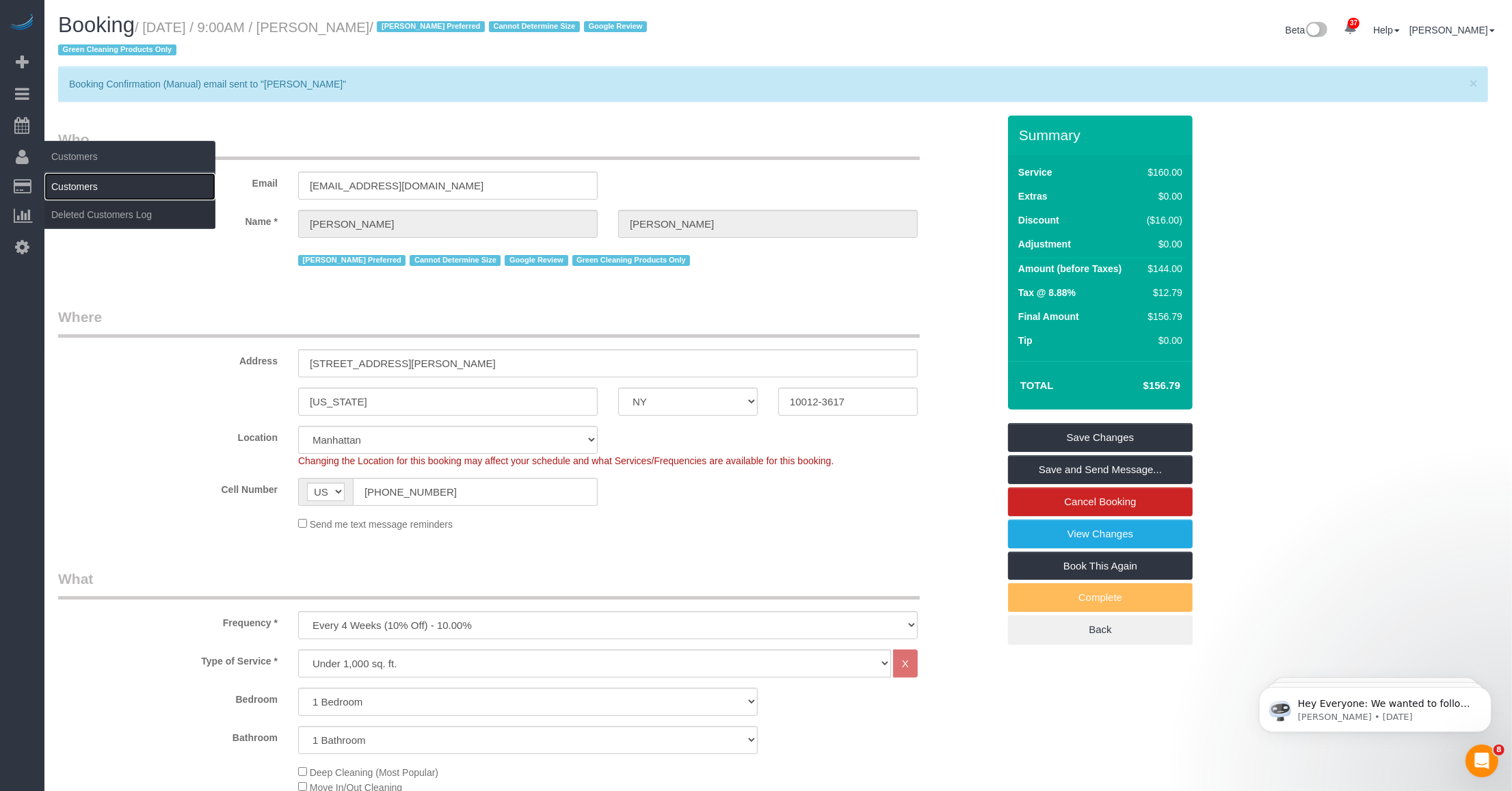
click at [74, 180] on link "Customers" at bounding box center [130, 186] width 171 height 27
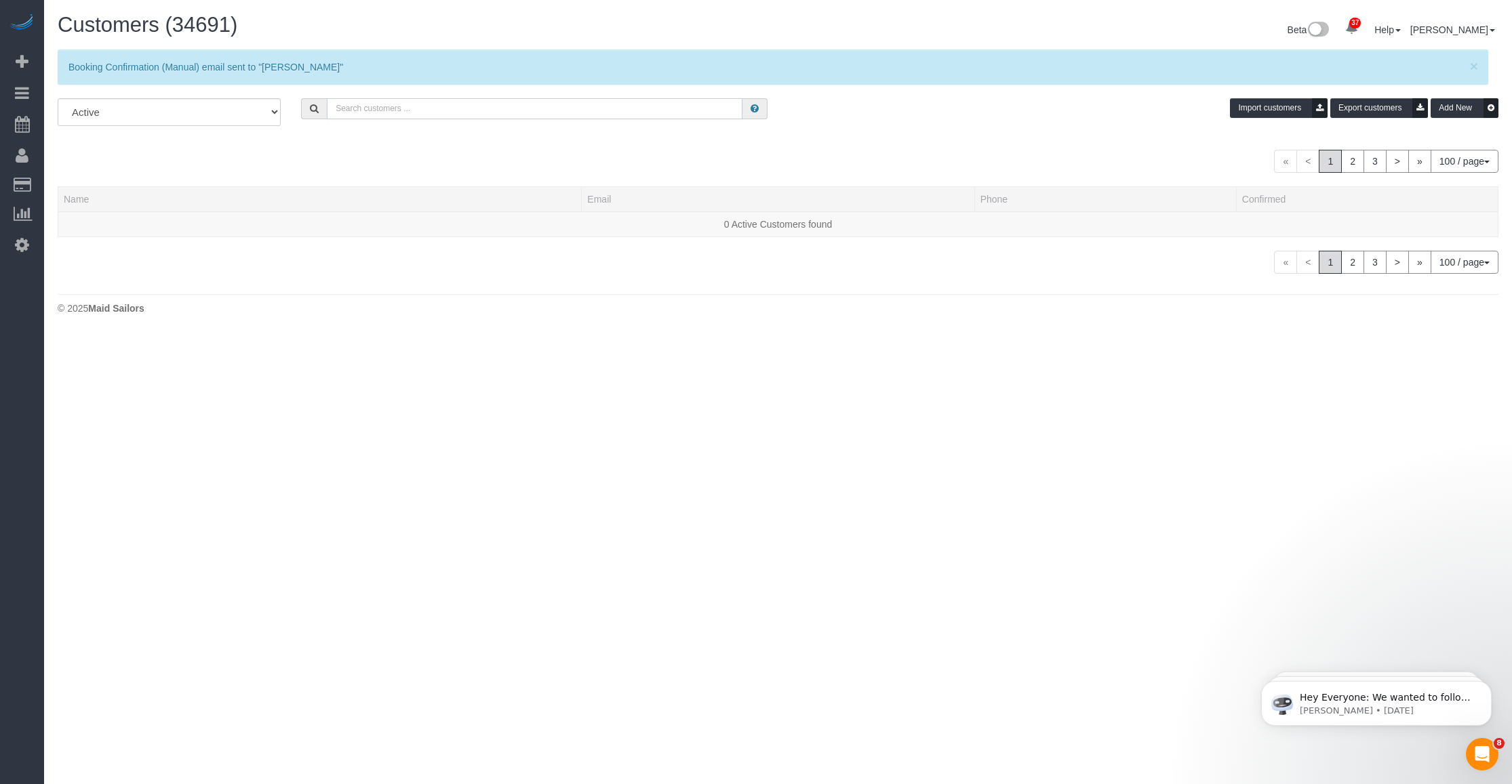
drag, startPoint x: 386, startPoint y: 99, endPoint x: 394, endPoint y: 102, distance: 8.5
click at [386, 99] on input "text" at bounding box center [534, 108] width 415 height 21
paste input "Sal Marsico"
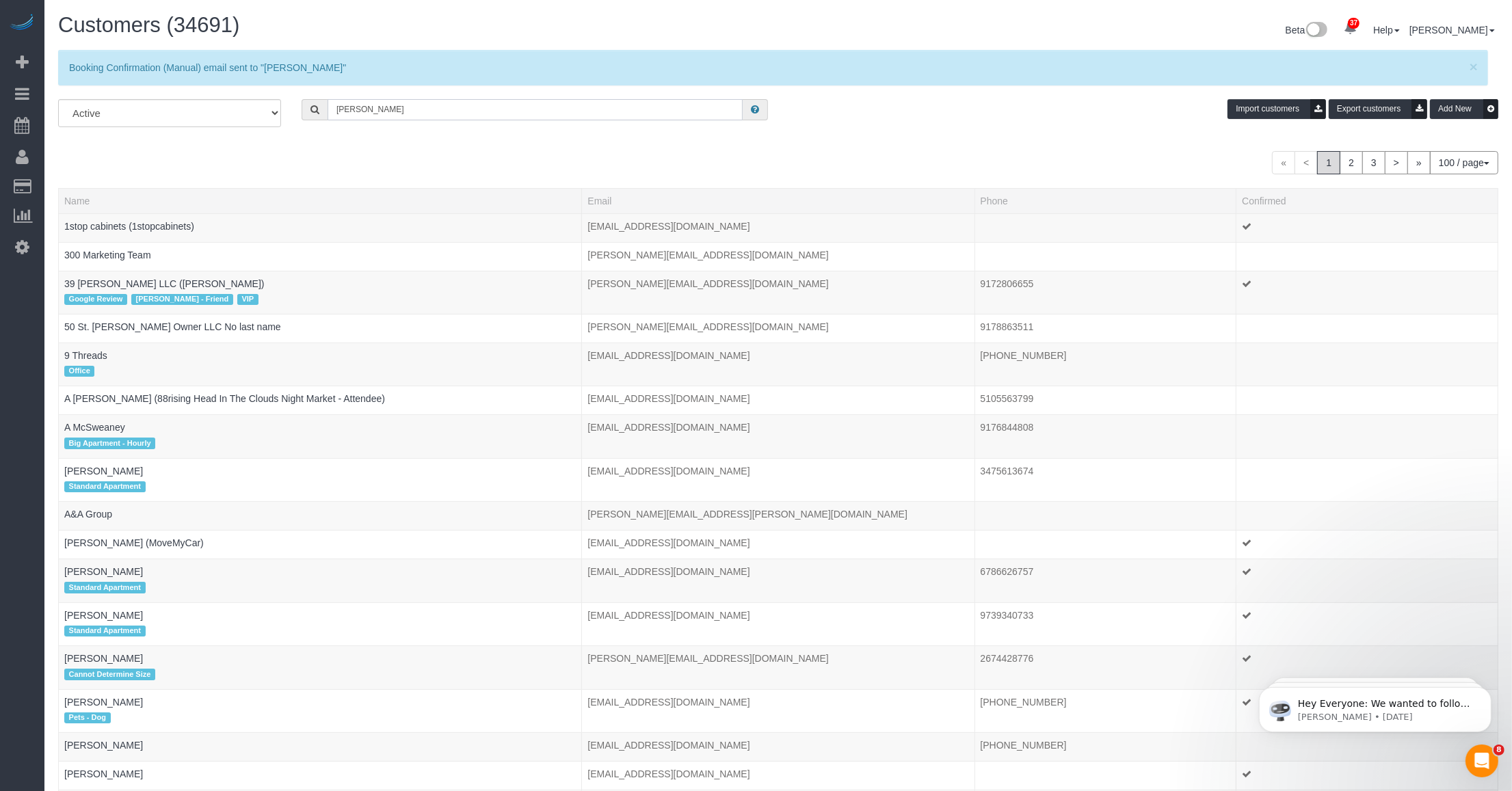
click at [425, 111] on input "Sal Marsico" at bounding box center [535, 109] width 415 height 21
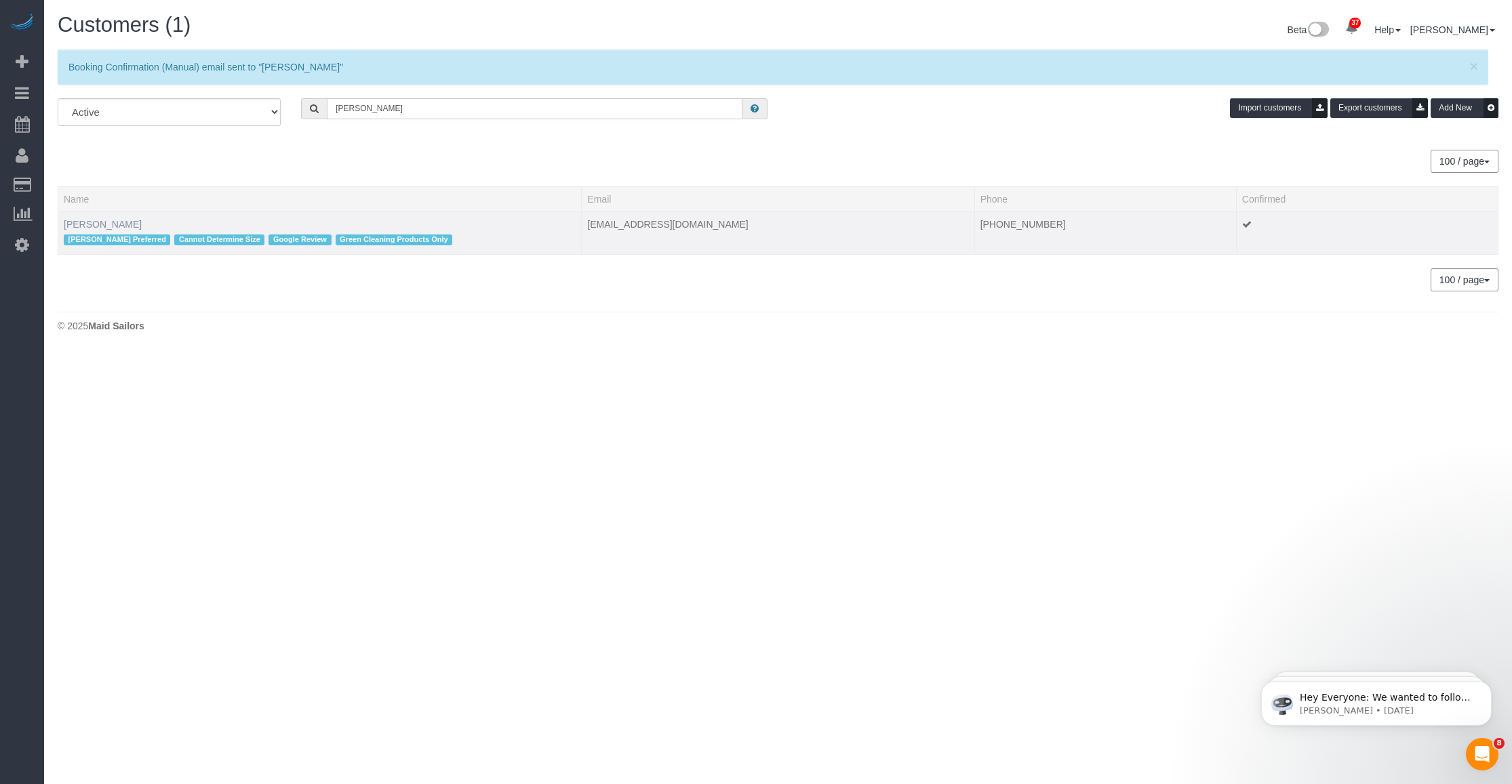
type input "Sal Marsico"
click at [80, 226] on link "Sal Marsico" at bounding box center [103, 224] width 78 height 11
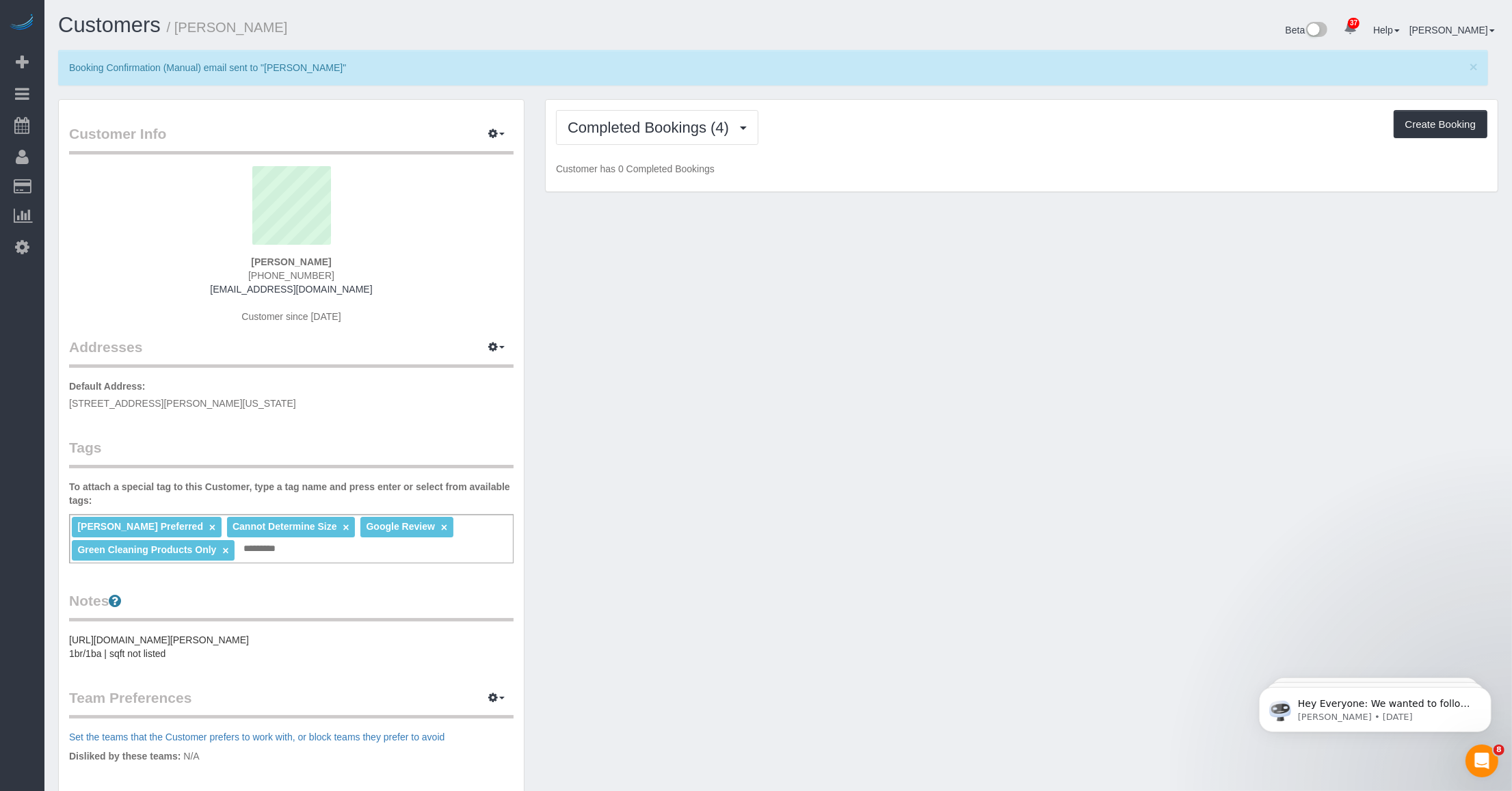
click at [256, 530] on span "Cannot Determine Size" at bounding box center [284, 526] width 104 height 11
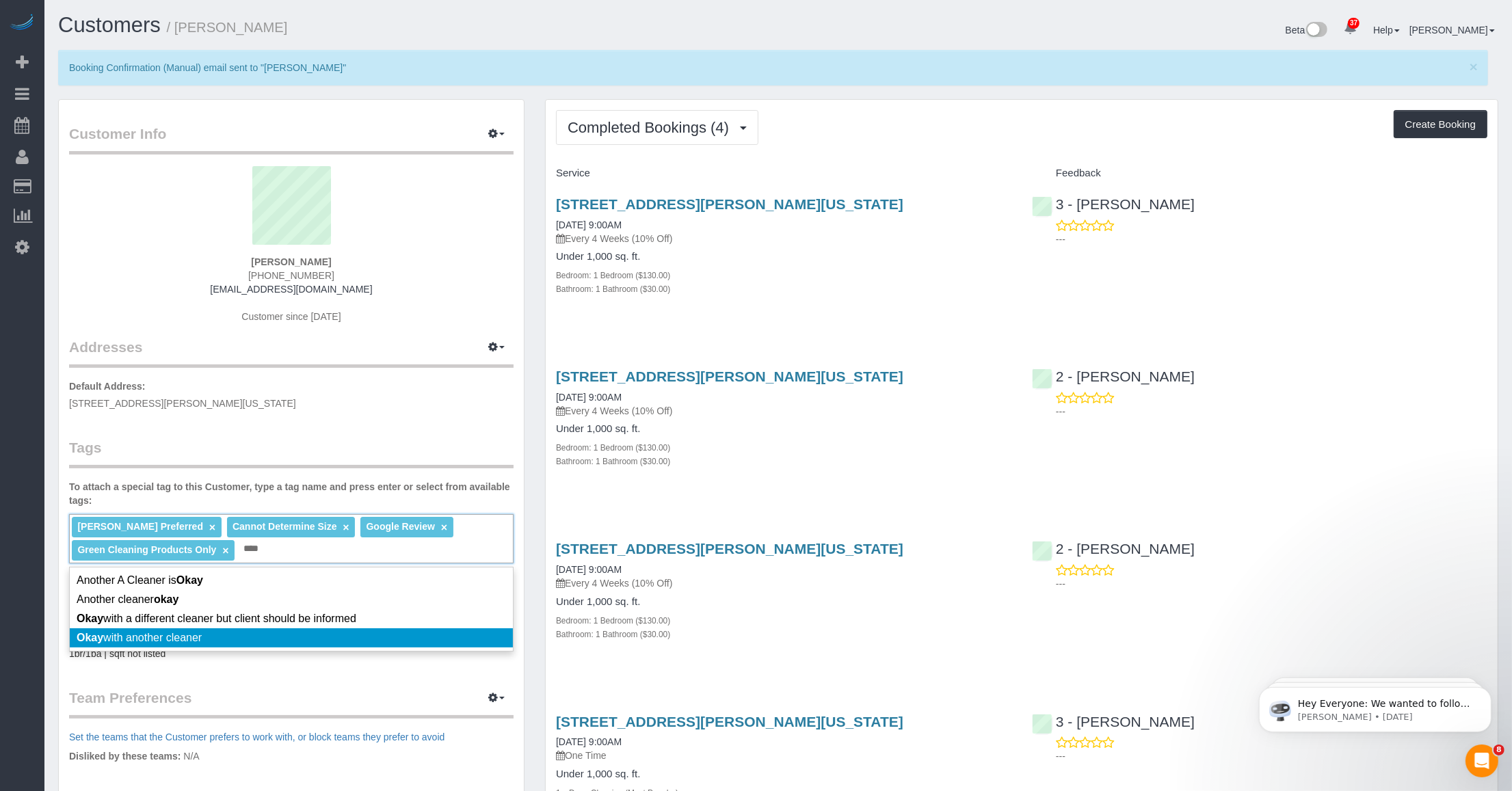
type input "****"
click at [225, 634] on li "Okay with another cleaner" at bounding box center [291, 637] width 443 height 19
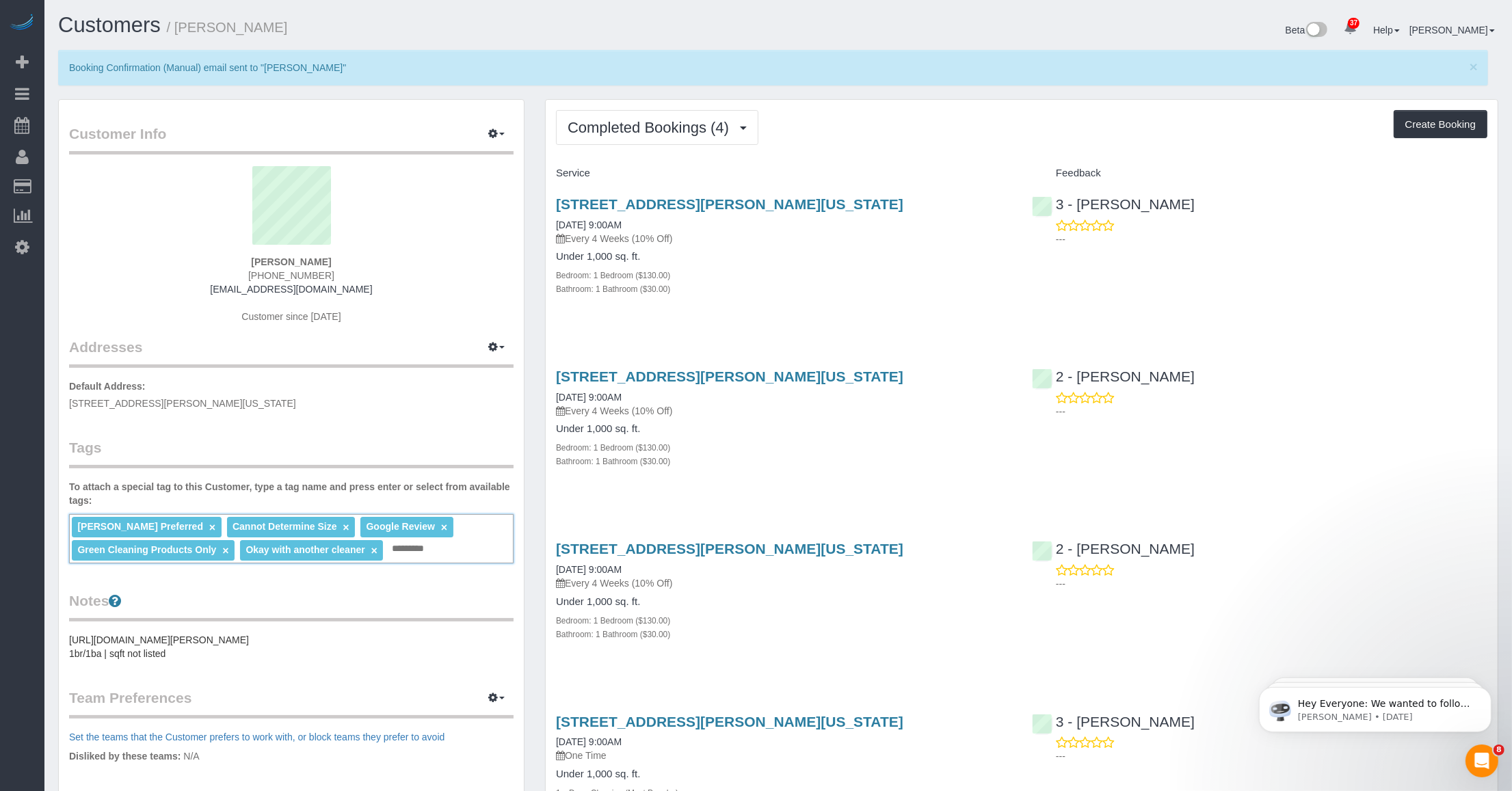
click at [377, 600] on legend "Notes" at bounding box center [291, 606] width 445 height 31
click at [411, 441] on legend "Tags" at bounding box center [291, 453] width 445 height 31
click at [698, 139] on button "Completed Bookings (4)" at bounding box center [657, 127] width 202 height 35
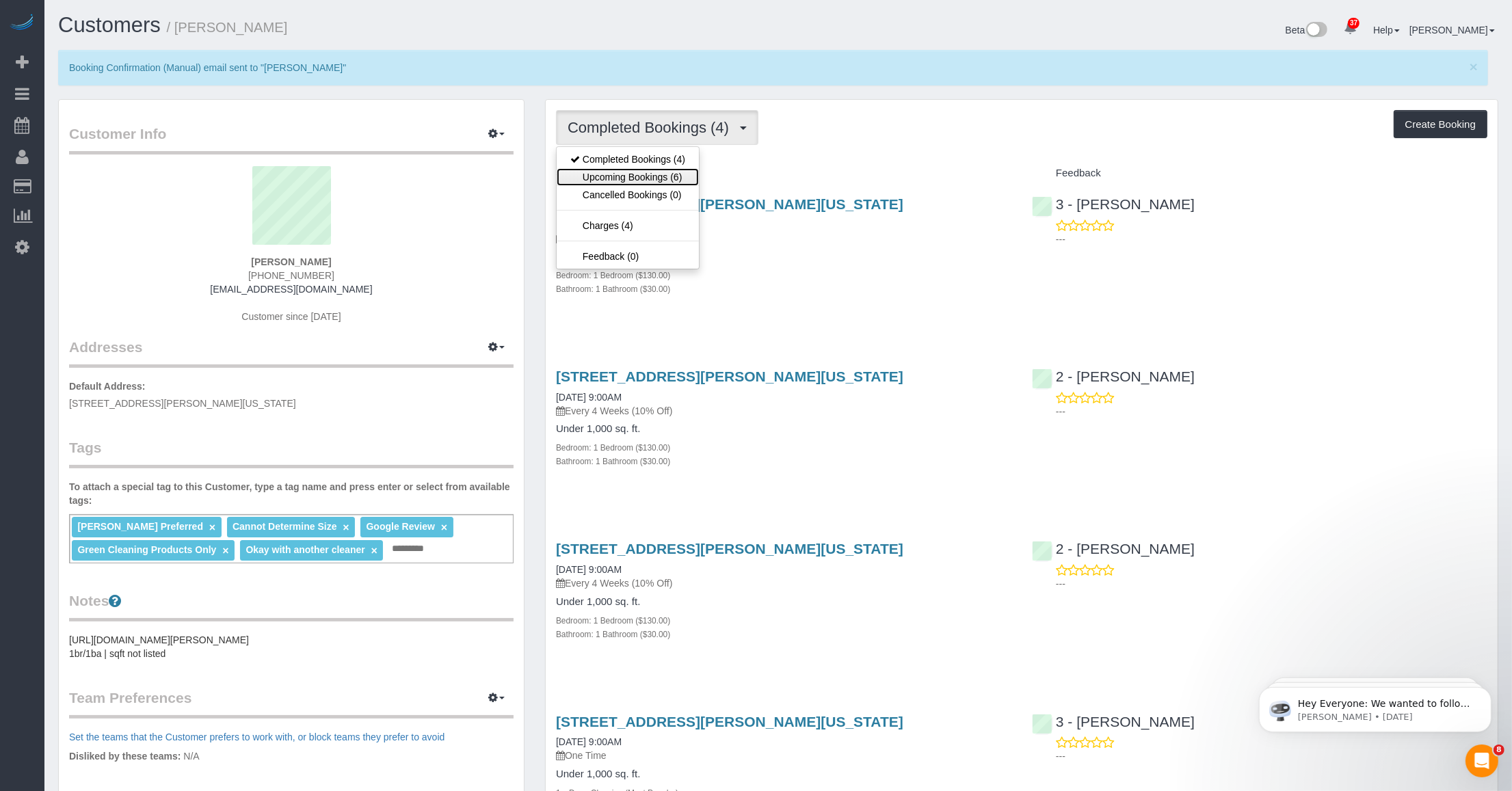
click at [627, 177] on link "Upcoming Bookings (6)" at bounding box center [627, 177] width 142 height 18
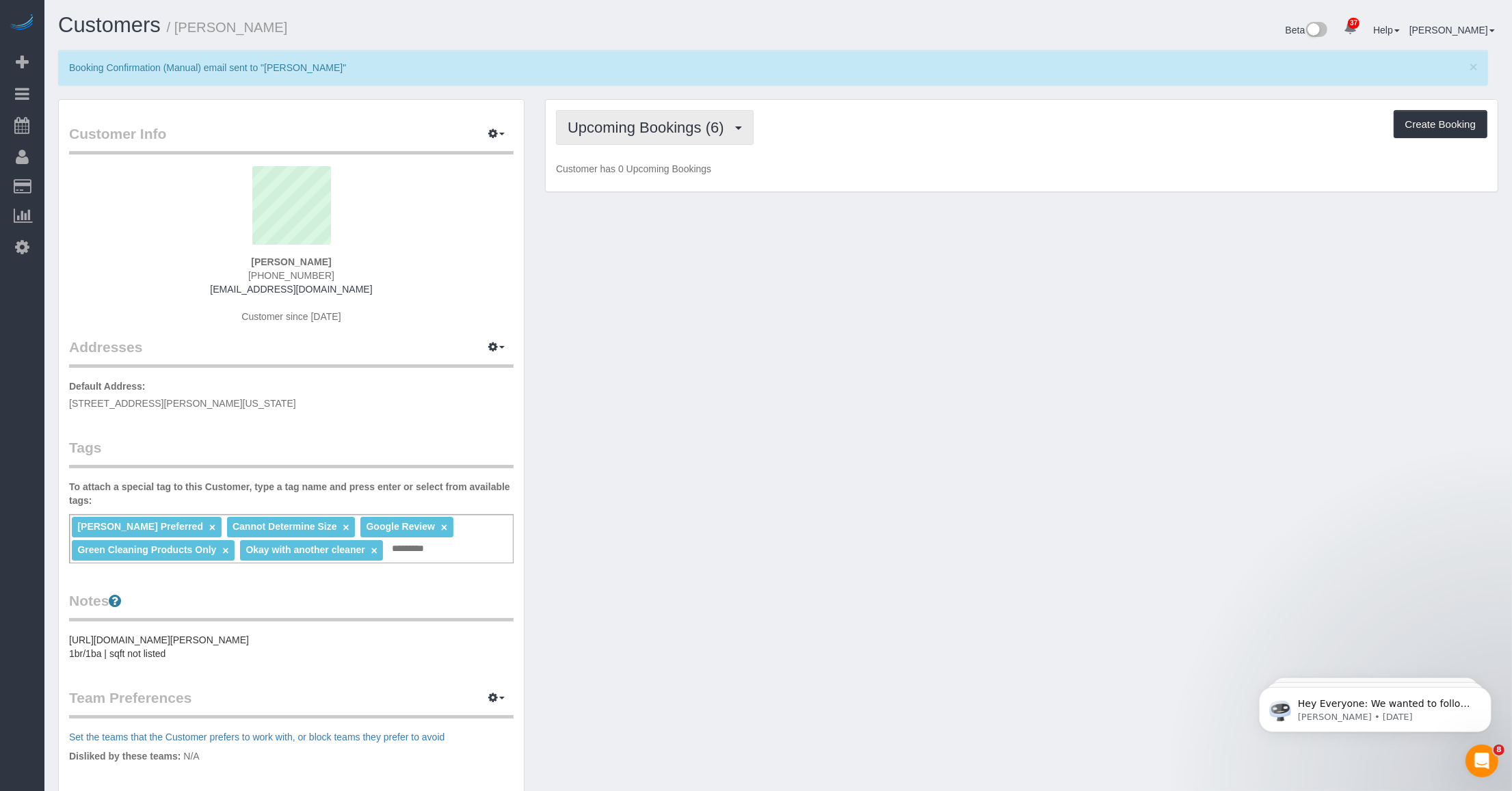
click at [678, 134] on span "Upcoming Bookings (6)" at bounding box center [649, 127] width 164 height 17
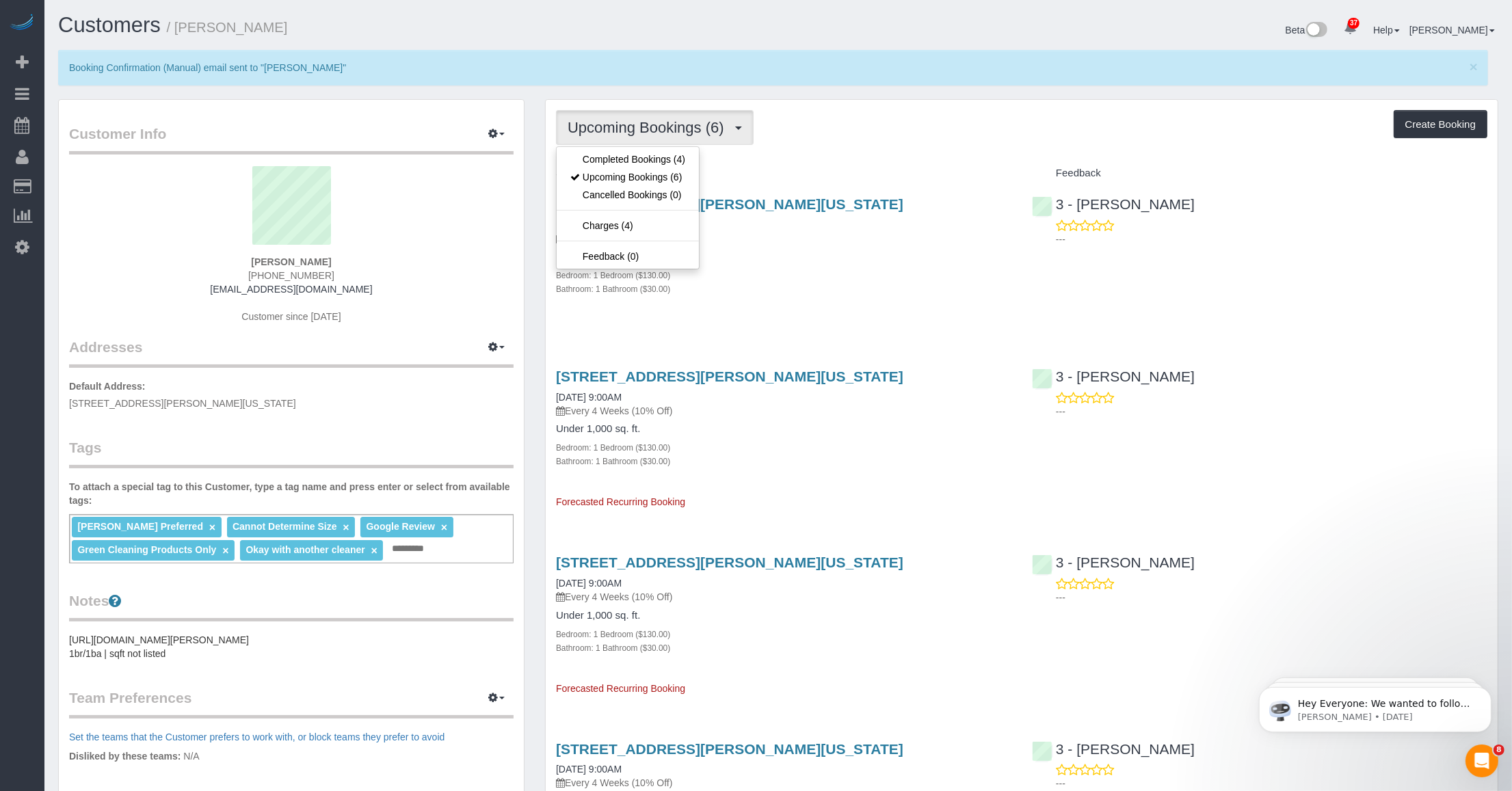
click at [658, 147] on ul "Completed Bookings (4) Upcoming Bookings (6) Cancelled Bookings (0) Charges (4)…" at bounding box center [627, 208] width 144 height 123
click at [685, 131] on span "Upcoming Bookings (6)" at bounding box center [649, 127] width 164 height 17
click at [661, 157] on link "Completed Bookings (4)" at bounding box center [627, 159] width 142 height 18
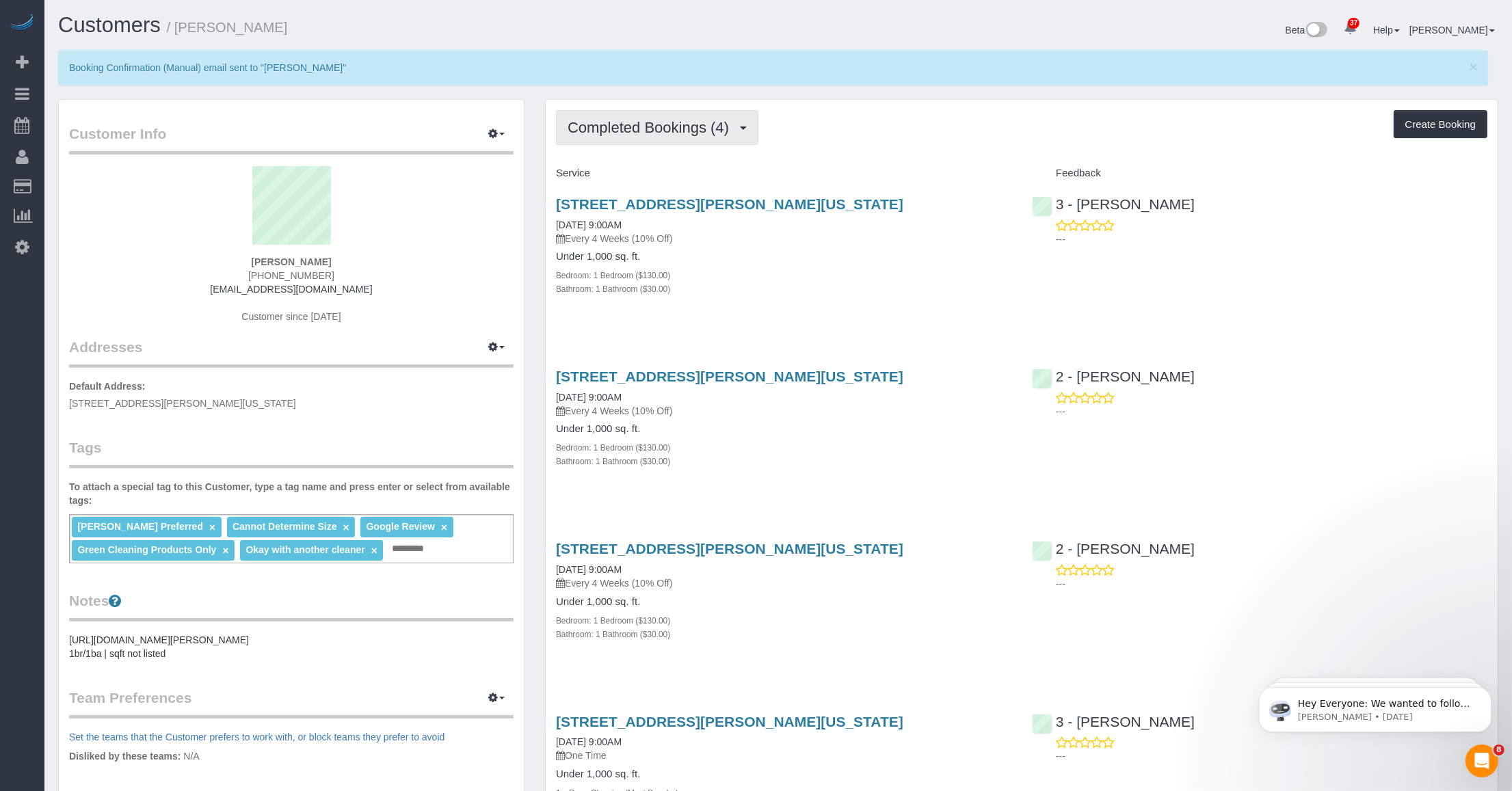
click at [703, 141] on button "Completed Bookings (4)" at bounding box center [657, 127] width 202 height 35
click at [661, 179] on link "Upcoming Bookings (6)" at bounding box center [627, 177] width 142 height 18
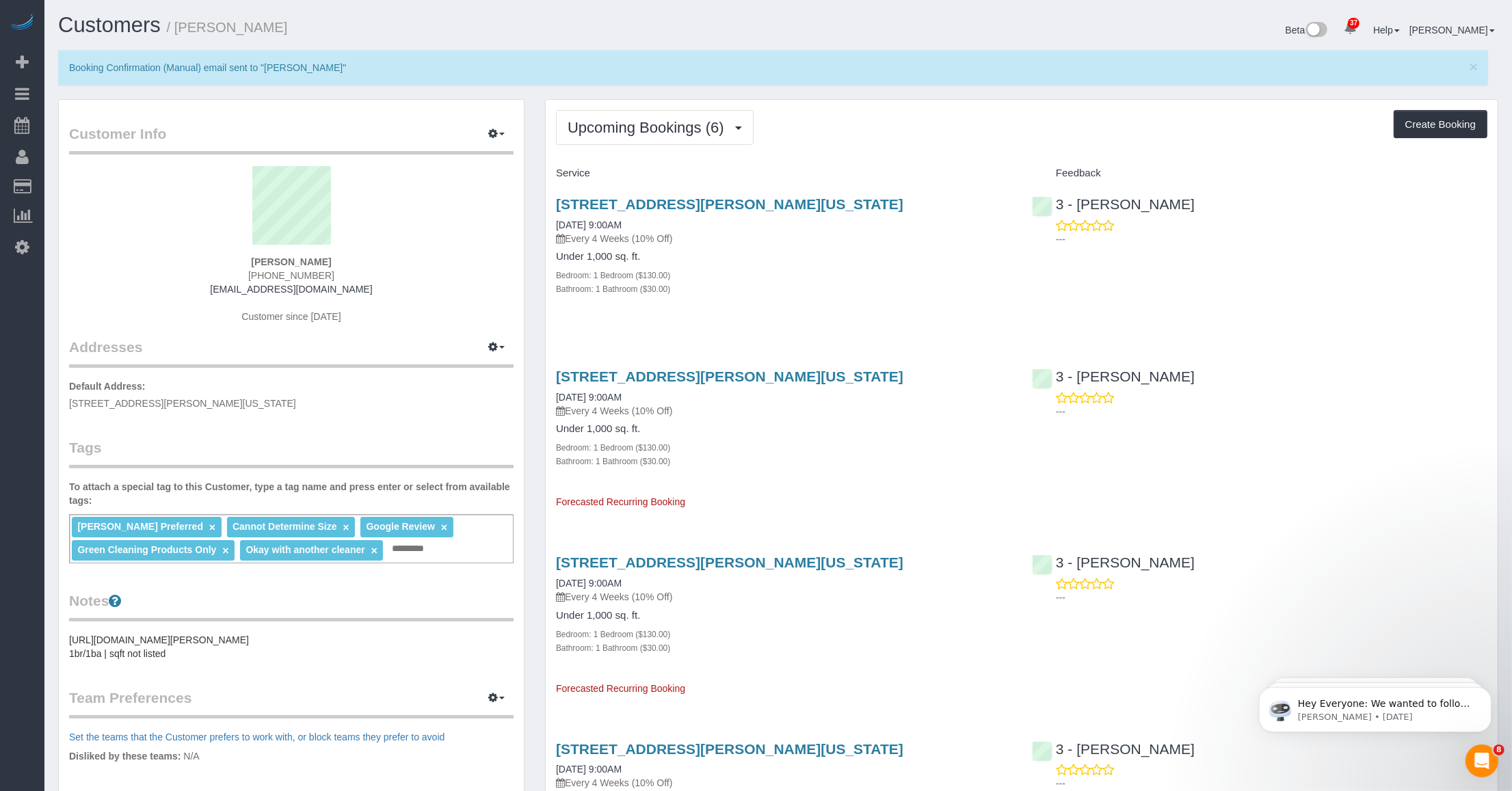
click at [374, 550] on link "×" at bounding box center [374, 550] width 6 height 12
click at [323, 540] on div "Anette Lopez Preferred × Cannot Determine Size × Google Review × Green Cleaning…" at bounding box center [291, 539] width 445 height 49
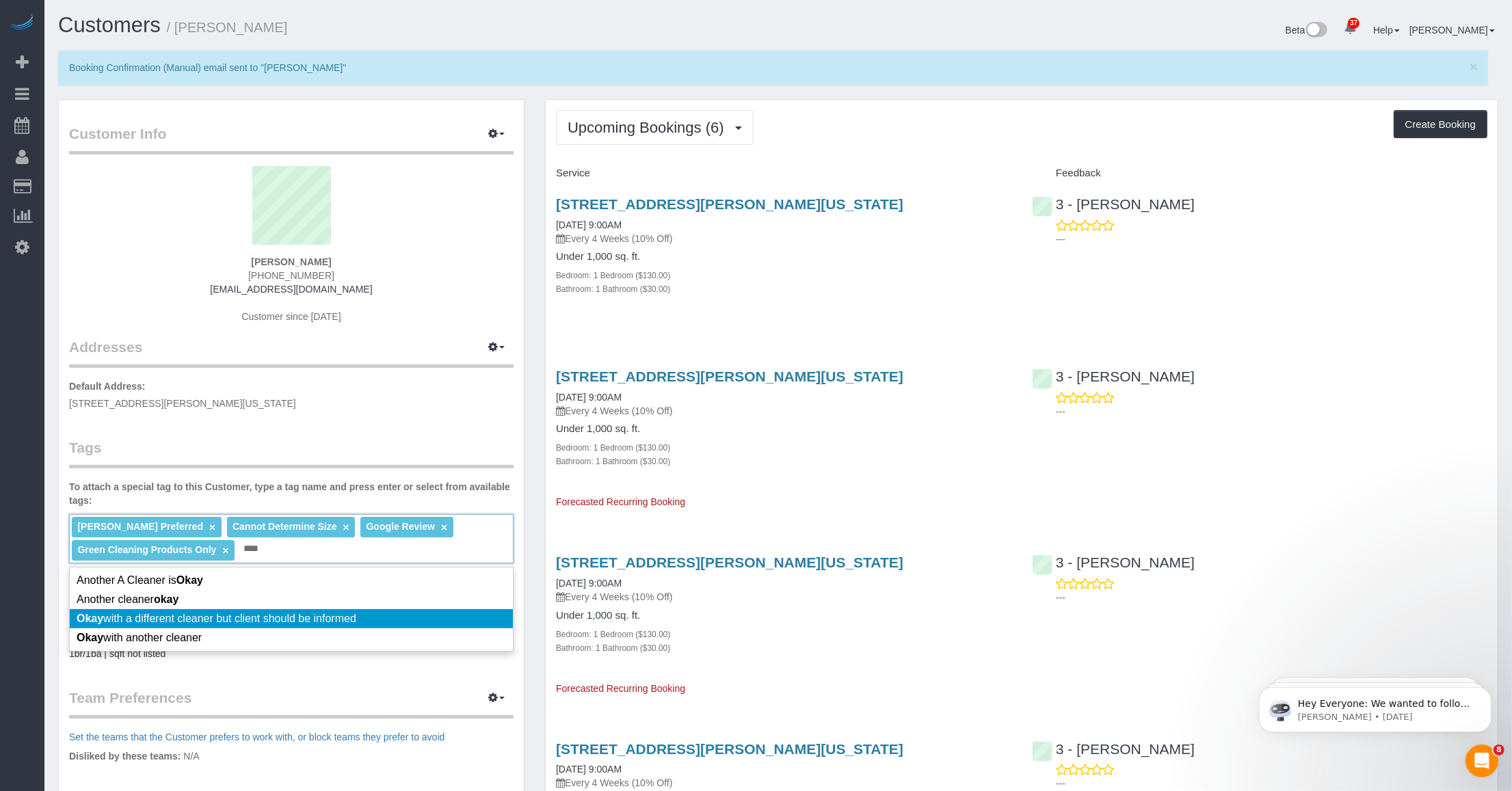
type input "****"
click at [227, 613] on span "Okay with a different cleaner but client should be informed" at bounding box center [216, 618] width 279 height 12
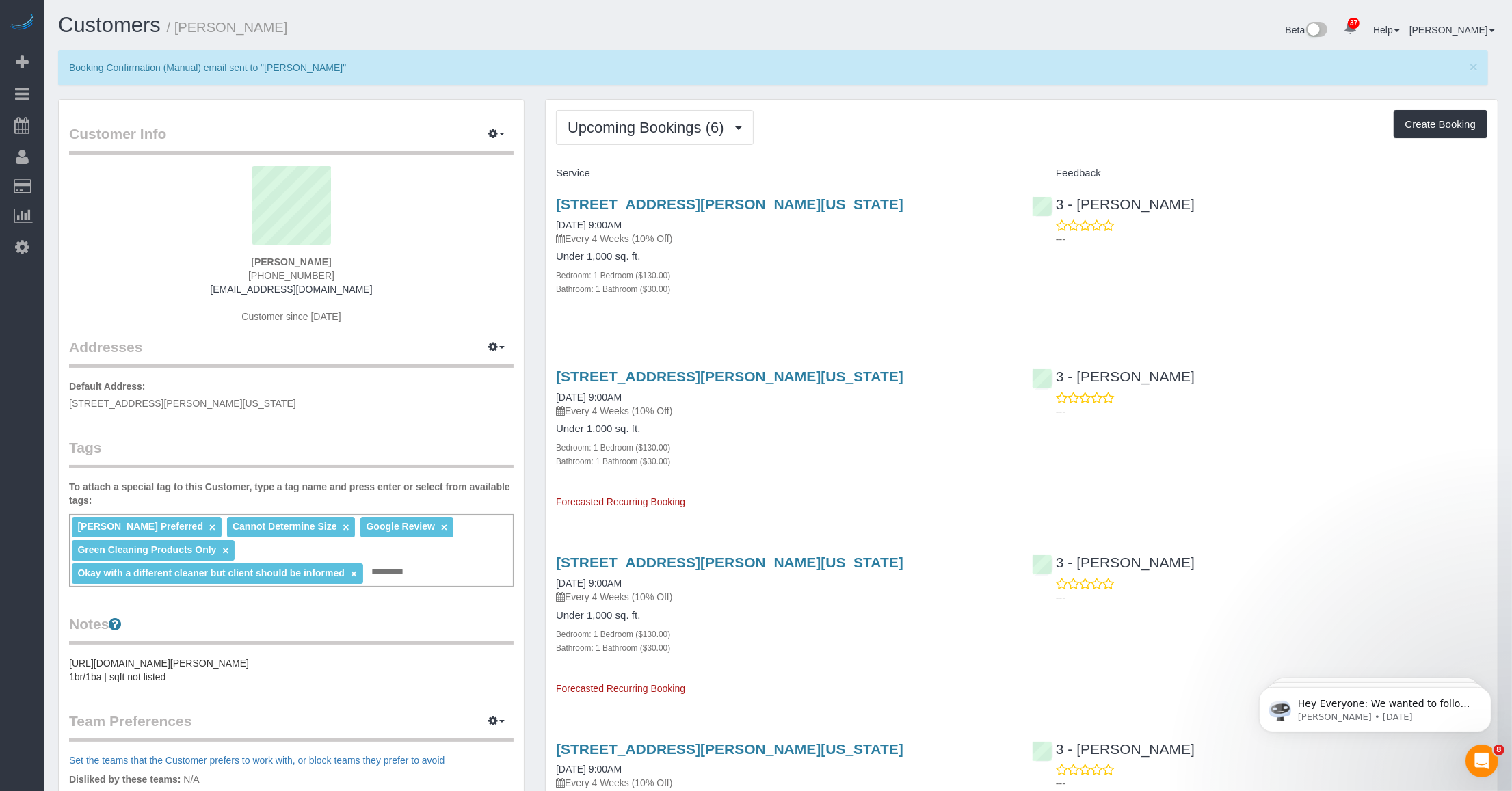
click at [359, 617] on legend "Notes" at bounding box center [291, 630] width 445 height 31
click at [646, 123] on span "Upcoming Bookings (6)" at bounding box center [649, 127] width 164 height 17
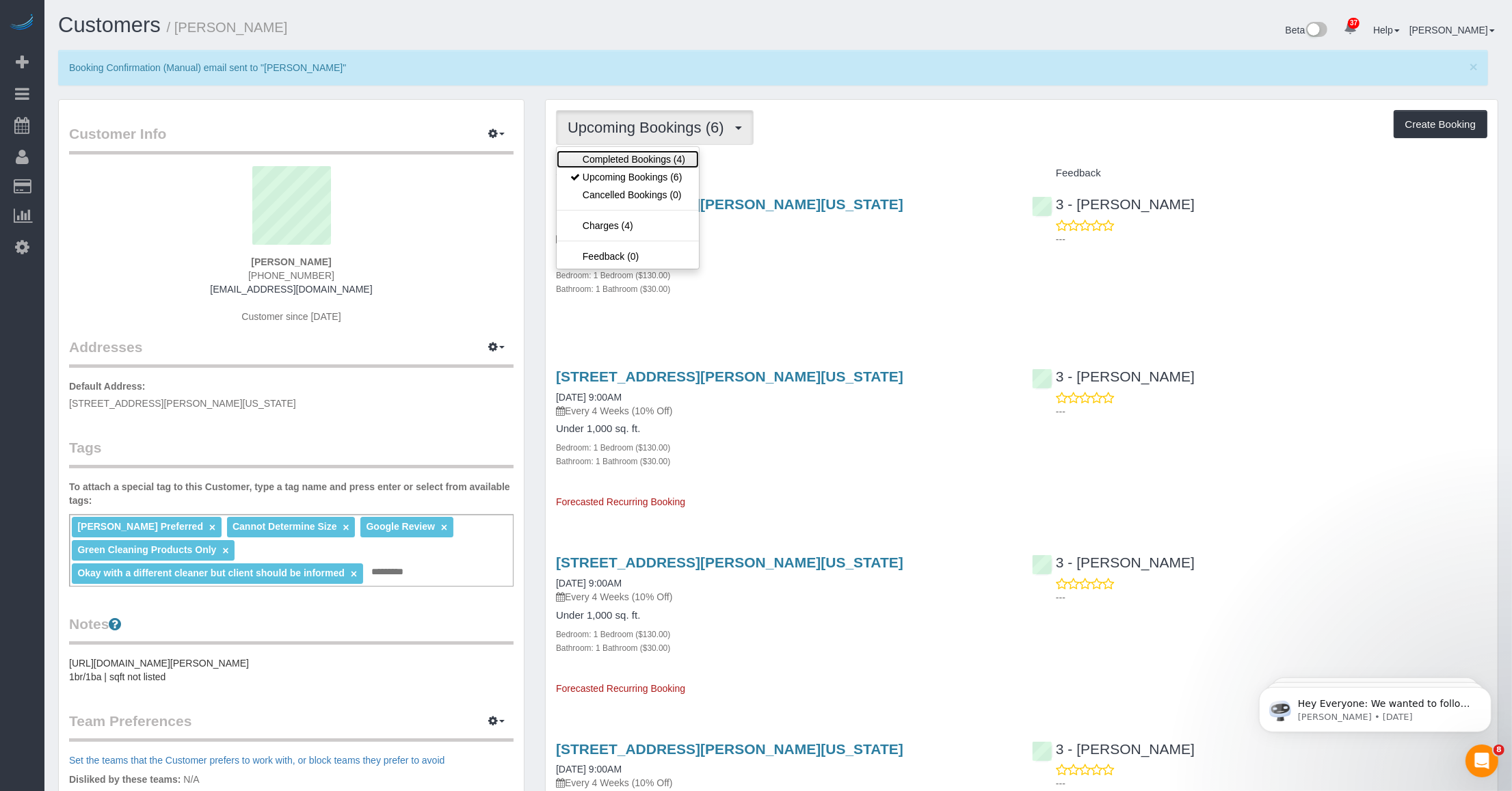
click at [656, 154] on link "Completed Bookings (4)" at bounding box center [627, 159] width 142 height 18
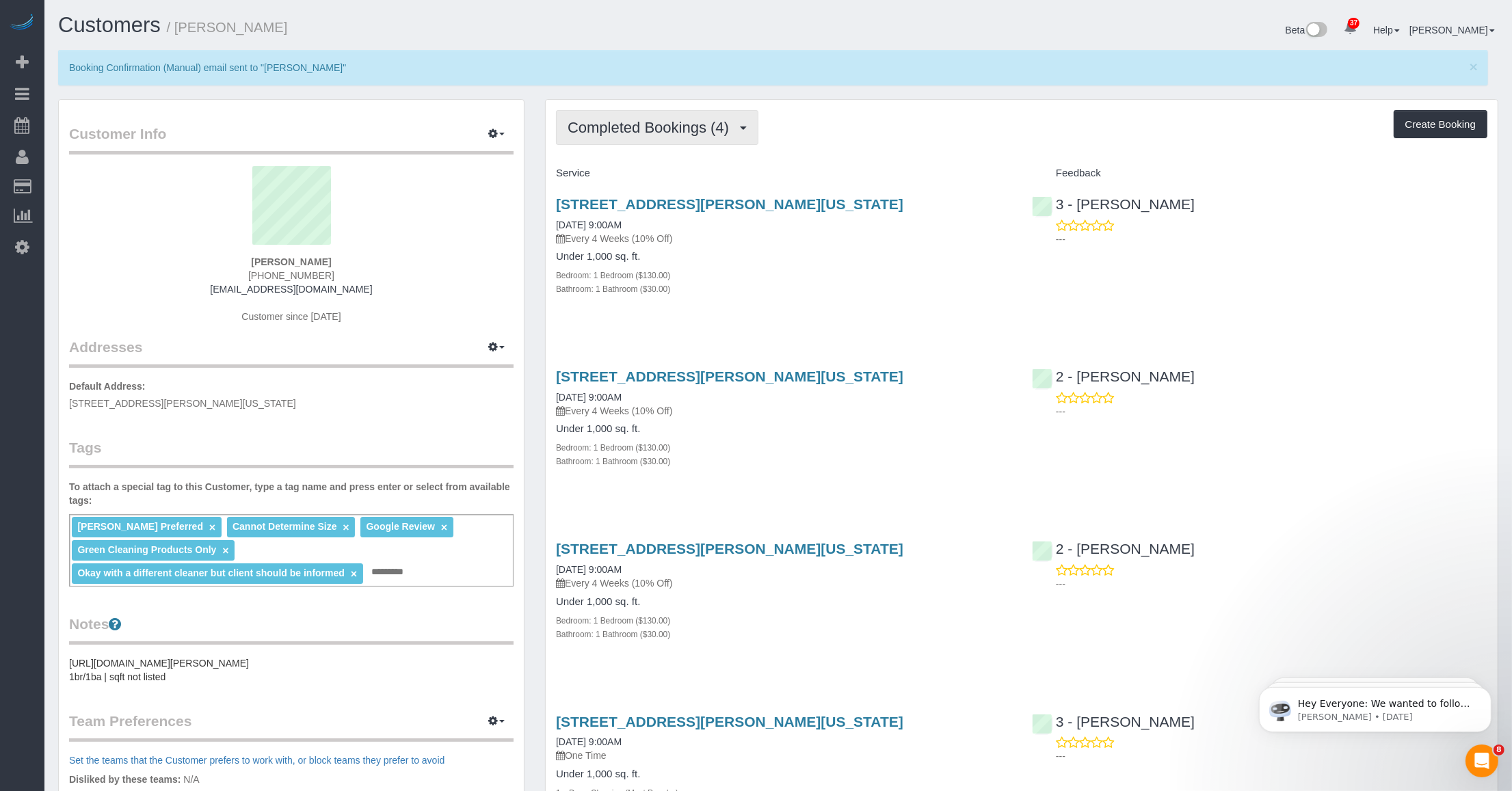
click at [651, 127] on span "Completed Bookings (4)" at bounding box center [651, 127] width 168 height 17
click at [627, 178] on link "Upcoming Bookings (6)" at bounding box center [627, 177] width 142 height 18
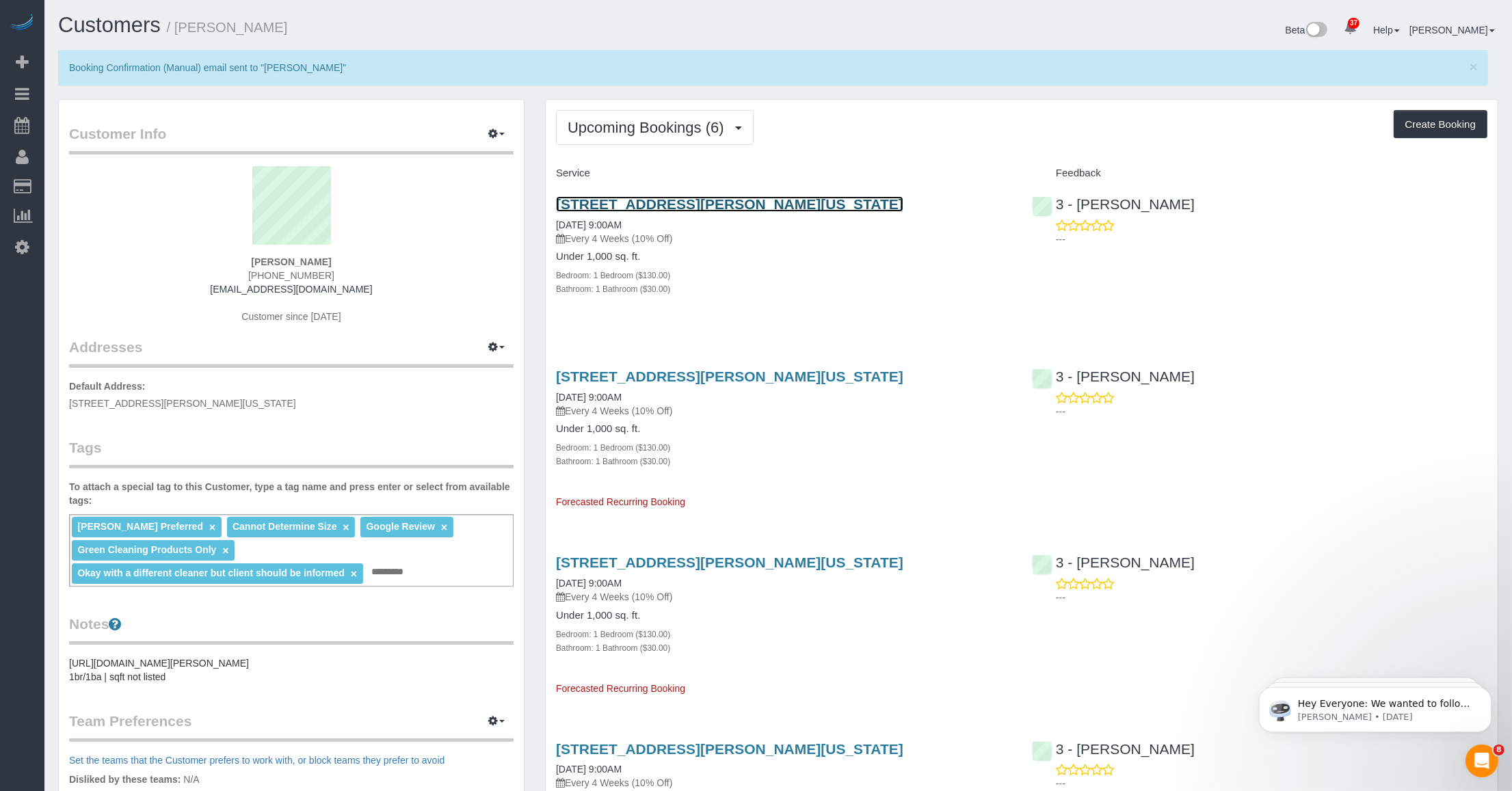
click at [656, 200] on link "125 Sullivan Street, Apt. 6, New York, NY 10012-3617" at bounding box center [729, 204] width 347 height 15
click at [353, 573] on link "×" at bounding box center [353, 573] width 6 height 12
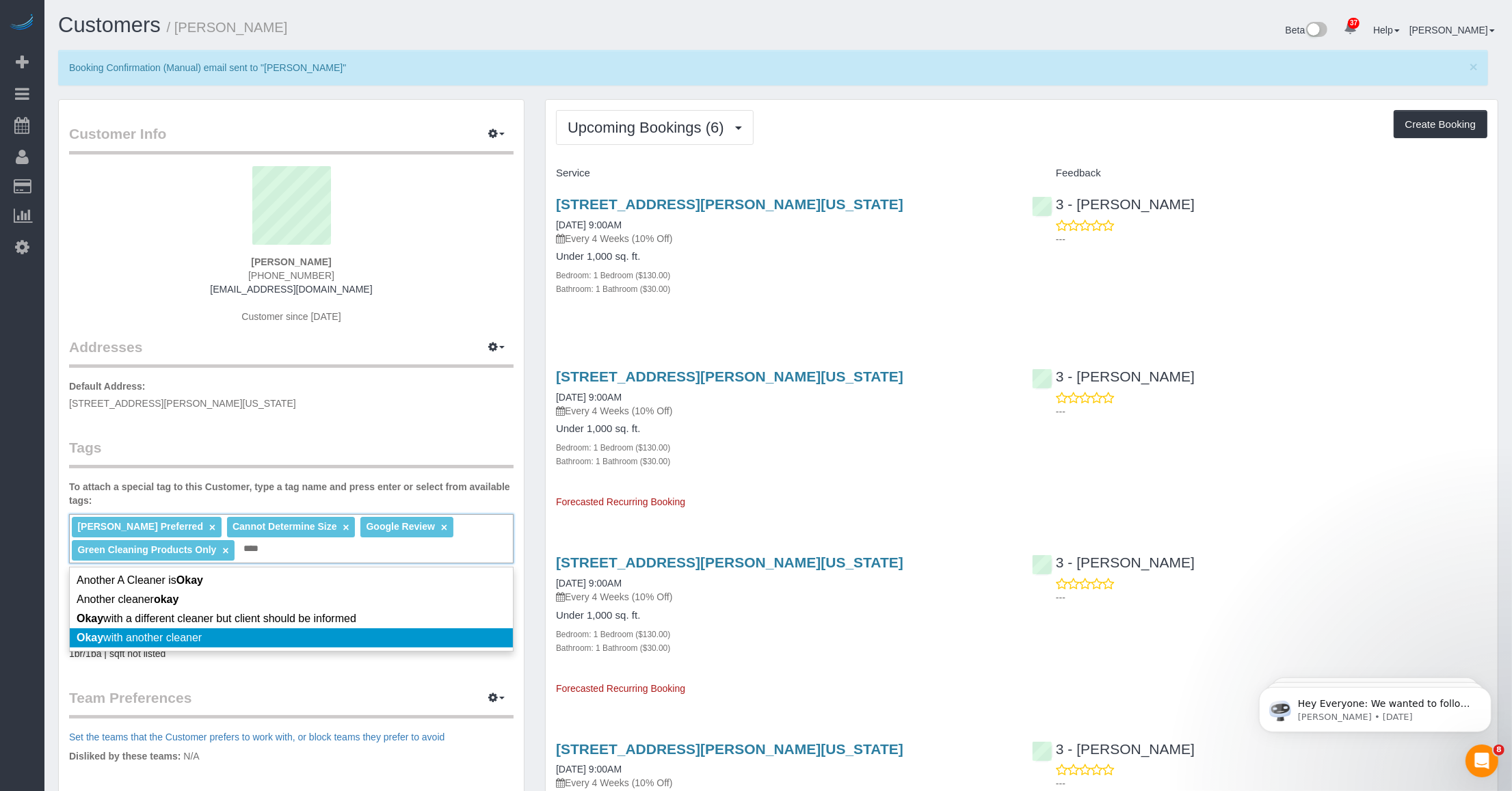
type input "****"
click at [218, 637] on li "Okay with another cleaner" at bounding box center [291, 637] width 443 height 19
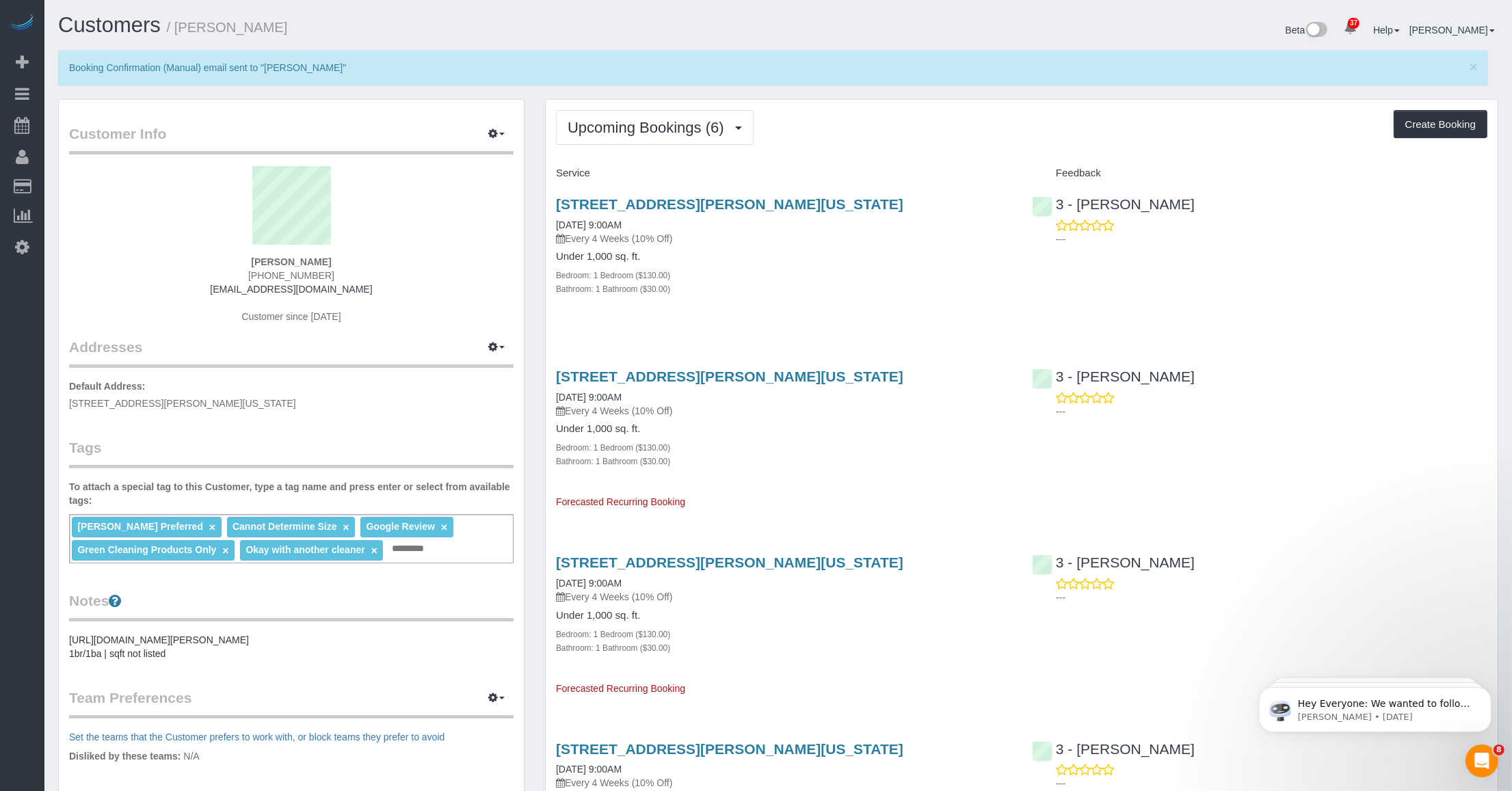
click at [232, 590] on legend "Notes" at bounding box center [291, 606] width 445 height 31
drag, startPoint x: 194, startPoint y: 592, endPoint x: 178, endPoint y: 576, distance: 22.6
click at [194, 593] on legend "Notes" at bounding box center [291, 606] width 445 height 31
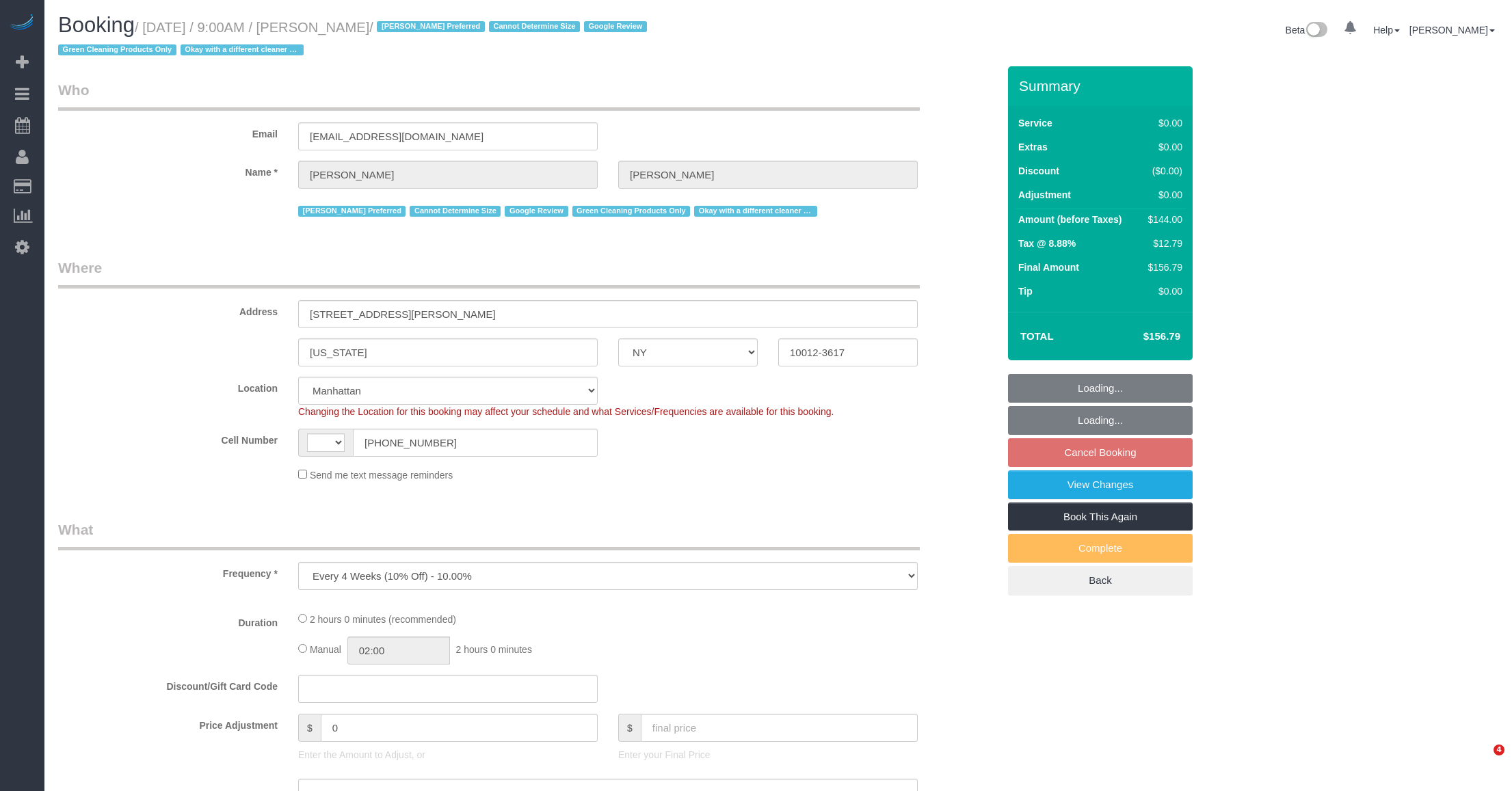
select select "NY"
select select "string:[GEOGRAPHIC_DATA]"
select select "string:stripe-pm_1RZyGd4VGloSiKo7MSw5QcVr"
select select "number:57"
select select "number:70"
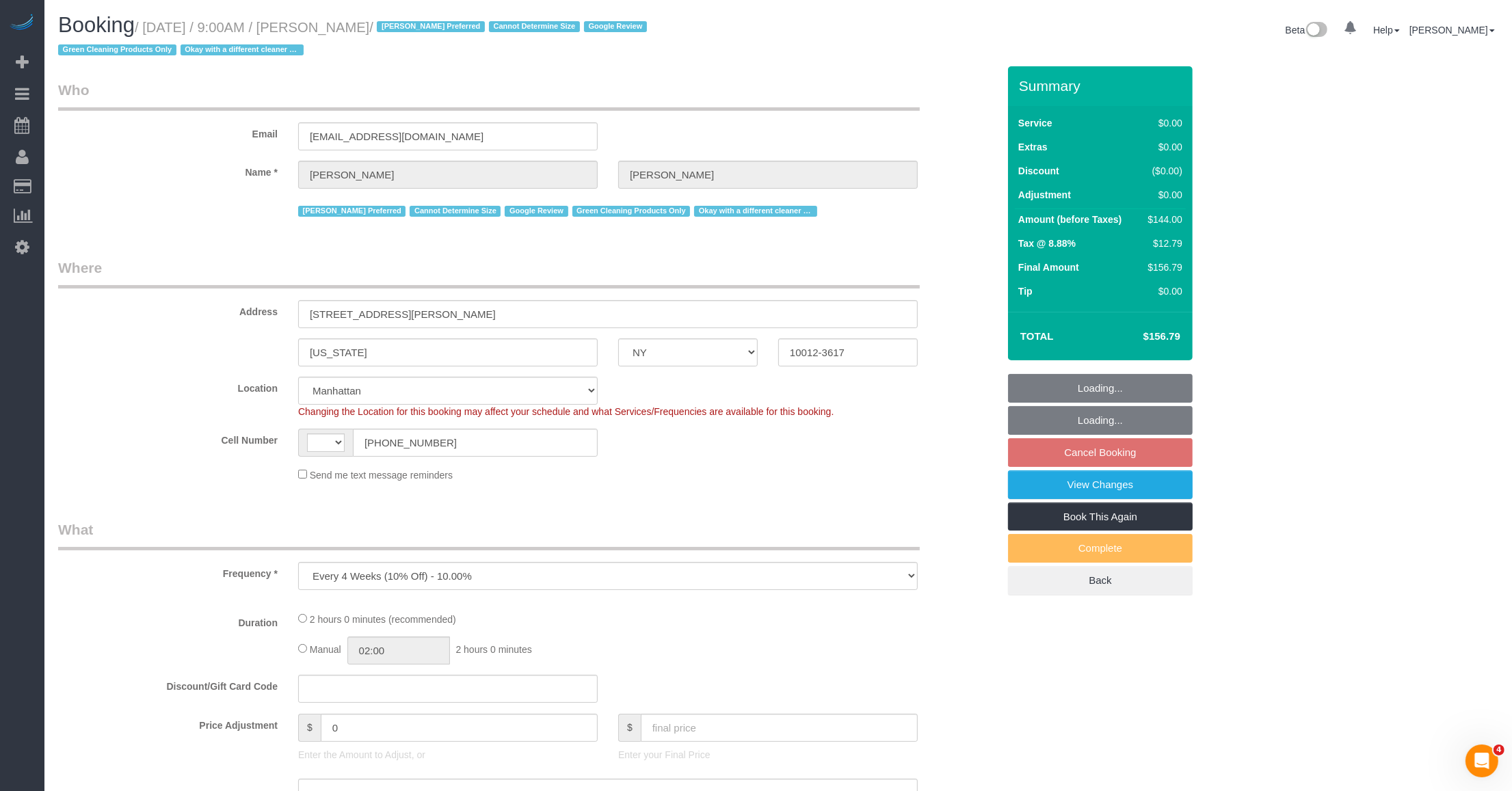
select select "number:15"
select select "number:5"
select select "object:982"
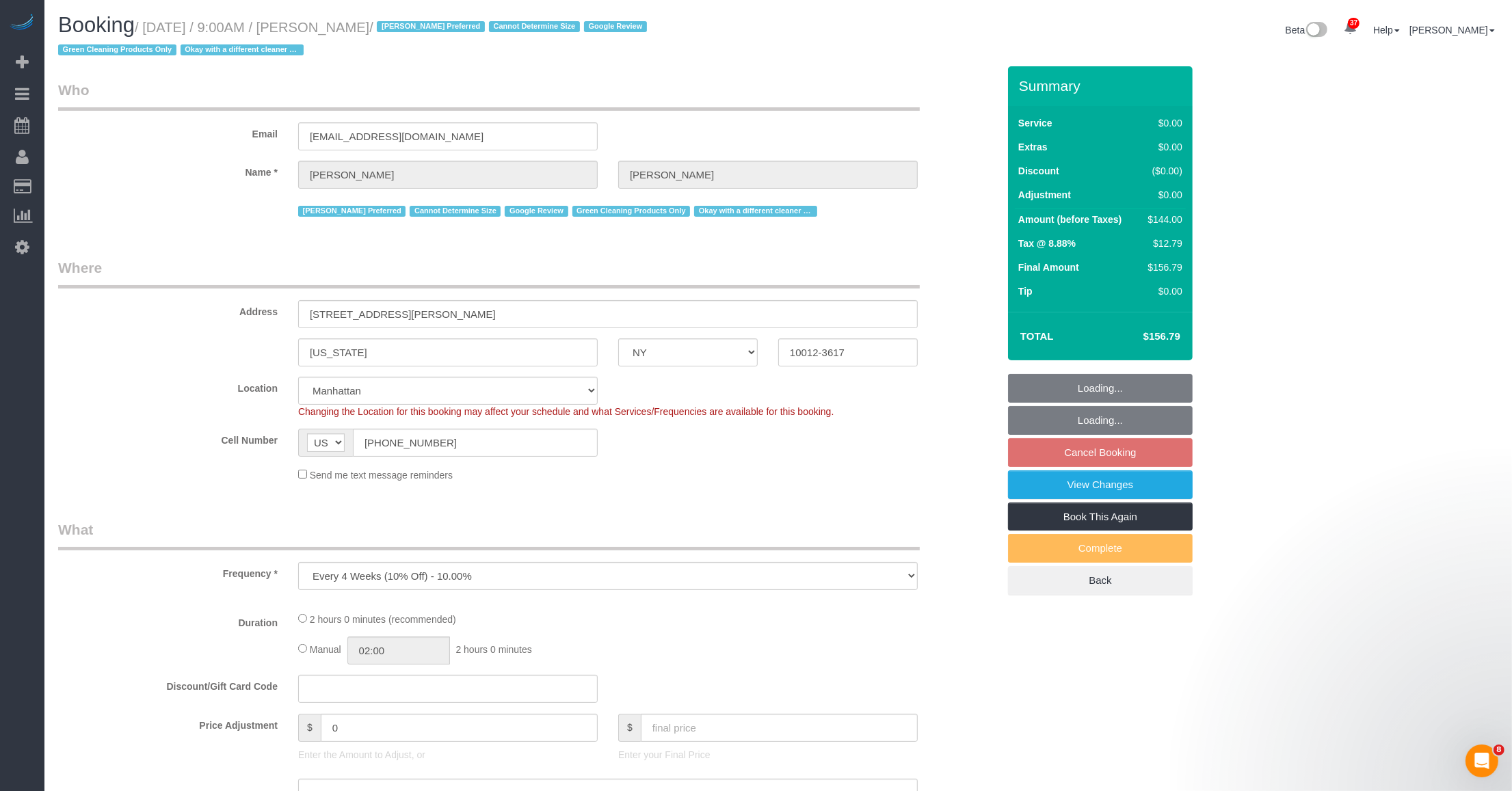
select select "spot2"
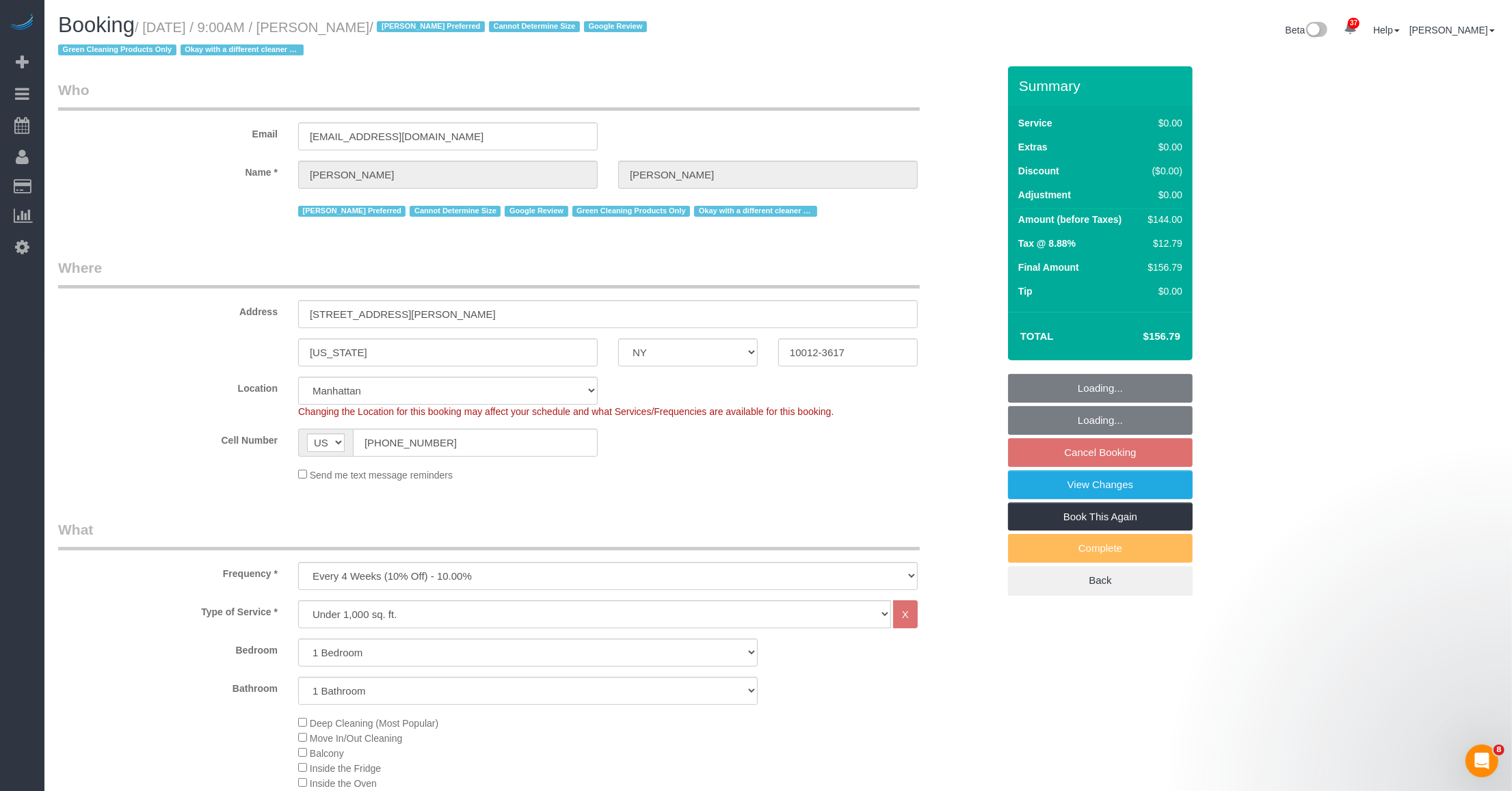
select select "1"
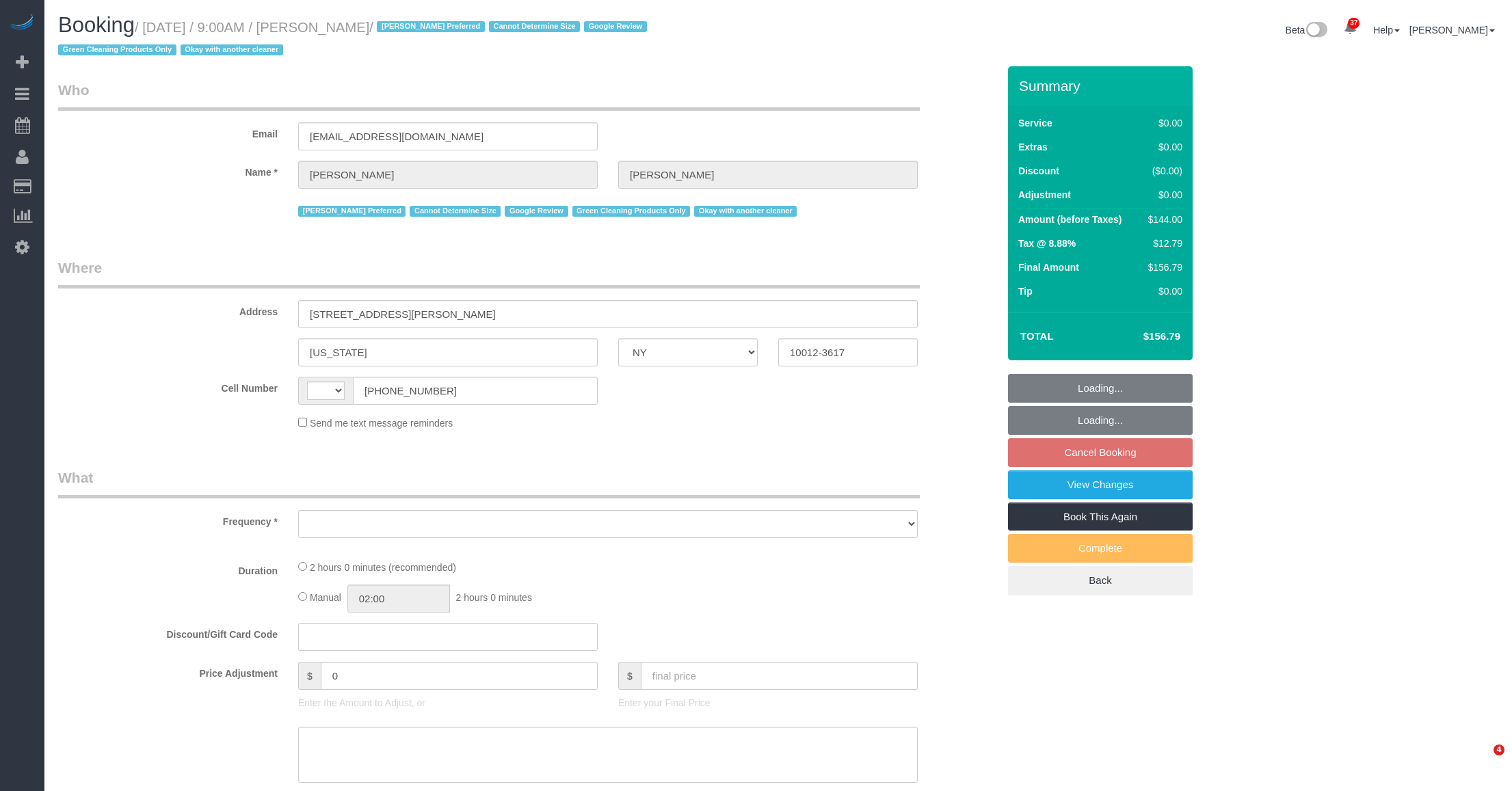
select select "NY"
select select "string:stripe-pm_1RZyGd4VGloSiKo7MSw5QcVr"
select select "number:57"
select select "number:70"
select select "number:15"
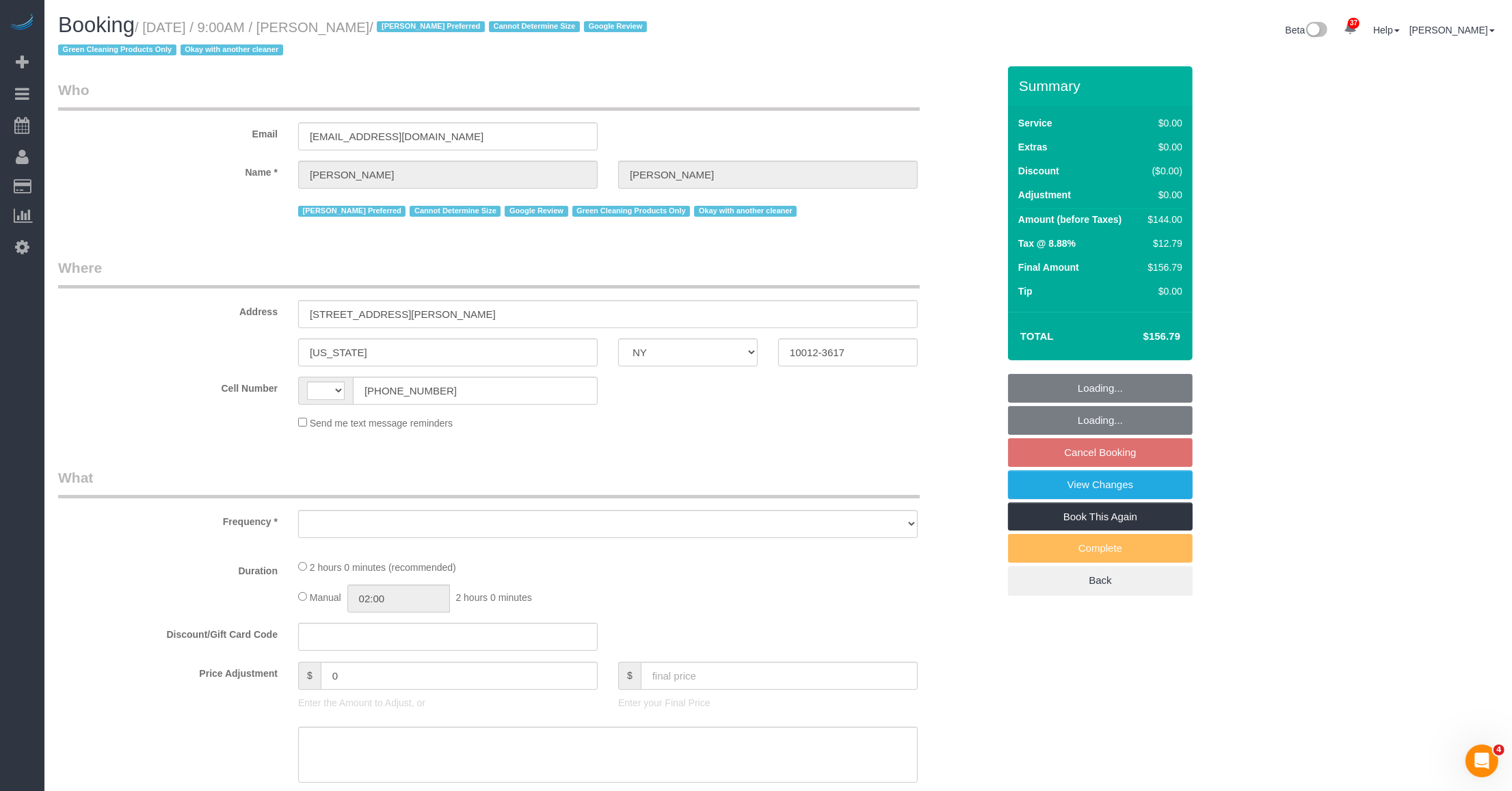
select select "number:5"
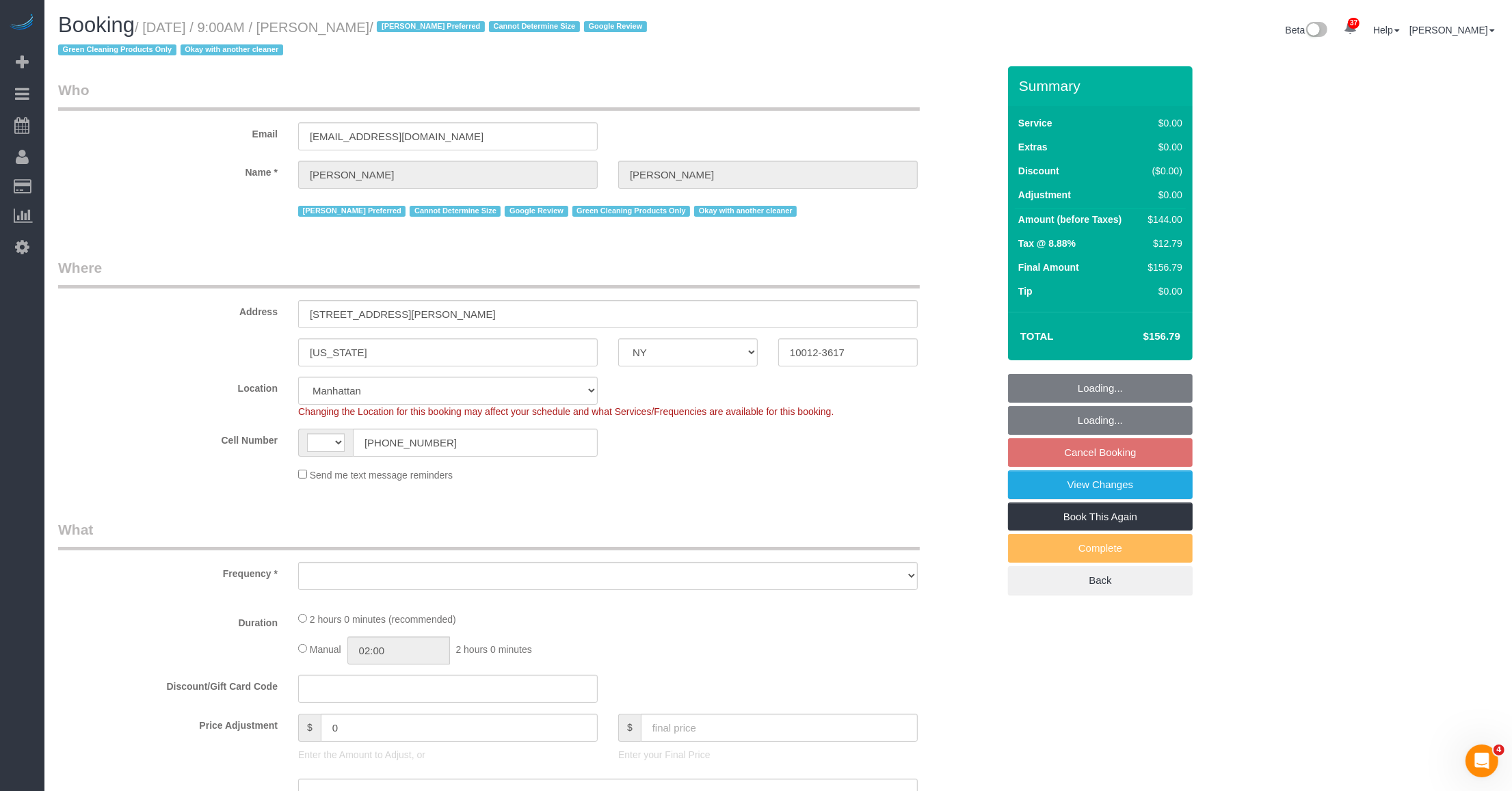
select select "string:[GEOGRAPHIC_DATA]"
select select "object:978"
select select "1"
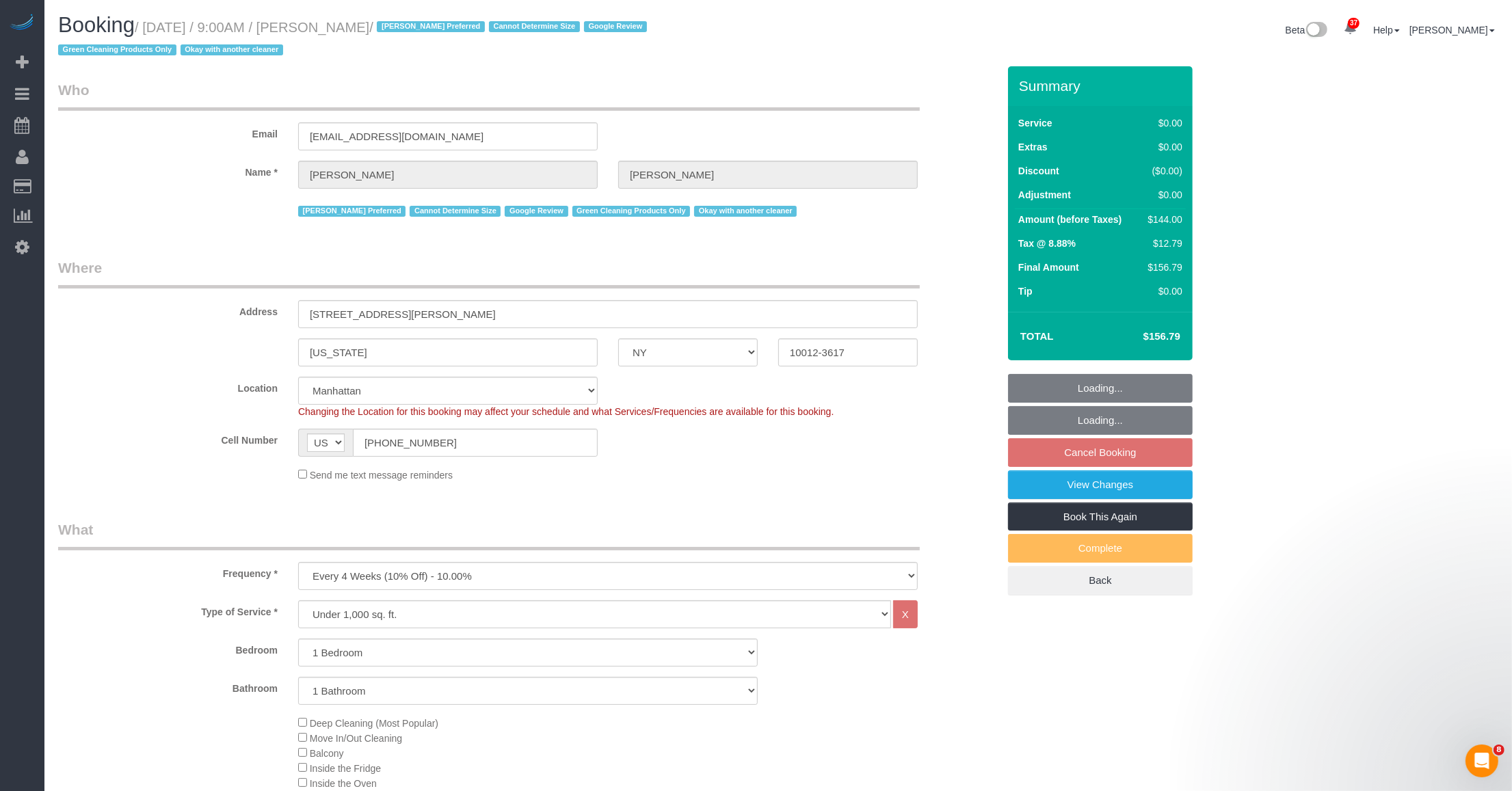
select select "1"
select select "object:1559"
select select "spot2"
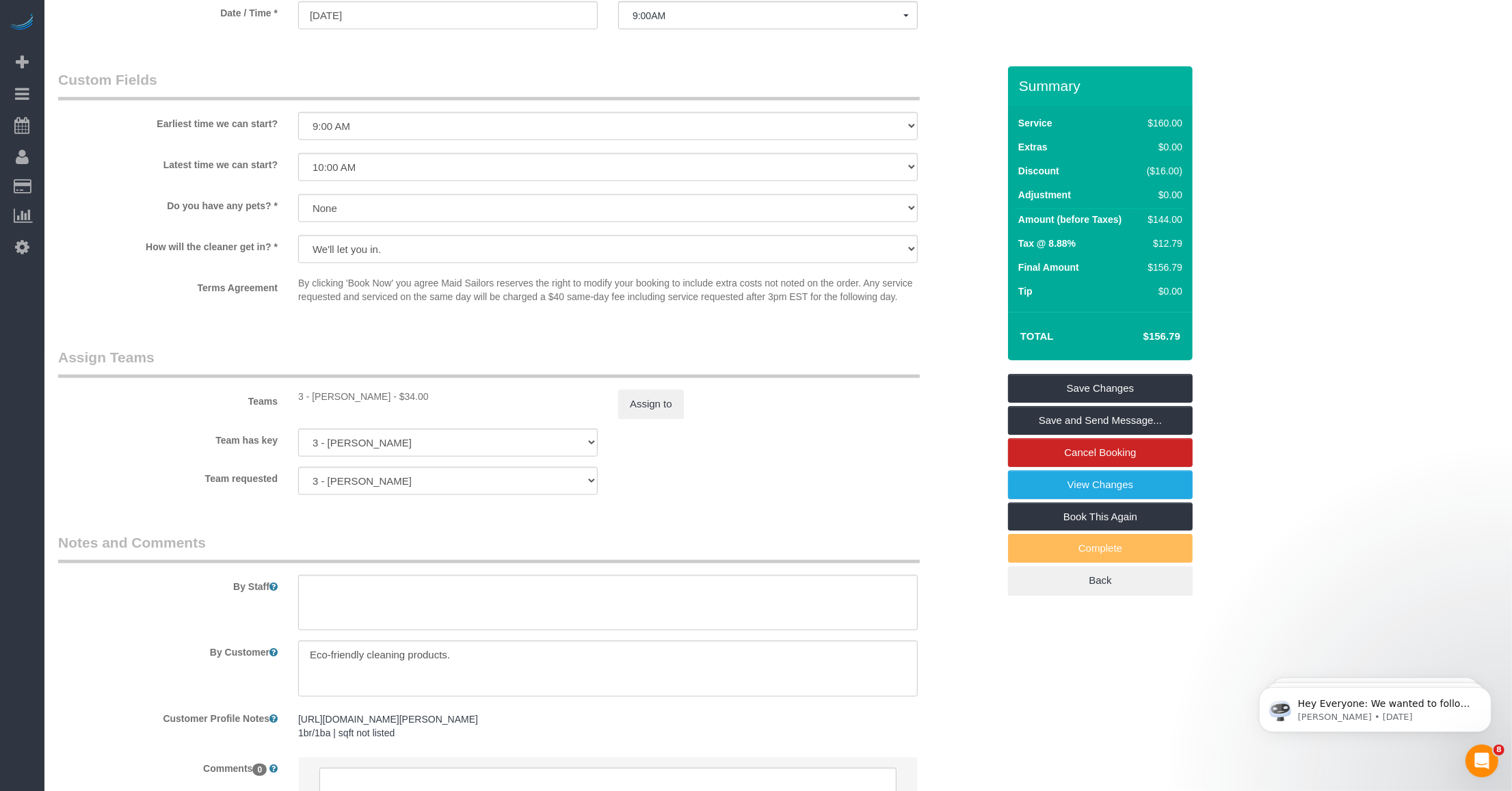
scroll to position [1538, 0]
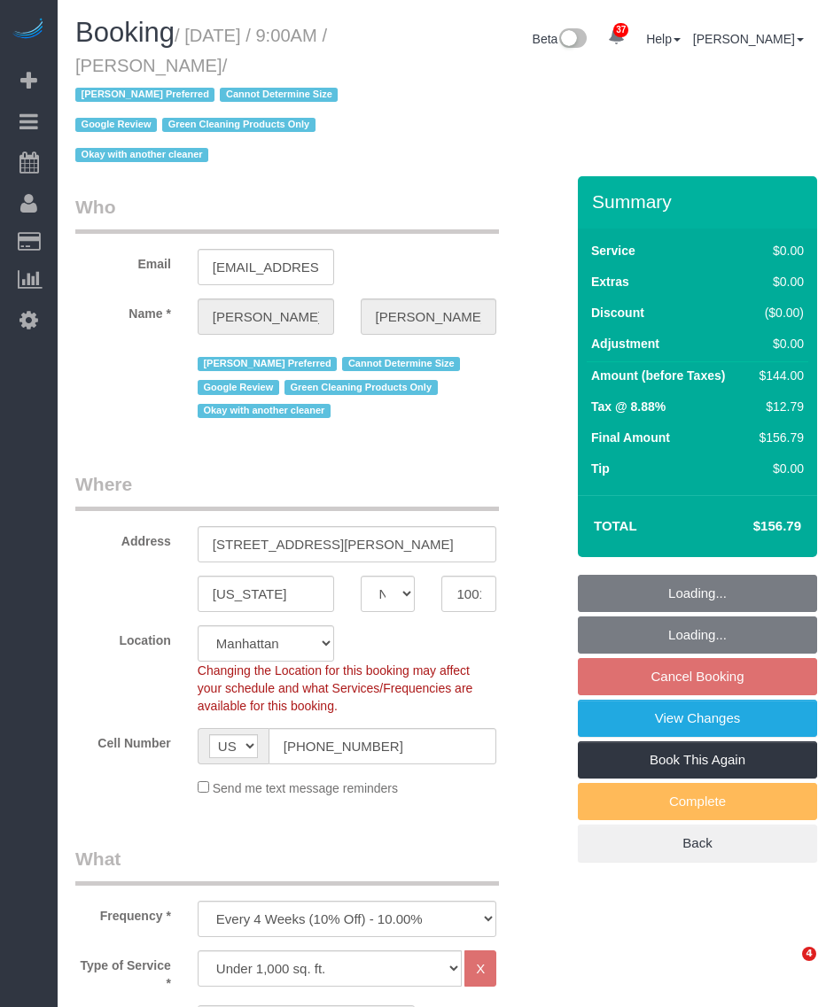
select select "NY"
select select "1"
select select "number:57"
select select "number:70"
select select "number:15"
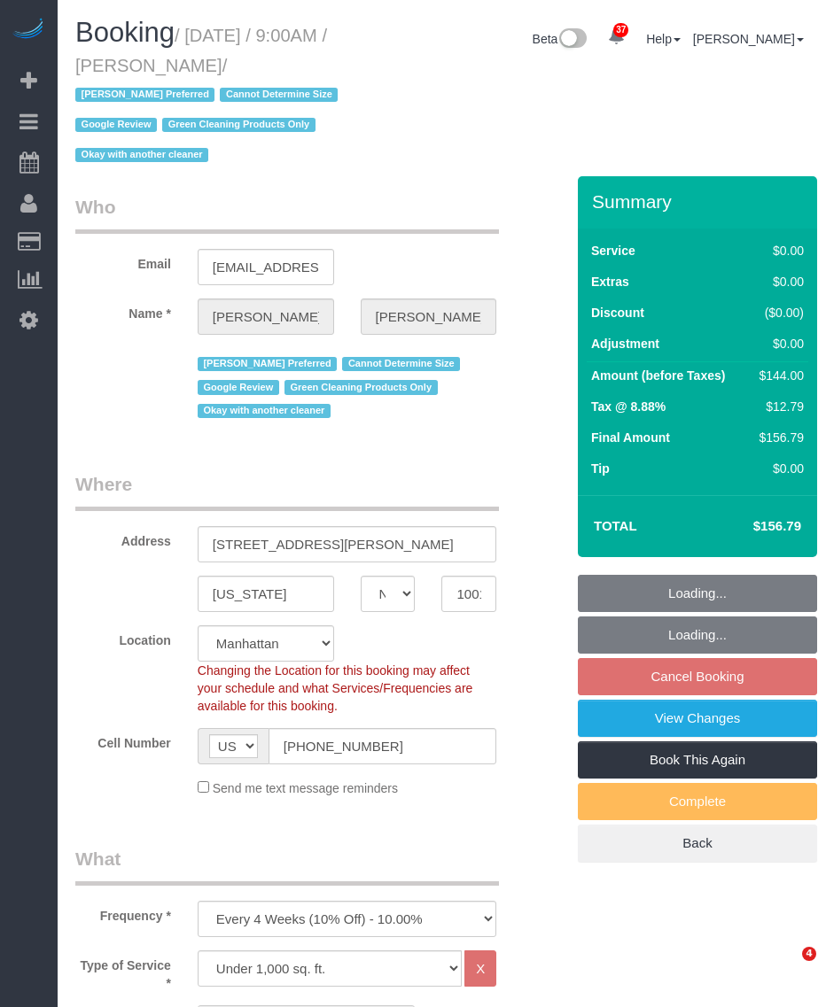
select select "number:5"
select select "object:1564"
select select "spot2"
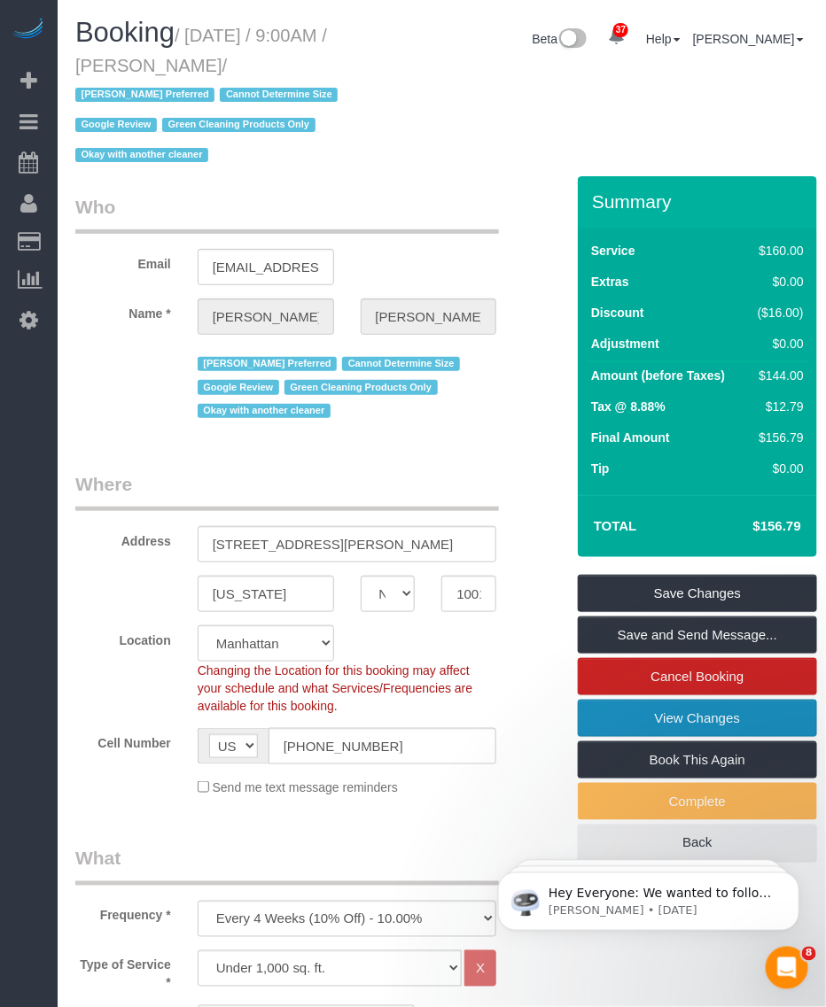
click at [702, 715] on link "View Changes" at bounding box center [697, 718] width 239 height 37
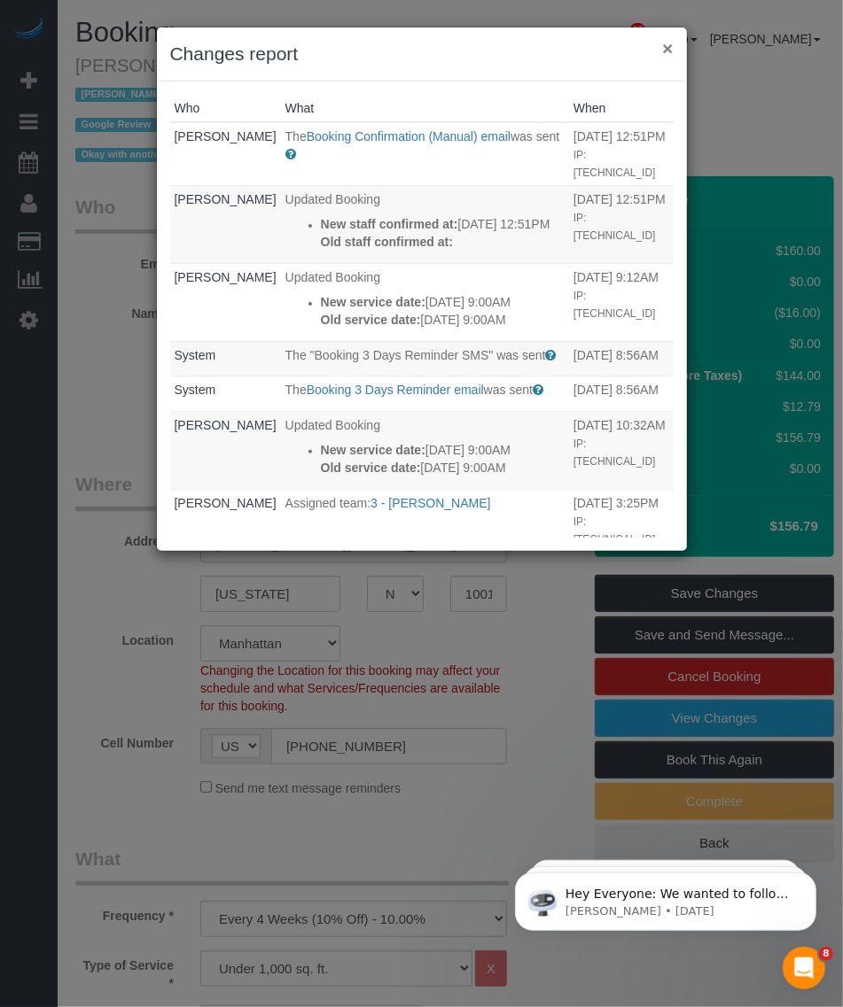
click at [666, 45] on button "×" at bounding box center [667, 48] width 11 height 19
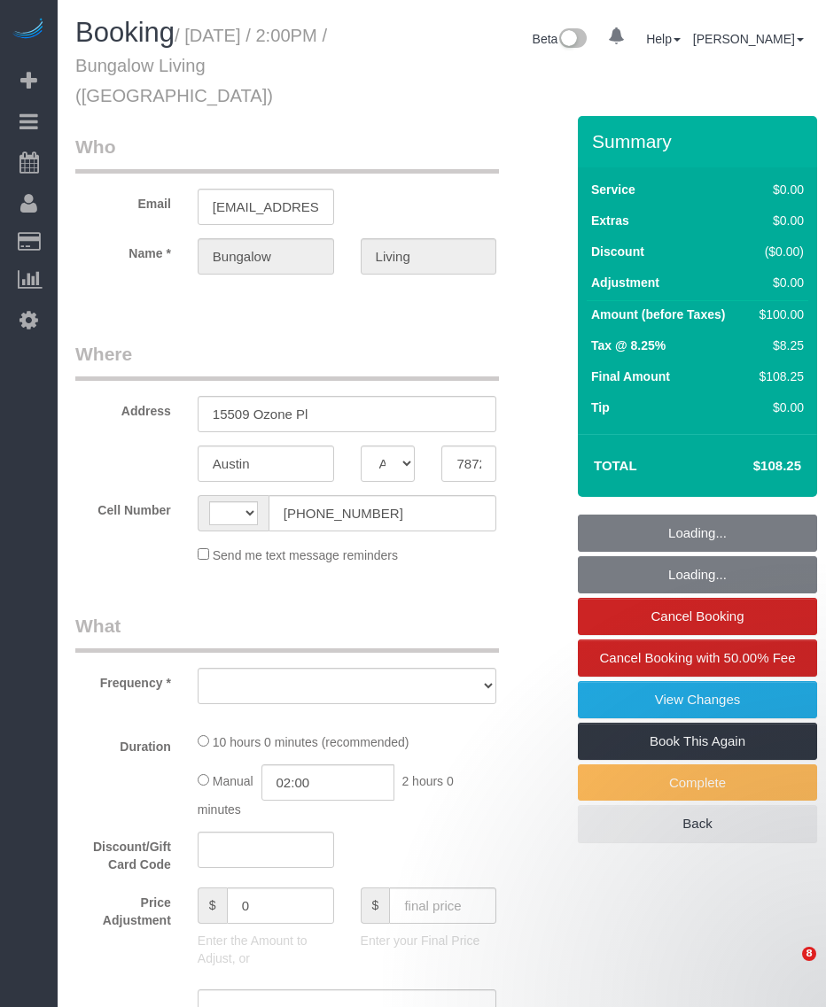
select select "[GEOGRAPHIC_DATA]"
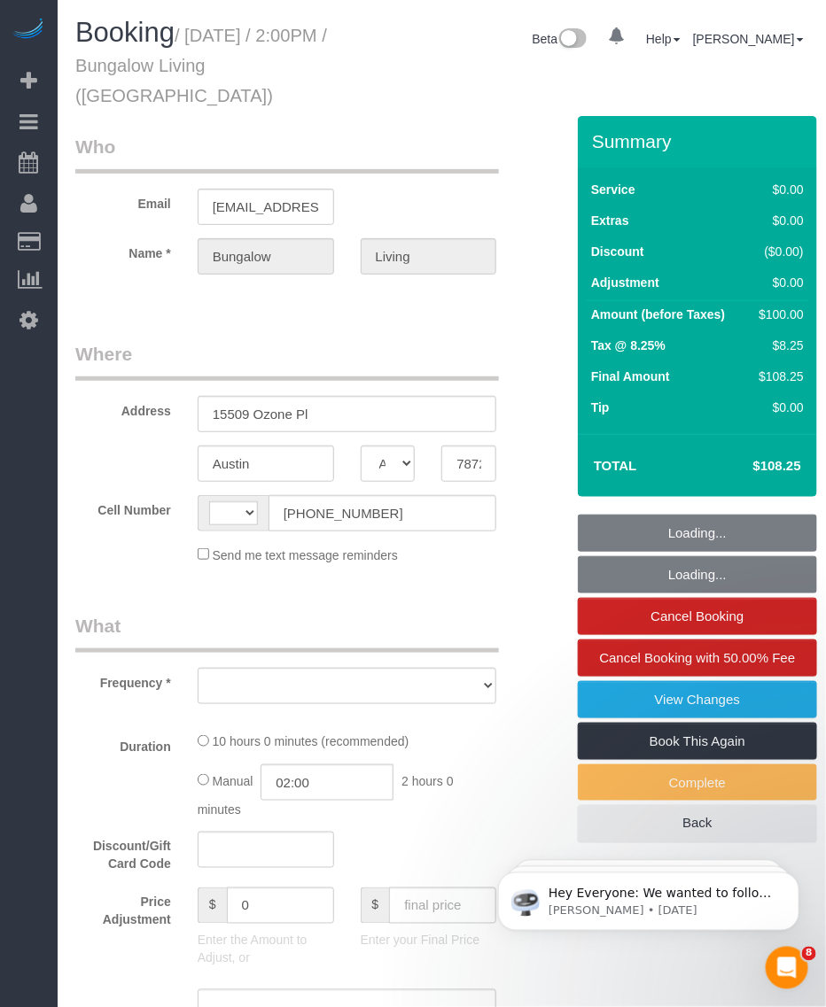
select select "string:[GEOGRAPHIC_DATA]"
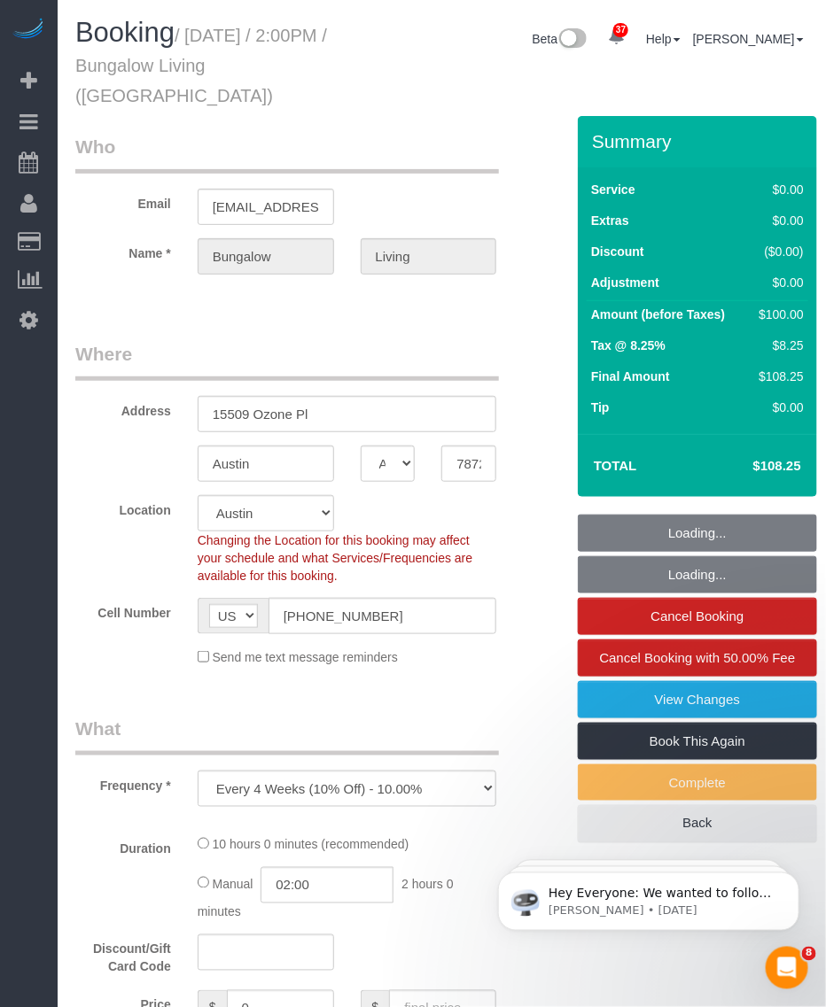
select select "object:763"
select select "spot1"
select select "number:89"
select select "number:90"
select select "number:15"
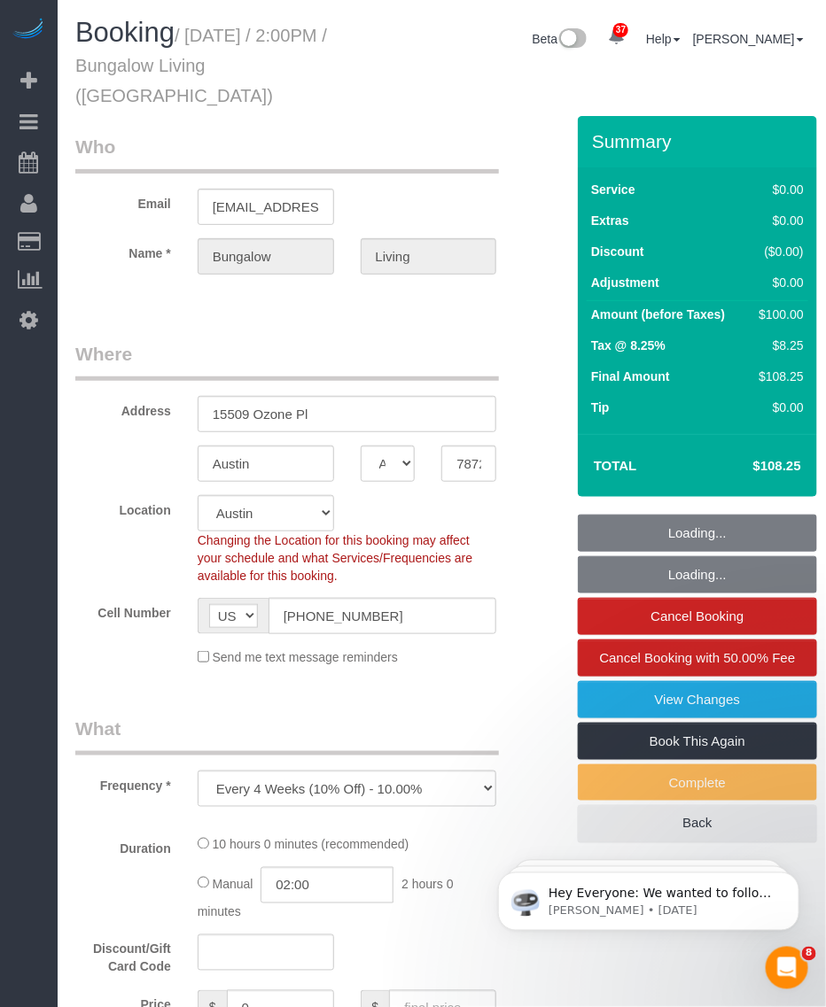
select select "number:7"
select select "5"
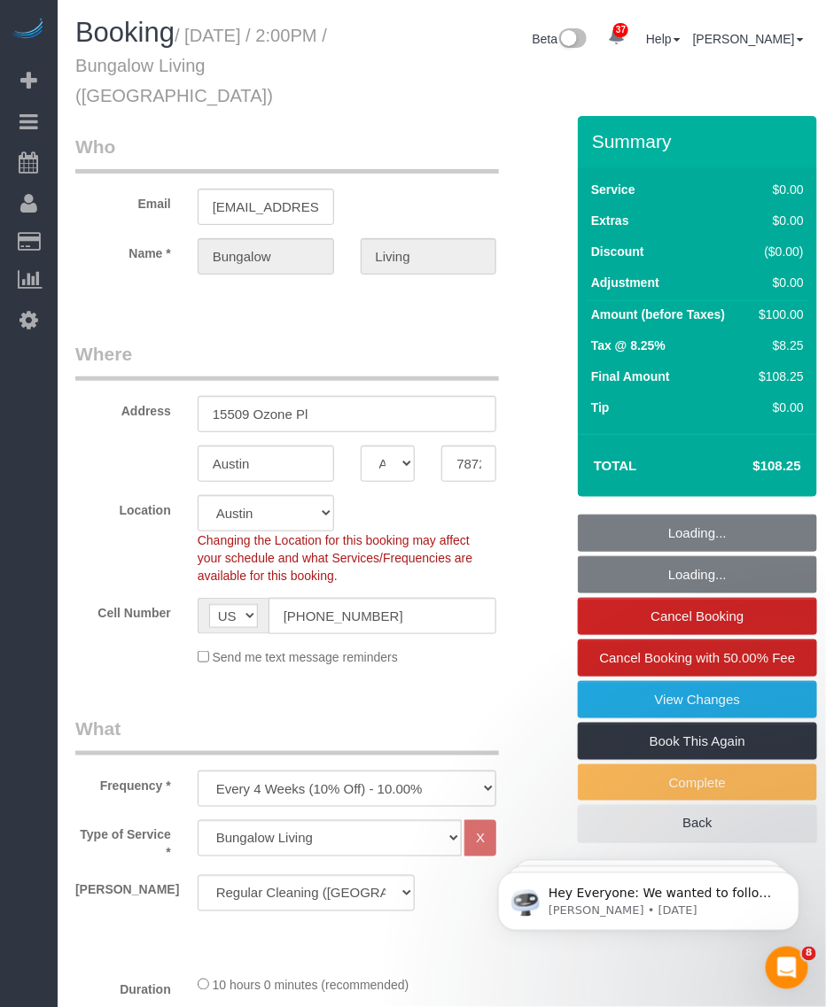
select select "5"
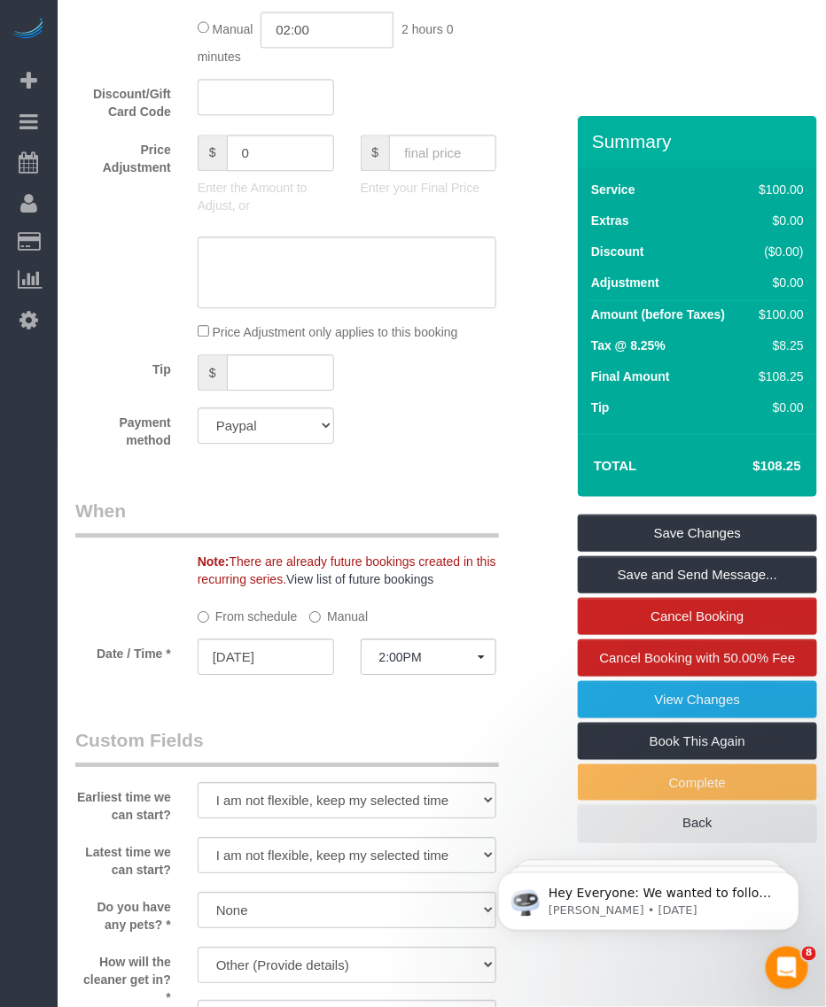
scroll to position [1440, 0]
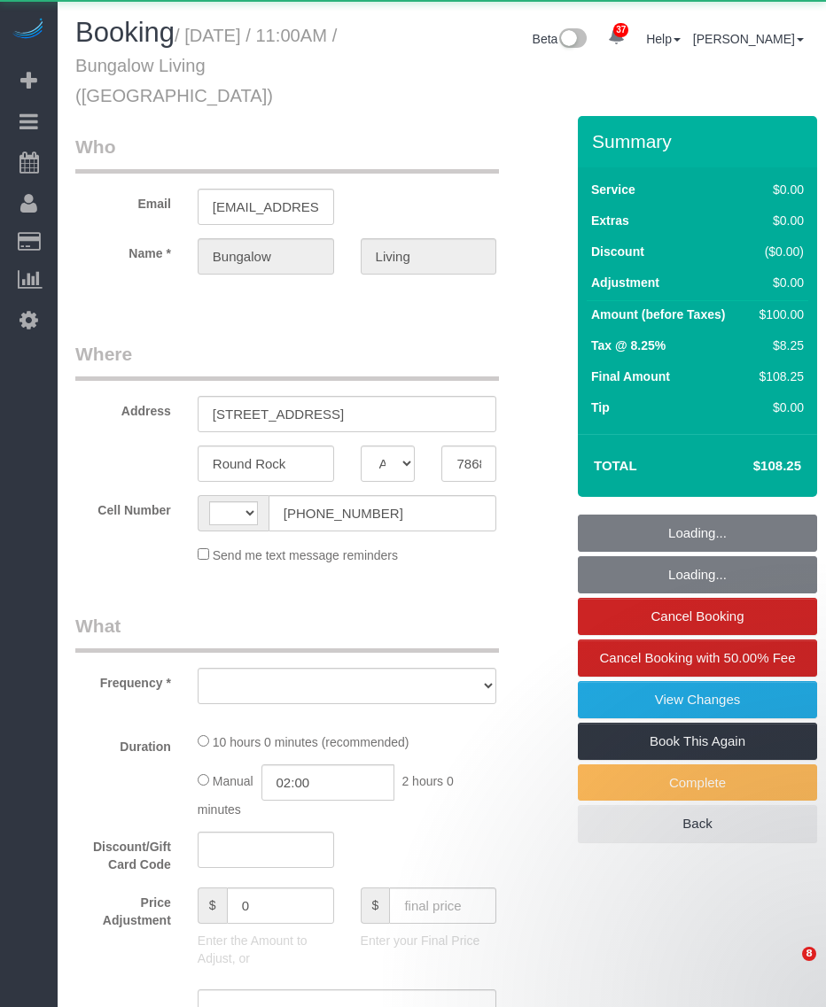
select select "[GEOGRAPHIC_DATA]"
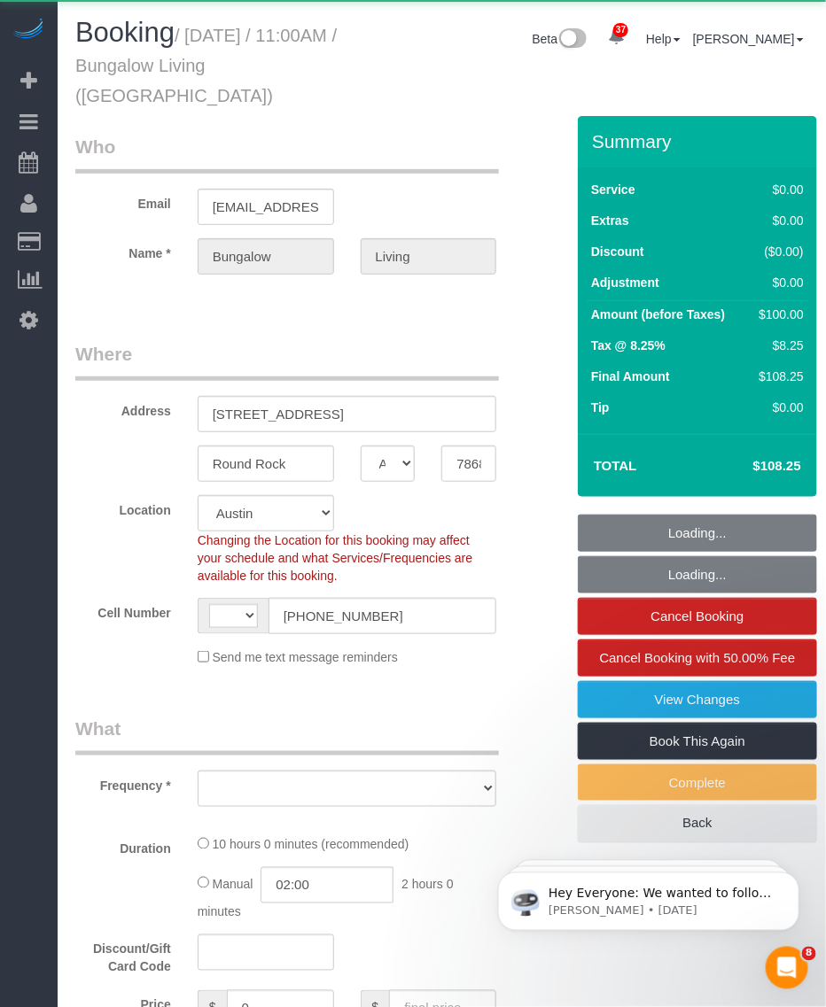
select select "string:[GEOGRAPHIC_DATA]"
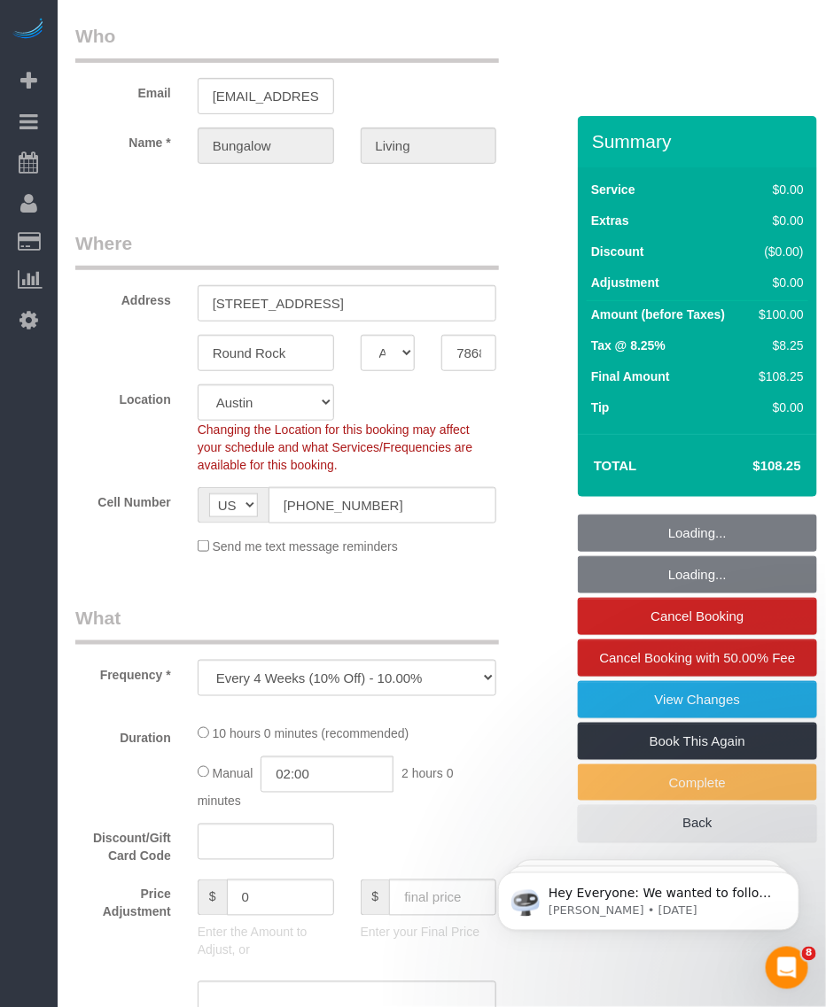
select select "object:945"
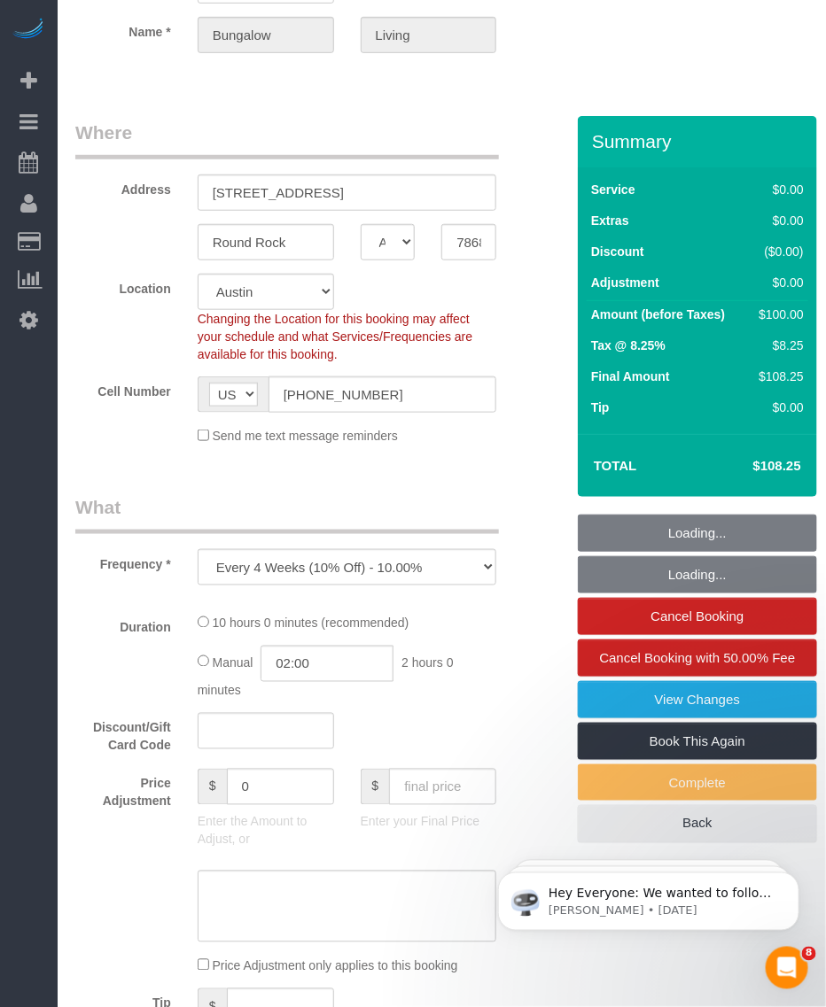
select select "5"
select select "number:89"
select select "number:90"
select select "number:15"
select select "number:7"
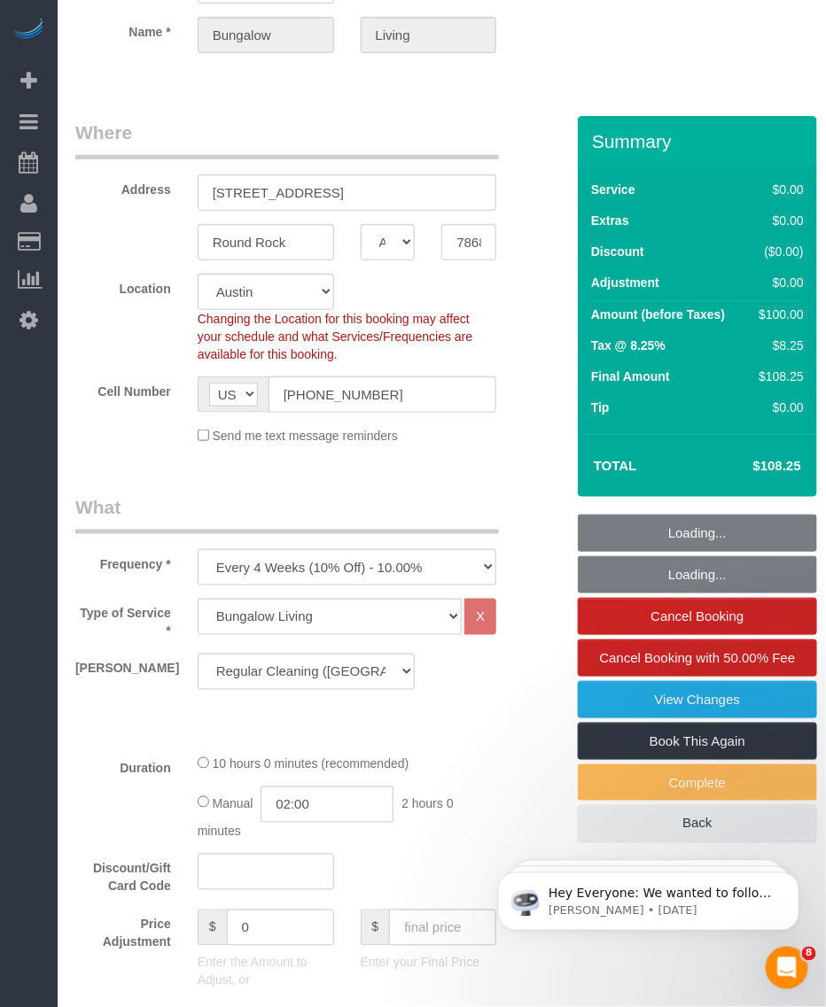
scroll to position [332, 0]
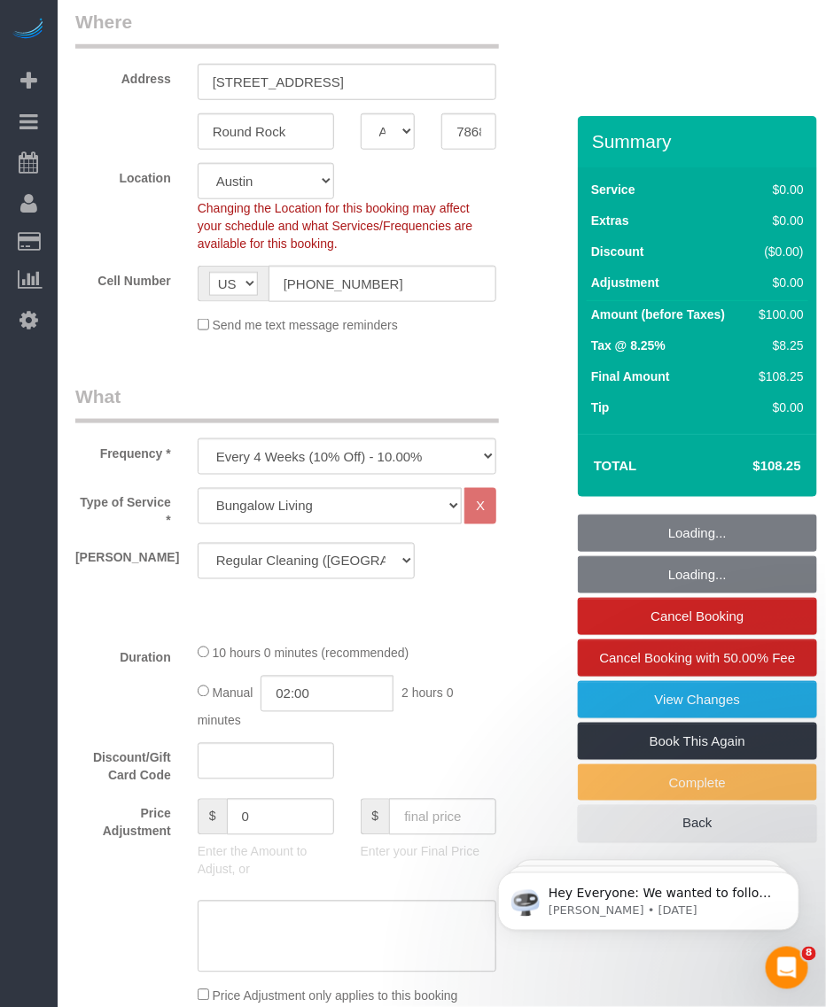
select select "5"
select select "spot1"
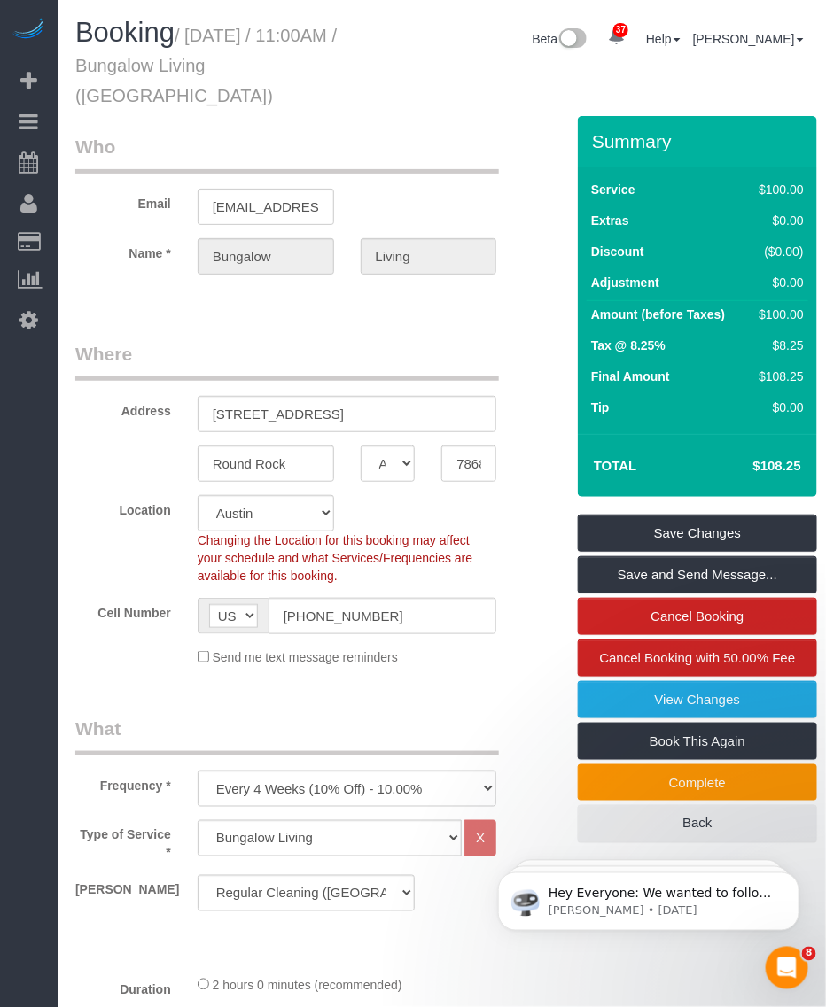
scroll to position [111, 0]
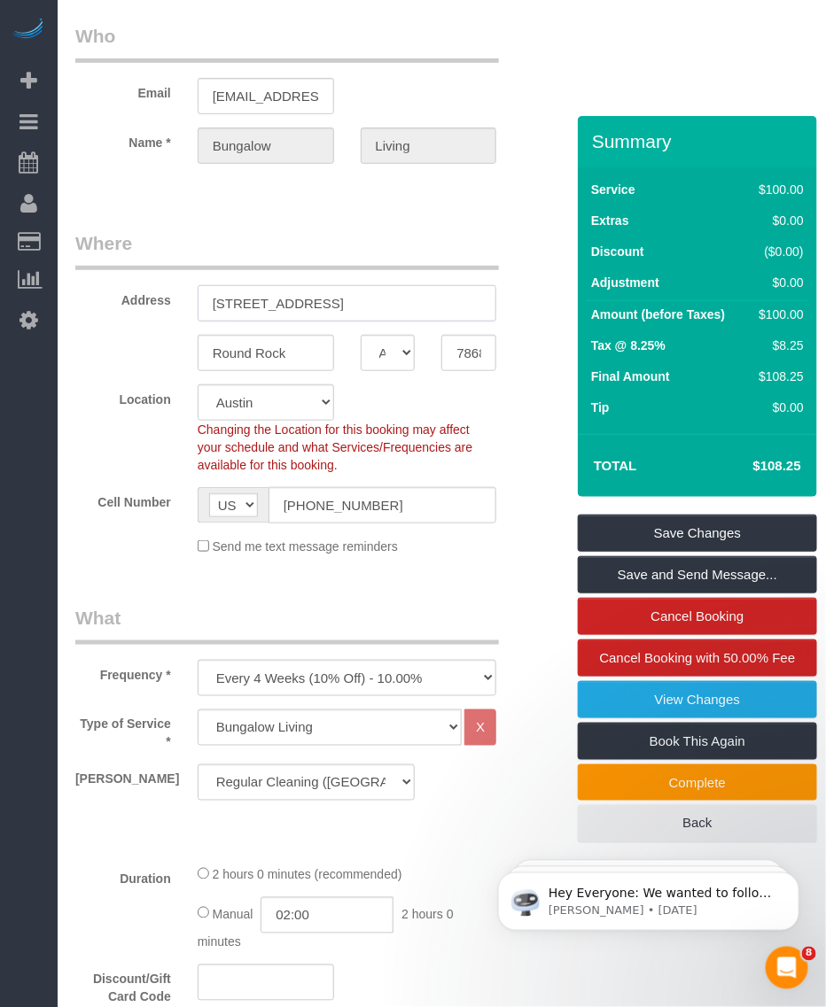
click at [268, 285] on input "[STREET_ADDRESS]" at bounding box center [347, 303] width 299 height 36
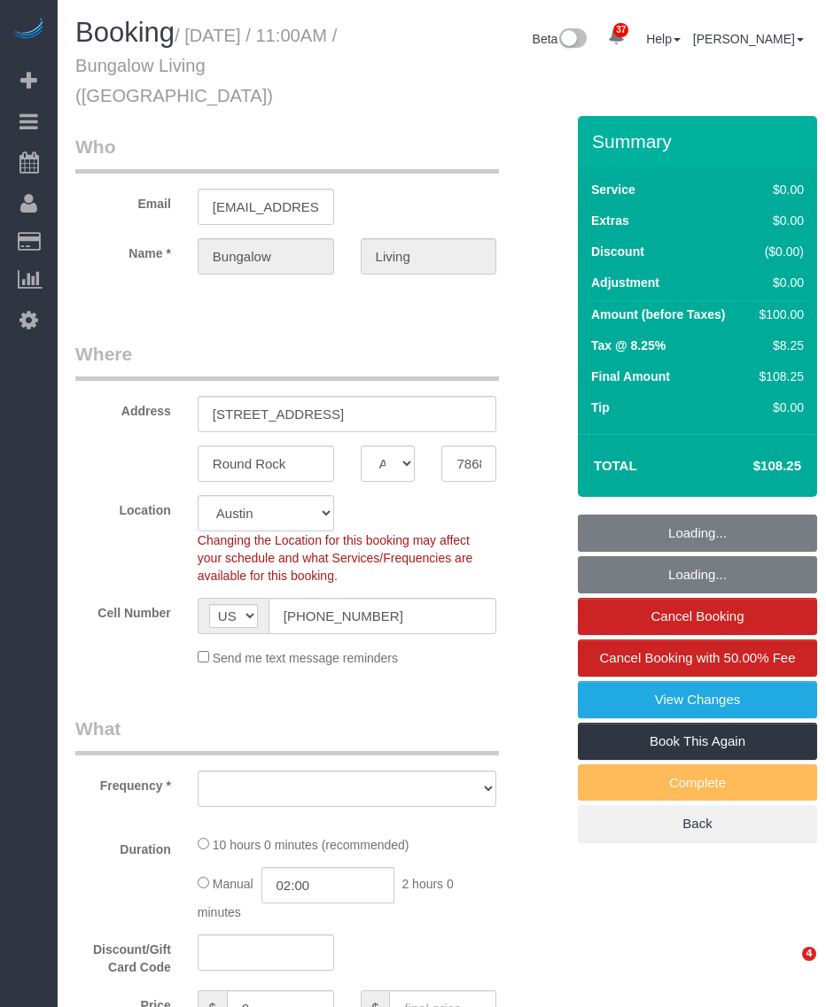
select select "[GEOGRAPHIC_DATA]"
select select "5"
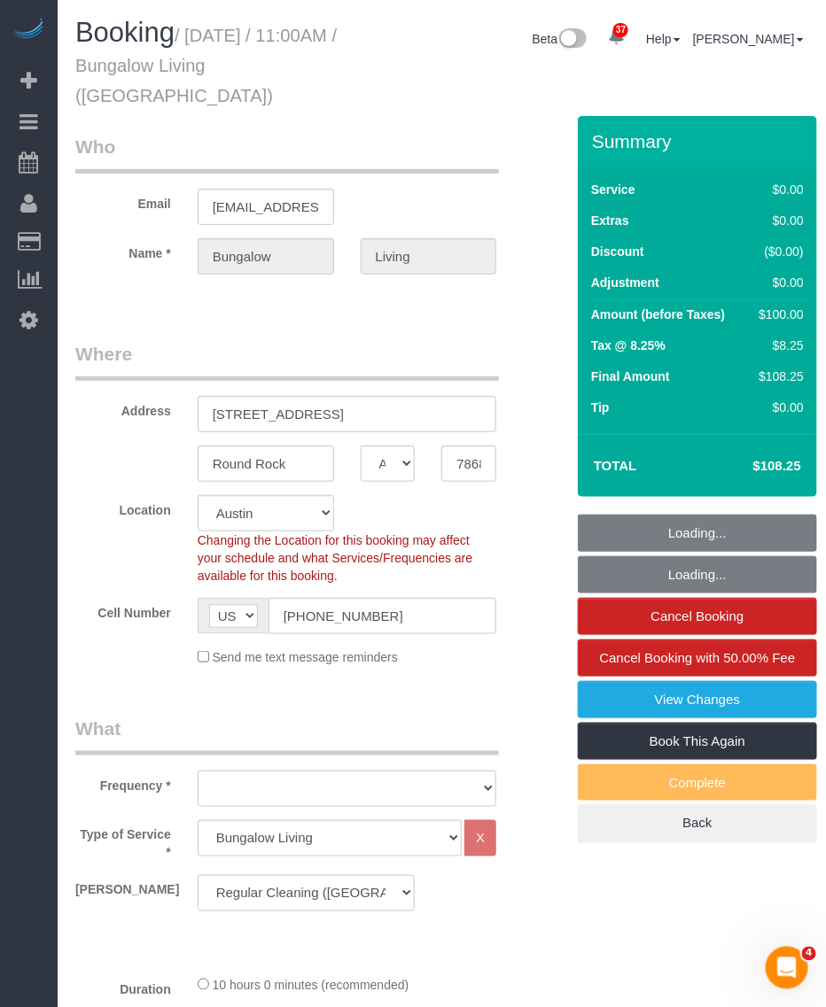
select select "object:982"
select select "spot1"
select select "number:89"
select select "number:90"
select select "number:15"
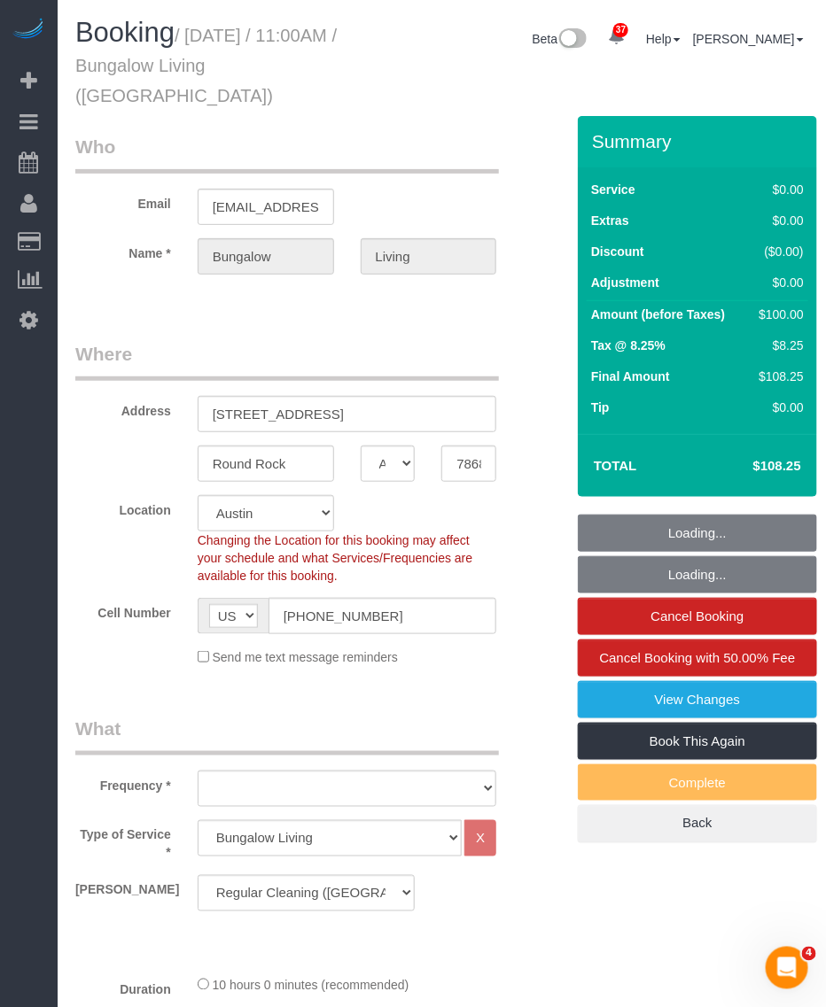
select select "number:7"
select select "object:1169"
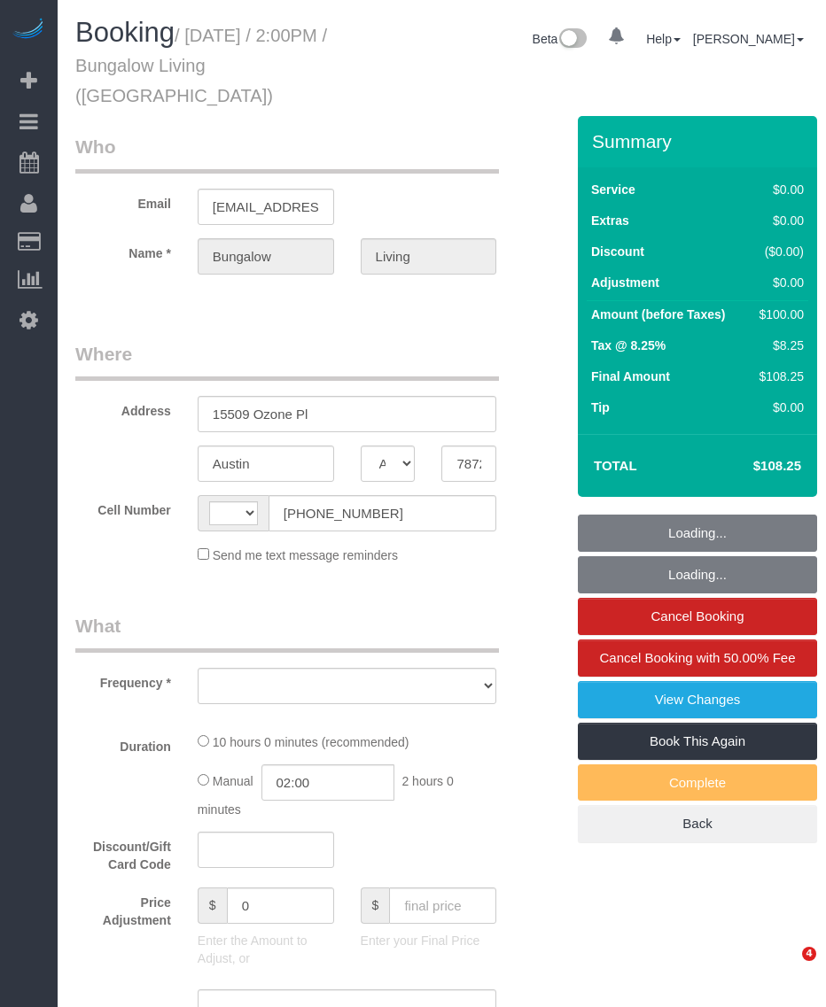
select select "[GEOGRAPHIC_DATA]"
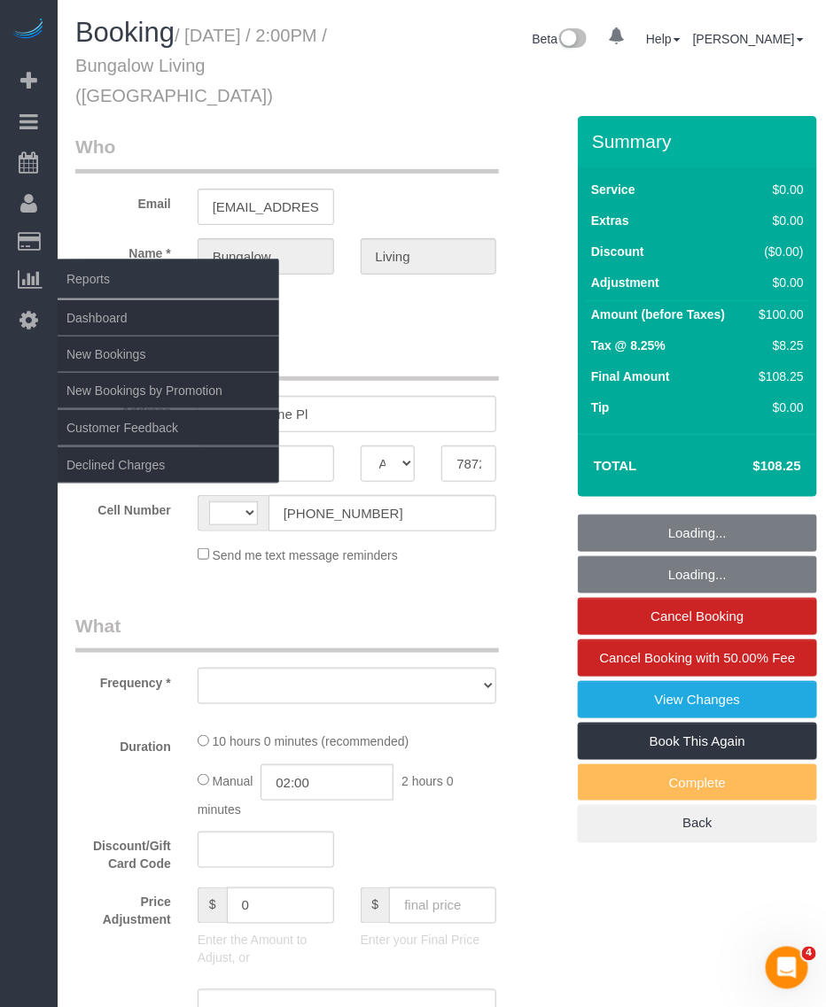
select select "object:547"
select select "5"
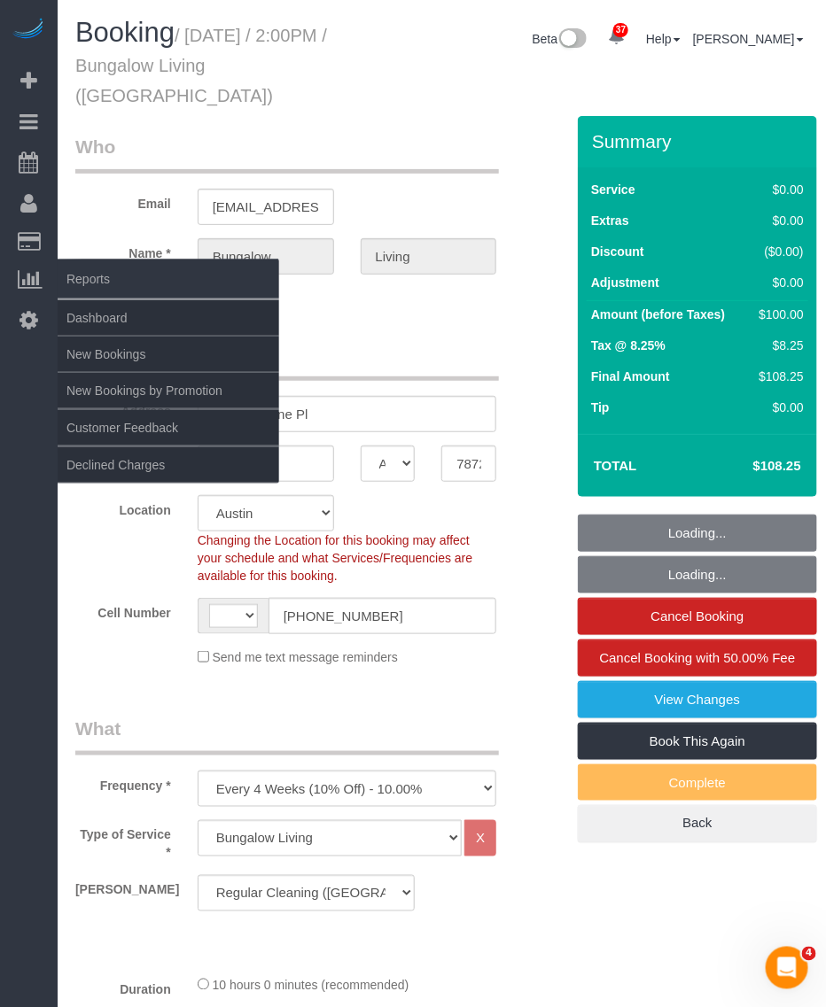
select select "object:654"
select select "string:[GEOGRAPHIC_DATA]"
select select "spot1"
select select "5"
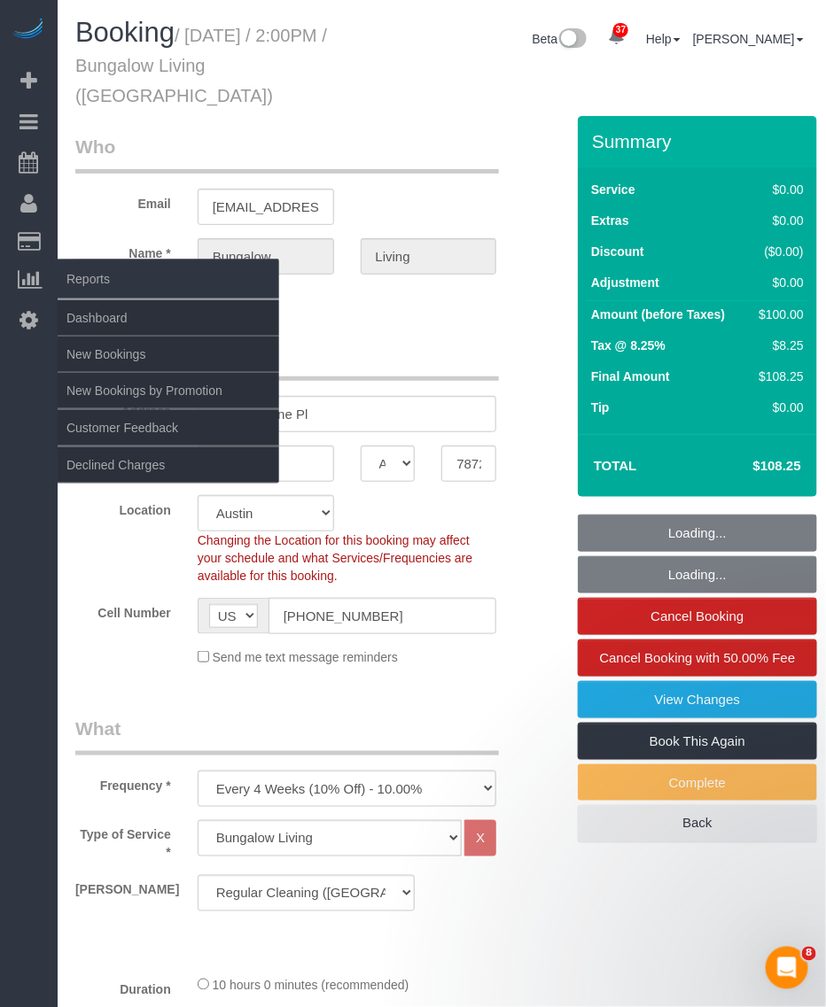
select select "number:89"
select select "number:90"
select select "number:15"
select select "number:7"
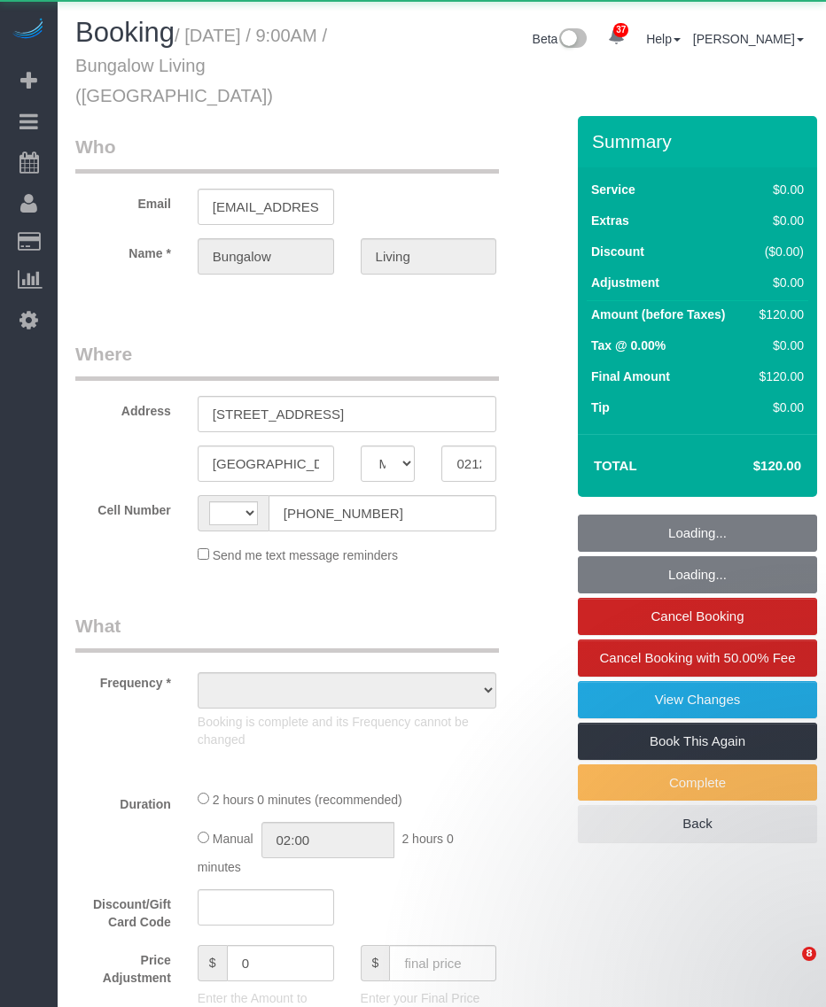
select select "MA"
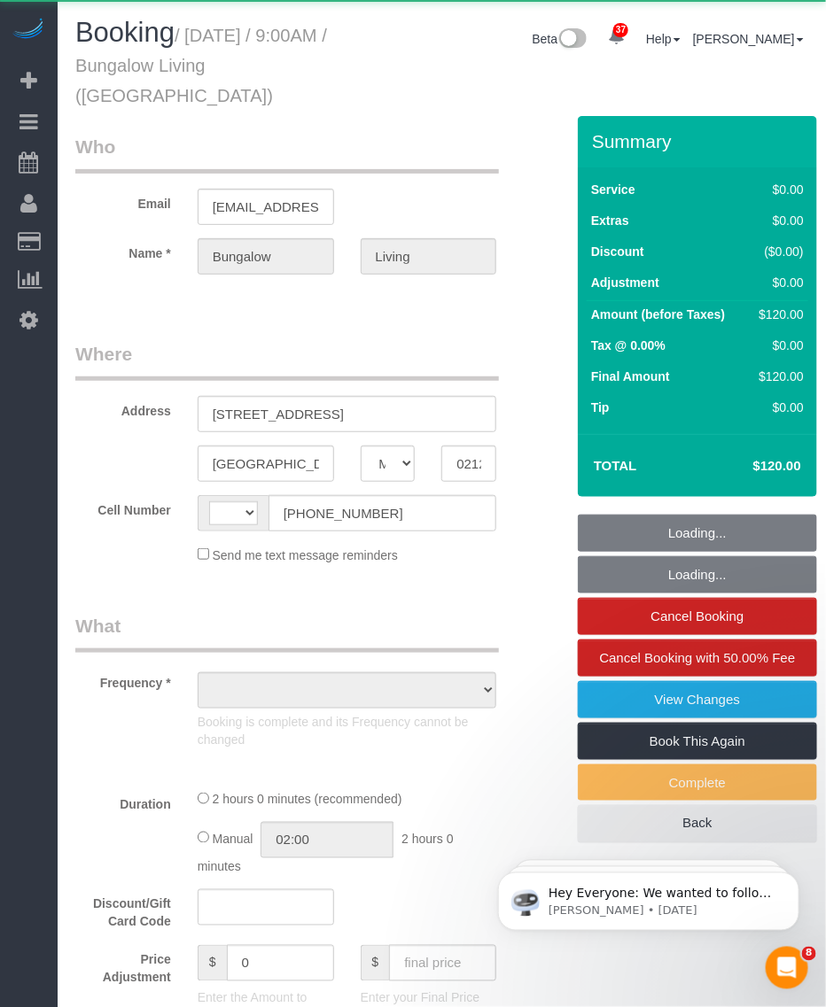
select select "string:[GEOGRAPHIC_DATA]"
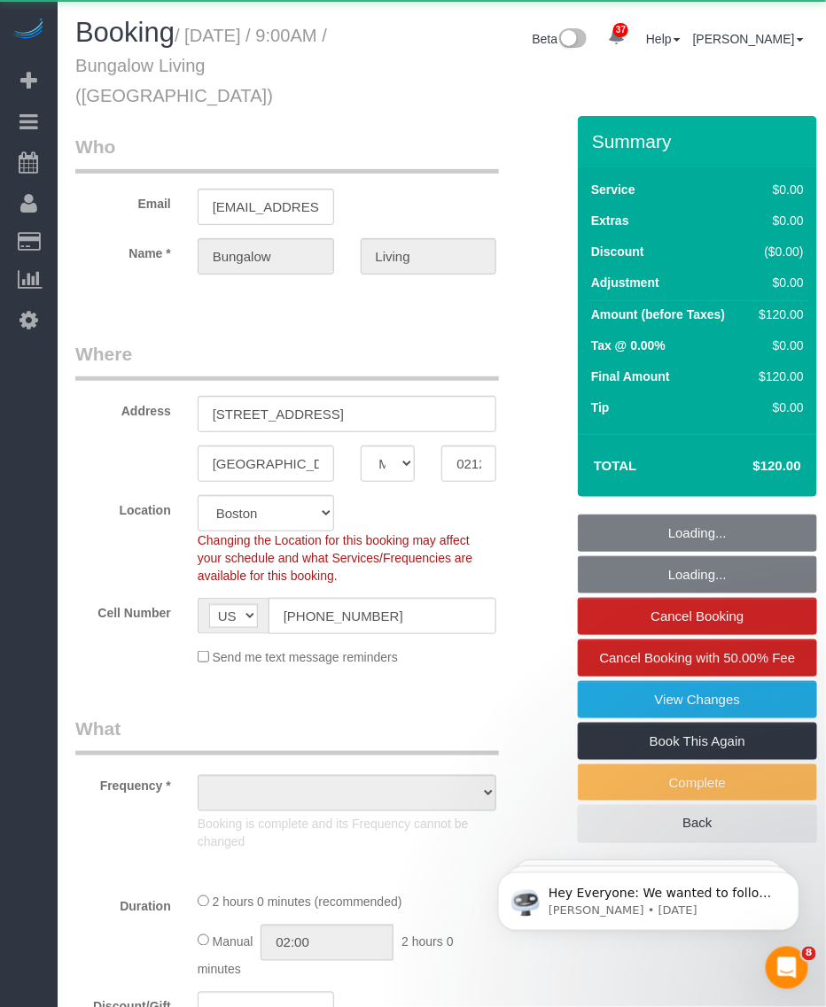
select select "object:801"
select select "spot1"
select select "number:89"
select select "number:90"
select select "number:15"
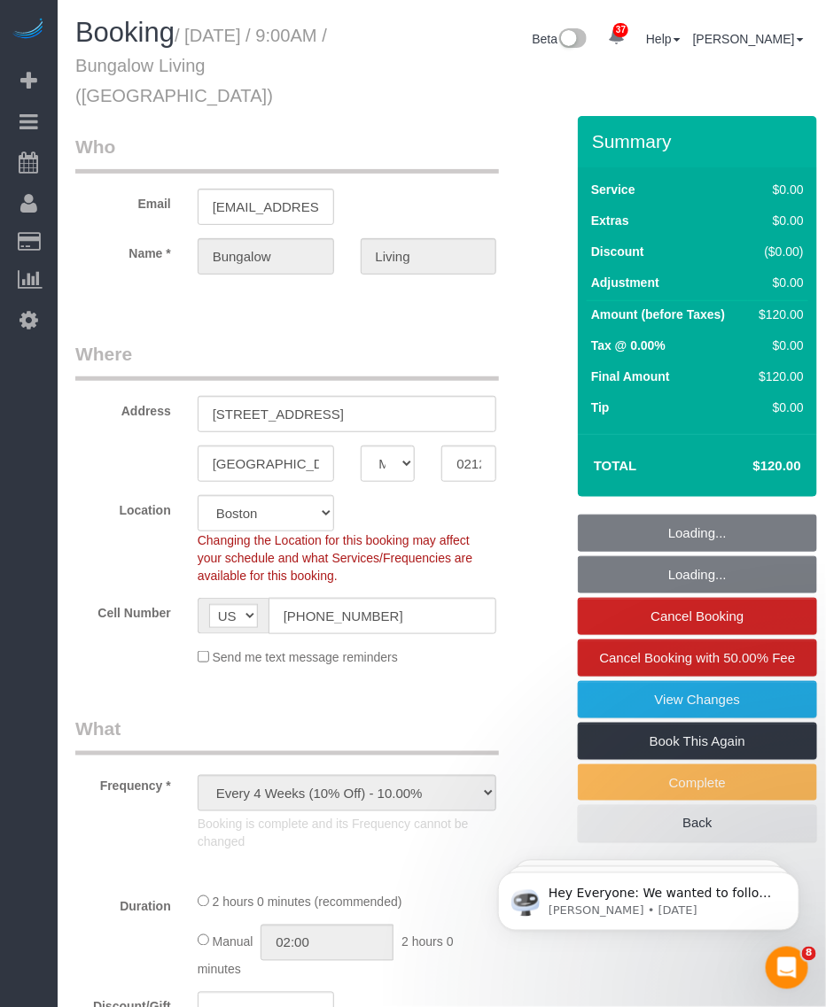
select select "number:7"
select select "number:21"
select select "object:1031"
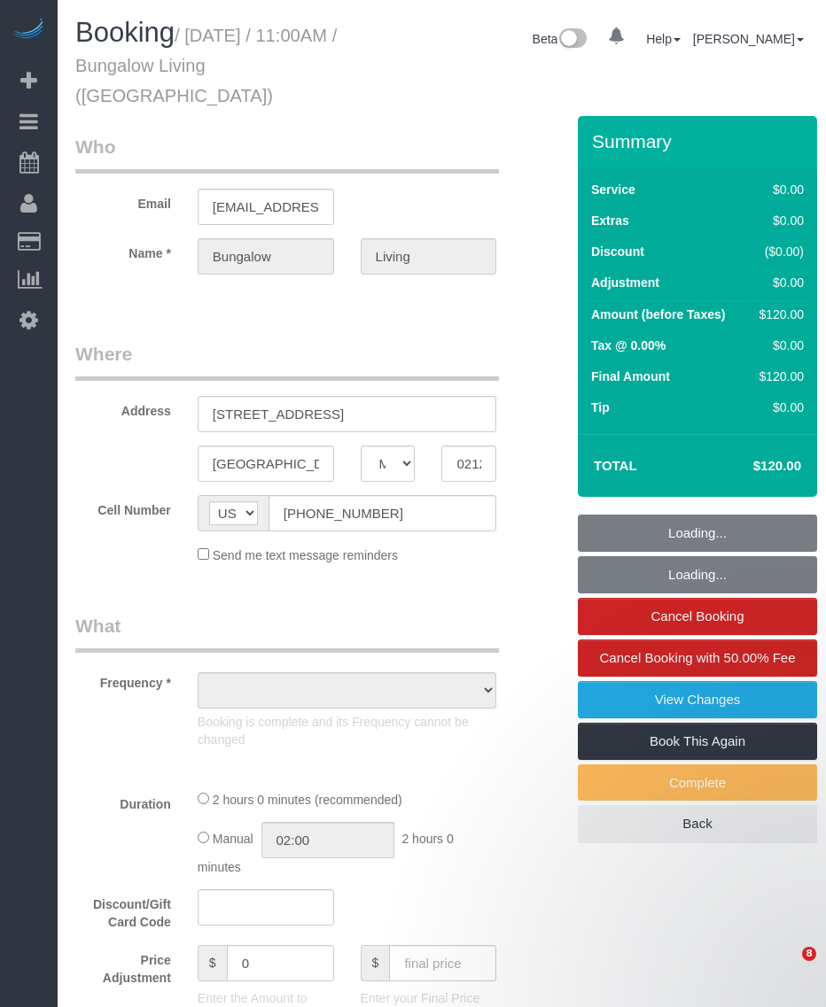
select select "MA"
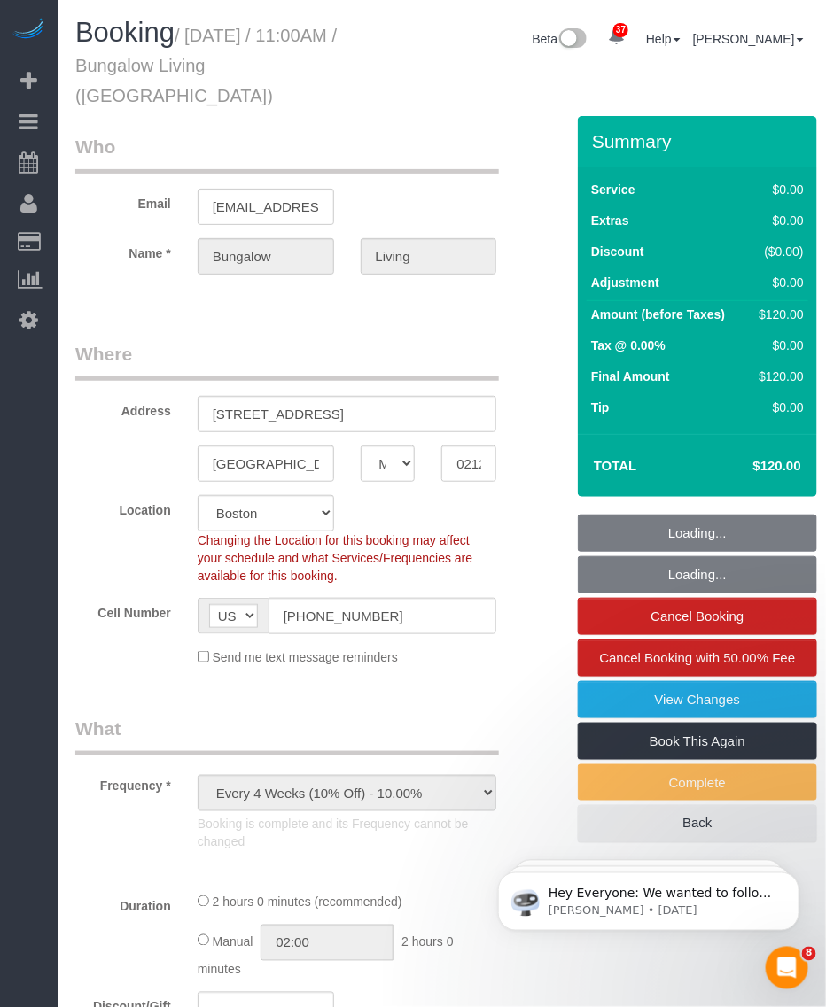
select select "object:809"
select select "spot1"
select select "number:89"
select select "number:90"
select select "number:15"
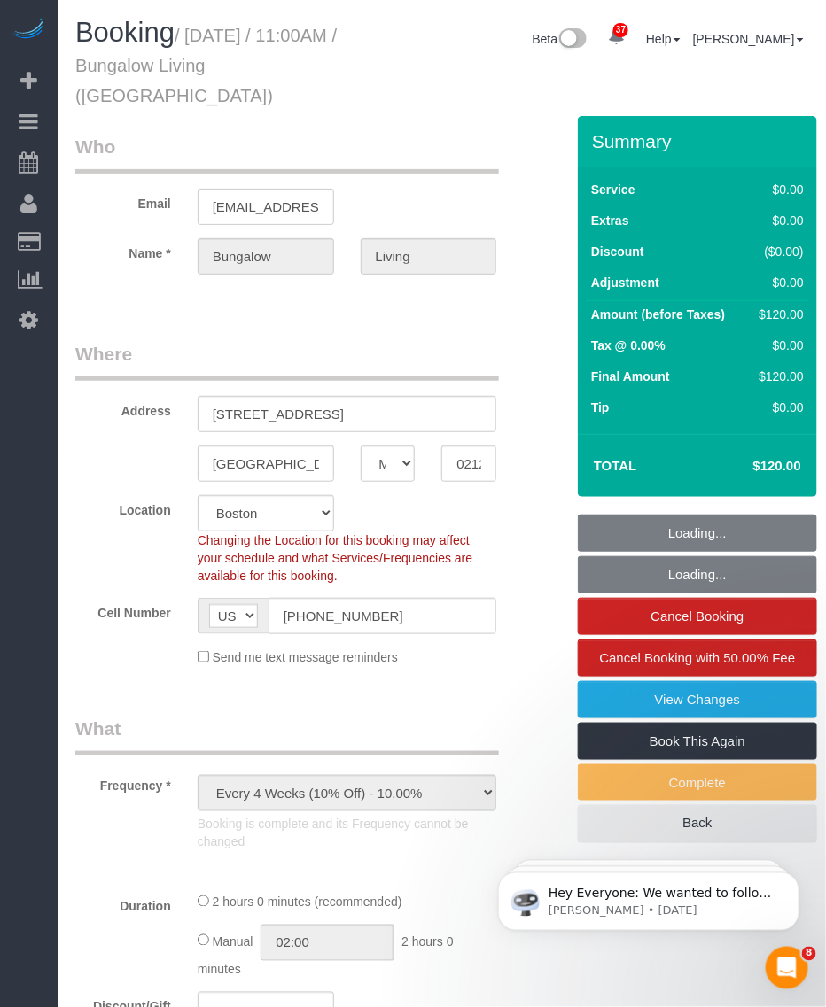
select select "number:7"
select select "number:21"
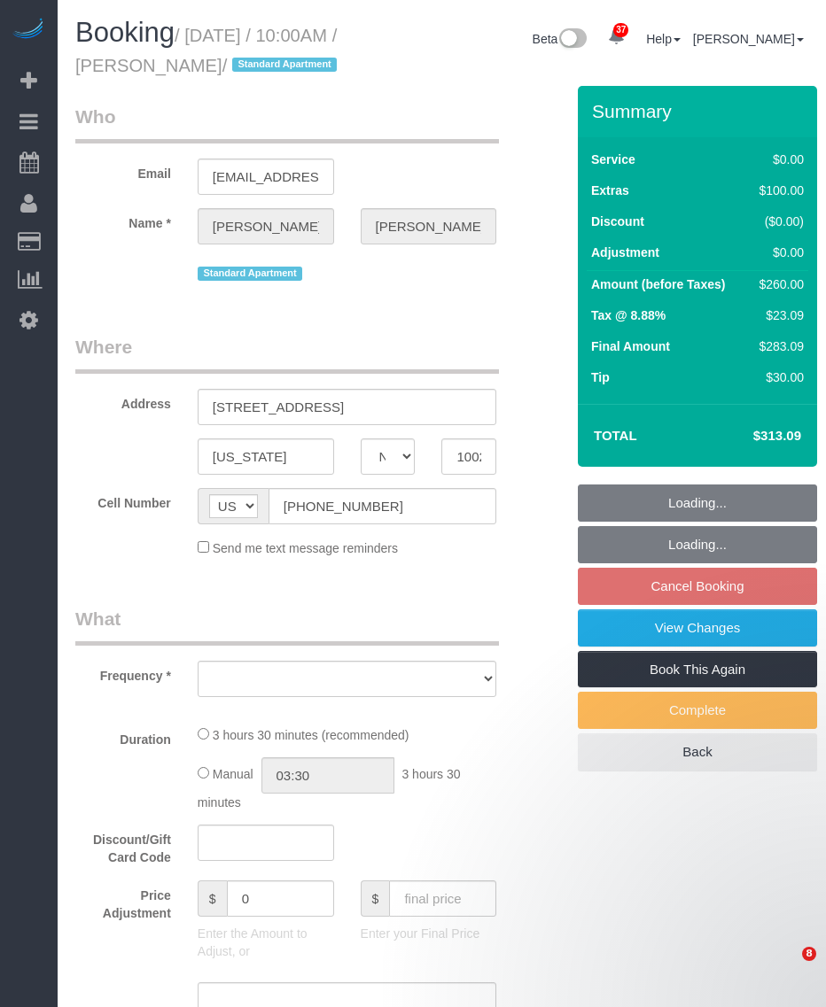
select select "NY"
select select "number:58"
select select "number:77"
select select "number:15"
select select "number:5"
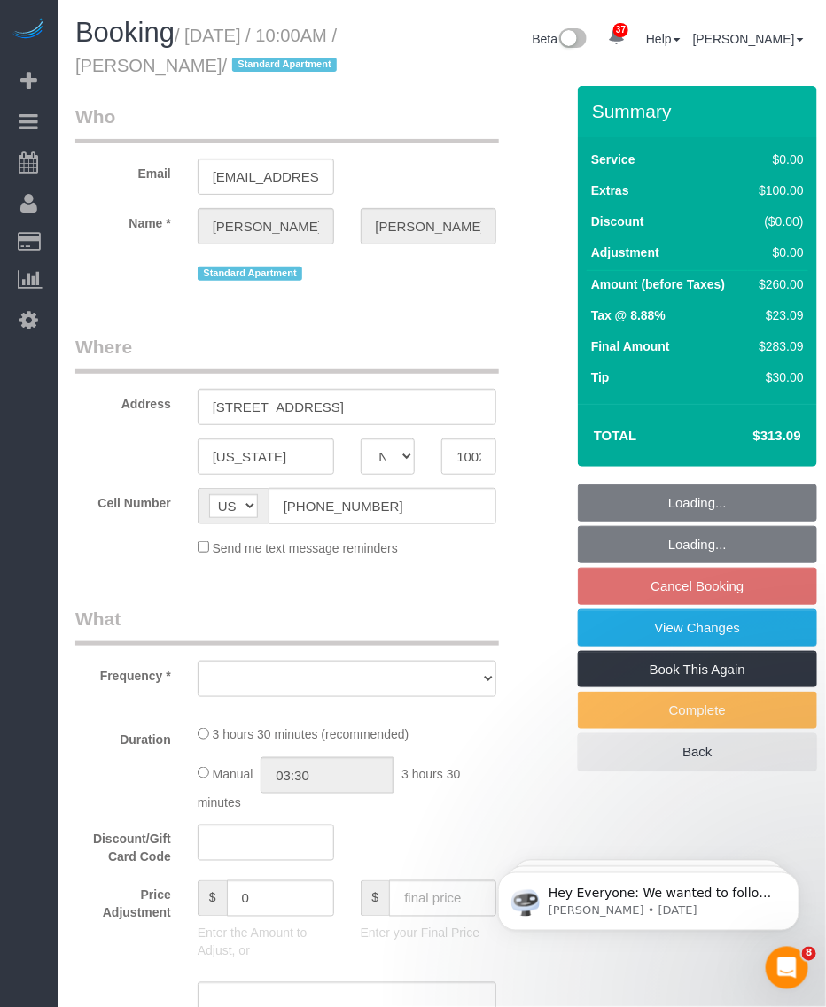
select select "object:956"
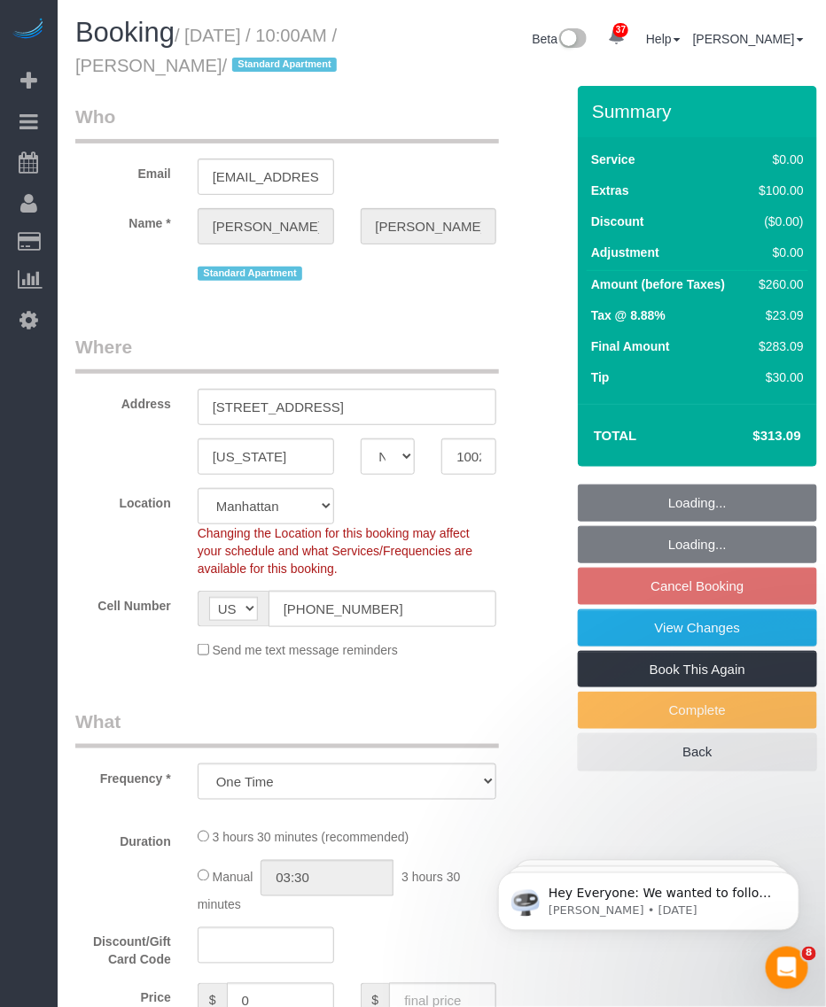
select select "string:stripe-pm_1QwRw54VGloSiKo7jNYRKUeg"
select select "1"
select select "spot3"
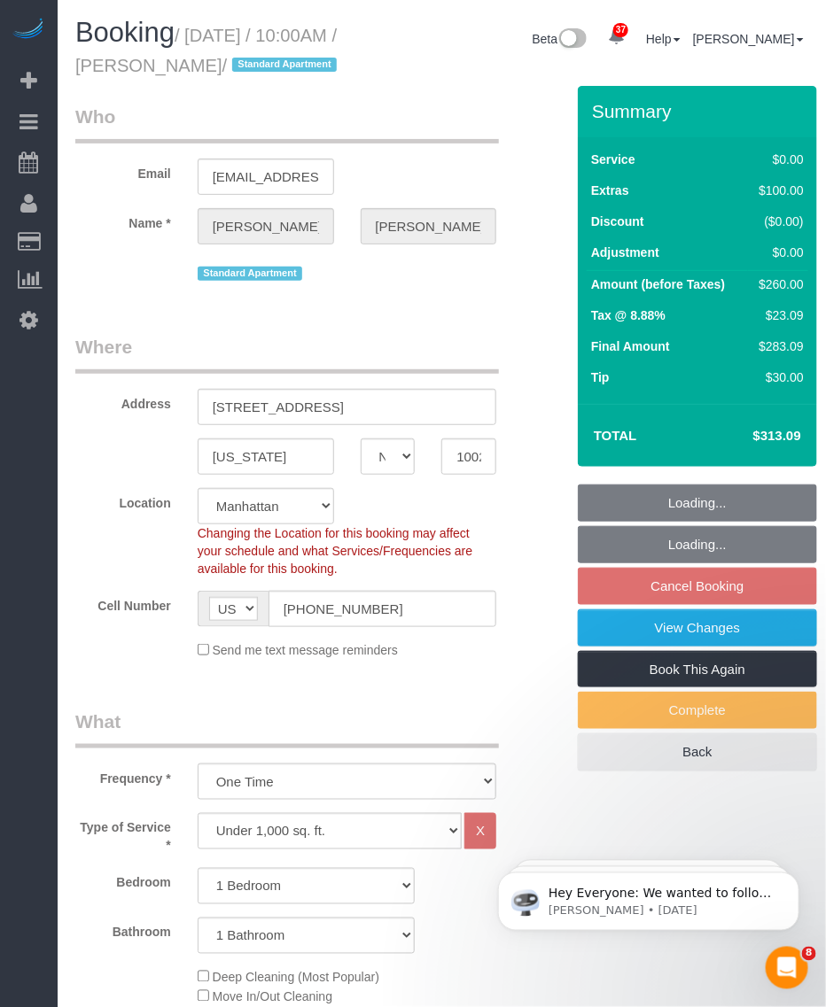
select select "object:1068"
select select "1"
drag, startPoint x: 211, startPoint y: 68, endPoint x: 266, endPoint y: 75, distance: 55.4
click at [266, 75] on small "/ October 14, 2025 / 10:00AM / Meyer Horne / Standard Apartment" at bounding box center [208, 51] width 267 height 50
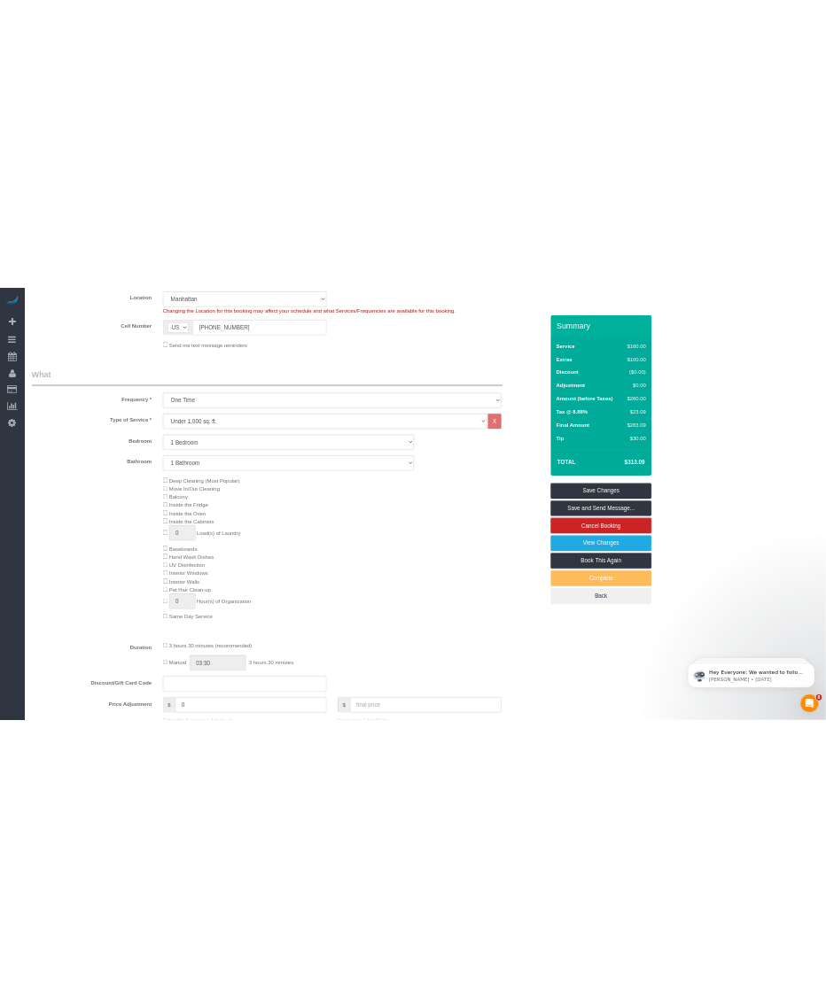
scroll to position [126, 0]
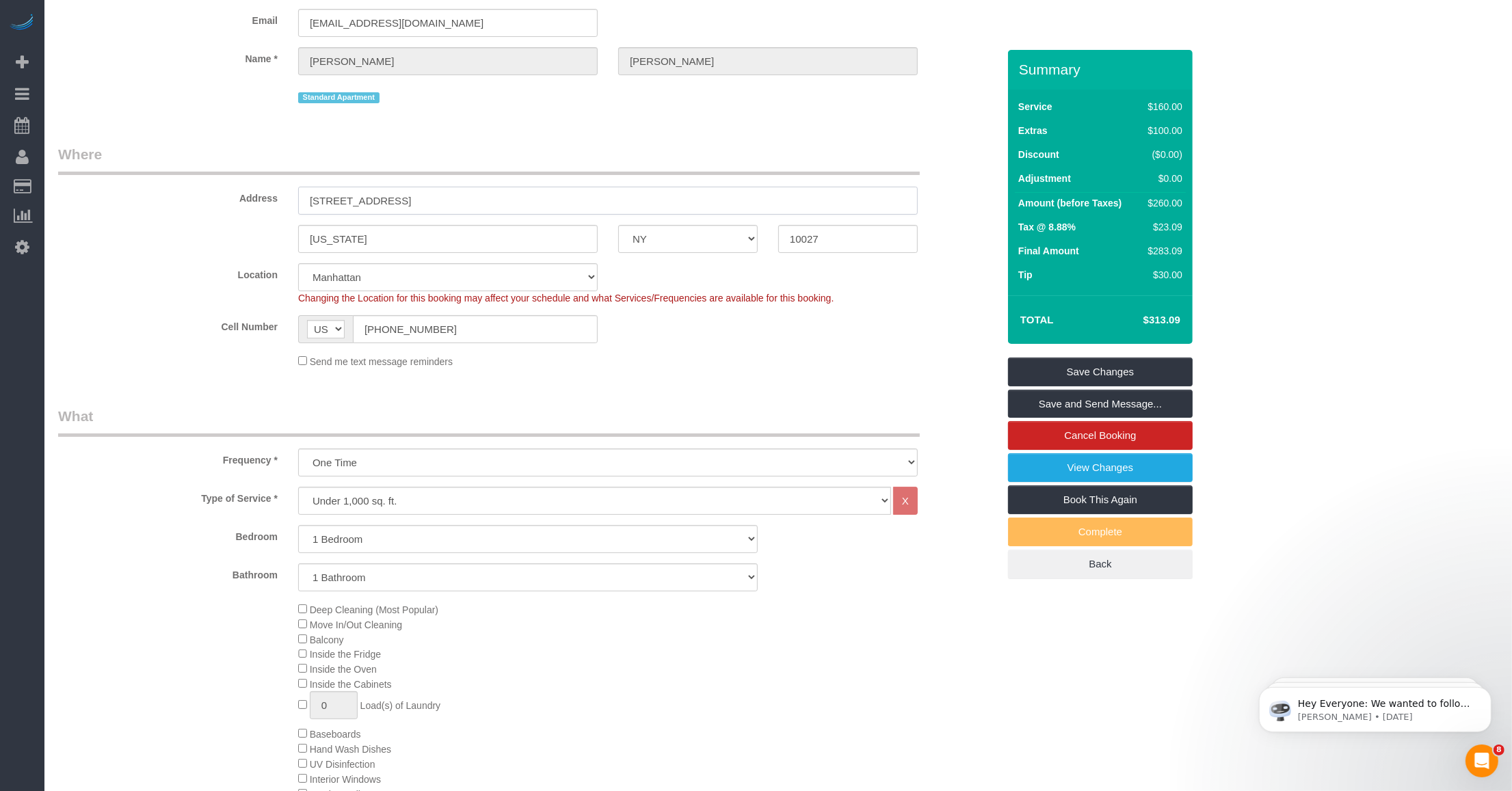
click at [390, 200] on input "171 West 131st Street, Ph 12" at bounding box center [607, 201] width 620 height 28
click at [388, 200] on input "171 West 131st Street, Ph 12" at bounding box center [607, 201] width 620 height 28
click at [637, 237] on input "10027" at bounding box center [847, 238] width 140 height 28
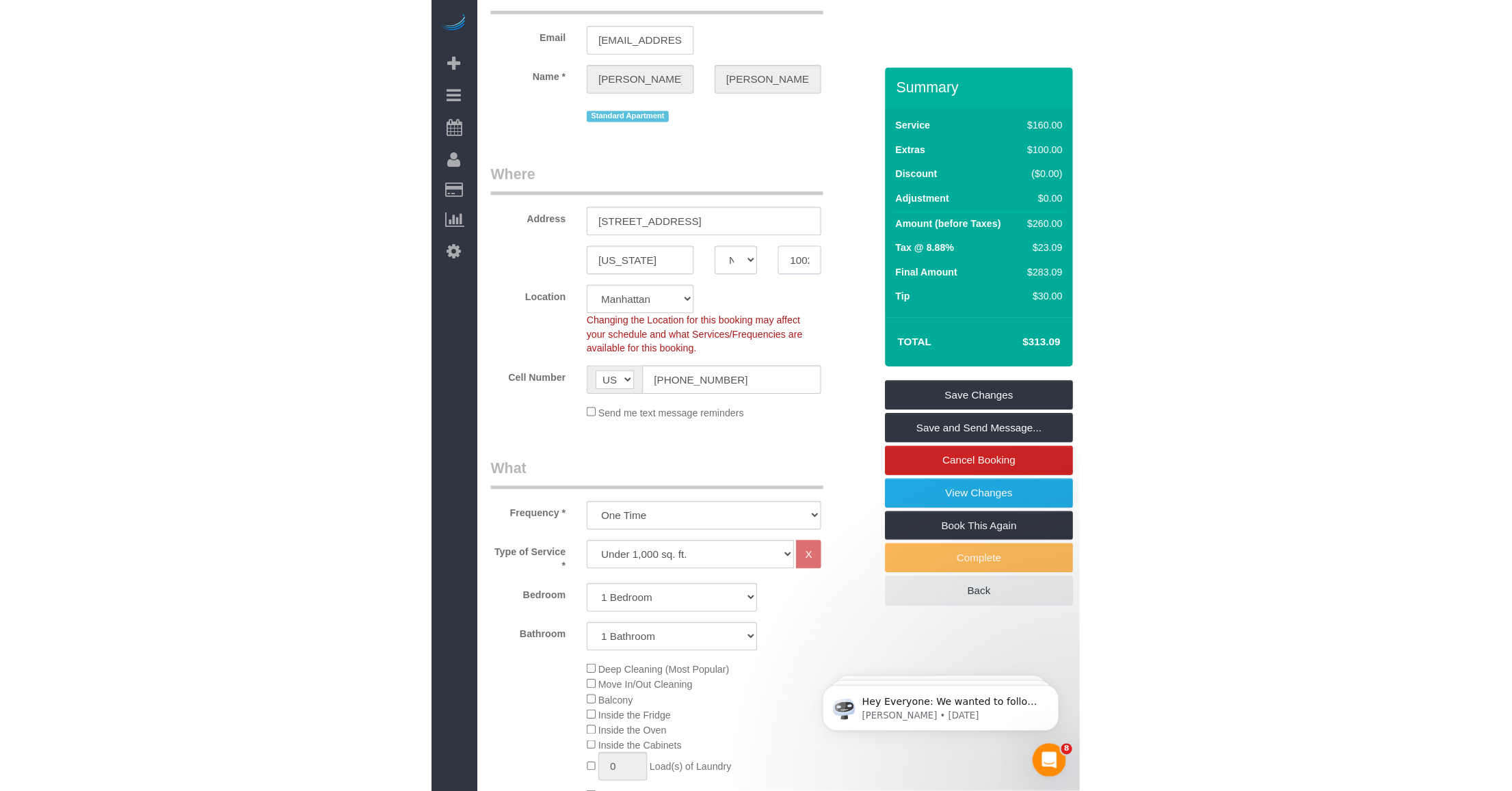
scroll to position [0, 0]
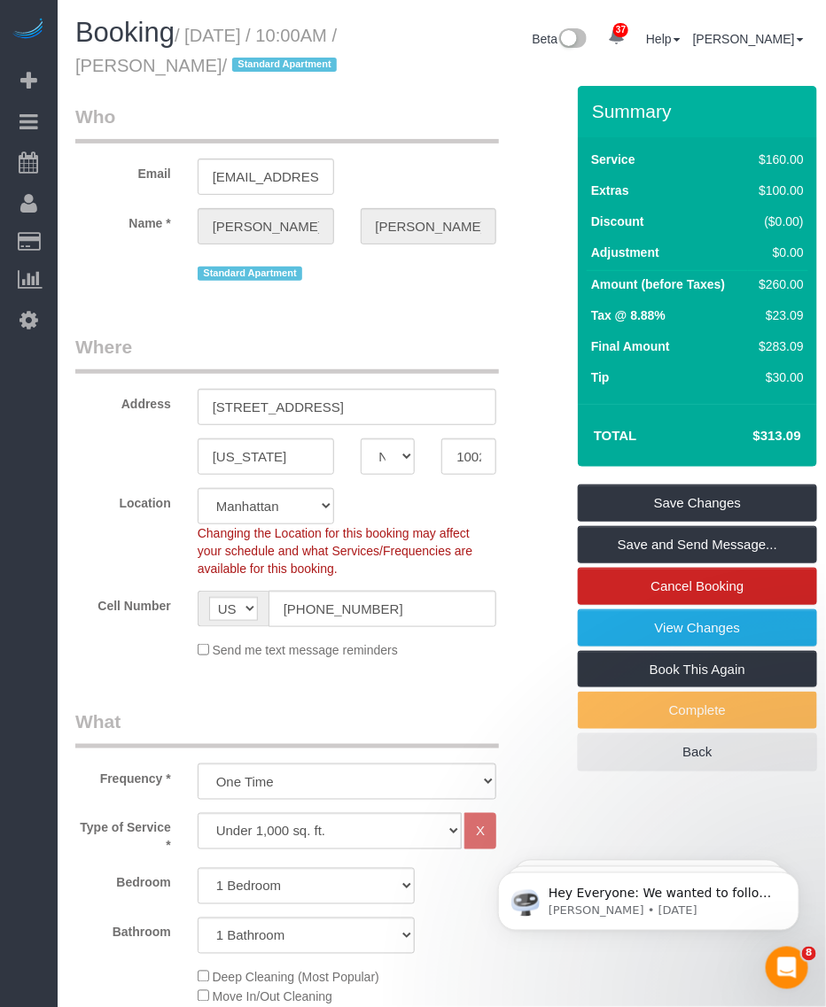
drag, startPoint x: 165, startPoint y: 59, endPoint x: 259, endPoint y: 67, distance: 94.2
click at [259, 67] on small "/ October 14, 2025 / 10:00AM / Meyer Horne / Standard Apartment" at bounding box center [208, 51] width 267 height 50
click at [348, 627] on input "(404) 216-5383" at bounding box center [382, 609] width 229 height 36
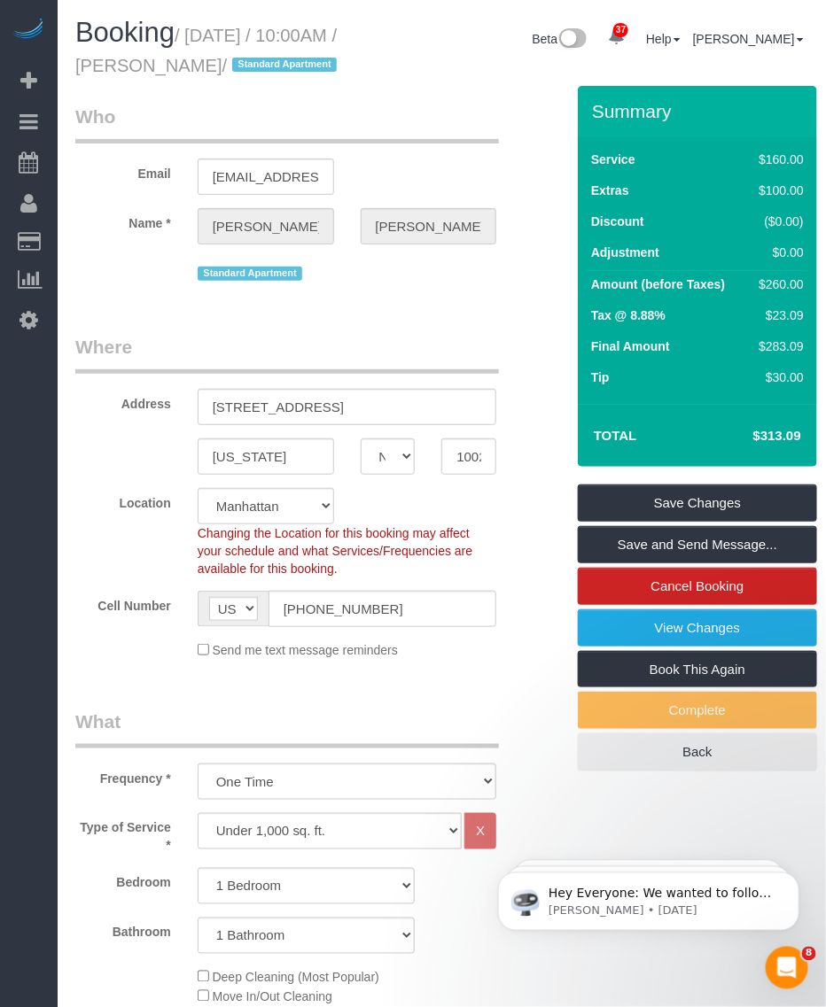
click at [177, 66] on small "/ October 14, 2025 / 10:00AM / Meyer Horne / Standard Apartment" at bounding box center [208, 51] width 267 height 50
copy small "Meyer"
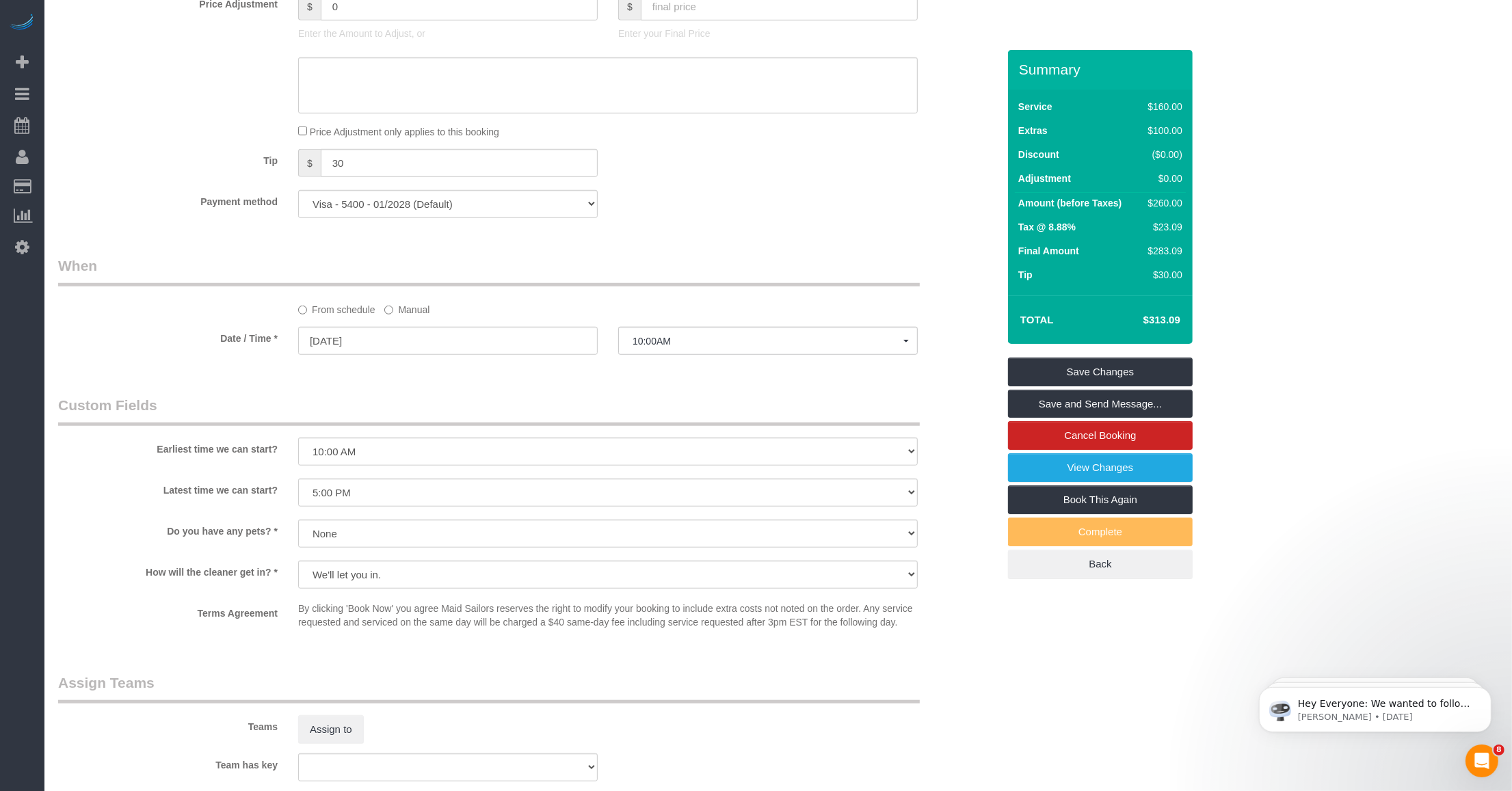
scroll to position [1635, 0]
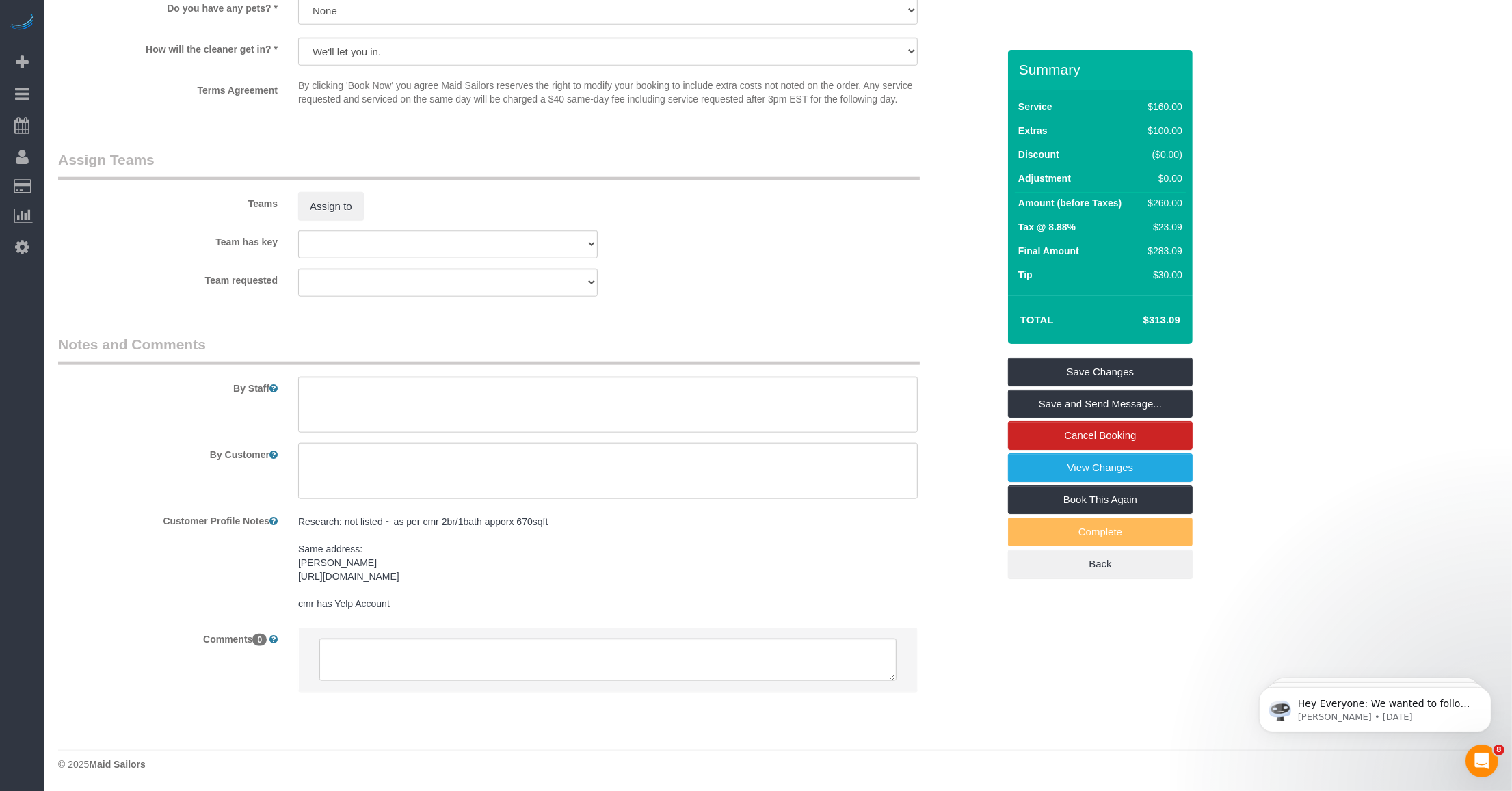
click at [560, 521] on pre "Research: not listed ~ as per cmr 2br/1bath apporx 670sqft Same address: Elizab…" at bounding box center [607, 563] width 620 height 96
click at [602, 527] on textarea "Research: not listed ~ as per cmr 2br/1bath apporx 670sqft Same address: Elizab…" at bounding box center [607, 583] width 620 height 151
click at [479, 612] on textarea "Research: not listed ~ as per cmr 2br/1bath apporx 670sqft Same address: Elizab…" at bounding box center [607, 583] width 620 height 151
paste textarea "https://www.zillow.com/homedetails/171-West-131st-Street-PH21-New-York-NY-10027…"
click at [193, 644] on div "Customer Profile Notes Research: not listed ~ as per cmr 2br/1bath apporx 670sq…" at bounding box center [528, 575] width 960 height 135
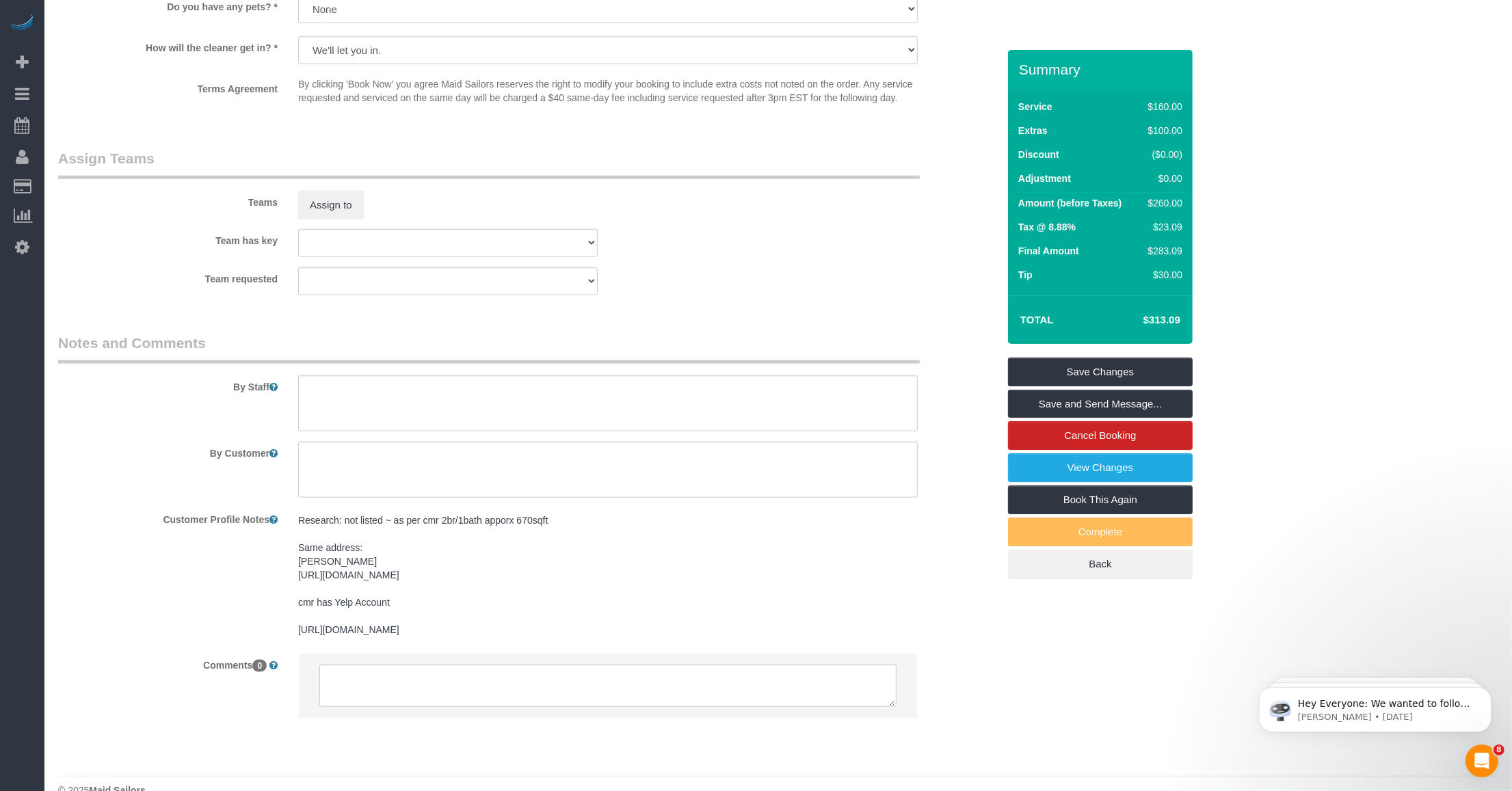
click at [163, 590] on div "Customer Profile Notes Research: not listed ~ as per cmr 2br/1bath apporx 670sq…" at bounding box center [528, 575] width 960 height 135
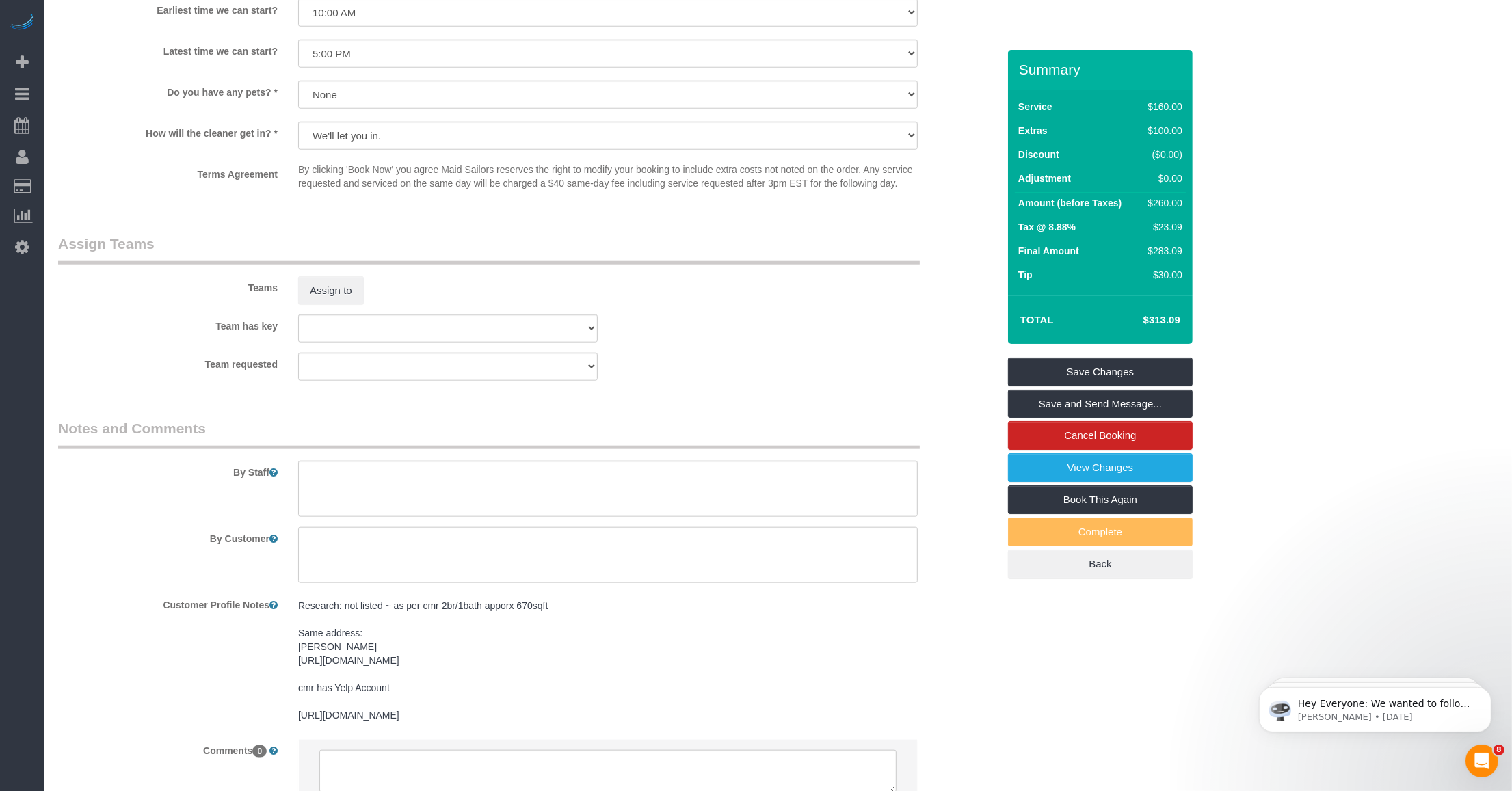
scroll to position [1676, 0]
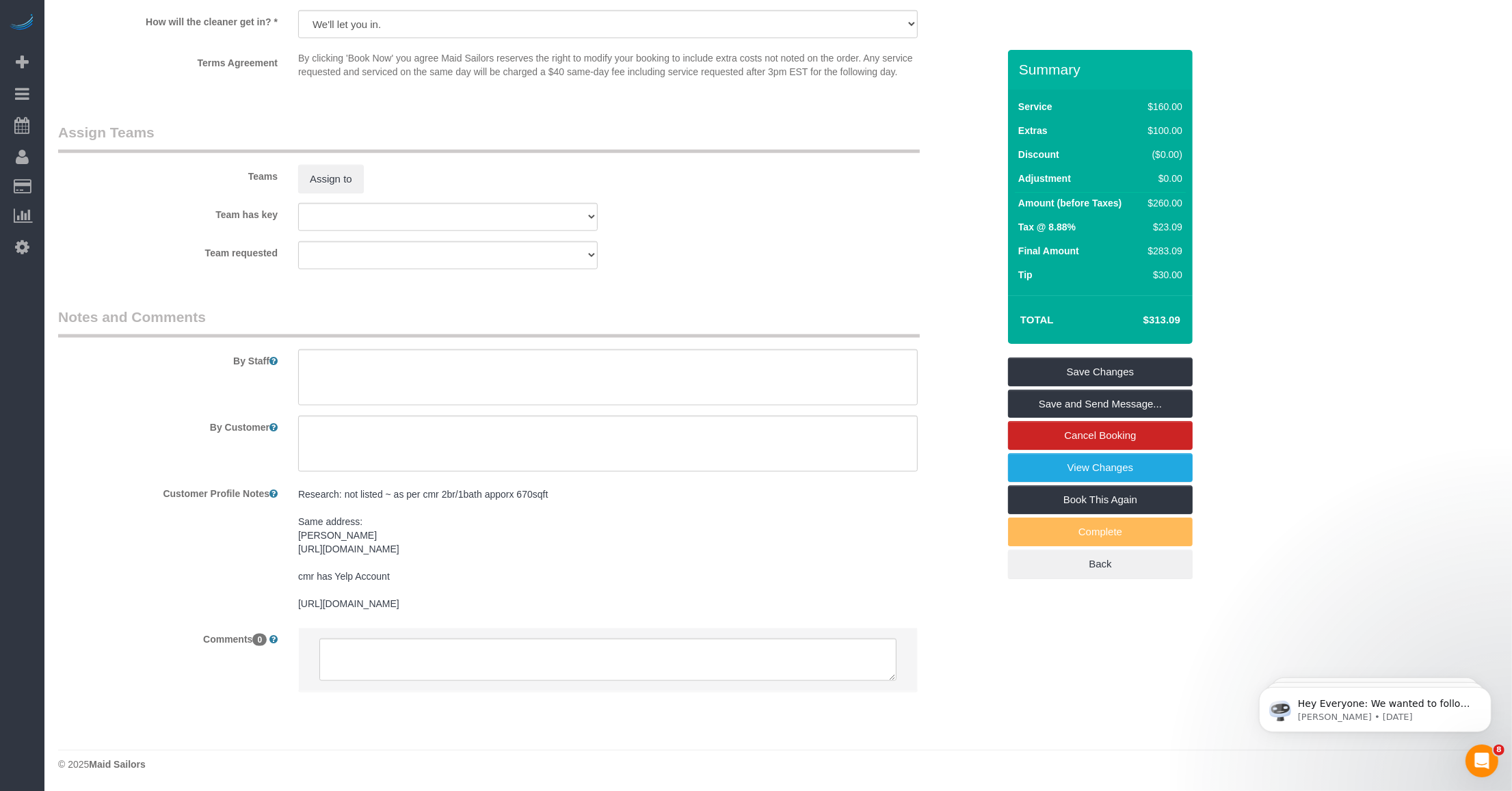
click at [377, 613] on div "Research: not listed ~ as per cmr 2br/1bath apporx 670sqft Same address: Elizab…" at bounding box center [607, 549] width 640 height 135
click at [369, 605] on pre "Research: not listed ~ as per cmr 2br/1bath apporx 670sqft Same address: Elizab…" at bounding box center [607, 549] width 620 height 123
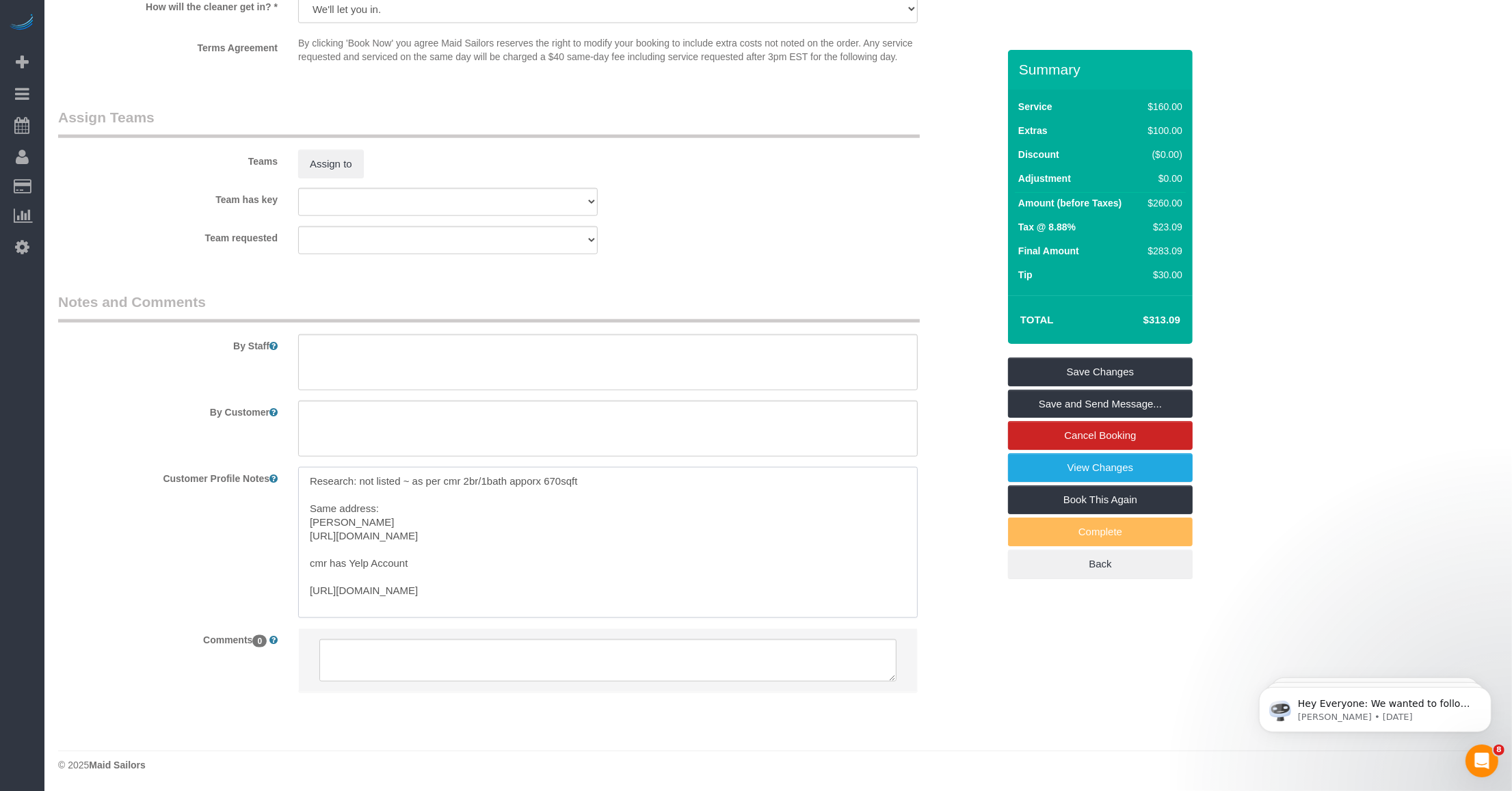
click at [633, 610] on textarea "Research: not listed ~ as per cmr 2br/1bath apporx 670sqft Same address: Elizab…" at bounding box center [607, 543] width 620 height 151
click at [440, 623] on pre "Research: not listed ~ as per cmr 2br/1bath apporx 670sqft Same address: Elizab…" at bounding box center [607, 547] width 620 height 150
click at [374, 603] on textarea "Research: not listed ~ as per cmr 2br/1bath apporx 670sqft Same address: Elizab…" at bounding box center [607, 543] width 620 height 151
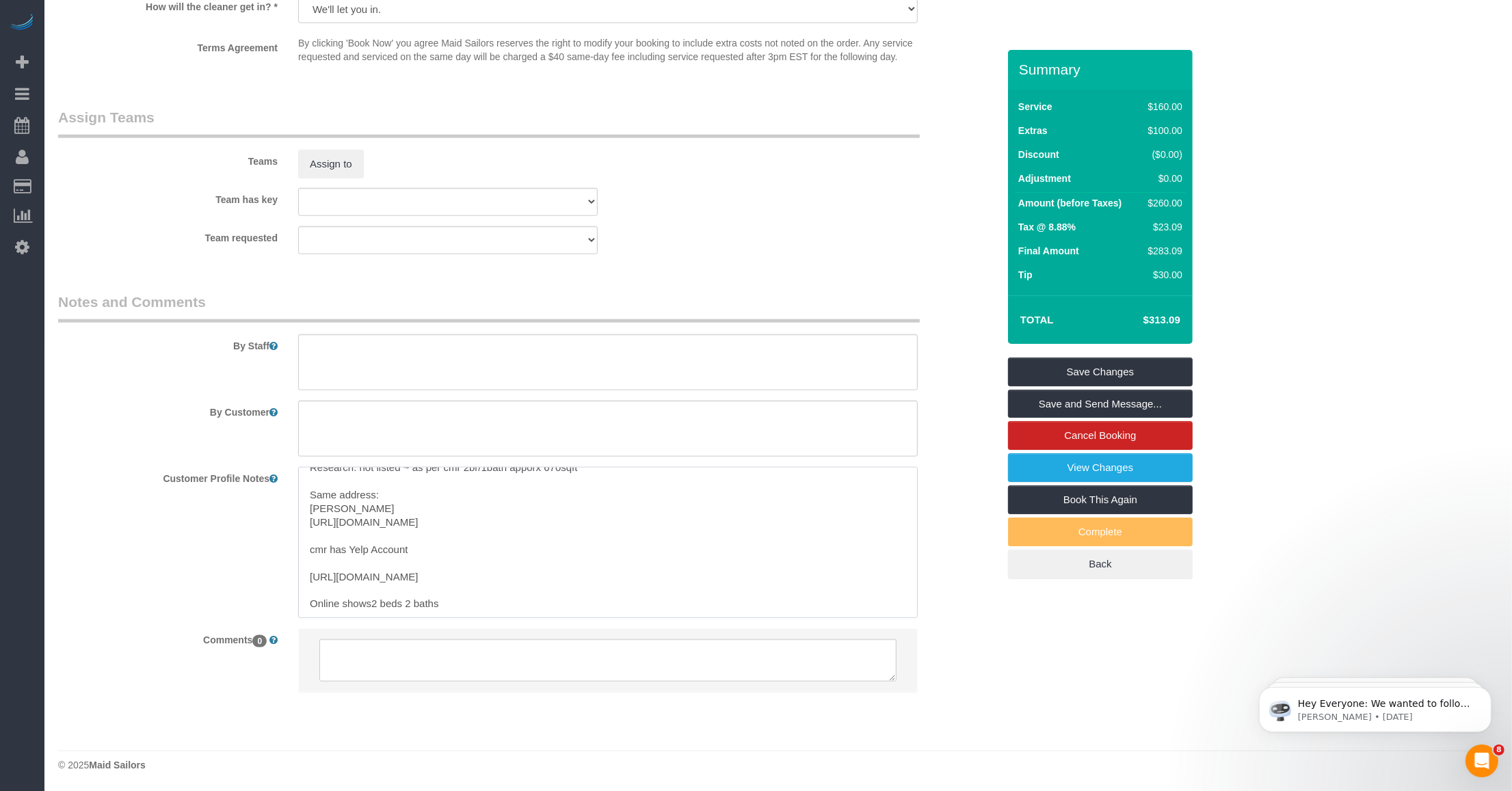
click at [374, 603] on textarea "Research: not listed ~ as per cmr 2br/1bath apporx 670sqft Same address: Elizab…" at bounding box center [607, 543] width 620 height 151
click at [467, 483] on textarea "Research: not listed ~ as per cmr 2br/1bath apporx 670sqft Same address: Elizab…" at bounding box center [607, 543] width 620 height 151
click at [436, 482] on textarea "Research: not listed ~ as per cmr 2br/1bath apporx 670sqft Same address: Elizab…" at bounding box center [607, 543] width 620 height 151
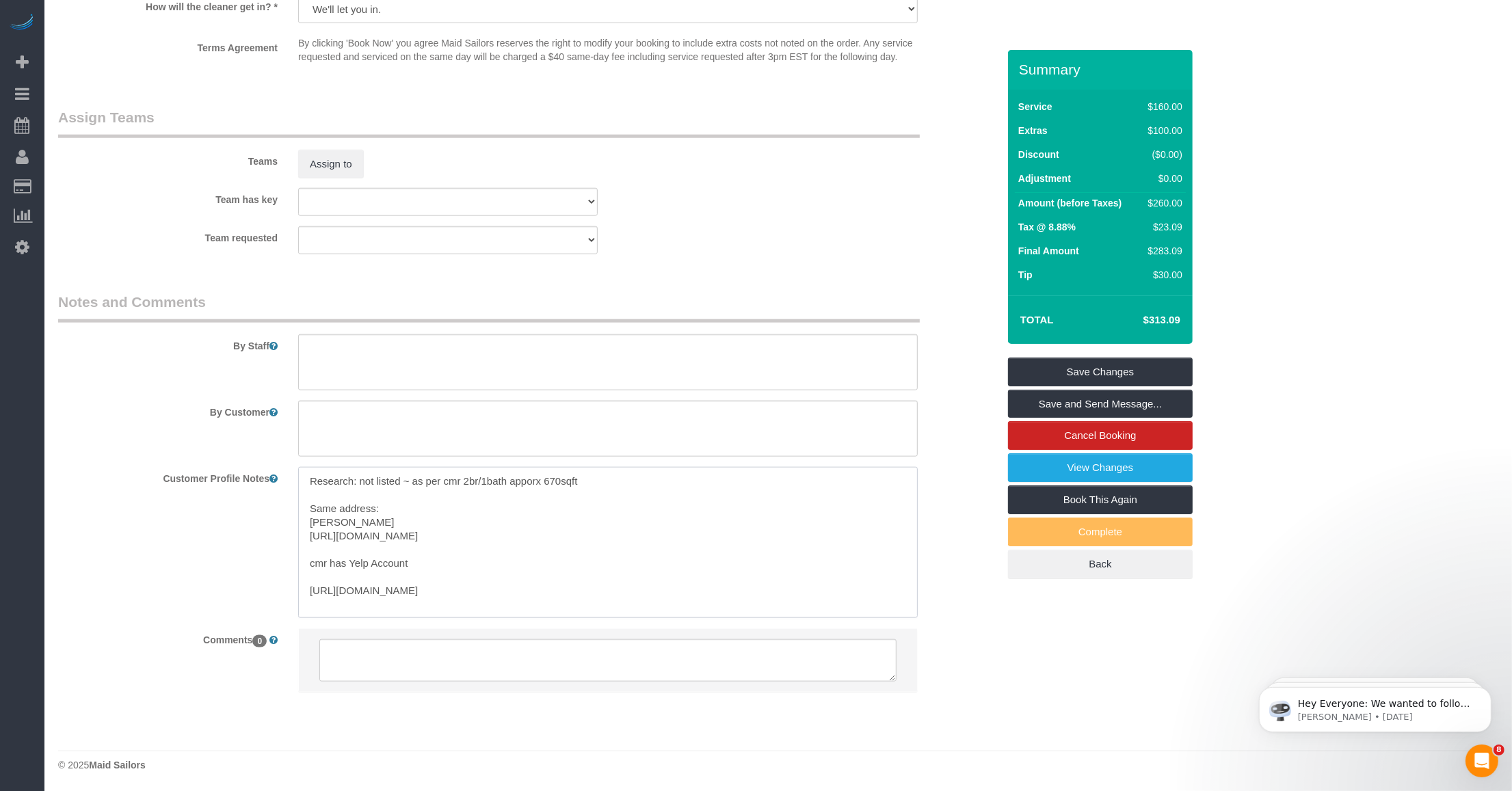
click at [411, 478] on textarea "Research: not listed ~ as per cmr 2br/1bath apporx 670sqft Same address: Elizab…" at bounding box center [607, 543] width 620 height 151
click at [411, 479] on textarea "Research: not listed ~ as per cmr 2br/1bath apporx 670sqft Same address: Elizab…" at bounding box center [607, 543] width 620 height 151
click at [436, 502] on textarea "Research: not listed ~ as per cmr 2br/1bath apporx 670sqft Same address: Elizab…" at bounding box center [607, 542] width 620 height 151
click at [507, 597] on textarea "Research: not listed ~ as per cmr 2br/1bath apporx 670sqft Same address: Elizab…" at bounding box center [607, 542] width 620 height 151
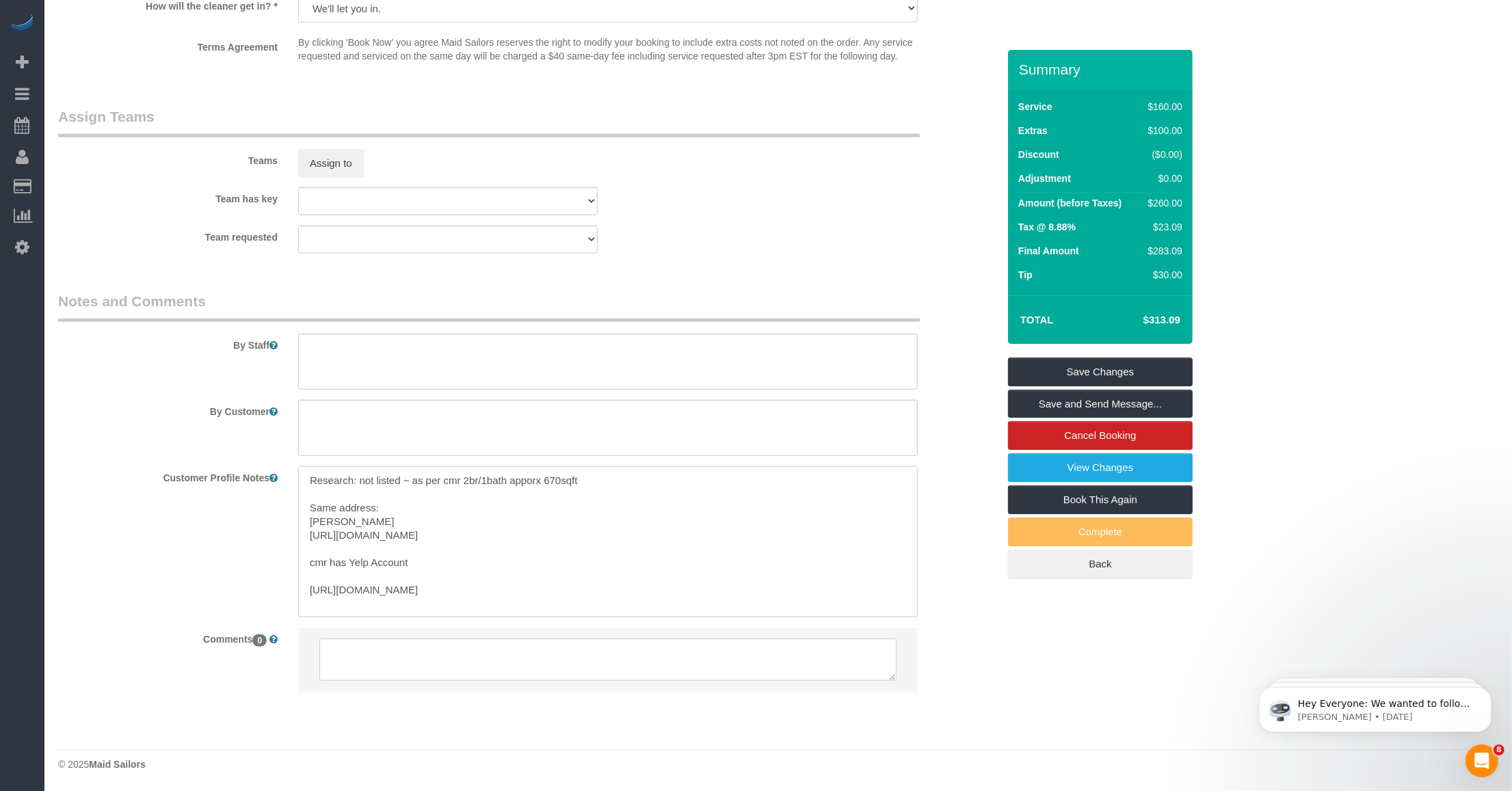
click at [577, 599] on textarea "Research: not listed ~ as per cmr 2br/1bath apporx 670sqft Same address: Elizab…" at bounding box center [607, 542] width 620 height 151
click at [473, 522] on textarea "Research: not listed ~ as per cmr 2br/1bath apporx 670sqft Same address: Elizab…" at bounding box center [607, 542] width 620 height 151
click at [381, 486] on textarea "Research: not listed ~ as per cmr 2br/1bath apporx 670sqft Same address: Elizab…" at bounding box center [607, 542] width 620 height 151
click at [409, 482] on textarea "Research: not listed ~ as per cmr 2br/1bath apporx 670sqft Same address: Elizab…" at bounding box center [607, 542] width 620 height 151
click at [578, 488] on textarea "Research: not listed ~ as per cmr 2br/1bath apporx 670sqft Same address: Elizab…" at bounding box center [607, 542] width 620 height 151
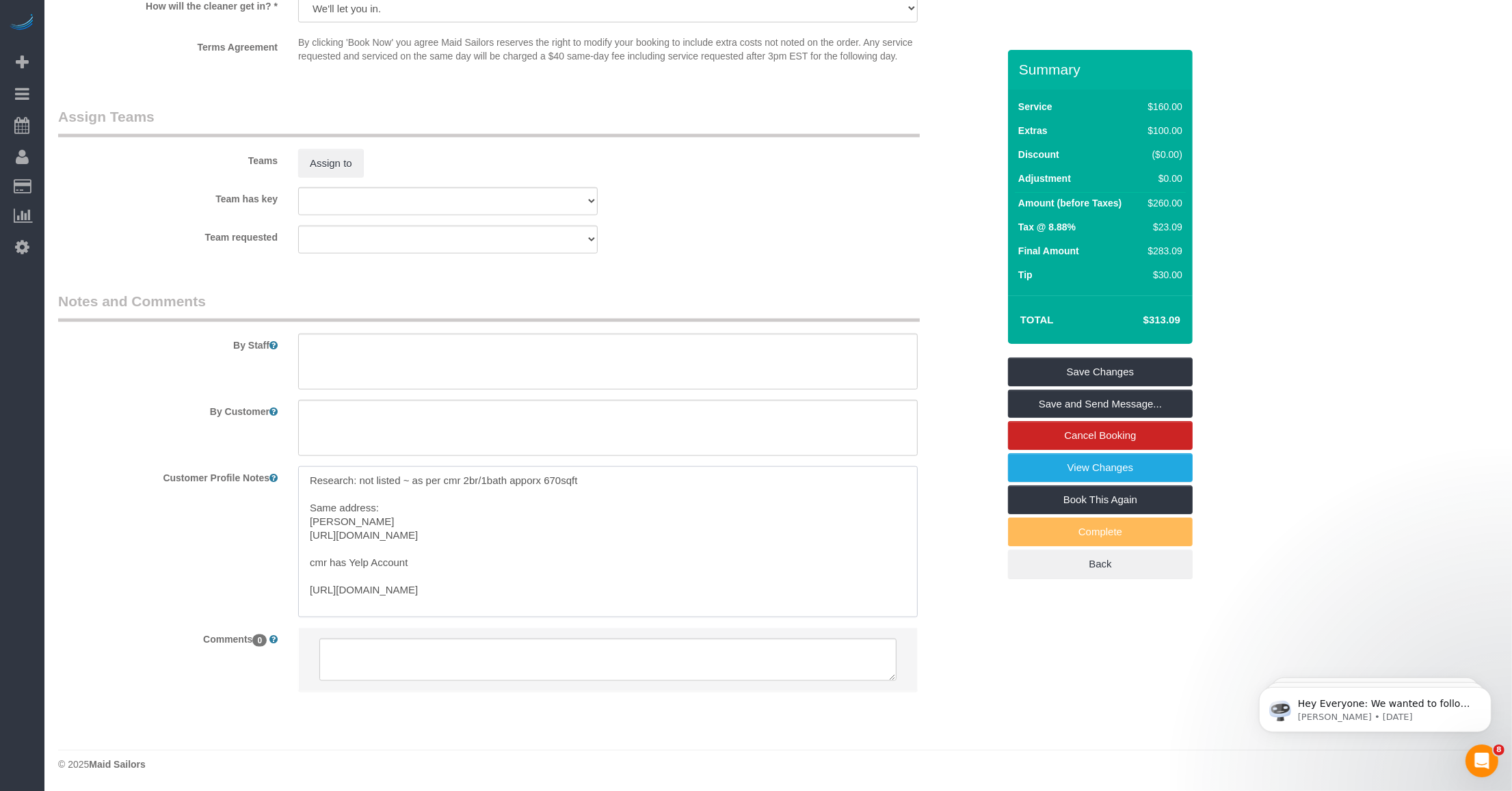
click at [592, 480] on textarea "Research: not listed ~ as per cmr 2br/1bath apporx 670sqft Same address: Elizab…" at bounding box center [607, 542] width 620 height 151
click at [411, 475] on textarea "Research: not listed ~ as per cmr 2br/1bath apporx 670sqft but online shows 2 b…" at bounding box center [607, 542] width 620 height 151
drag, startPoint x: 409, startPoint y: 479, endPoint x: 360, endPoint y: 479, distance: 49.0
click at [360, 479] on textarea "Research: not listed ~ as per cmr 2br/1bath apporx 670sqft but online shows 2 b…" at bounding box center [607, 542] width 620 height 151
click at [489, 523] on textarea "Research: not listed ~ as per cmr 2br/1bath apporx 670sqft Same address: Elizab…" at bounding box center [607, 542] width 620 height 151
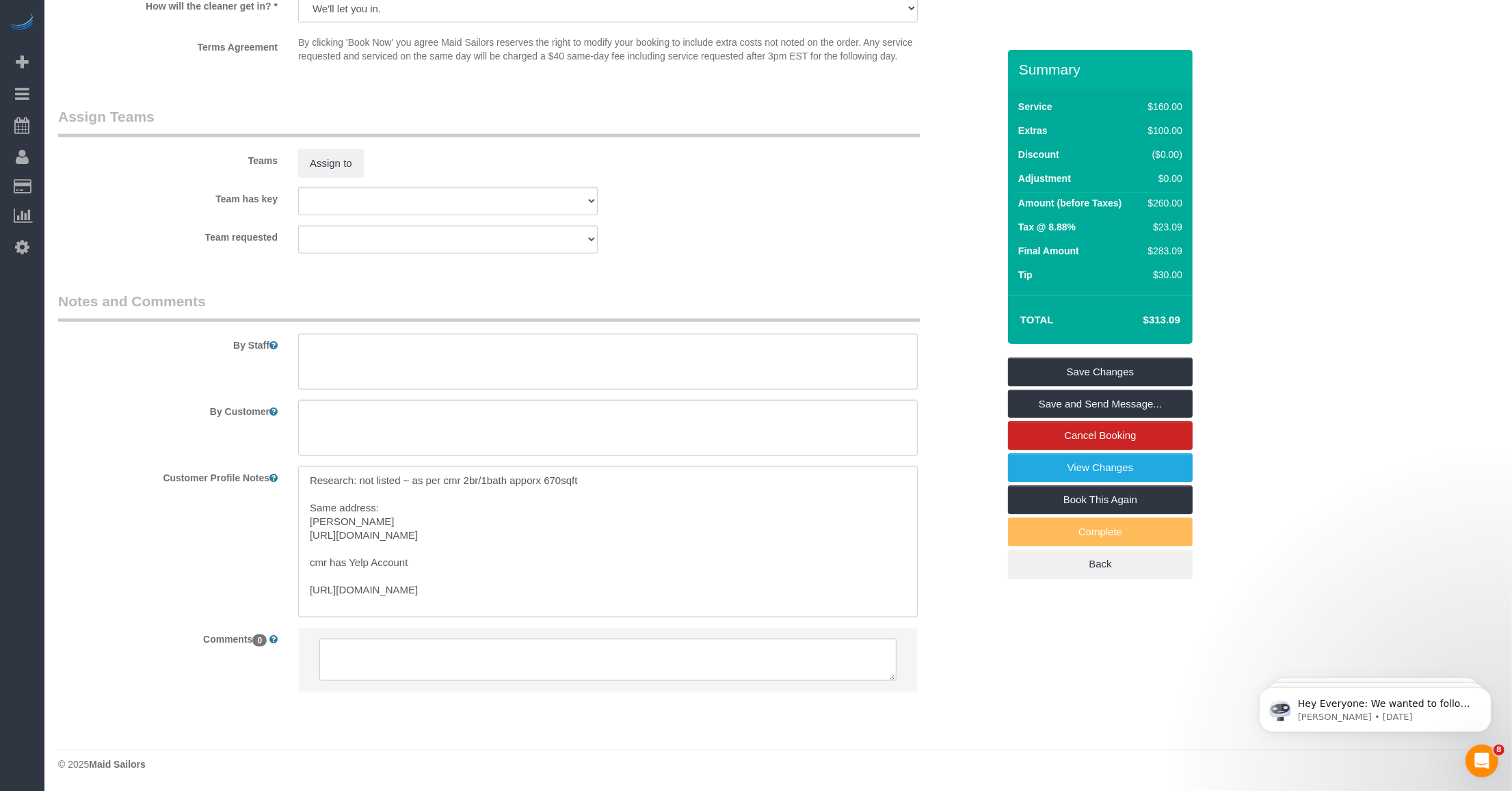
click at [554, 610] on textarea "Research: not listed ~ as per cmr 2br/1bath apporx 670sqft Same address: Elizab…" at bounding box center [607, 542] width 620 height 151
click at [195, 578] on div "Customer Profile Notes Research: not listed ~ as per cmr 2br/1bath apporx 670sq…" at bounding box center [528, 546] width 960 height 163
click at [361, 479] on pre "Research: not listed ~ as per cmr 2br/1bath apporx 670sqft Same address: Elizab…" at bounding box center [607, 545] width 620 height 150
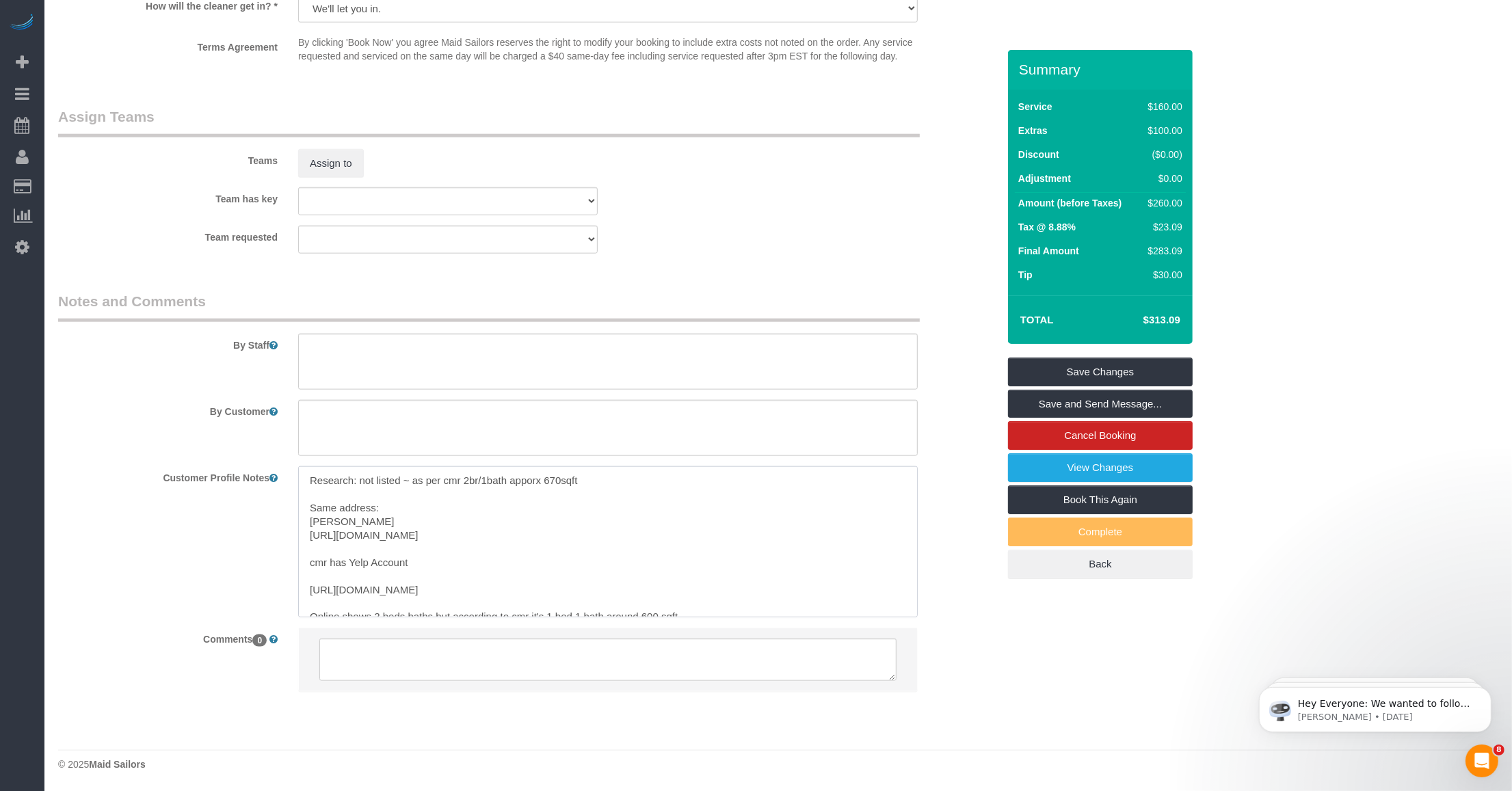
click at [321, 510] on textarea "Research: not listed ~ as per cmr 2br/1bath apporx 670sqft Same address: Elizab…" at bounding box center [607, 542] width 620 height 151
click at [378, 500] on textarea "Research: not listed ~ as per cmr 2br/1bath apporx 670sqft Same address: Elizab…" at bounding box center [607, 542] width 620 height 151
click at [333, 571] on textarea "Research: not listed ~ as per cmr 2br/1bath apporx 670sqft Same address: Elizab…" at bounding box center [607, 542] width 620 height 151
click at [458, 565] on textarea "Research: not listed ~ as per cmr 2br/1bath apporx 670sqft Same address: Elizab…" at bounding box center [607, 542] width 620 height 151
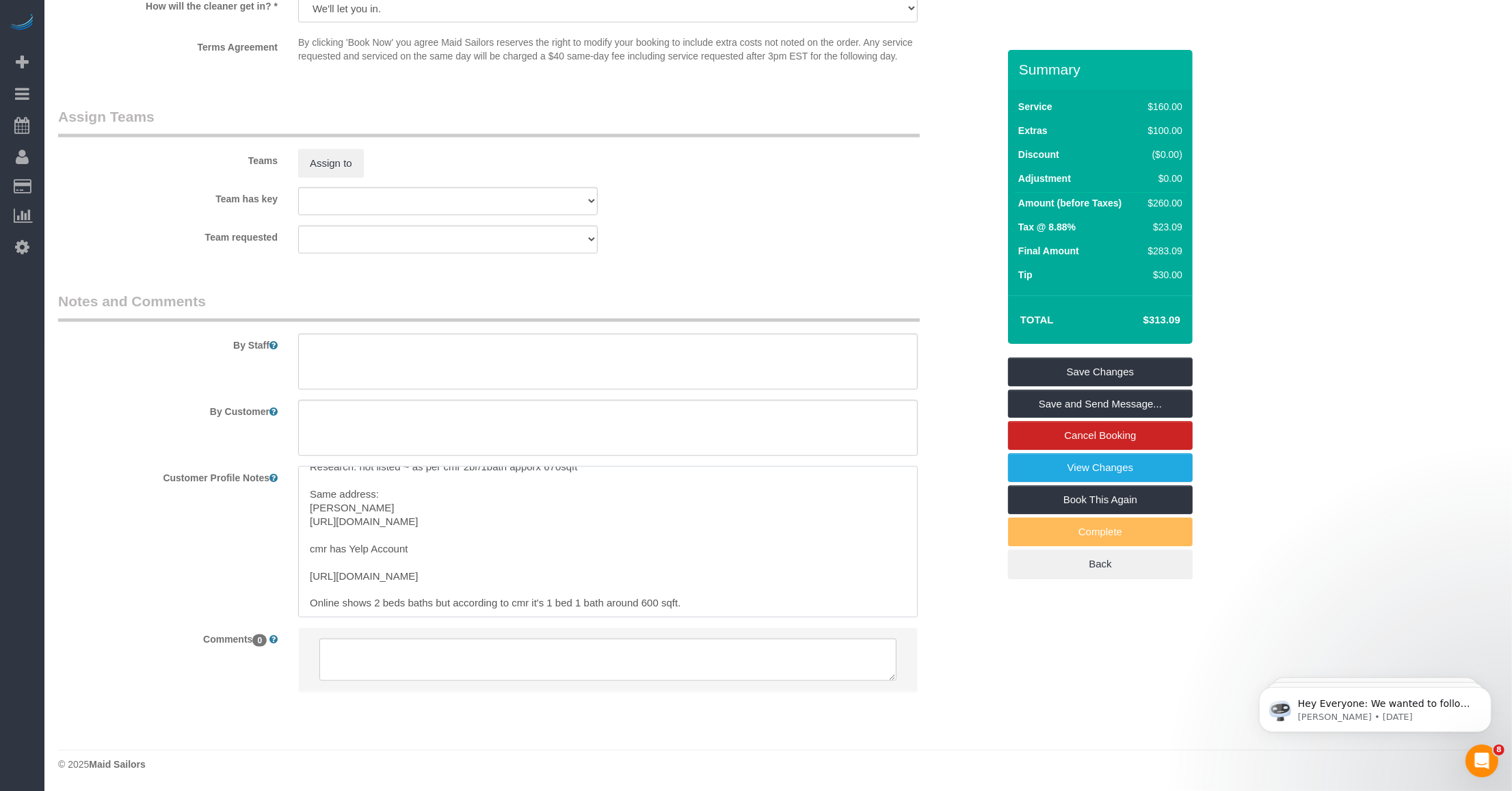
click at [421, 593] on textarea "Research: not listed ~ as per cmr 2br/1bath apporx 670sqft Same address: Elizab…" at bounding box center [607, 542] width 620 height 151
click at [212, 617] on div "Customer Profile Notes Research: not listed ~ as per cmr 2br/1bath apporx 670sq…" at bounding box center [528, 542] width 960 height 151
click at [387, 620] on pre "Research: not listed ~ as per cmr 2br/1bath apporx 670sqft Same address: Elizab…" at bounding box center [607, 545] width 620 height 150
click at [405, 605] on textarea "Research: not listed ~ as per cmr 2br/1bath apporx 670sqft Same address: Elizab…" at bounding box center [607, 542] width 620 height 151
type textarea "Research: not listed ~ as per cmr 2br/1bath apporx 670sqft Same address: Elizab…"
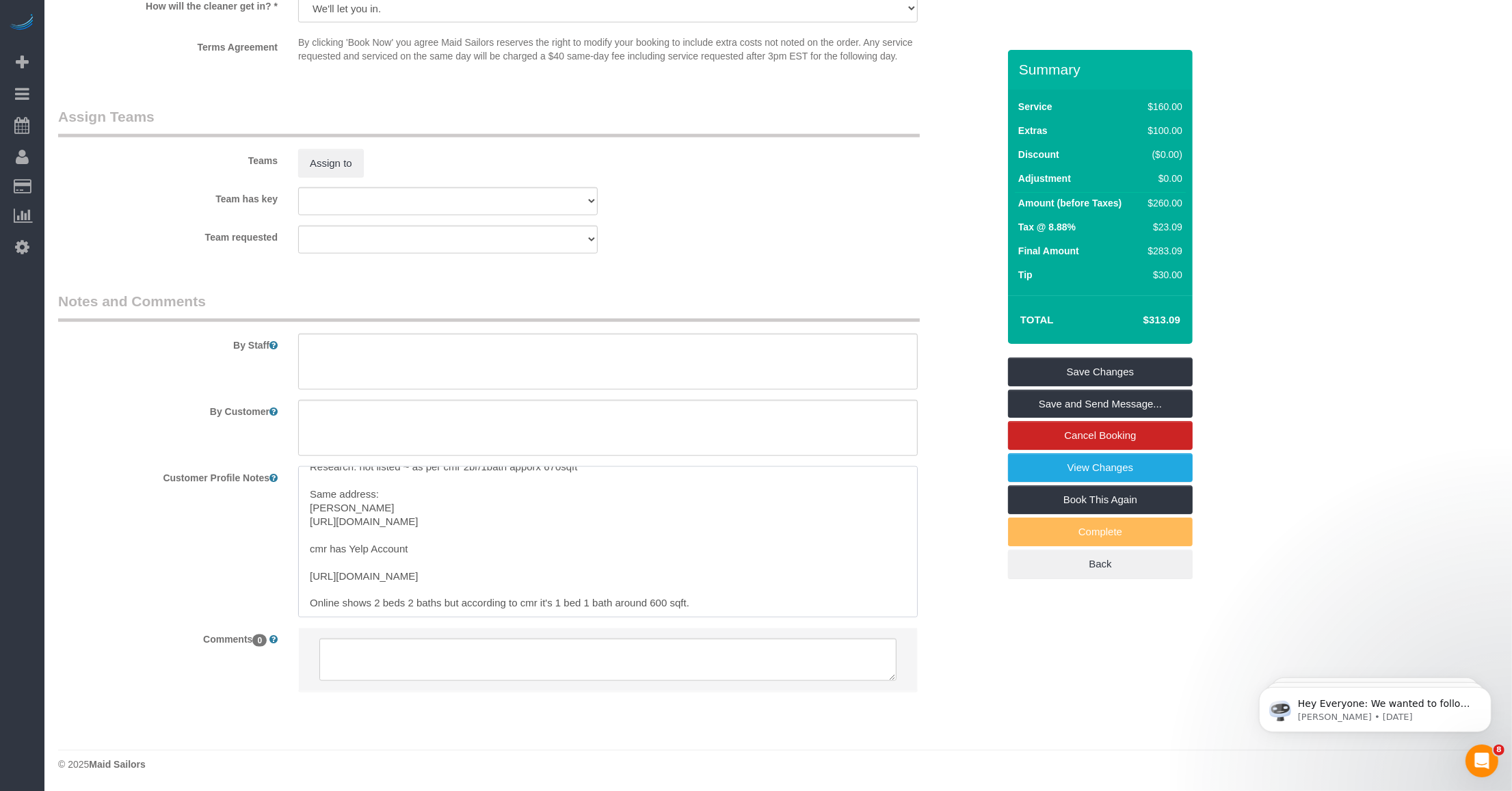
click at [561, 600] on textarea "Research: not listed ~ as per cmr 2br/1bath apporx 670sqft Same address: Elizab…" at bounding box center [607, 542] width 620 height 151
click at [603, 603] on textarea "Research: not listed ~ as per cmr 2br/1bath apporx 670sqft Same address: Elizab…" at bounding box center [607, 542] width 620 height 151
click at [637, 607] on textarea "Research: not listed ~ as per cmr 2br/1bath apporx 670sqft Same address: Elizab…" at bounding box center [607, 542] width 620 height 151
click at [637, 684] on div at bounding box center [607, 666] width 640 height 78
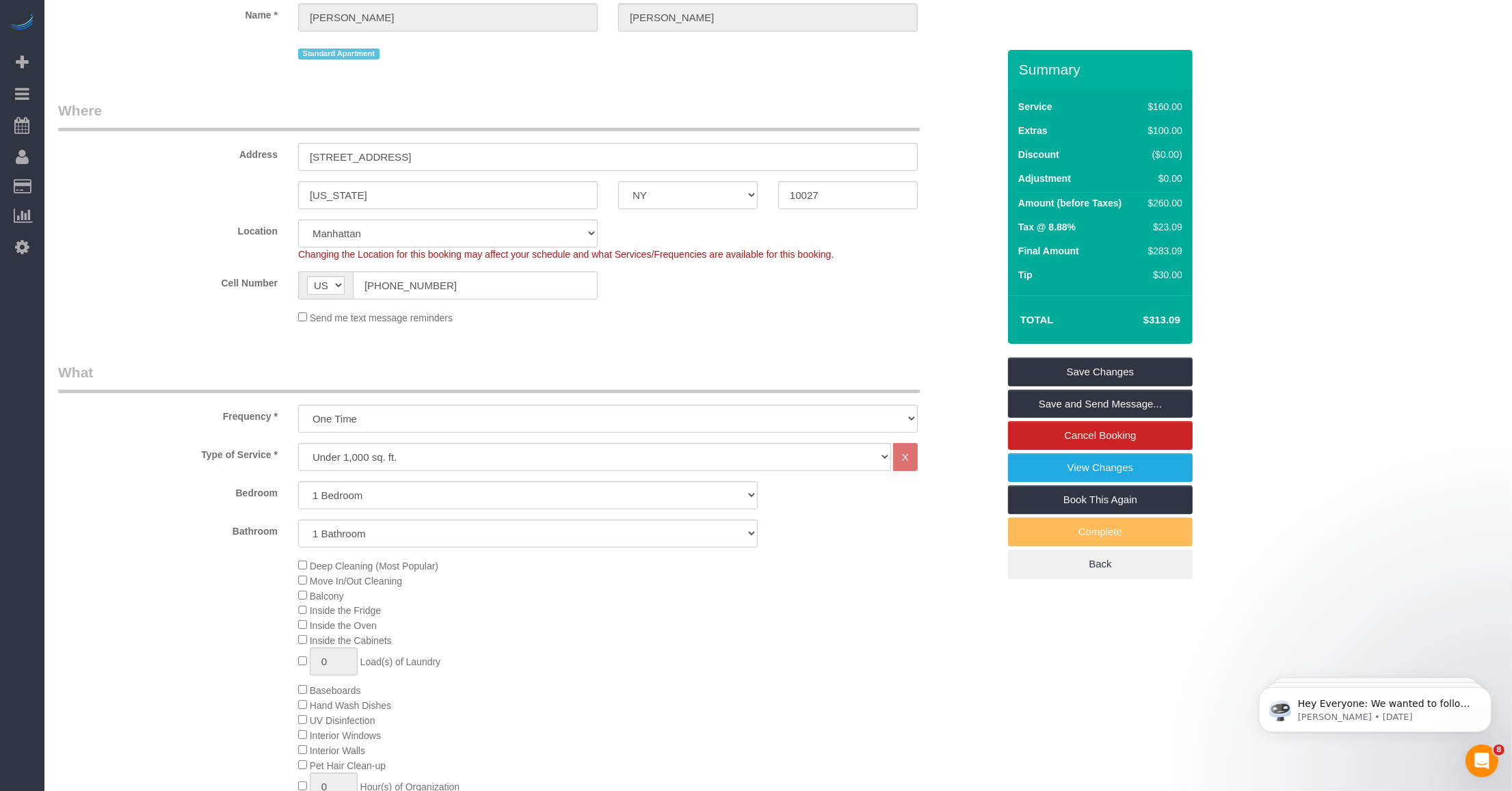
scroll to position [0, 0]
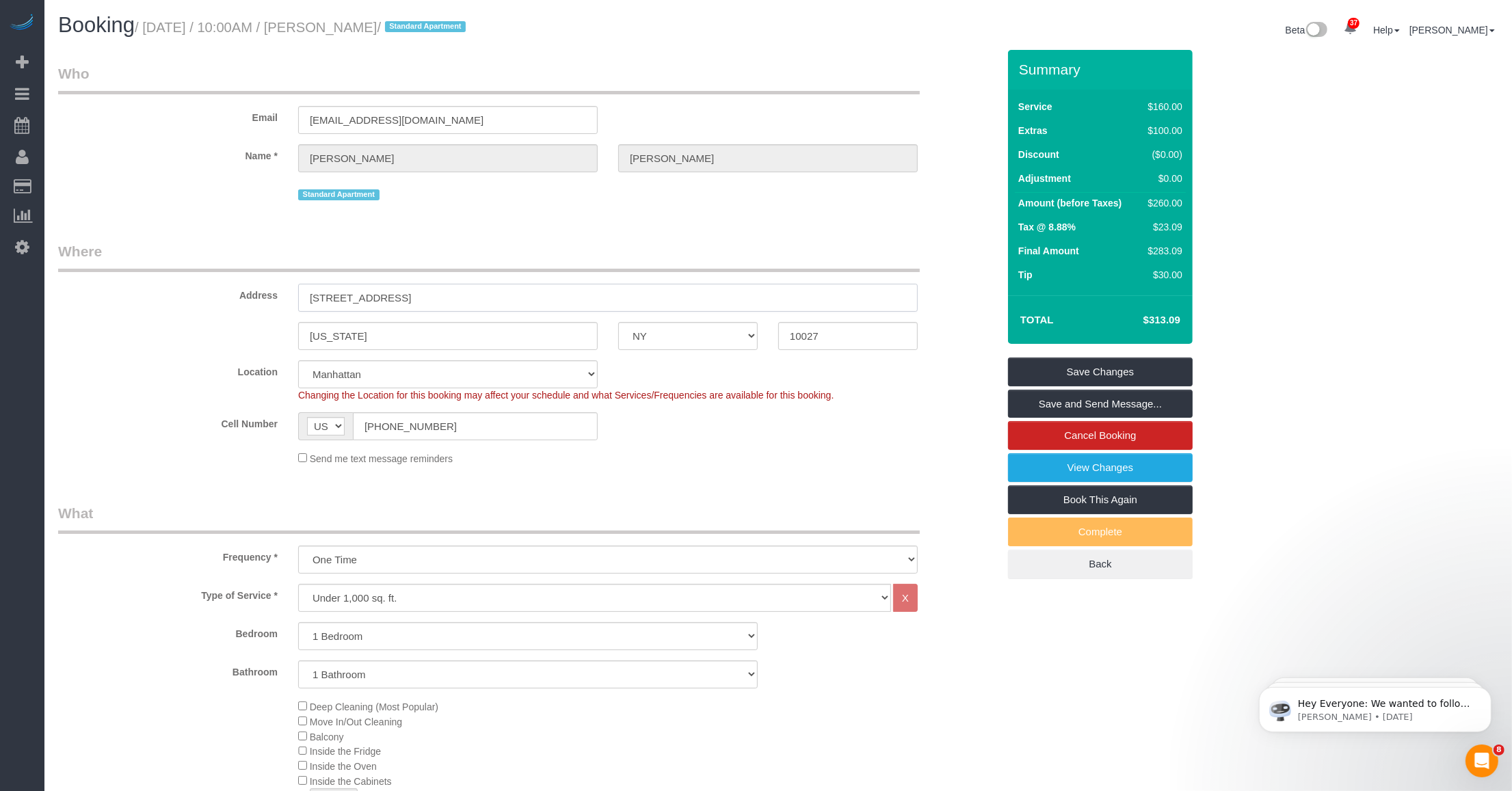
click at [381, 297] on input "171 West 131st Street, Ph 12" at bounding box center [607, 298] width 620 height 28
type input "171 West 131st Street, Ph 12"
click at [637, 402] on link "Save and Send Message..." at bounding box center [1100, 404] width 184 height 29
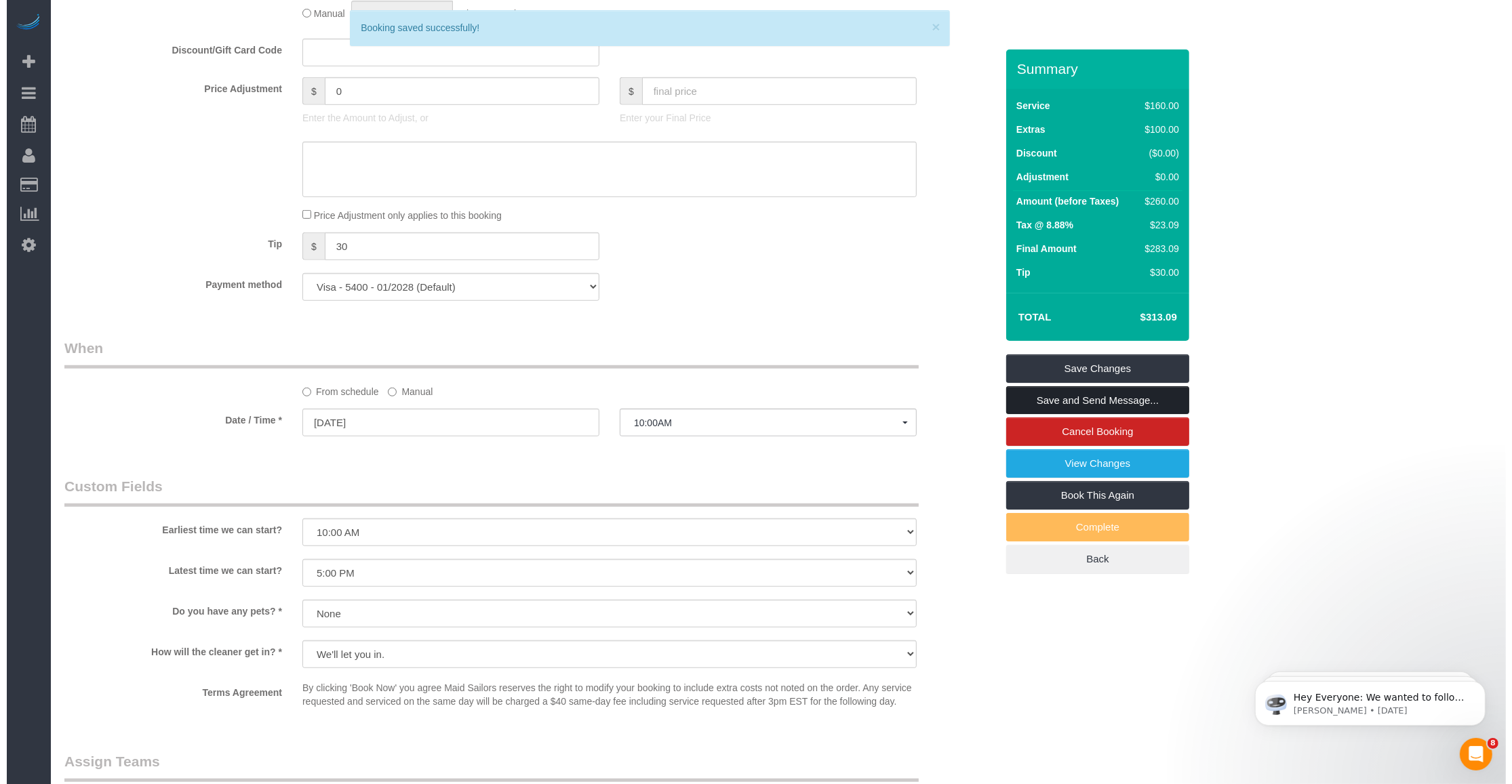
scroll to position [1524, 0]
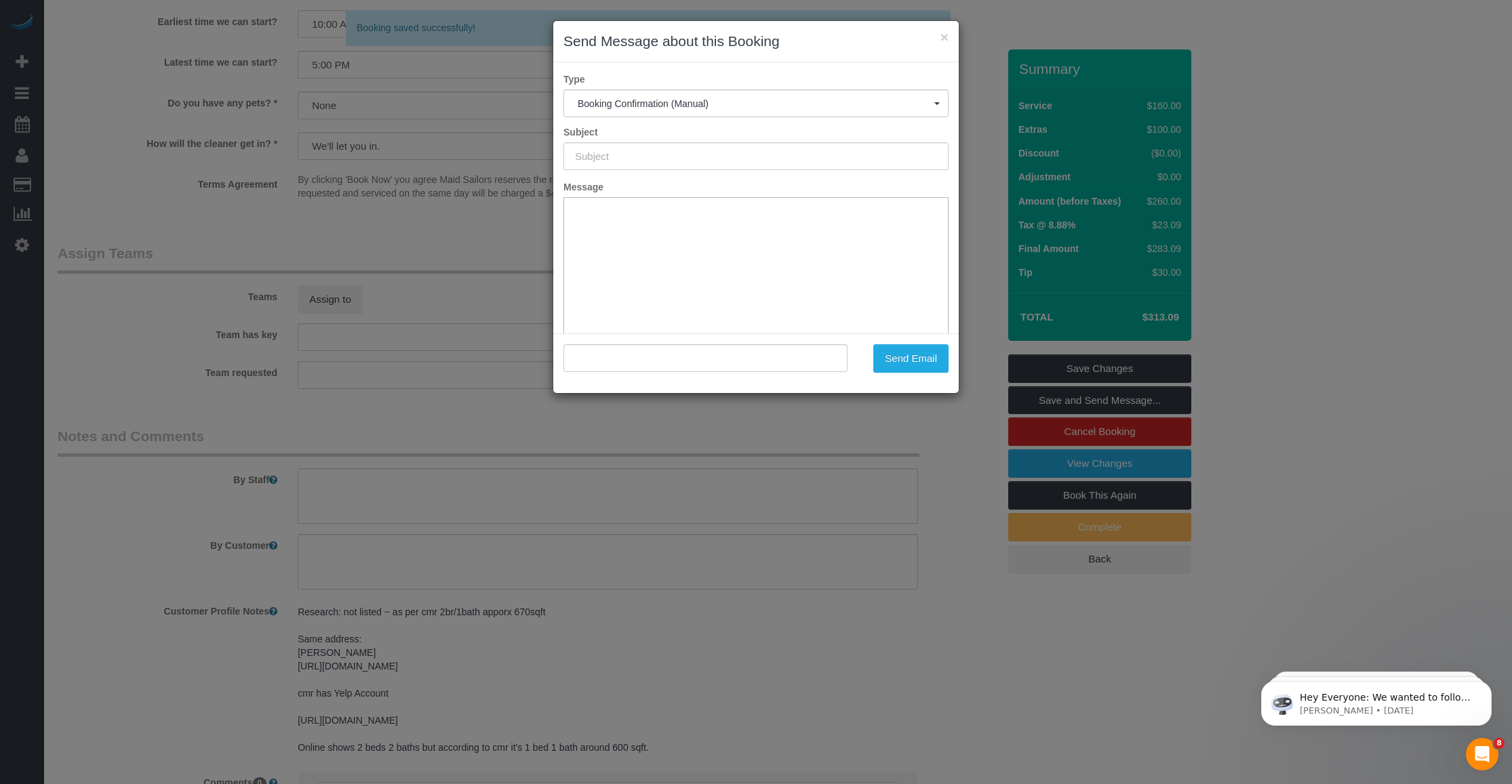
type input "Cleaning Confirmed for 10/14/2025 at 10:00am"
type input ""Meyer Horne" <meyerhorne1@gmail.com>"
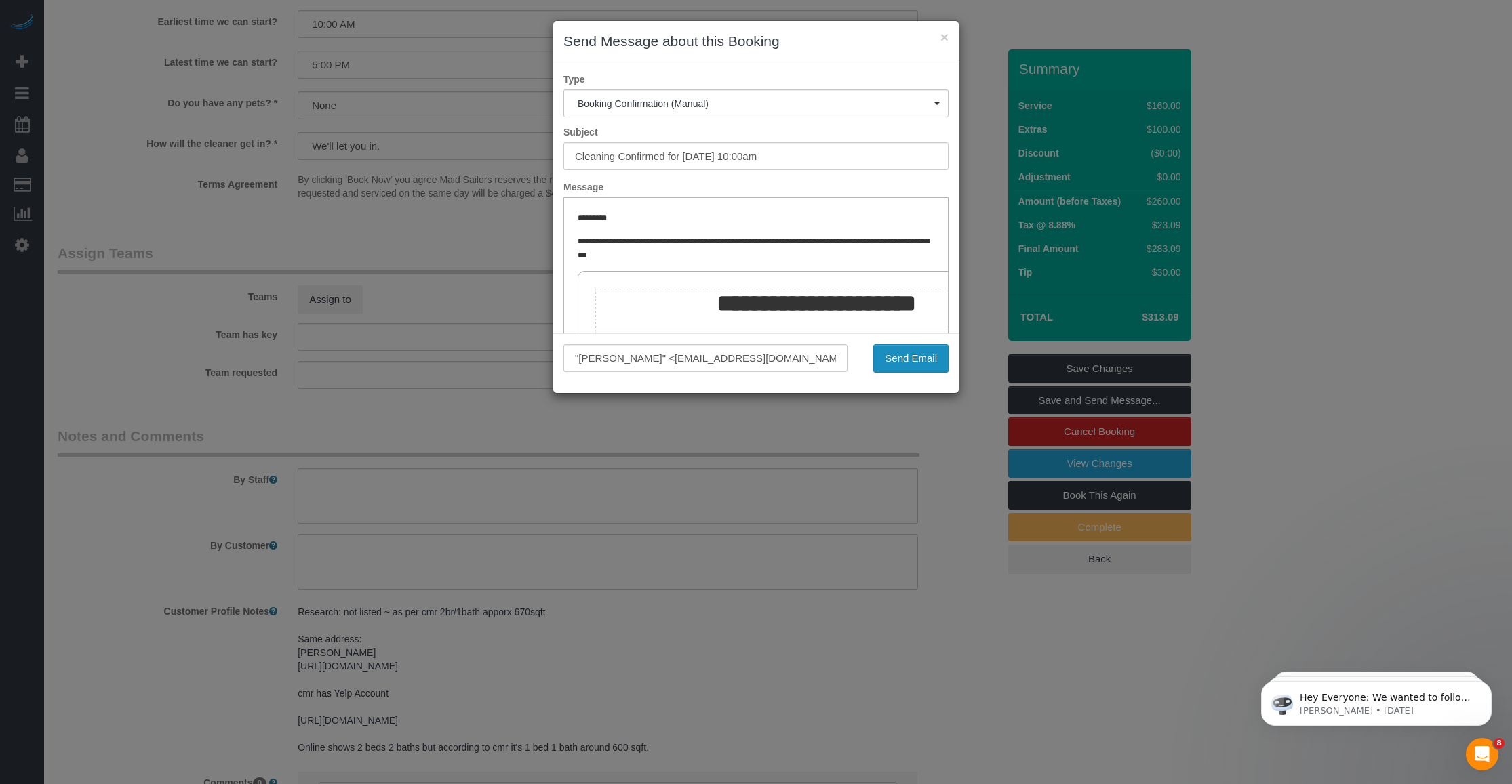
click at [631, 360] on button "Send Email" at bounding box center [911, 358] width 75 height 28
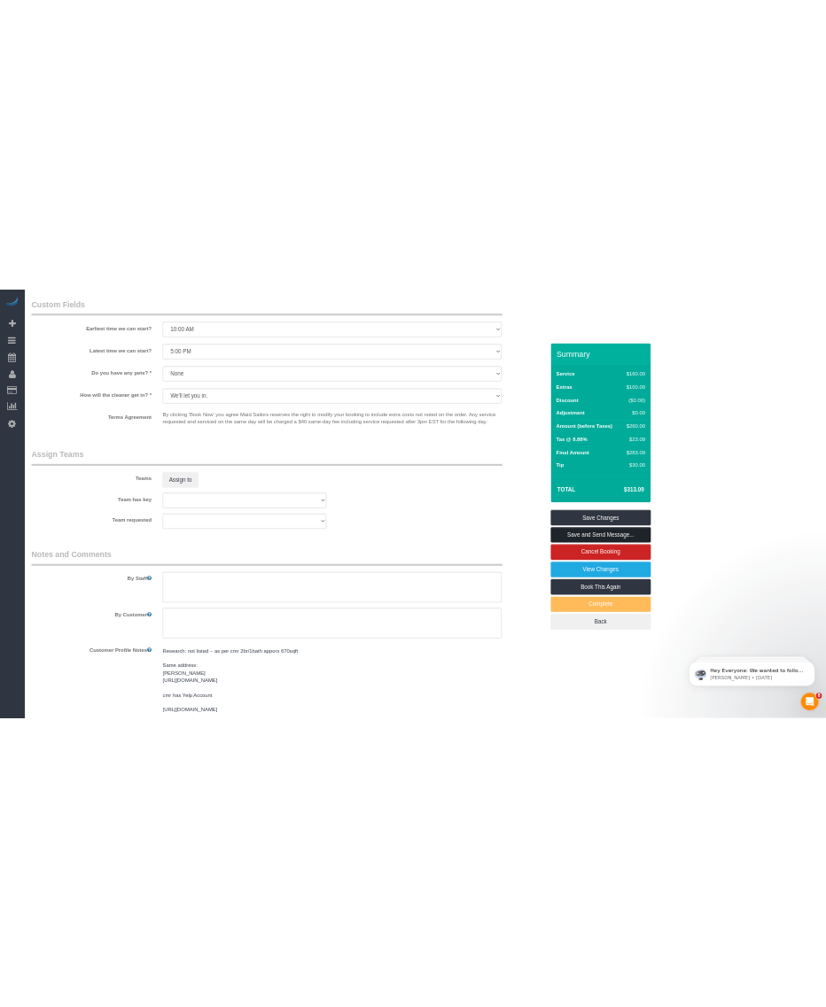
scroll to position [2057, 0]
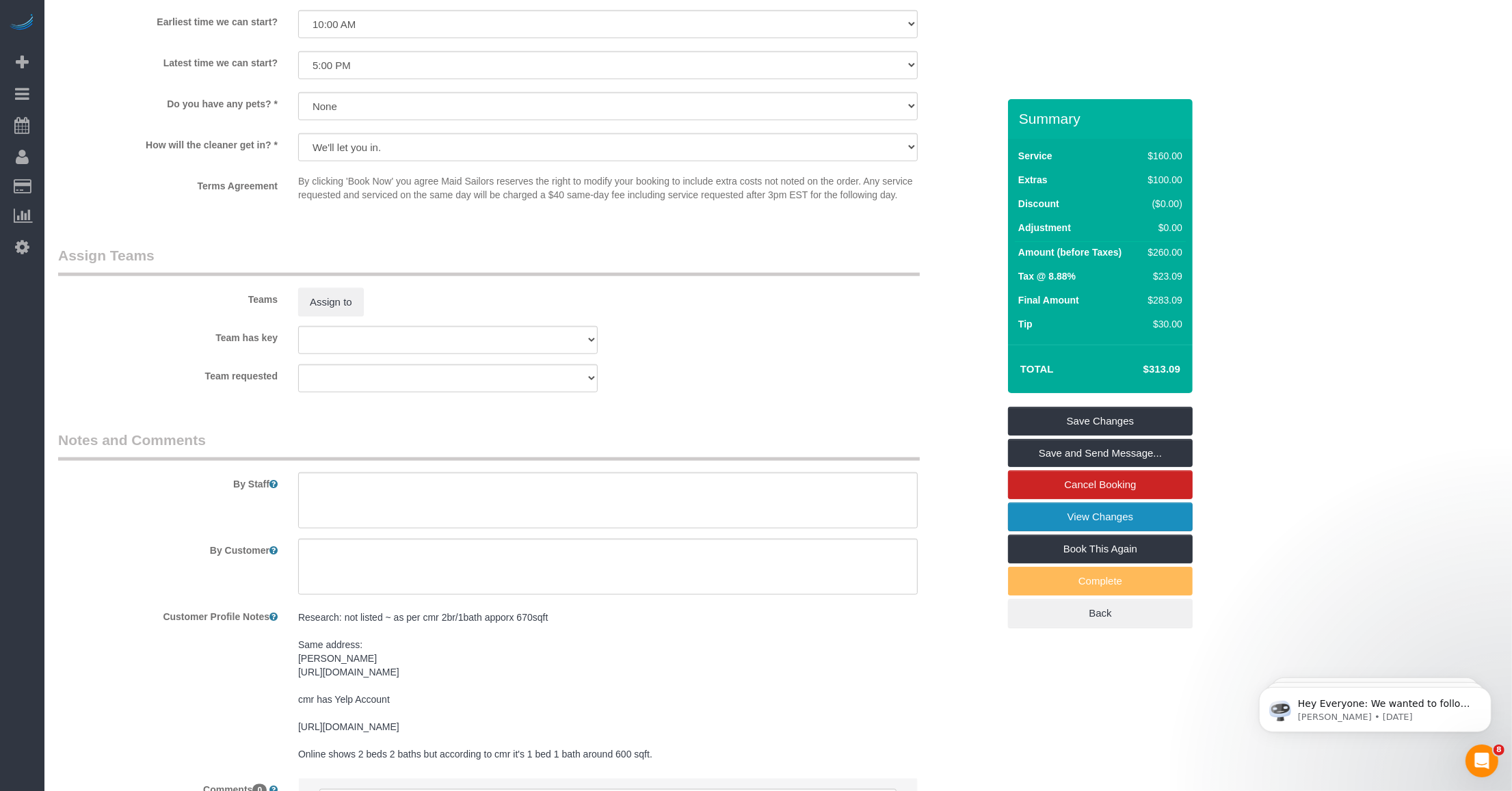
click at [637, 519] on link "View Changes" at bounding box center [1100, 516] width 184 height 29
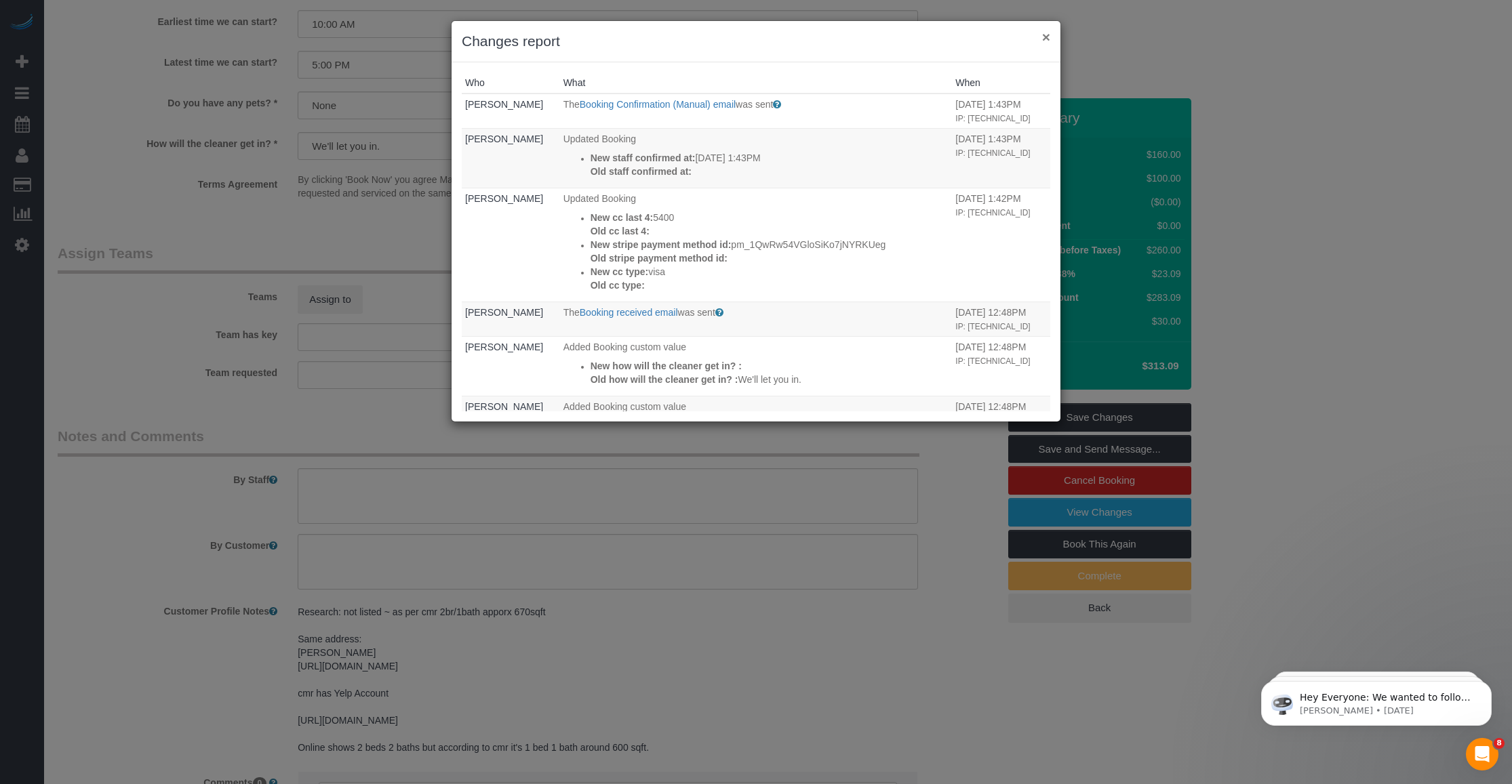
click at [631, 35] on button "×" at bounding box center [1046, 37] width 8 height 15
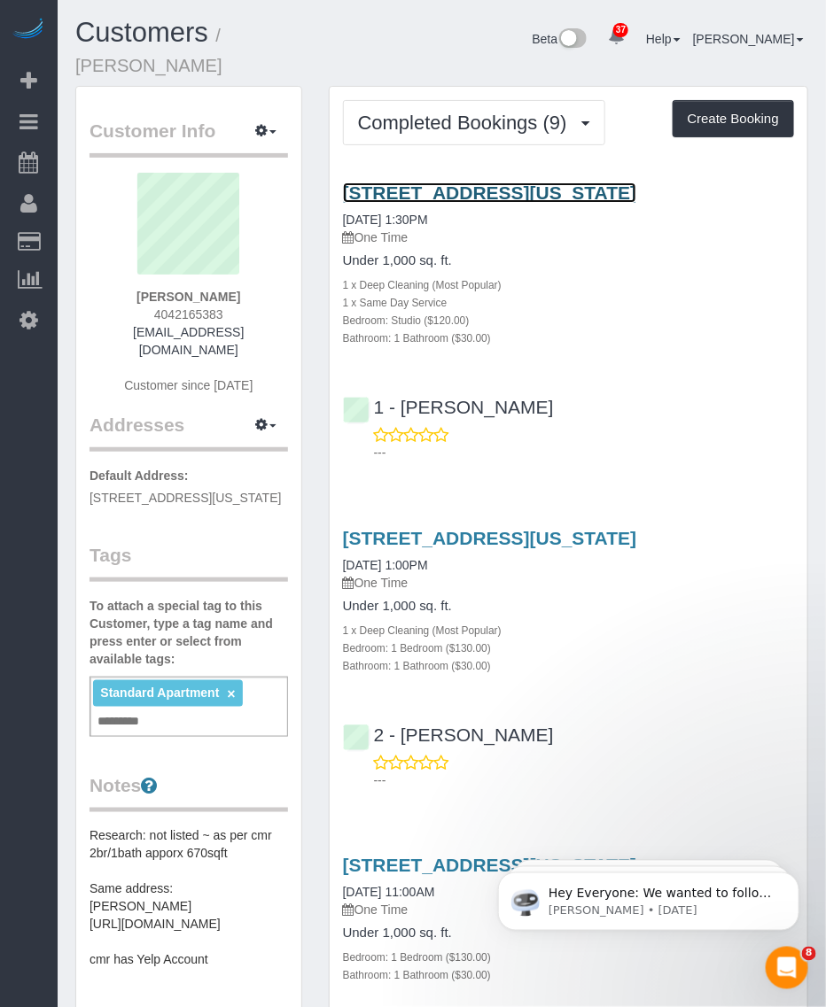
click at [399, 183] on link "[STREET_ADDRESS][US_STATE]" at bounding box center [490, 193] width 294 height 20
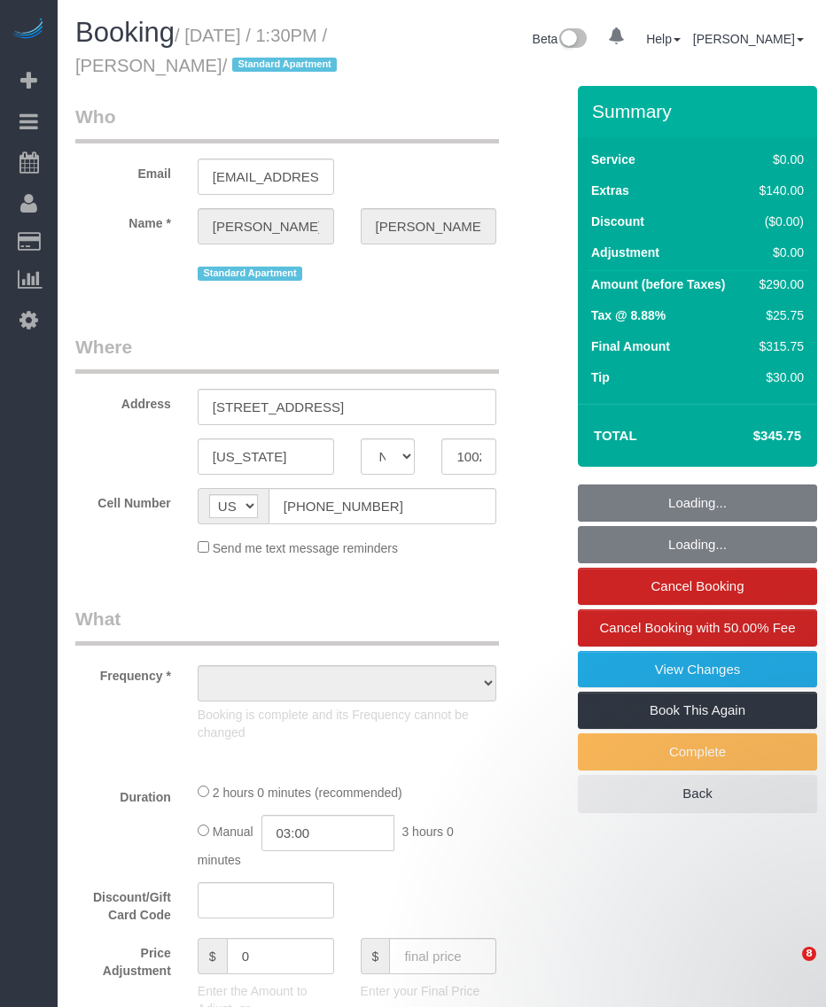
select select "NY"
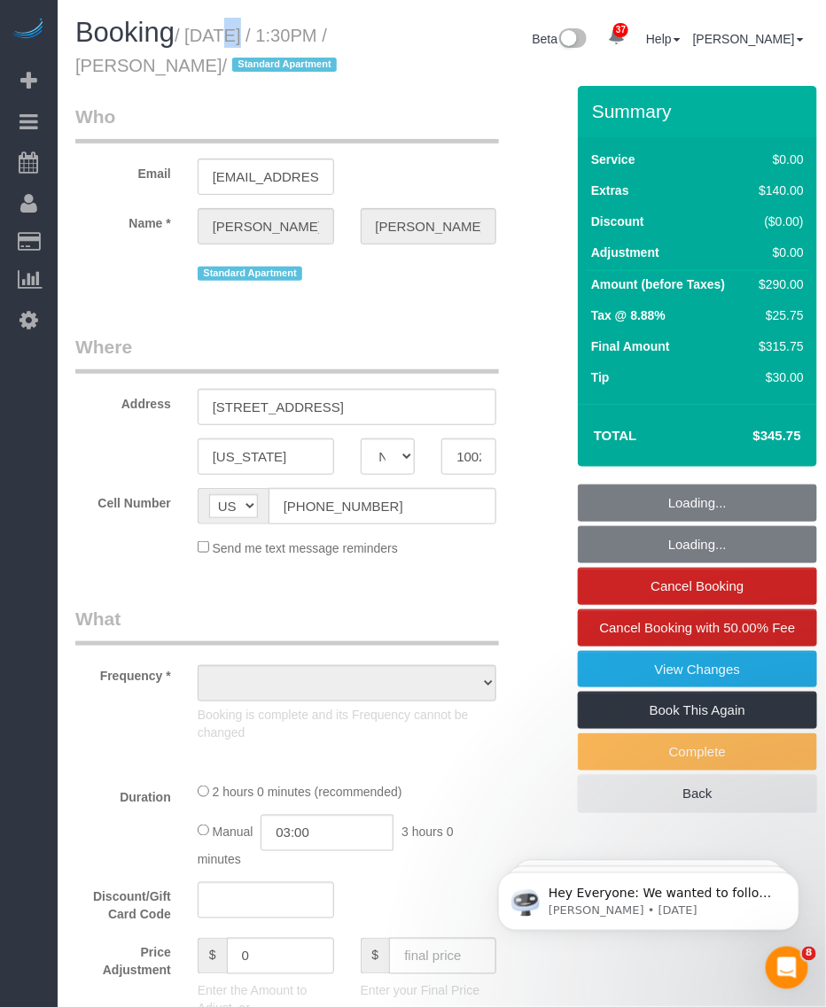
select select "object:826"
select select "string:stripe-pm_1QwRw54VGloSiKo7jNYRKUeg"
select select "number:60"
select select "number:77"
select select "number:15"
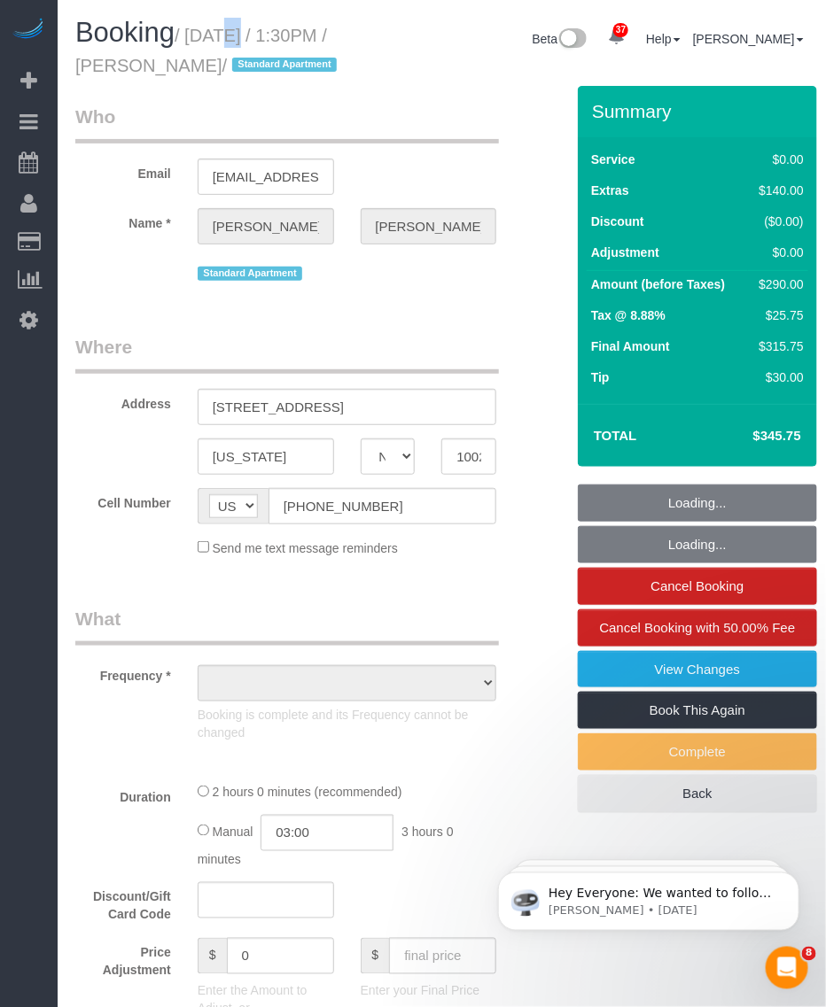
select select "number:5"
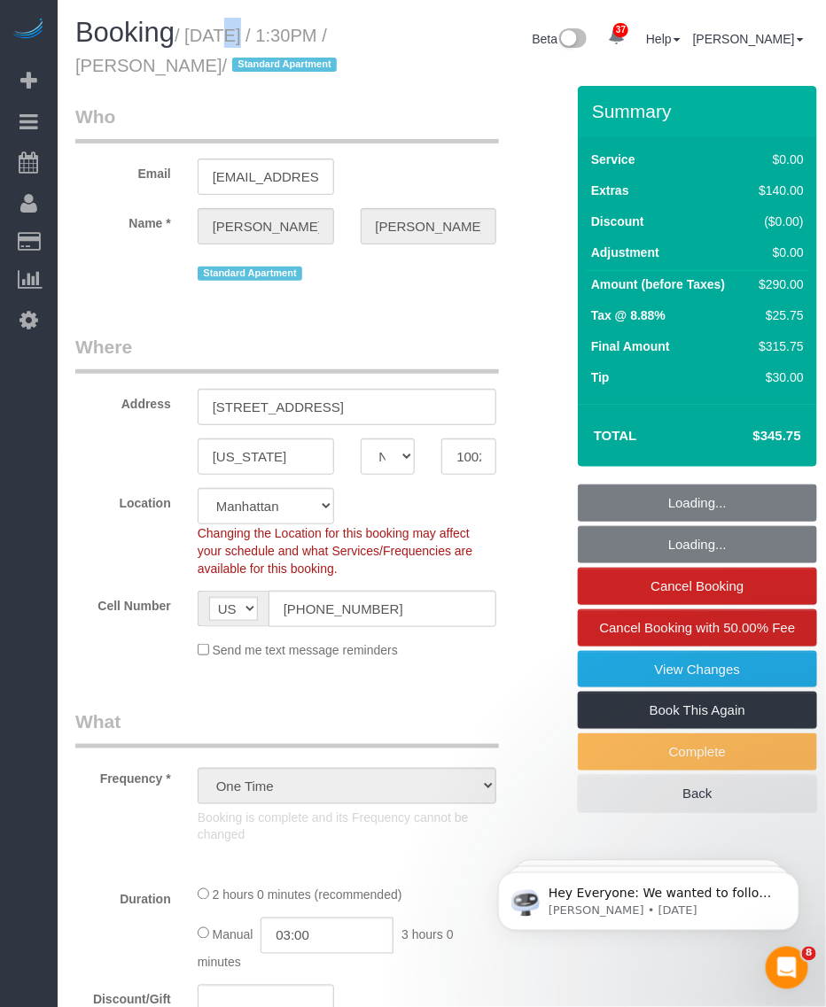
select select "object:1429"
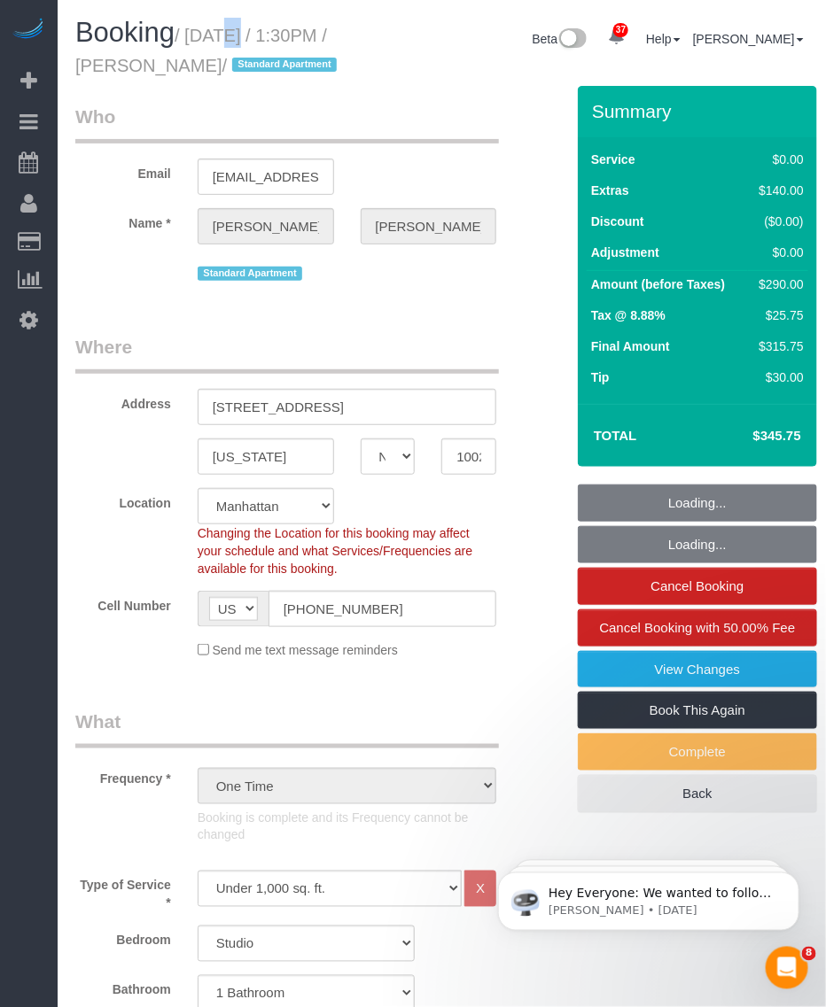
drag, startPoint x: 192, startPoint y: 29, endPoint x: 258, endPoint y: 58, distance: 71.8
click at [258, 58] on small "/ [DATE] / 1:30PM / [PERSON_NAME] / Standard Apartment" at bounding box center [208, 51] width 267 height 50
copy small "[DATE] / 1:30PM / [PERSON_NAME]"
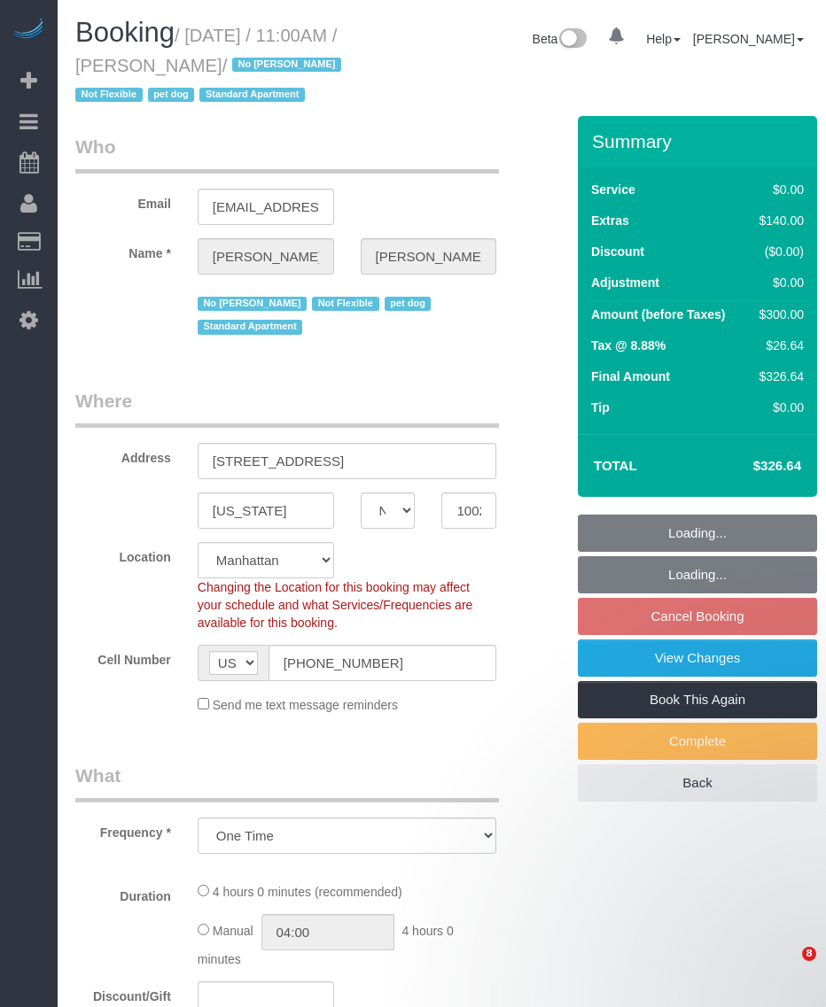
select select "NY"
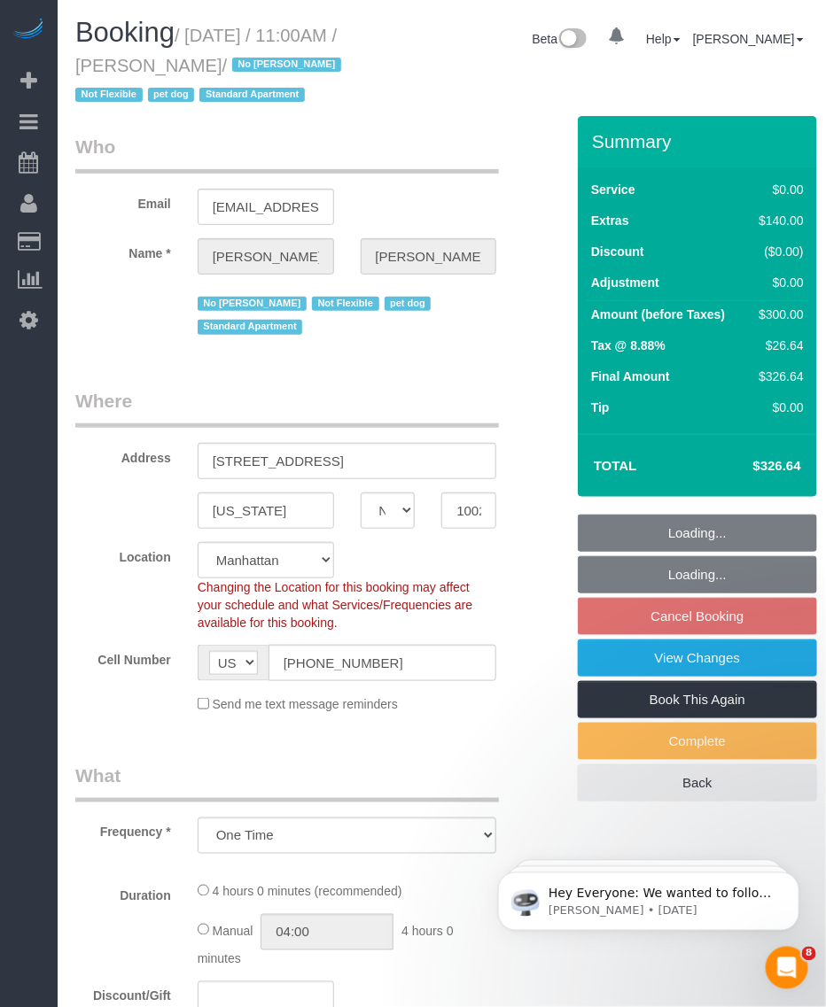
select select "object:832"
select select "spot4"
select select "number:89"
select select "number:90"
select select "number:15"
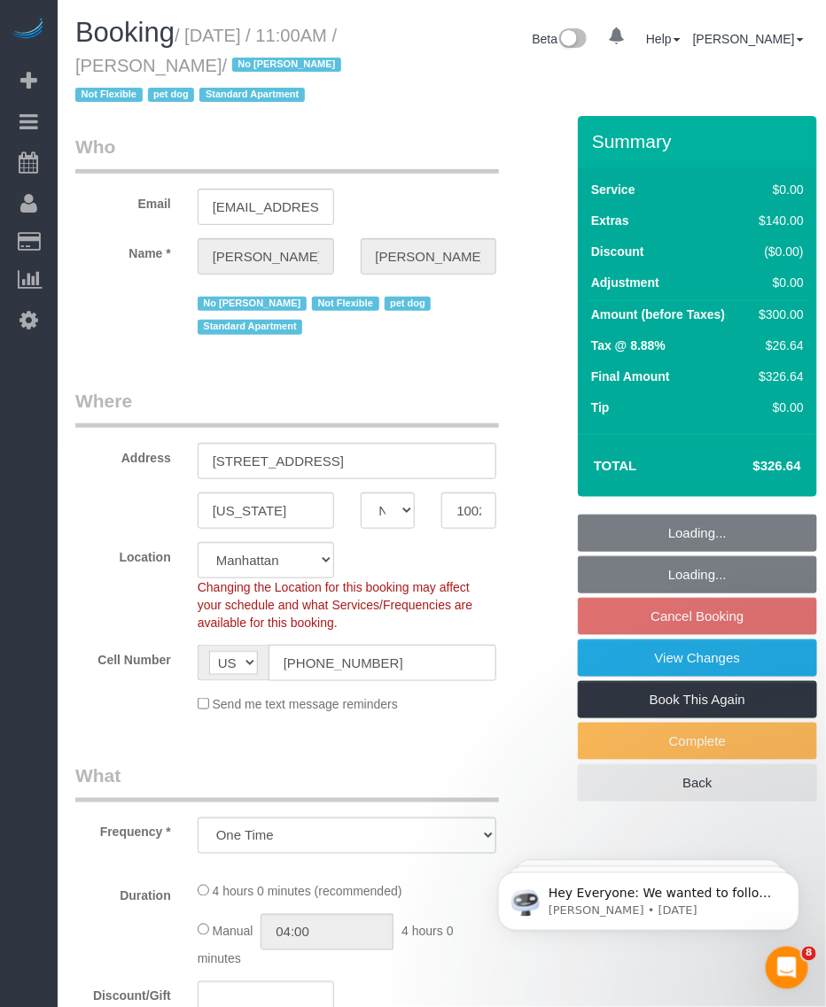
select select "number:5"
select select "string:stripe-pm_1PRaTe4VGloSiKo70J2VwSuU"
select select "1"
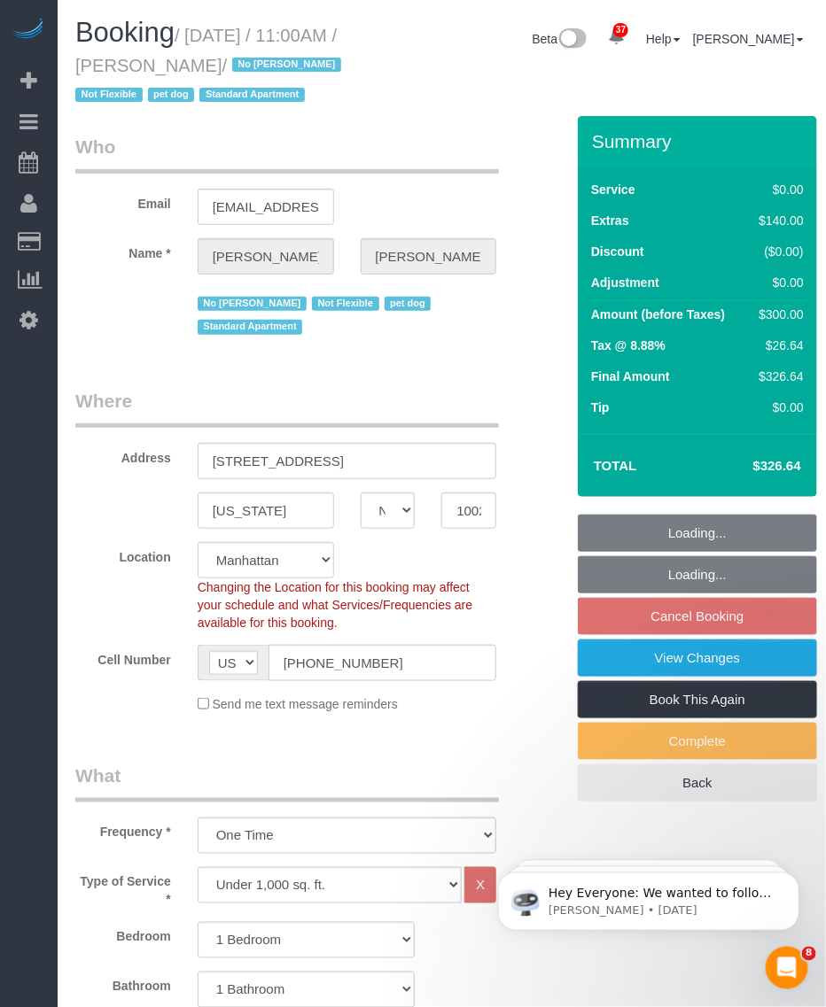
select select "1"
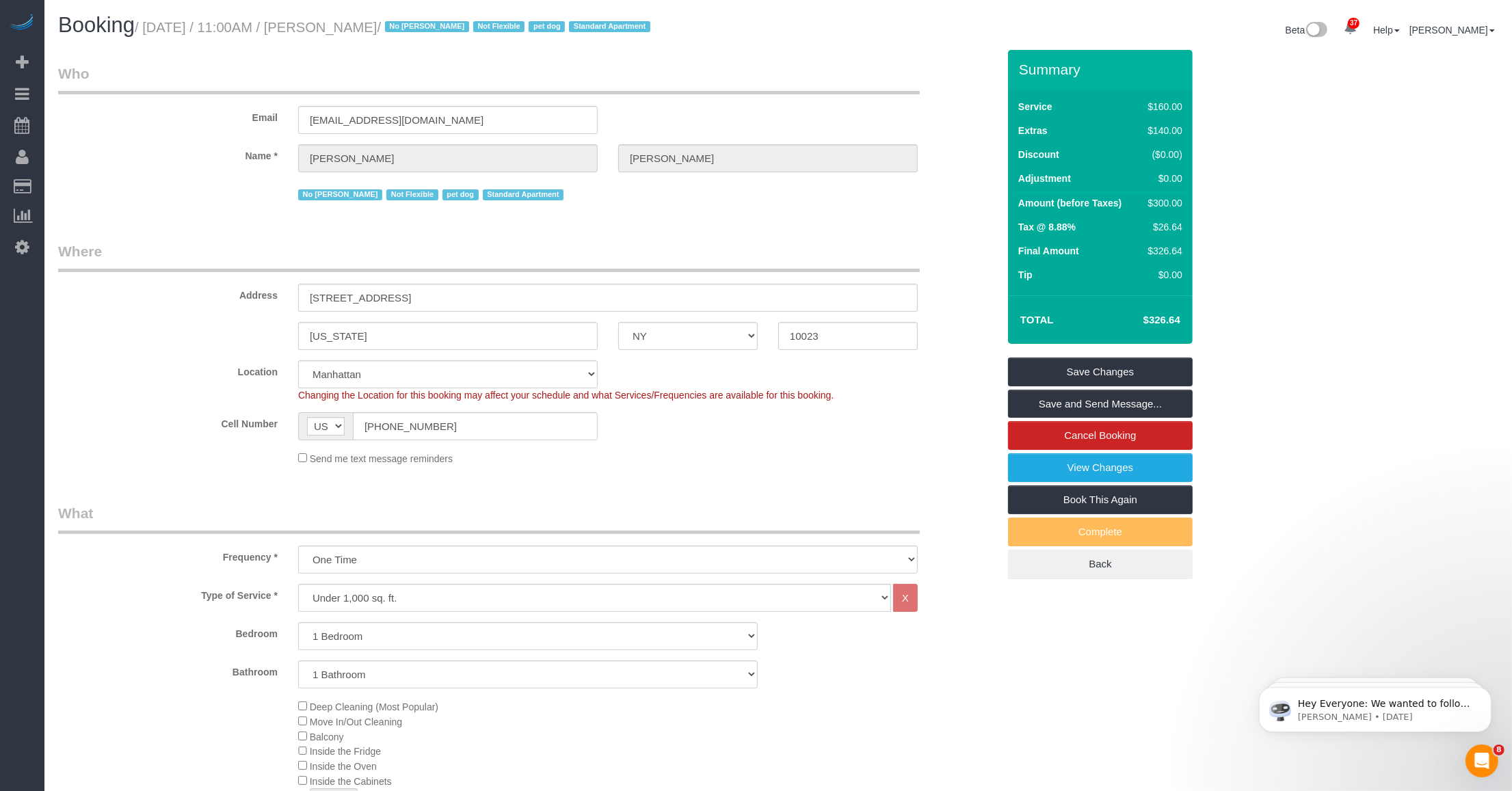
drag, startPoint x: 333, startPoint y: 29, endPoint x: 421, endPoint y: 29, distance: 88.0
click at [423, 31] on small "/ [DATE] / 11:00AM / [PERSON_NAME] / No [PERSON_NAME] Not Flexible pet dog Stan…" at bounding box center [394, 27] width 519 height 15
copy small "[PERSON_NAME]"
click at [431, 289] on input "[STREET_ADDRESS]" at bounding box center [607, 298] width 620 height 28
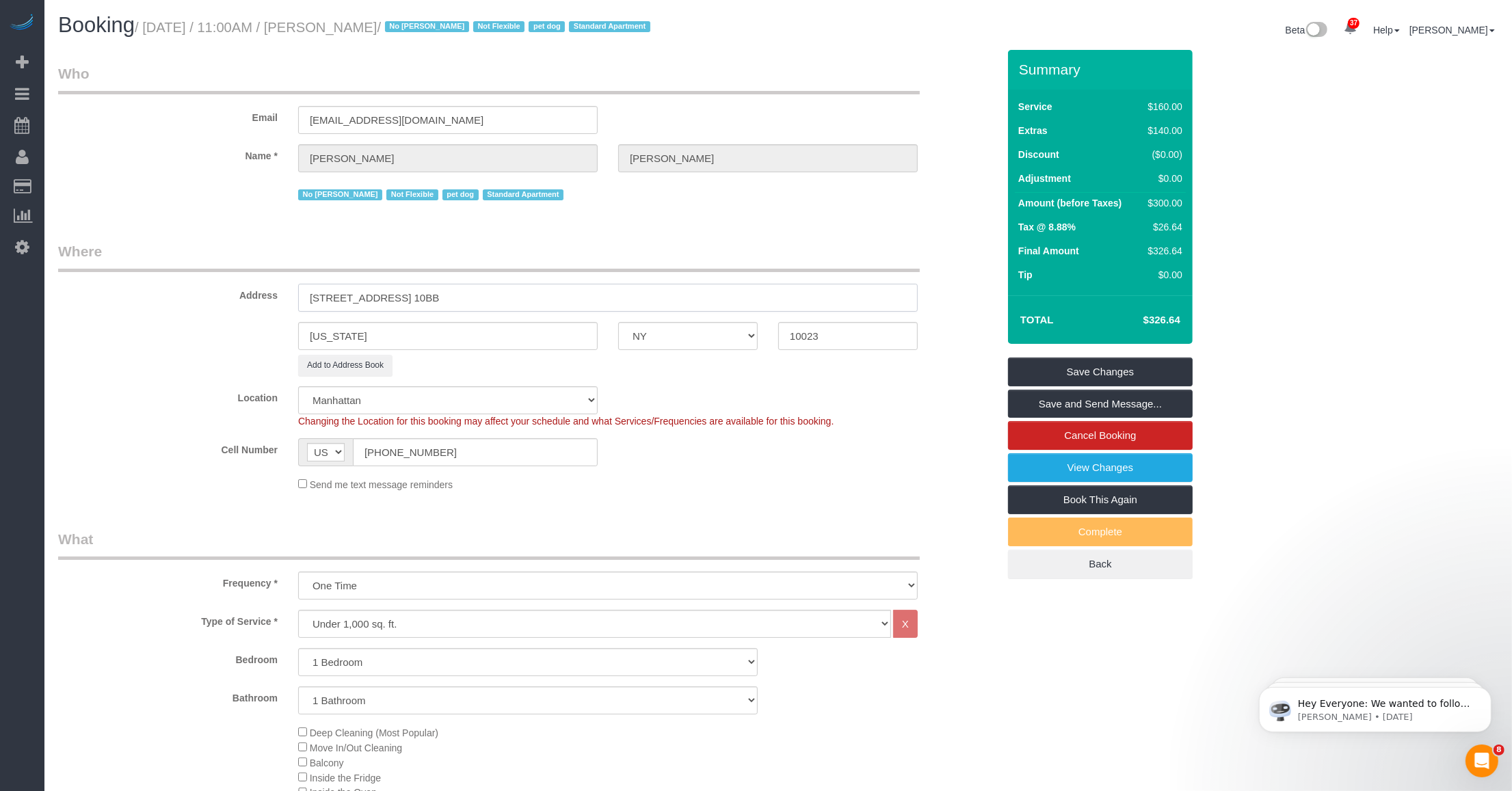
type input "[STREET_ADDRESS] 10BB"
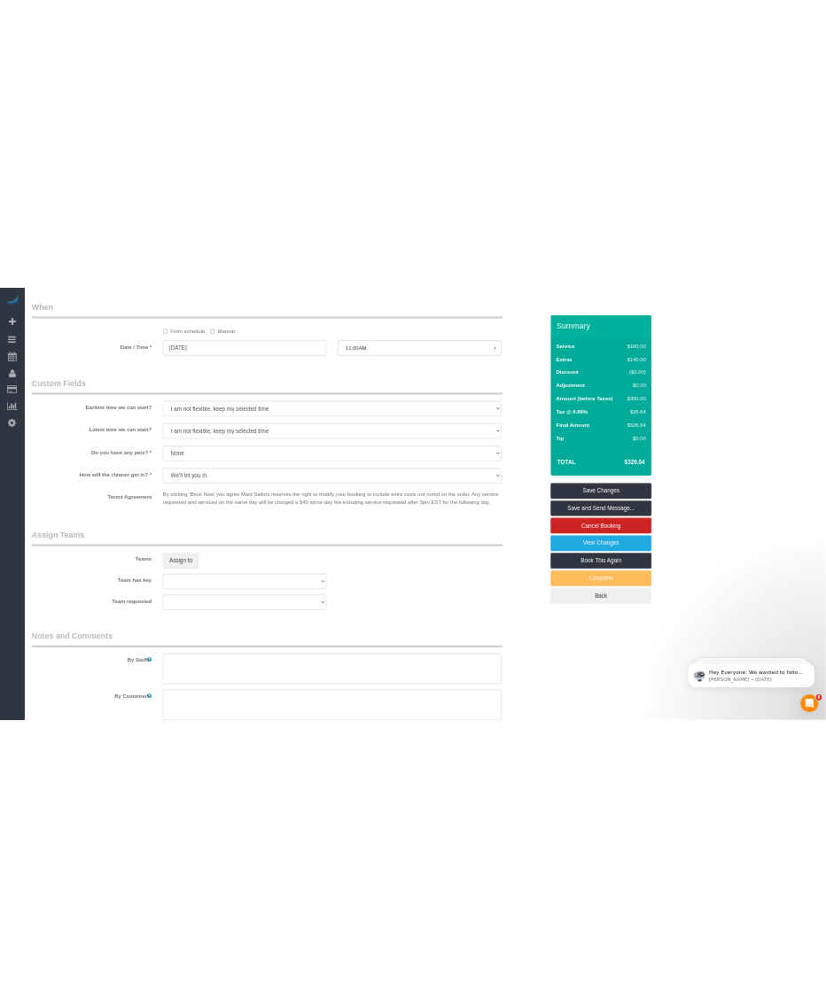
scroll to position [2083, 0]
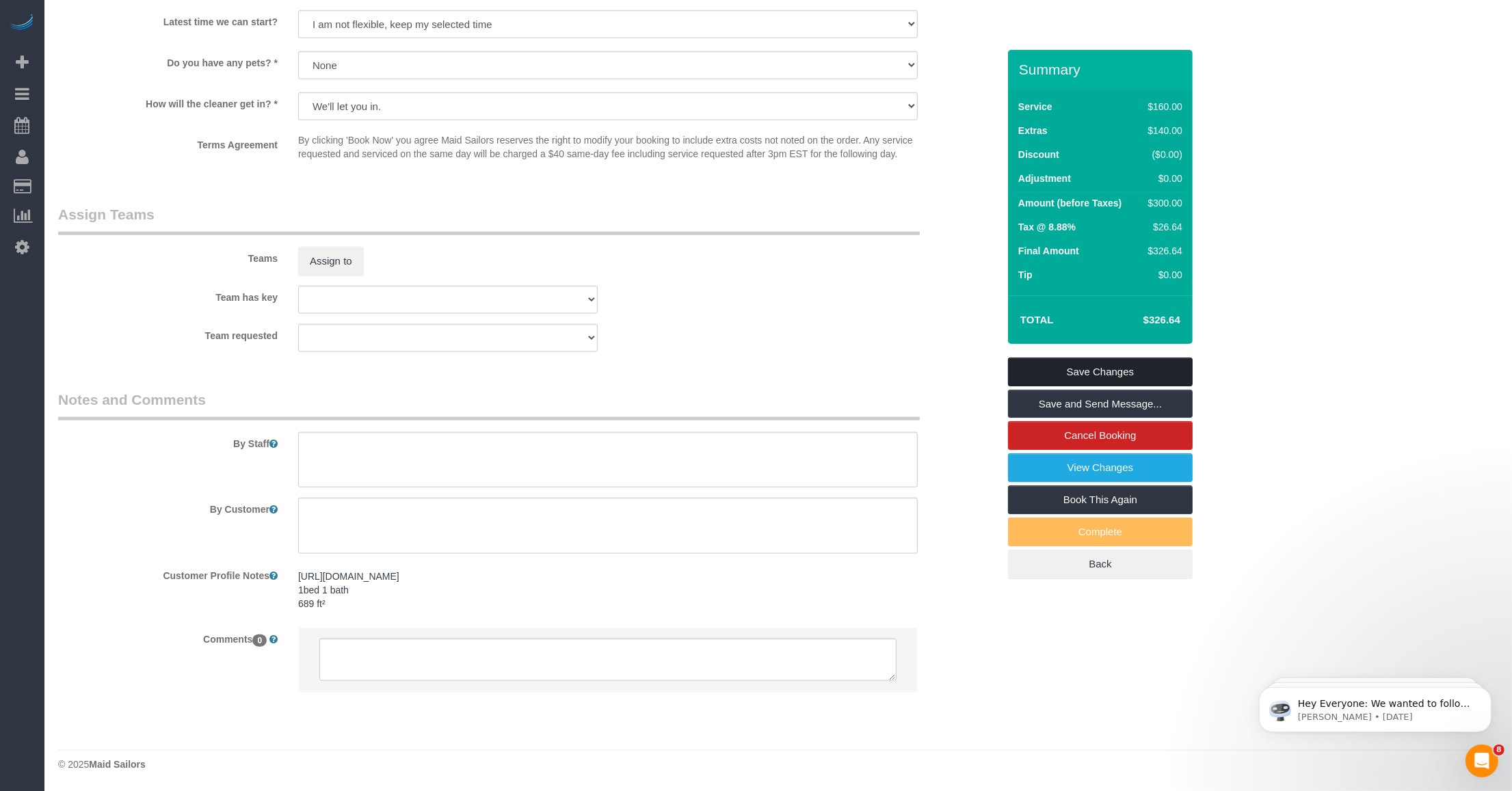
click at [637, 363] on link "Save Changes" at bounding box center [1100, 371] width 184 height 29
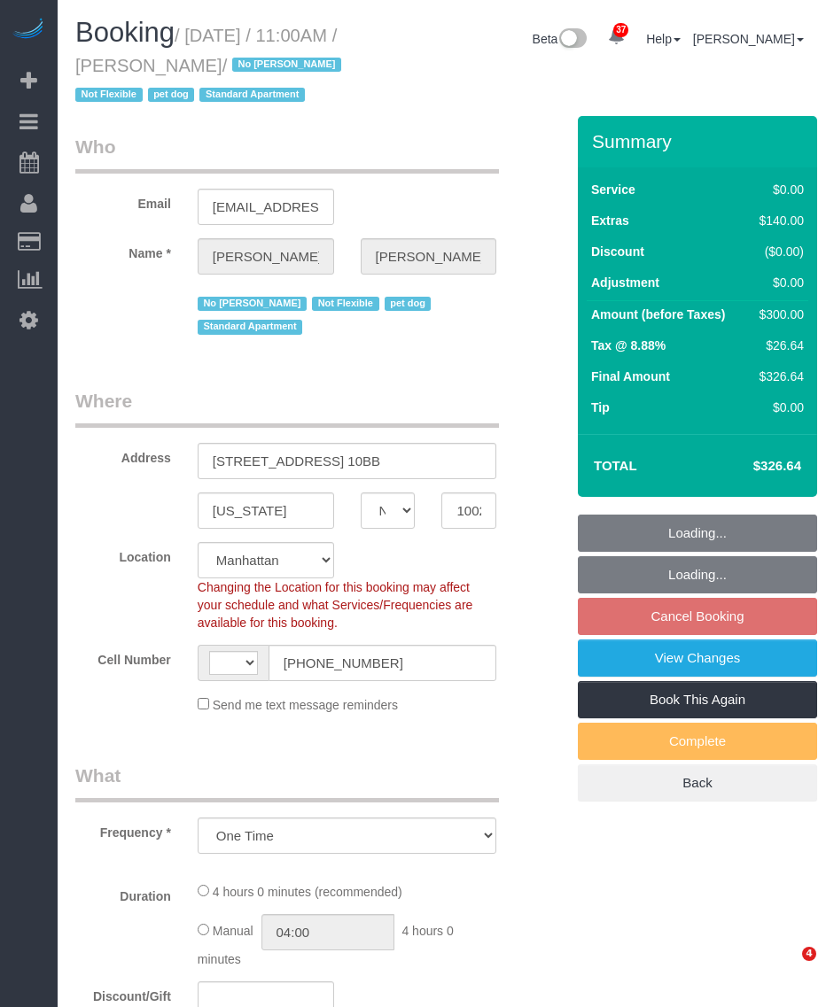
select select "NY"
select select "object:827"
select select "string:[GEOGRAPHIC_DATA]"
select select "string:stripe-pm_1PRaTe4VGloSiKo70J2VwSuU"
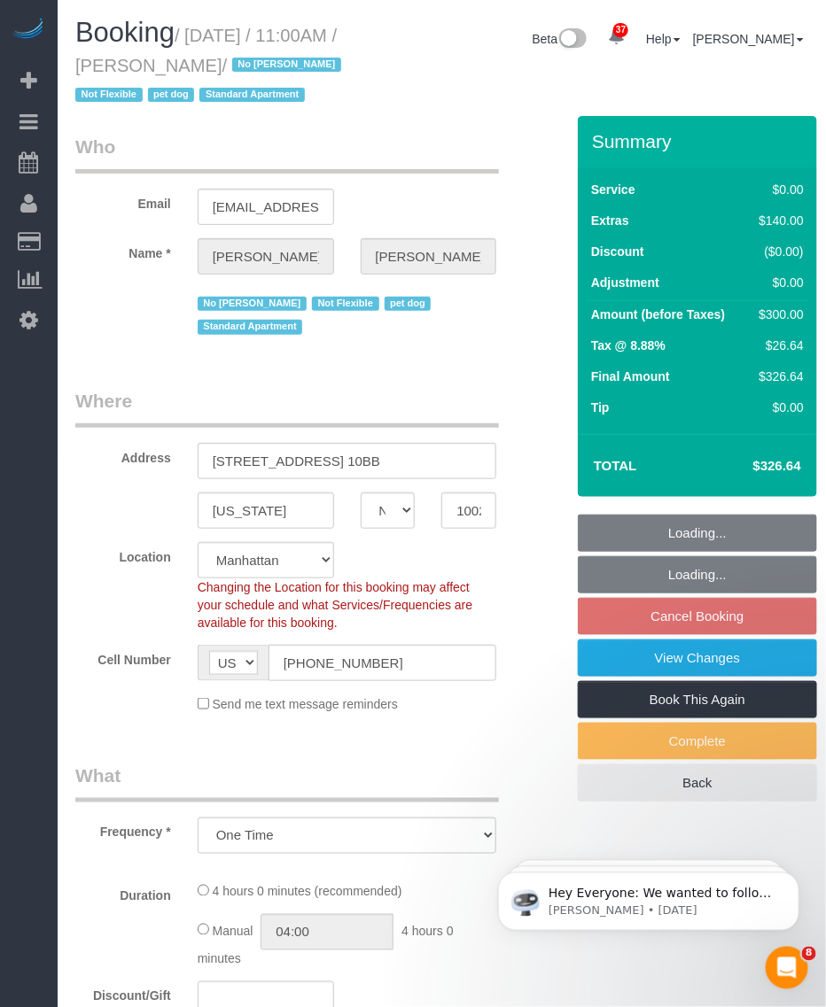
select select "spot4"
select select "number:89"
select select "number:90"
select select "number:15"
select select "number:5"
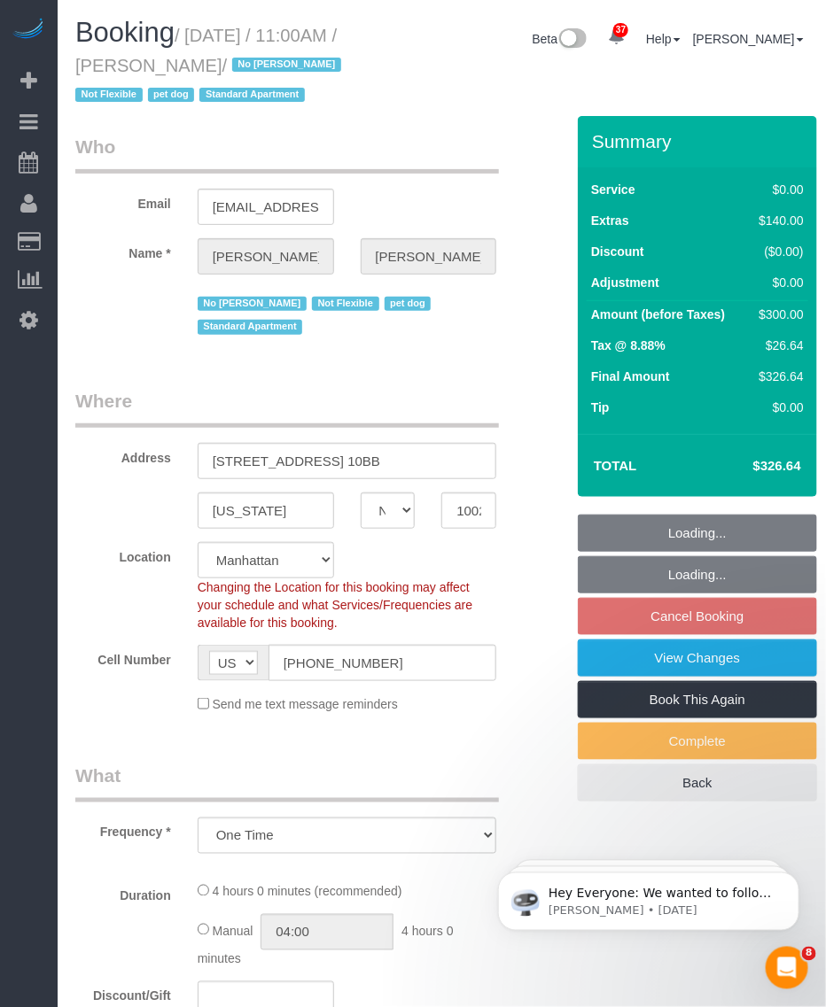
select select "1"
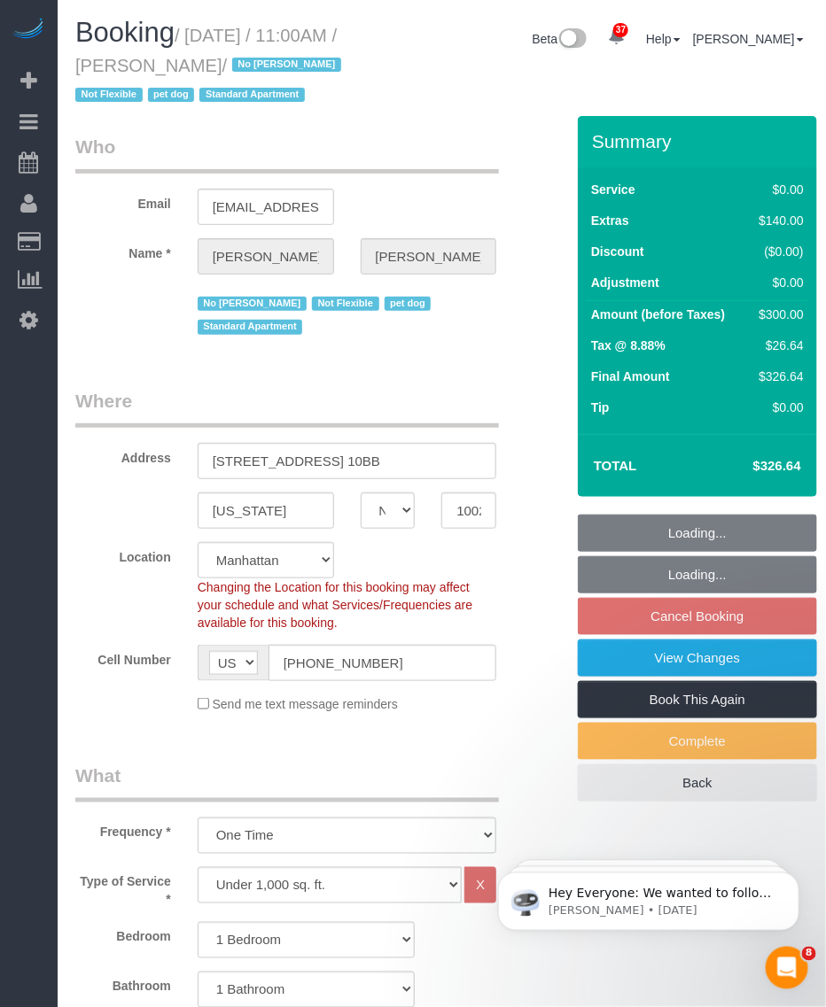
drag, startPoint x: 160, startPoint y: 66, endPoint x: 272, endPoint y: 71, distance: 111.7
click at [272, 71] on small "/ [DATE] / 11:00AM / [PERSON_NAME] / No [PERSON_NAME] Not Flexible pet dog Stan…" at bounding box center [210, 66] width 271 height 80
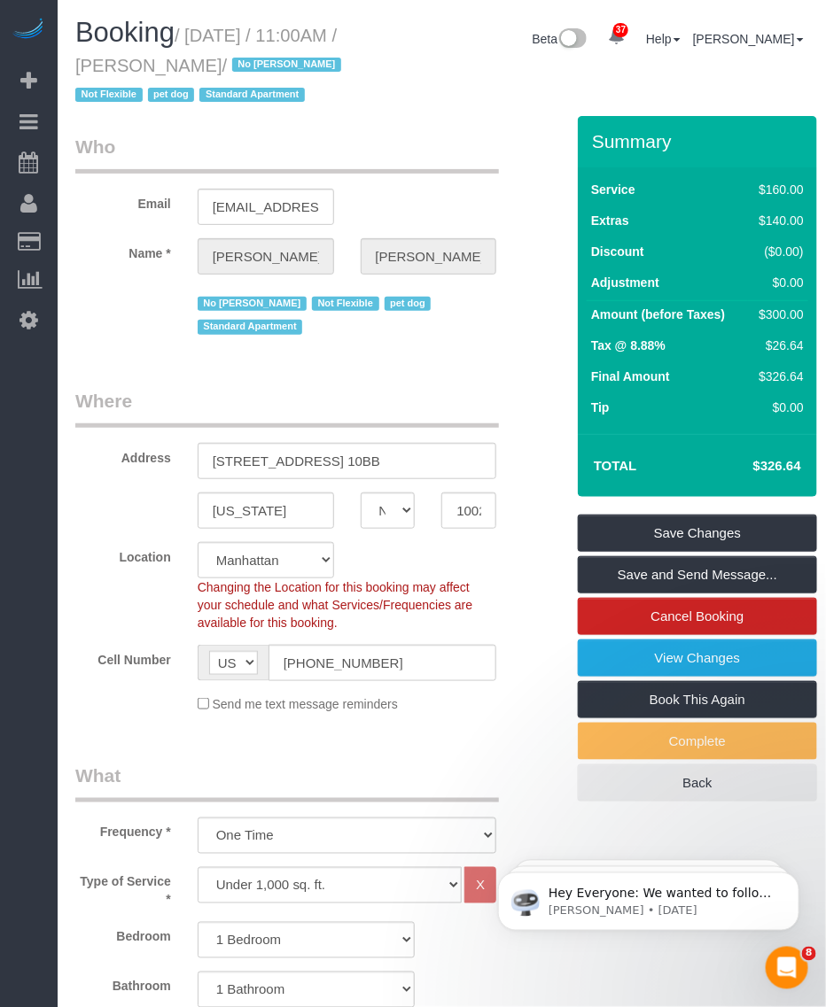
copy small "[PERSON_NAME]"
click at [310, 681] on input "[PHONE_NUMBER]" at bounding box center [382, 663] width 229 height 36
click at [186, 62] on small "/ [DATE] / 11:00AM / [PERSON_NAME] / No [PERSON_NAME] Not Flexible pet dog Stan…" at bounding box center [210, 66] width 271 height 80
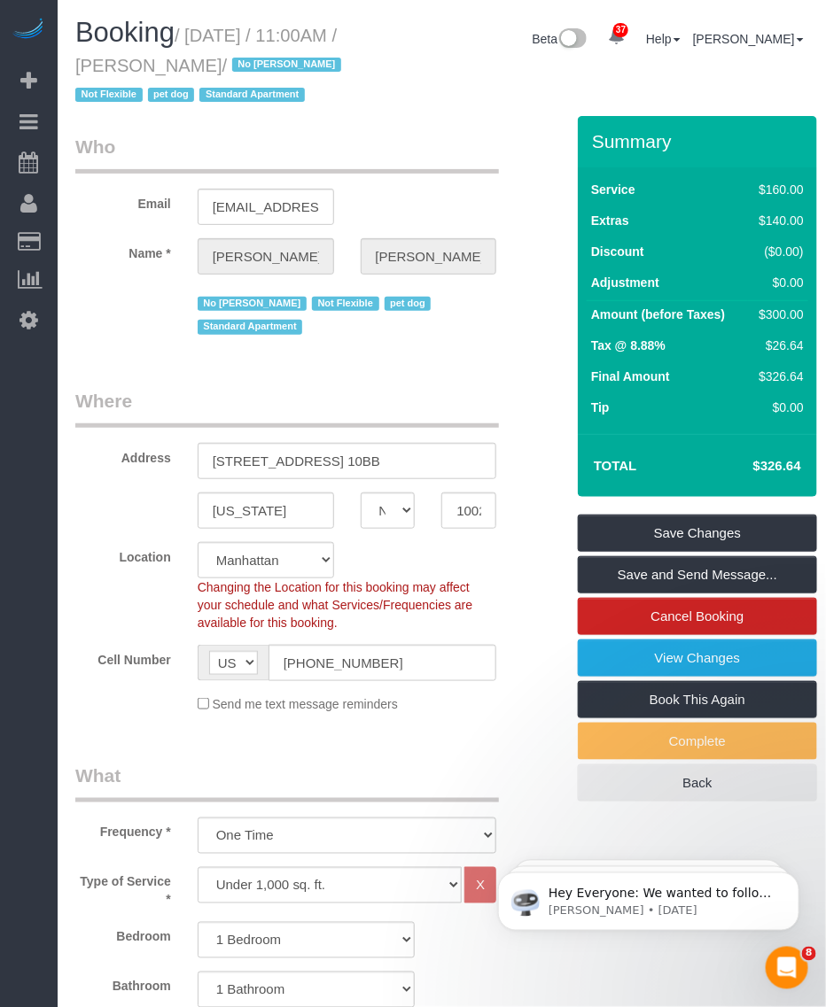
click at [186, 62] on small "/ [DATE] / 11:00AM / [PERSON_NAME] / No [PERSON_NAME] Not Flexible pet dog Stan…" at bounding box center [210, 66] width 271 height 80
copy small "[PERSON_NAME]"
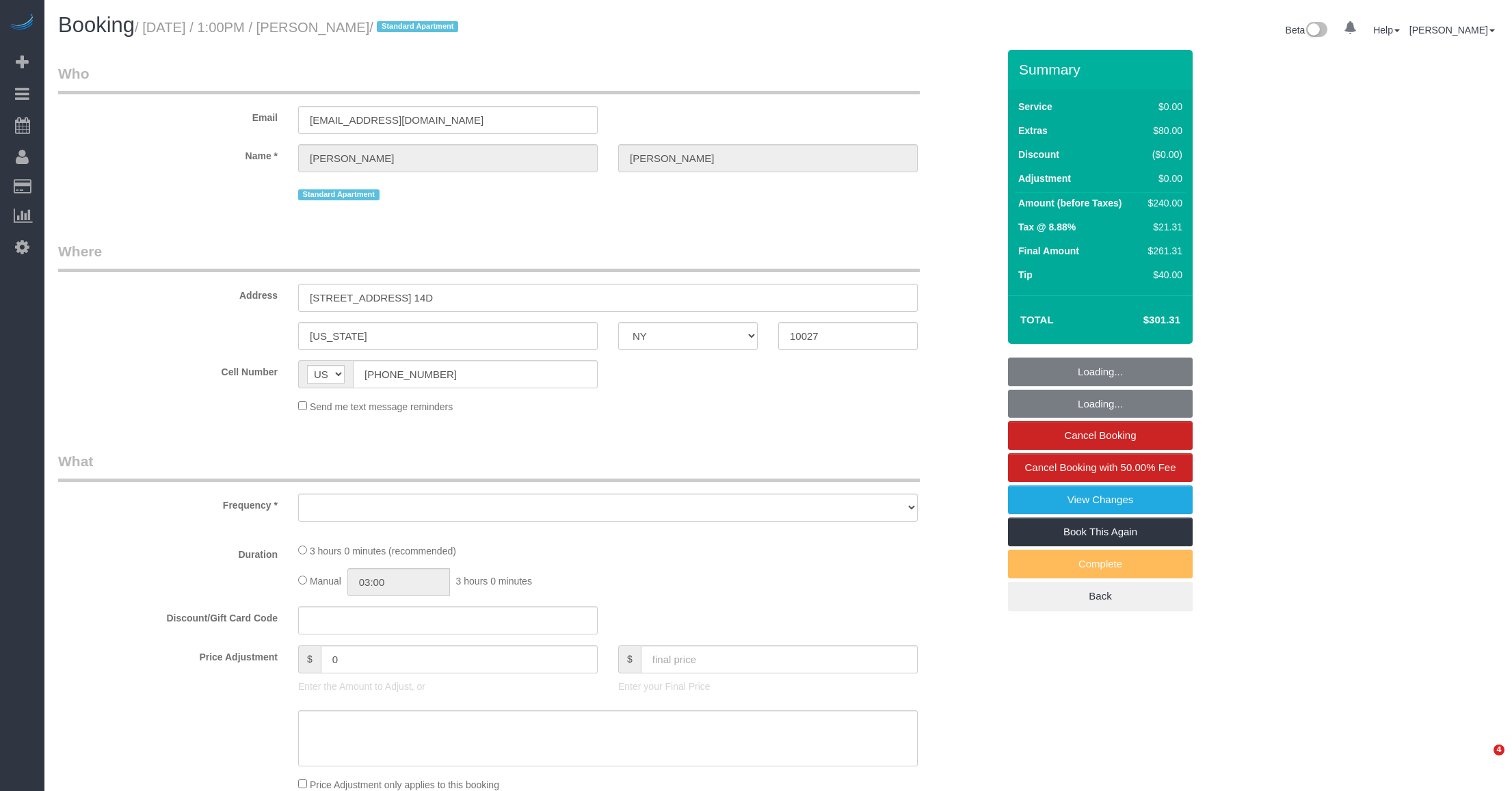
select select "NY"
select select "object:819"
select select "number:61"
select select "number:74"
select select "number:15"
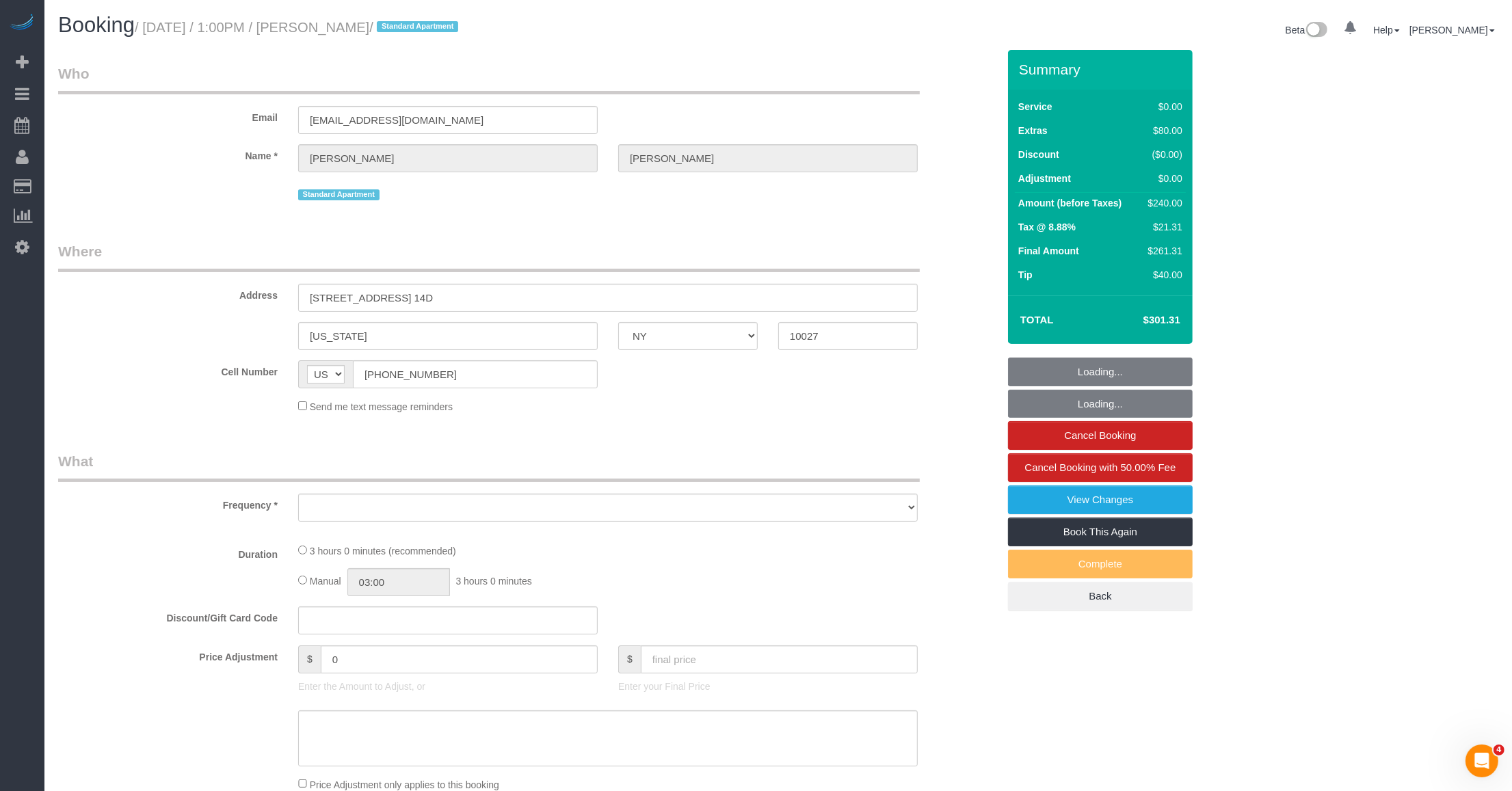
select select "number:7"
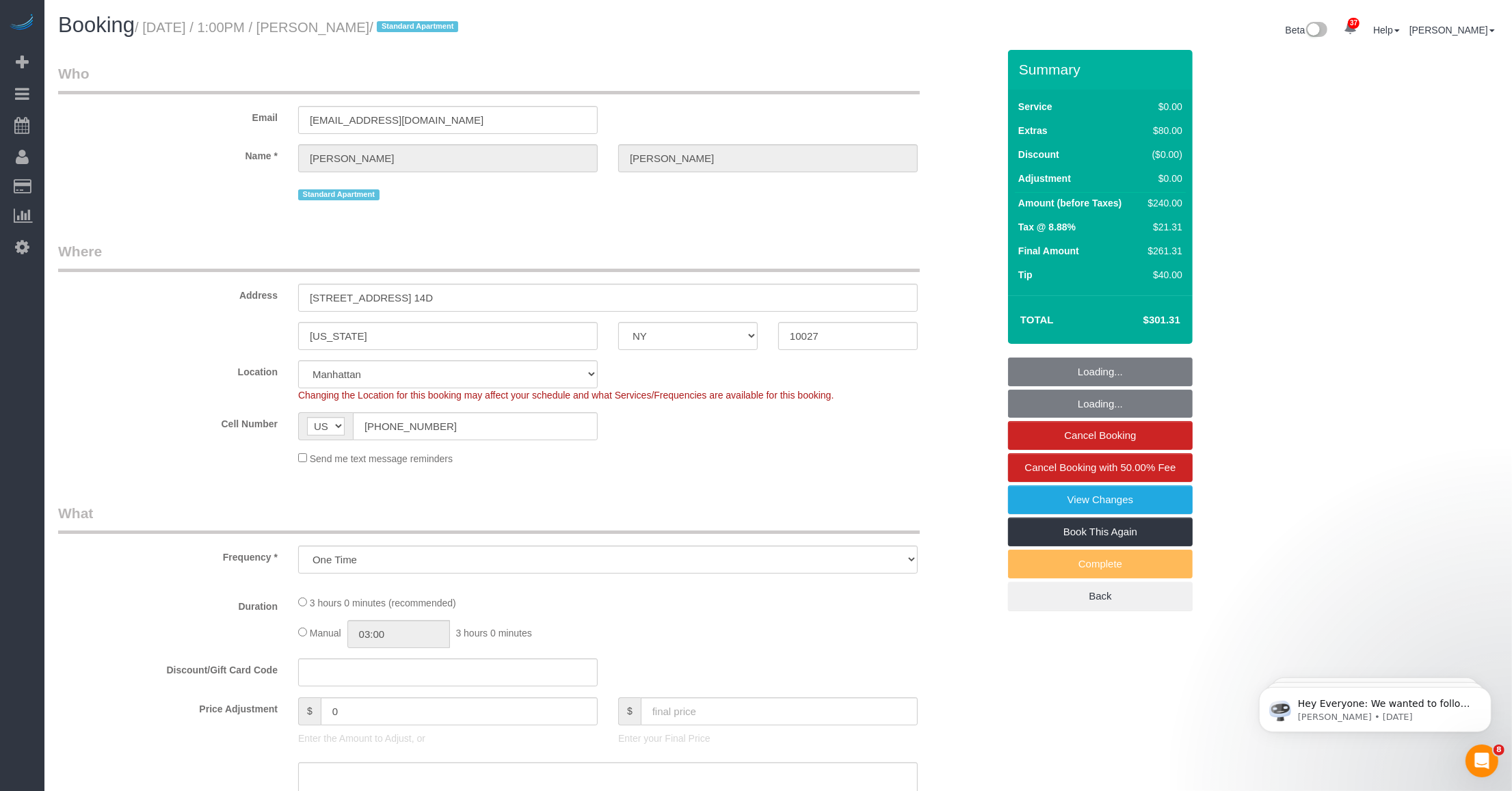
select select "string:stripe-pm_1RUp4q4VGloSiKo7QxR0EfZY"
select select "spot1"
select select "1"
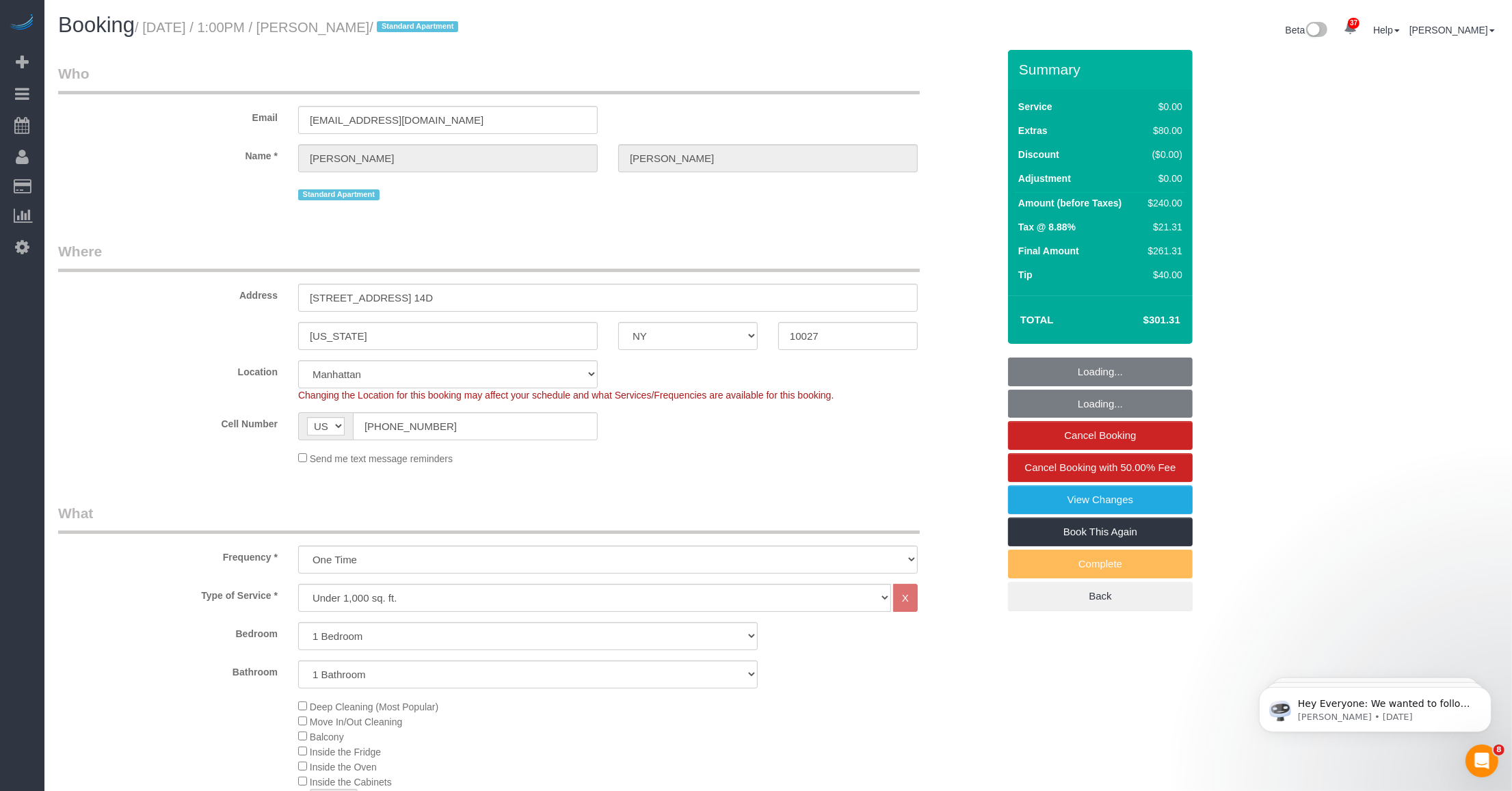
select select "object:1516"
select select "1"
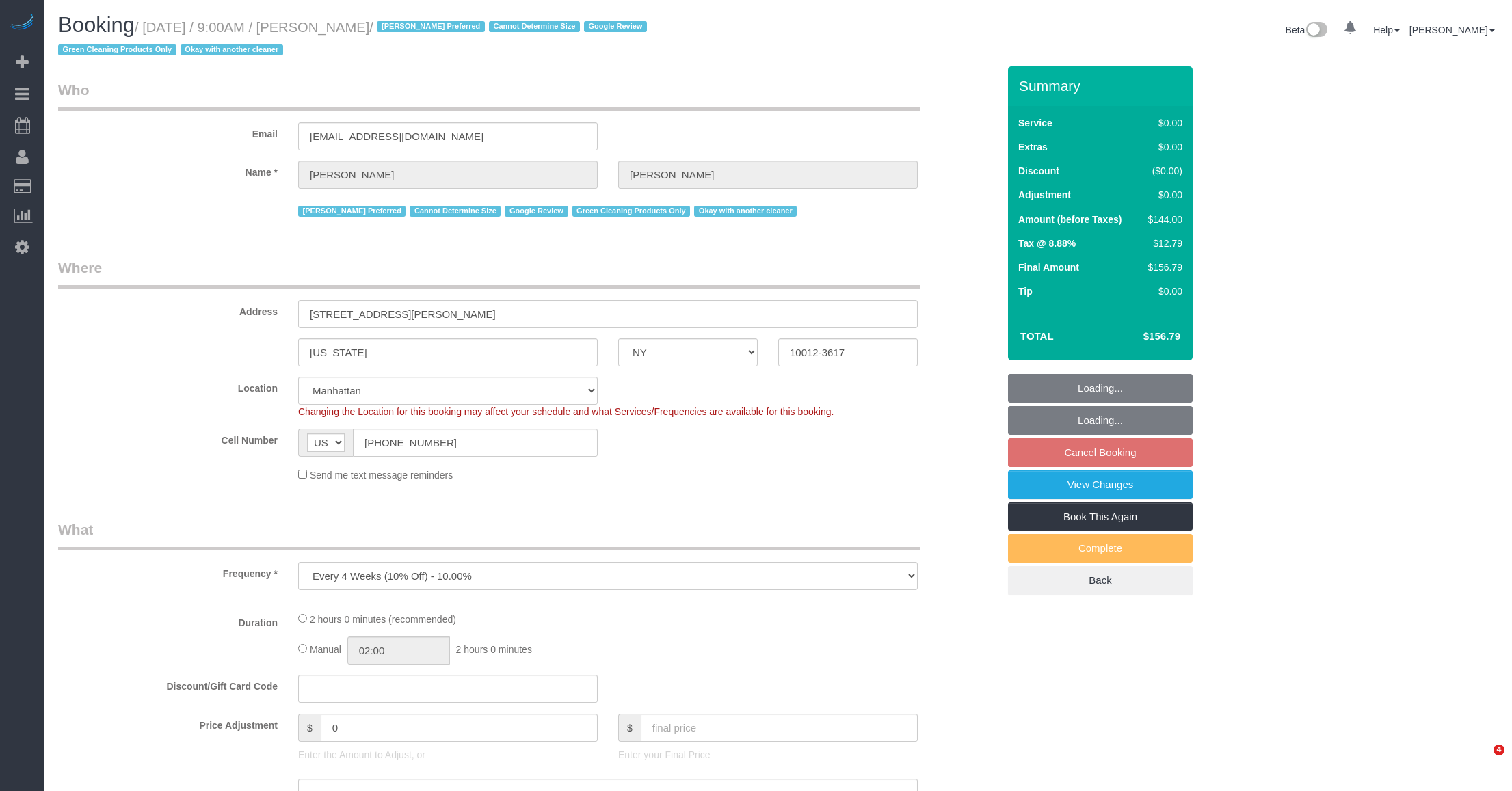
select select "NY"
select select "string:stripe-pm_1RZyGd4VGloSiKo7MSw5QcVr"
select select "1"
select select "number:57"
select select "number:70"
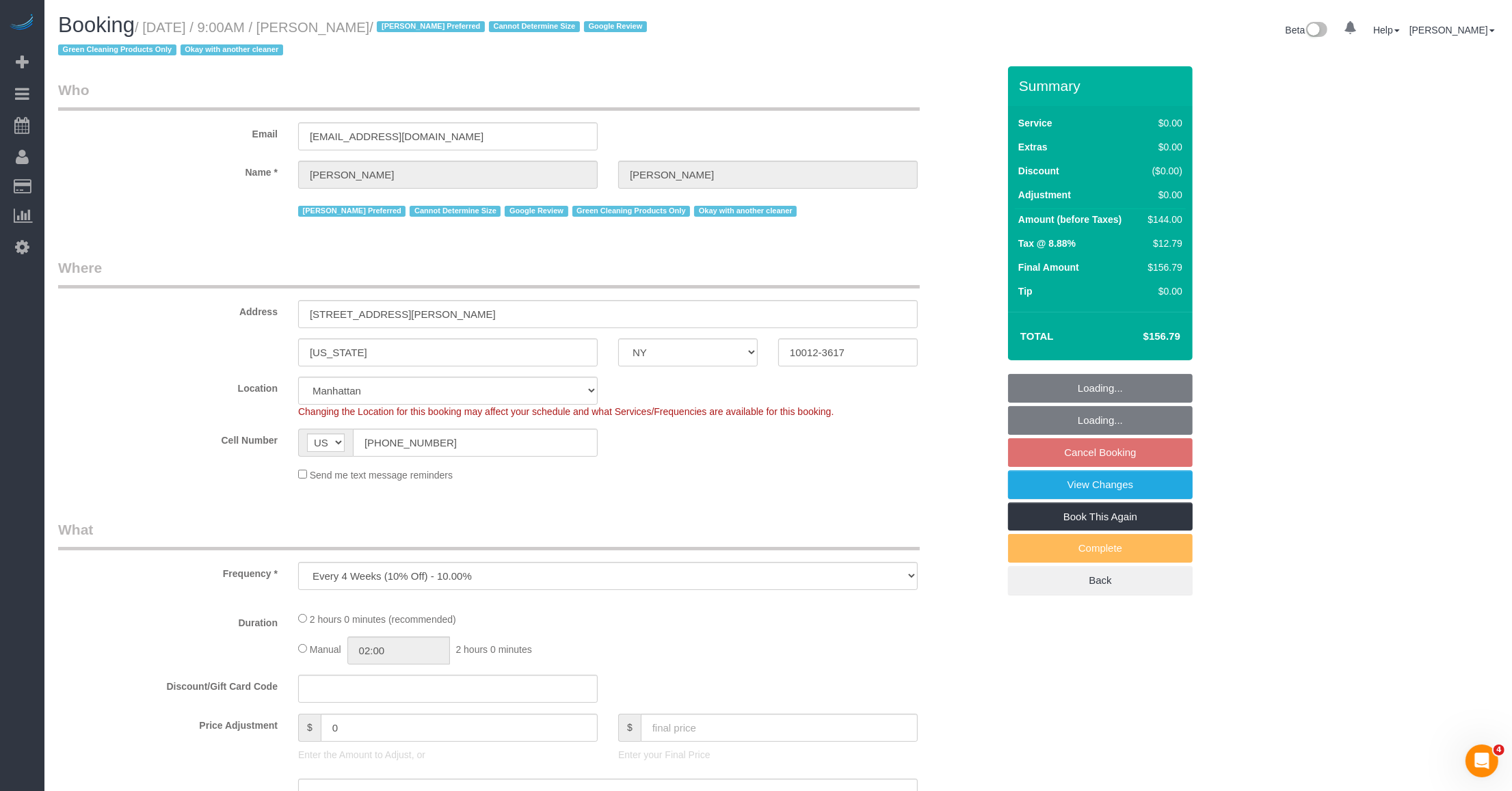
select select "number:15"
select select "number:5"
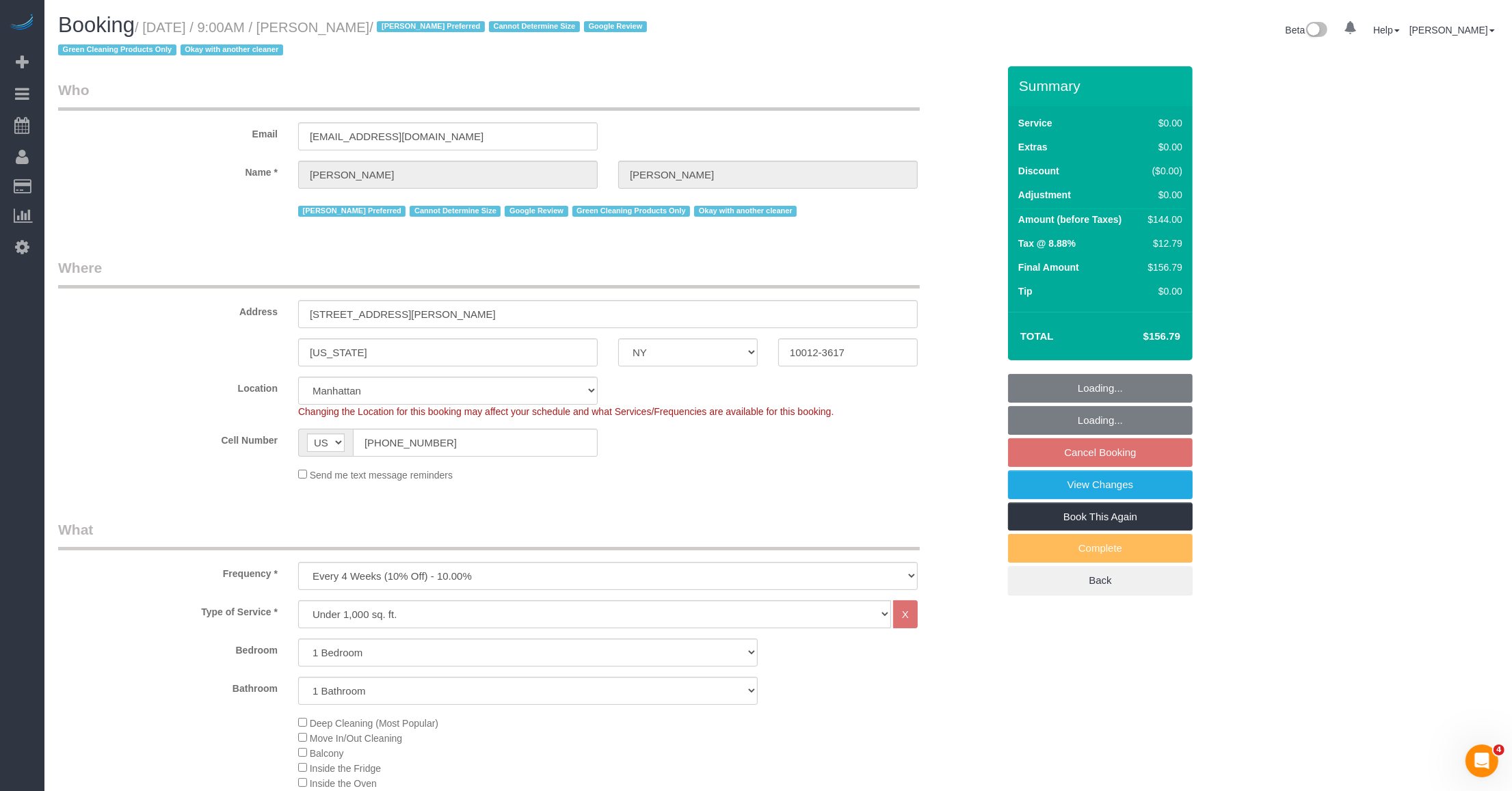
select select "object:1085"
select select "1"
select select "spot2"
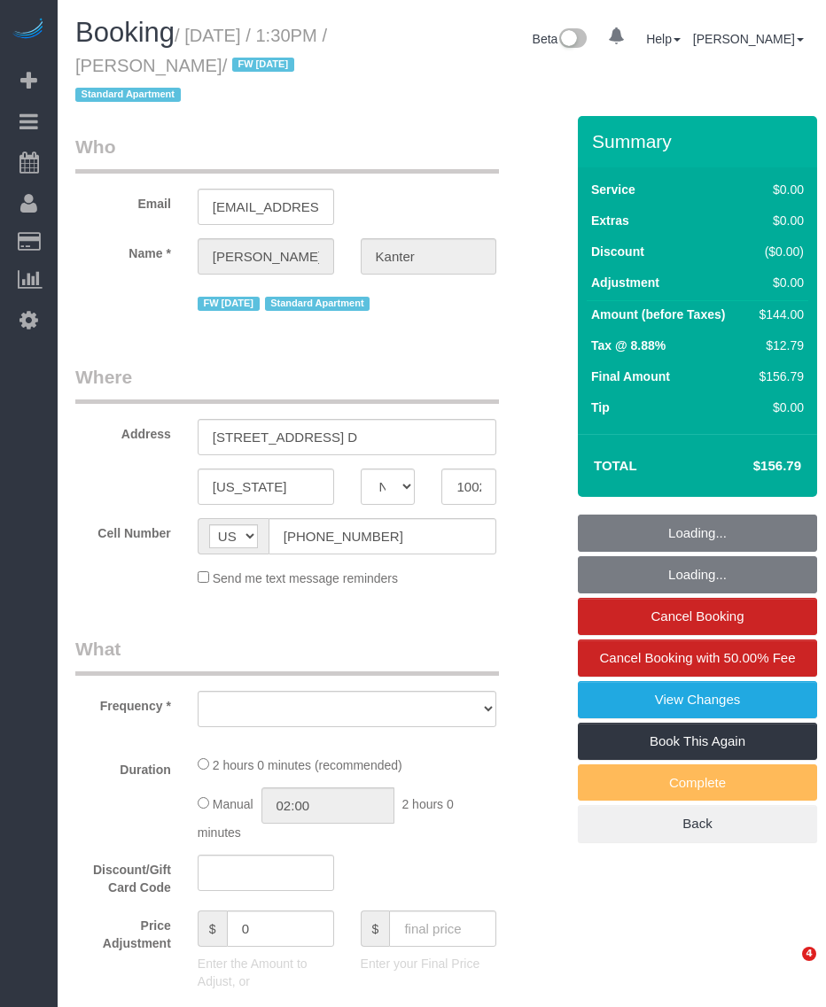
select select "NY"
select select "string:stripe-pm_1NcV0h4VGloSiKo7qLh3g6Fz"
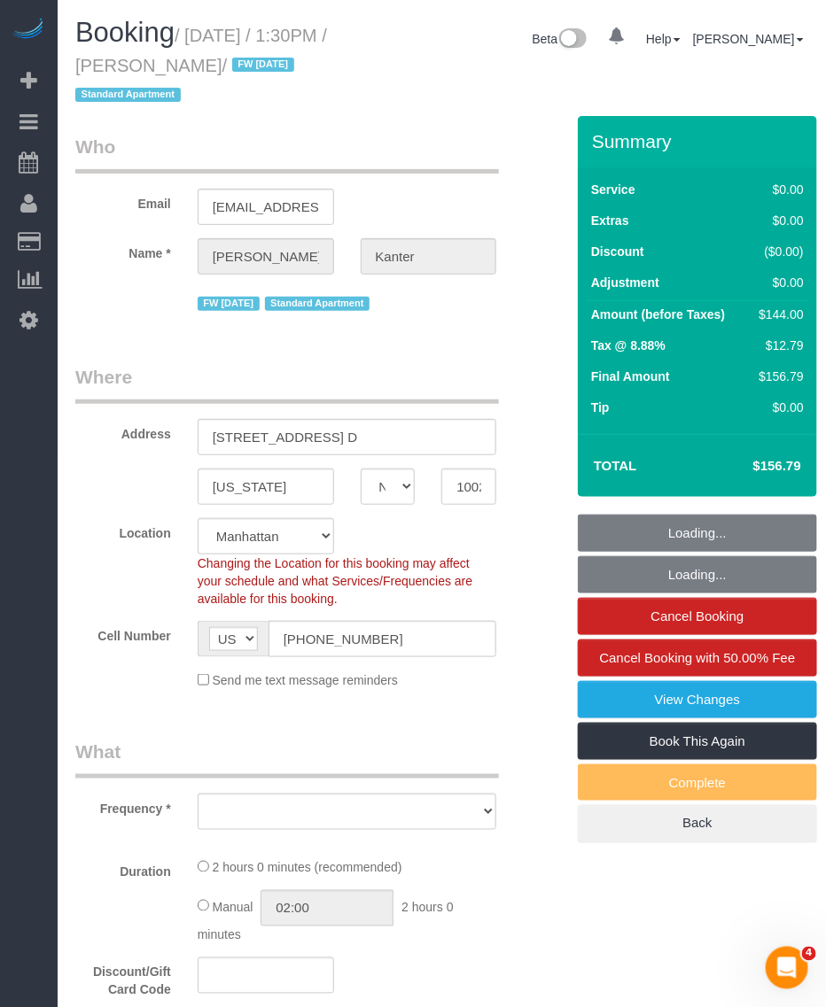
select select "number:89"
select select "number:90"
select select "number:15"
select select "number:5"
select select "object:974"
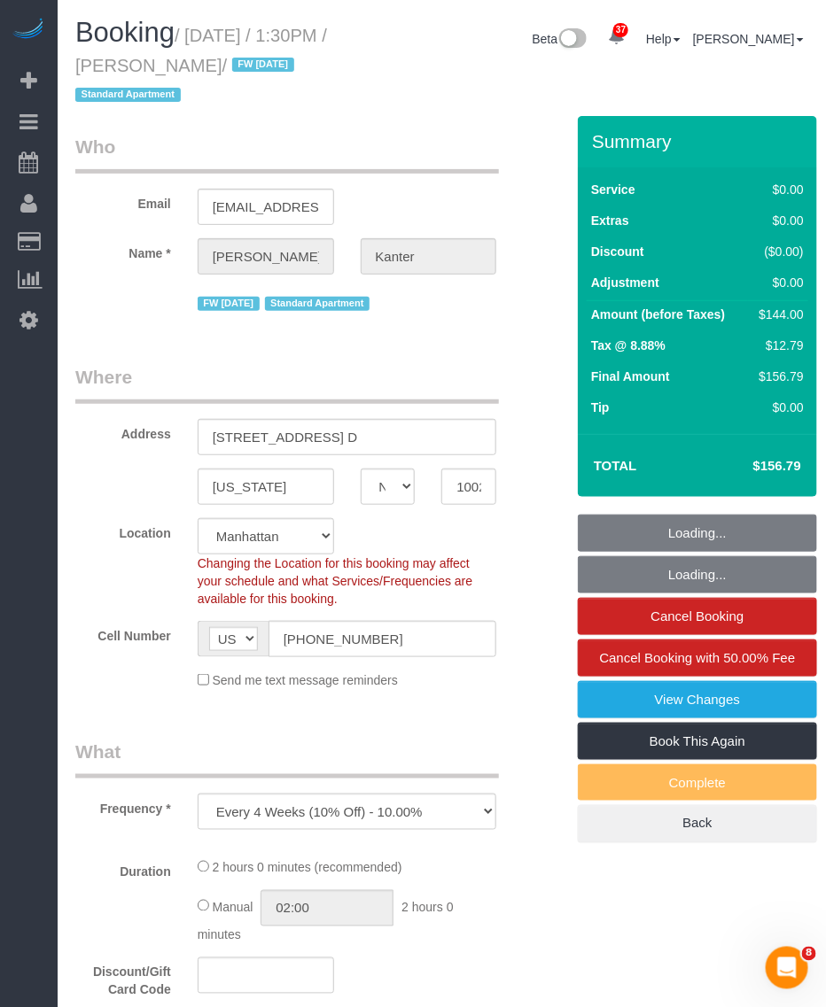
select select "1"
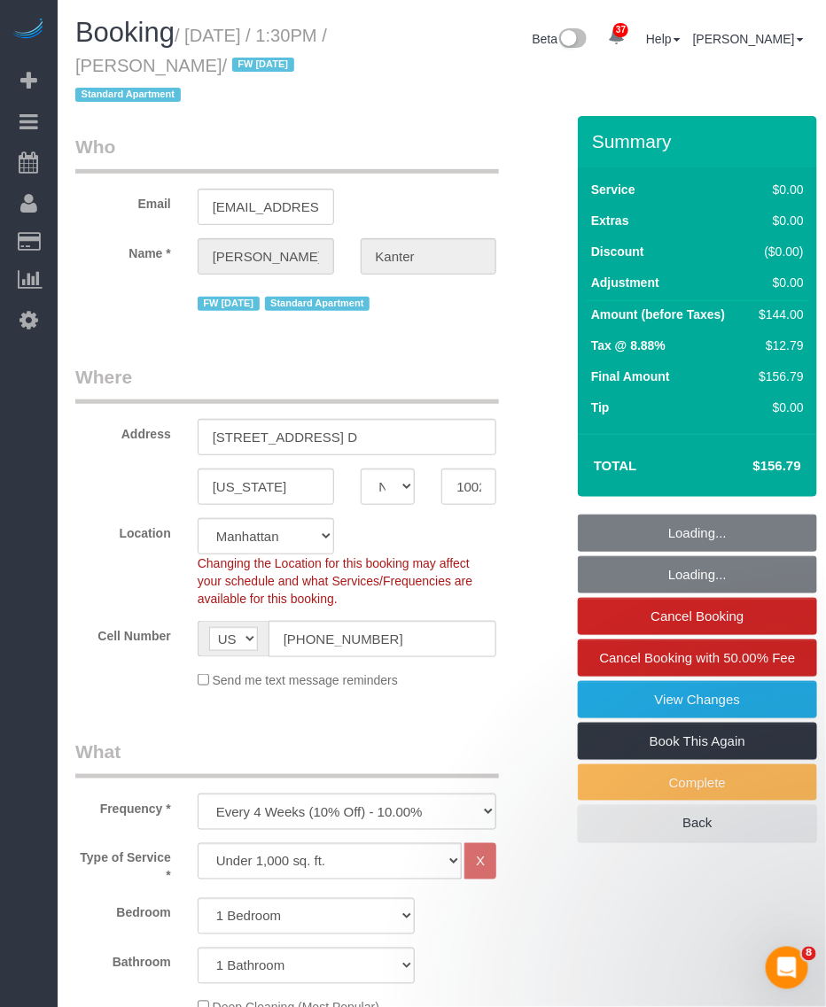
select select "object:1568"
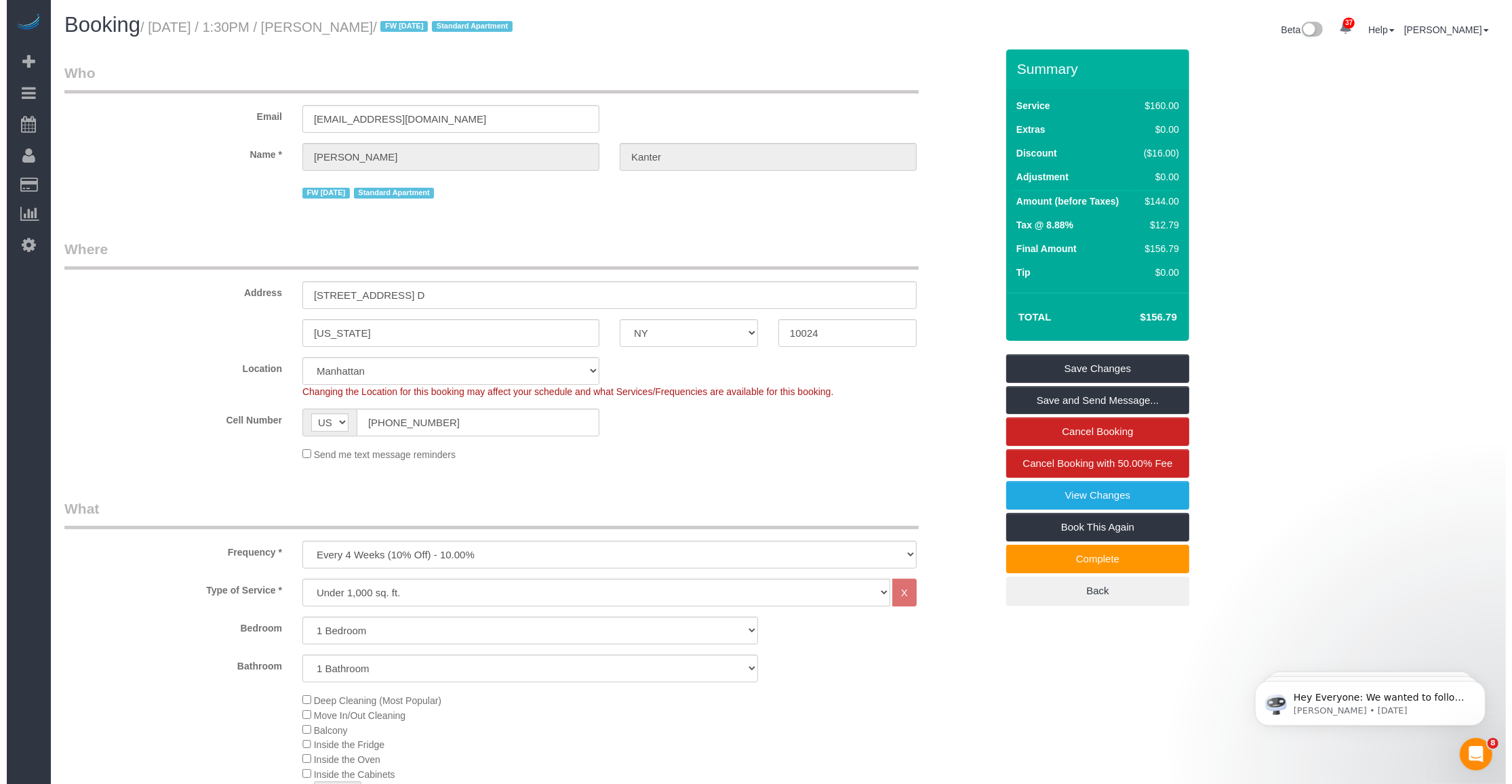
scroll to position [339, 0]
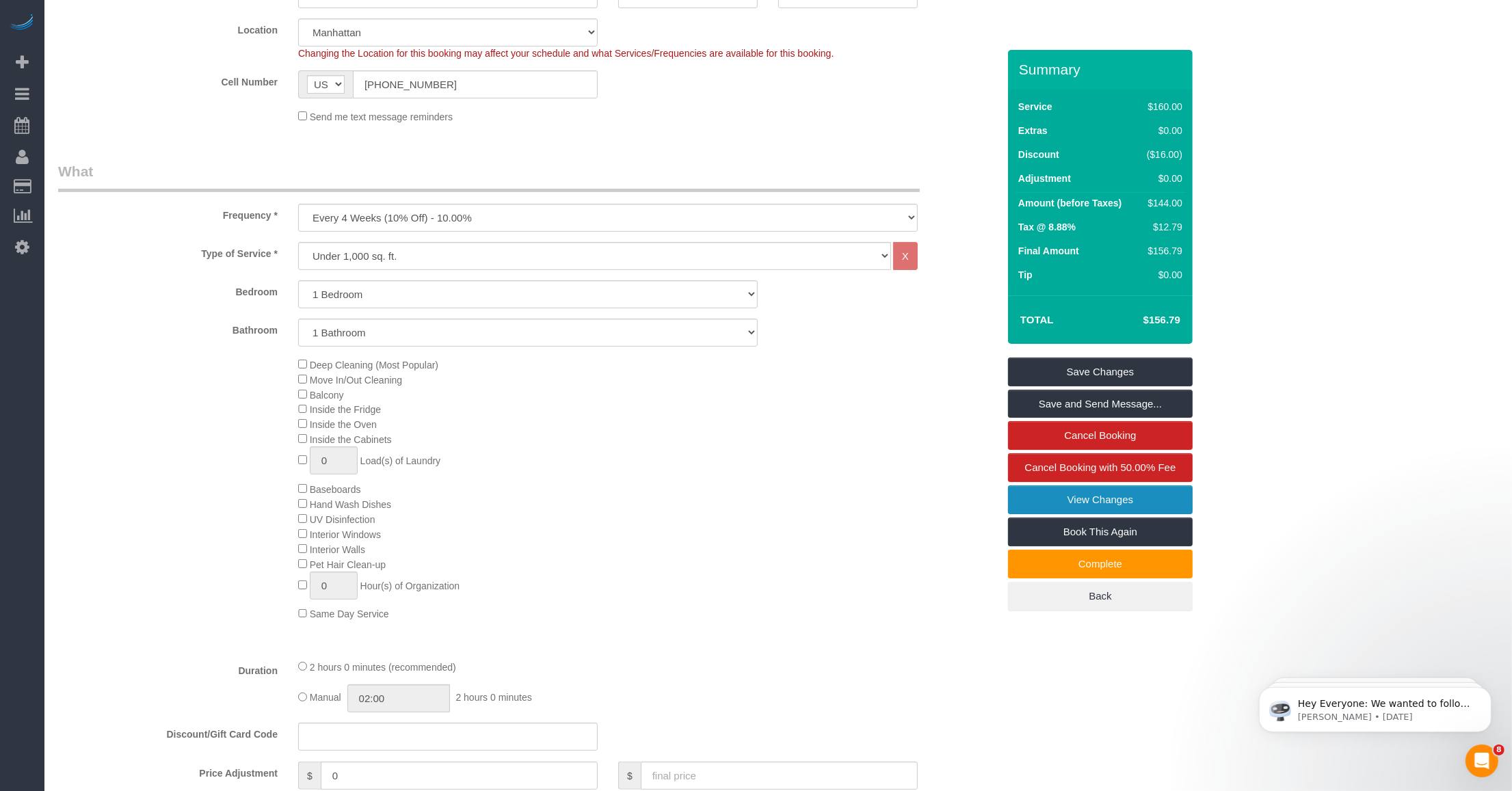
click at [637, 508] on link "View Changes" at bounding box center [1100, 499] width 184 height 29
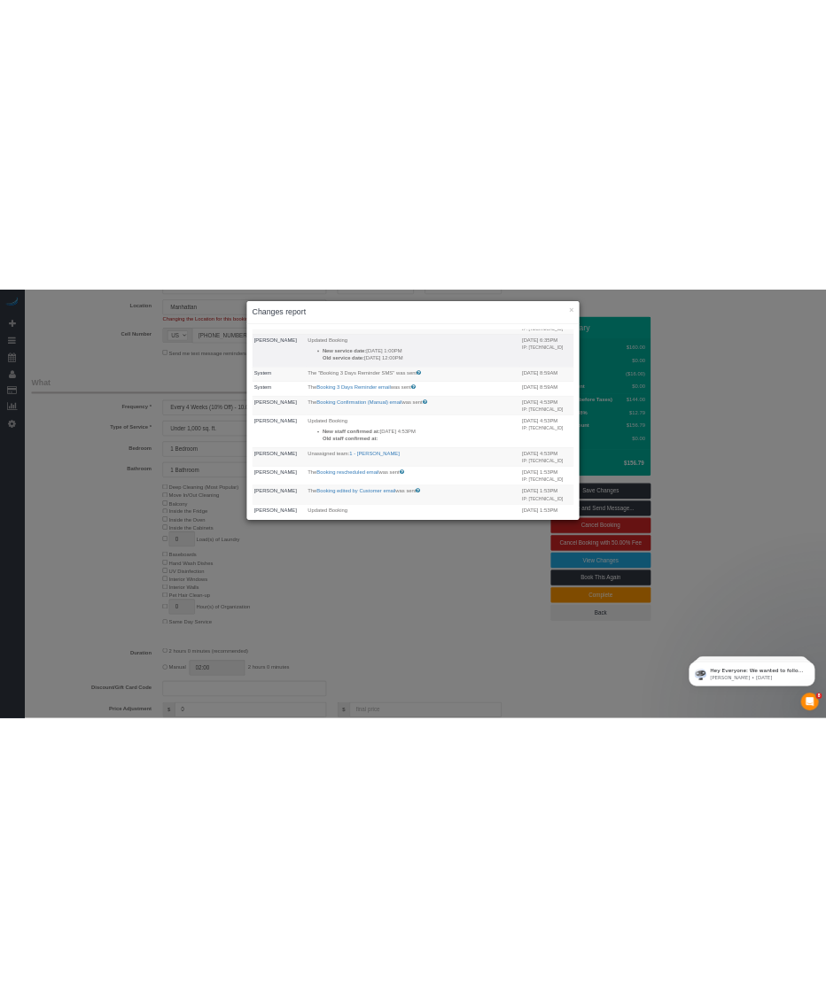
scroll to position [664, 0]
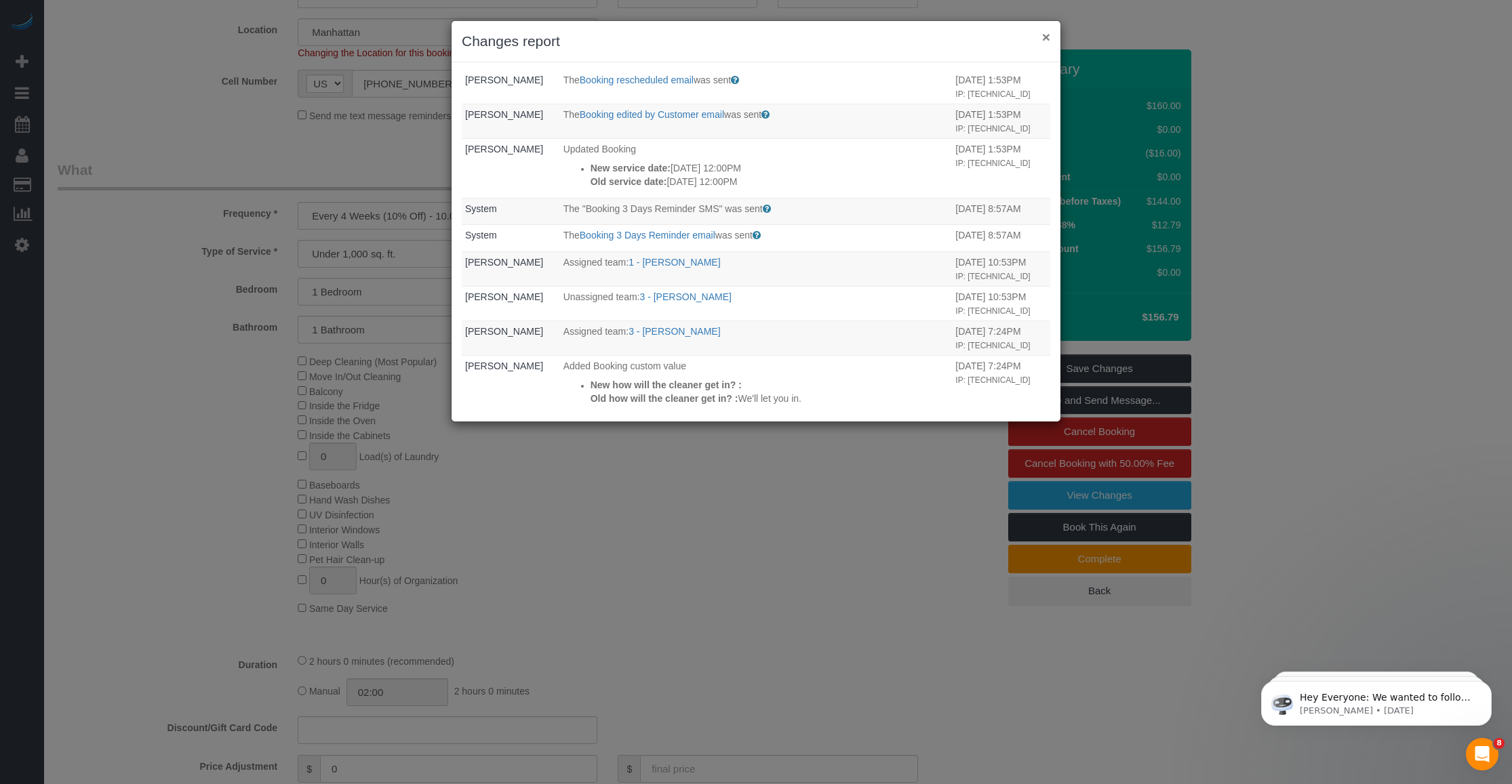
drag, startPoint x: 1044, startPoint y: 36, endPoint x: 946, endPoint y: 64, distance: 101.9
click at [631, 35] on button "×" at bounding box center [1046, 37] width 8 height 15
